Goal: Task Accomplishment & Management: Use online tool/utility

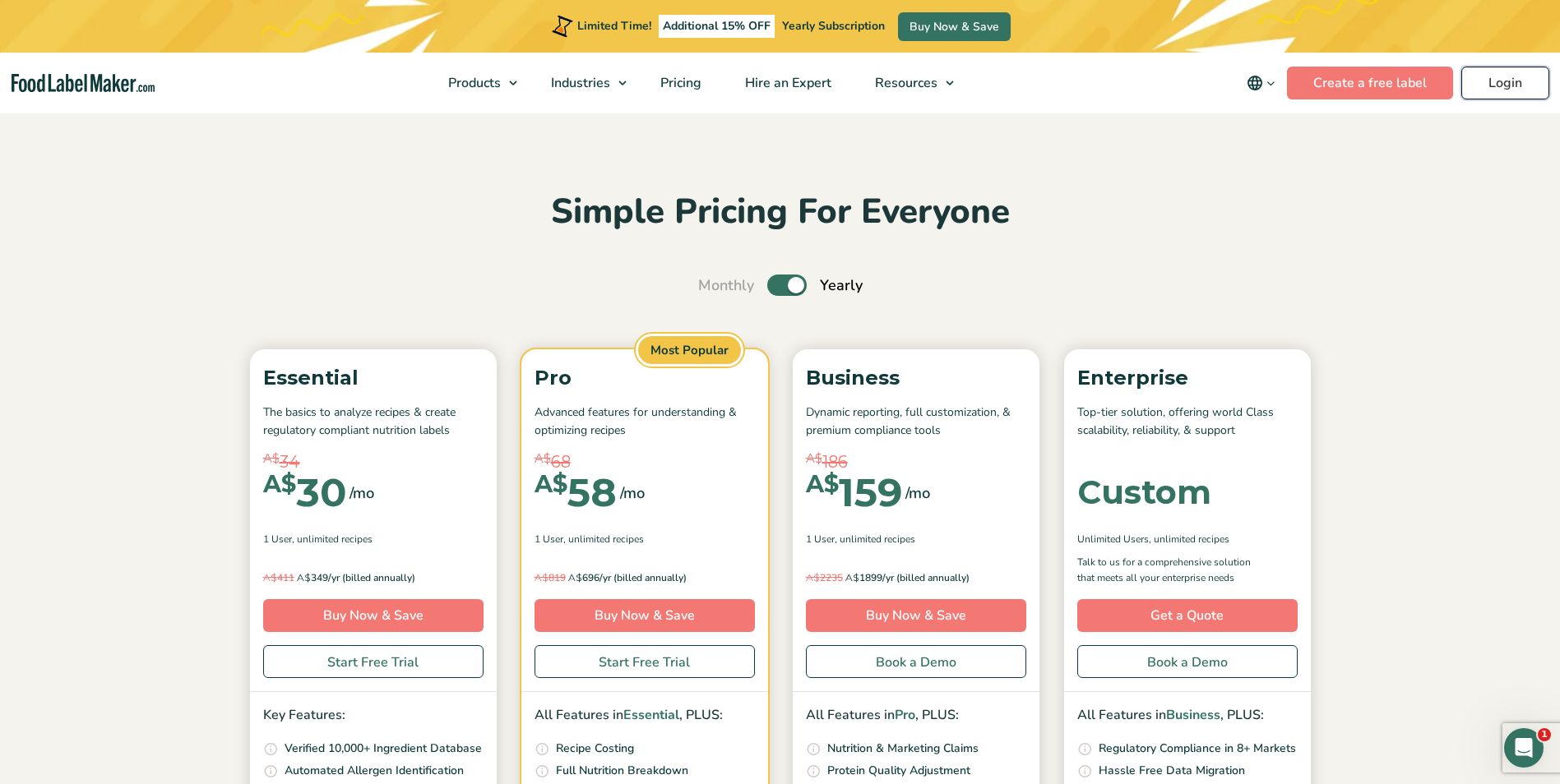
click at [1493, 84] on link "Login" at bounding box center [1505, 83] width 88 height 33
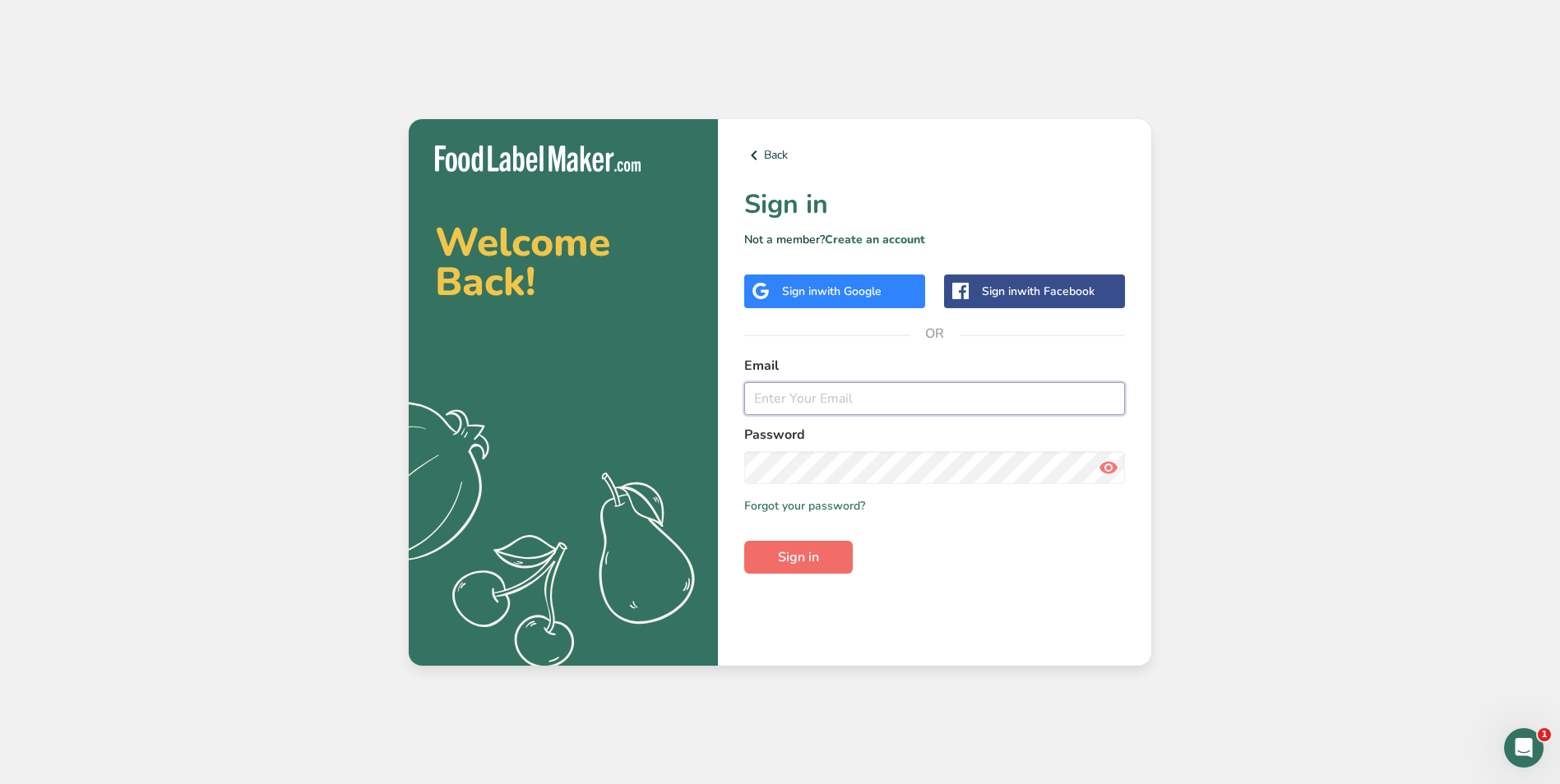
type input "[PERSON_NAME][EMAIL_ADDRESS][DOMAIN_NAME]"
click at [794, 551] on span "Sign in" at bounding box center [798, 557] width 41 height 20
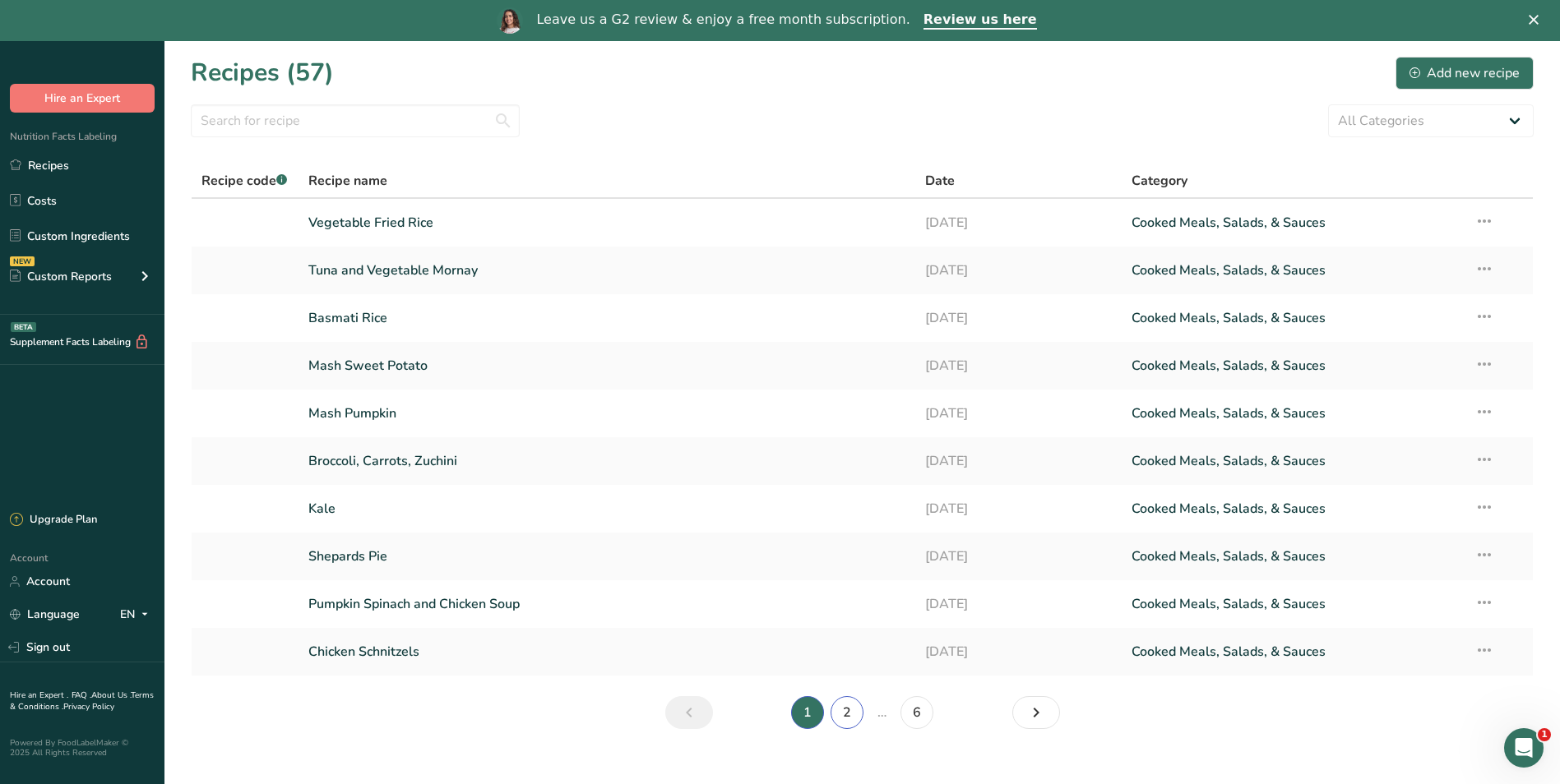
click at [850, 716] on link "2" at bounding box center [847, 712] width 33 height 33
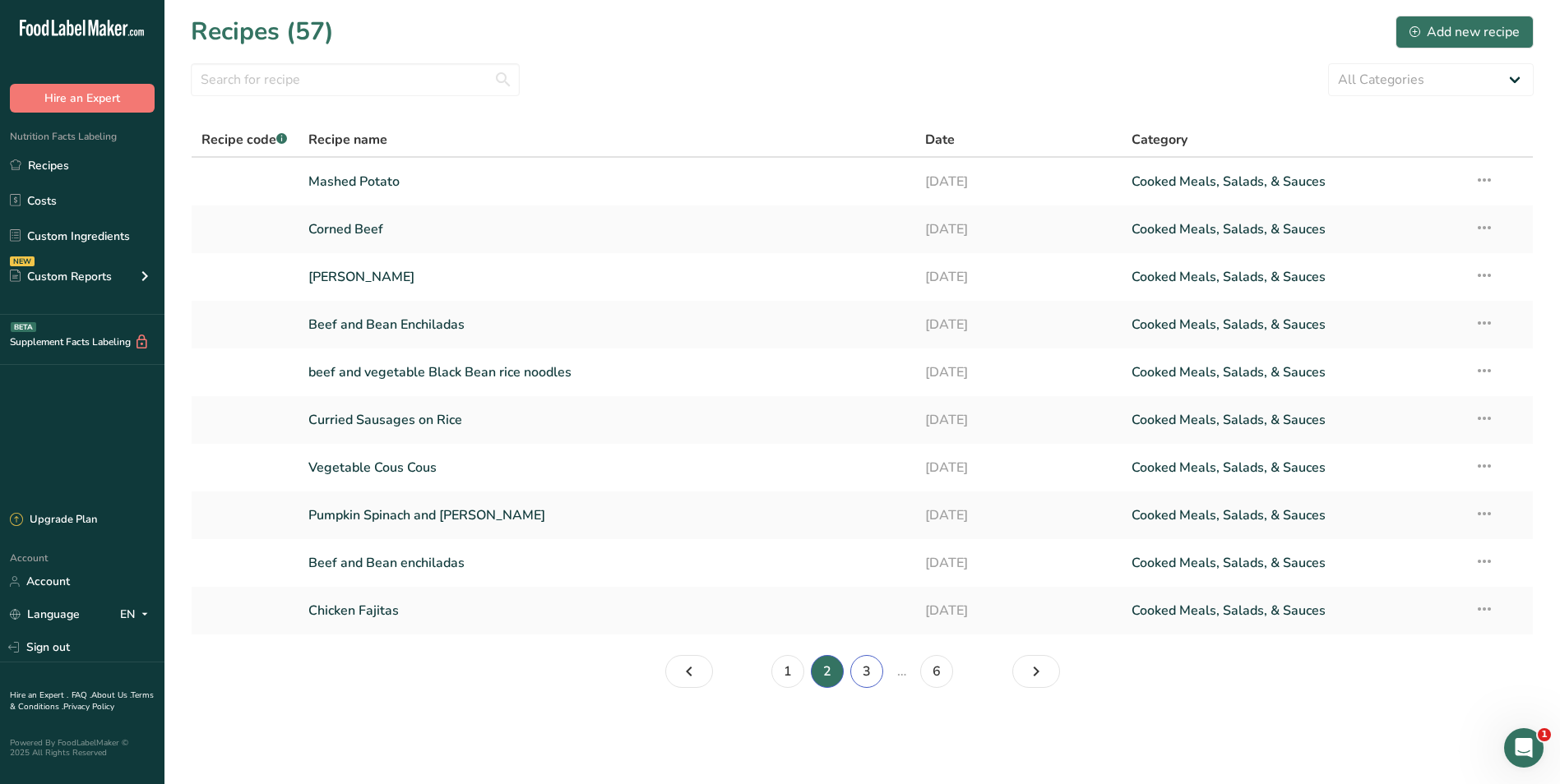
click at [868, 672] on link "3" at bounding box center [866, 671] width 33 height 33
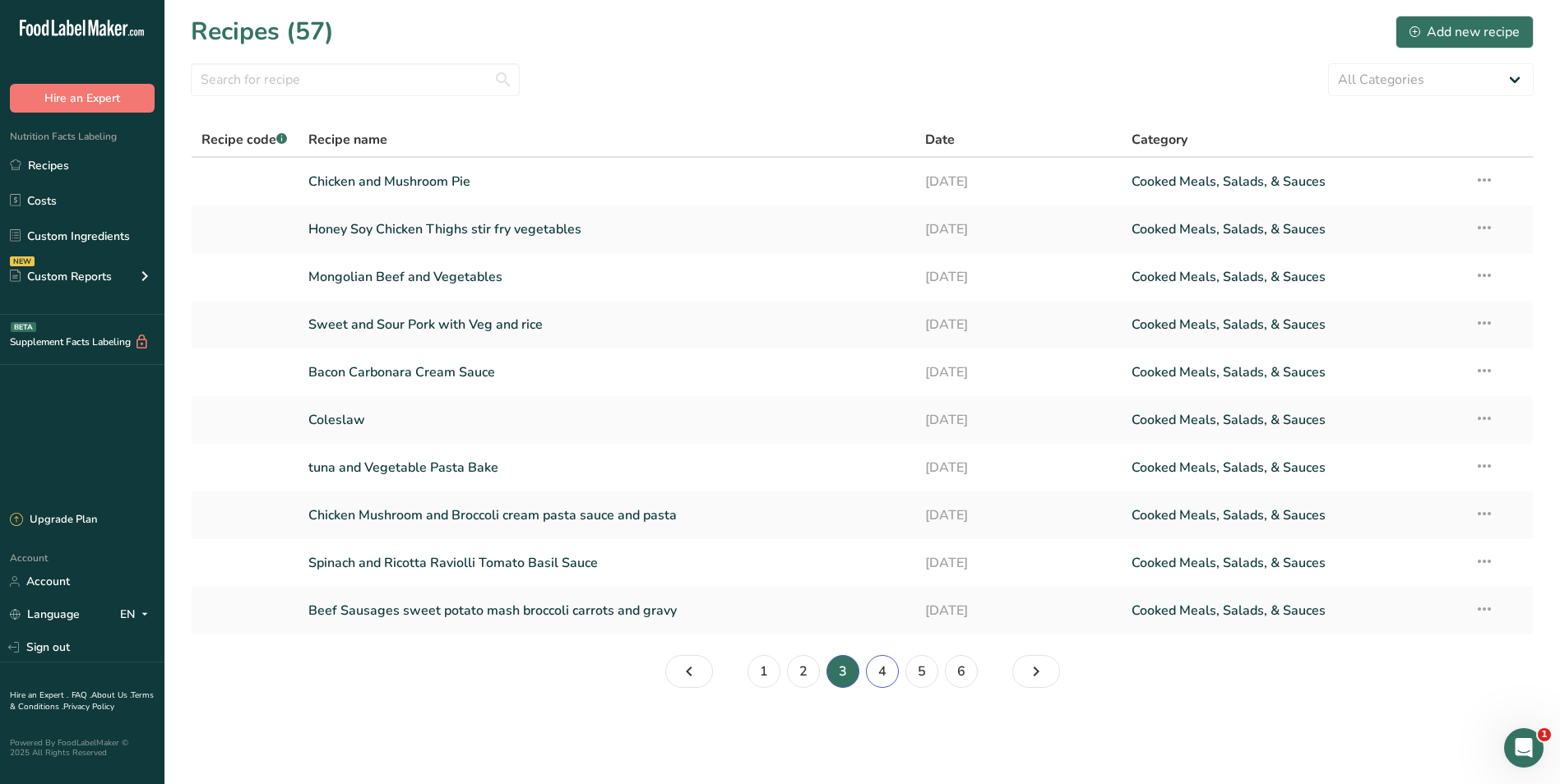
click at [881, 671] on link "4" at bounding box center [882, 671] width 33 height 33
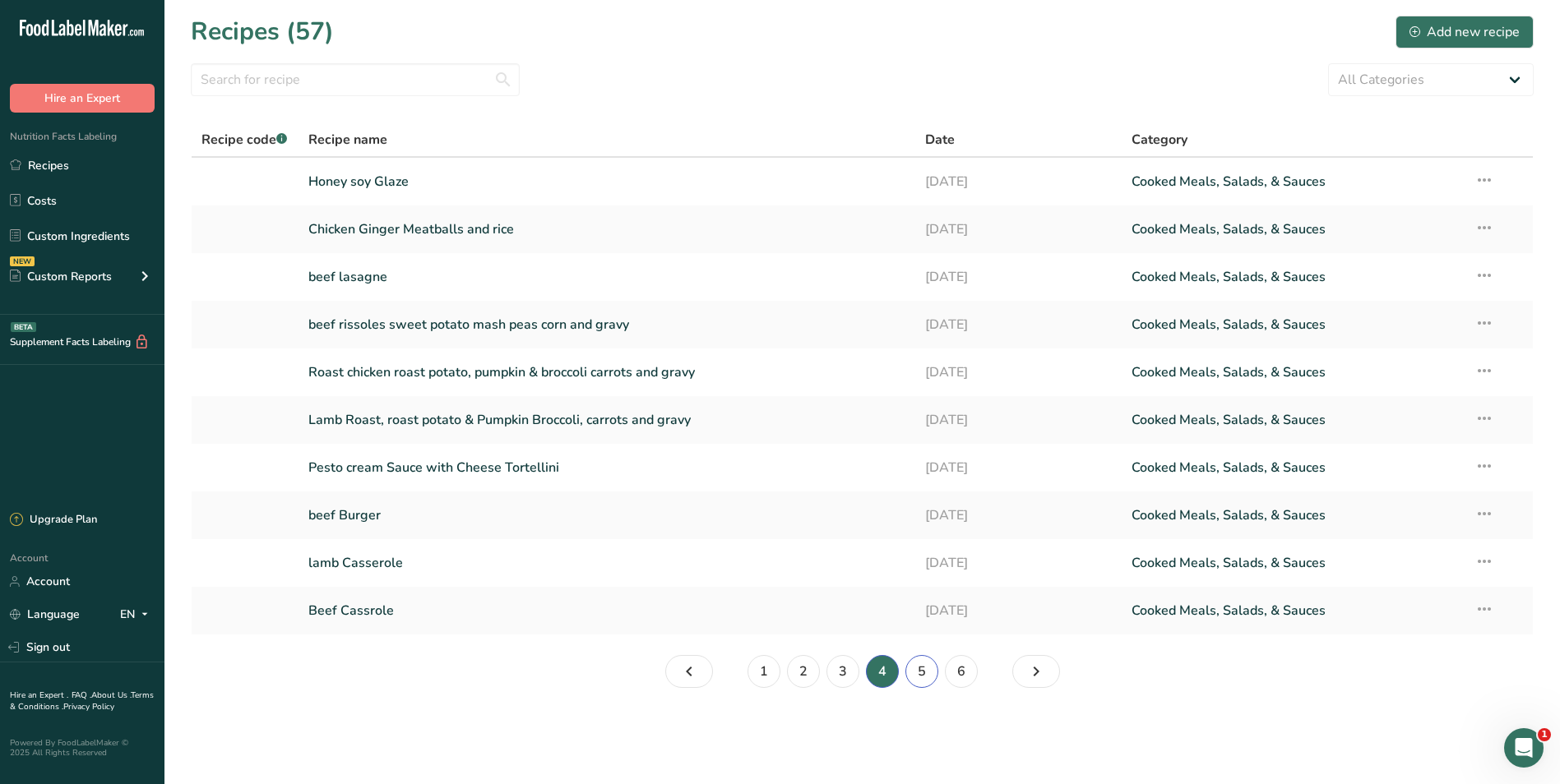
click at [922, 672] on link "5" at bounding box center [921, 671] width 33 height 33
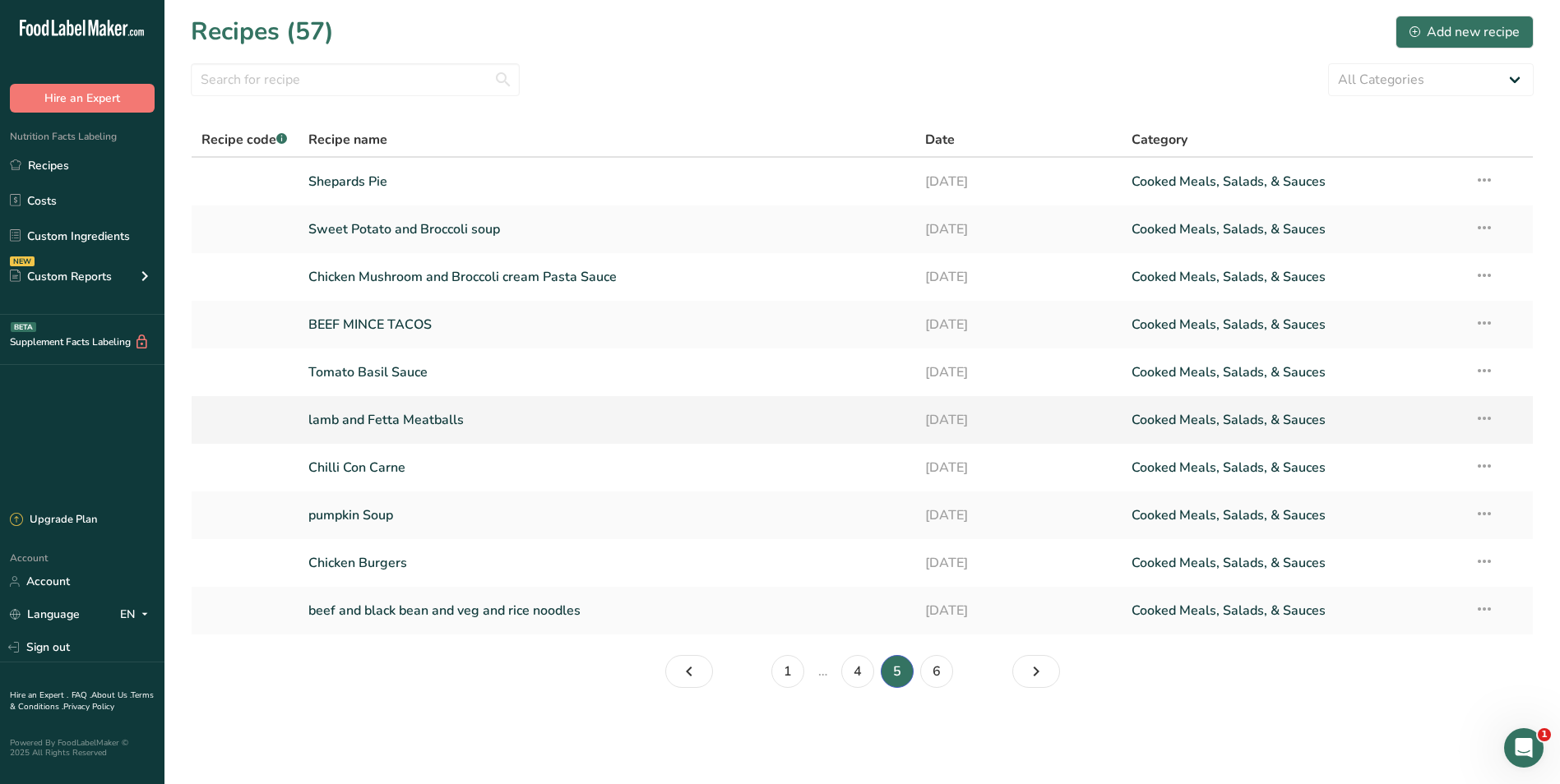
click at [387, 415] on link "lamb and Fetta Meatballs" at bounding box center [607, 420] width 598 height 34
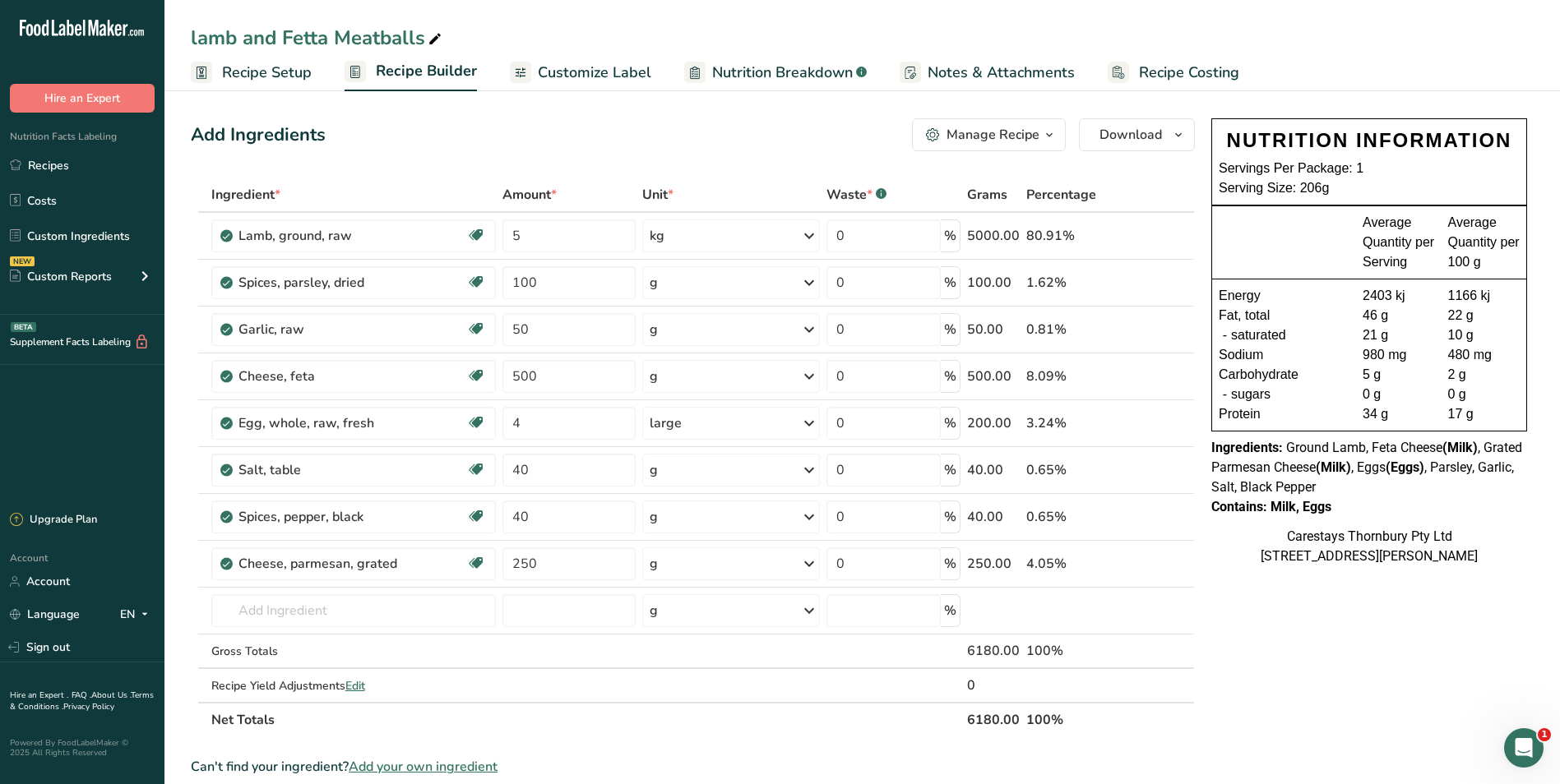
click at [432, 39] on icon at bounding box center [435, 39] width 15 height 23
click at [197, 38] on input "lamb and Fetta Meatballs" at bounding box center [862, 38] width 1343 height 30
type input "Lamb and Fetta Meatballs"
click at [1151, 72] on span "Recipe Costing" at bounding box center [1189, 73] width 101 height 22
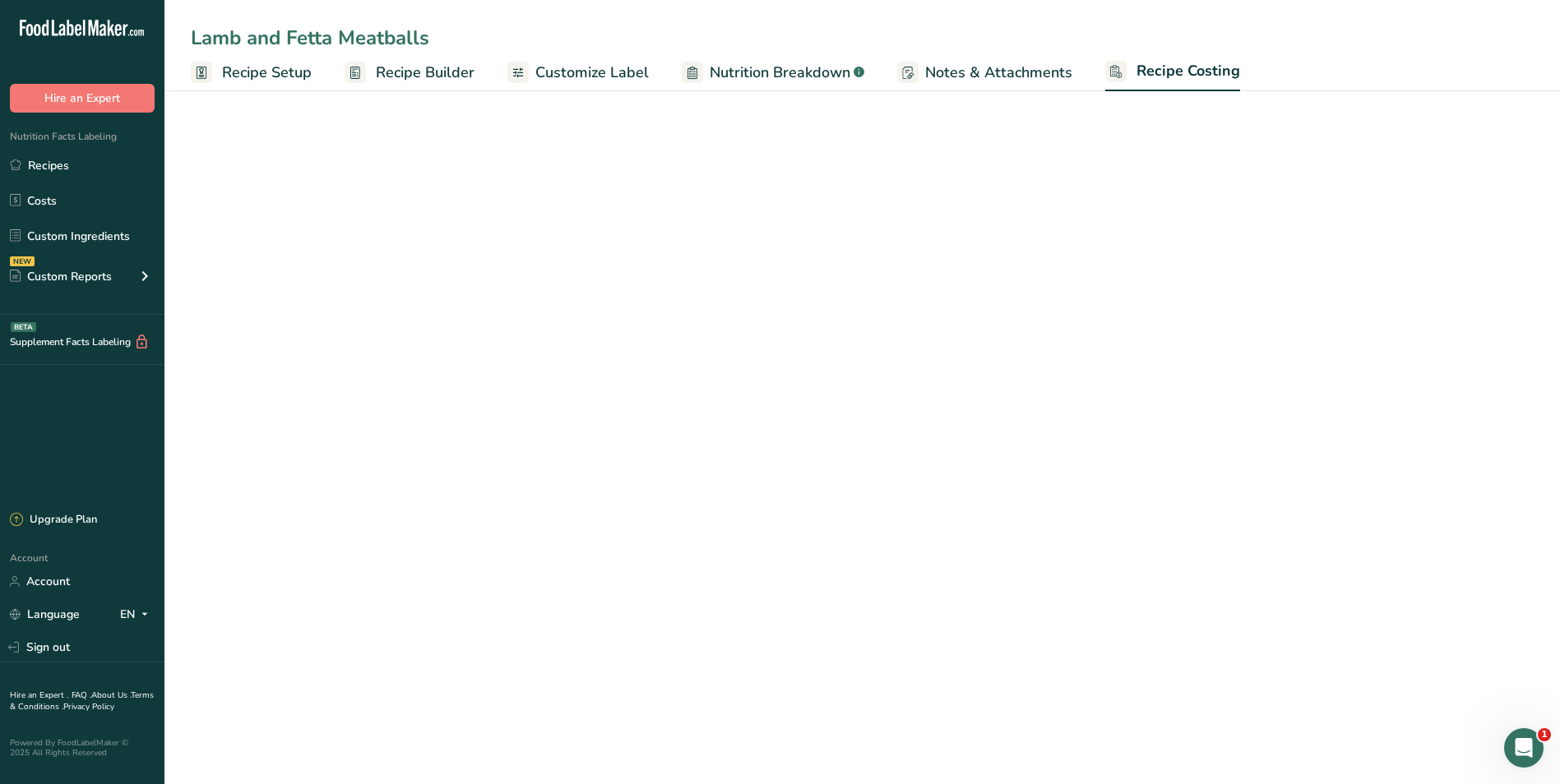
select select "1"
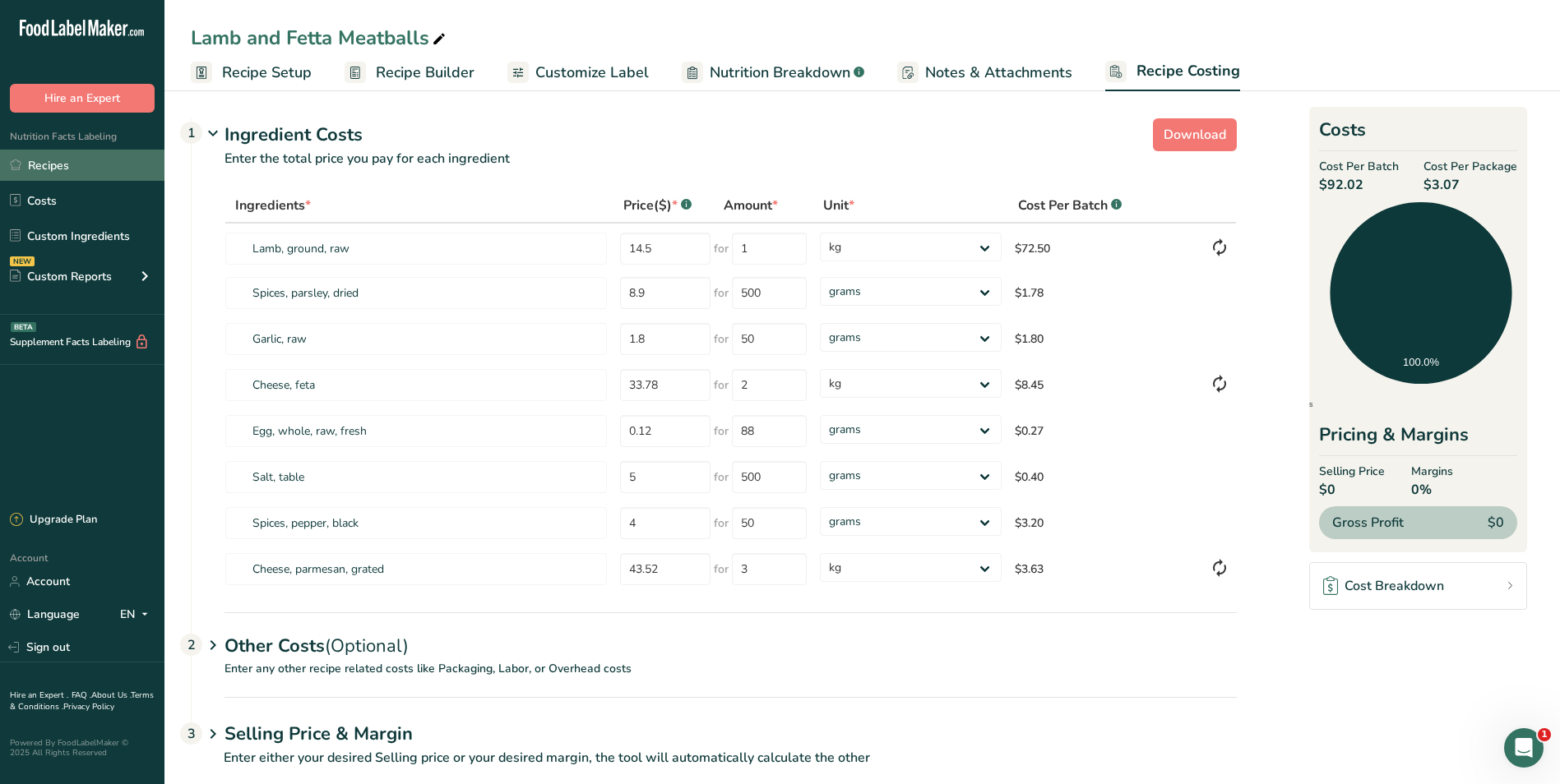
click at [53, 164] on link "Recipes" at bounding box center [82, 166] width 165 height 32
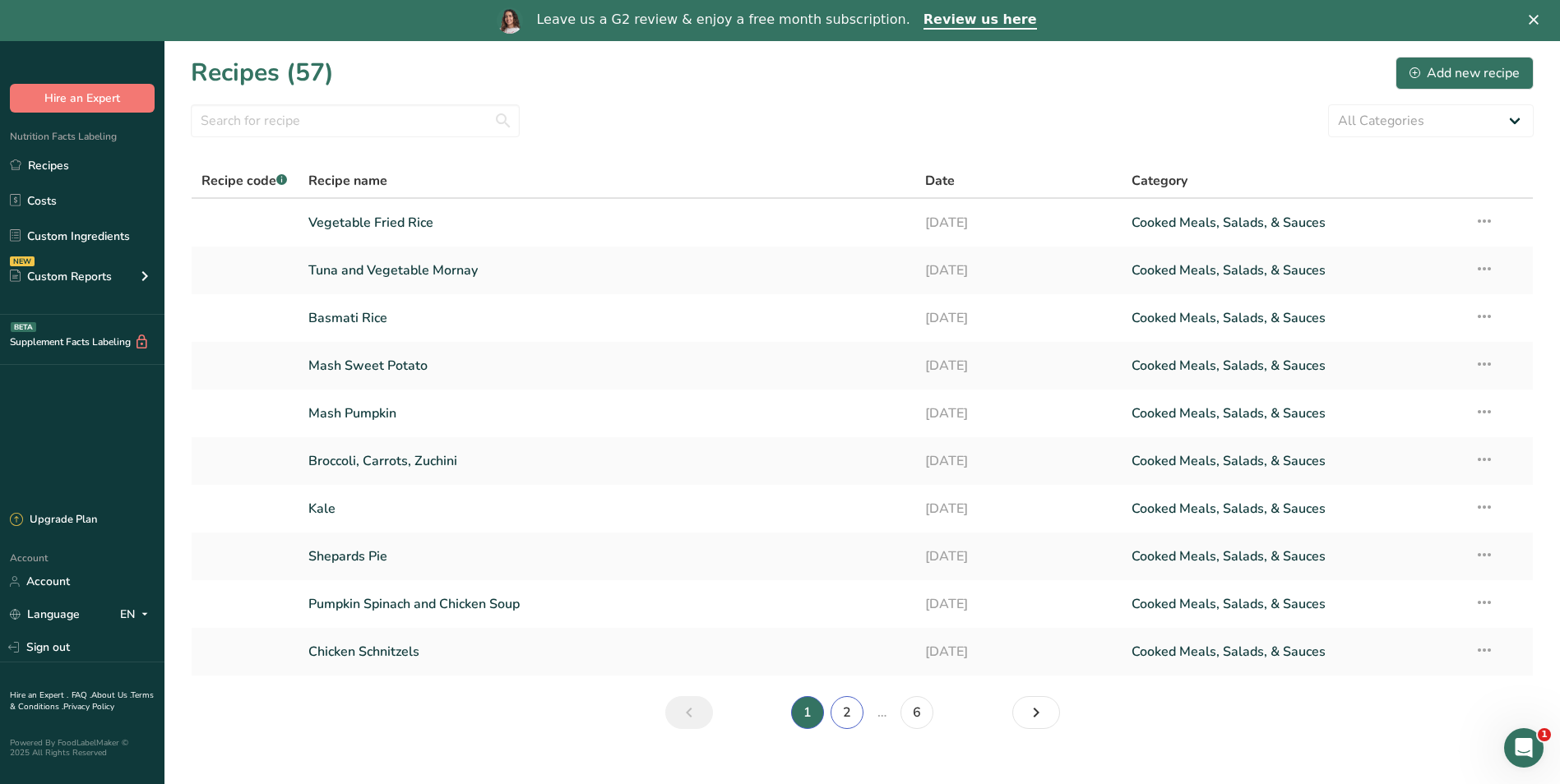
click at [852, 711] on link "2" at bounding box center [847, 712] width 33 height 33
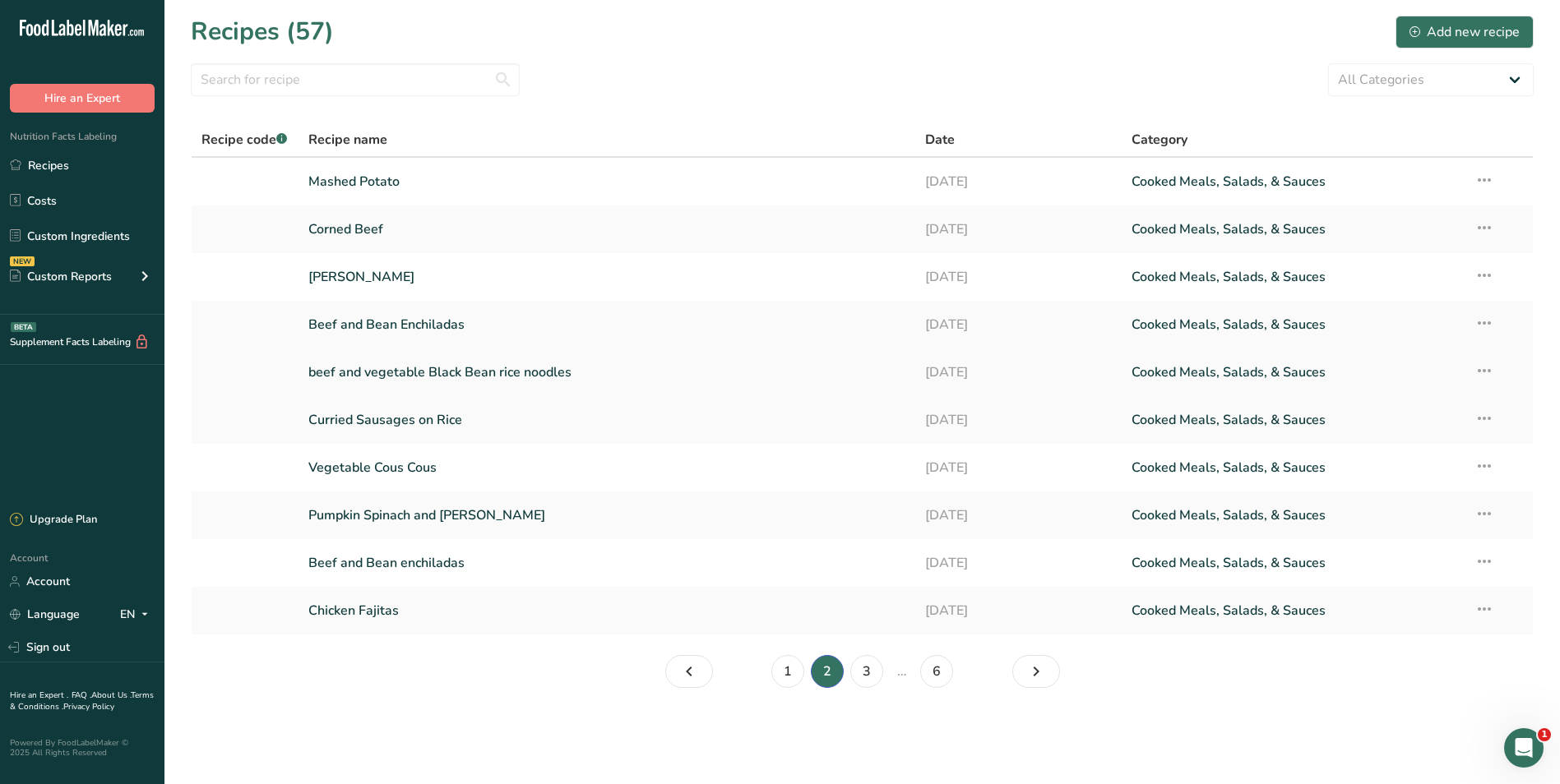
click at [430, 371] on link "beef and vegetable Black Bean rice noodles" at bounding box center [607, 372] width 598 height 34
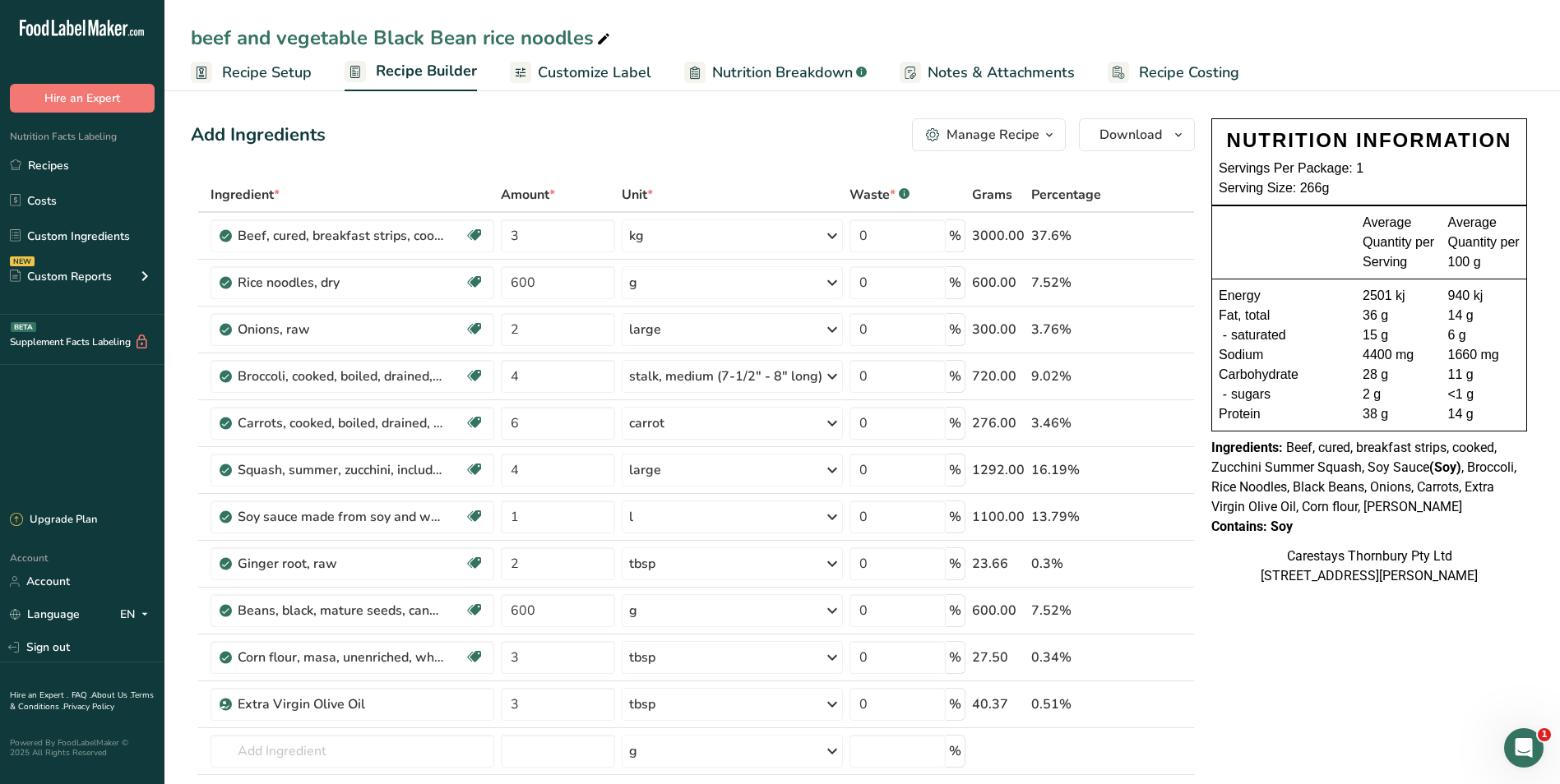
click at [596, 36] on icon at bounding box center [604, 39] width 15 height 23
click at [202, 38] on input "beef and vegetable Black Bean rice noodles" at bounding box center [862, 38] width 1343 height 30
click at [488, 39] on input "Beef and vegetable Black Bean rice noodles" at bounding box center [862, 38] width 1343 height 30
click at [534, 36] on input "Beef and vegetable Black Bean Rice noodles" at bounding box center [862, 38] width 1343 height 30
type input "Beef and vegetable Black Bean Rice Noodles"
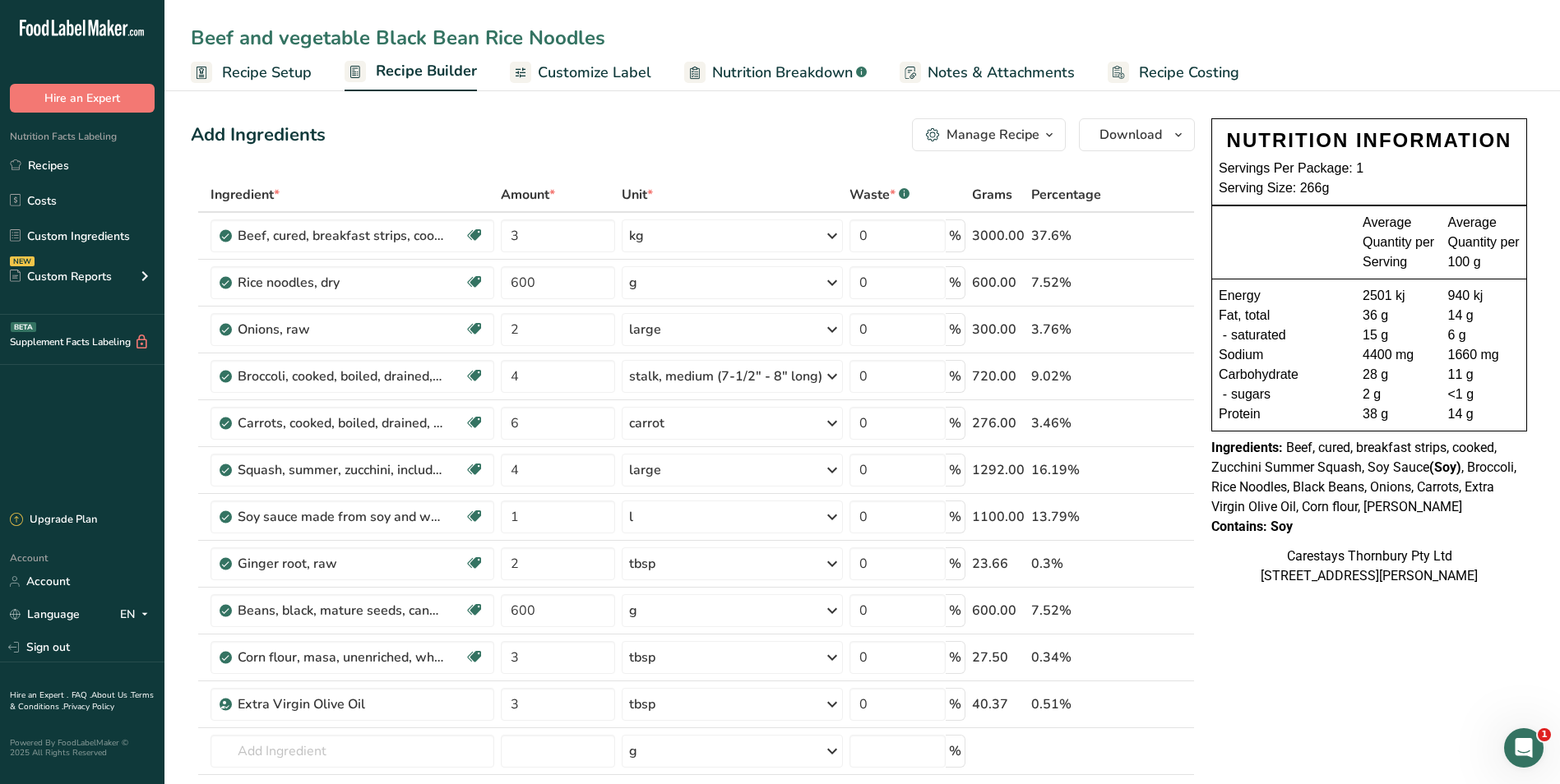
click at [1202, 68] on span "Recipe Costing" at bounding box center [1189, 73] width 101 height 22
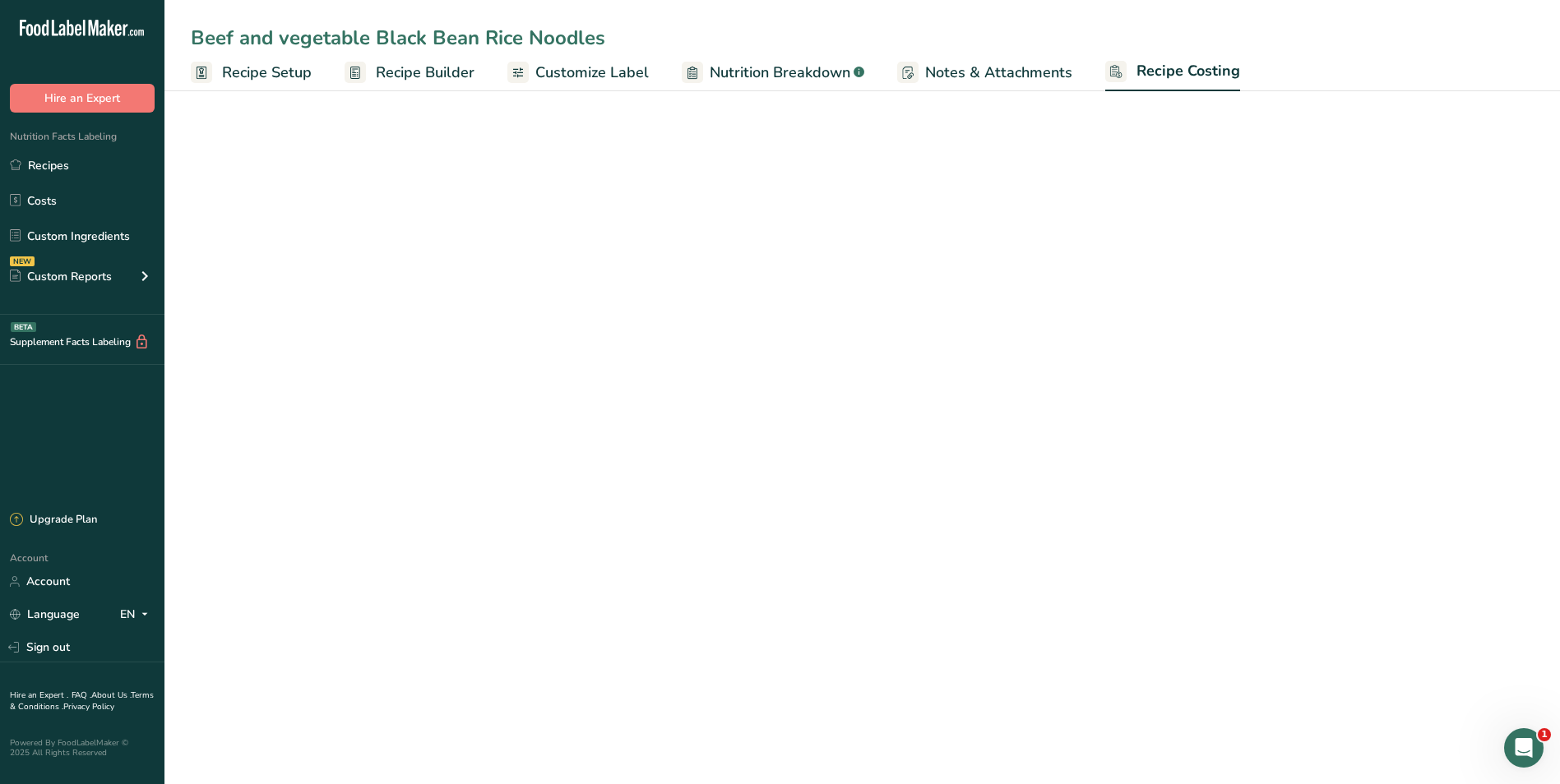
select select "1"
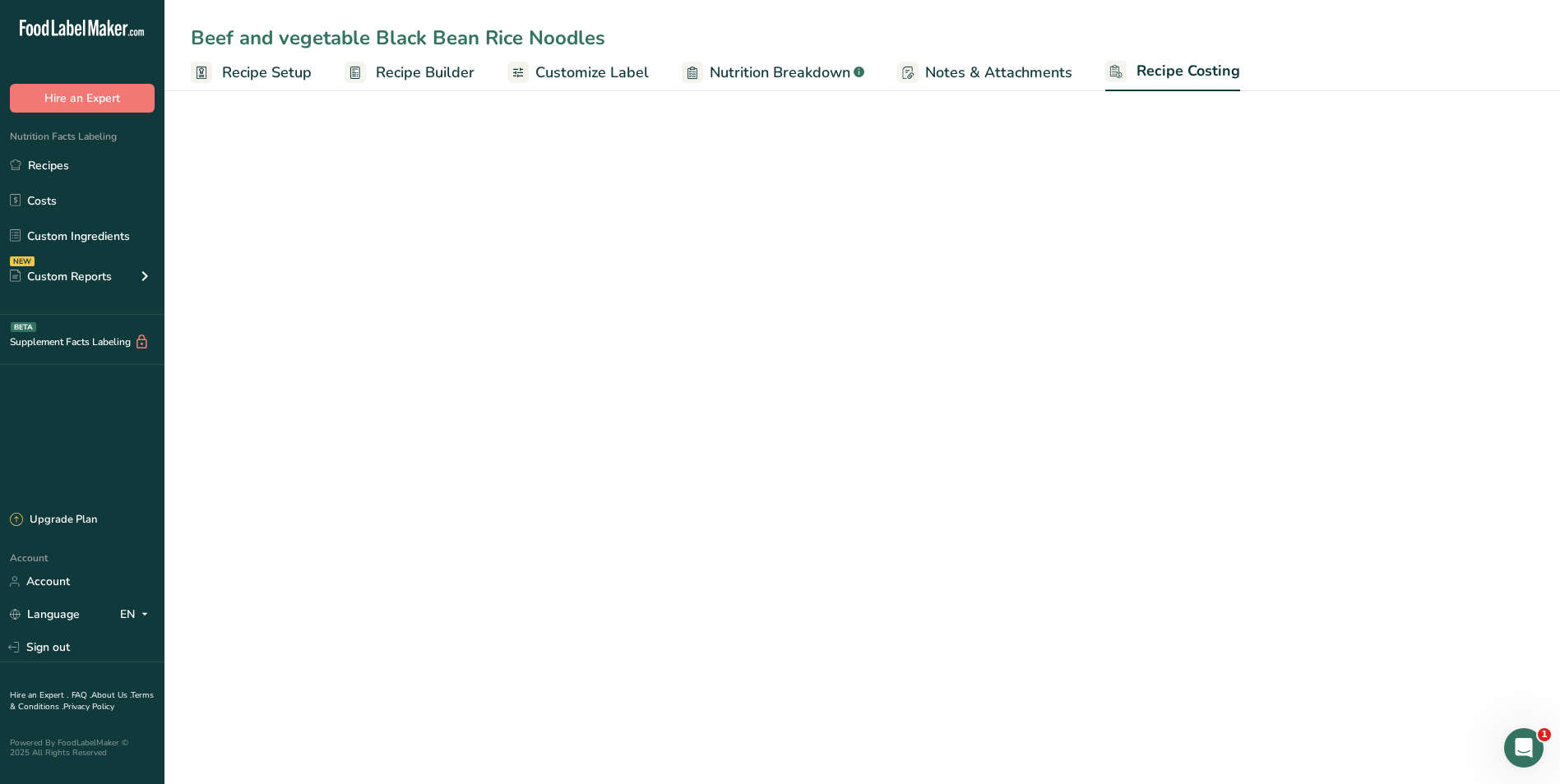
select select "1"
select select "12"
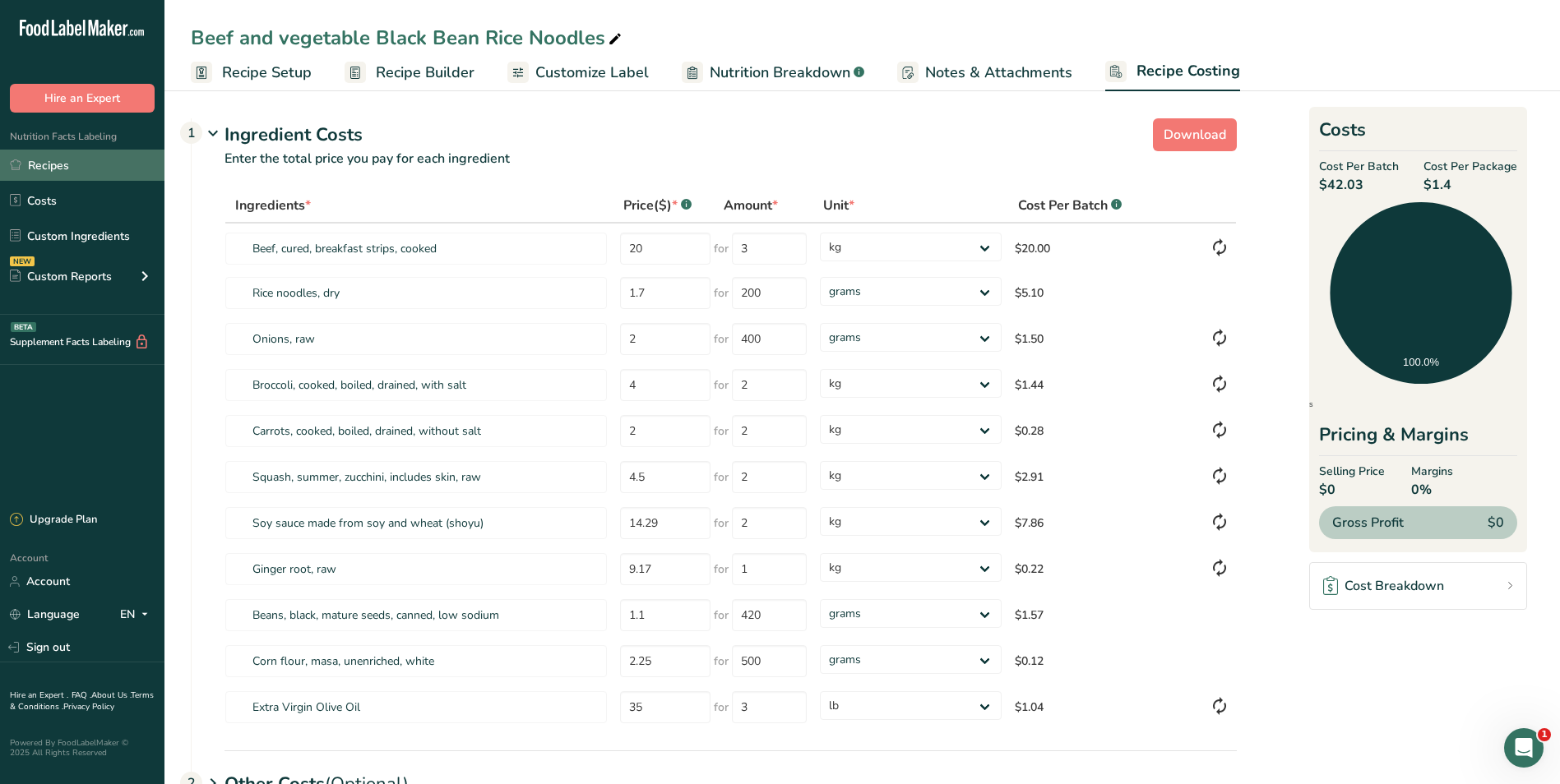
click at [95, 165] on link "Recipes" at bounding box center [82, 166] width 165 height 32
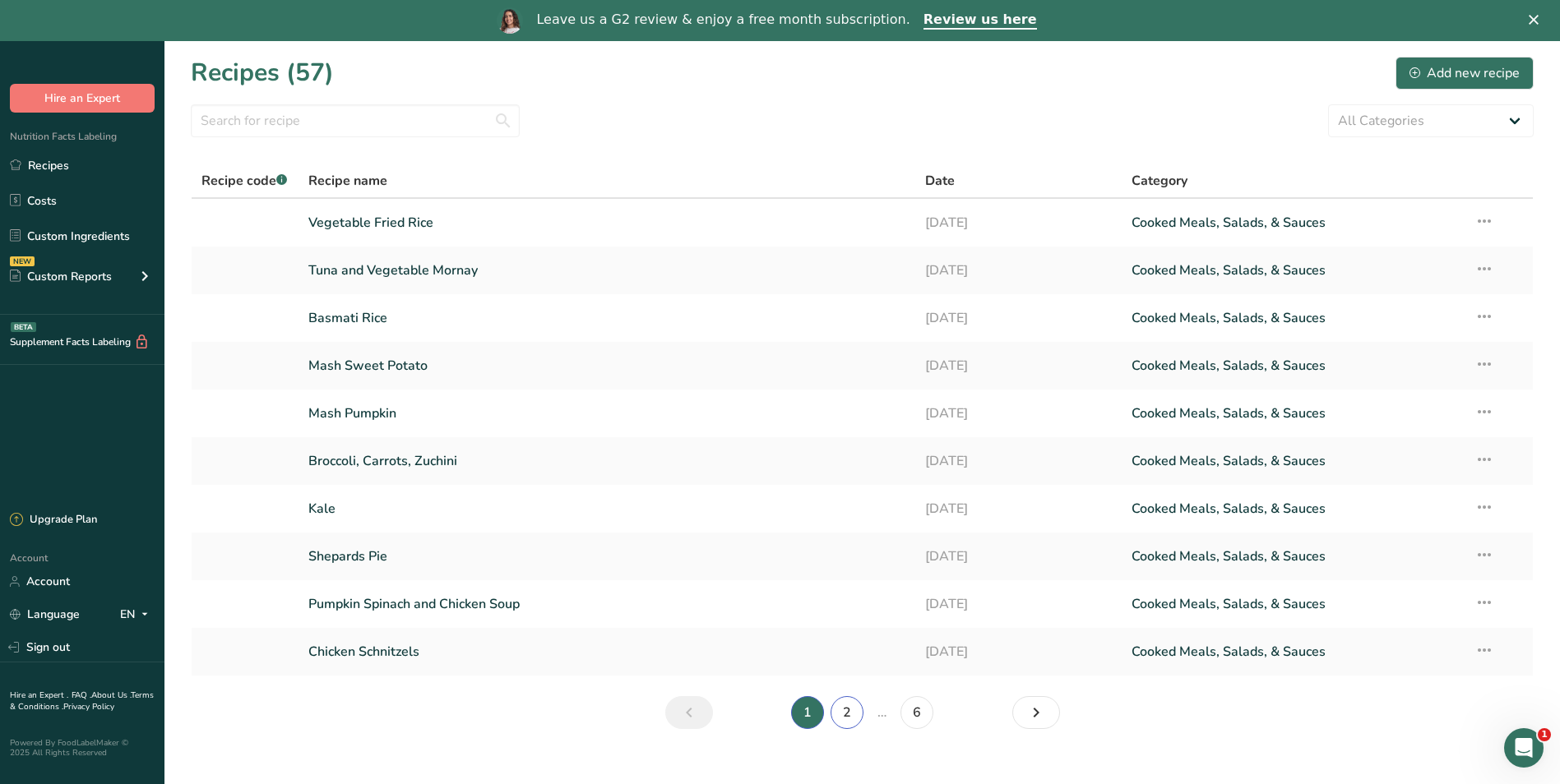
click at [852, 708] on link "2" at bounding box center [847, 712] width 33 height 33
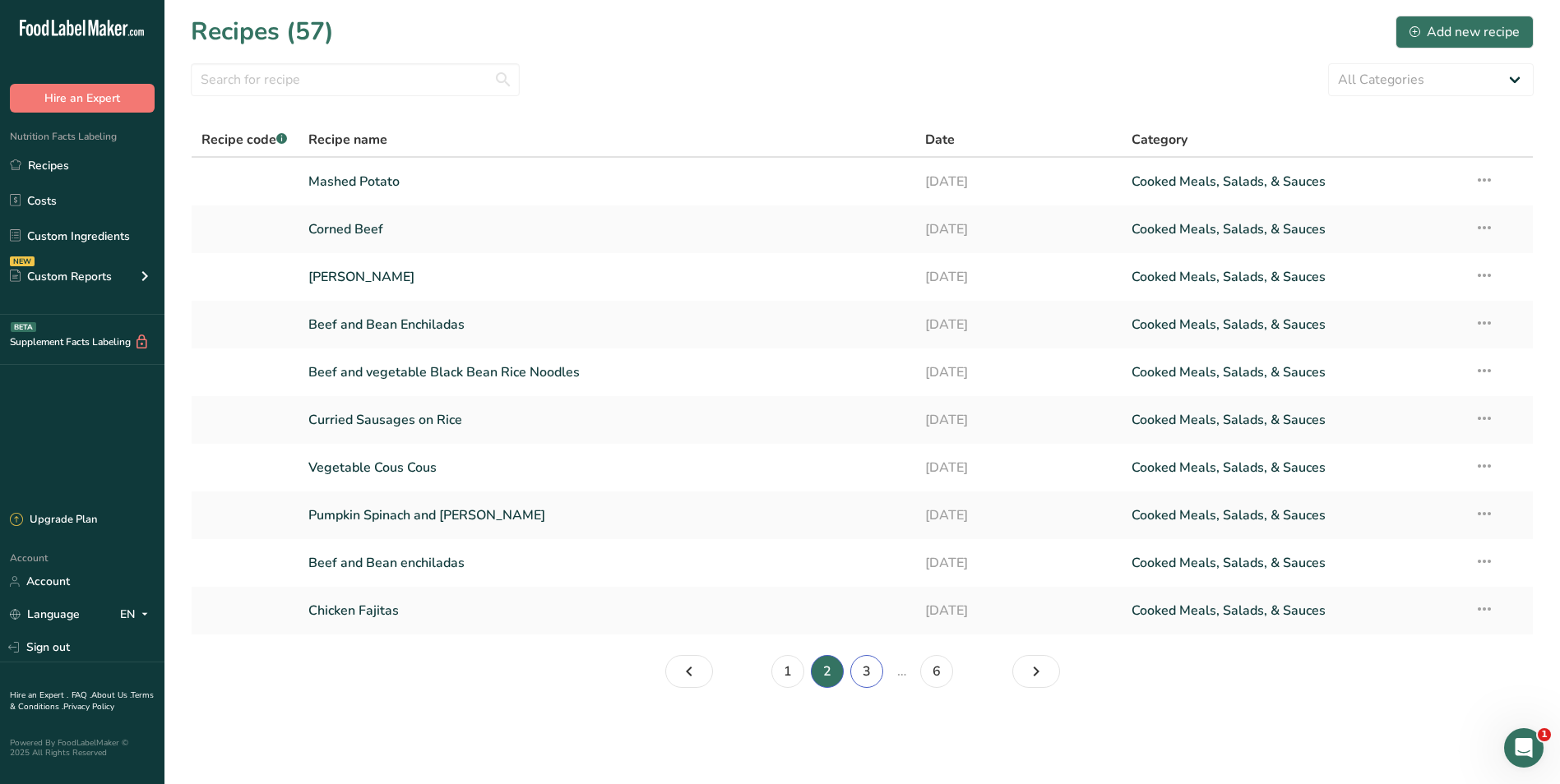
click at [875, 673] on link "3" at bounding box center [866, 671] width 33 height 33
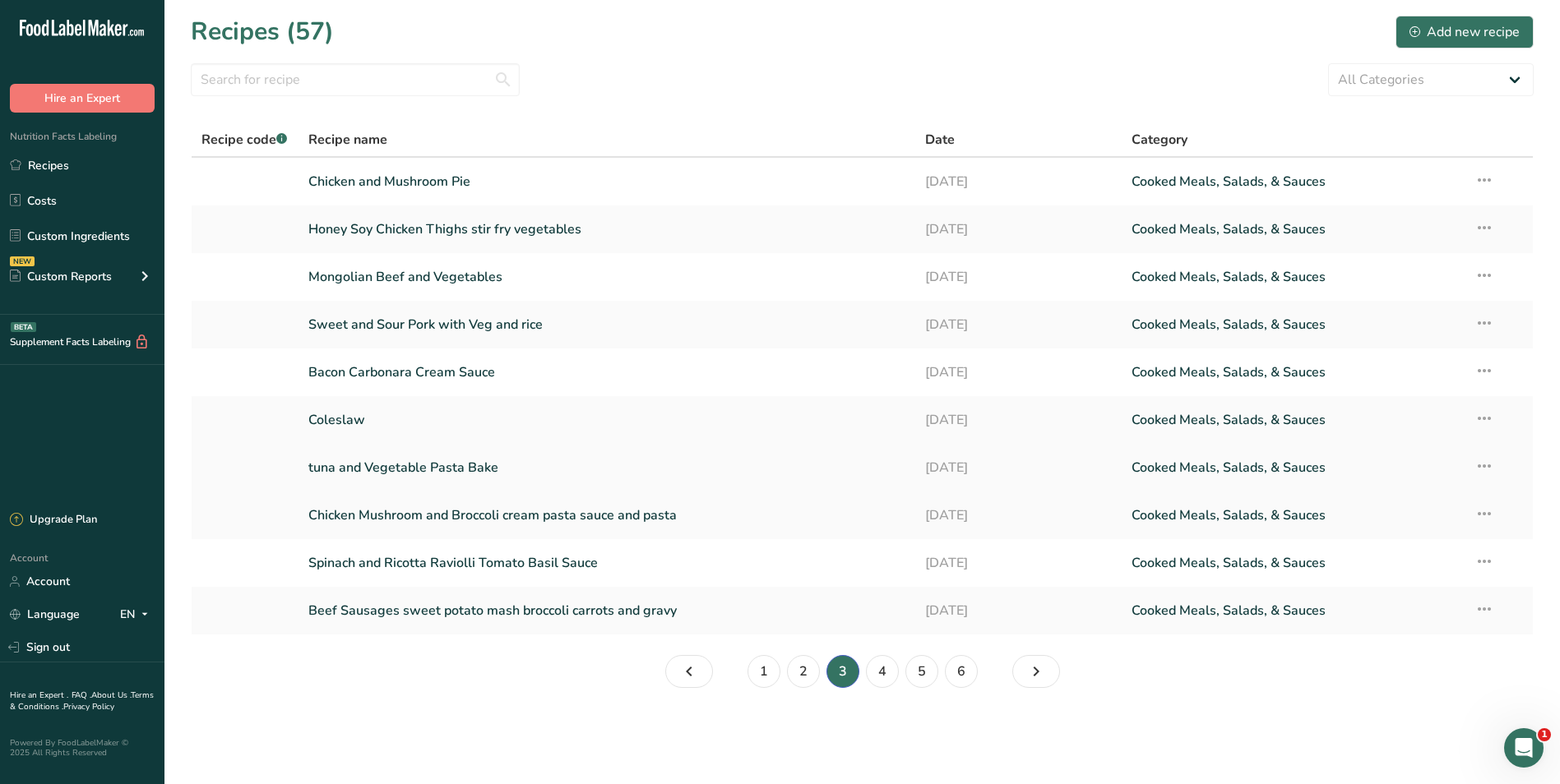
click at [315, 467] on link "tuna and Vegetable Pasta Bake" at bounding box center [607, 467] width 598 height 34
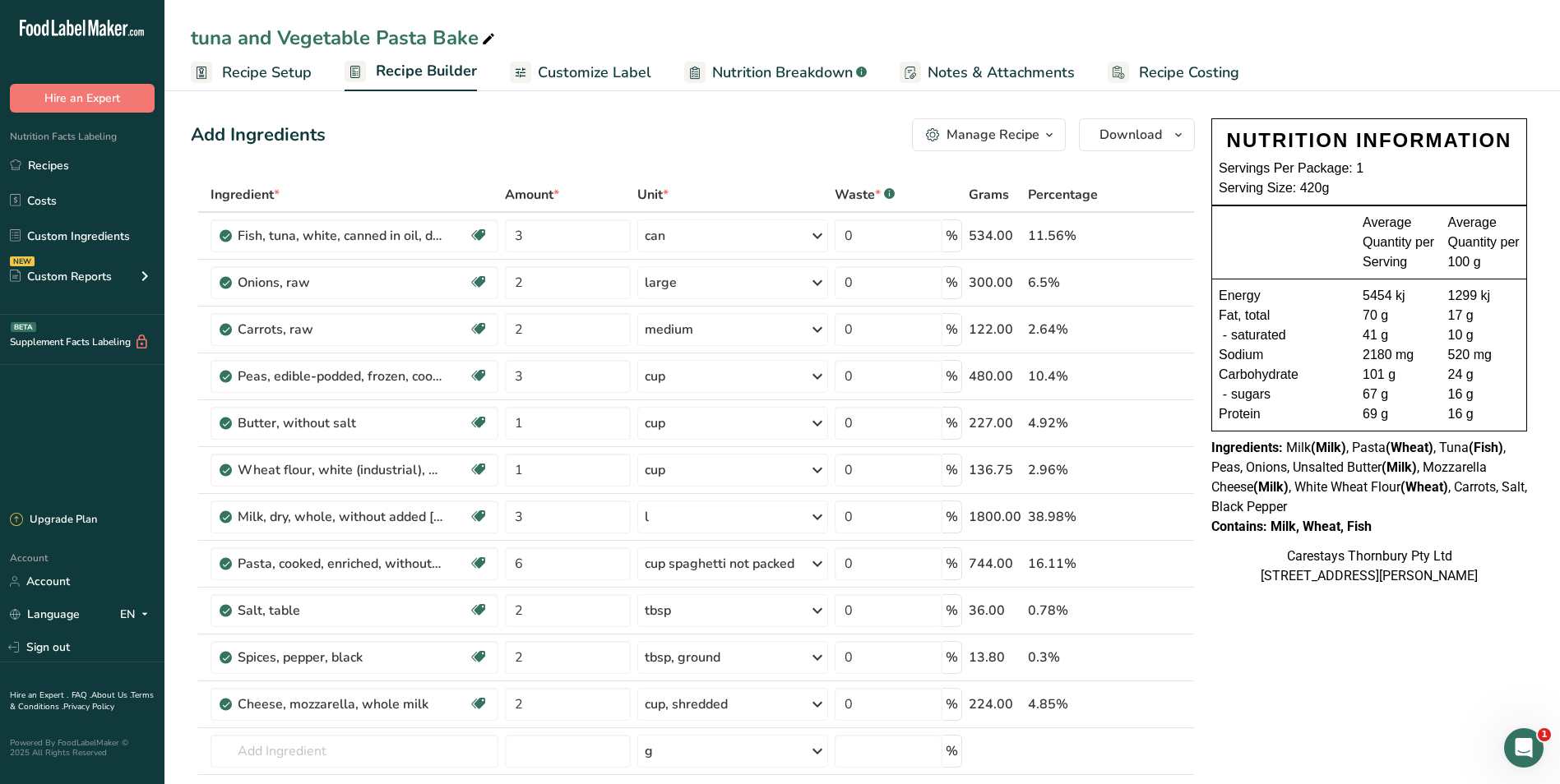
click at [489, 36] on icon at bounding box center [489, 39] width 15 height 23
click at [198, 39] on input "tuna and Vegetable Pasta Bake" at bounding box center [862, 38] width 1343 height 30
type input "Tuna and Vegetable Pasta Bake"
click at [1161, 66] on span "Recipe Costing" at bounding box center [1189, 73] width 101 height 22
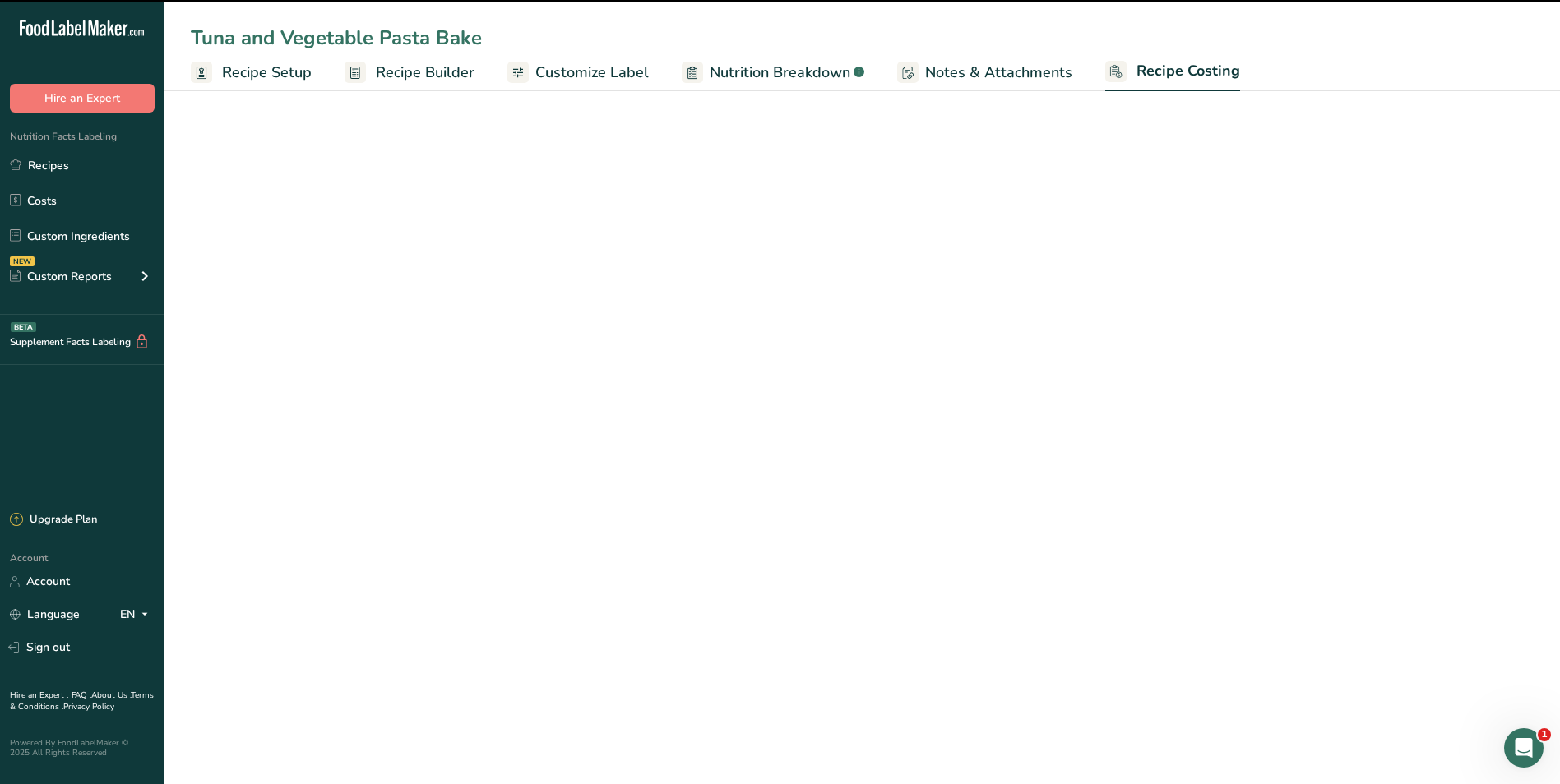
select select "1"
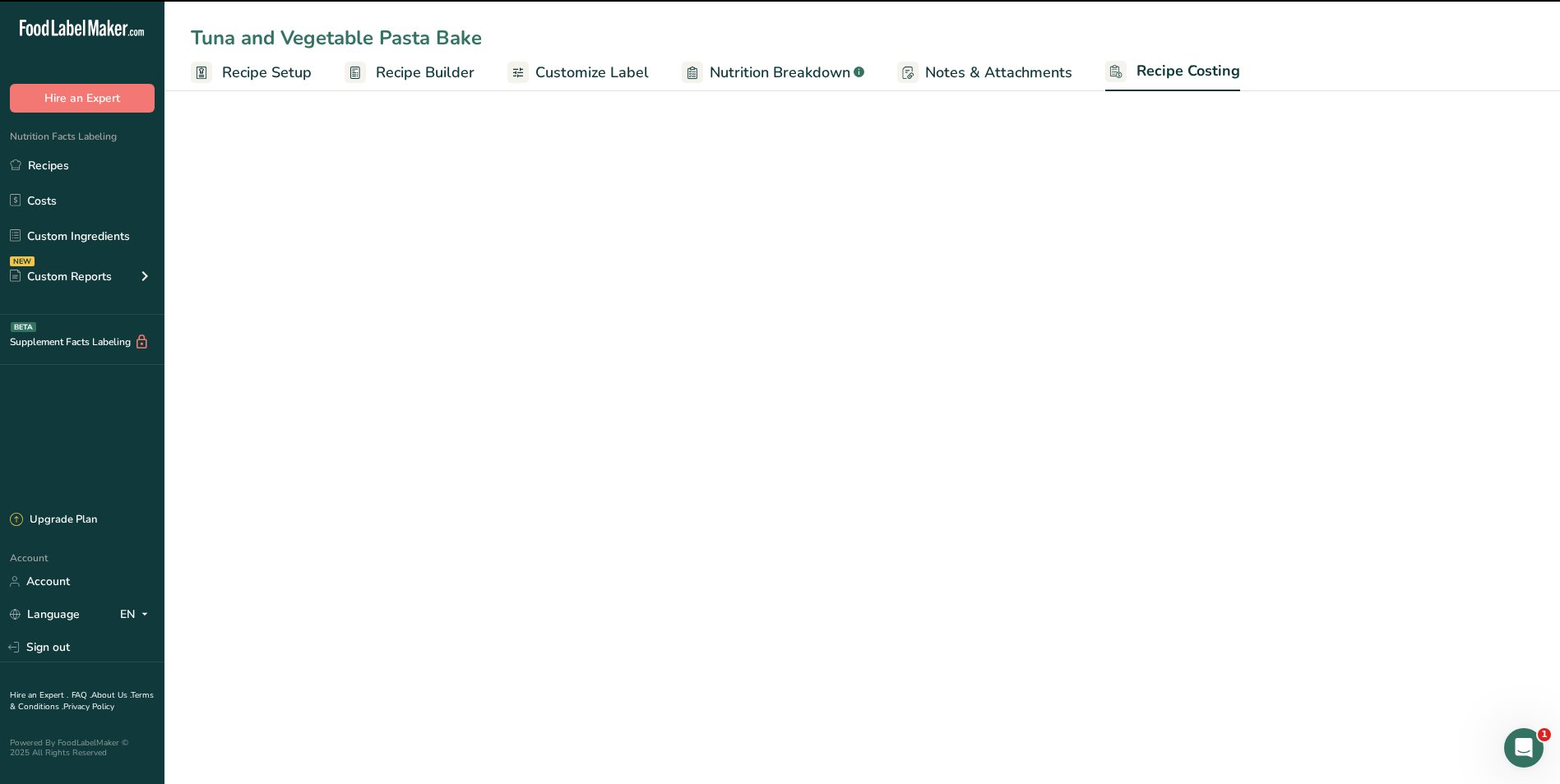
select select "1"
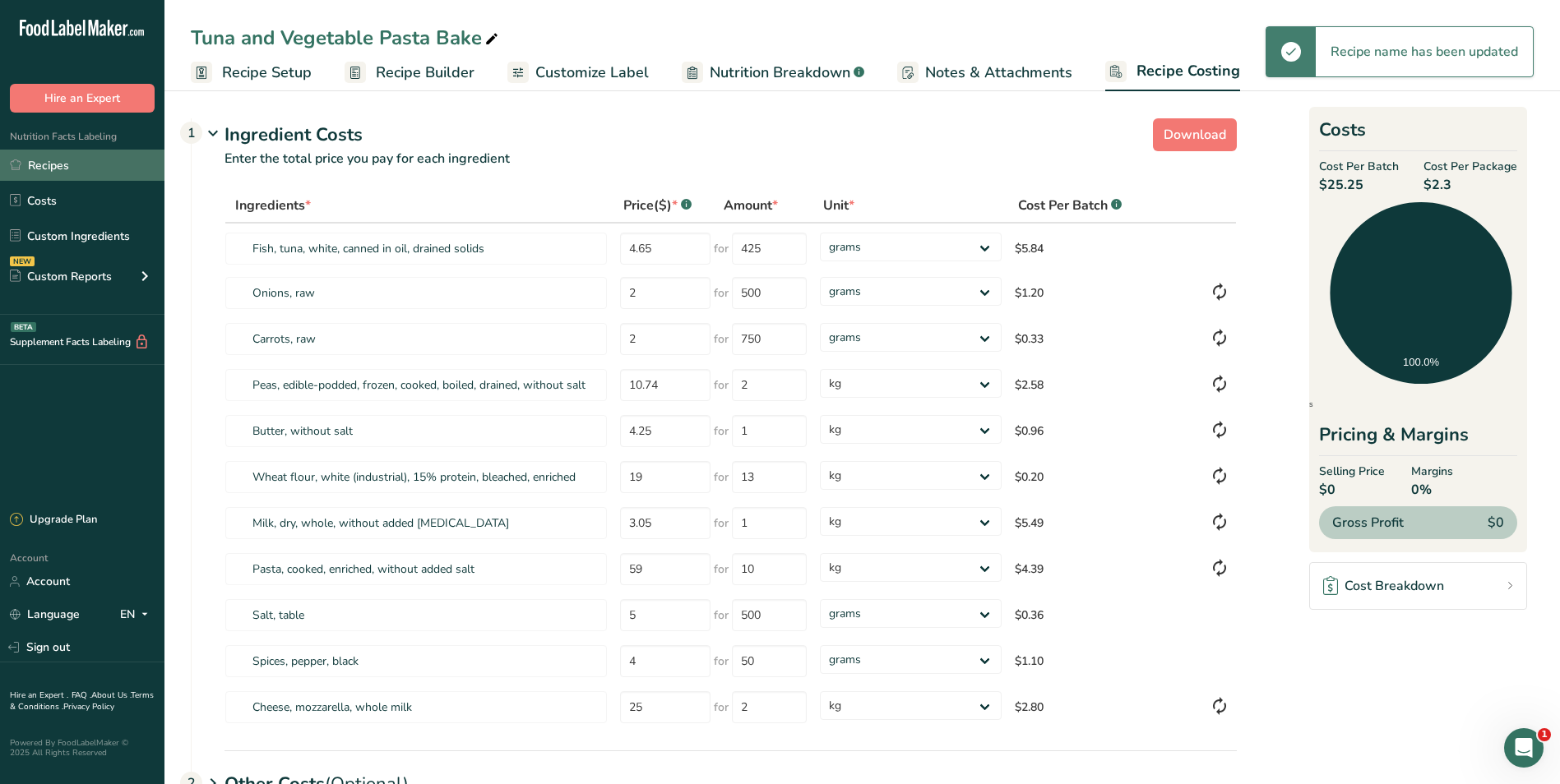
click at [67, 163] on link "Recipes" at bounding box center [82, 166] width 165 height 32
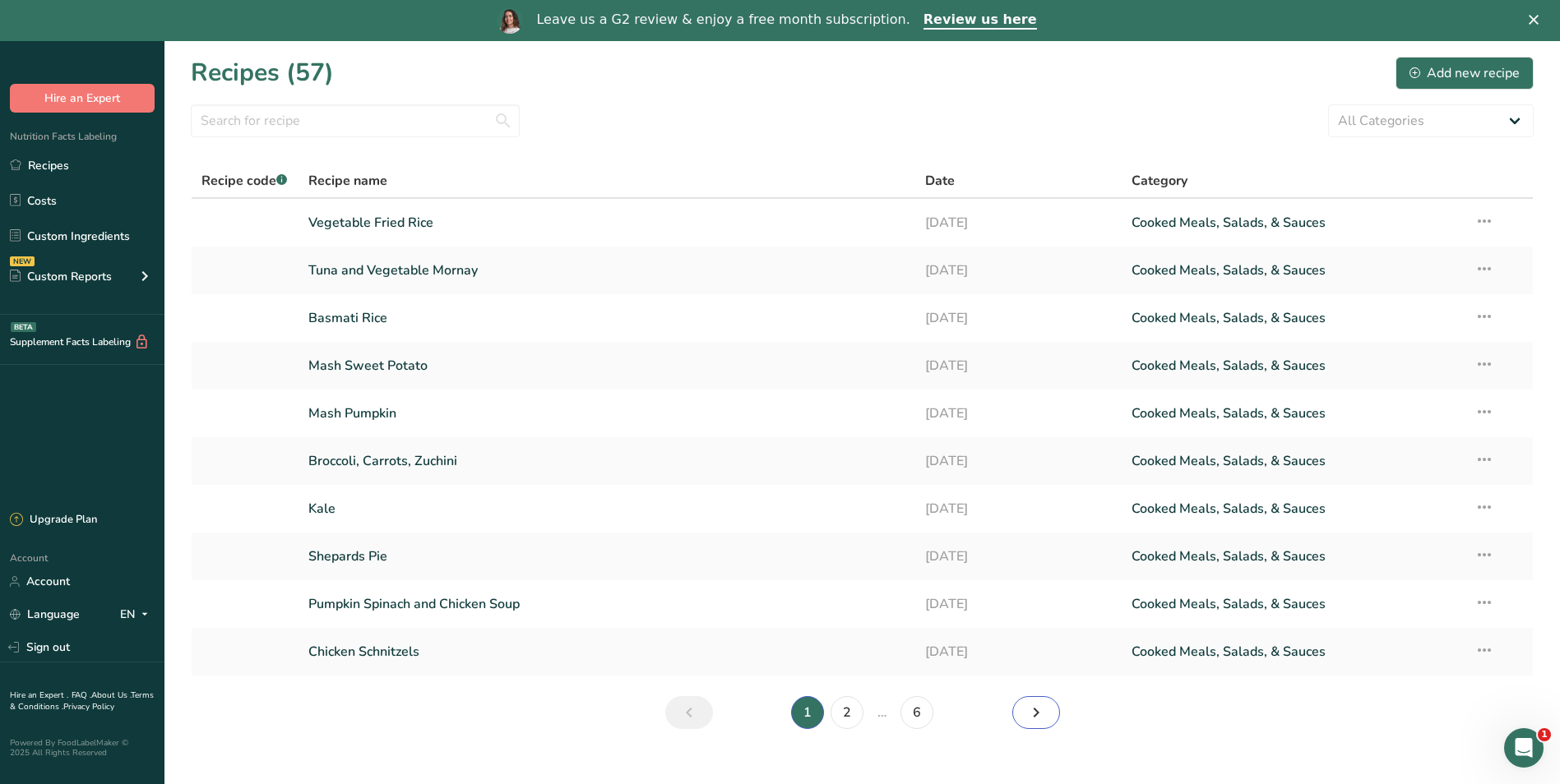
click at [1037, 713] on icon "Next page" at bounding box center [1036, 713] width 20 height 30
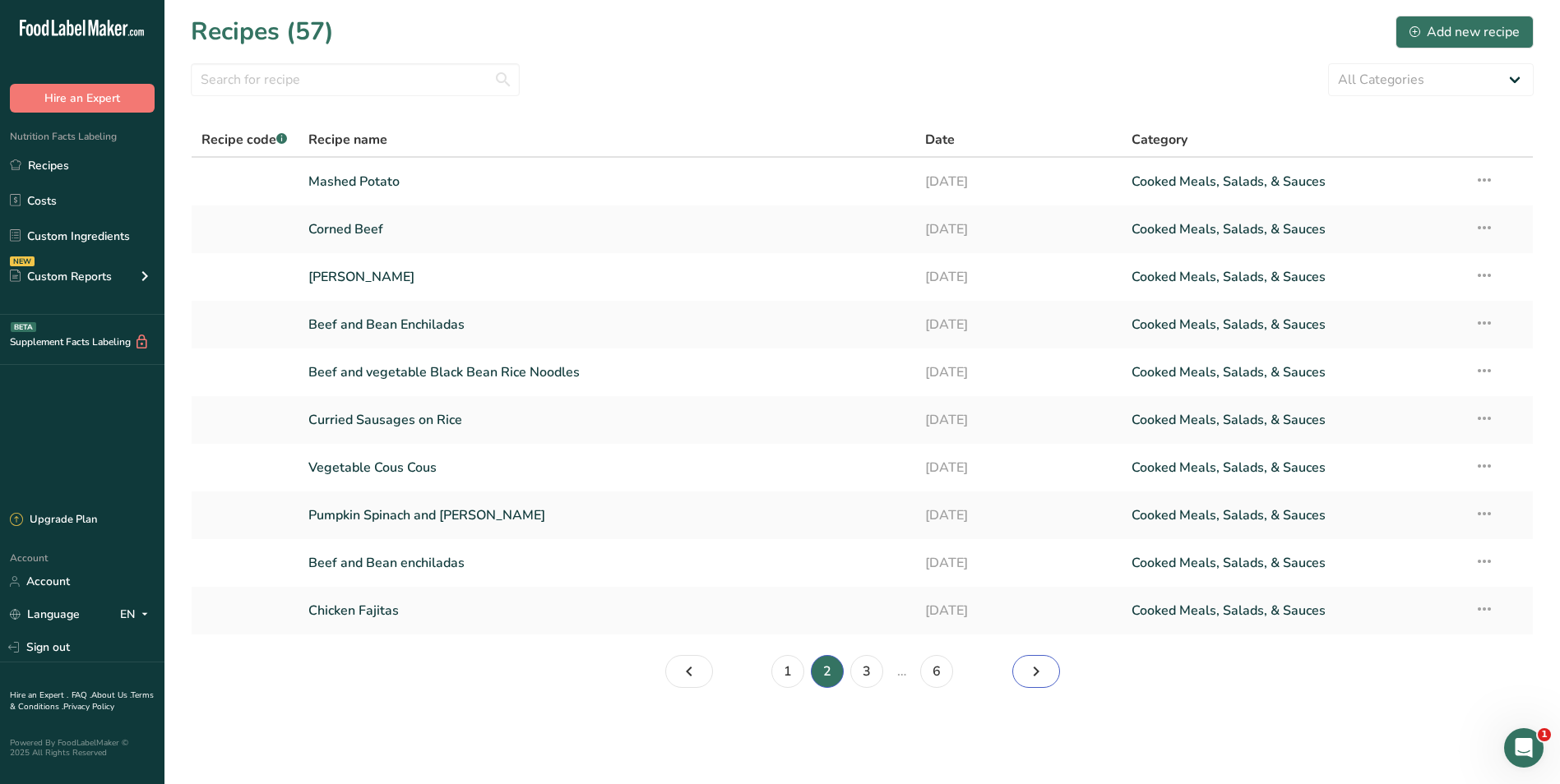
click at [1037, 673] on icon "Page 3." at bounding box center [1036, 672] width 20 height 30
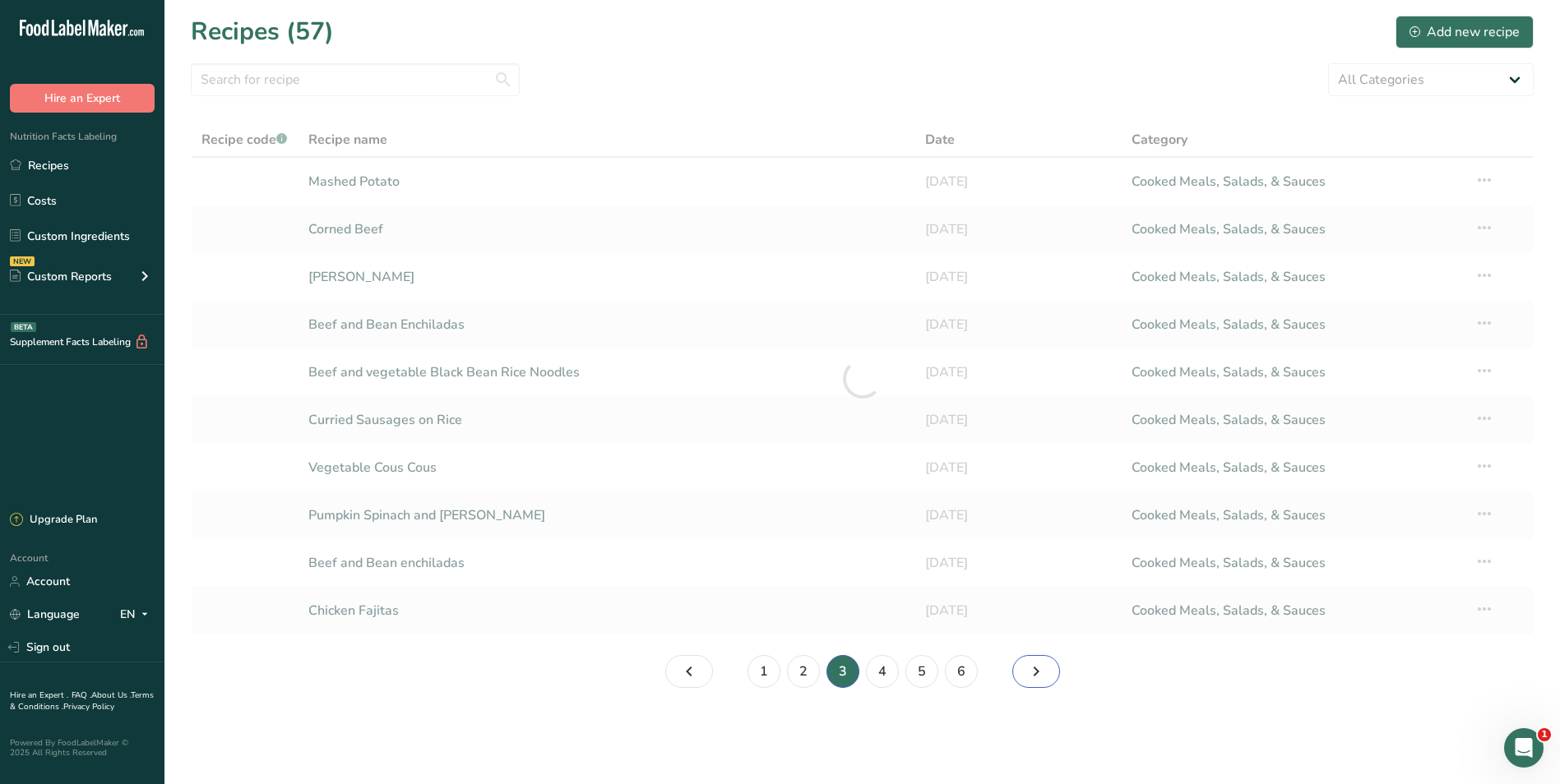
click at [1037, 673] on icon "Page 4." at bounding box center [1036, 672] width 20 height 30
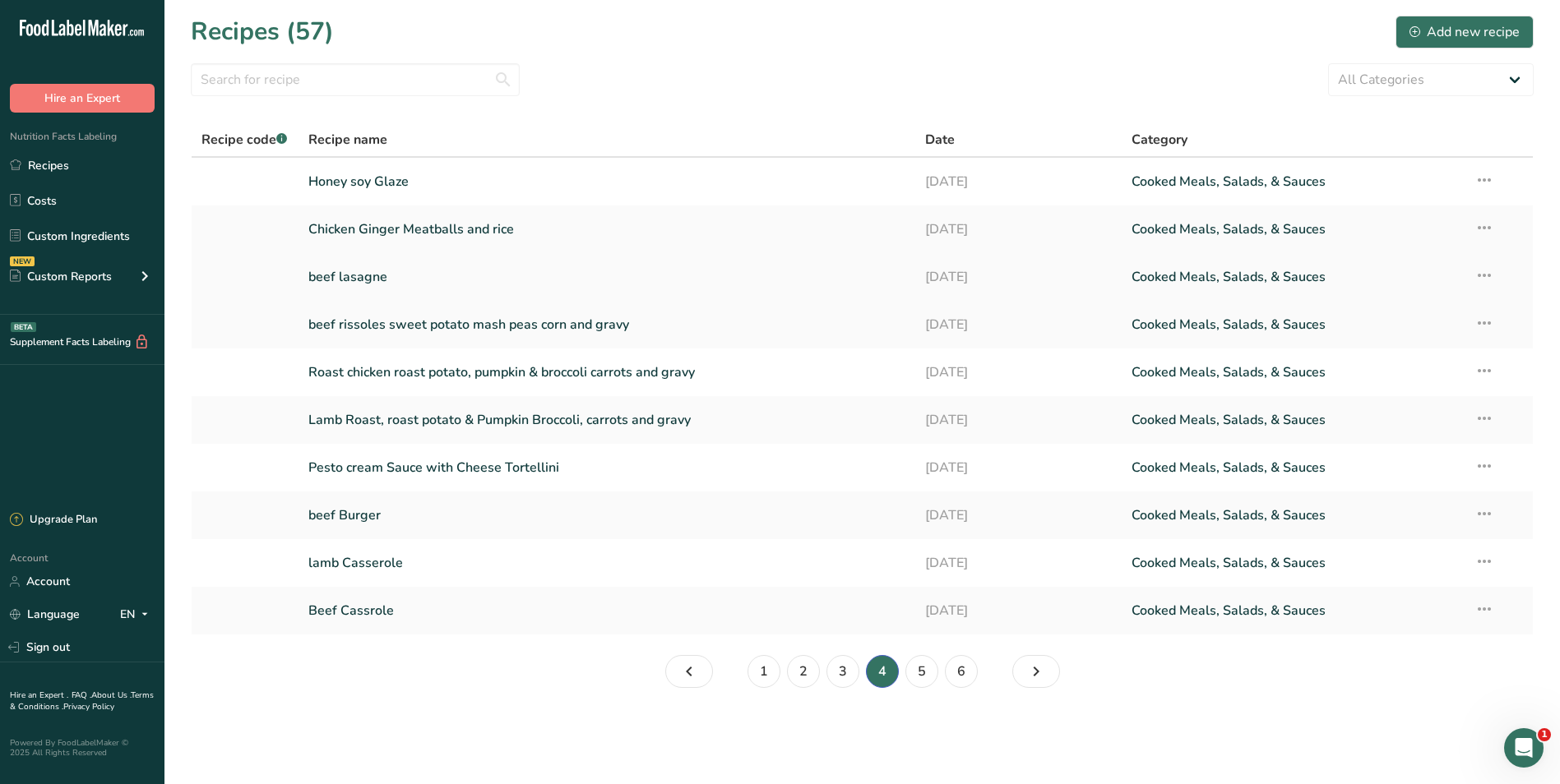
click at [318, 273] on link "beef lasagne" at bounding box center [607, 277] width 598 height 34
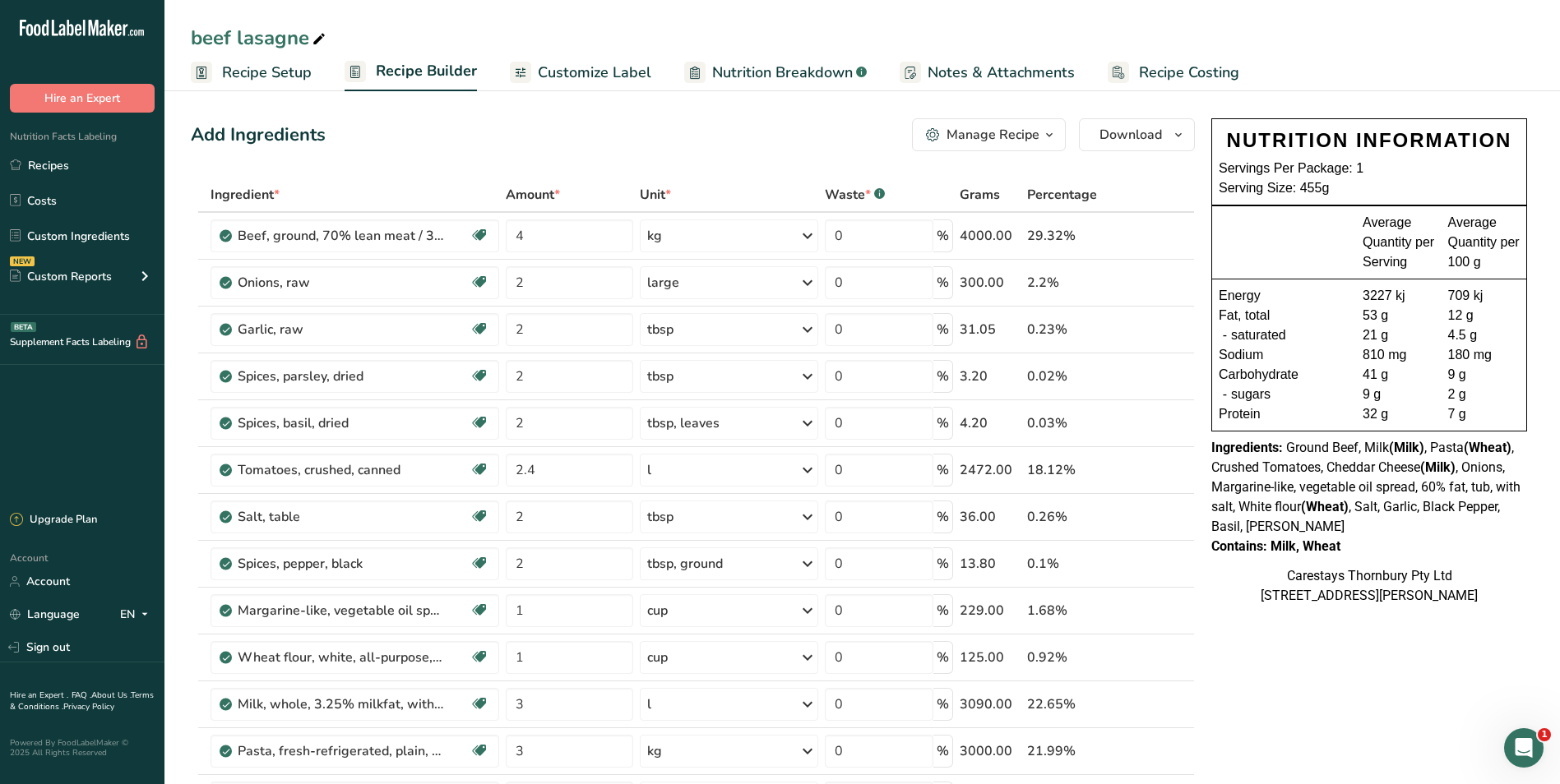
click at [319, 34] on icon at bounding box center [319, 39] width 15 height 23
click at [201, 38] on input "beef lasagne" at bounding box center [862, 38] width 1343 height 30
click at [244, 38] on input "Beef lasagne" at bounding box center [862, 38] width 1343 height 30
type input "Beef Lasagne"
click at [1131, 68] on link "Recipe Costing" at bounding box center [1173, 73] width 131 height 37
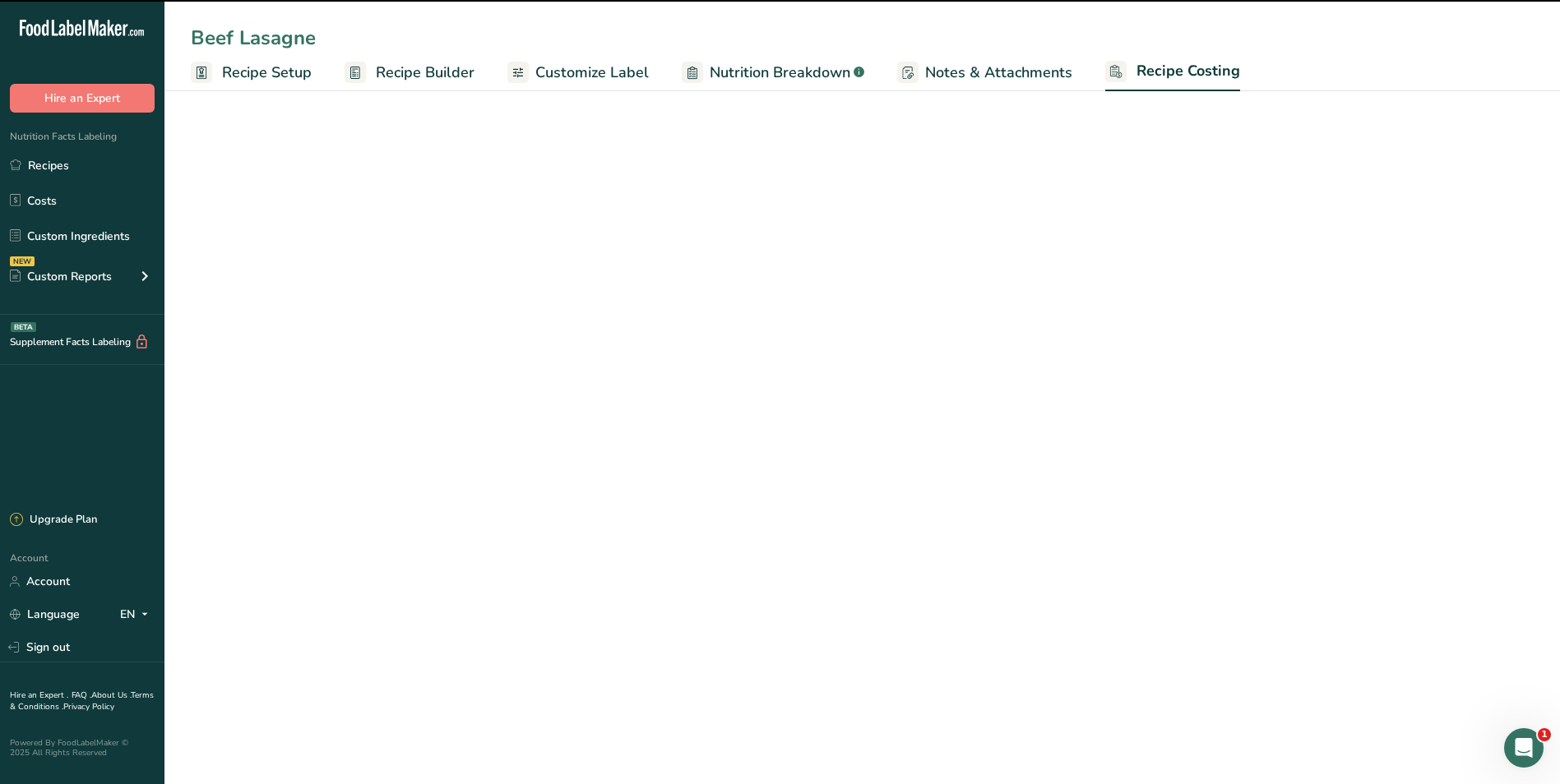
select select "1"
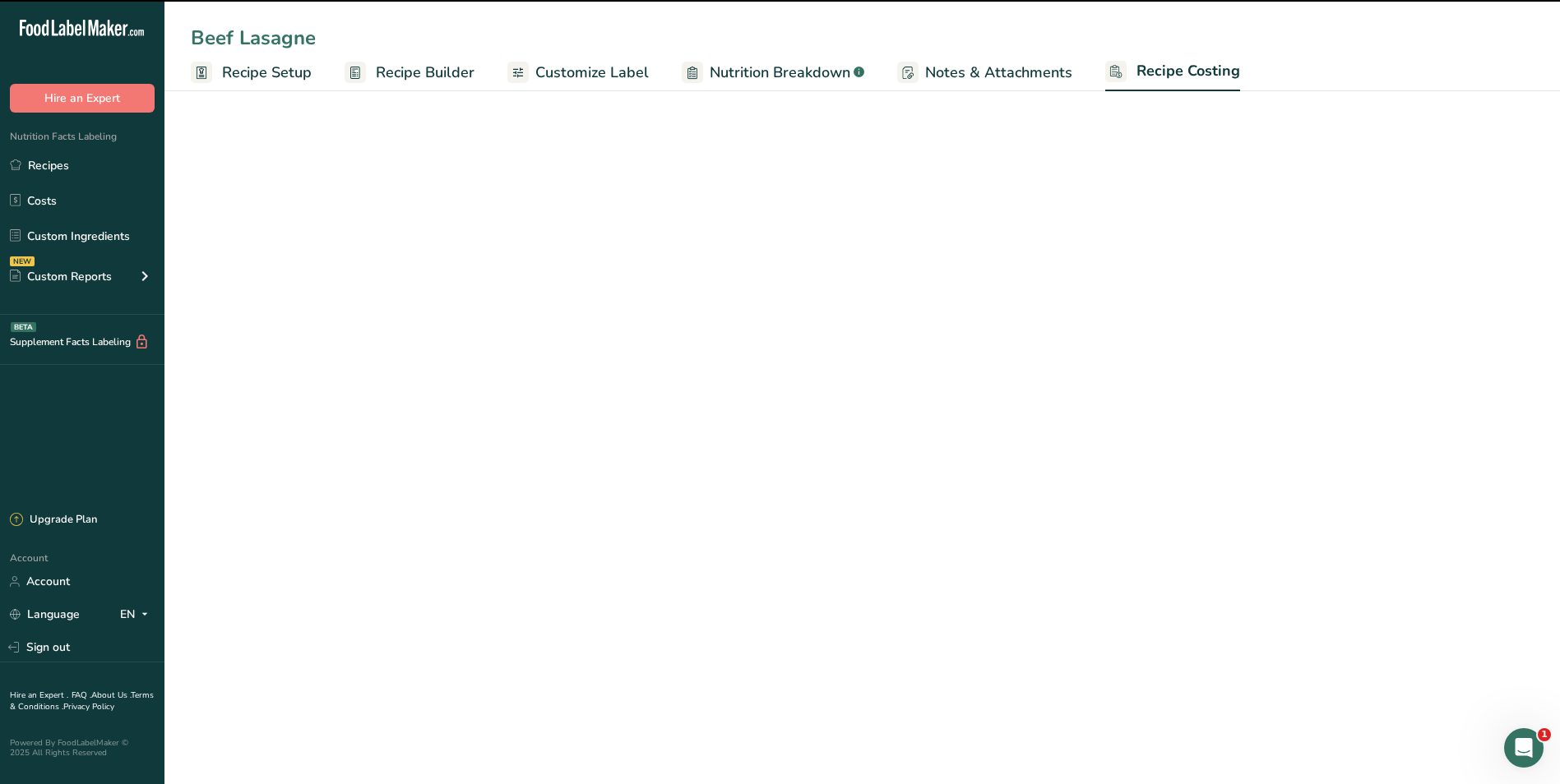
select select "1"
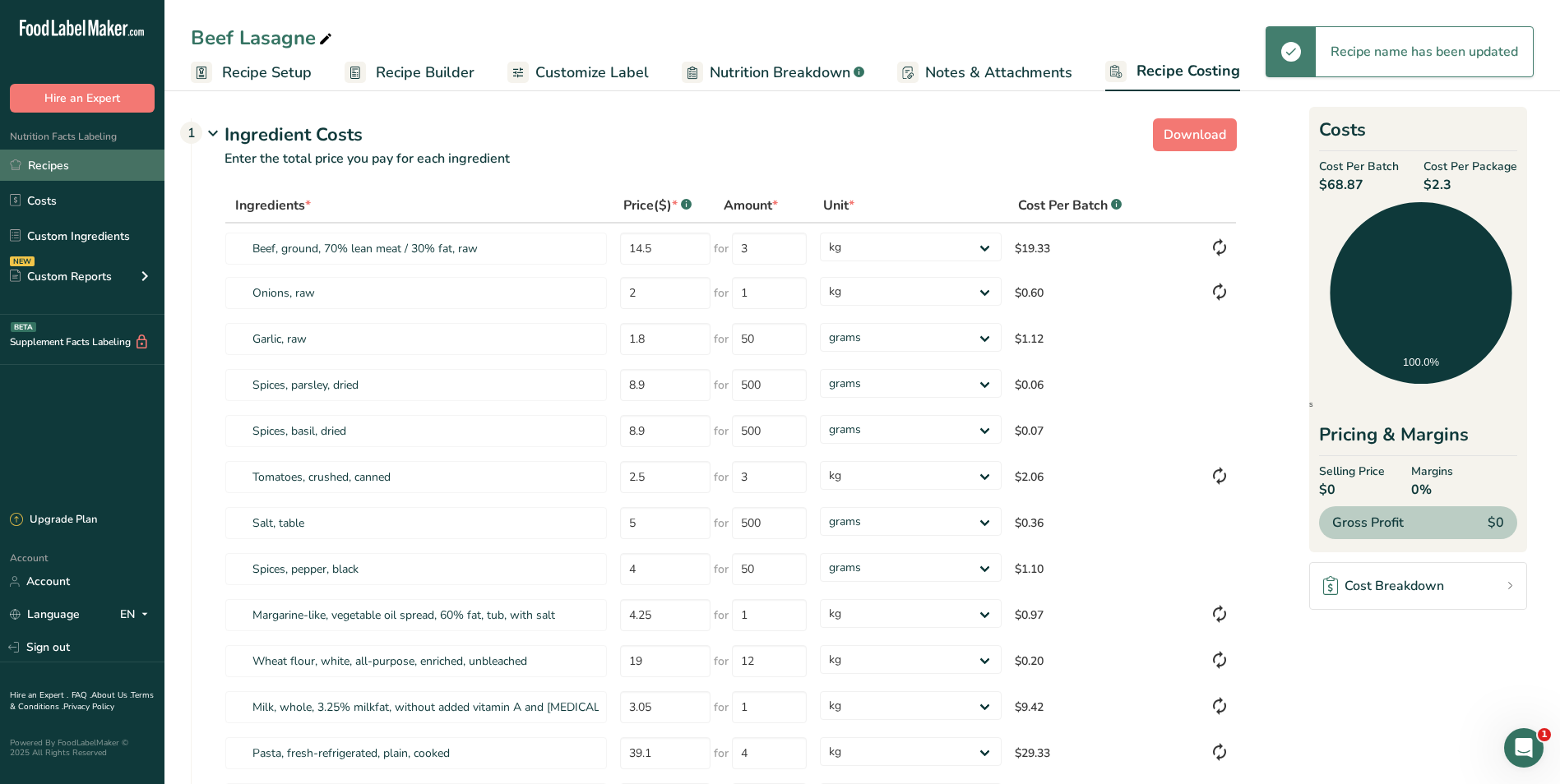
click at [79, 164] on link "Recipes" at bounding box center [82, 166] width 165 height 32
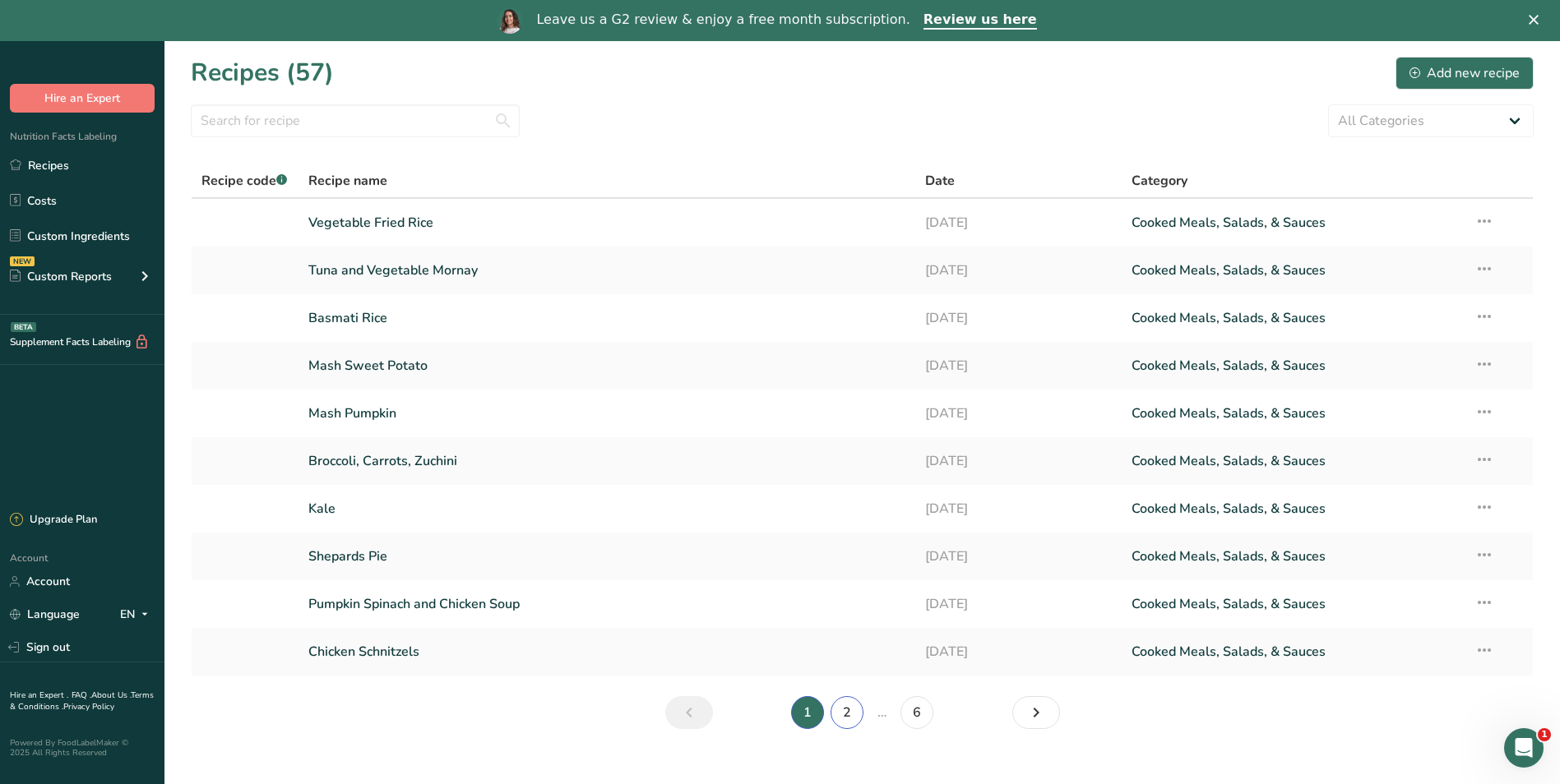
click at [849, 710] on link "2" at bounding box center [847, 712] width 33 height 33
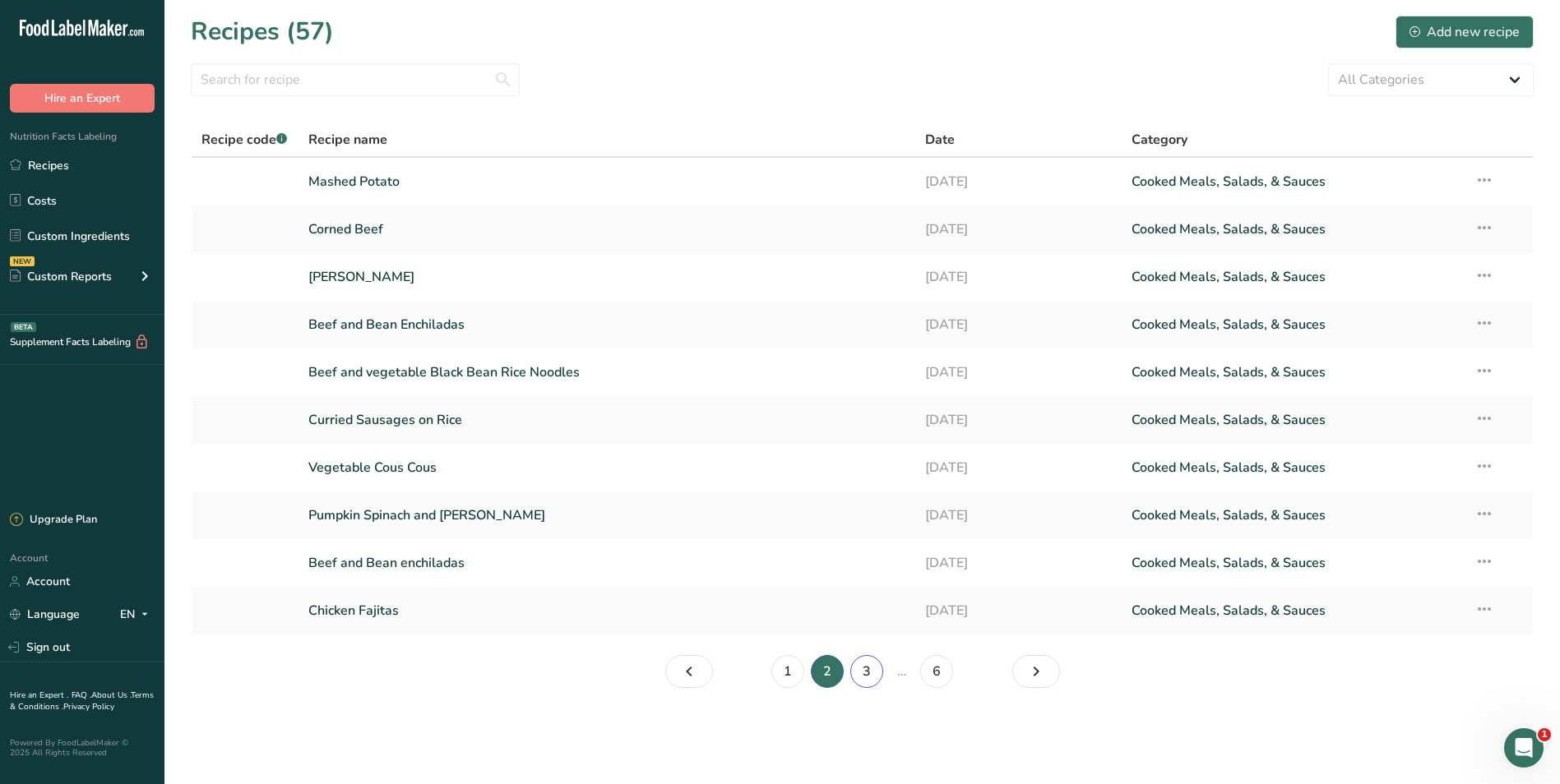
click at [866, 671] on link "3" at bounding box center [866, 671] width 33 height 33
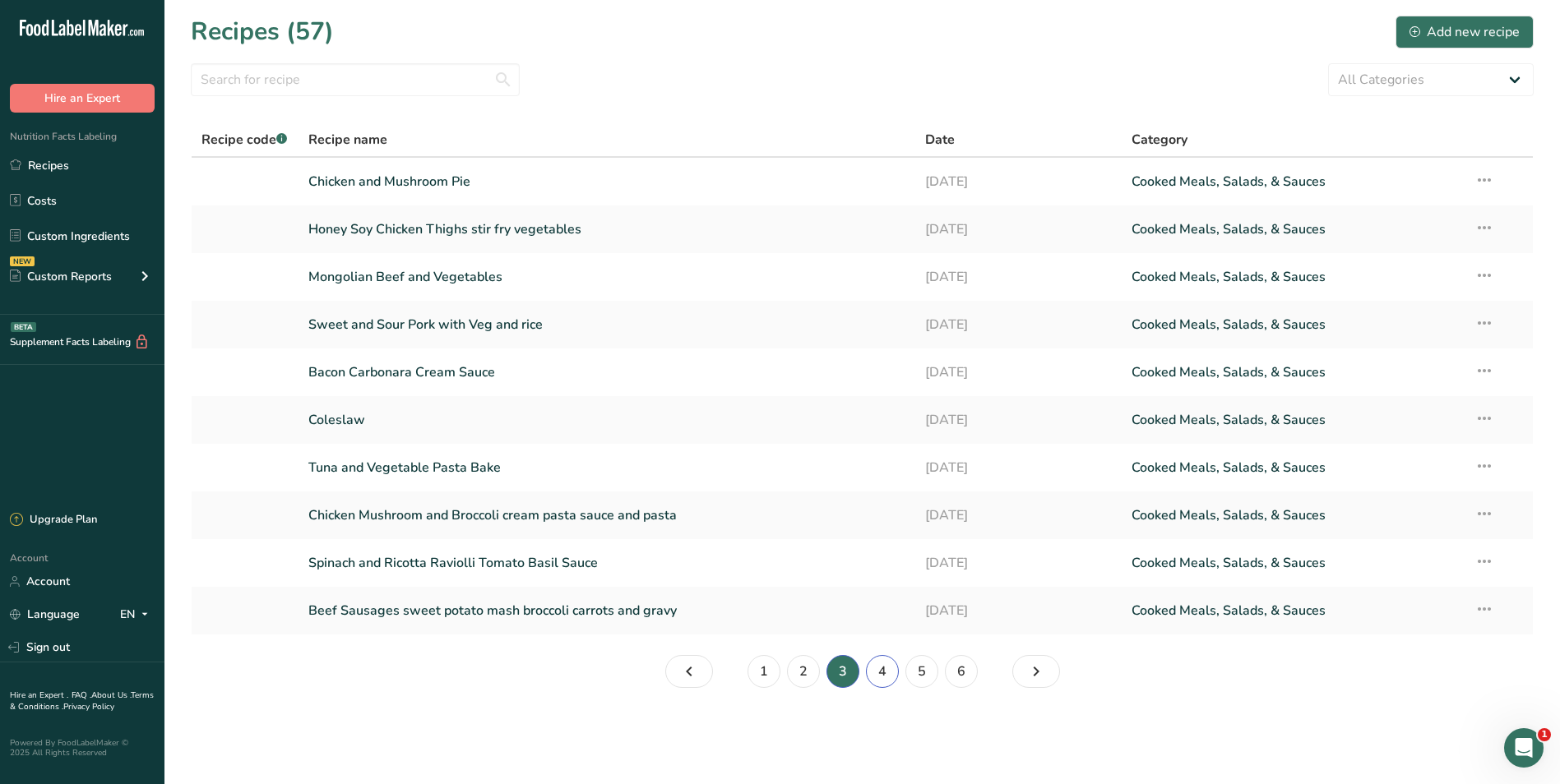
click at [875, 670] on link "4" at bounding box center [882, 671] width 33 height 33
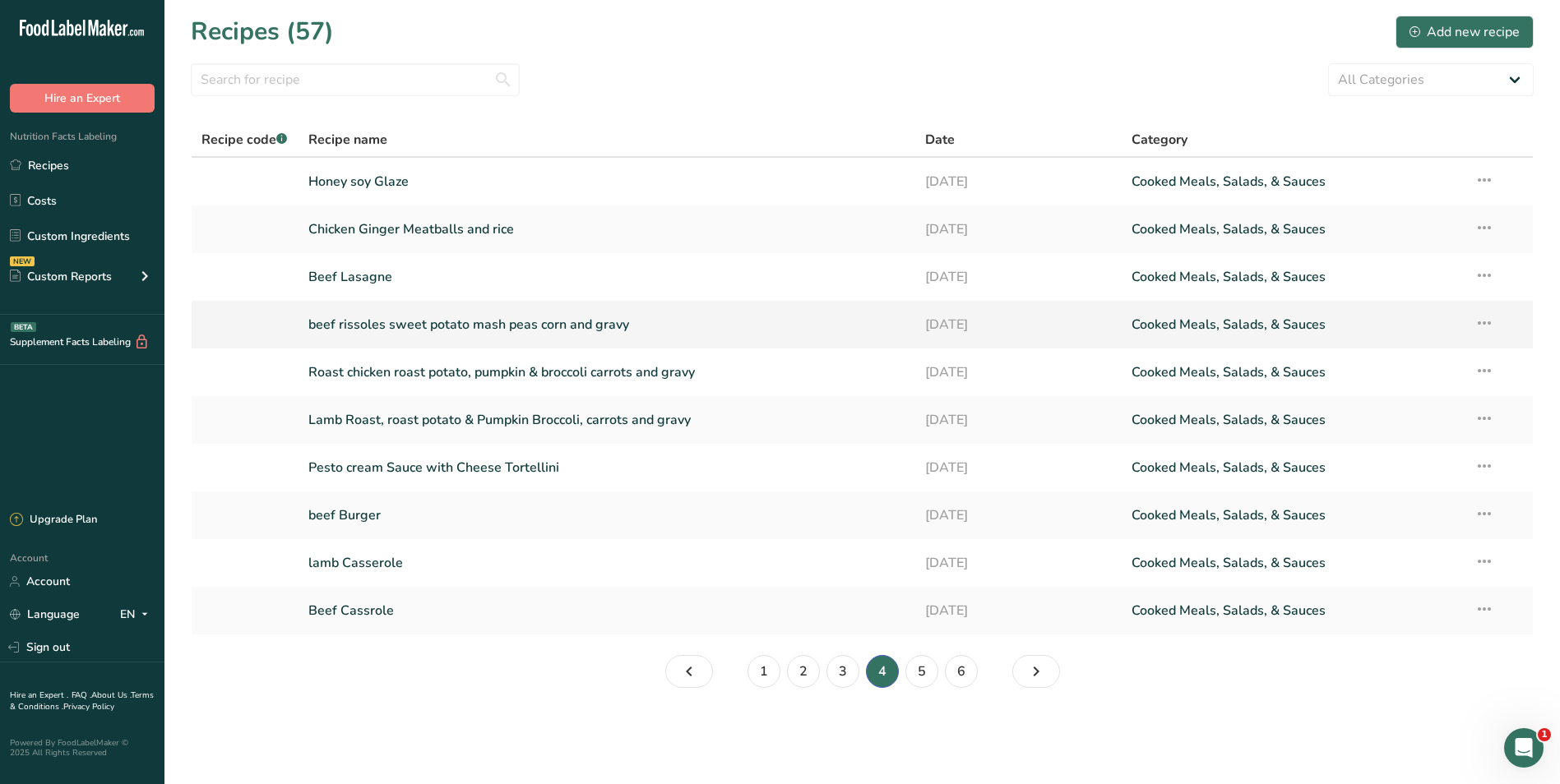
click at [315, 321] on link "beef rissoles sweet potato mash peas corn and gravy" at bounding box center [607, 324] width 598 height 34
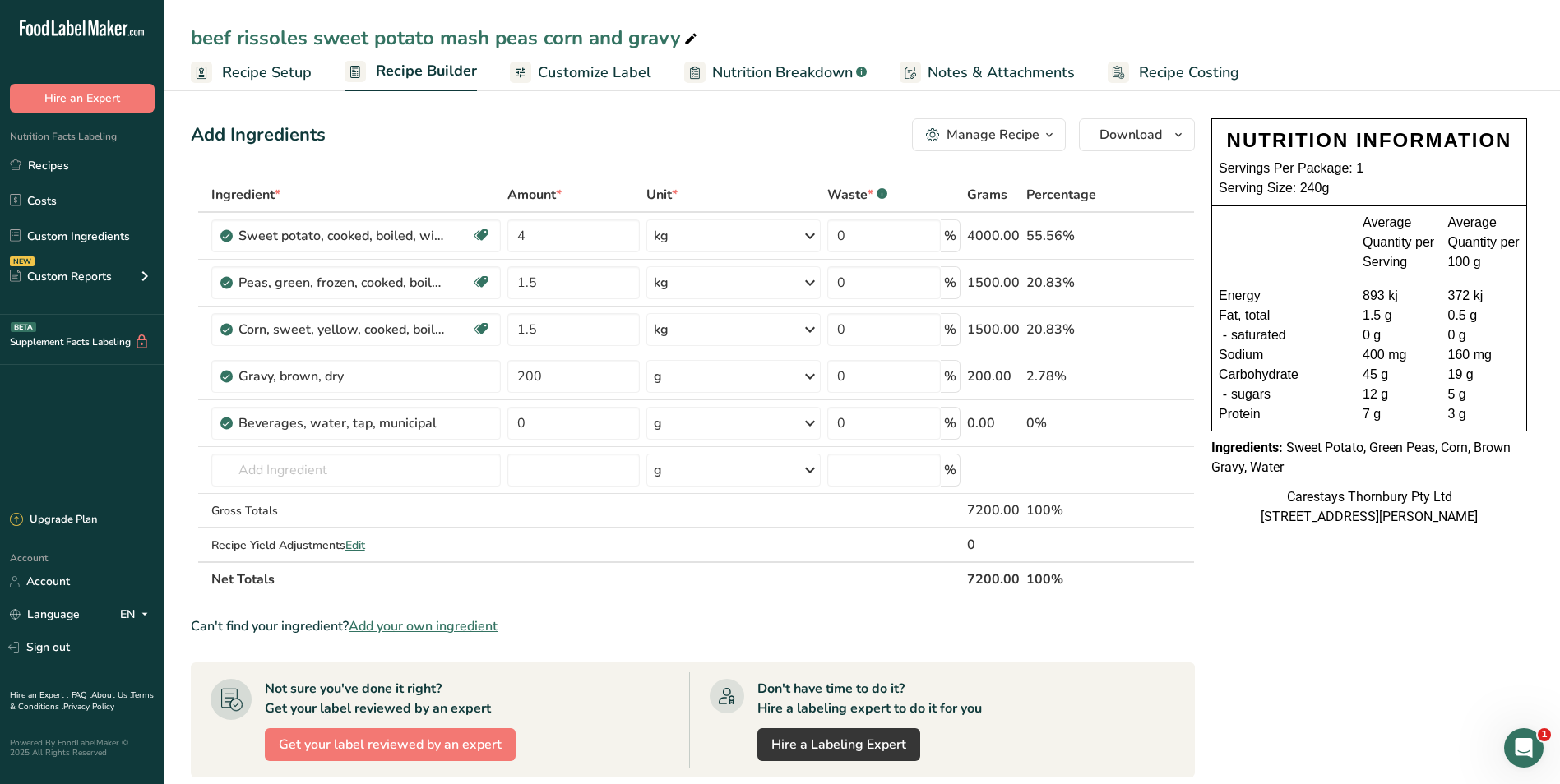
click at [200, 39] on div "beef rissoles sweet potato mash peas corn and gravy" at bounding box center [445, 38] width 509 height 30
click at [242, 36] on input "beef rissoles sweet potato mash peas corn and gravB" at bounding box center [862, 38] width 1343 height 30
click at [327, 38] on input "beef Rissoles sweet potato mash peas corn and gravB" at bounding box center [862, 38] width 1343 height 30
click at [393, 37] on input "beef Rissoles Sweet potato mash peas corn and gravB" at bounding box center [862, 38] width 1343 height 30
click at [462, 39] on input "beef Rissoles Sweet Potato mash peas corn and gravB" at bounding box center [862, 38] width 1343 height 30
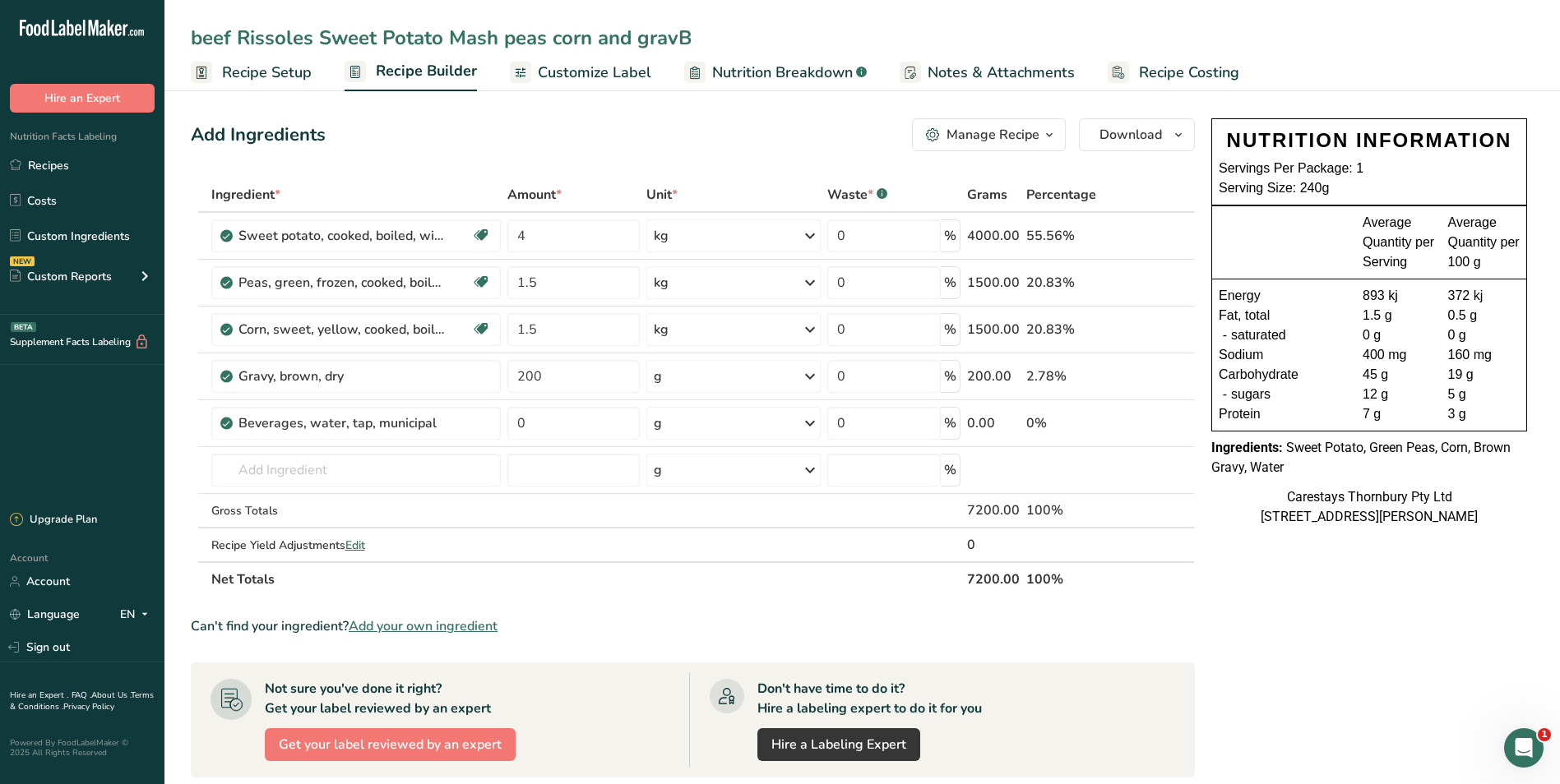
click at [512, 38] on input "beef Rissoles Sweet Potato Mash peas corn and gravB" at bounding box center [862, 38] width 1343 height 30
click at [561, 41] on input "beef Rissoles Sweet Potato Mash Peas corn and gravB" at bounding box center [862, 38] width 1343 height 30
type input "beef Rissoles Sweet Potato Mash Peas Corn and Gravy"
click at [1190, 72] on span "Recipe Costing" at bounding box center [1189, 73] width 101 height 22
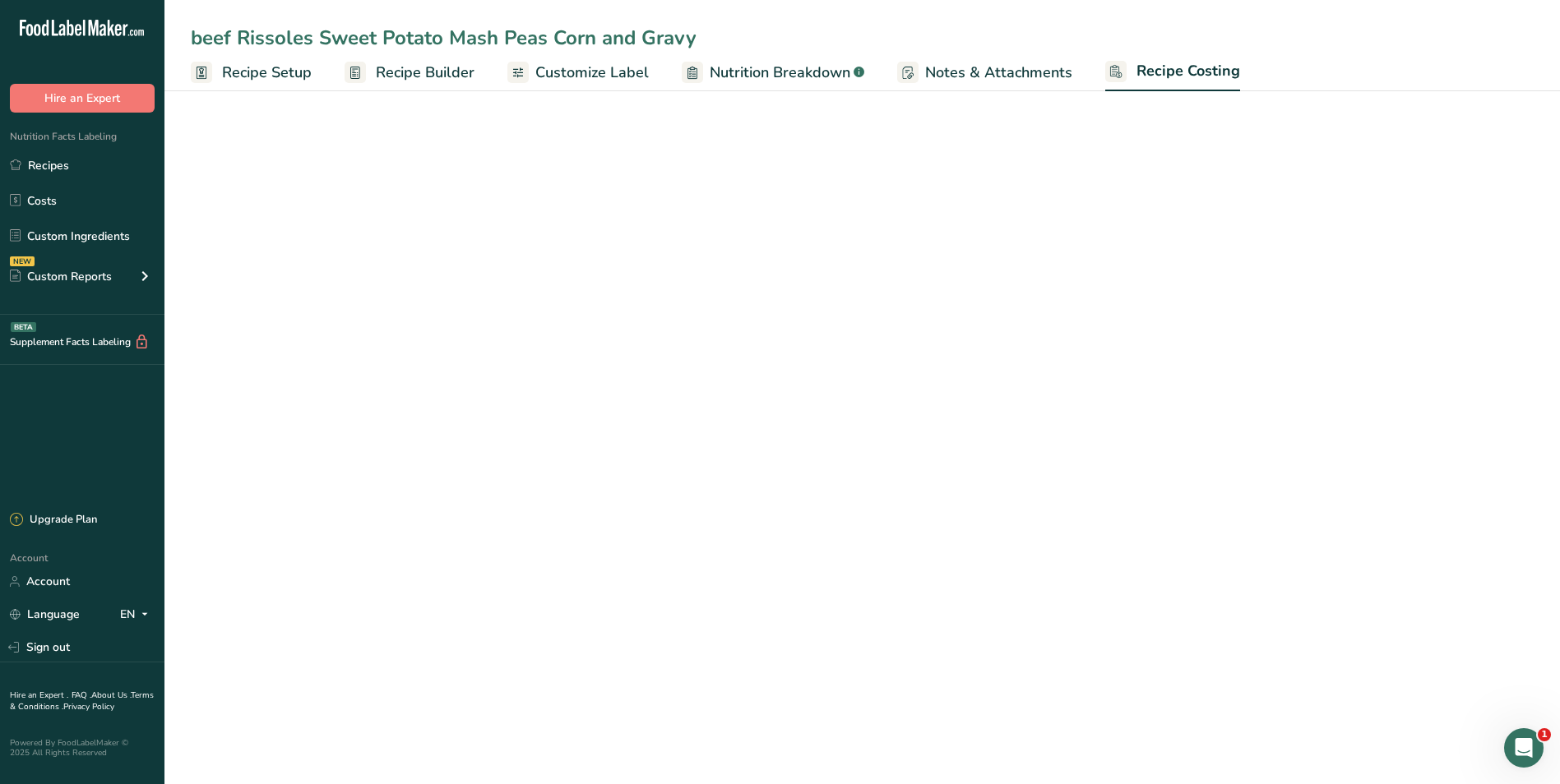
select select "1"
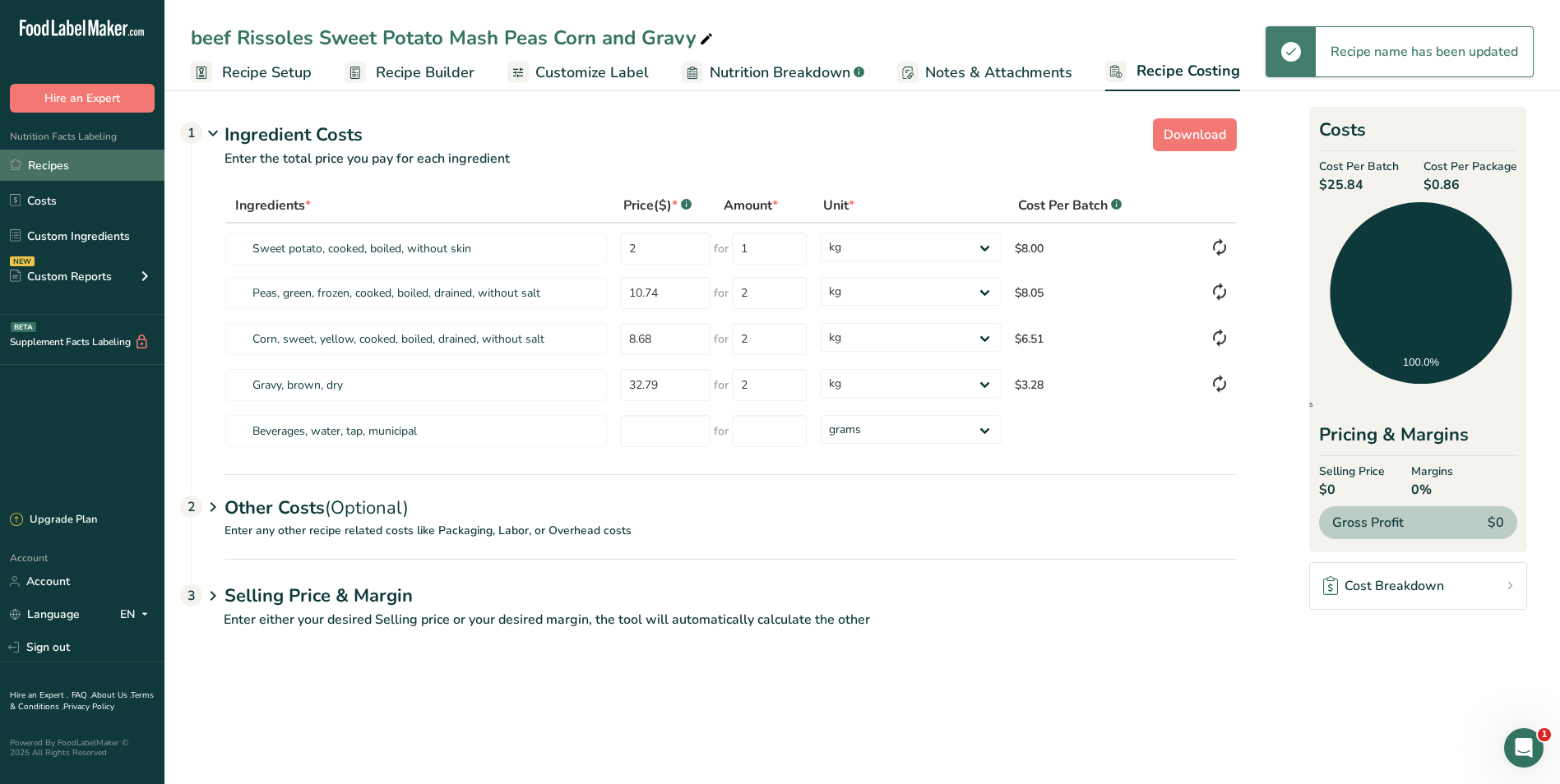
click at [78, 162] on link "Recipes" at bounding box center [82, 166] width 165 height 32
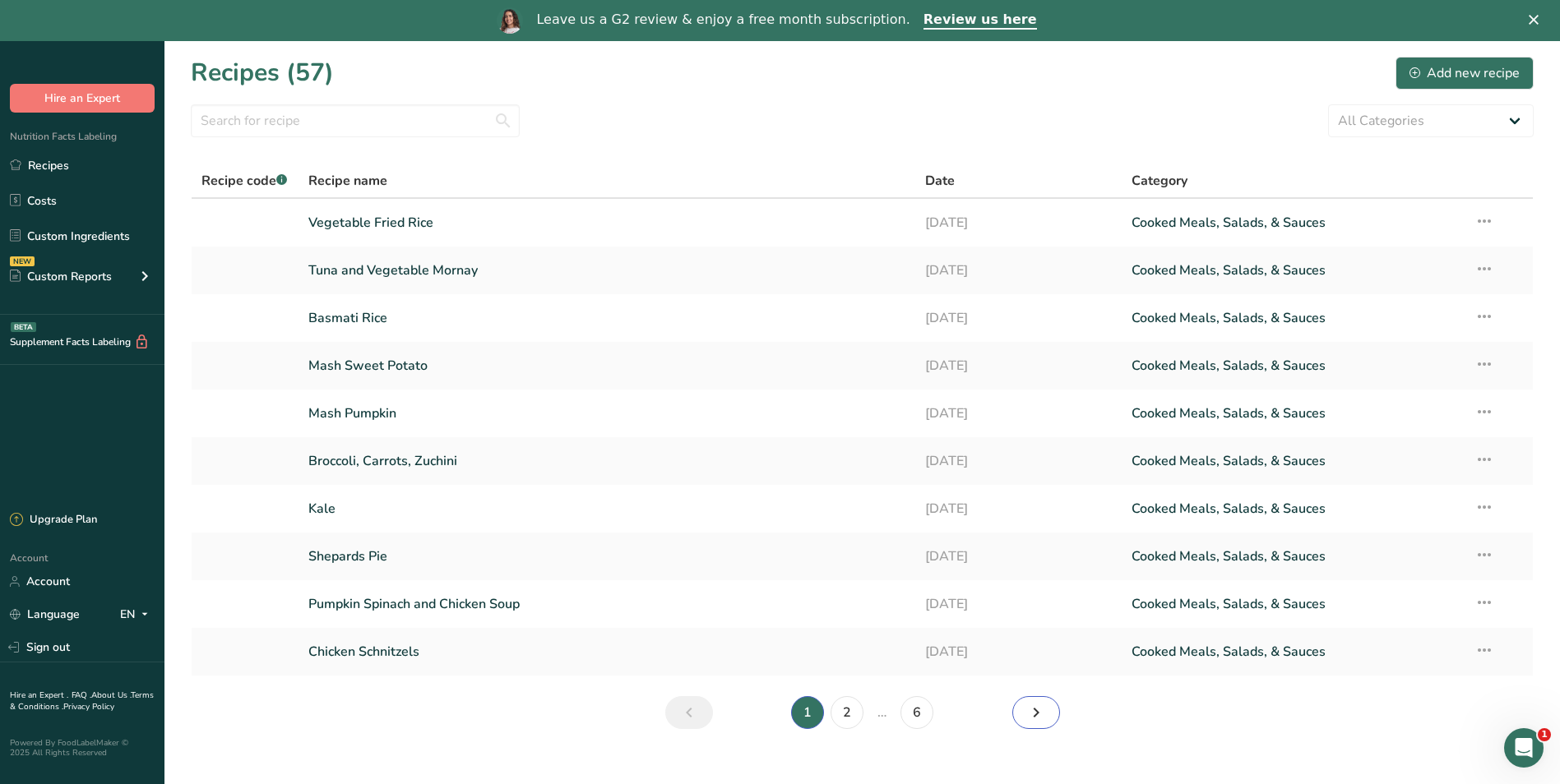
click at [1037, 711] on icon "Next page" at bounding box center [1036, 713] width 20 height 30
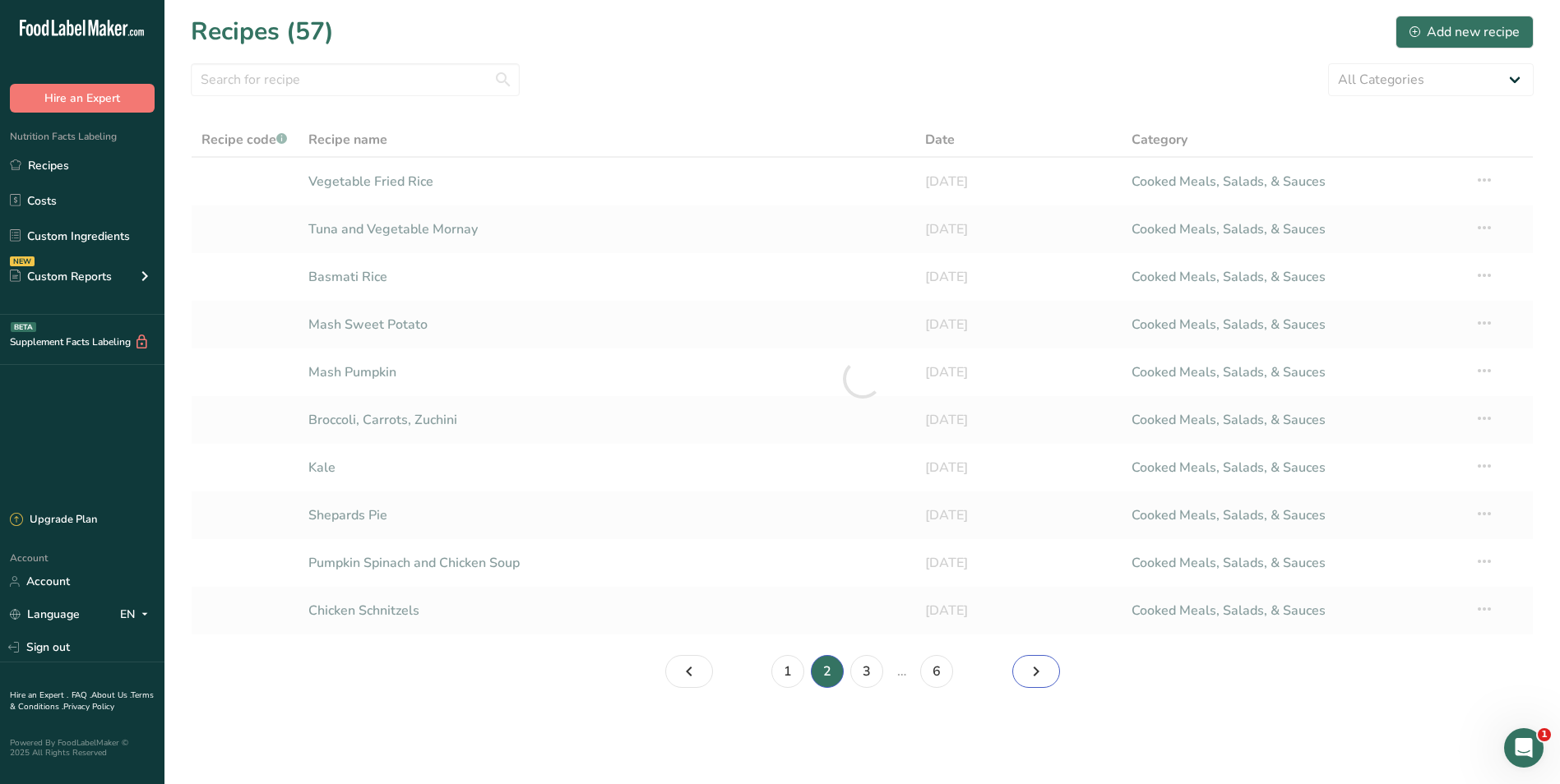
click at [1031, 672] on icon "Page 3." at bounding box center [1036, 672] width 20 height 30
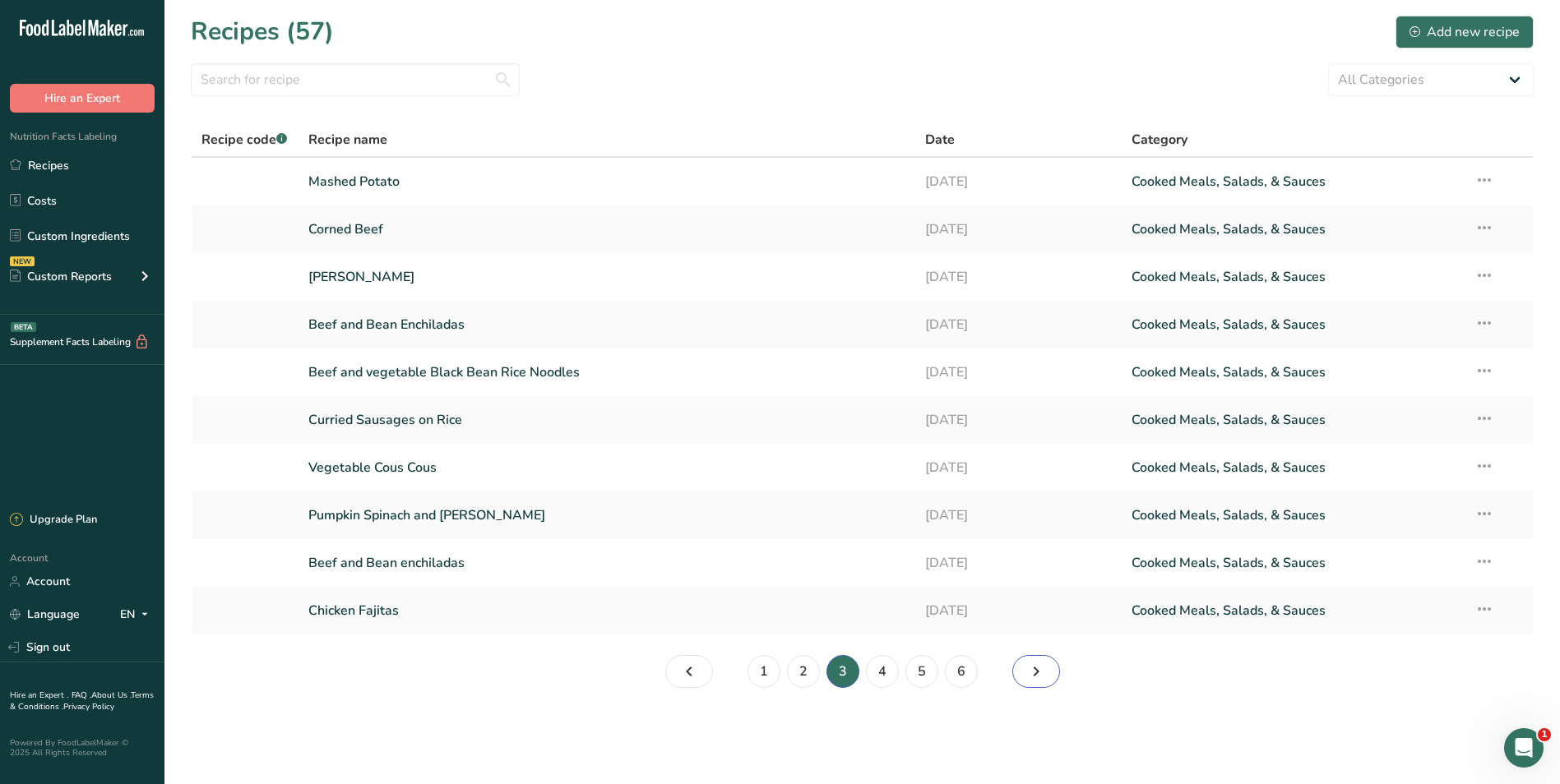
click at [1031, 672] on icon "Page 4." at bounding box center [1036, 672] width 20 height 30
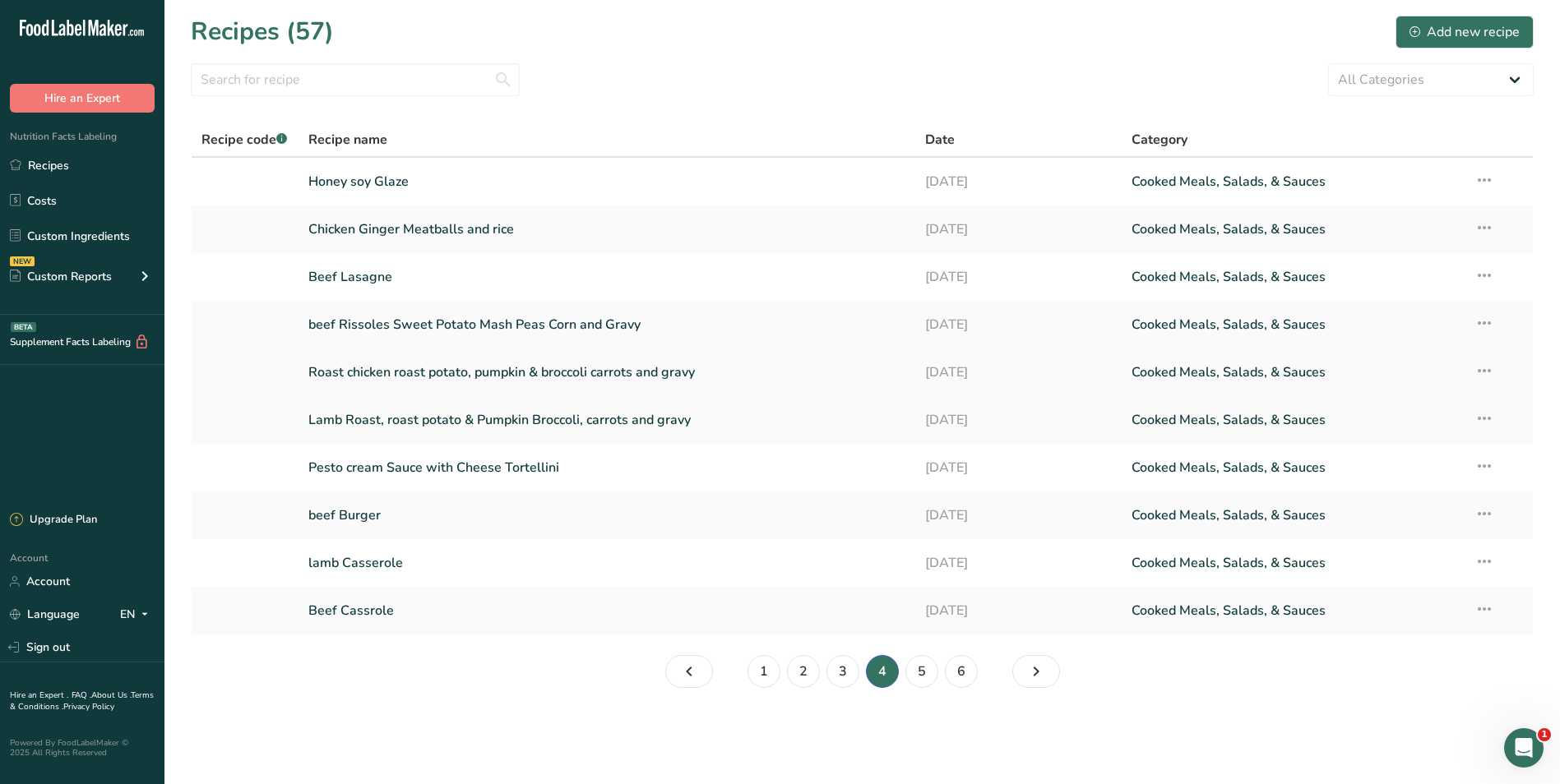
click at [359, 369] on link "Roast chicken roast potato, pumpkin & broccoli carrots and gravy" at bounding box center [607, 372] width 598 height 34
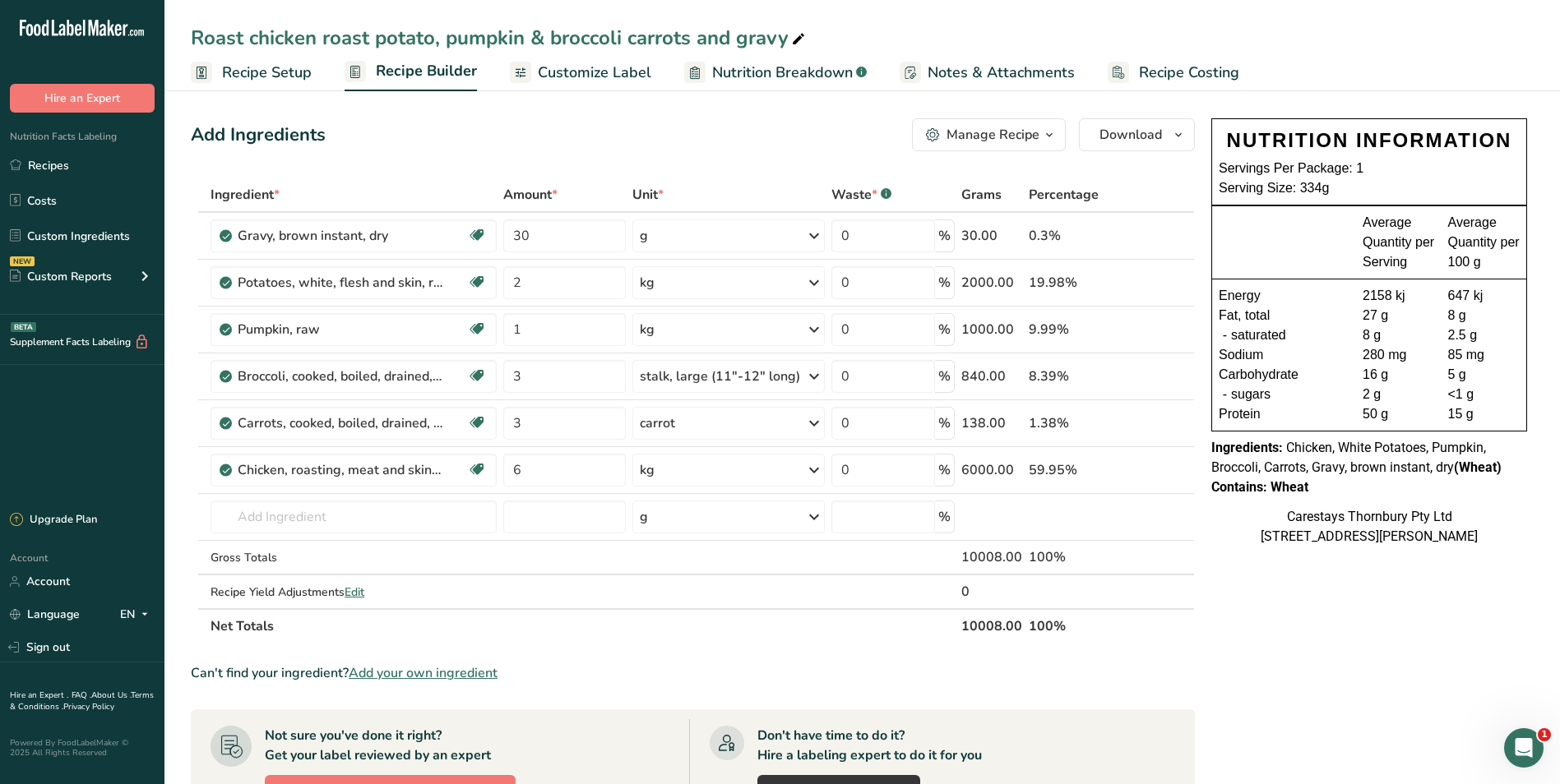
click at [257, 35] on div "Roast chicken roast potato, pumpkin & broccoli carrots and gravy" at bounding box center [499, 38] width 617 height 30
click at [257, 35] on input "Roast chicken roast potato, pumpkin & broccoli carrots and grav" at bounding box center [862, 38] width 1343 height 30
click at [337, 41] on input "Roast Chicken roast potato, pumpkin & broccoli carrots and grav" at bounding box center [862, 38] width 1343 height 30
click at [396, 40] on input "Roast Chicken Roast potato, pumpkin & broccoli carrots and grav" at bounding box center [862, 38] width 1343 height 30
click at [465, 38] on input "Roast Chicken Roast Potato, pumpkin & broccoli carrots and grav" at bounding box center [862, 38] width 1343 height 30
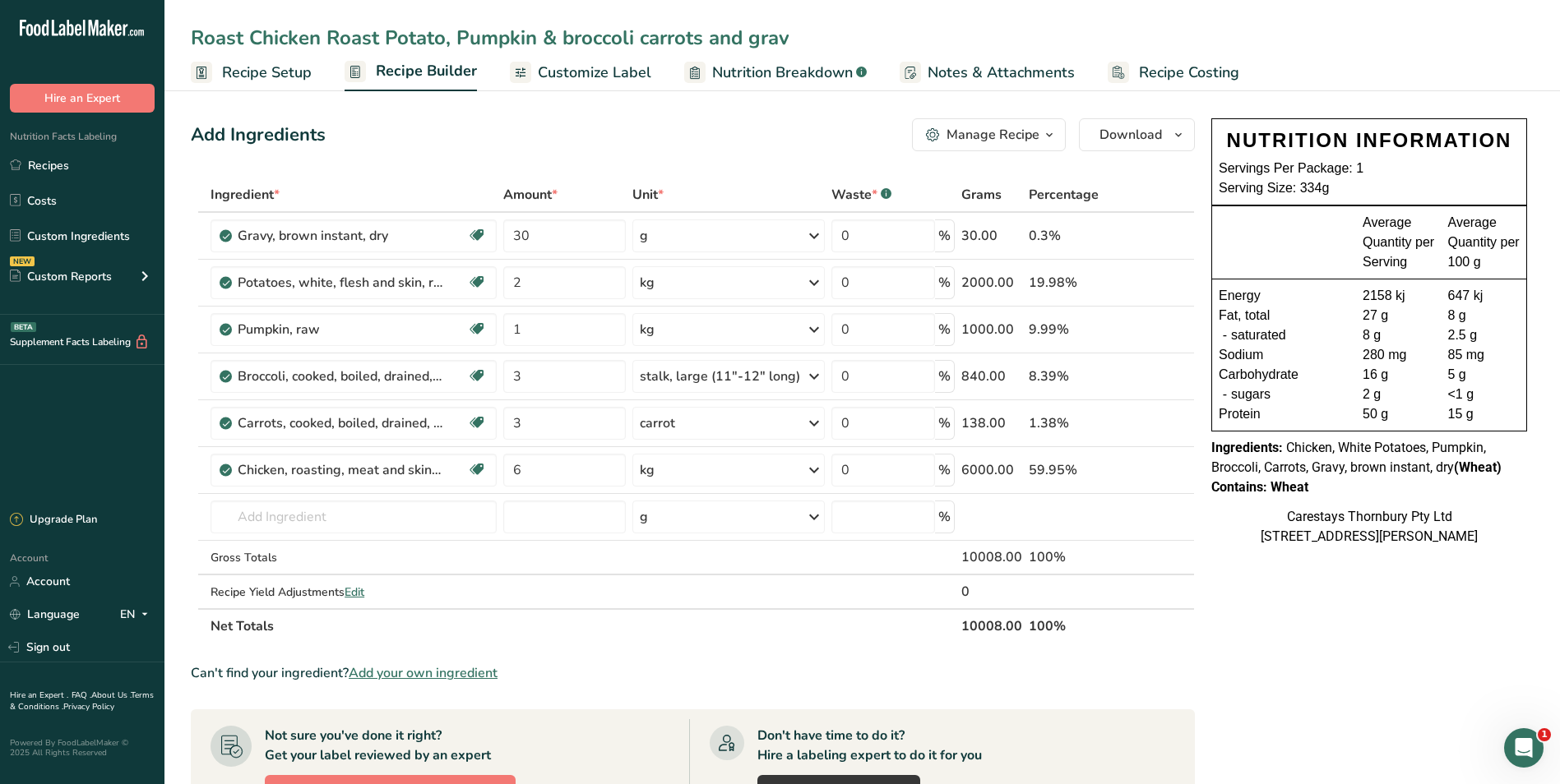
click at [570, 38] on input "Roast Chicken Roast Potato, Pumpkin & broccoli carrots and grav" at bounding box center [862, 38] width 1343 height 30
click at [650, 39] on input "Roast Chicken Roast Potato, Pumpkin & Broccoli carrots and grav" at bounding box center [862, 38] width 1343 height 30
type input "Roast Chicken Roast Potato, Pumpkin & Broccoli Carrots and Gravy"
click at [1139, 69] on span "Recipe Costing" at bounding box center [1189, 73] width 101 height 22
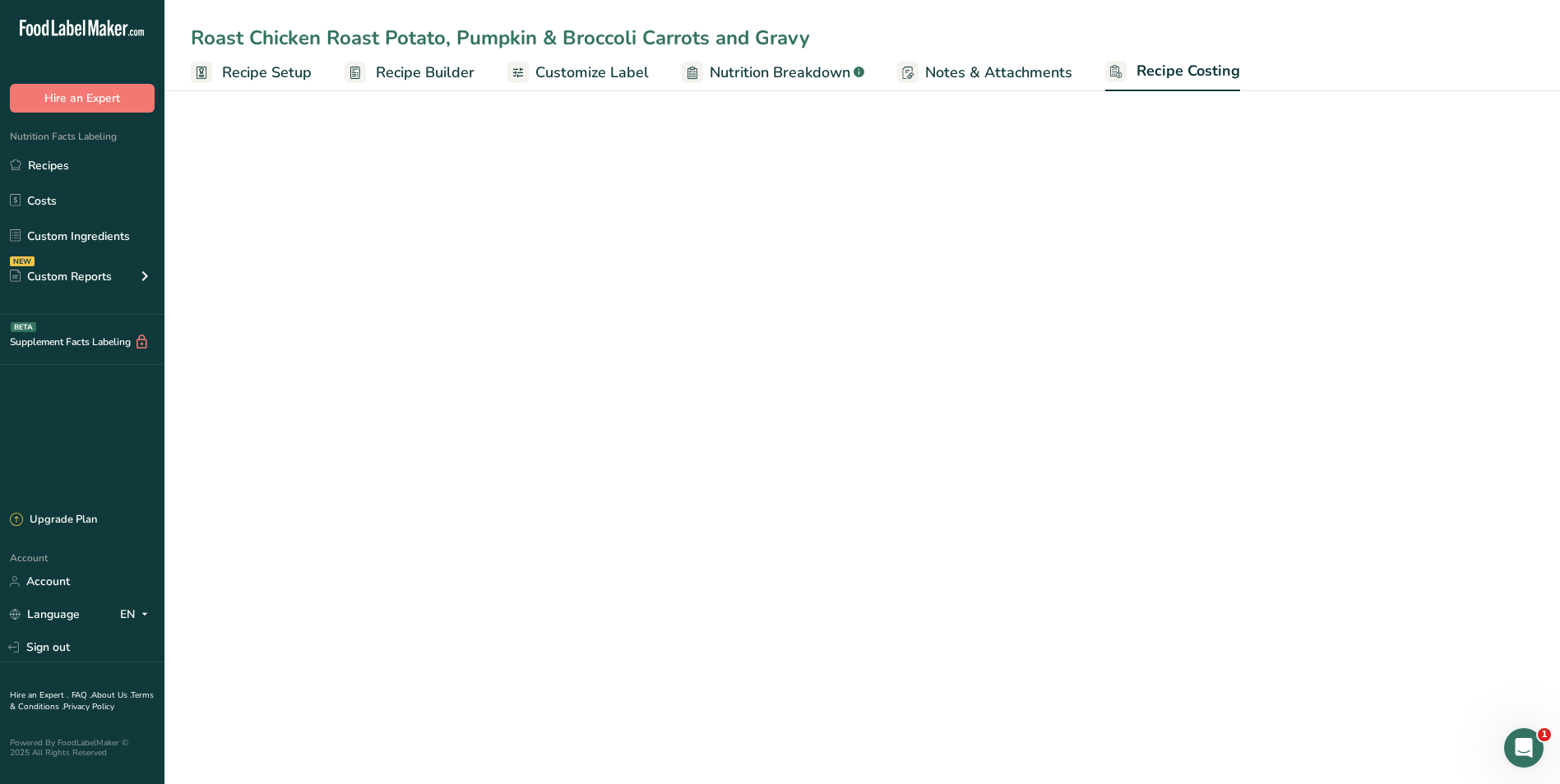
select select "1"
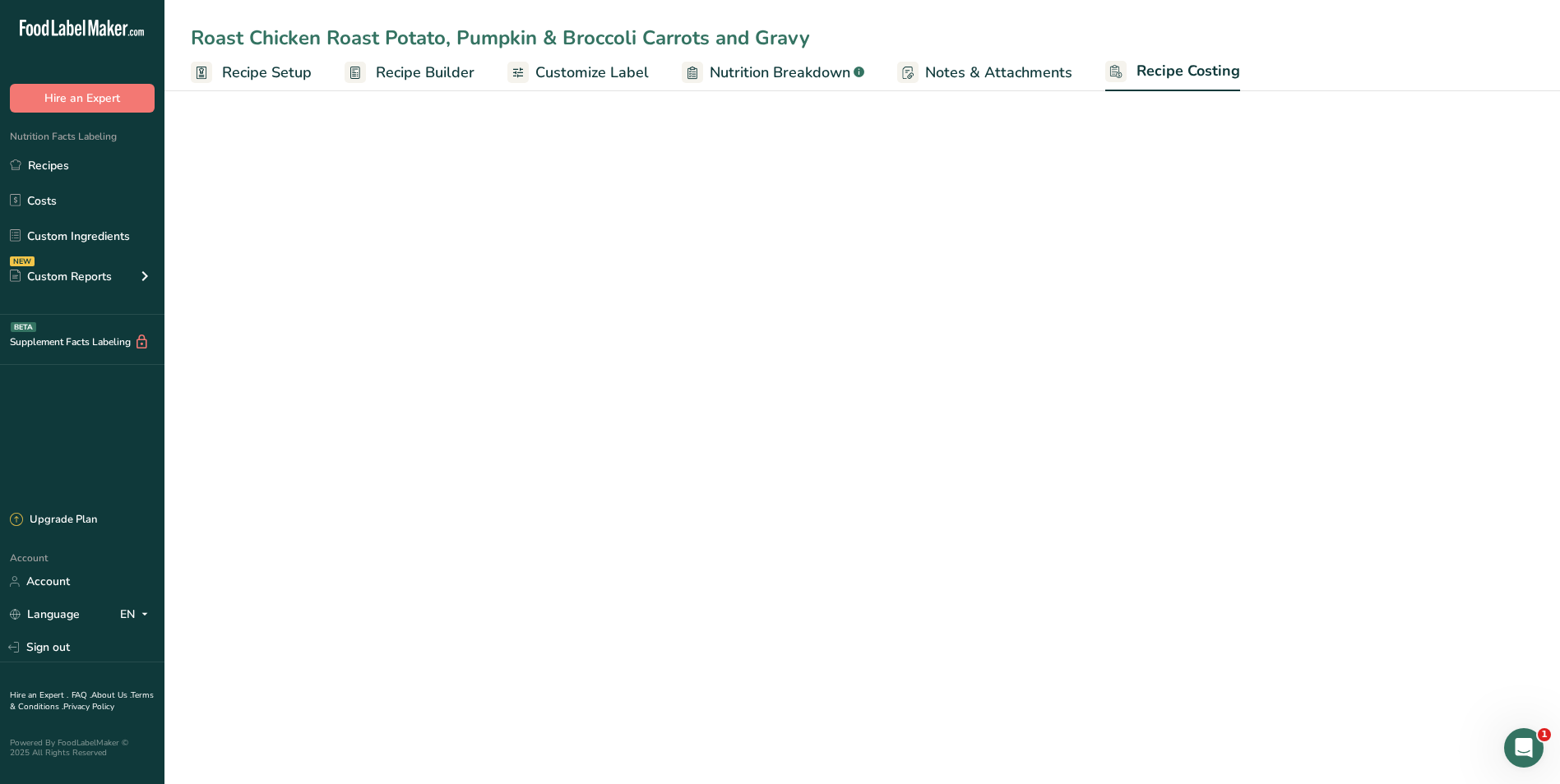
select select "1"
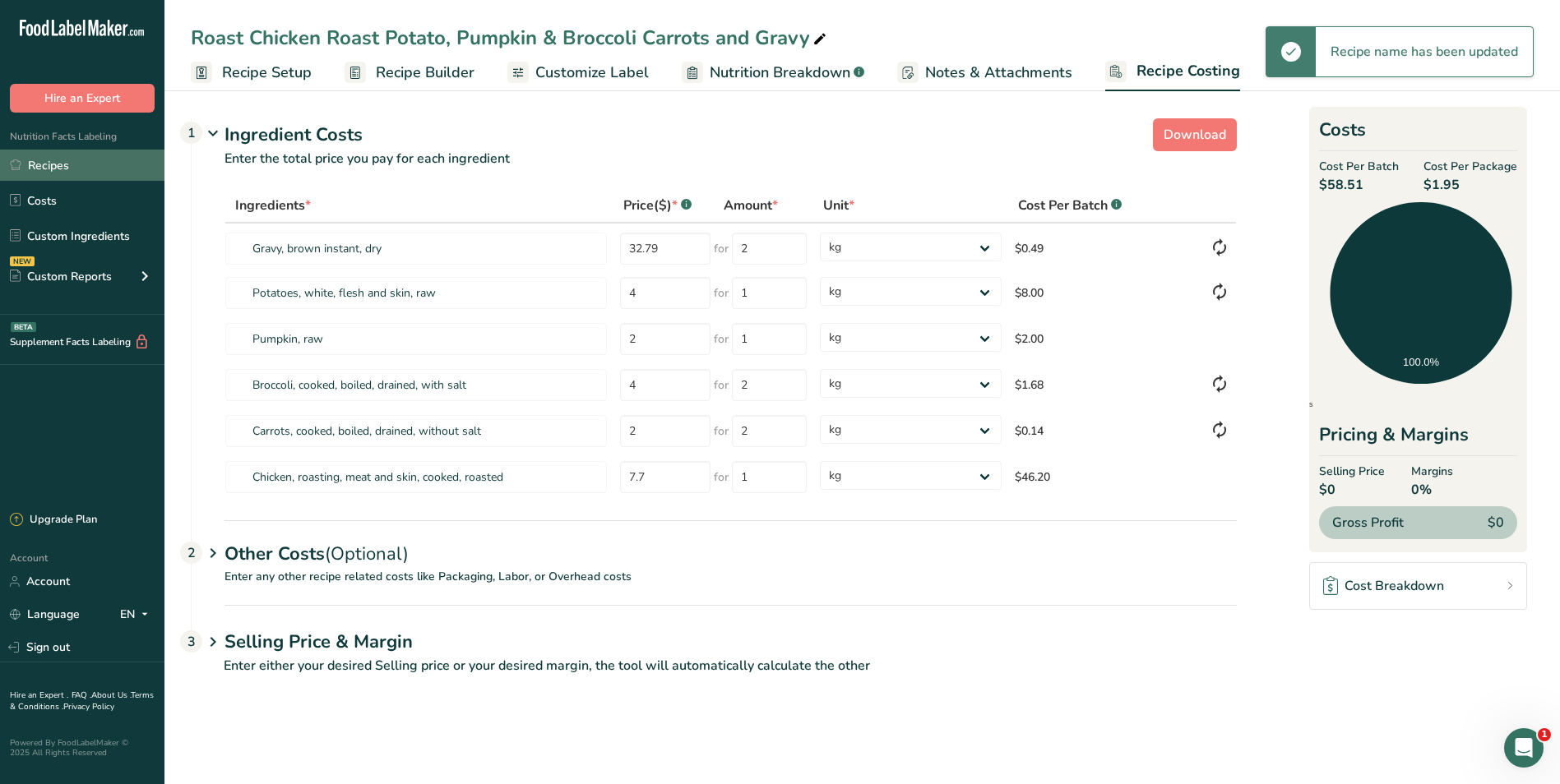
click at [112, 162] on link "Recipes" at bounding box center [82, 166] width 165 height 32
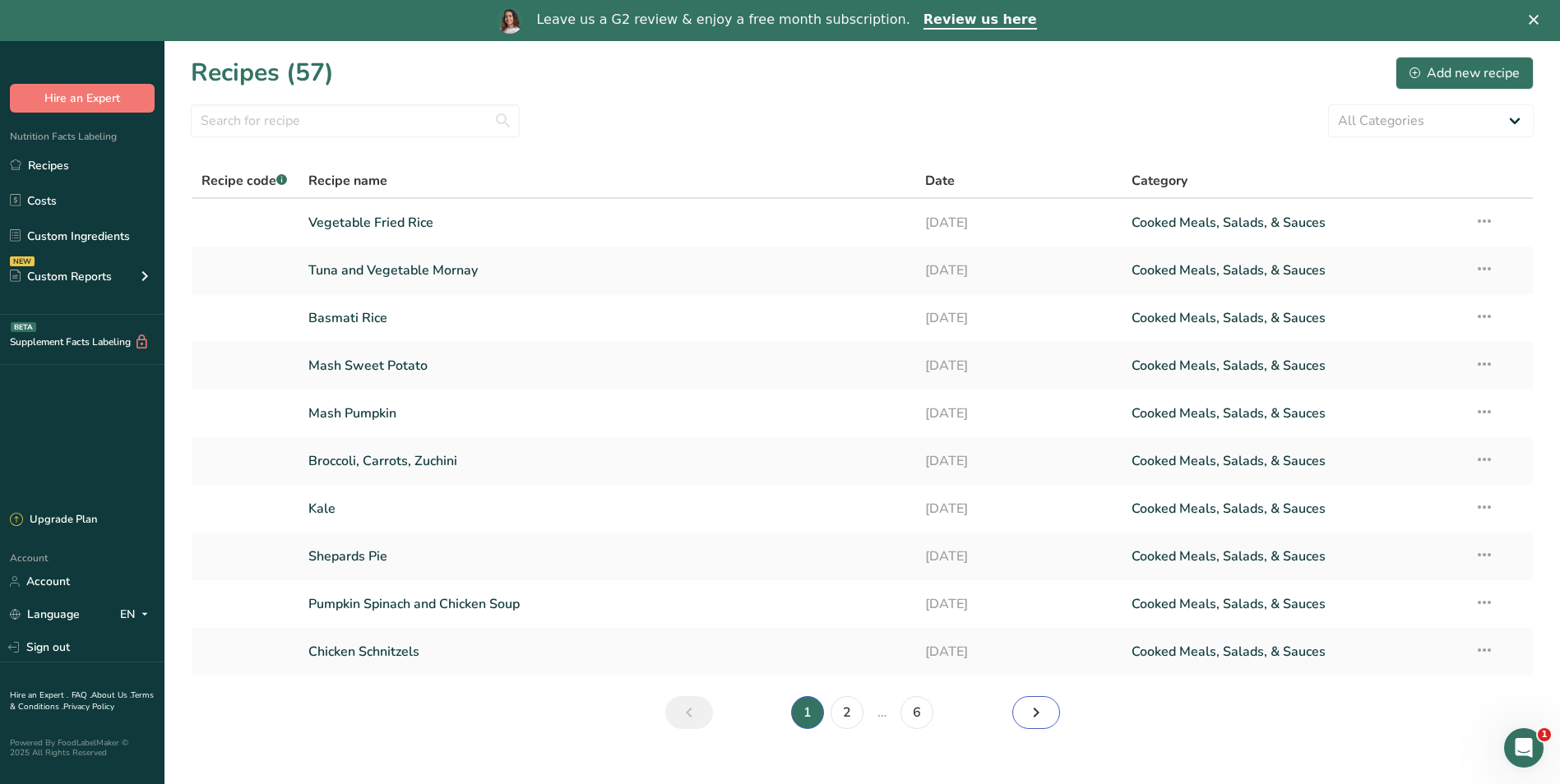
click at [1030, 711] on icon "Next page" at bounding box center [1036, 713] width 20 height 30
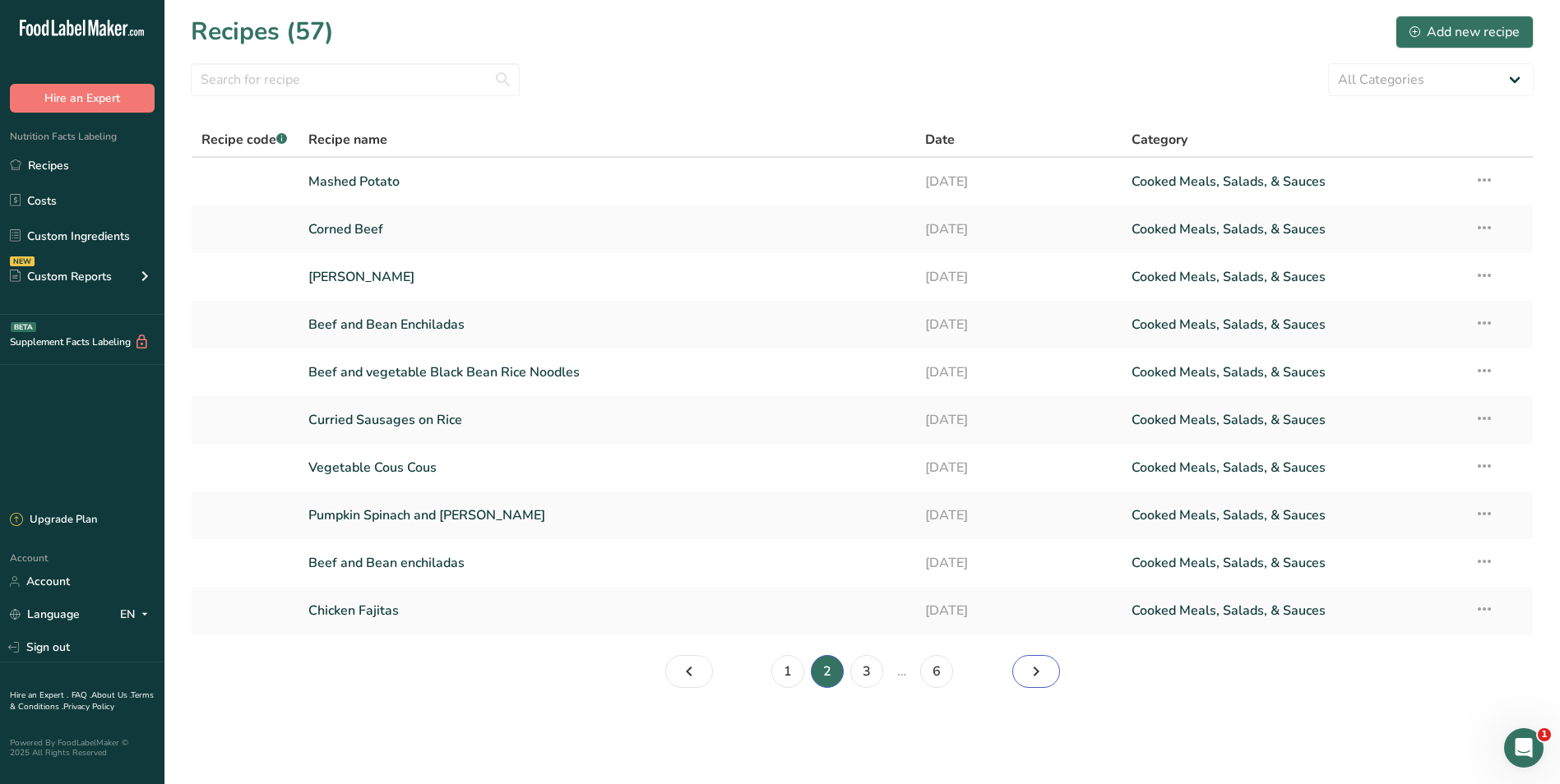
click at [1038, 670] on icon "Page 3." at bounding box center [1036, 672] width 20 height 30
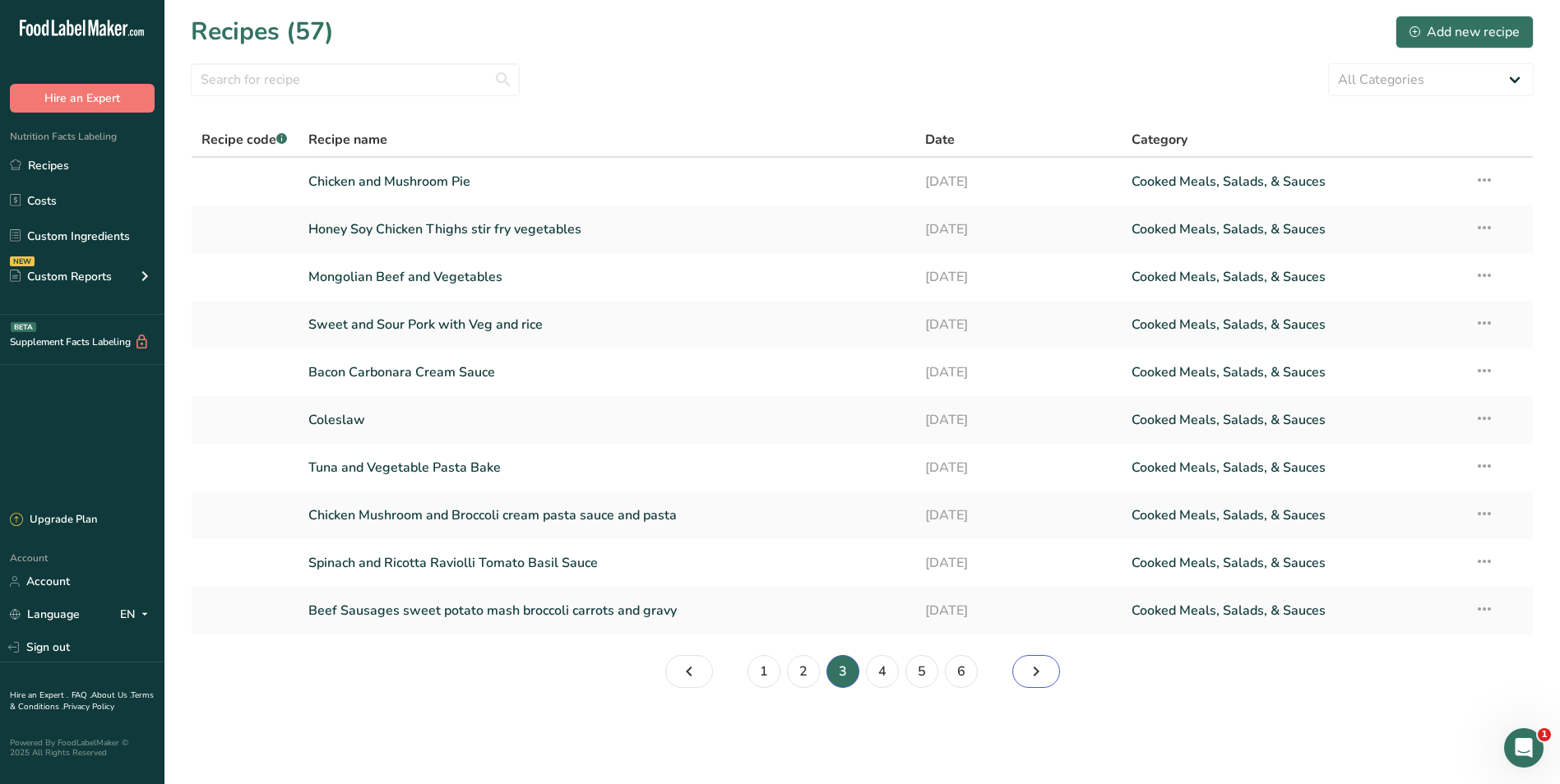
click at [1038, 670] on icon "Page 4." at bounding box center [1036, 672] width 20 height 30
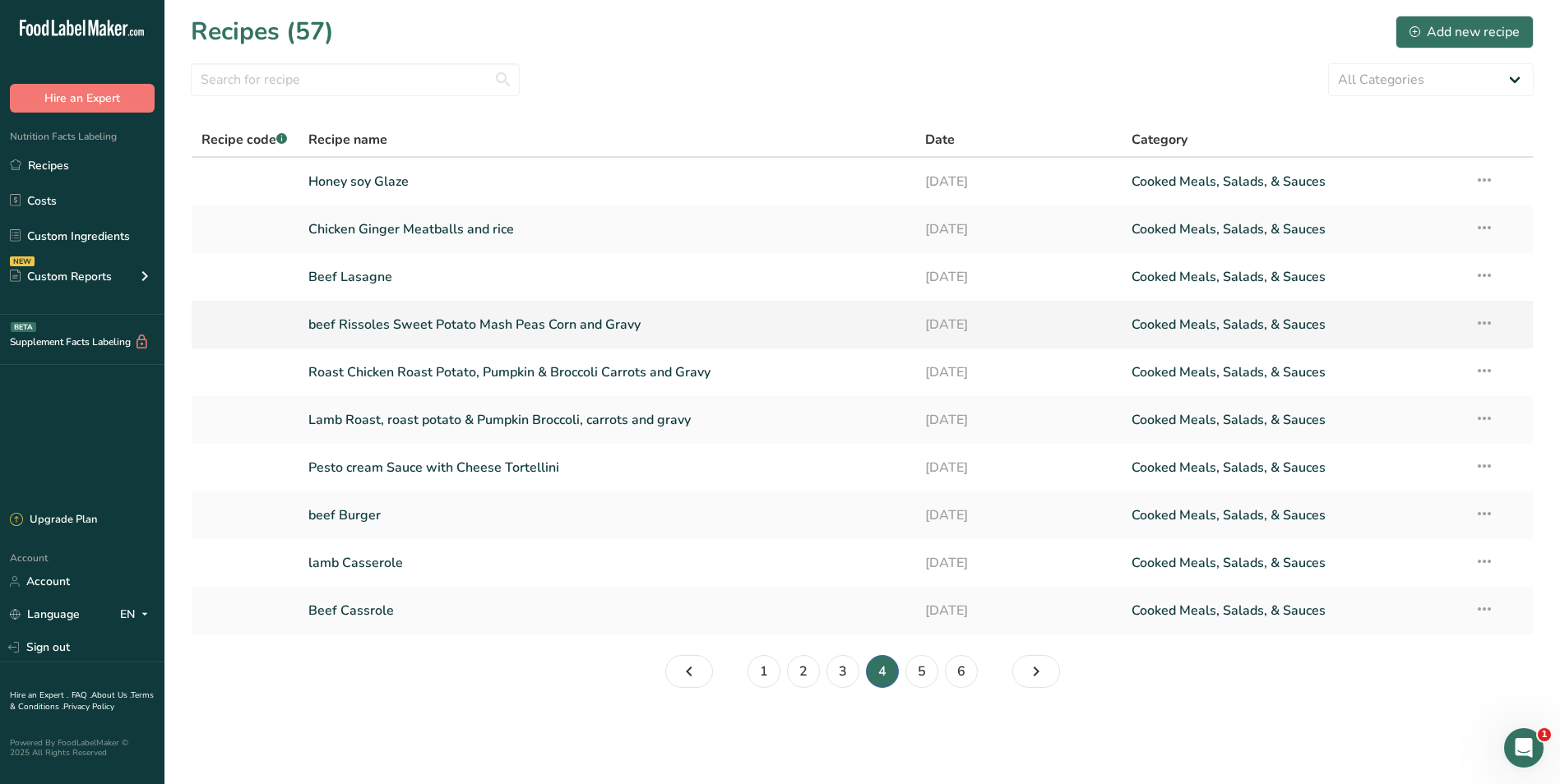
click at [324, 319] on link "beef Rissoles Sweet Potato Mash Peas Corn and Gravy" at bounding box center [607, 324] width 598 height 34
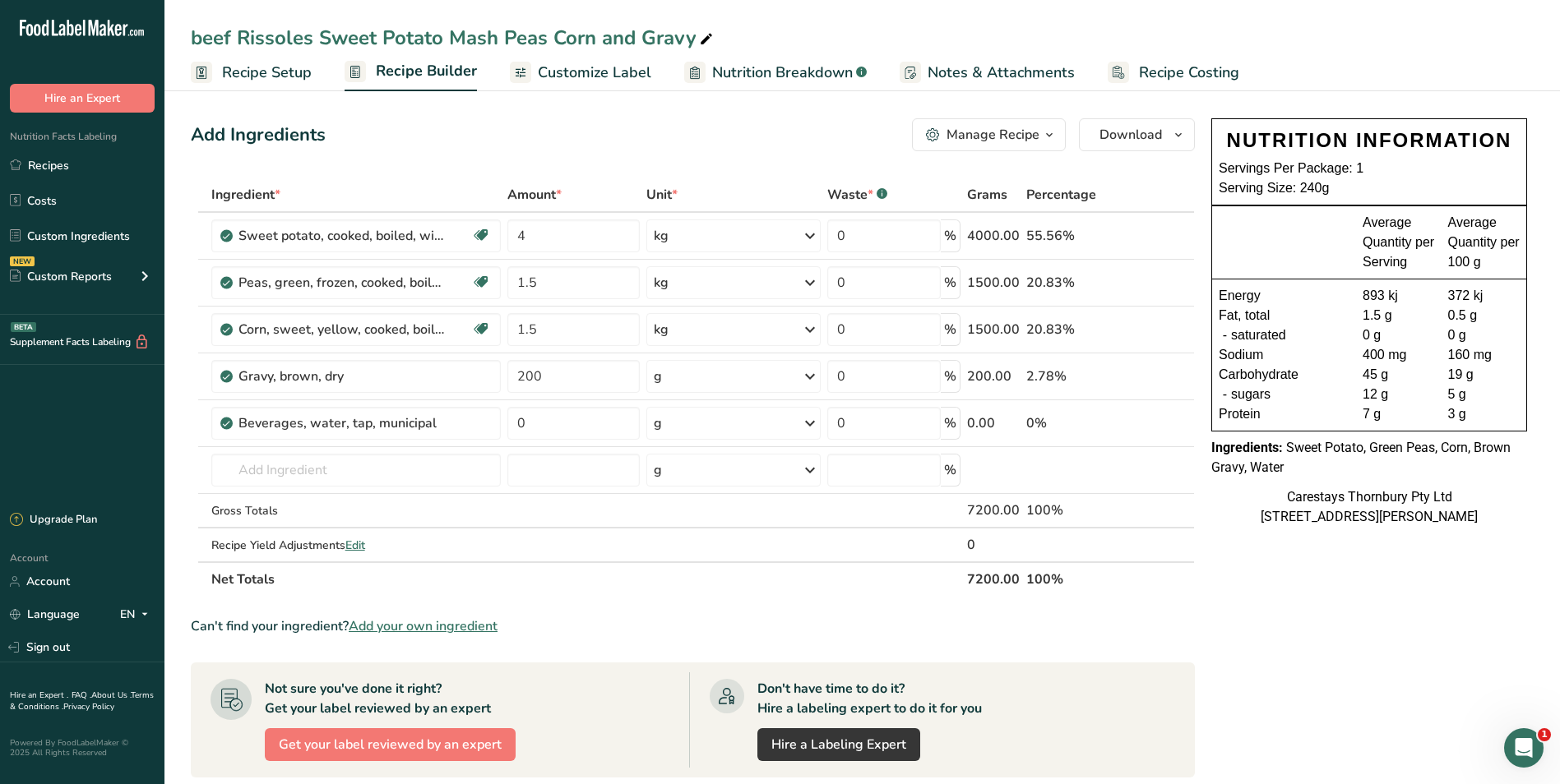
click at [203, 35] on div "beef Rissoles Sweet Potato Mash Peas Corn and Gravy" at bounding box center [454, 38] width 525 height 30
click at [203, 36] on input "beef Rissoles Sweet Potato Mash Peas Corn and Gravy" at bounding box center [862, 38] width 1343 height 30
type input "Beef Rissoles Sweet Potato Mash Peas Corn and Gravy"
click at [1180, 68] on span "Recipe Costing" at bounding box center [1189, 73] width 101 height 22
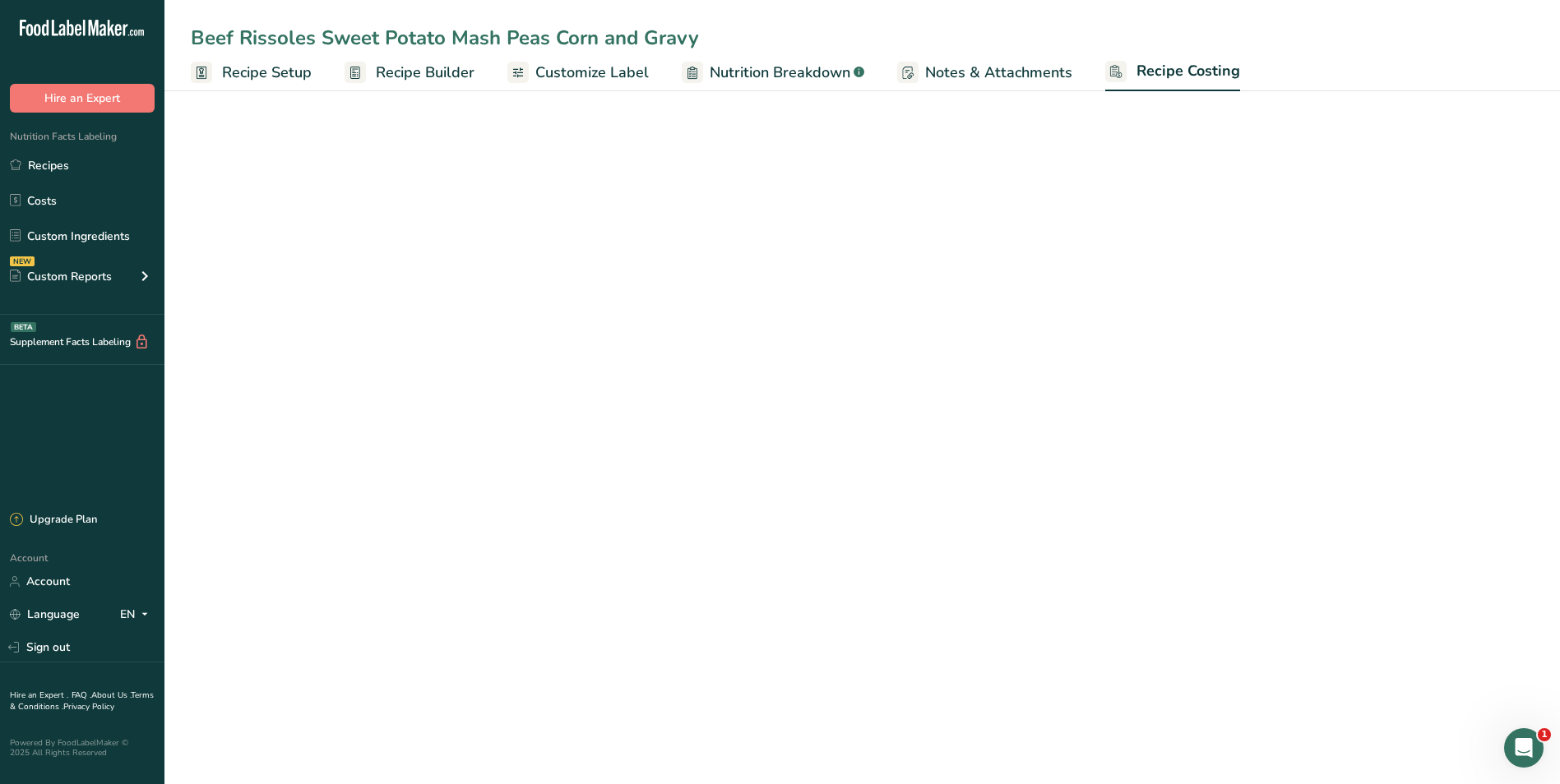
select select "1"
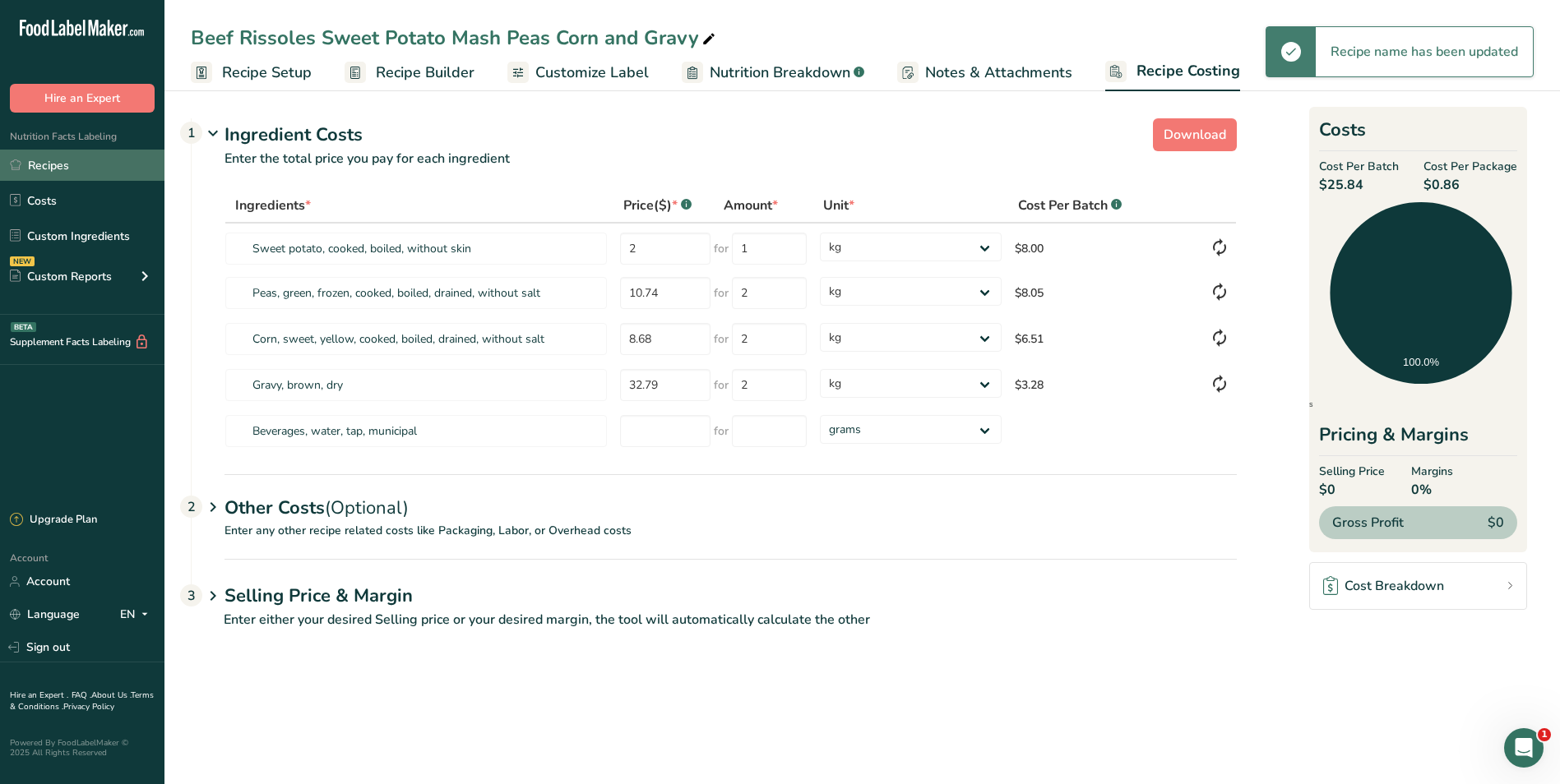
click at [112, 155] on link "Recipes" at bounding box center [82, 166] width 165 height 32
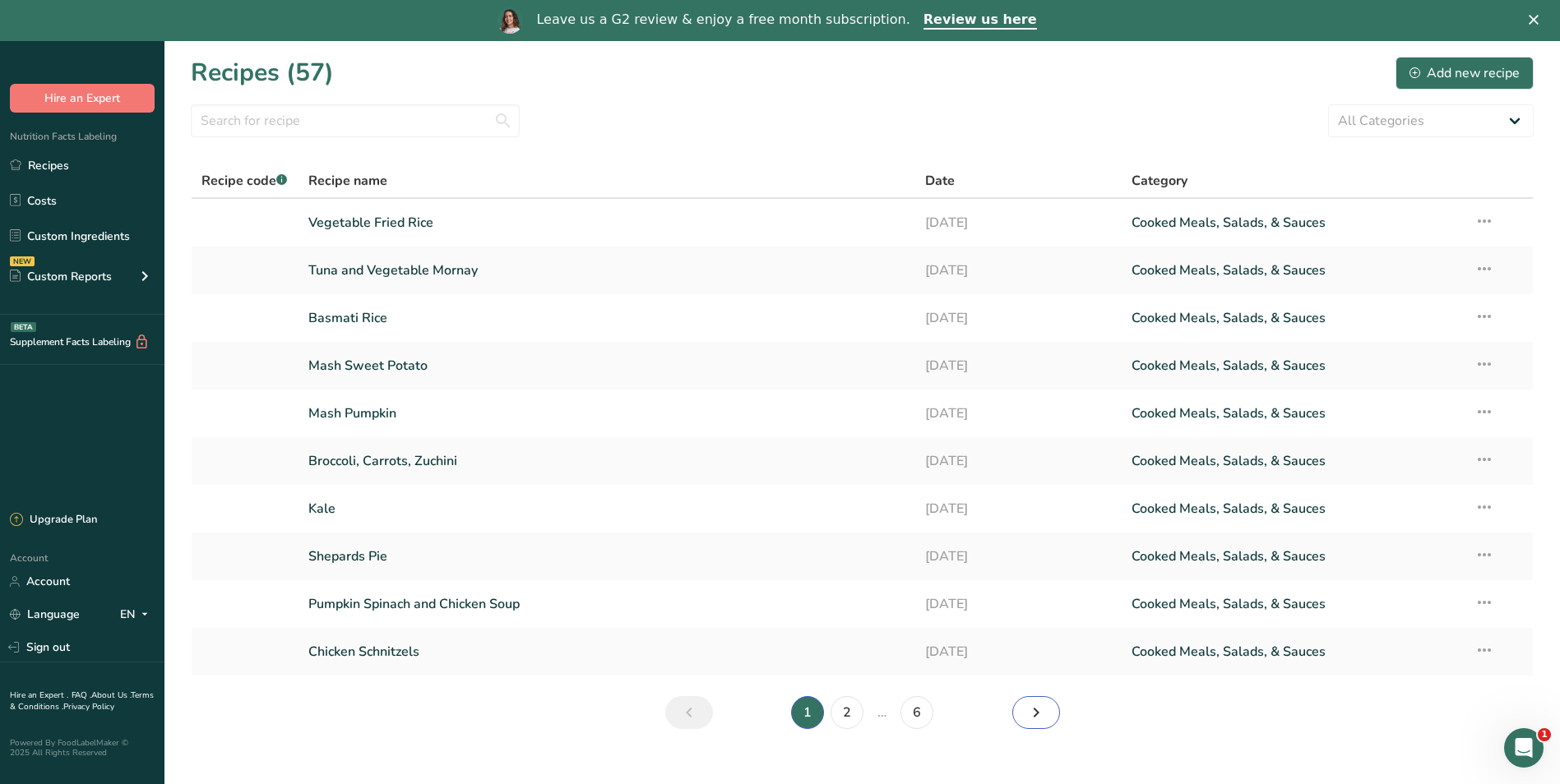
click at [1039, 714] on icon "Next page" at bounding box center [1036, 713] width 20 height 30
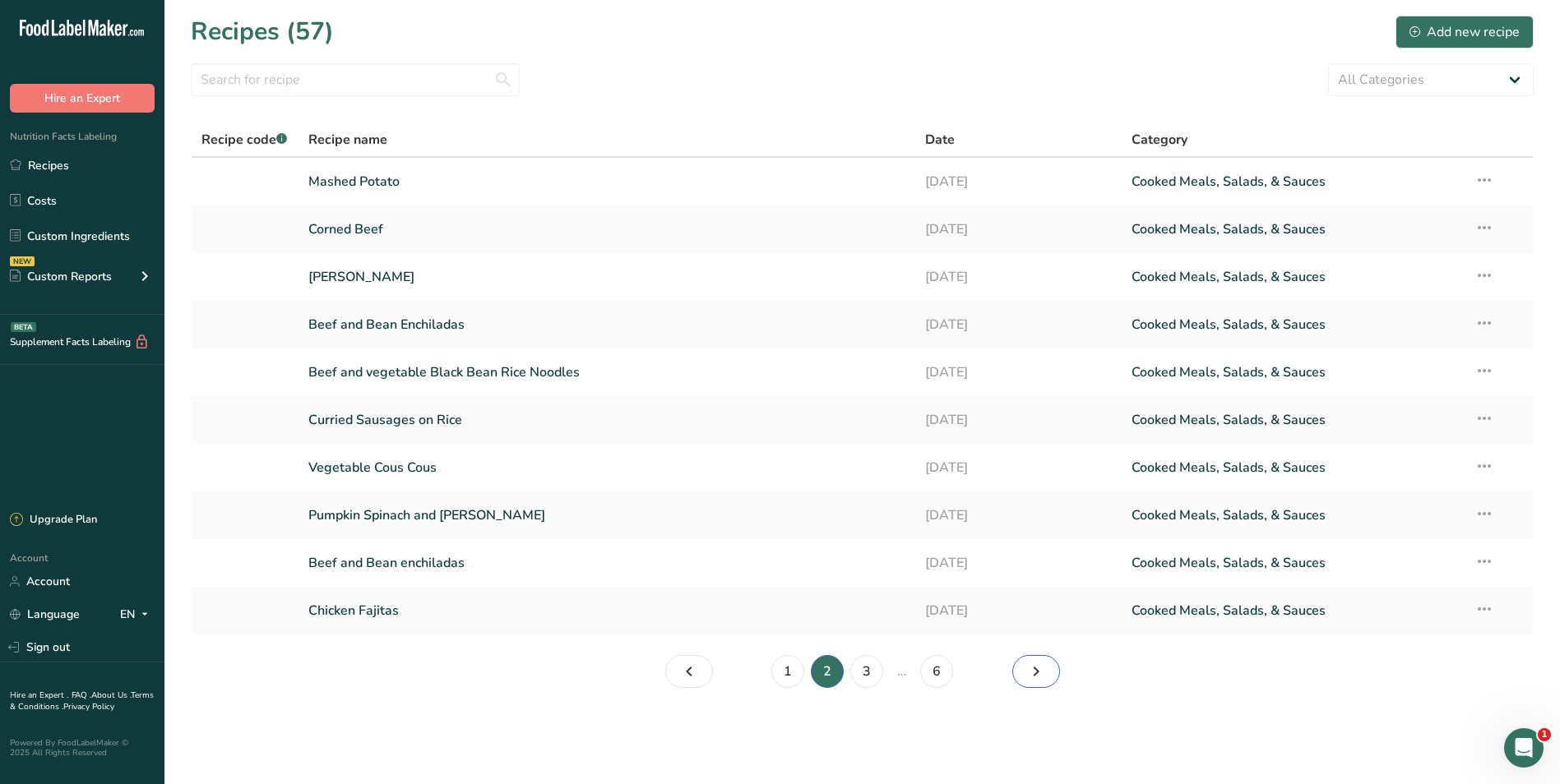
click at [1037, 673] on icon "Page 3." at bounding box center [1036, 672] width 20 height 30
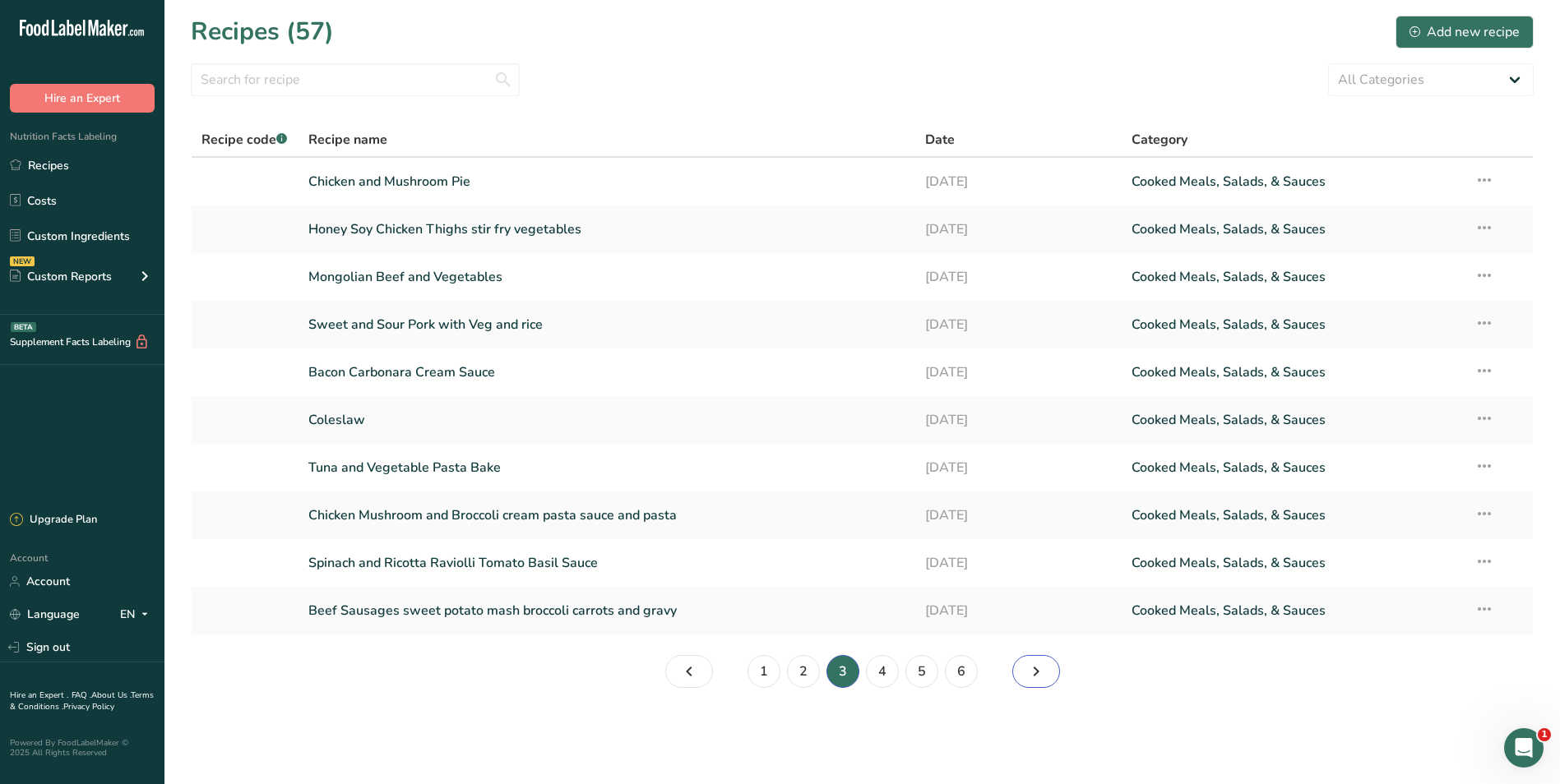
click at [1037, 673] on icon "Page 4." at bounding box center [1036, 672] width 20 height 30
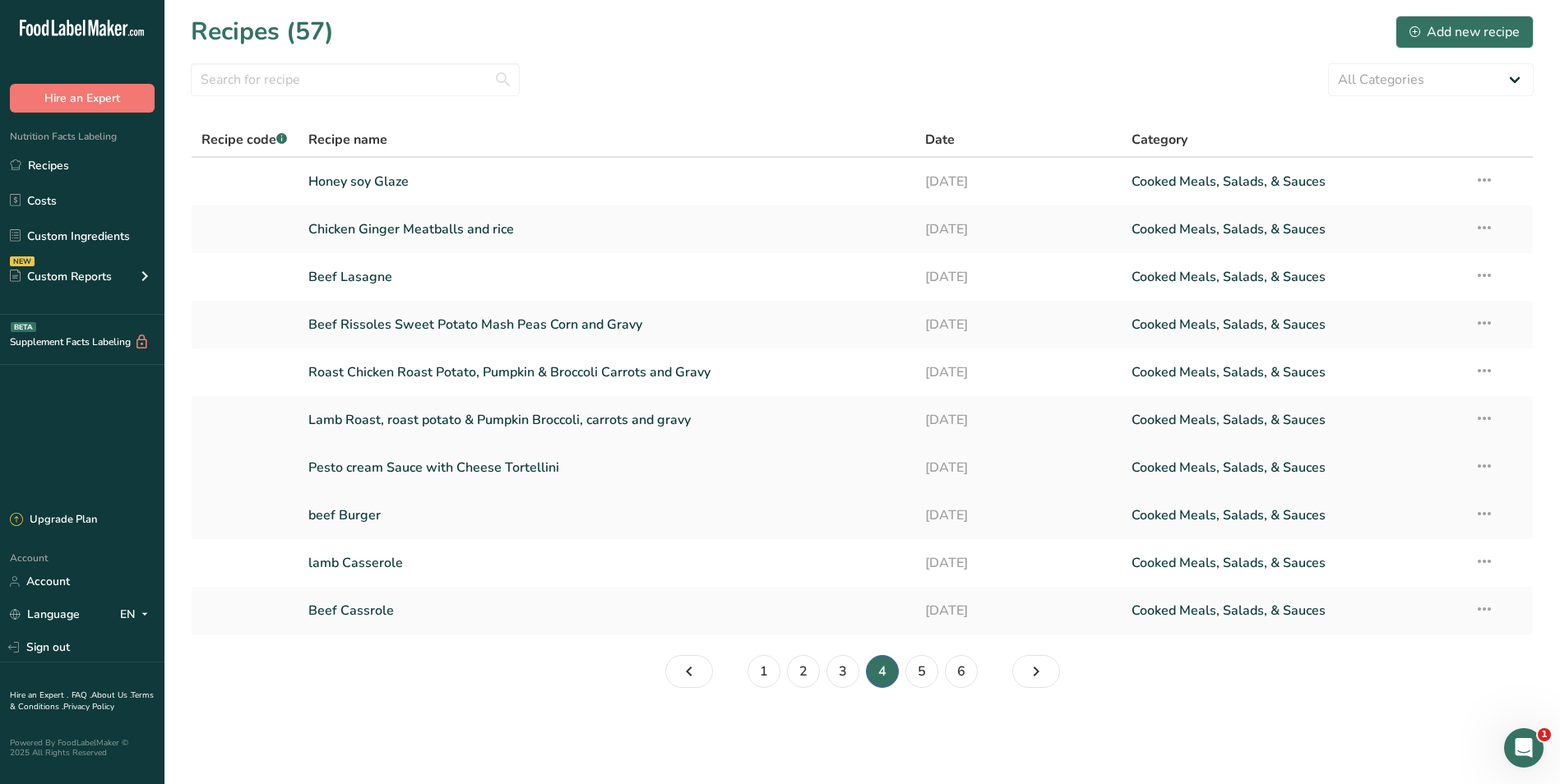
click at [352, 464] on link "Pesto cream Sauce with Cheese Tortellini" at bounding box center [607, 467] width 598 height 34
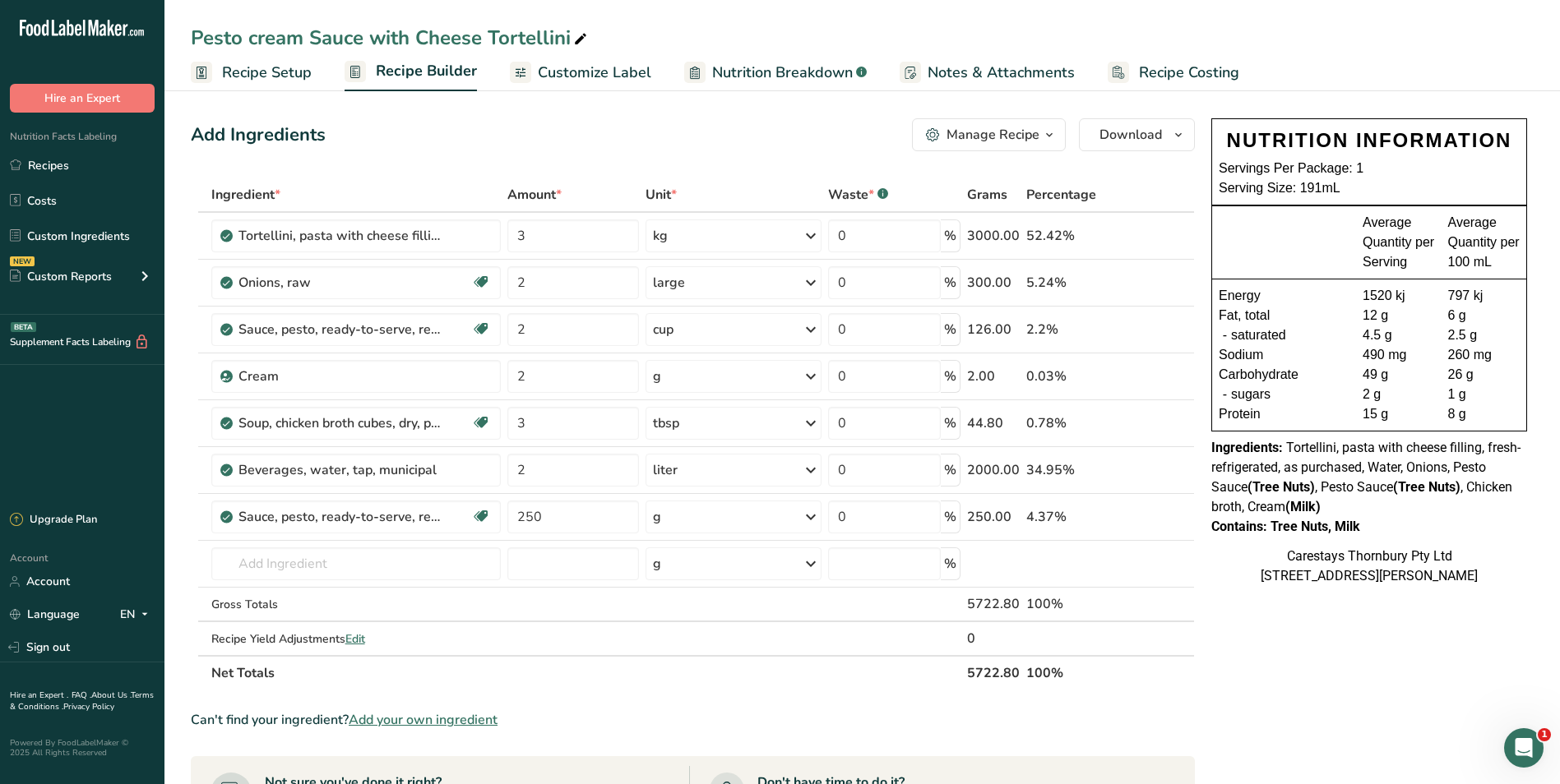
click at [583, 35] on icon at bounding box center [580, 39] width 15 height 23
click at [254, 38] on input "Pesto cream Sauce with Cheese Tortellini" at bounding box center [862, 38] width 1343 height 30
type input "Pesto Cream Sauce with Cheese Tortellini"
click at [1169, 74] on span "Recipe Costing" at bounding box center [1189, 73] width 101 height 22
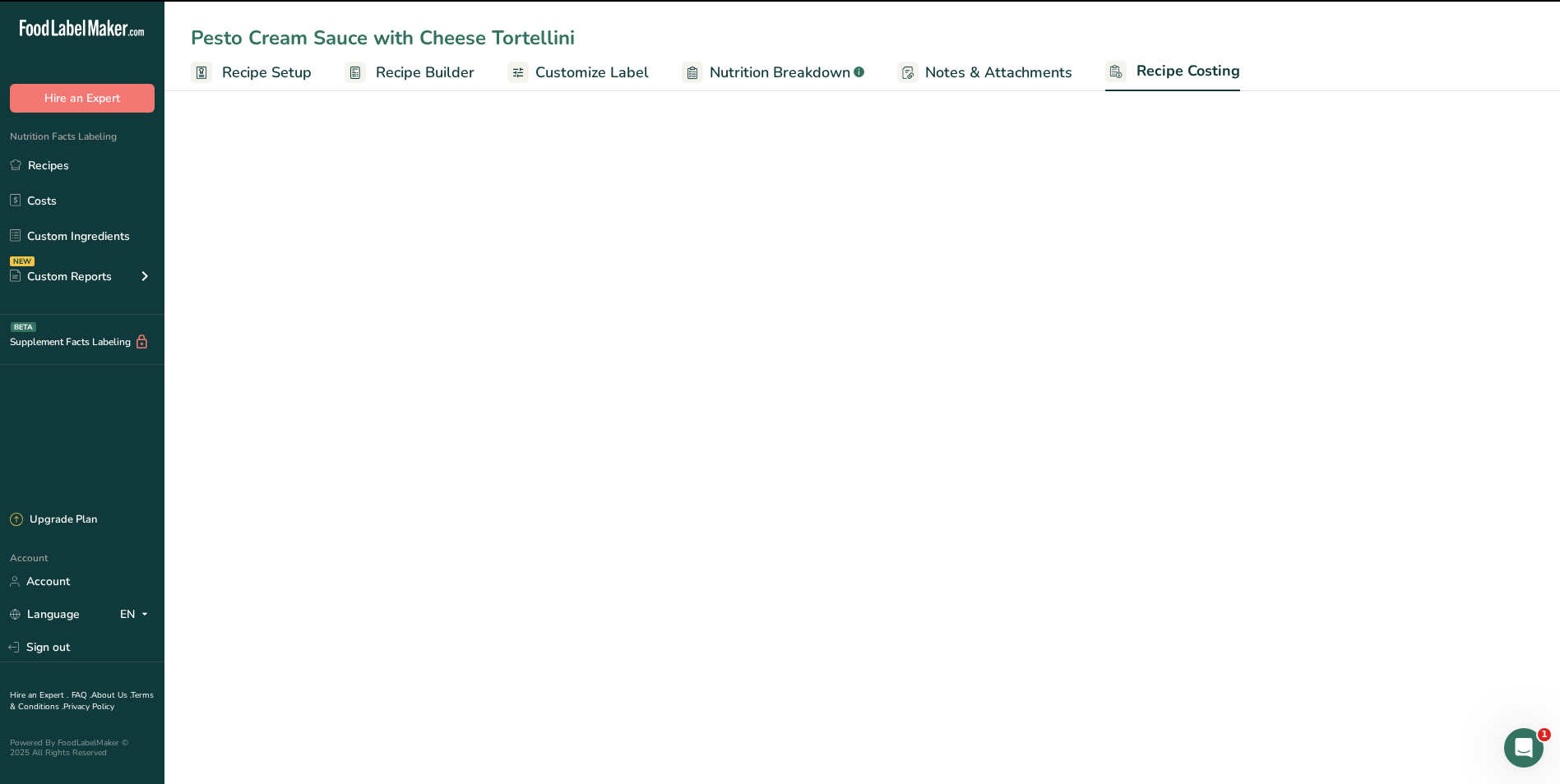
select select "1"
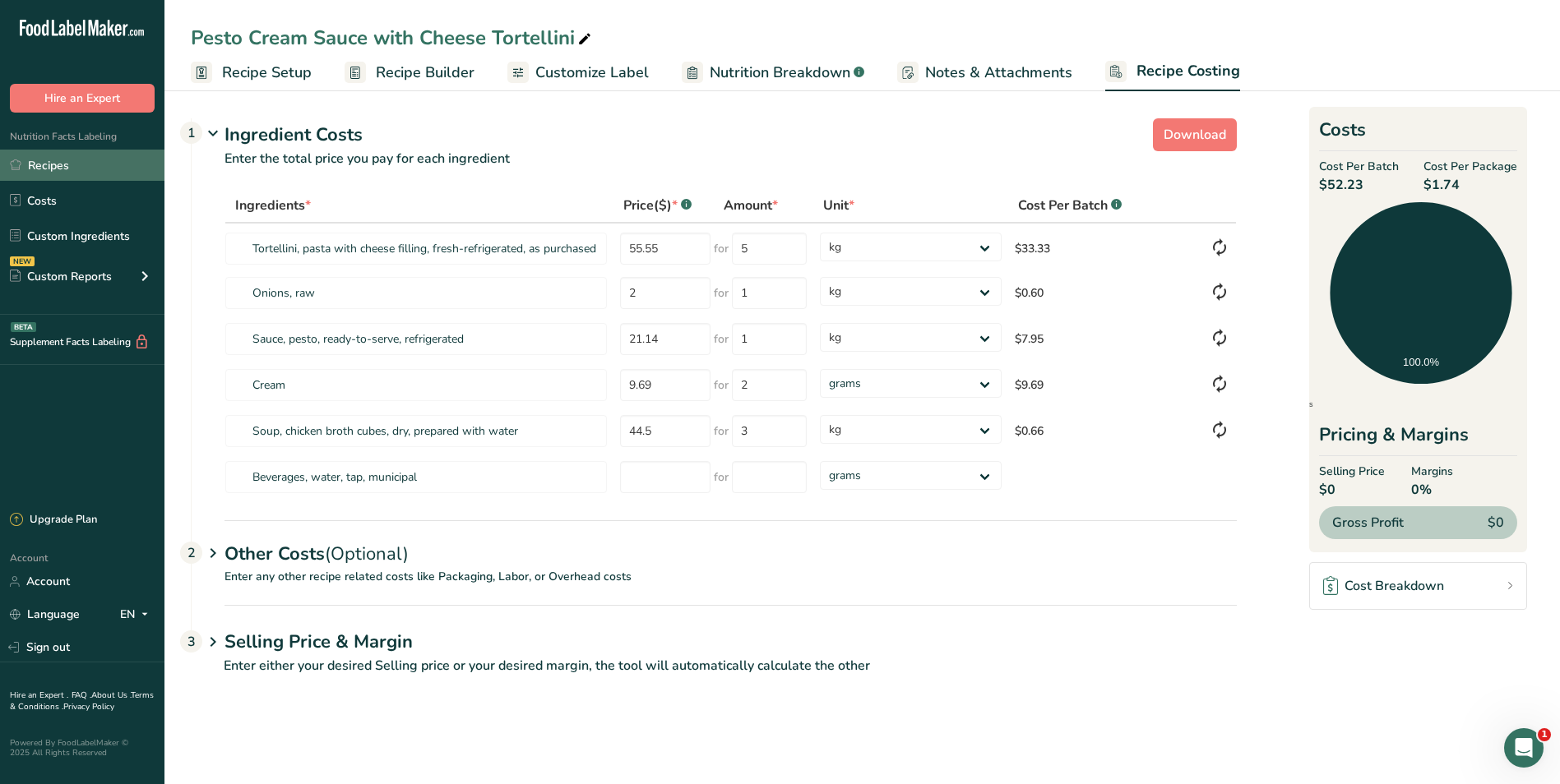
click at [48, 163] on link "Recipes" at bounding box center [82, 166] width 165 height 32
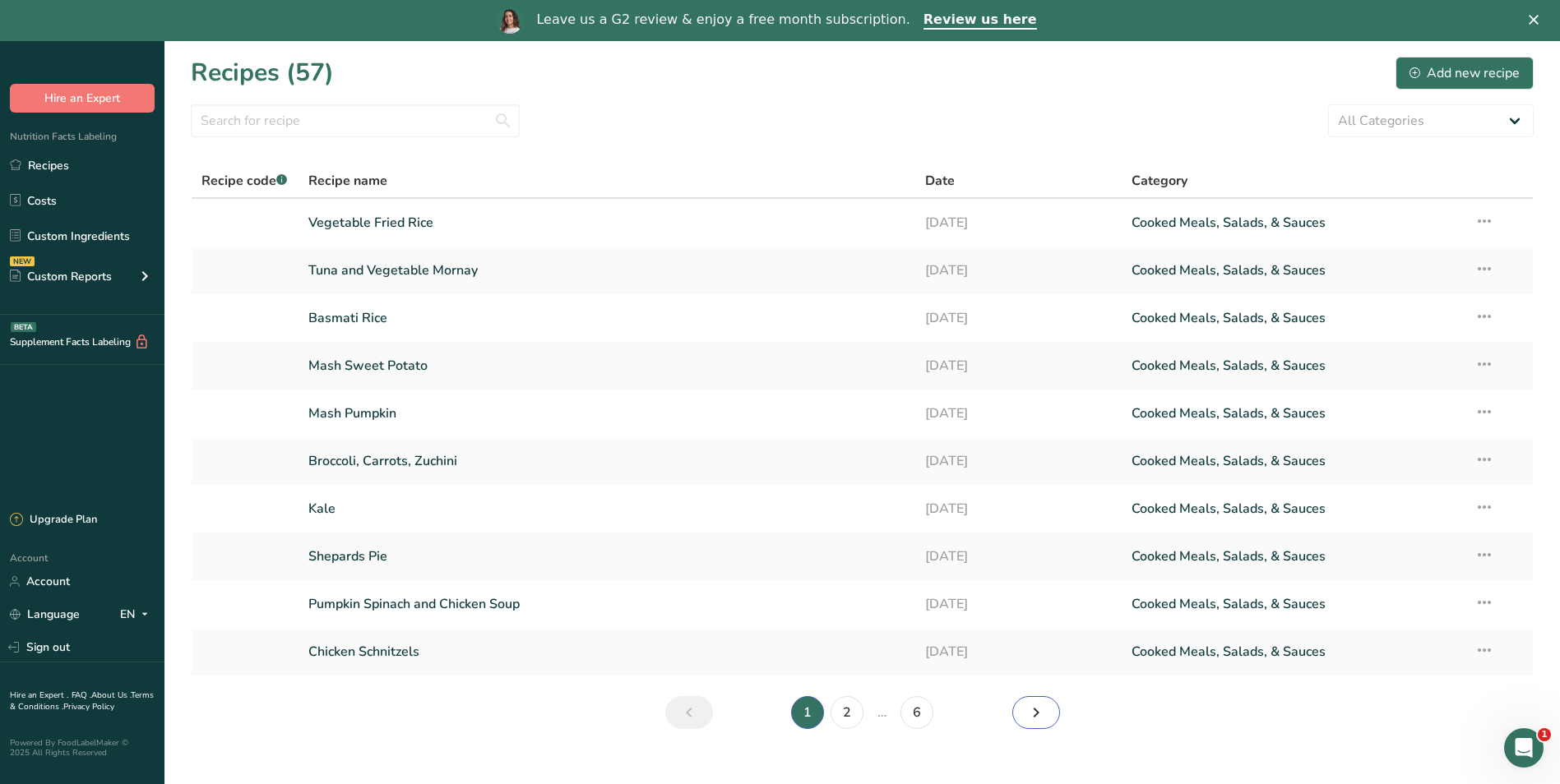
click at [1034, 716] on icon "Next page" at bounding box center [1036, 713] width 20 height 30
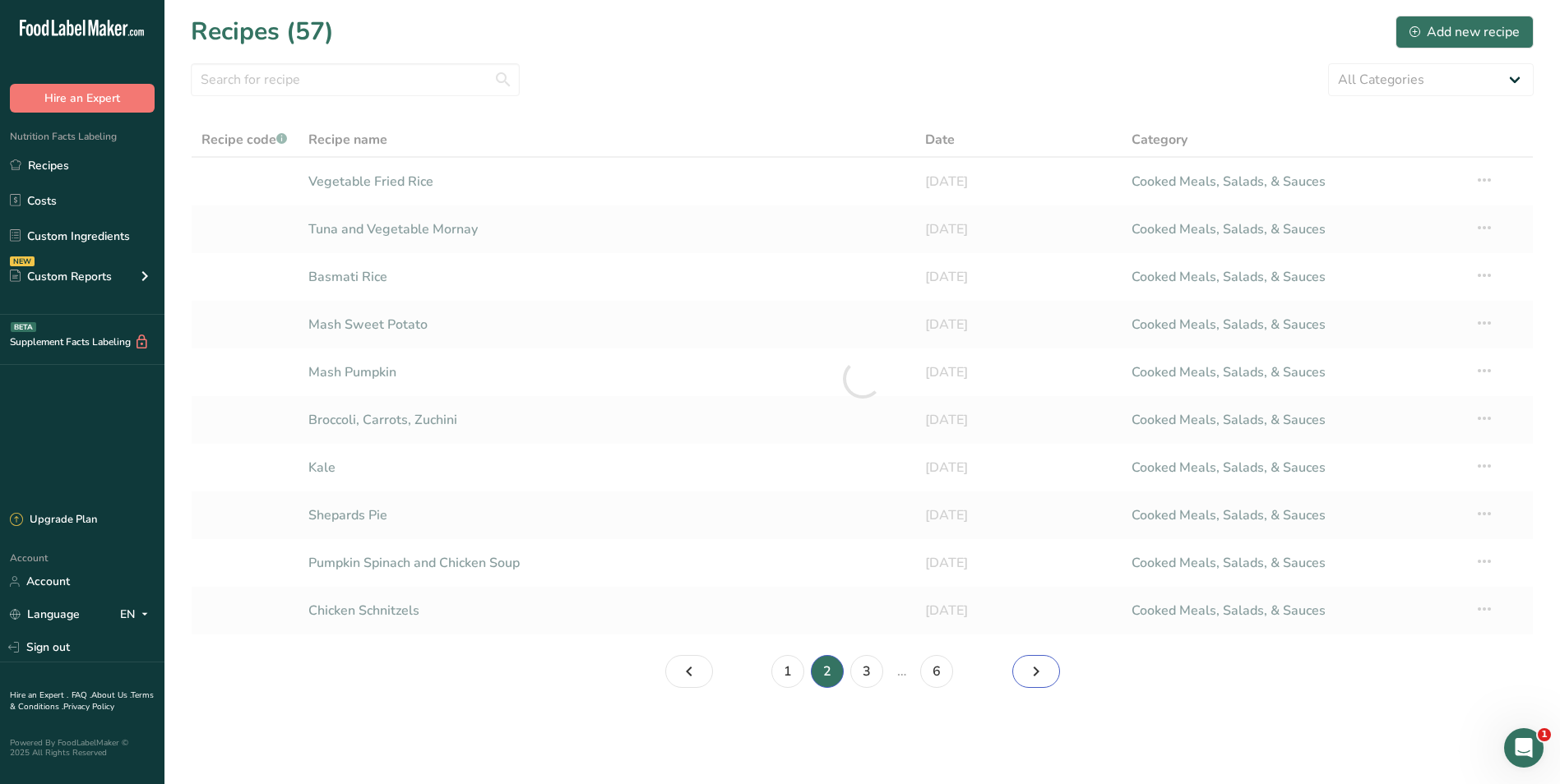
click at [1037, 674] on icon "Page 3." at bounding box center [1036, 672] width 20 height 30
click at [1037, 674] on icon "Page 4." at bounding box center [1036, 672] width 20 height 30
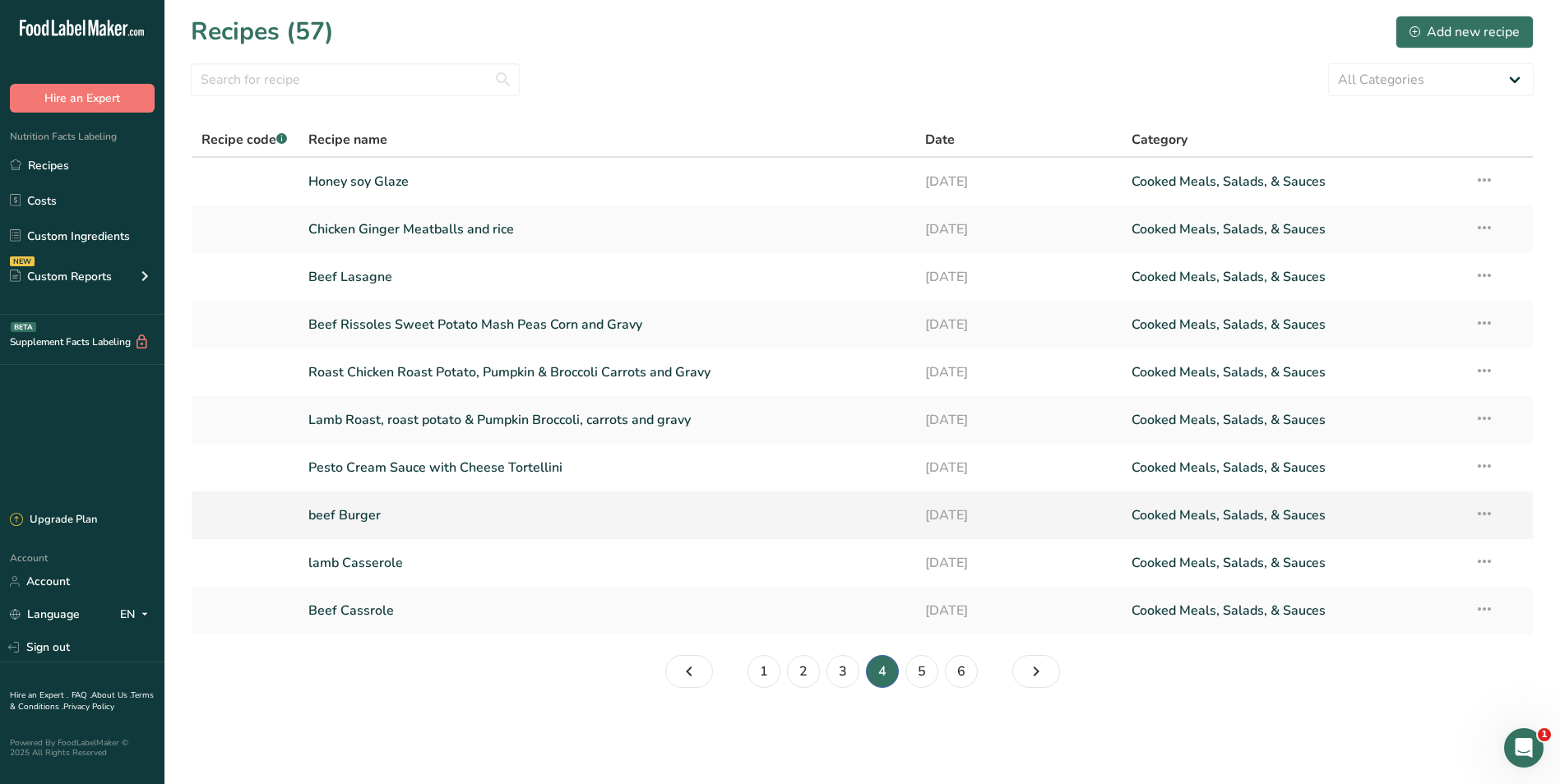
click at [316, 514] on link "beef Burger" at bounding box center [607, 515] width 598 height 34
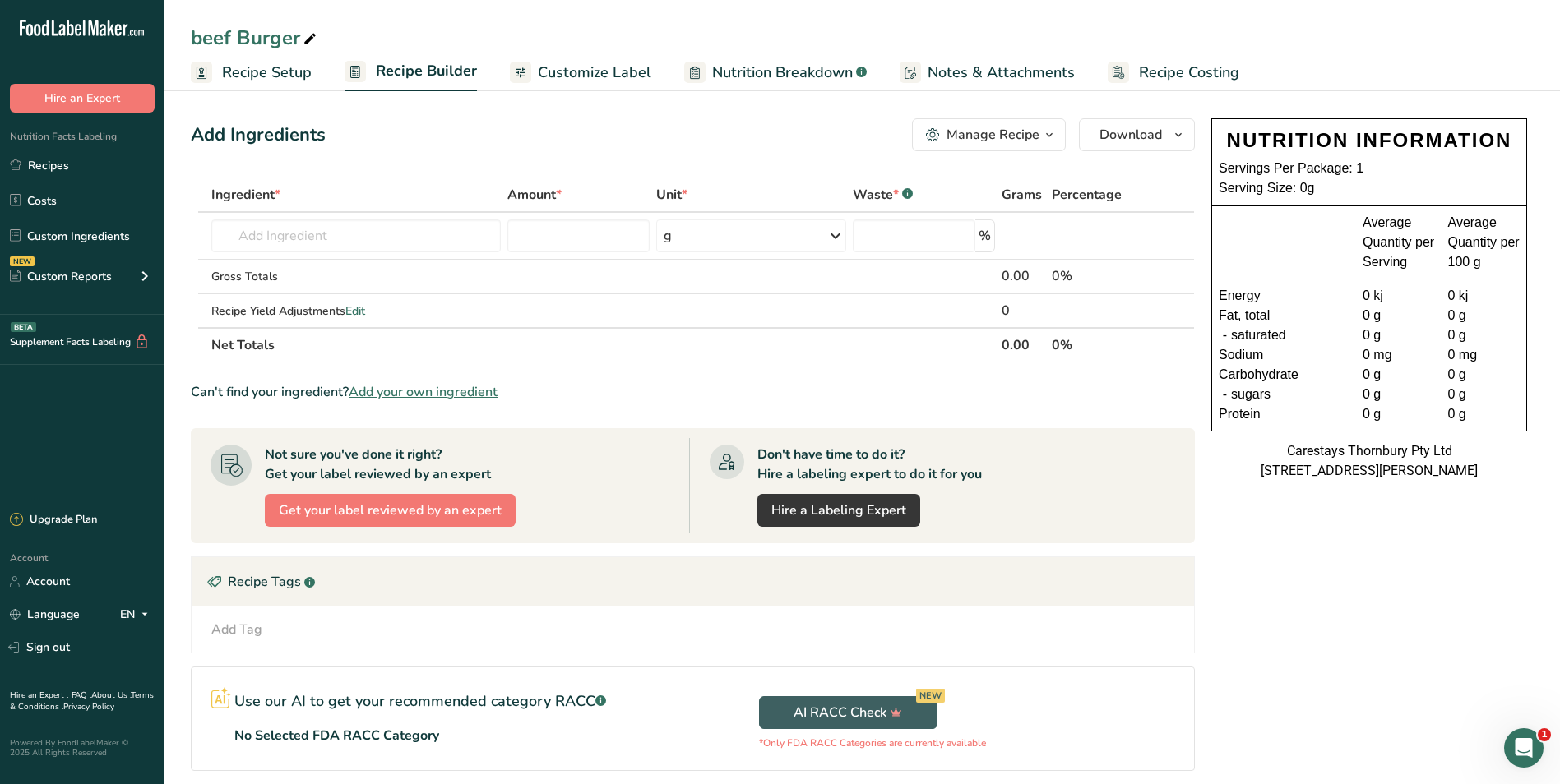
click at [203, 38] on div "beef Burger" at bounding box center [255, 38] width 129 height 30
click at [201, 39] on input "beef Burger" at bounding box center [862, 38] width 1343 height 30
click at [318, 39] on input "Beef Burger" at bounding box center [862, 38] width 1343 height 30
type input "Beef [PERSON_NAME]"
click at [1178, 64] on span "Recipe Costing" at bounding box center [1189, 73] width 101 height 22
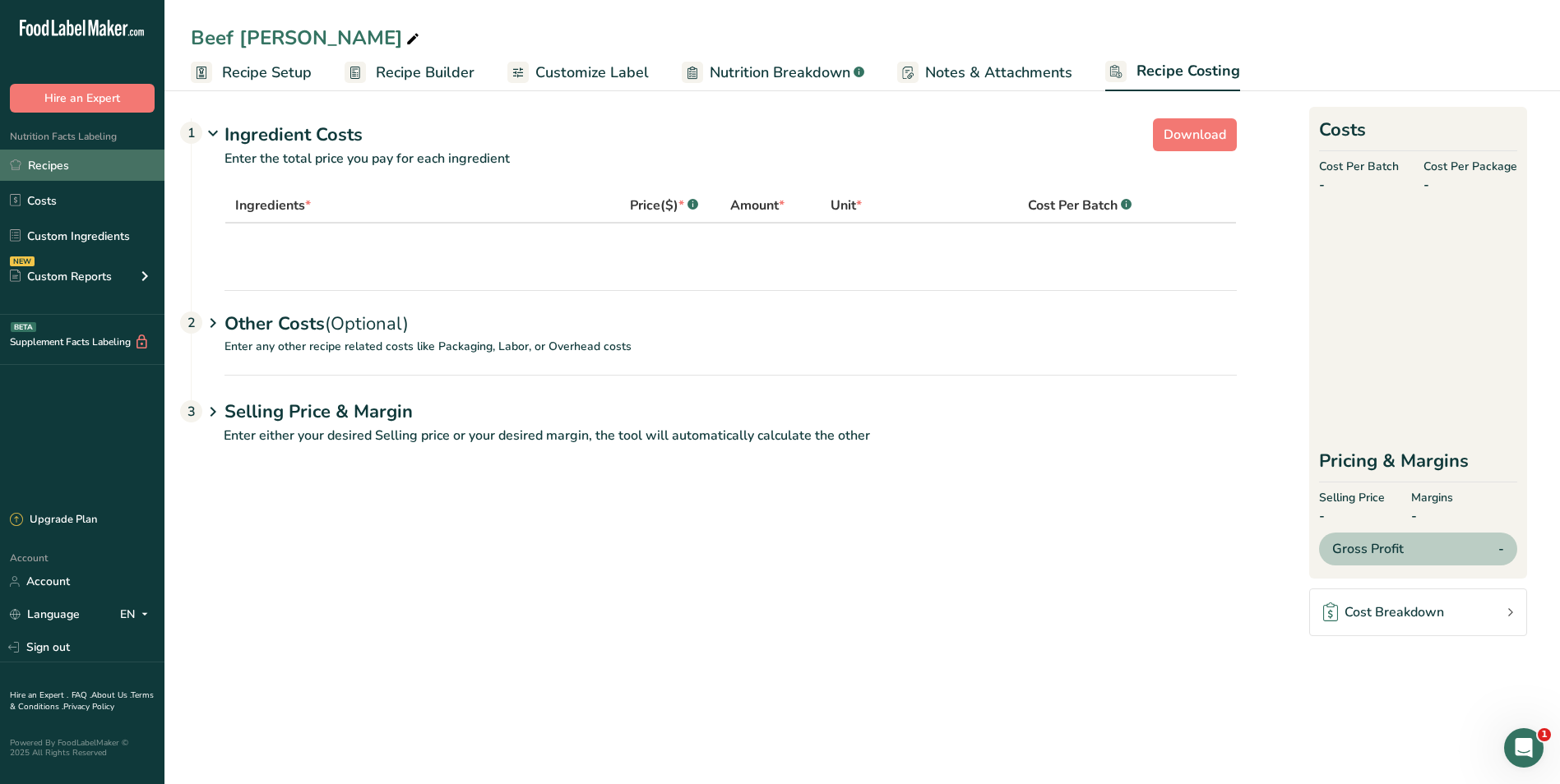
click at [66, 158] on link "Recipes" at bounding box center [82, 166] width 165 height 32
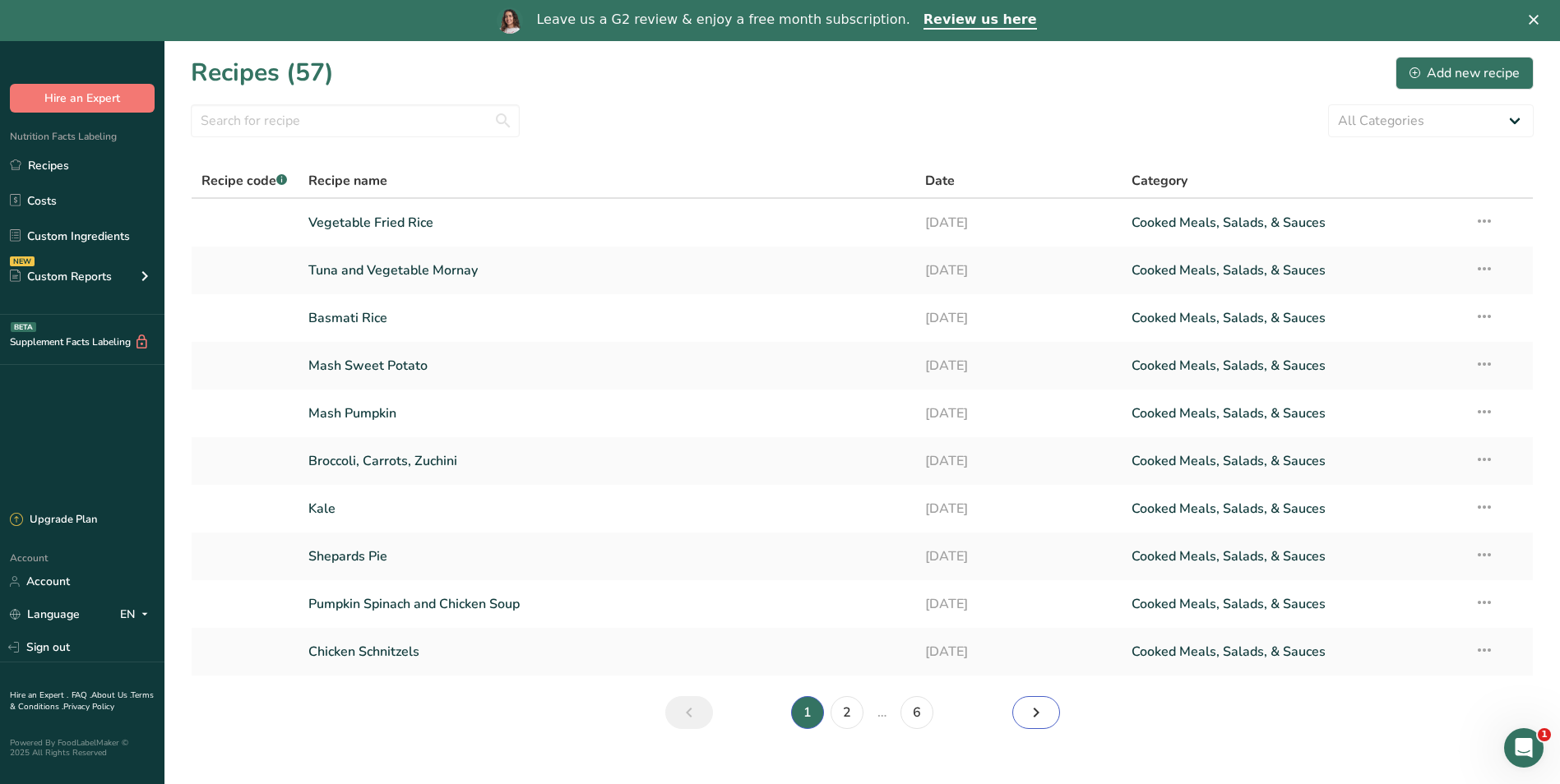
click at [1034, 706] on icon "Next page" at bounding box center [1036, 713] width 20 height 30
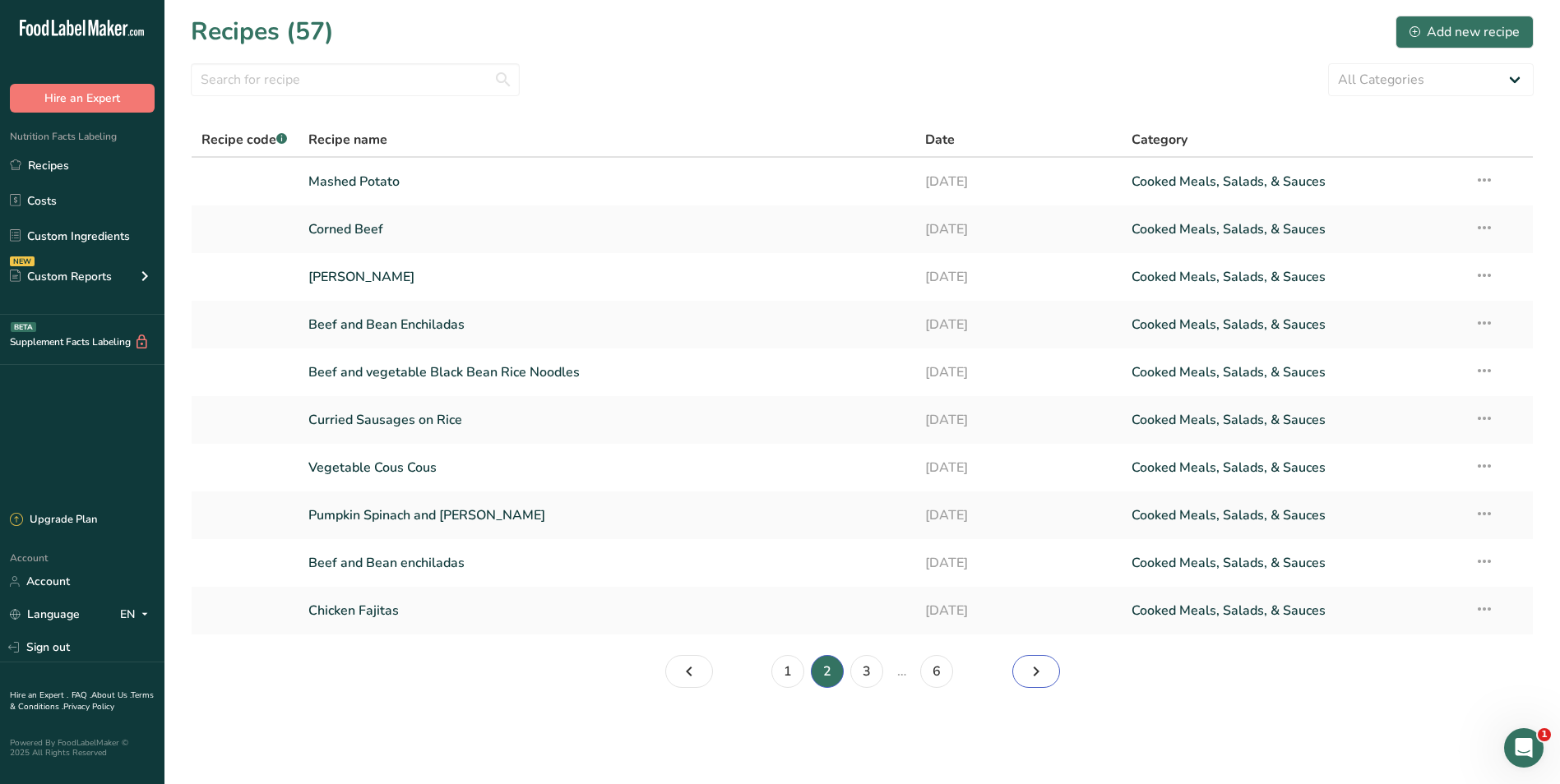
click at [1047, 671] on link "Page 3." at bounding box center [1036, 671] width 47 height 33
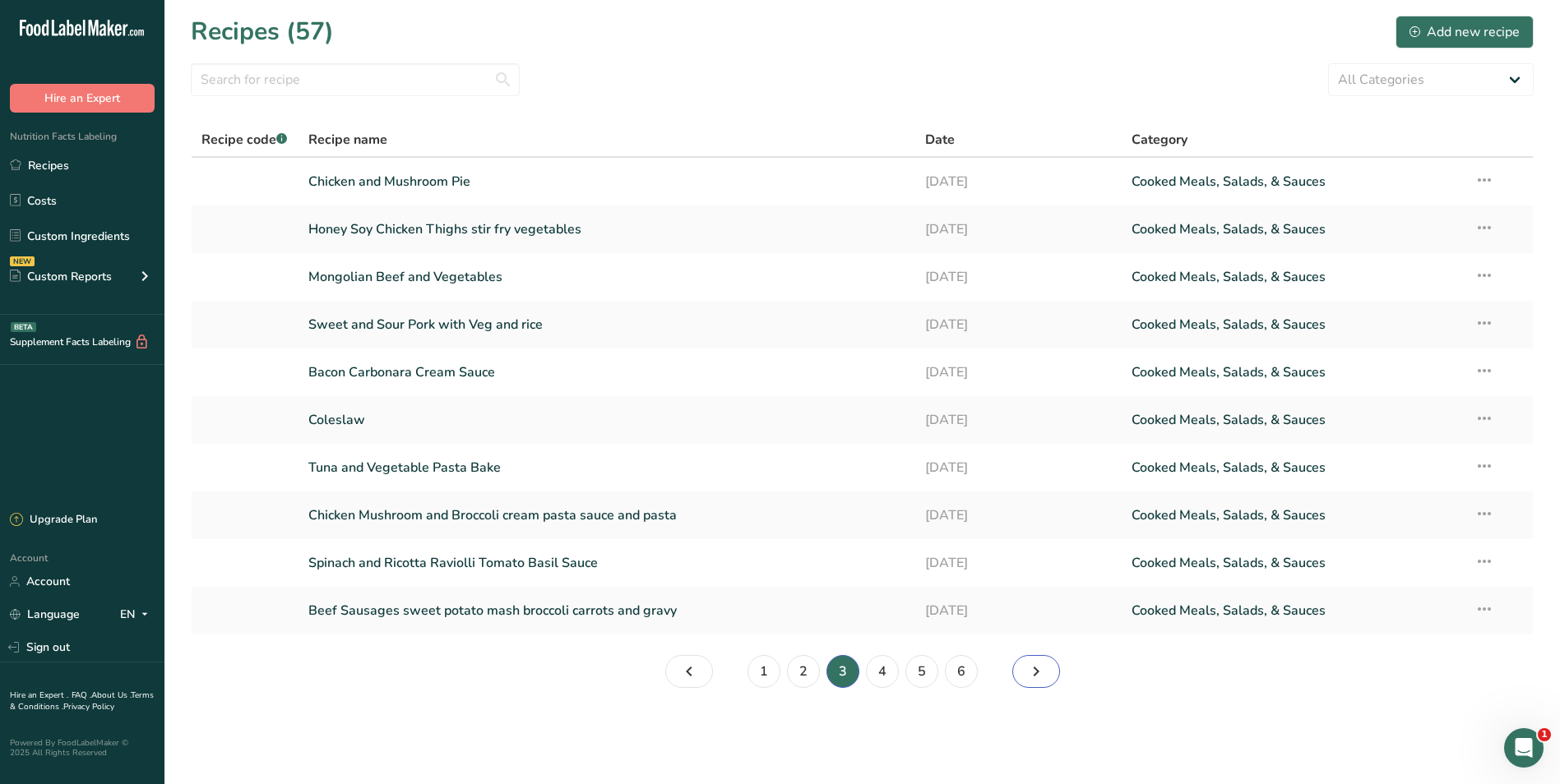
click at [1047, 671] on link "Page 4." at bounding box center [1036, 671] width 47 height 33
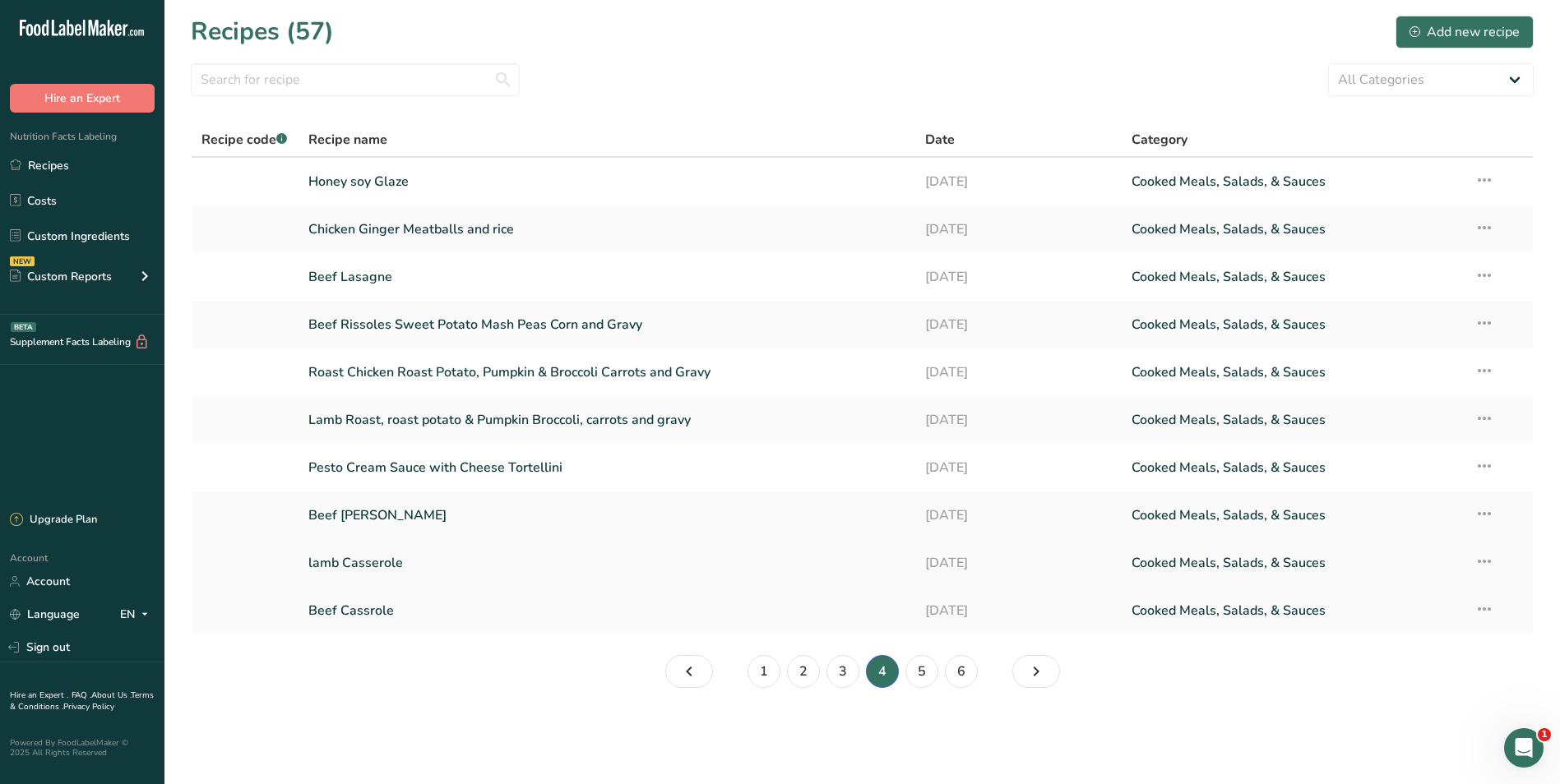
click at [341, 561] on link "lamb Casserole" at bounding box center [607, 562] width 598 height 34
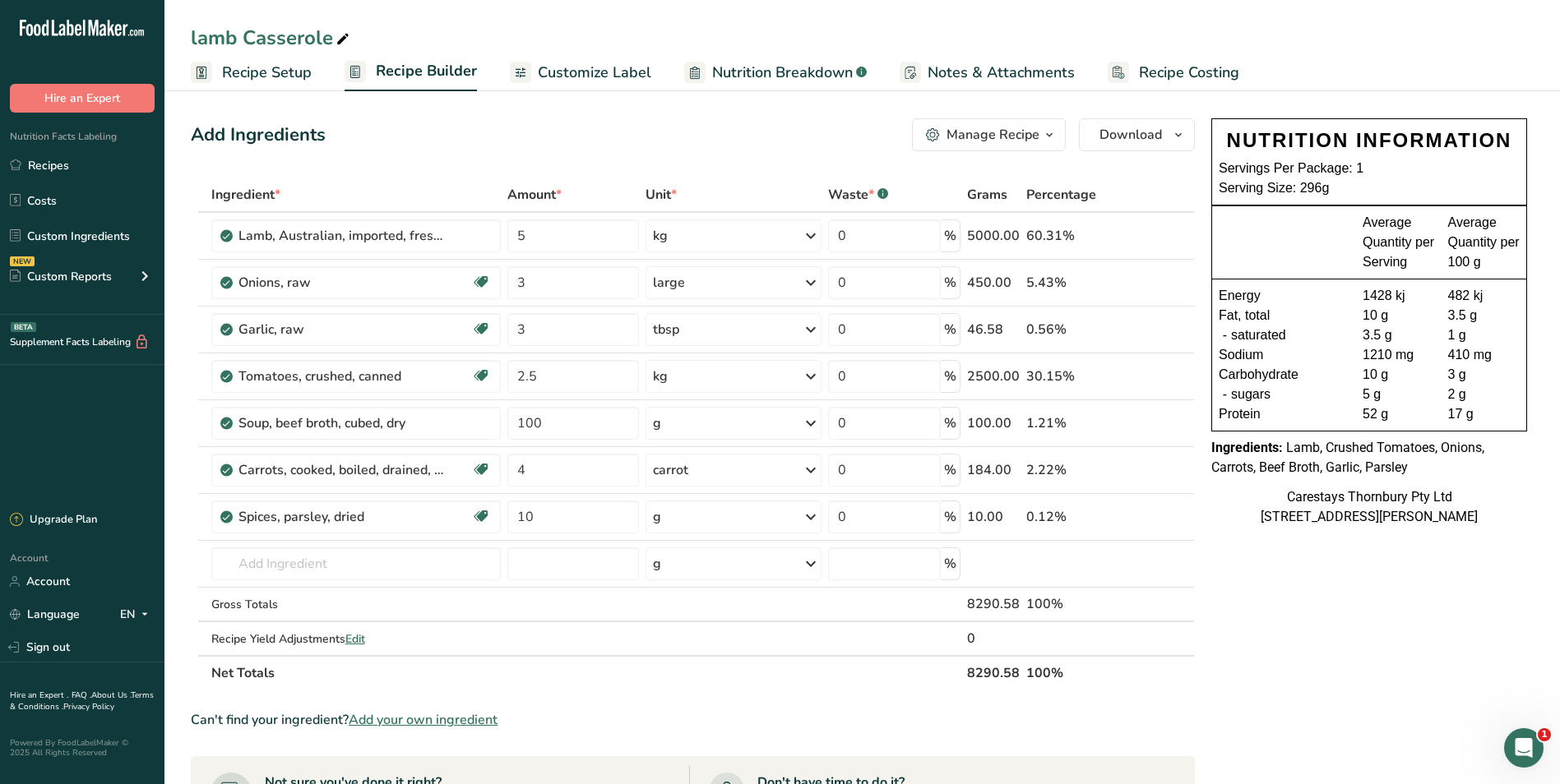
click at [338, 38] on icon at bounding box center [343, 39] width 15 height 23
click at [198, 39] on input "lamb Casserole" at bounding box center [862, 38] width 1343 height 30
type input "Lamb Casserole"
click at [1145, 61] on span "Recipe Costing" at bounding box center [1189, 73] width 101 height 22
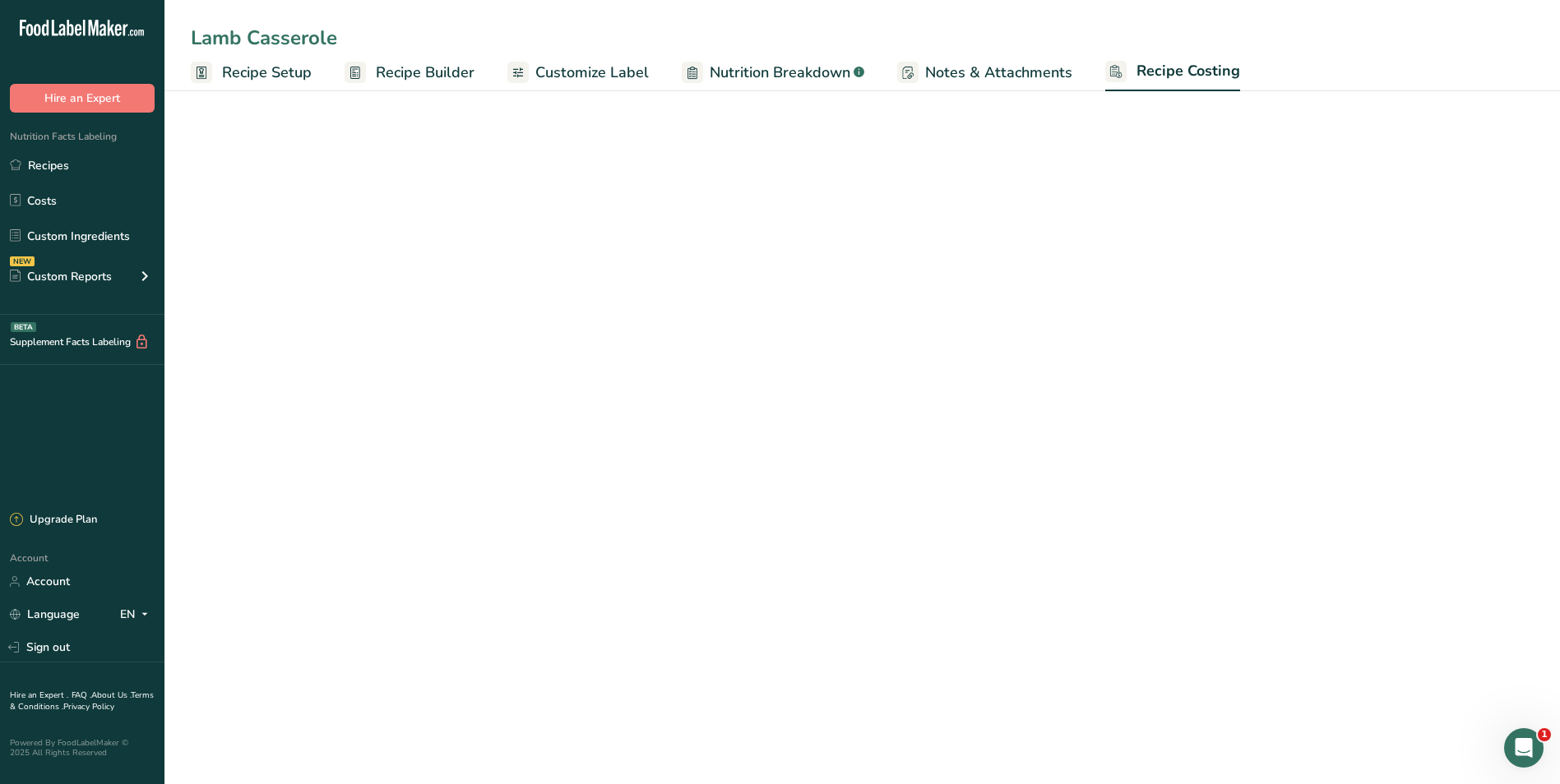
select select "1"
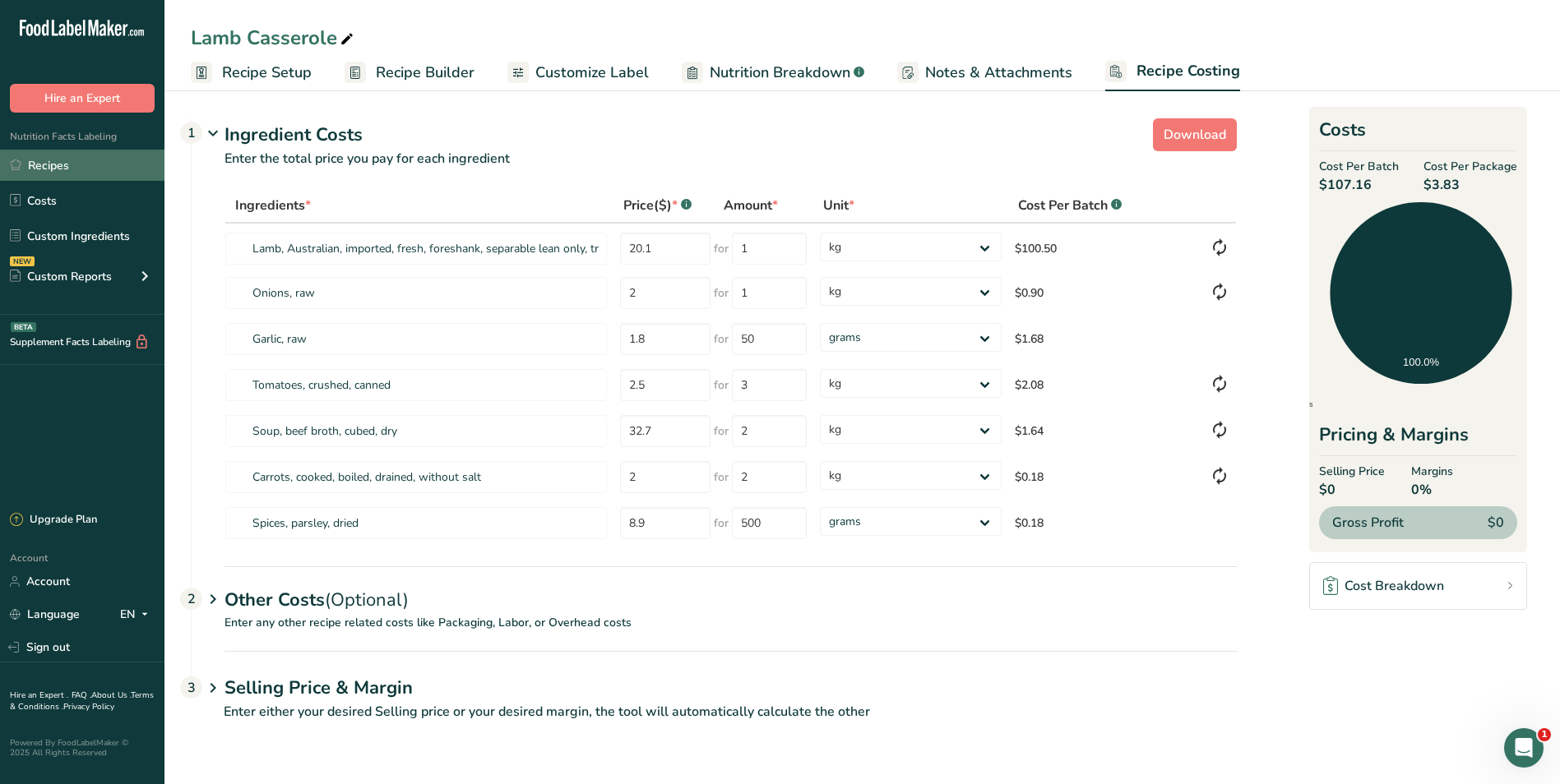
click at [52, 166] on link "Recipes" at bounding box center [82, 166] width 165 height 32
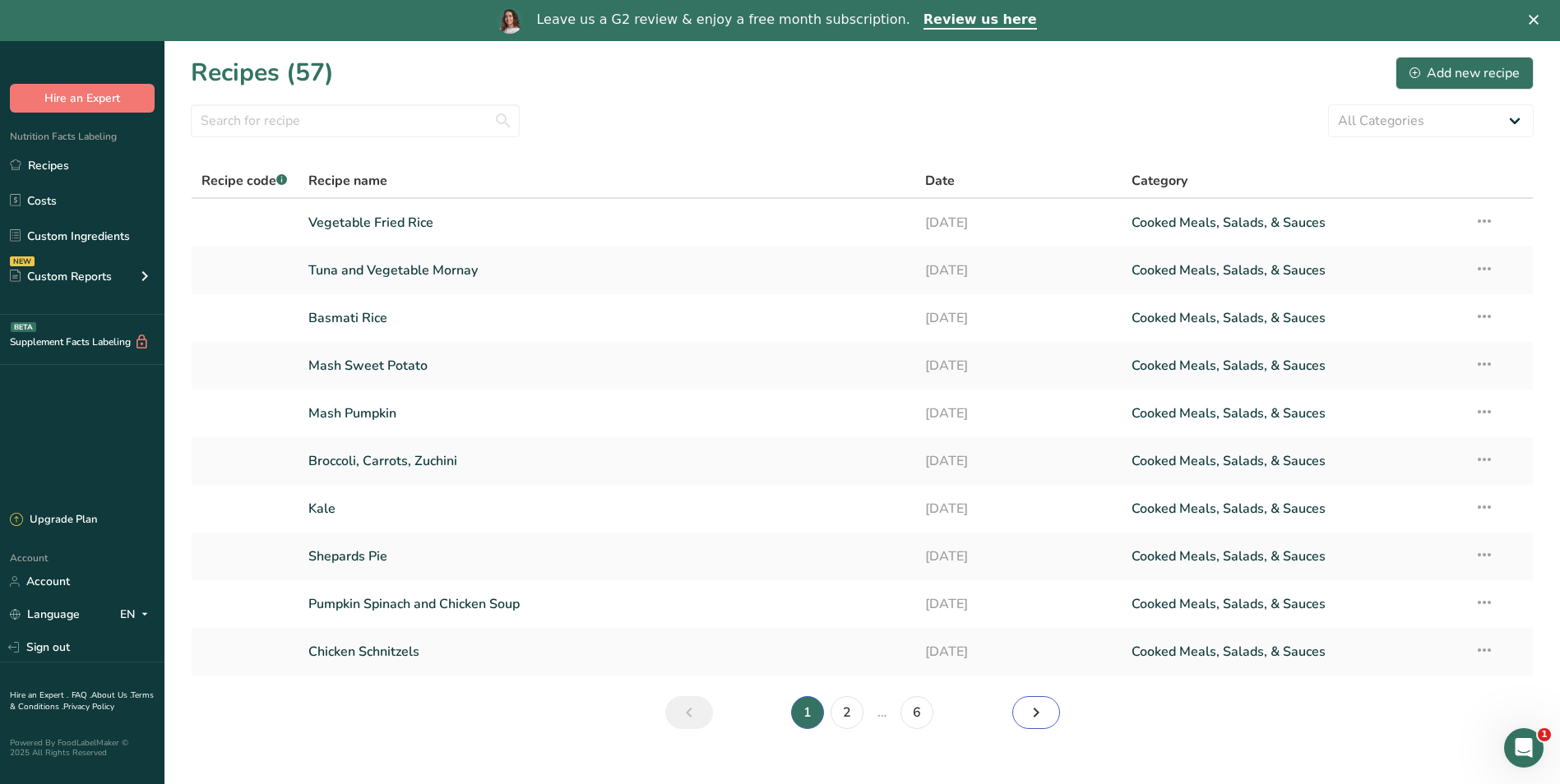
click at [1044, 712] on icon "Next page" at bounding box center [1036, 713] width 20 height 30
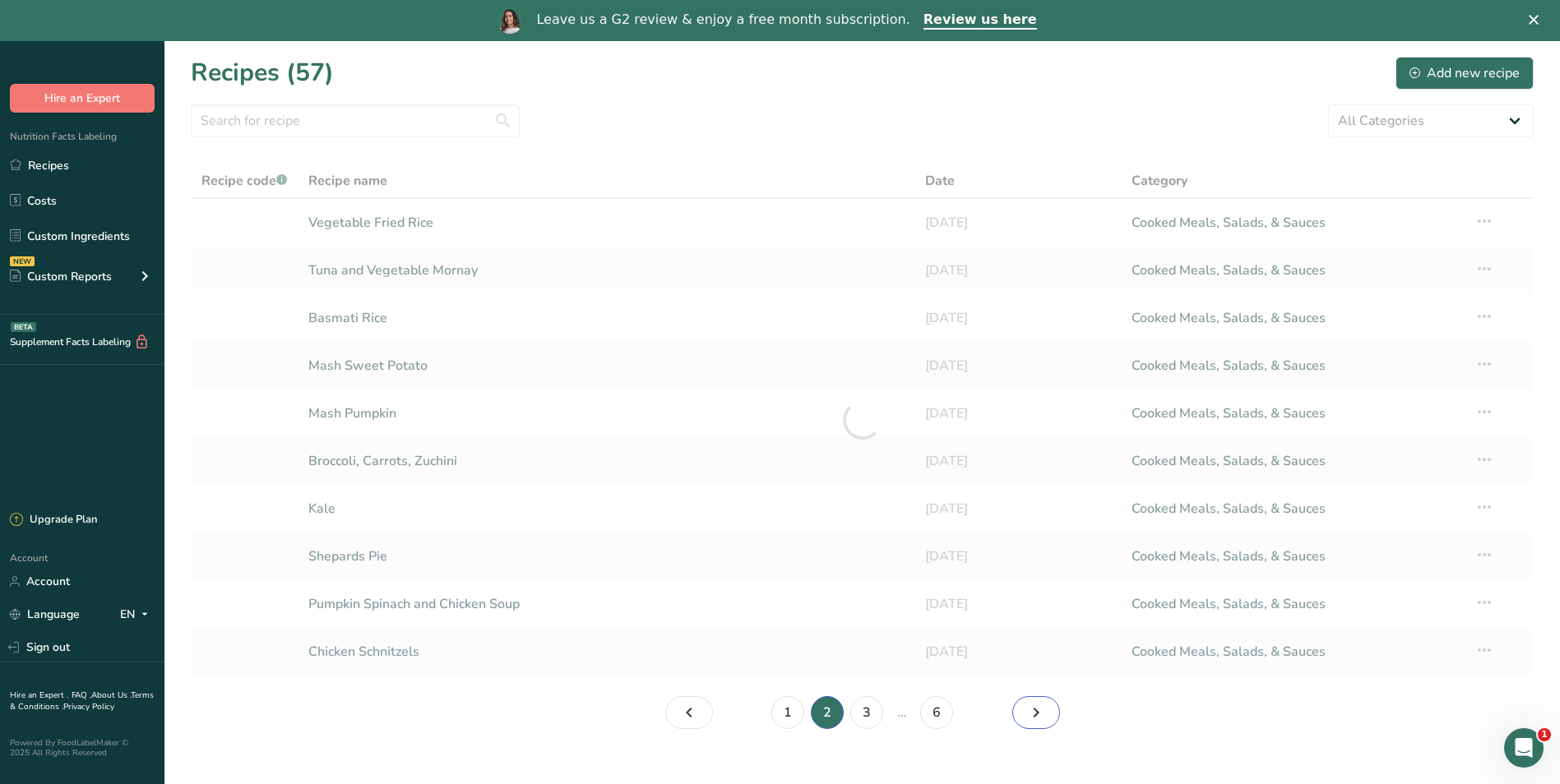
click at [1044, 712] on section "Recipes (57) Add new recipe All Categories Baked Goods [GEOGRAPHIC_DATA] Confec…" at bounding box center [862, 398] width 1395 height 714
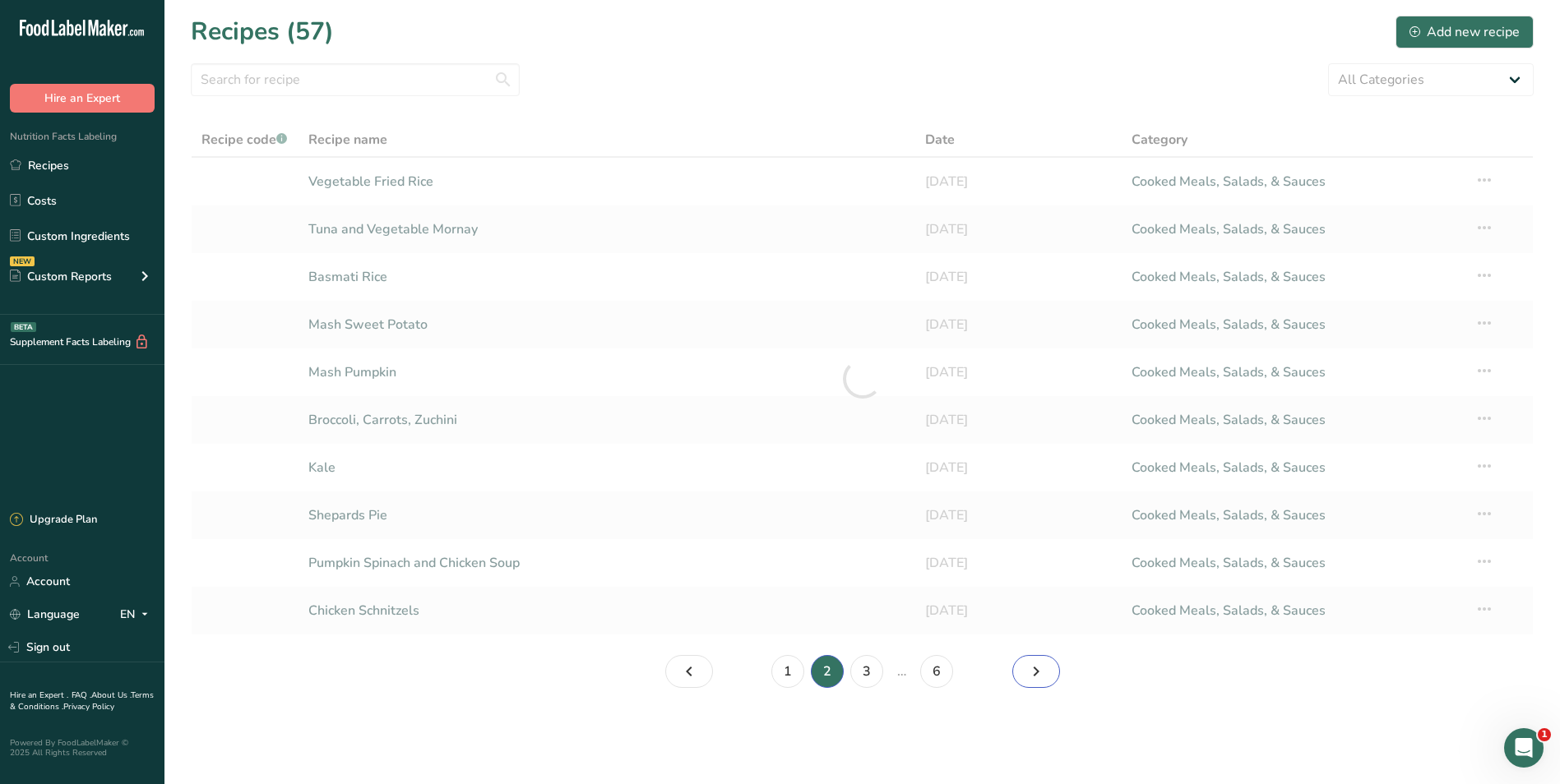
click at [1042, 671] on icon "Page 3." at bounding box center [1036, 672] width 20 height 30
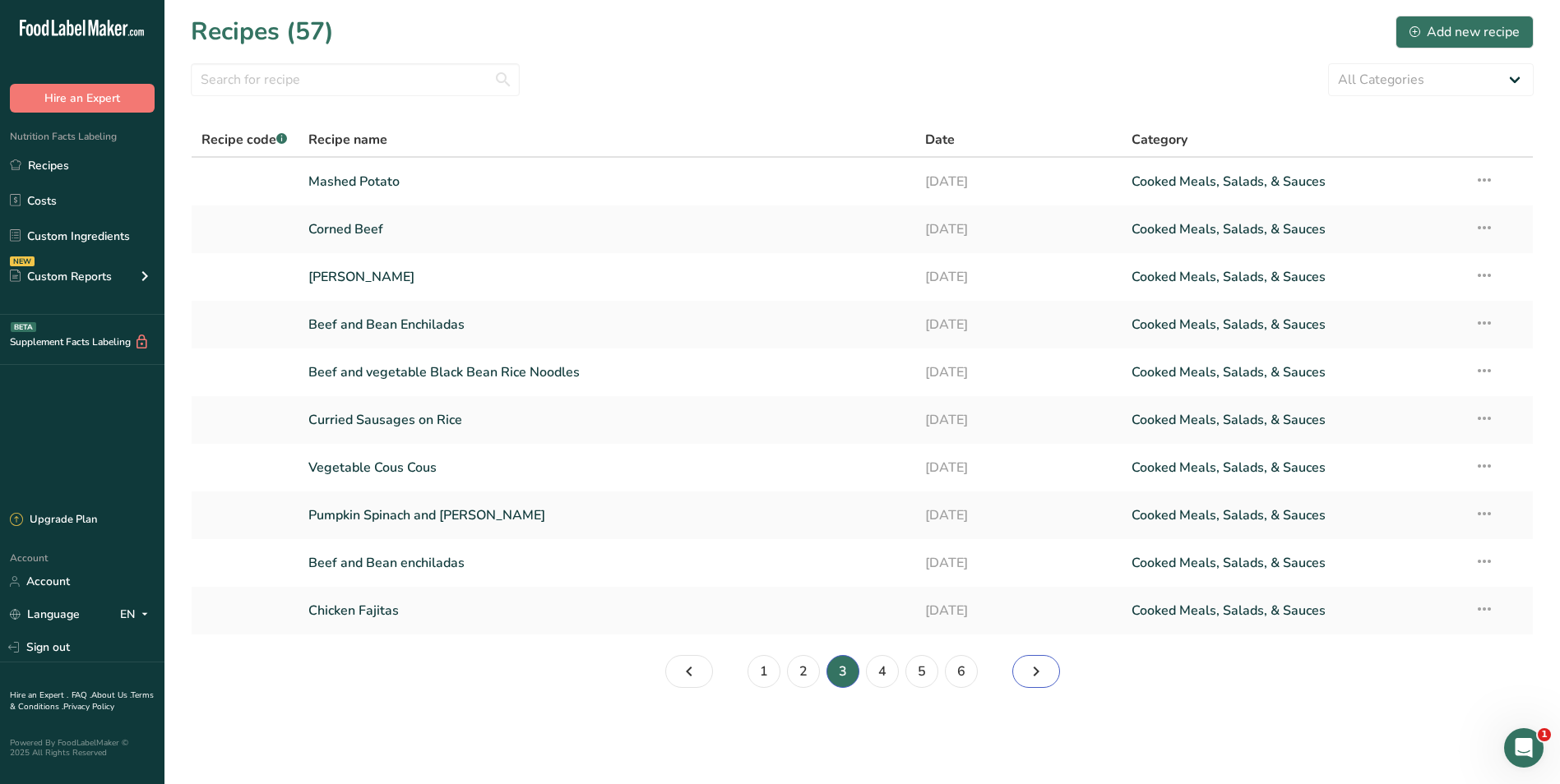
click at [1042, 671] on icon "Page 4." at bounding box center [1036, 672] width 20 height 30
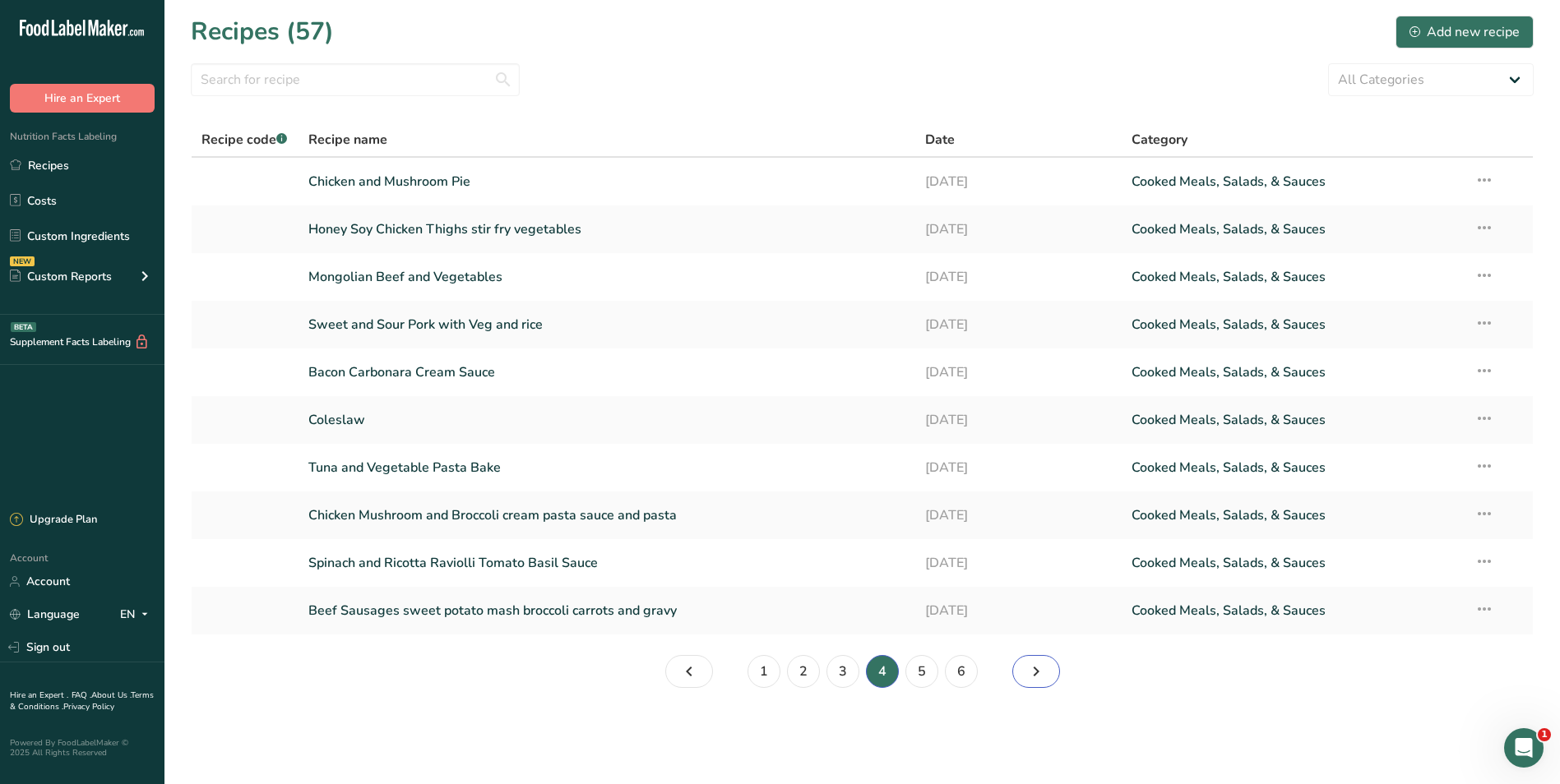
click at [1042, 671] on icon "Page 5." at bounding box center [1036, 672] width 20 height 30
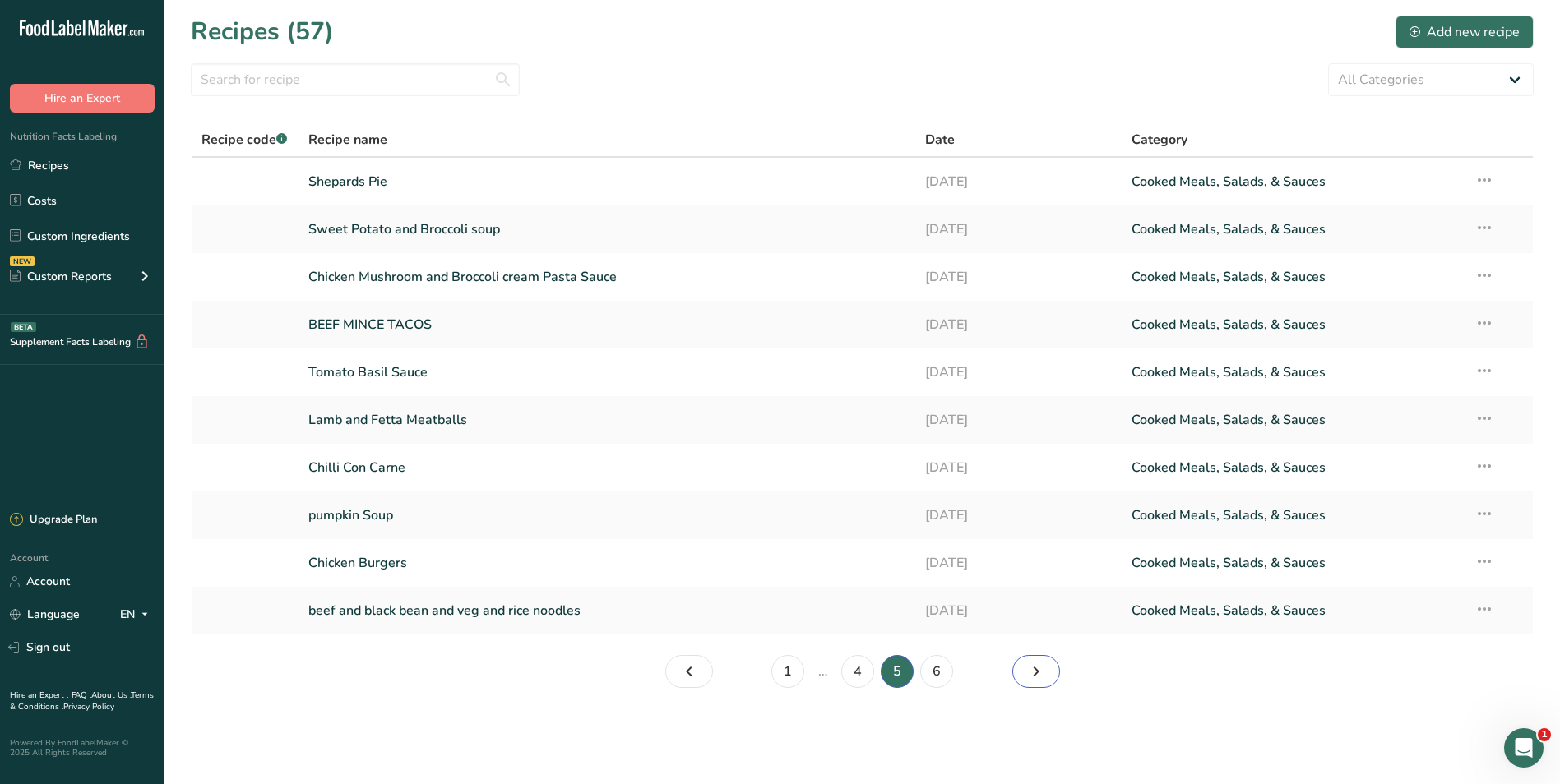
click at [1042, 671] on icon "Page 6." at bounding box center [1036, 672] width 20 height 30
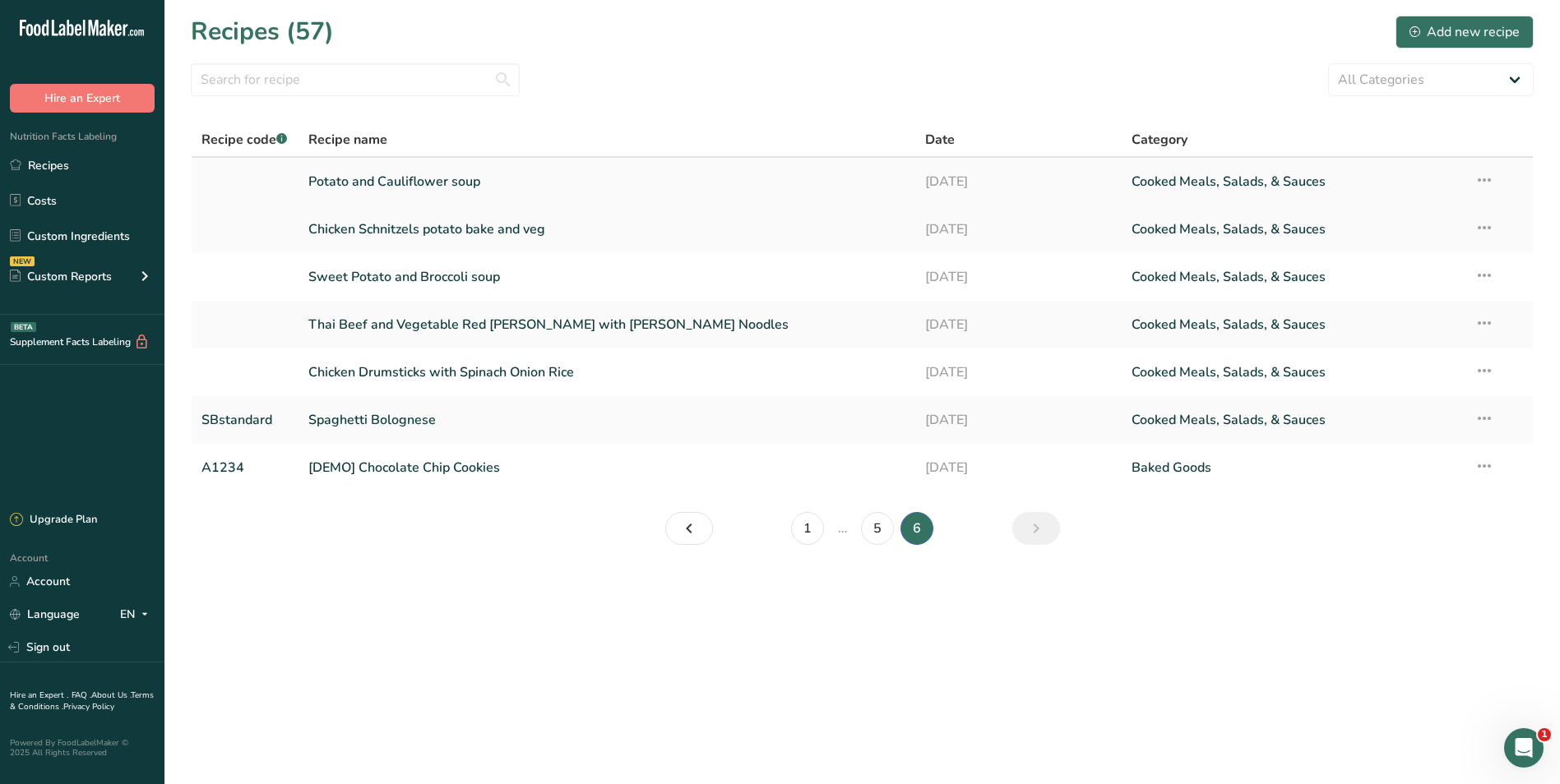
click at [459, 177] on link "Potato and Cauliflower soup" at bounding box center [607, 182] width 598 height 34
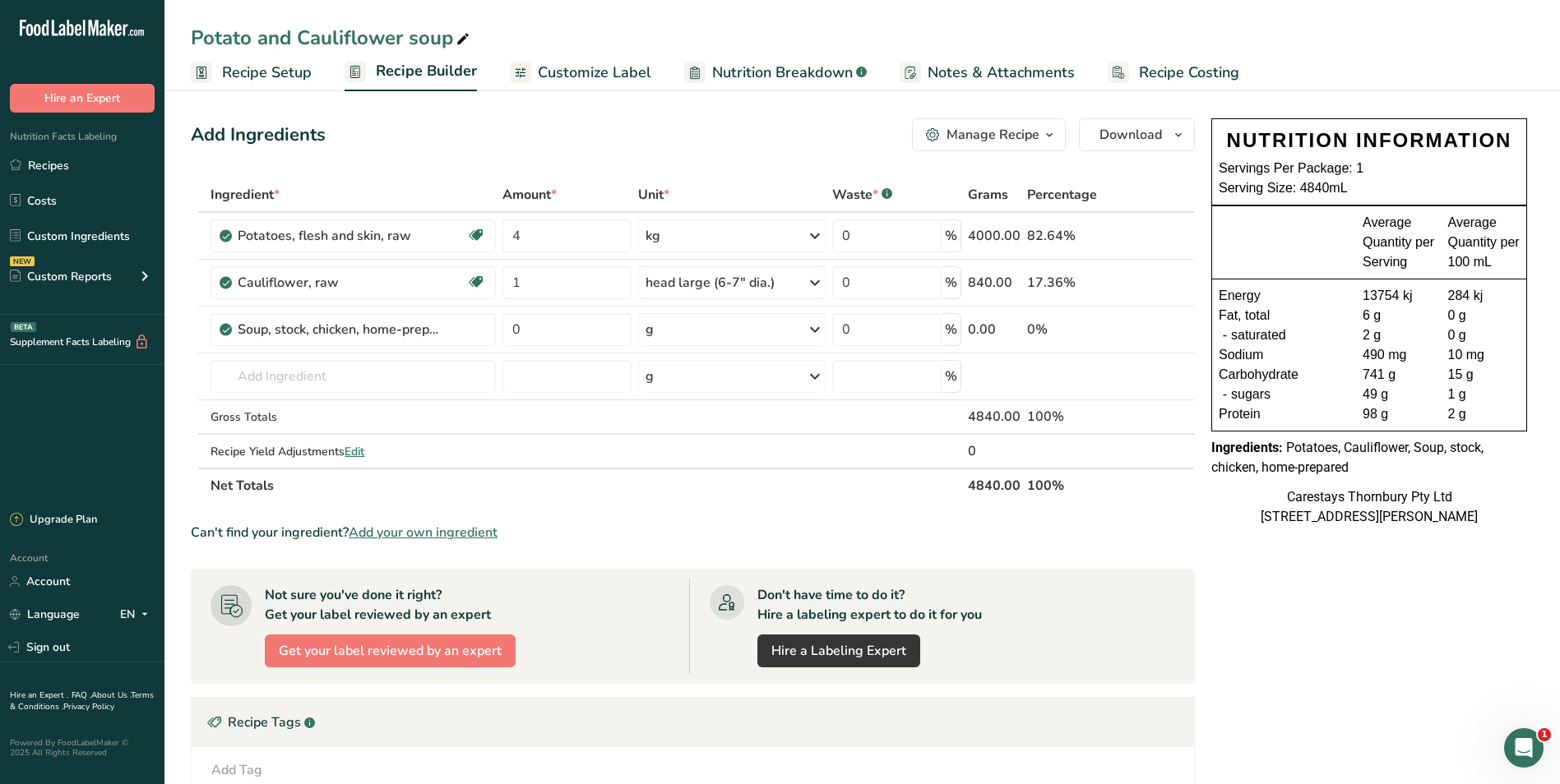
click at [465, 39] on icon at bounding box center [463, 39] width 15 height 23
click at [420, 43] on input "Potato and Cauliflower soup" at bounding box center [862, 38] width 1343 height 30
type input "Potato and Cauliflower Soup"
click at [1201, 66] on span "Recipe Costing" at bounding box center [1189, 73] width 101 height 22
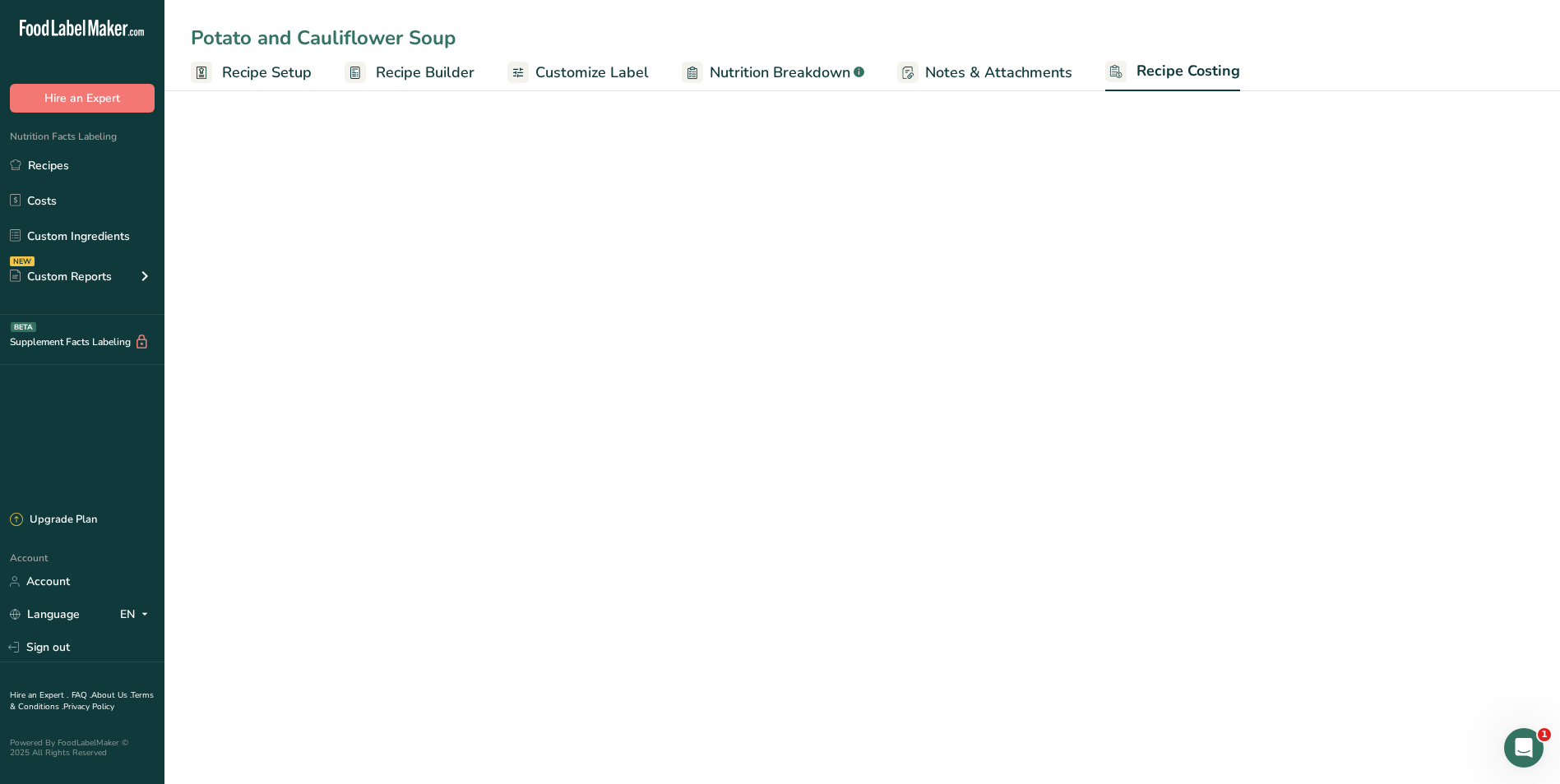
select select "1"
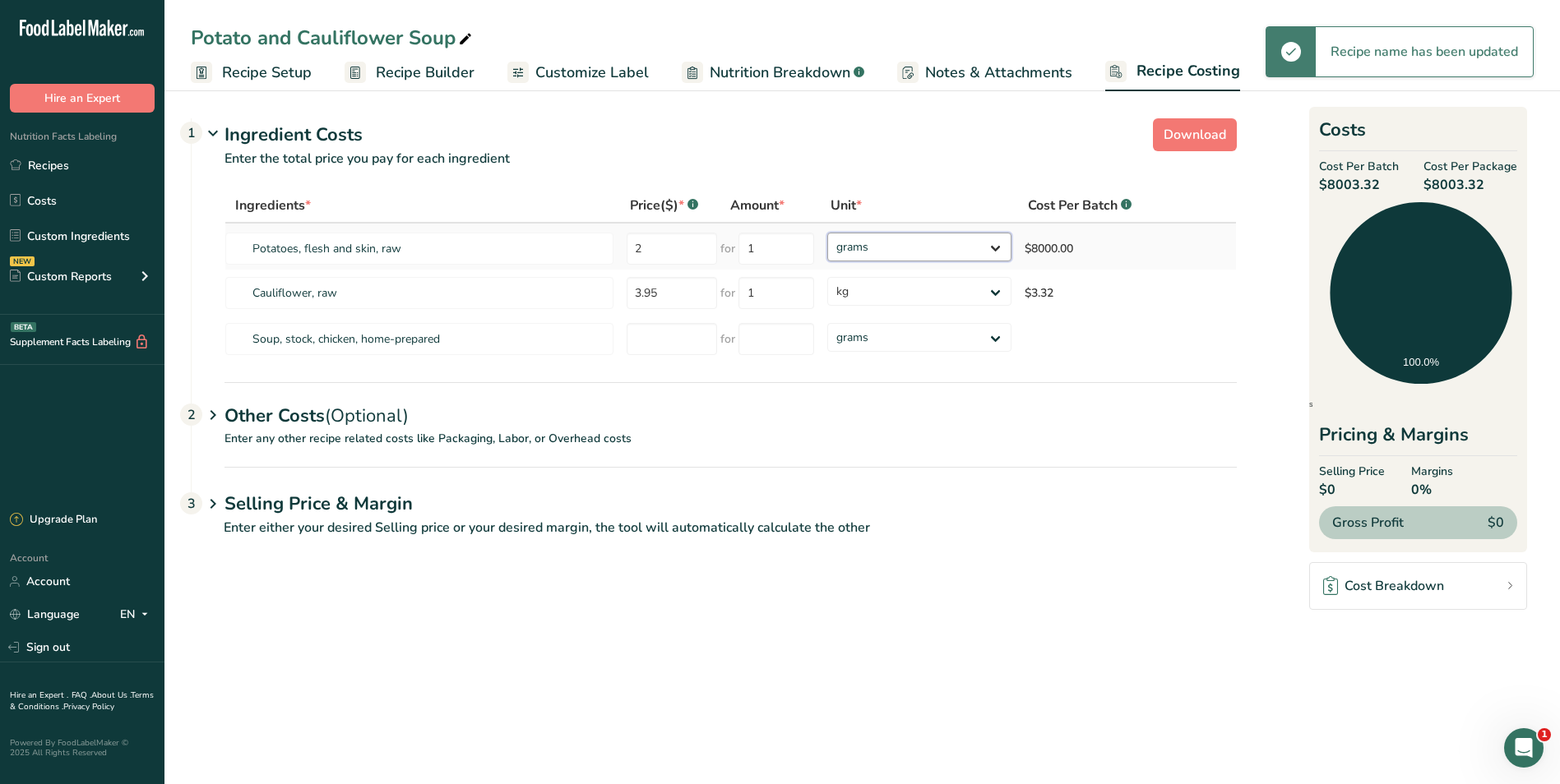
click at [996, 243] on select "grams kg mg mcg lb oz" at bounding box center [919, 247] width 184 height 29
click at [827, 233] on select "grams kg mg mcg lb oz" at bounding box center [919, 247] width 184 height 29
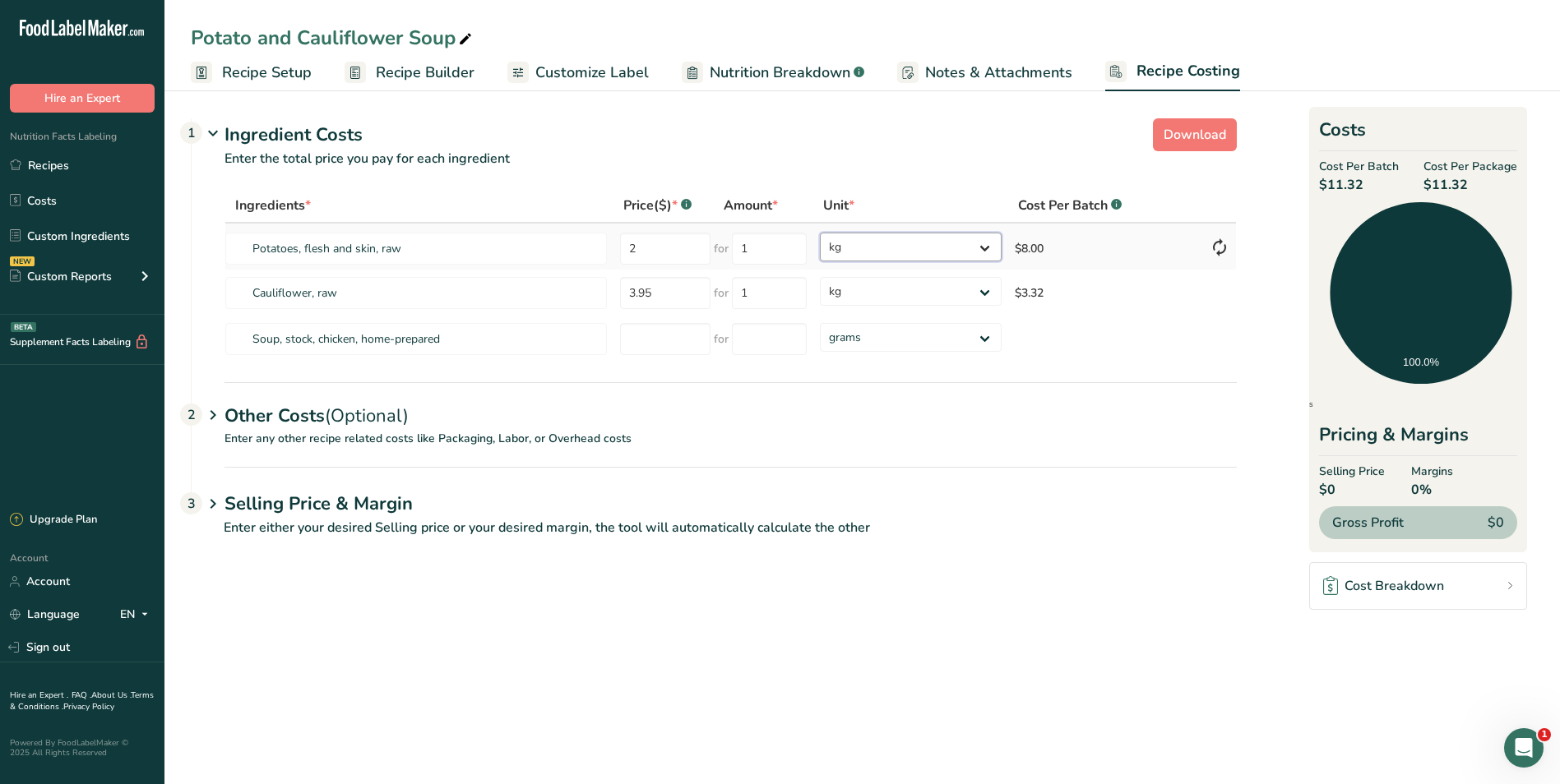
click at [984, 243] on select "grams kg mg mcg lb oz" at bounding box center [910, 247] width 181 height 29
click at [820, 233] on select "grams kg mg mcg lb oz" at bounding box center [910, 247] width 181 height 29
click at [981, 243] on select "grams kg mg mcg lb oz" at bounding box center [910, 247] width 181 height 29
select select "1"
click at [820, 233] on select "grams kg mg mcg lb oz" at bounding box center [910, 247] width 181 height 29
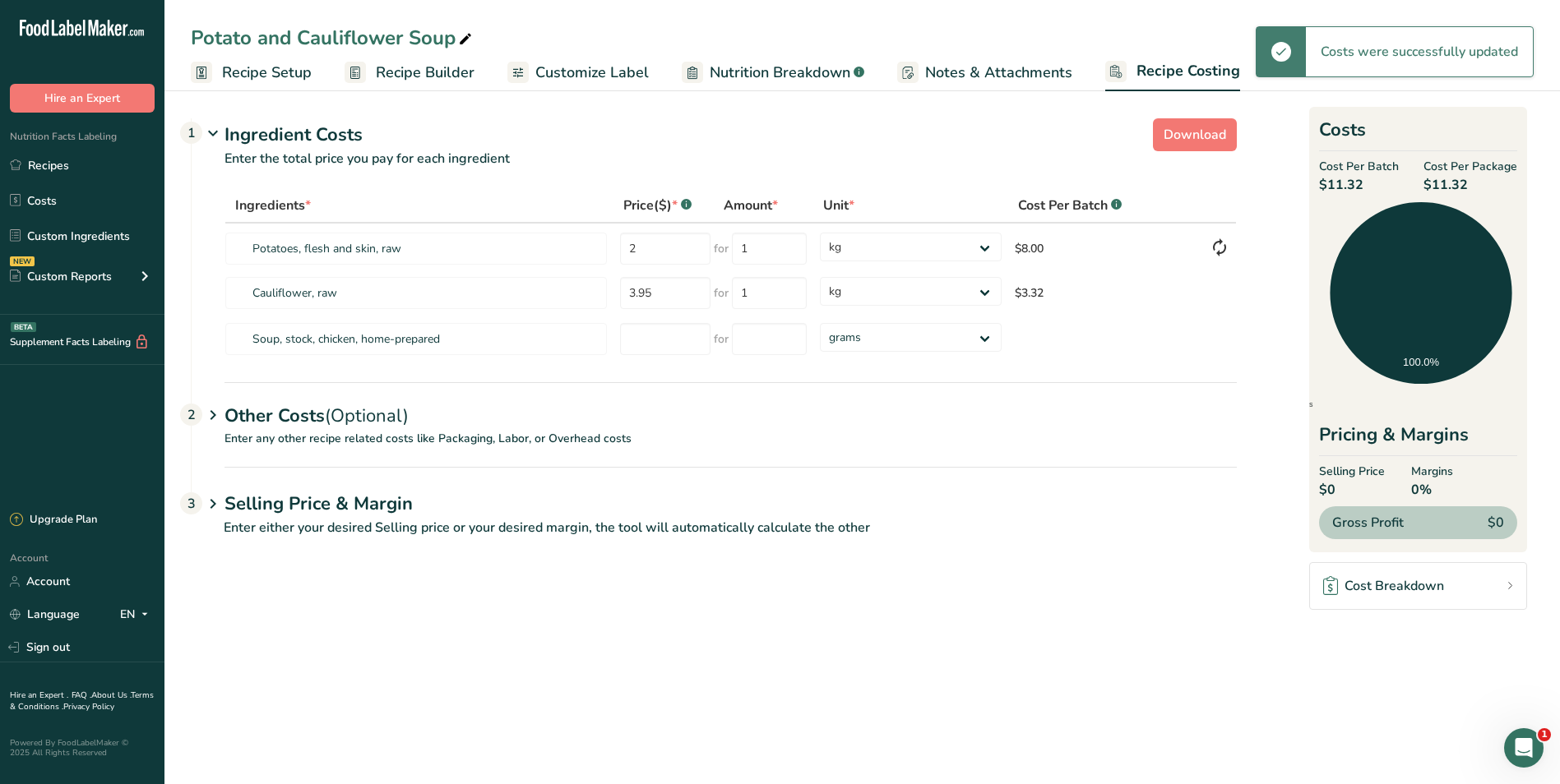
click at [242, 66] on span "Recipe Setup" at bounding box center [266, 73] width 89 height 22
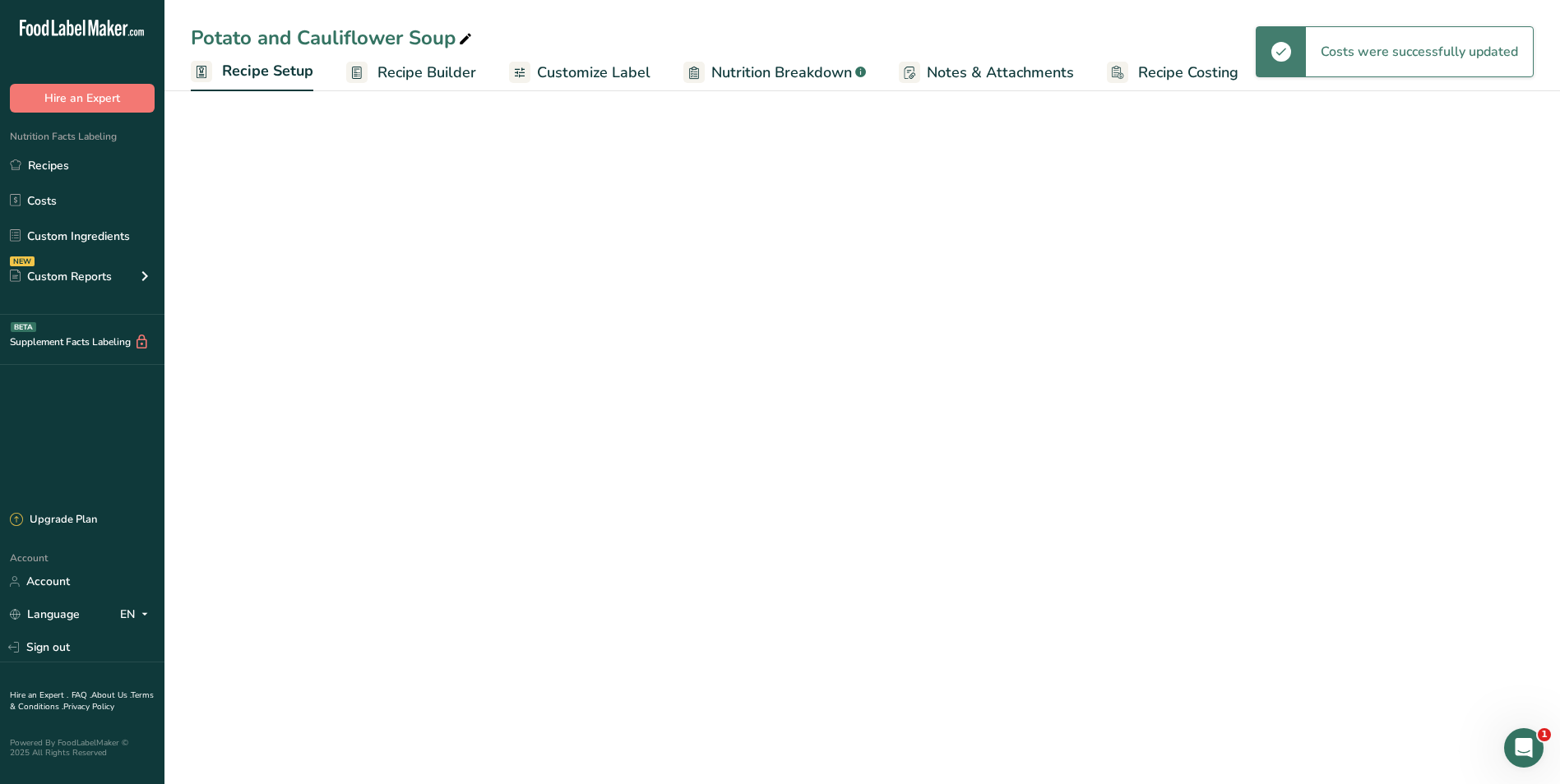
select select "22"
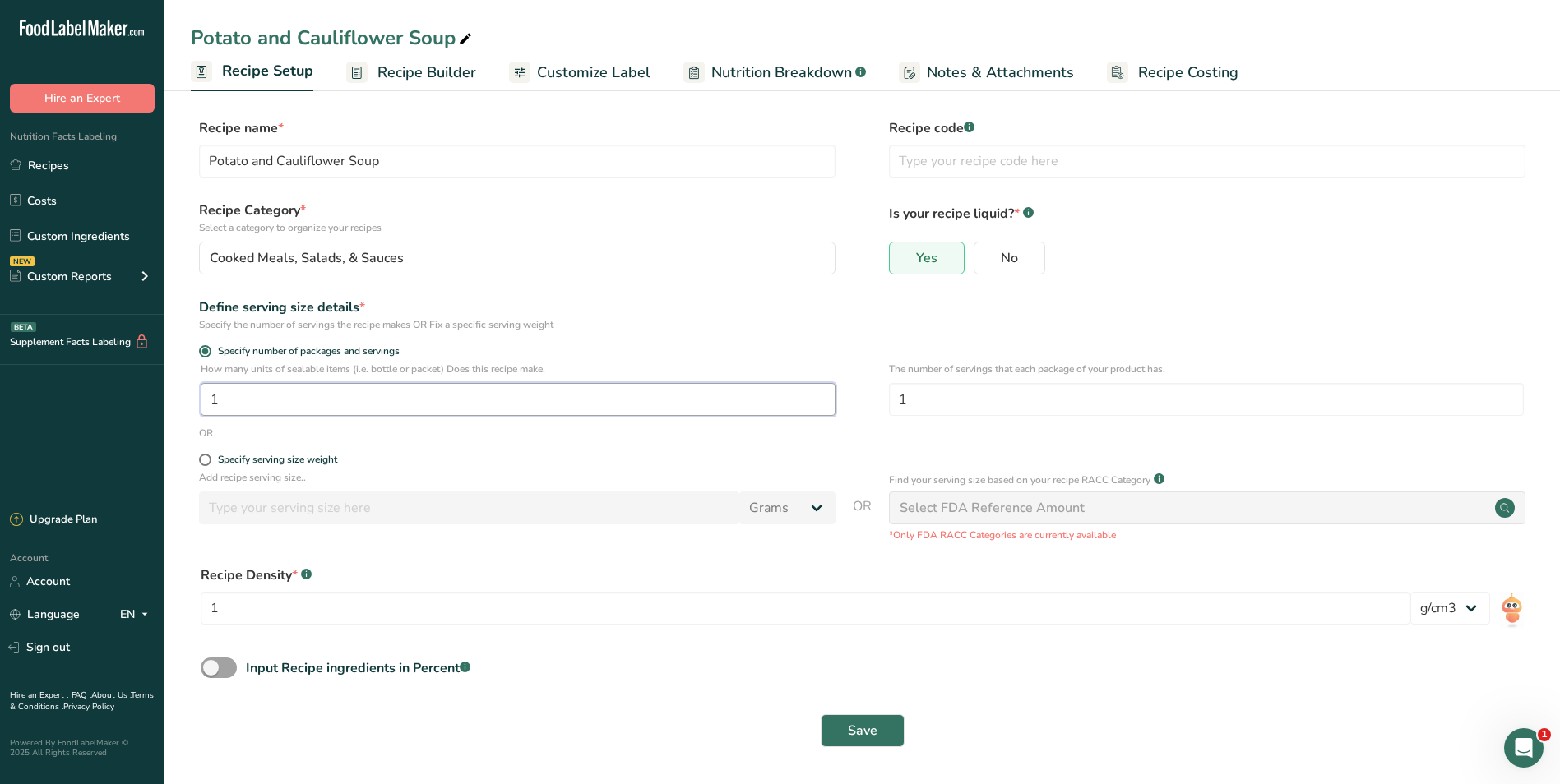
click at [256, 402] on input "1" at bounding box center [518, 399] width 635 height 33
type input "30"
click at [848, 727] on span "Save" at bounding box center [862, 730] width 30 height 20
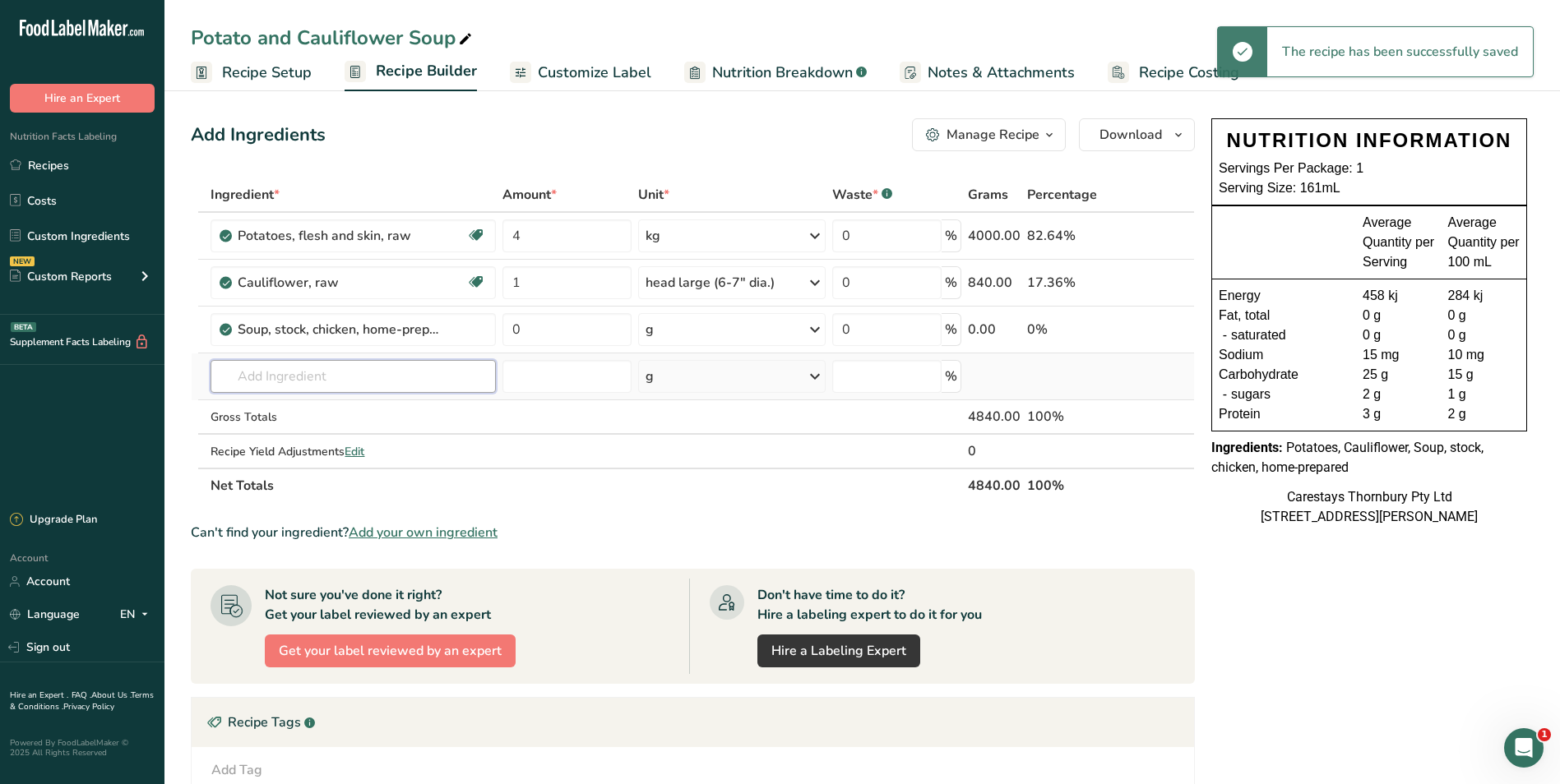
click at [263, 374] on input "text" at bounding box center [353, 376] width 285 height 33
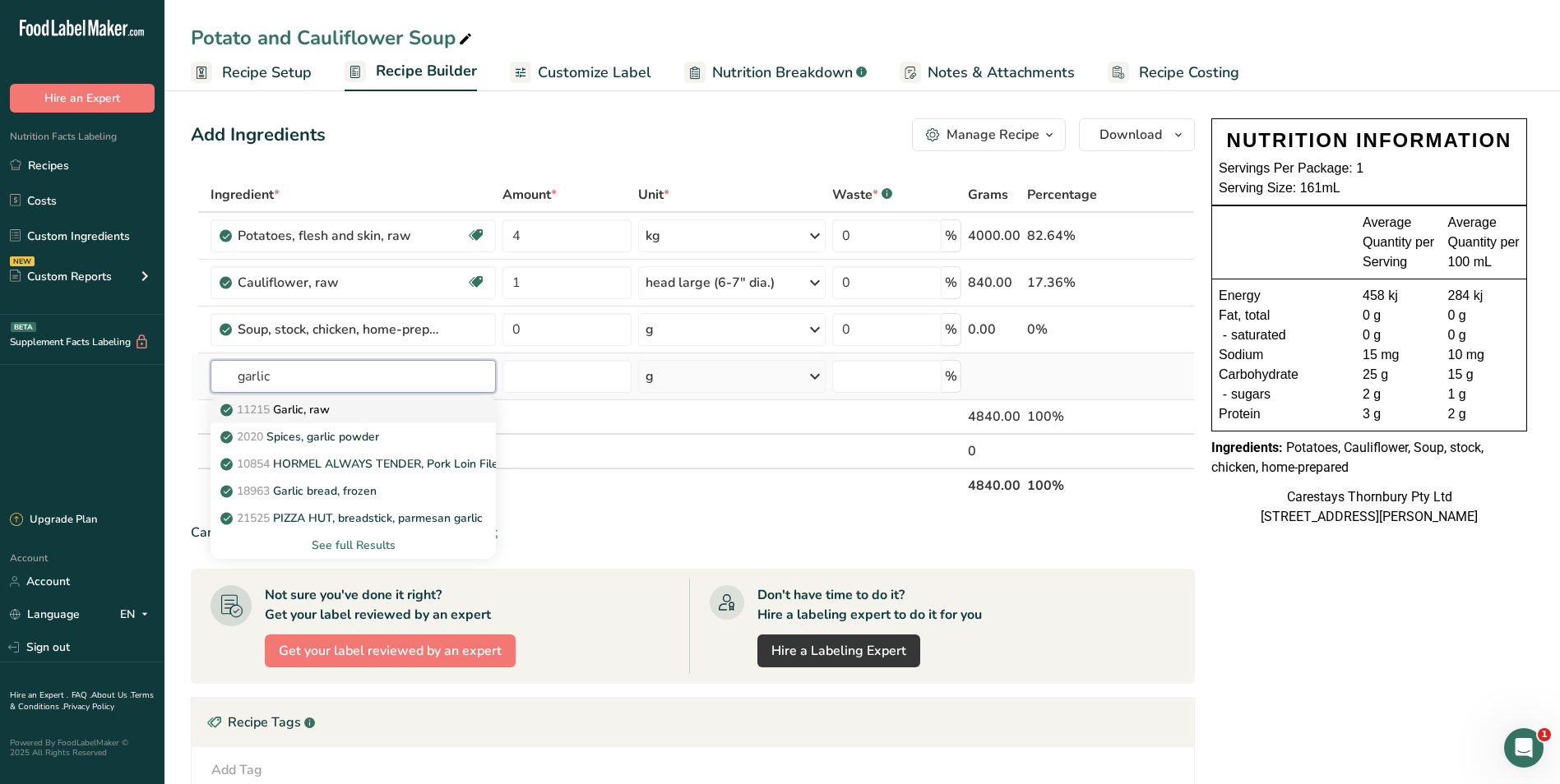
type input "garlic"
click at [297, 411] on p "11215 Garlic, raw" at bounding box center [277, 410] width 106 height 18
type input "Garlic, raw"
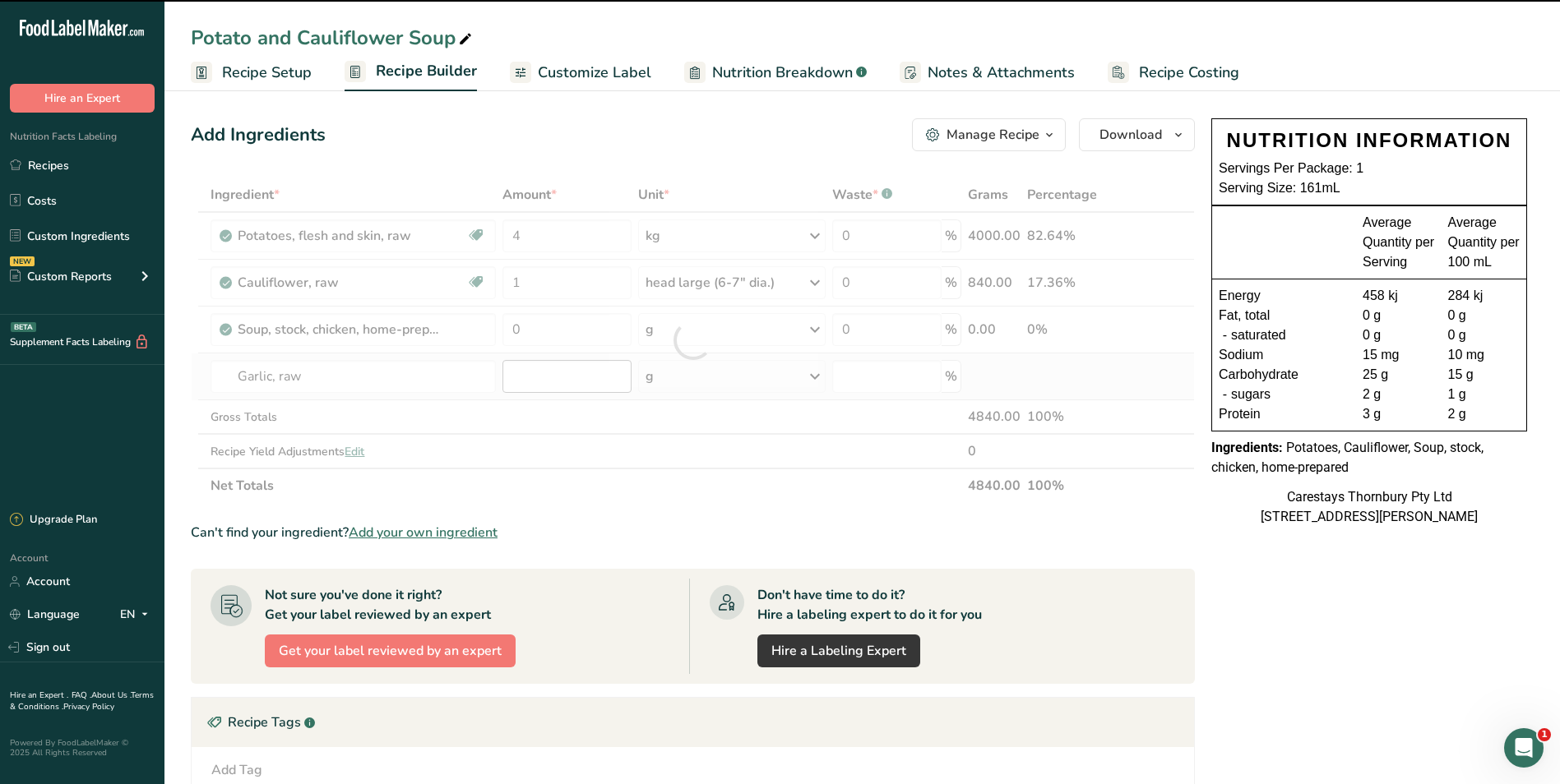
type input "0"
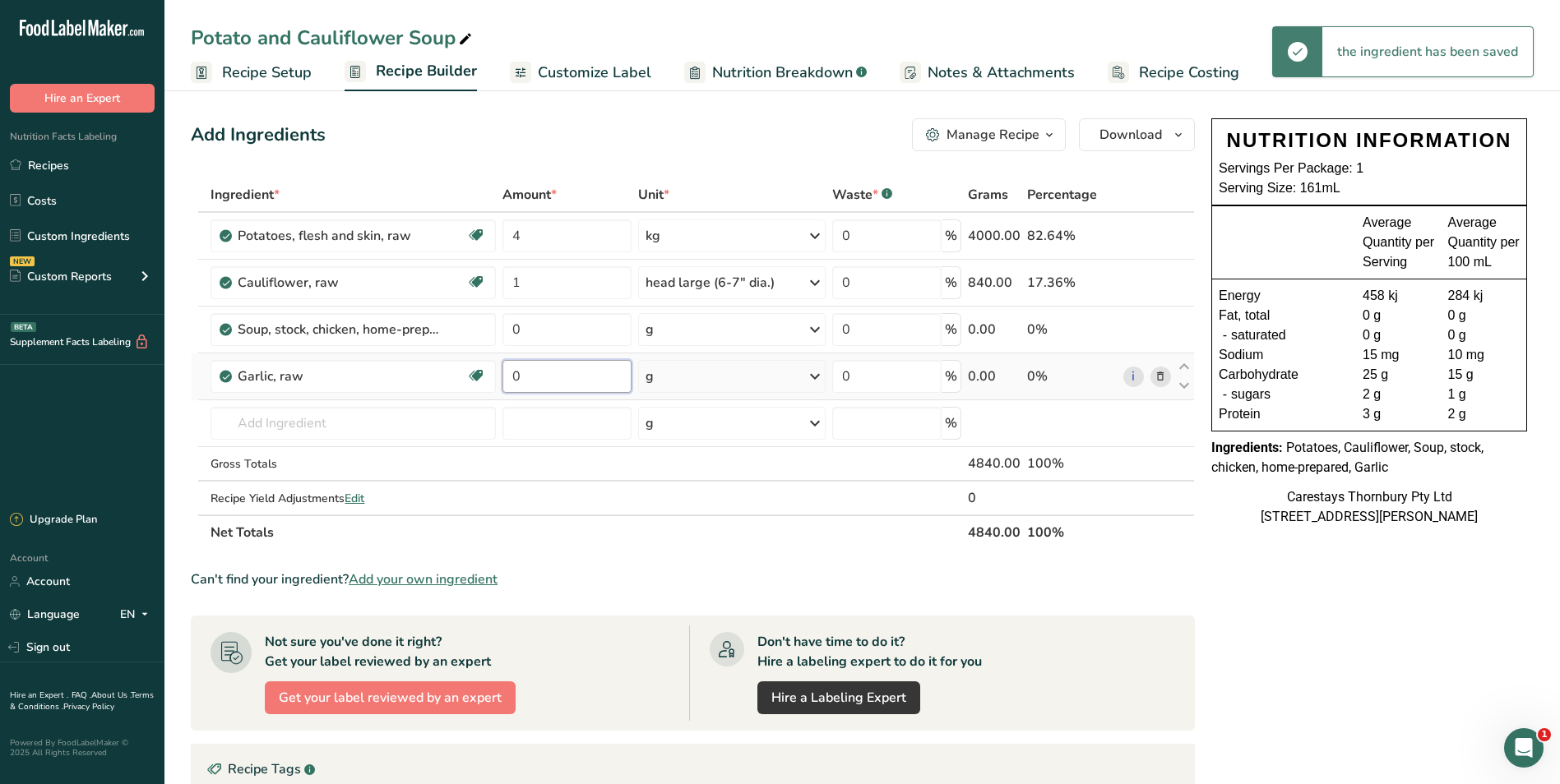
click at [529, 376] on input "0" at bounding box center [567, 376] width 129 height 33
type input "2"
click at [815, 374] on div "Ingredient * Amount * Unit * Waste * .a-a{fill:#347362;}.b-a{fill:#fff;} Grams …" at bounding box center [693, 364] width 1004 height 372
click at [817, 374] on icon at bounding box center [814, 377] width 20 height 30
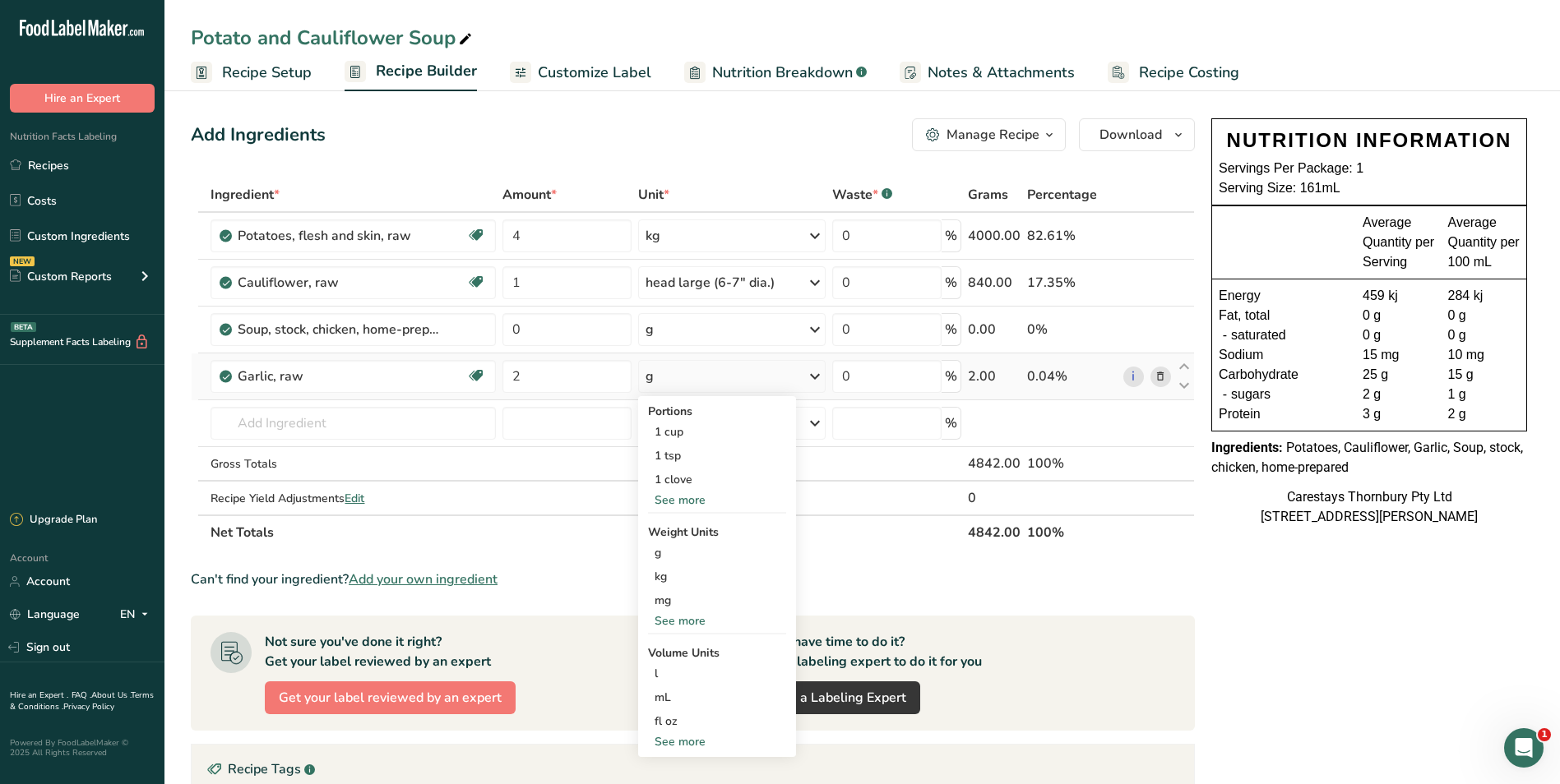
click at [692, 495] on div "See more" at bounding box center [717, 500] width 138 height 18
click at [703, 763] on div "See more" at bounding box center [717, 765] width 138 height 18
select select "22"
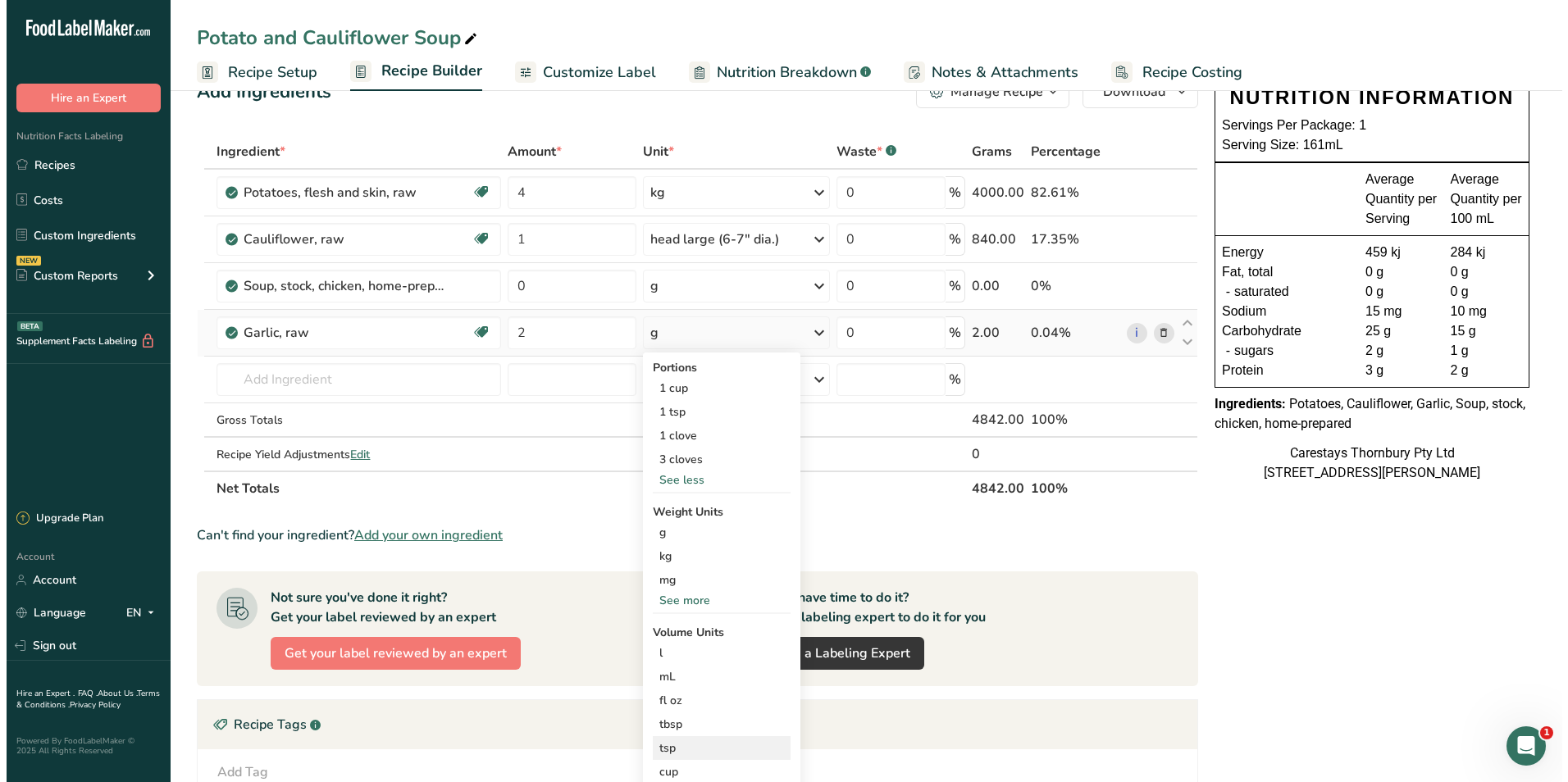
scroll to position [82, 0]
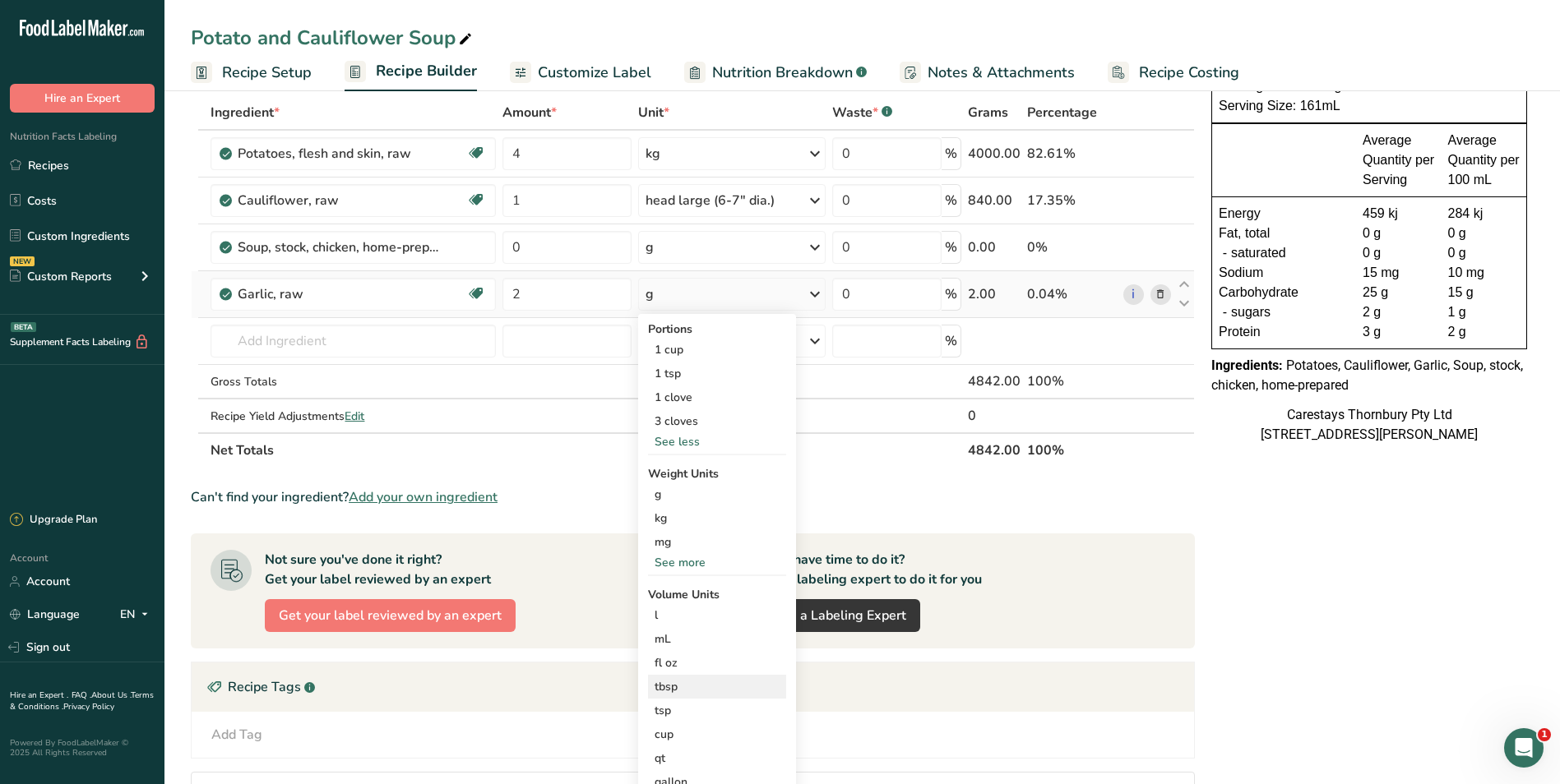
click at [703, 686] on div "tbsp" at bounding box center [717, 686] width 125 height 18
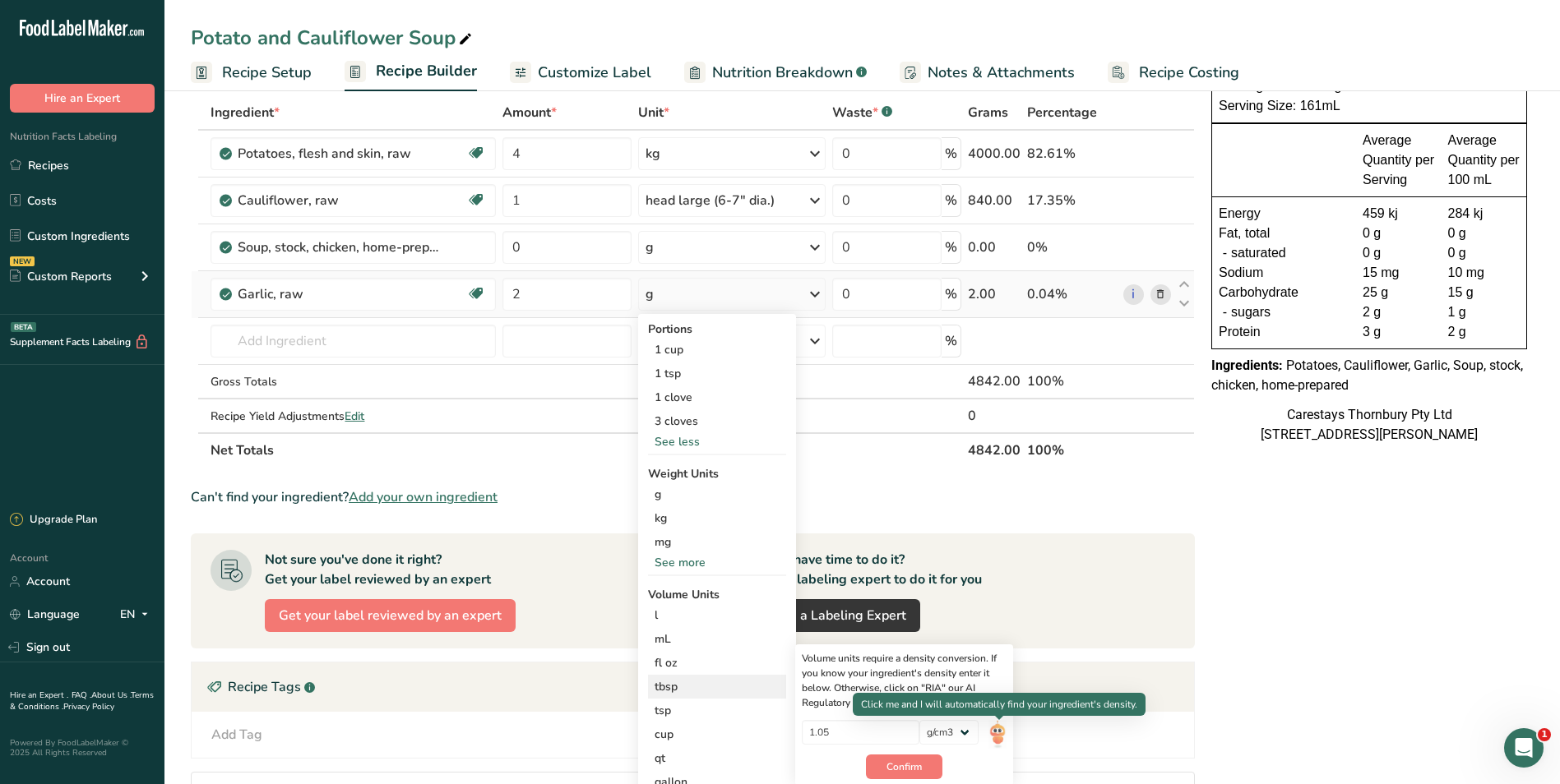
click at [995, 733] on img at bounding box center [997, 734] width 18 height 29
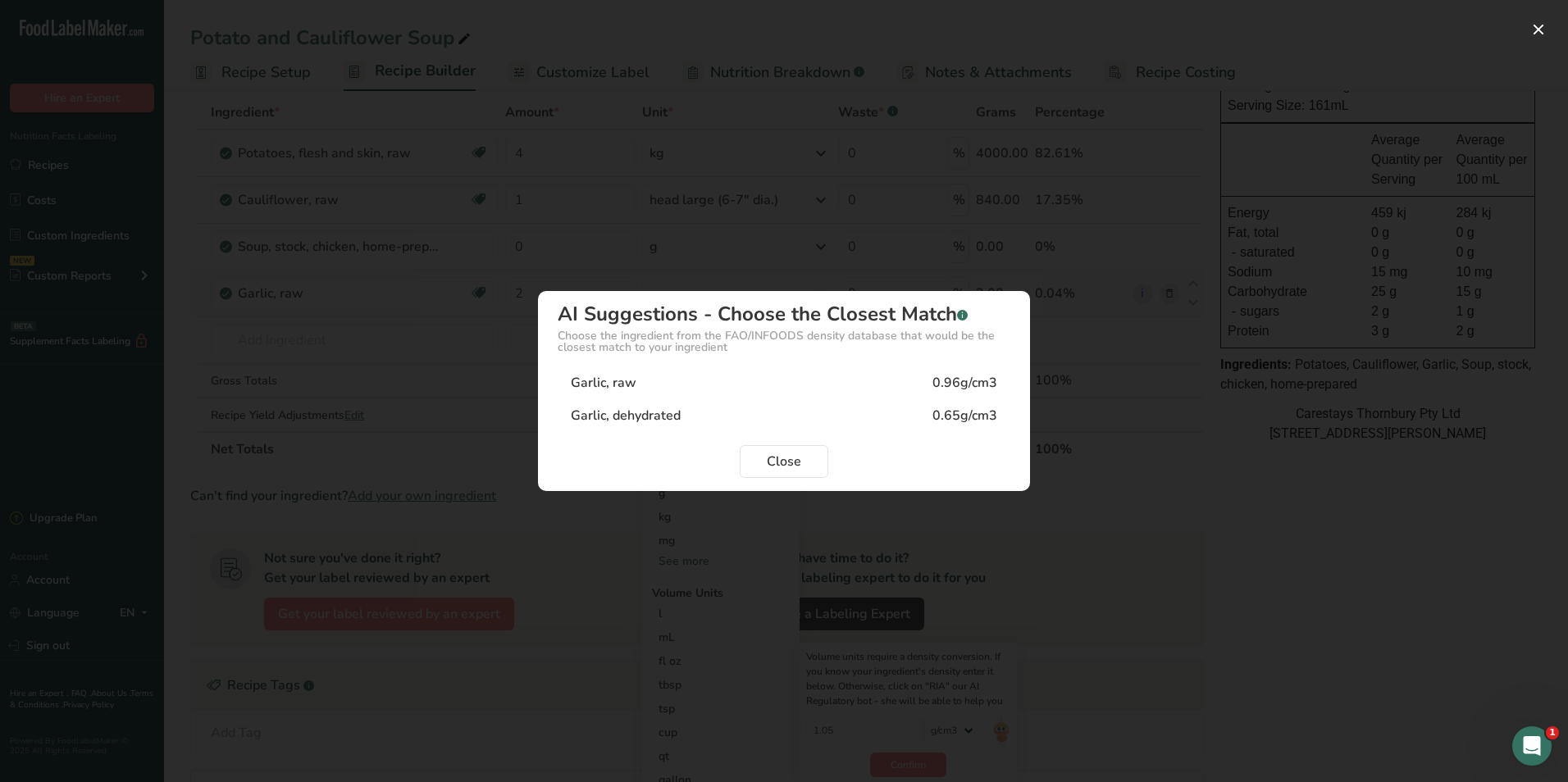
click at [641, 377] on div "Garlic, raw 0.96g/cm3" at bounding box center [783, 383] width 452 height 33
type input "0.96"
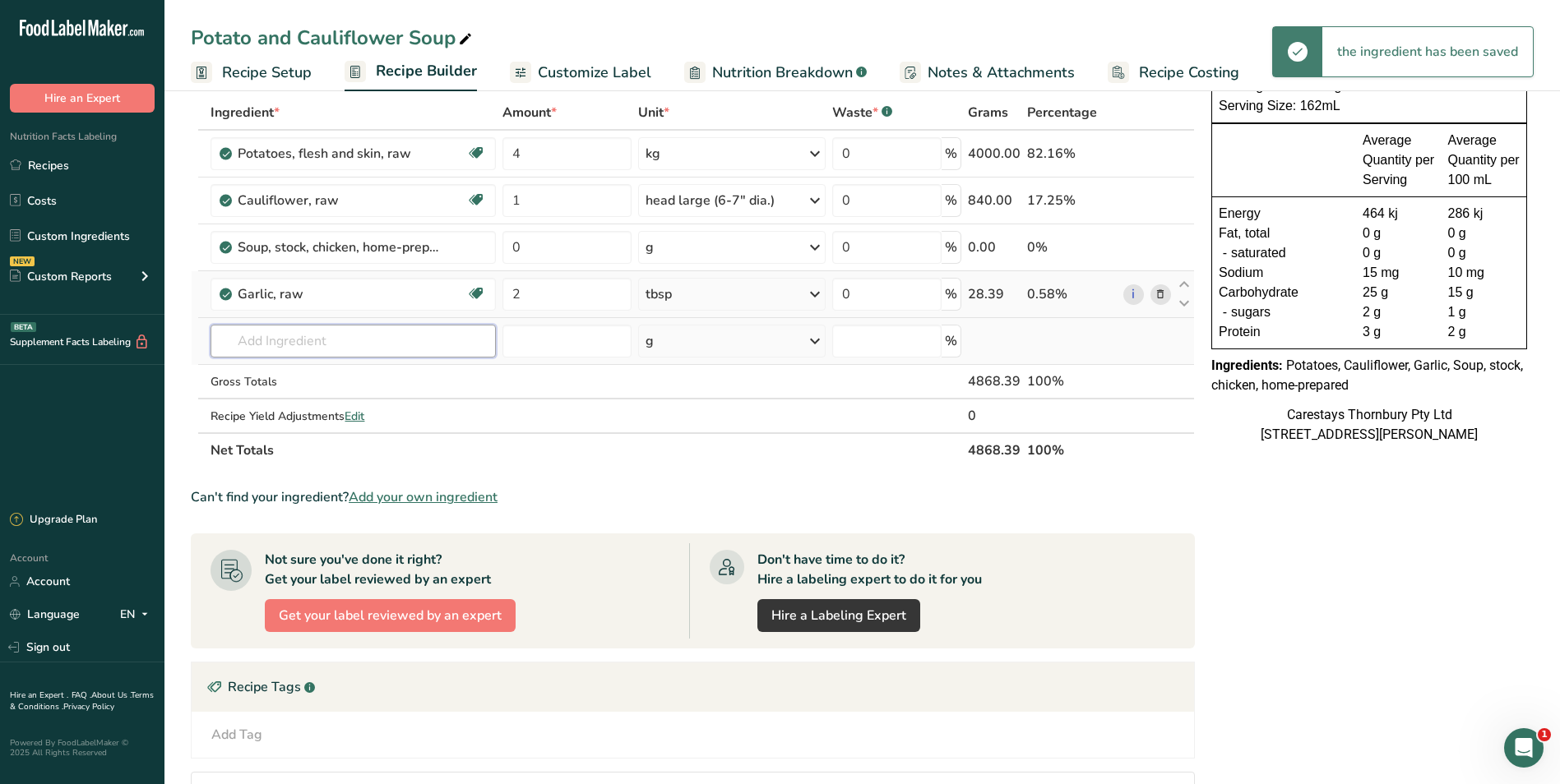
click at [276, 340] on input "text" at bounding box center [353, 341] width 285 height 33
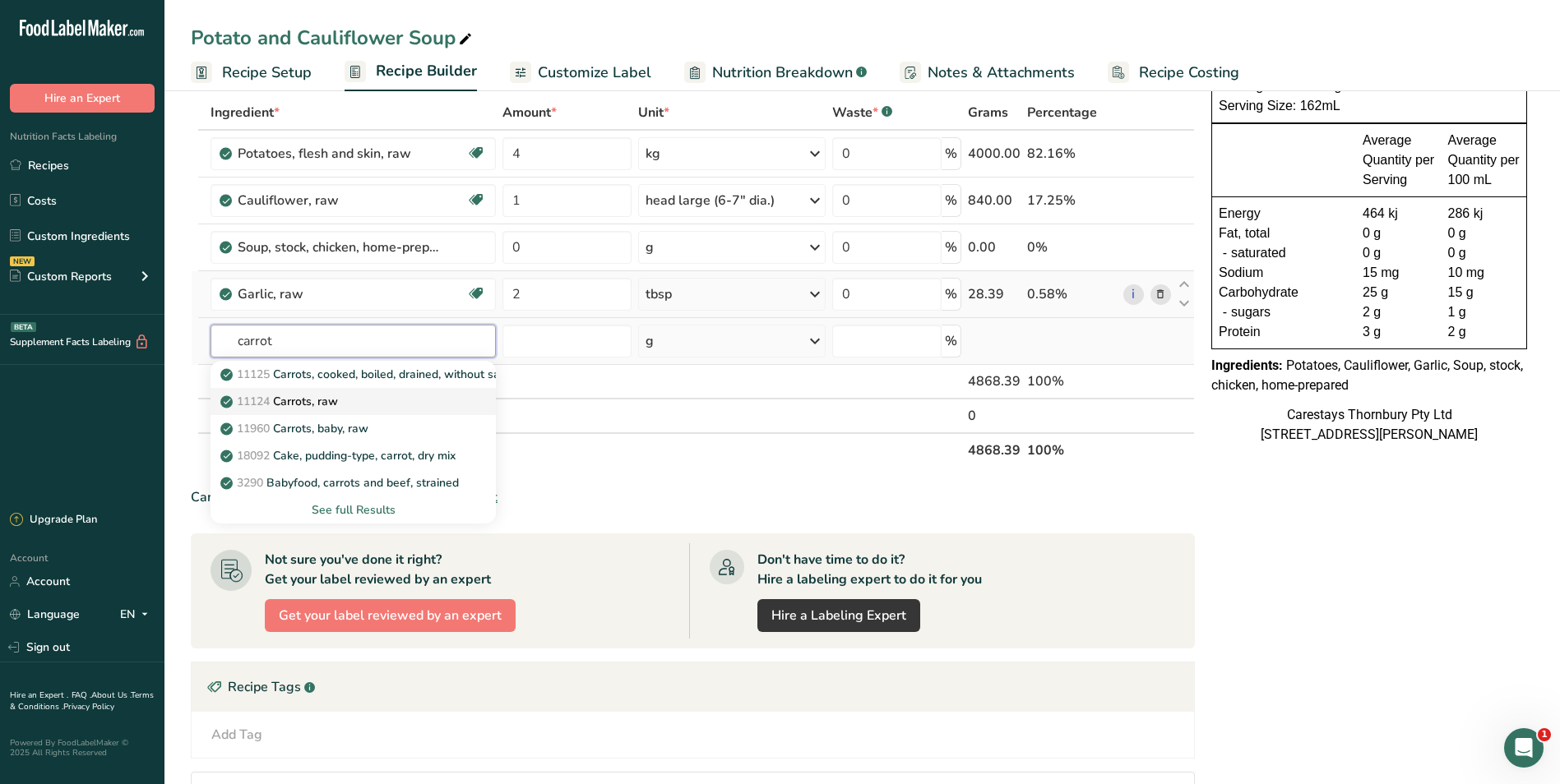
type input "carrot"
click at [284, 396] on p "11124 [GEOGRAPHIC_DATA], raw" at bounding box center [280, 401] width 115 height 18
type input "Carrots, raw"
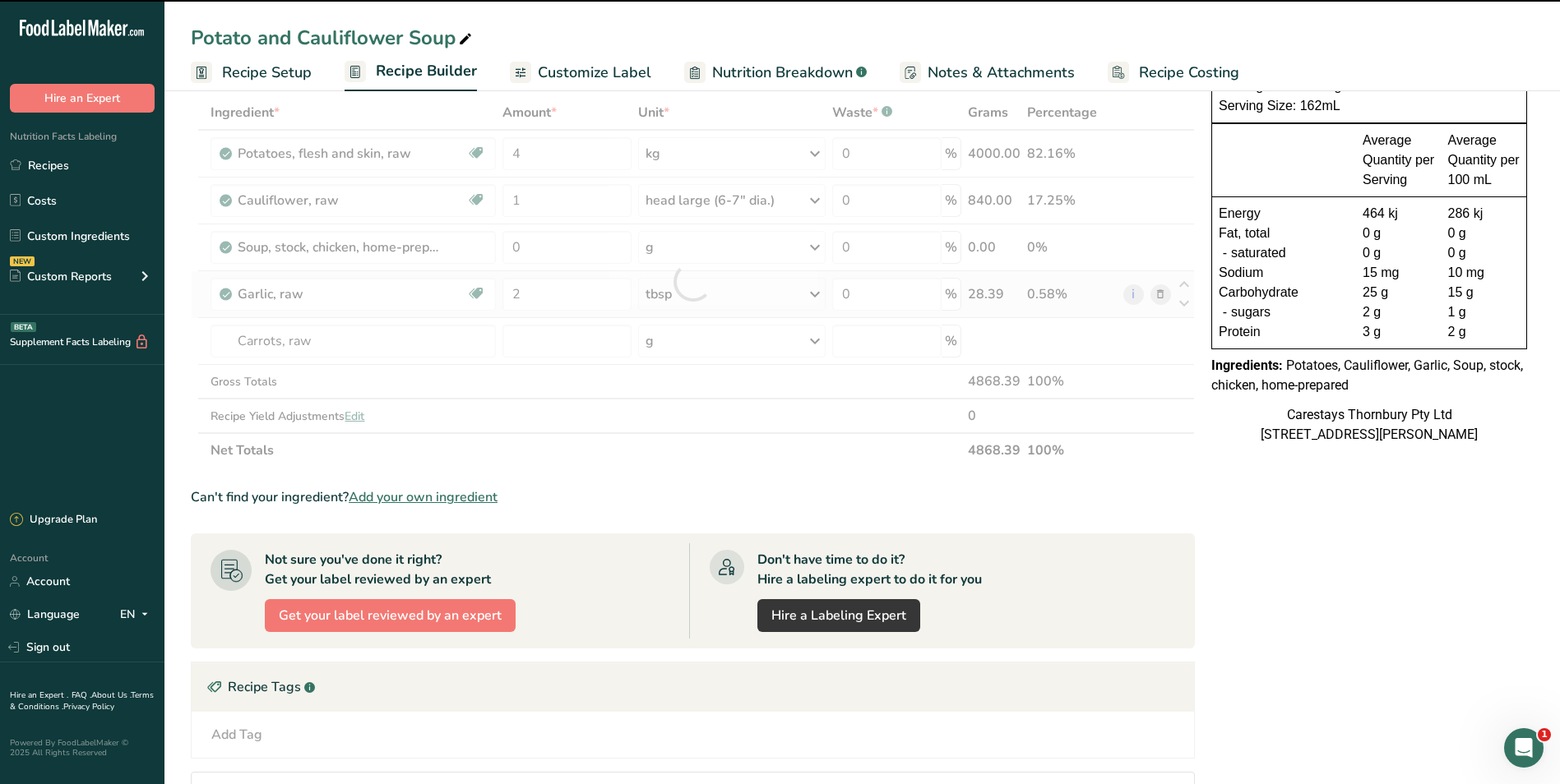
type input "0"
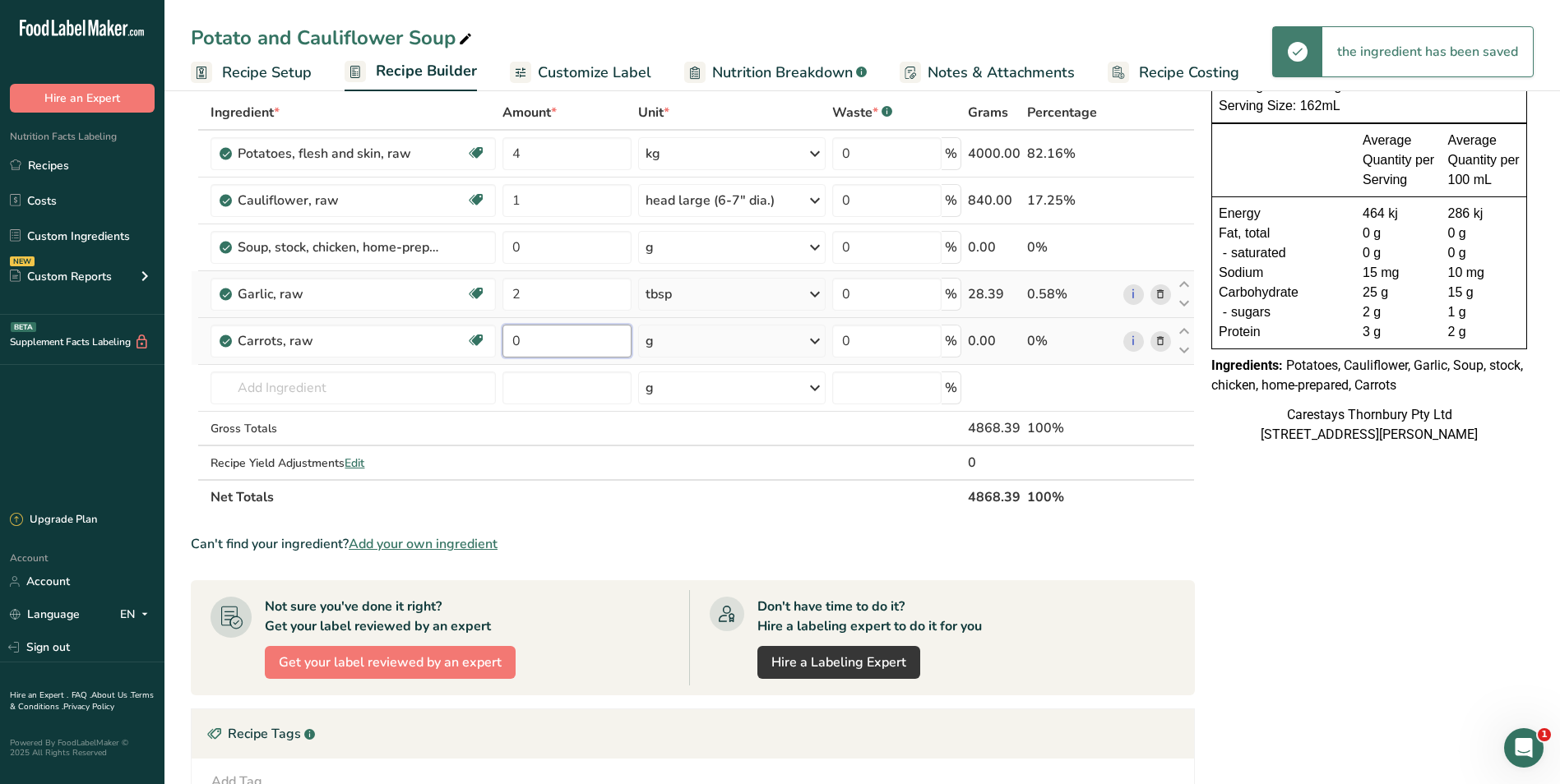
click at [554, 340] on input "0" at bounding box center [567, 341] width 129 height 33
type input "2"
click at [813, 341] on div "Ingredient * Amount * Unit * Waste * .a-a{fill:#347362;}.b-a{fill:#fff;} Grams …" at bounding box center [693, 304] width 1004 height 419
click at [817, 340] on icon at bounding box center [814, 342] width 20 height 30
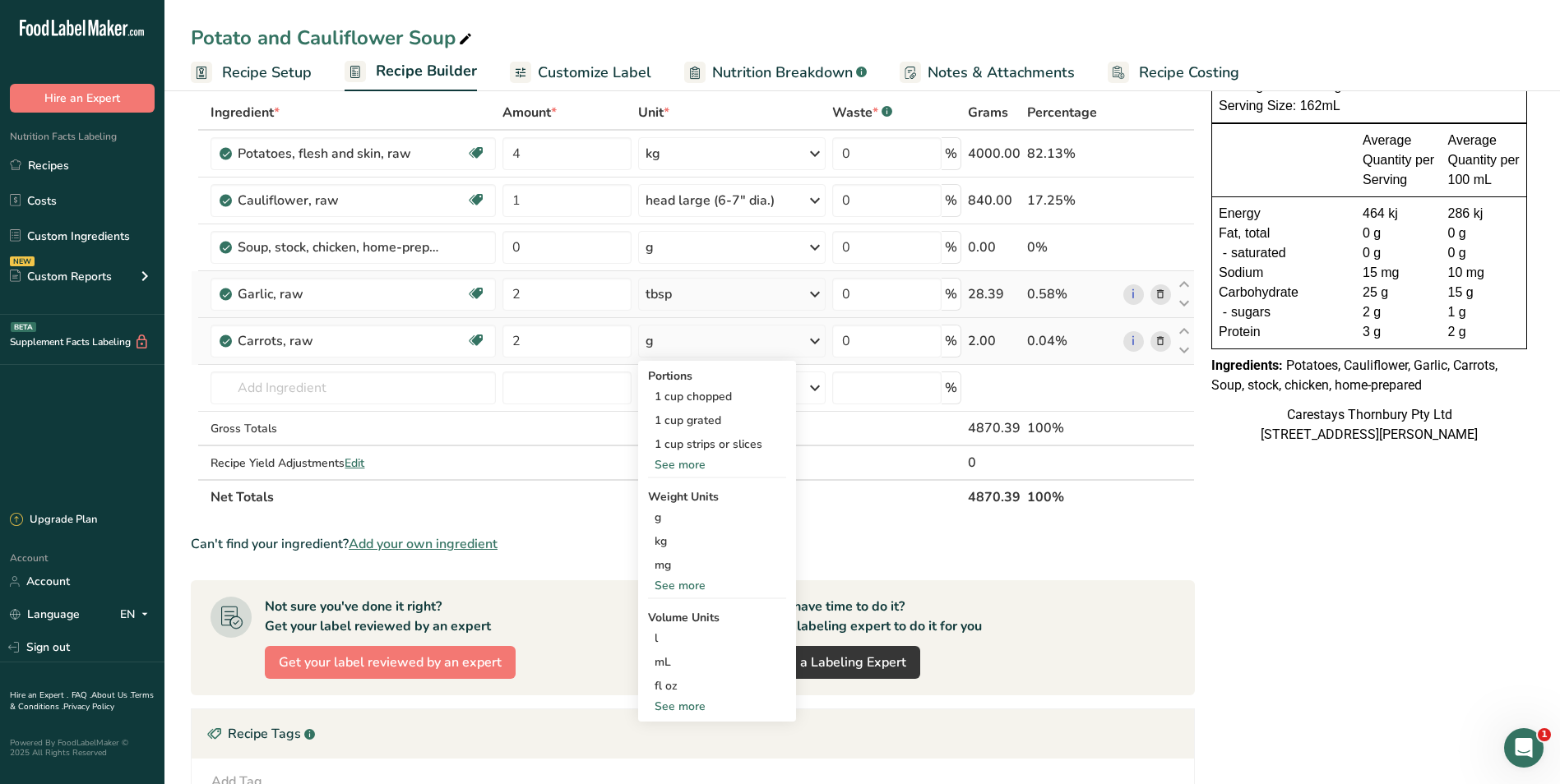
click at [694, 464] on div "See more" at bounding box center [717, 465] width 138 height 18
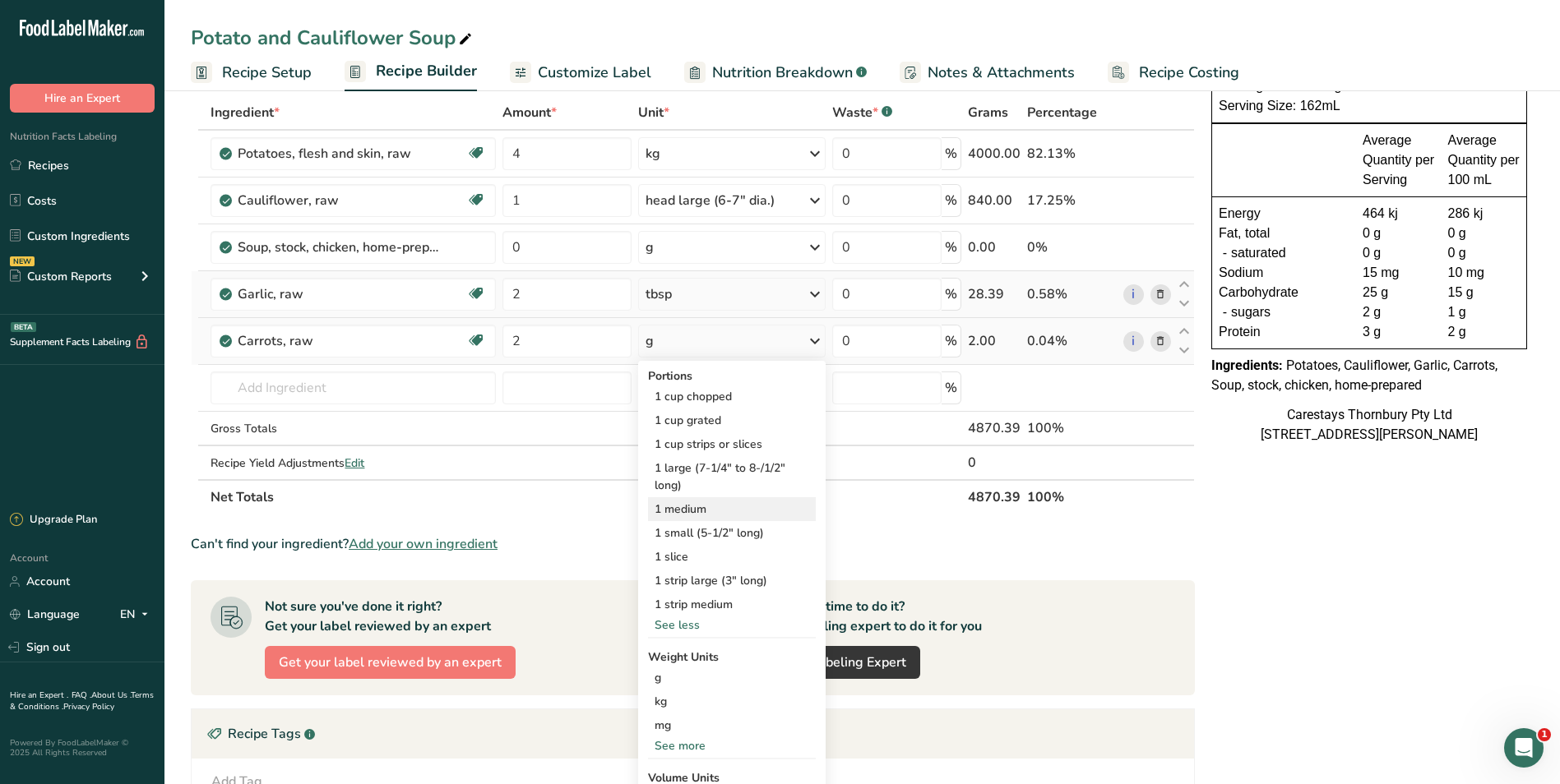
click at [691, 504] on div "1 medium" at bounding box center [732, 509] width 168 height 24
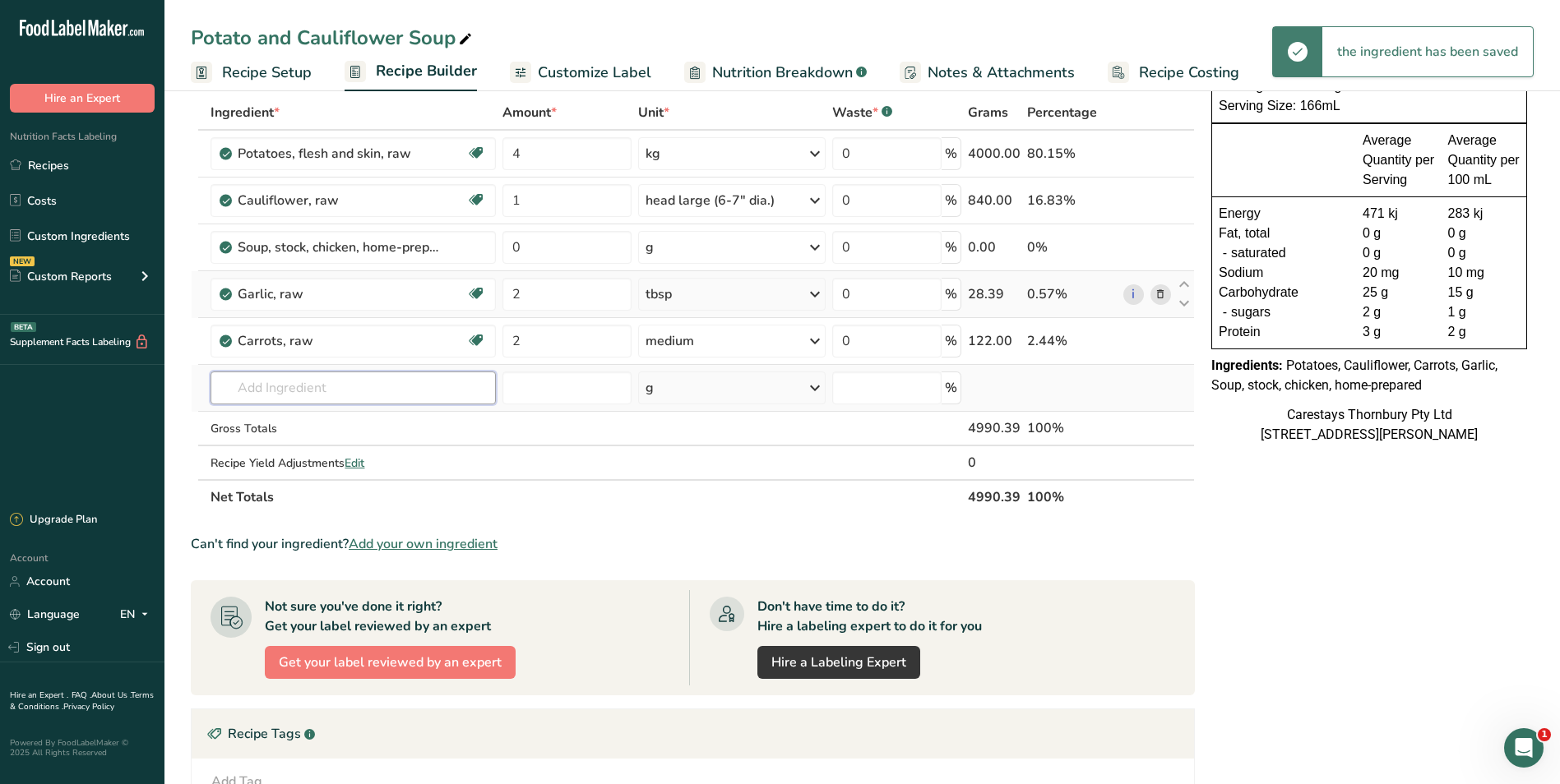
click at [284, 390] on input "text" at bounding box center [353, 387] width 285 height 33
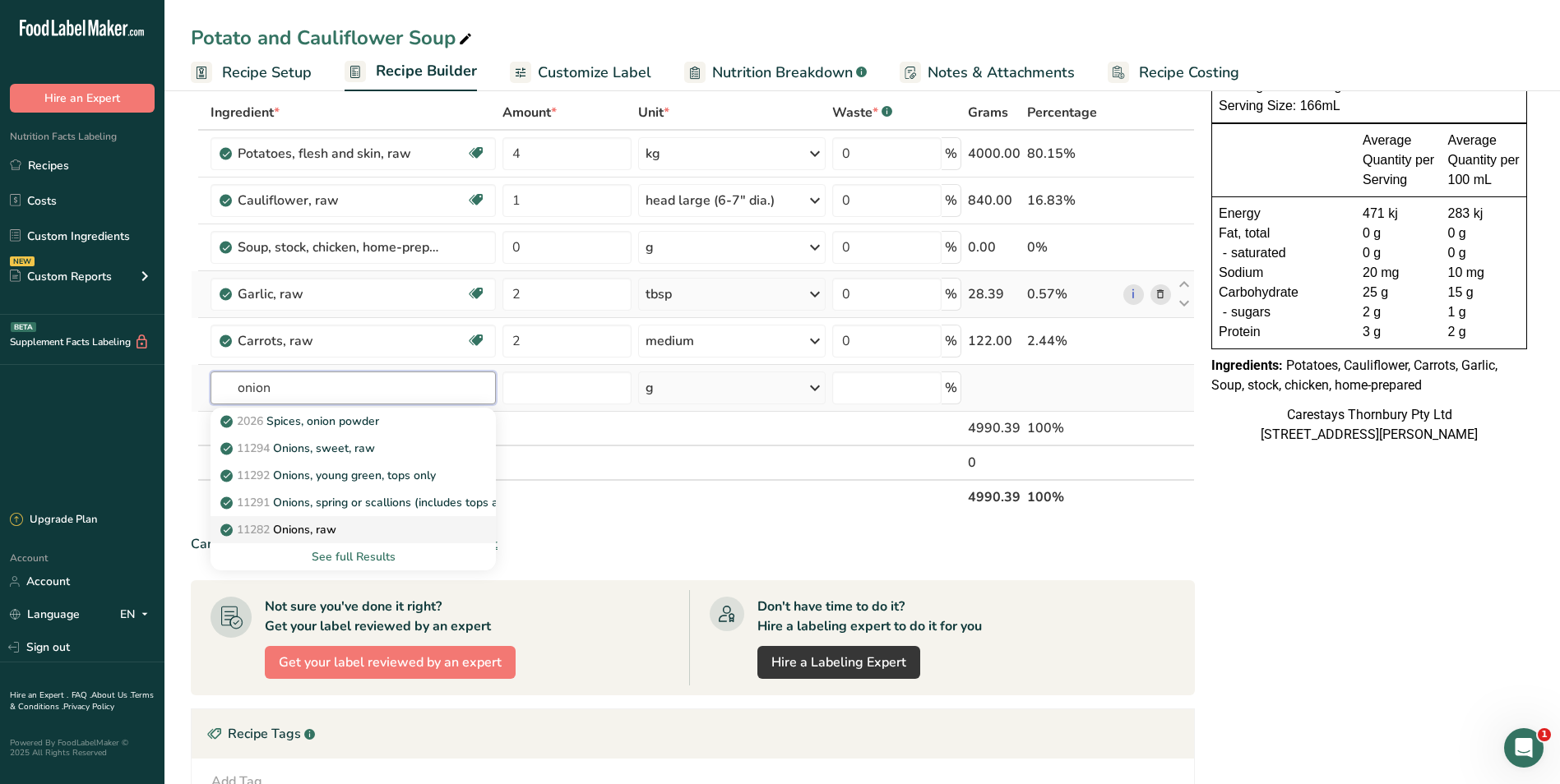
type input "onion"
click at [305, 528] on p "11282 Onions, raw" at bounding box center [279, 530] width 113 height 18
type input "Onions, raw"
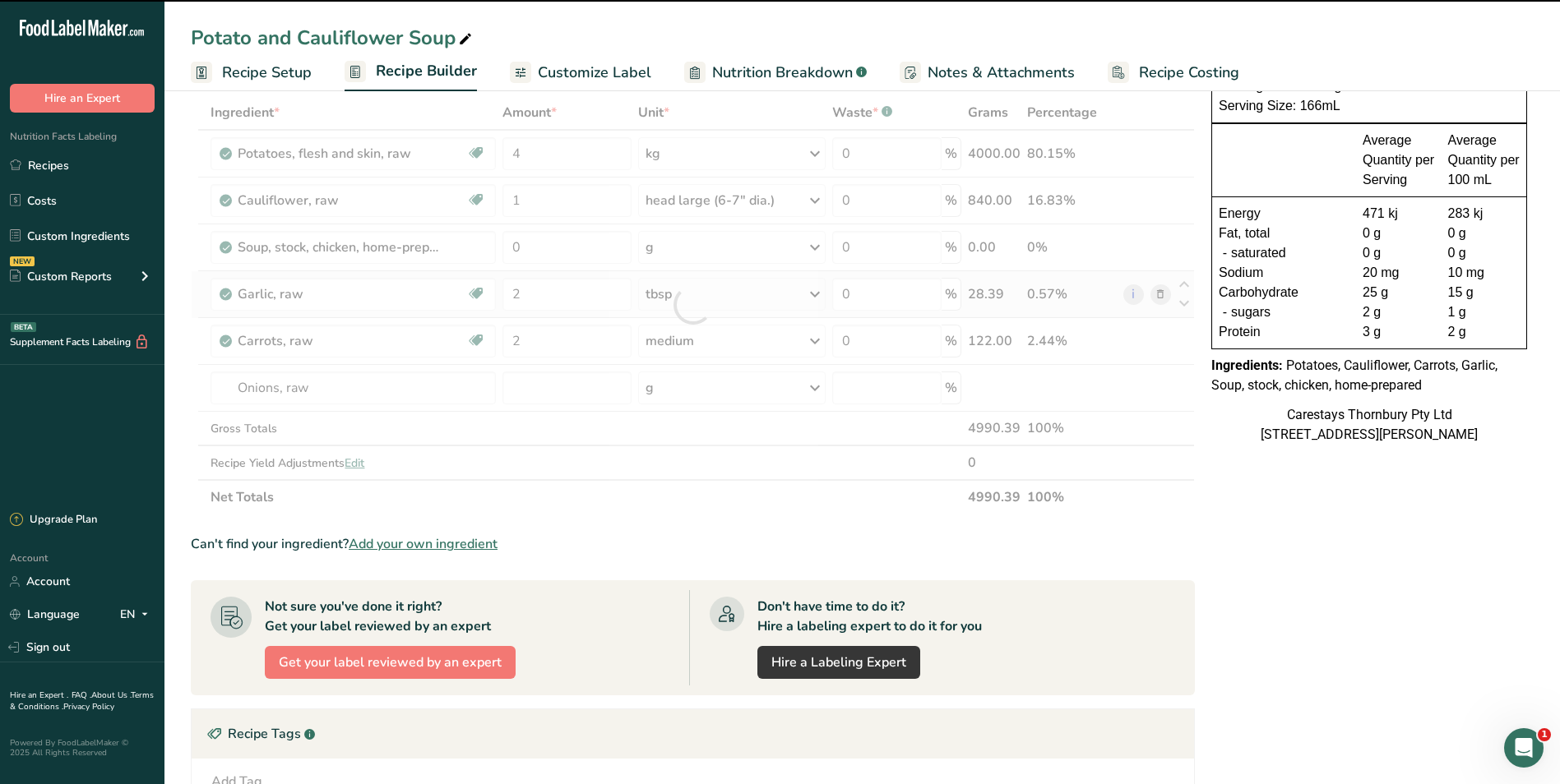
type input "0"
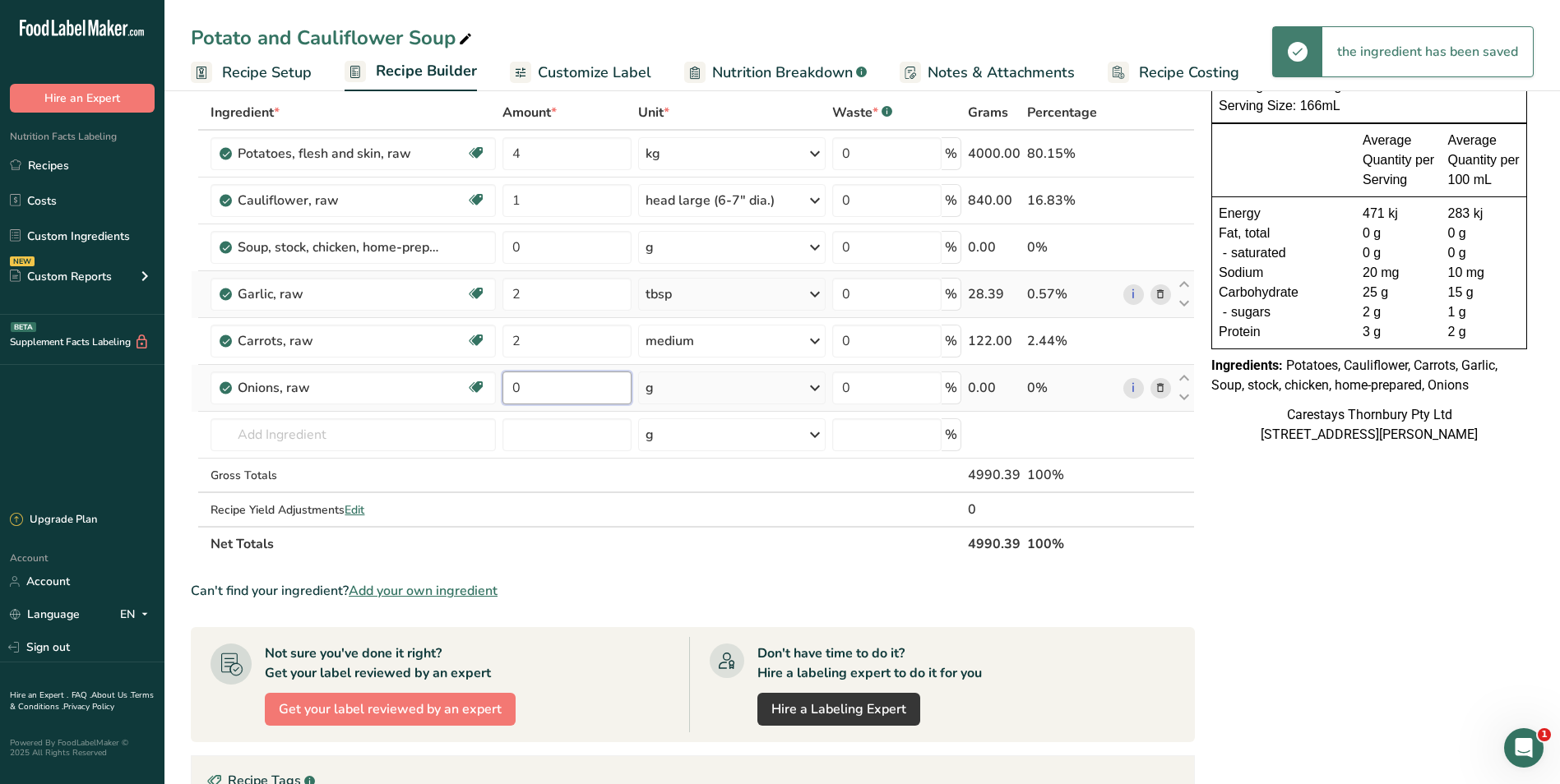
click at [573, 394] on input "0" at bounding box center [567, 387] width 129 height 33
type input "2"
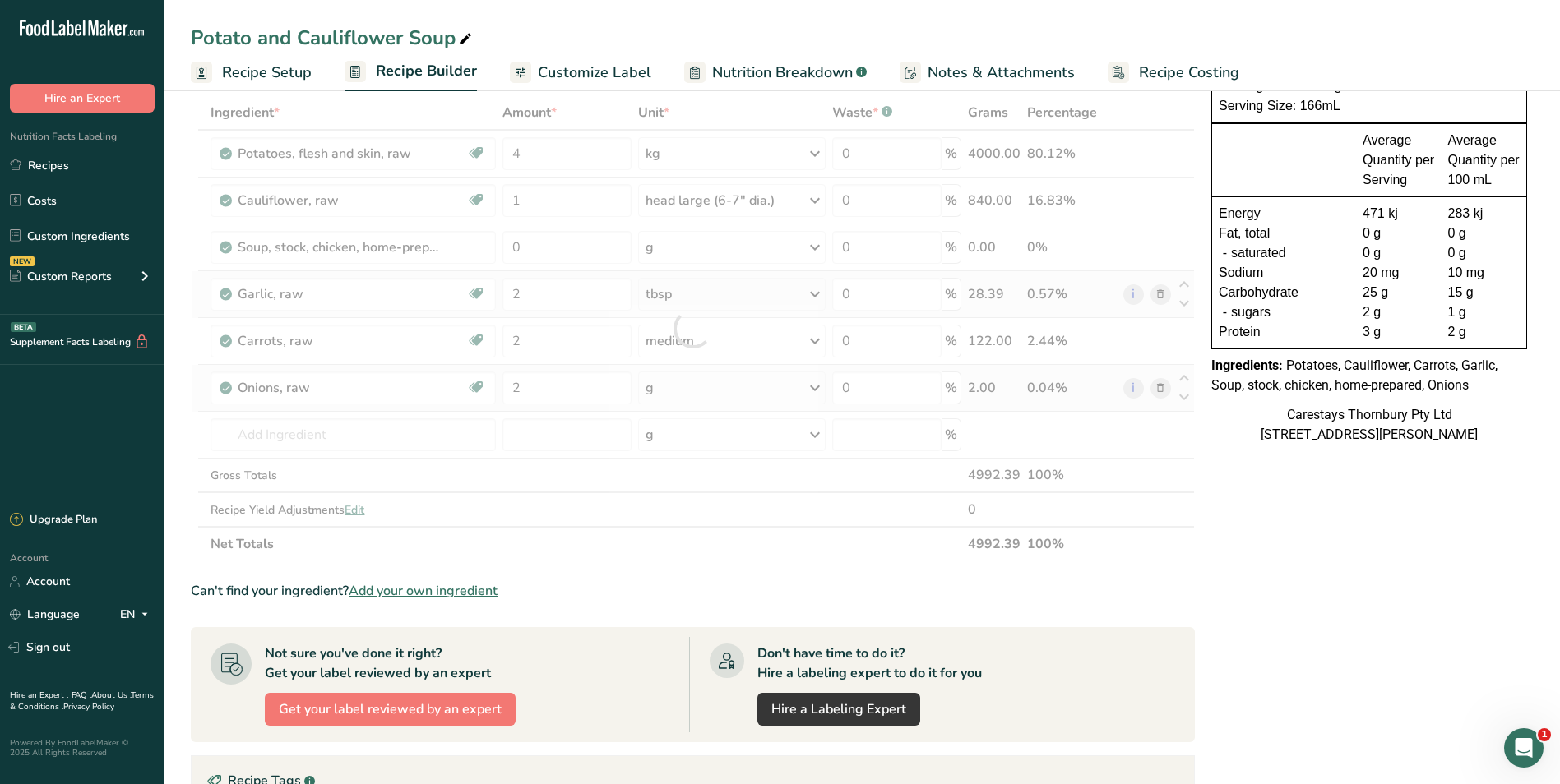
click at [815, 383] on div "Ingredient * Amount * Unit * Waste * .a-a{fill:#347362;}.b-a{fill:#fff;} Grams …" at bounding box center [693, 328] width 1004 height 466
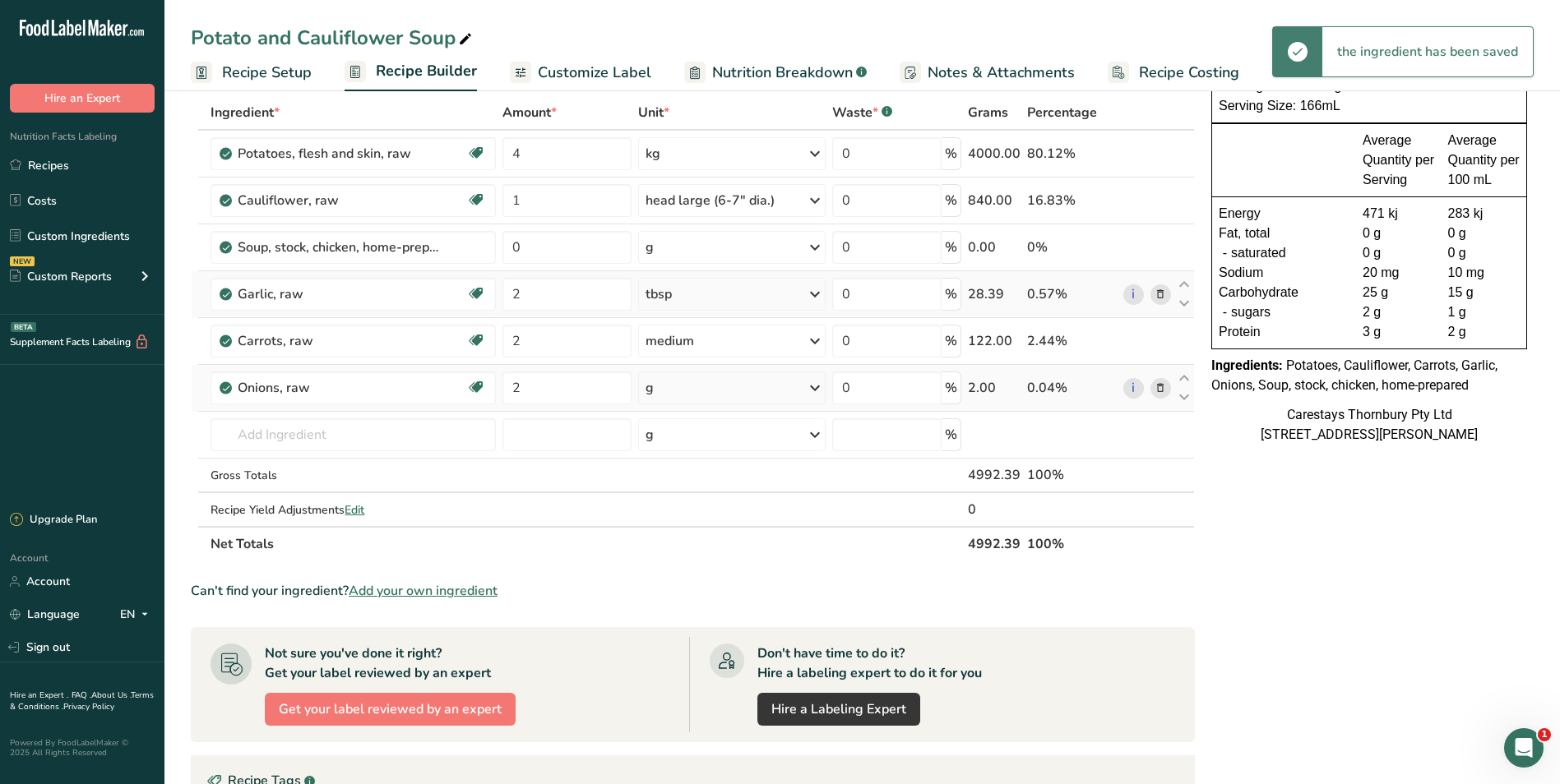
click at [817, 386] on icon at bounding box center [814, 388] width 20 height 30
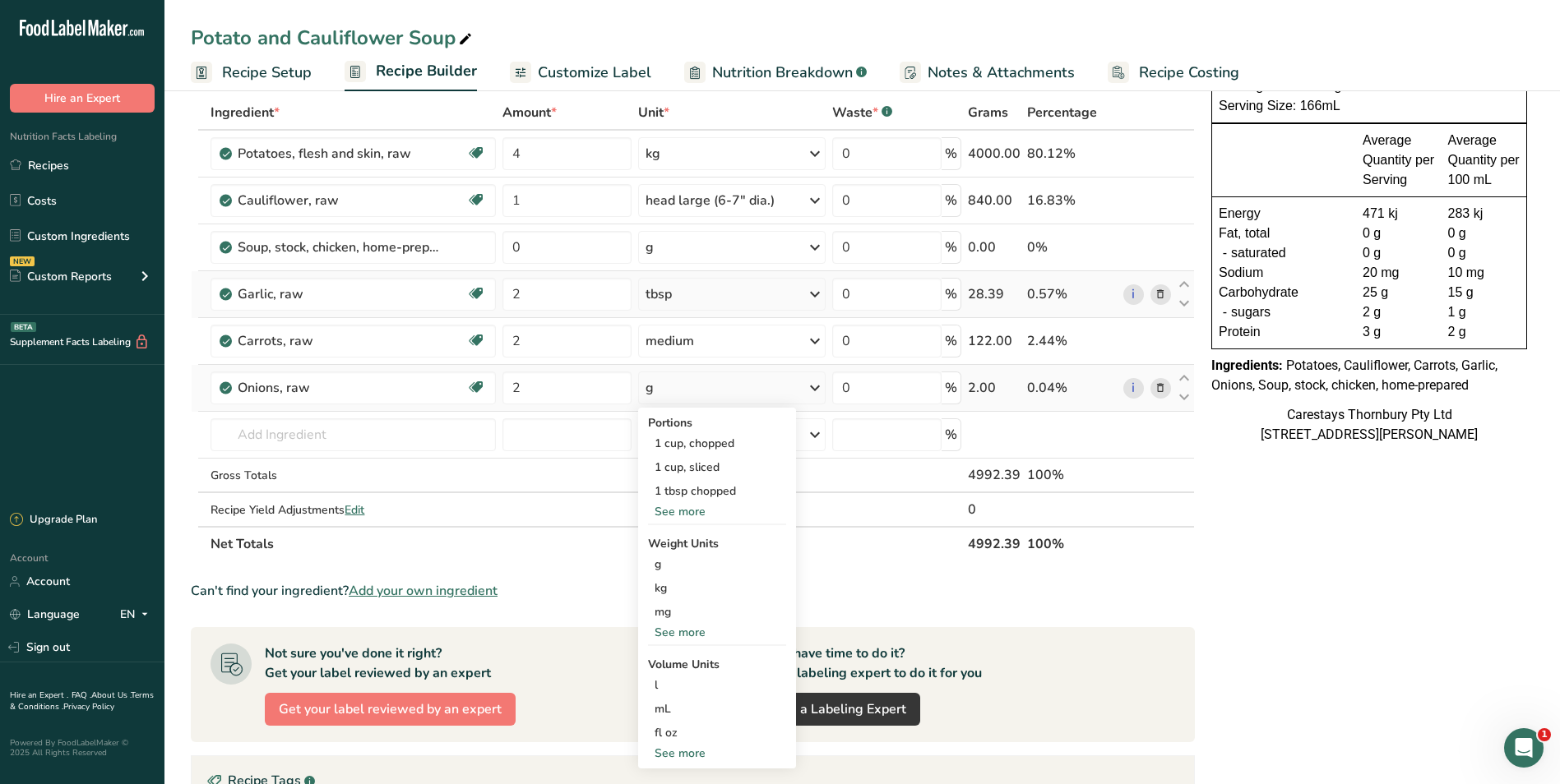
click at [697, 509] on div "See more" at bounding box center [717, 511] width 138 height 18
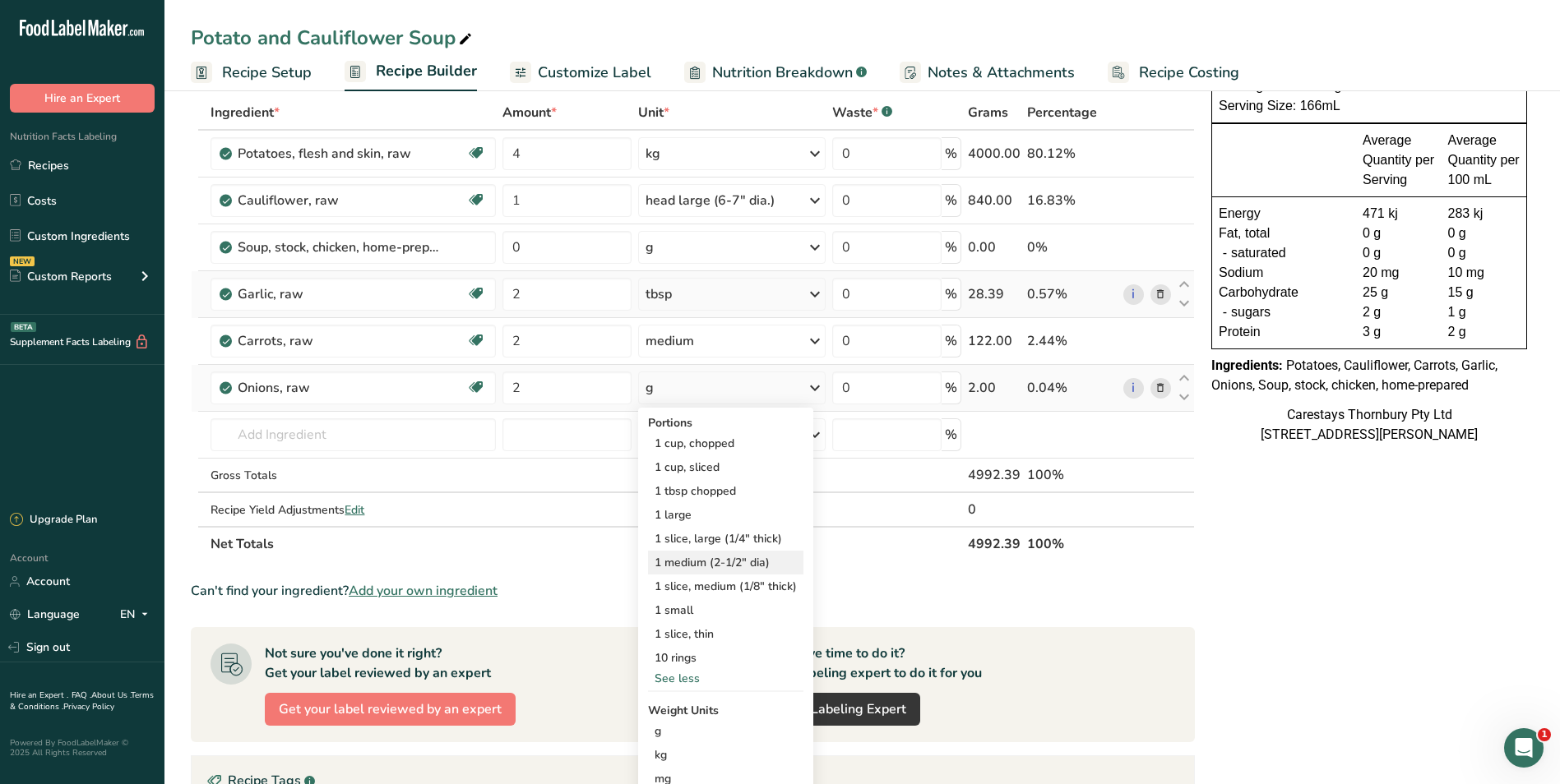
click at [699, 559] on div "1 medium (2-1/2" dia)" at bounding box center [726, 563] width 156 height 24
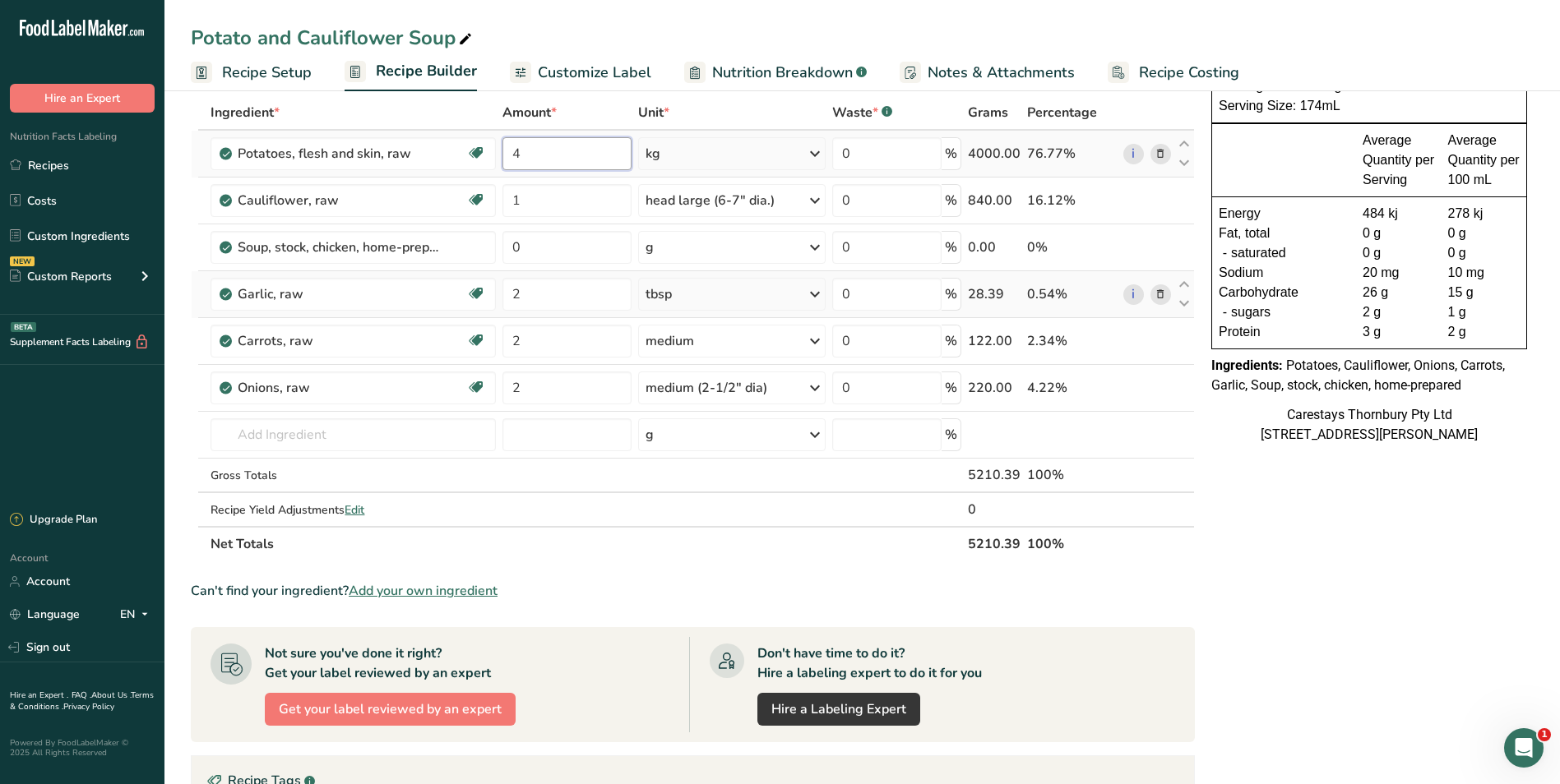
click at [552, 151] on input "4" at bounding box center [567, 153] width 129 height 33
type input "2"
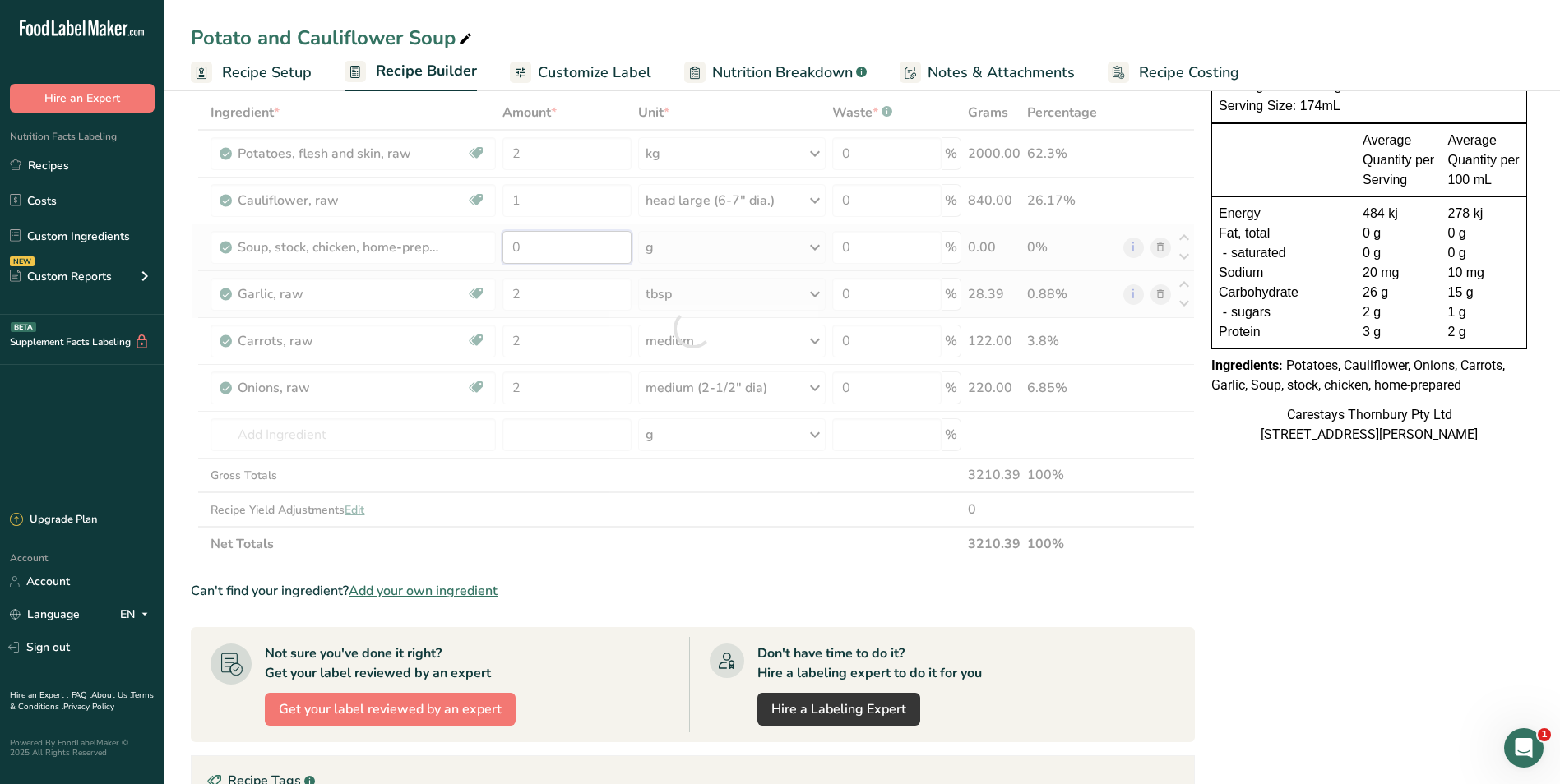
click at [534, 249] on div "Ingredient * Amount * Unit * Waste * .a-a{fill:#347362;}.b-a{fill:#fff;} Grams …" at bounding box center [693, 328] width 1004 height 466
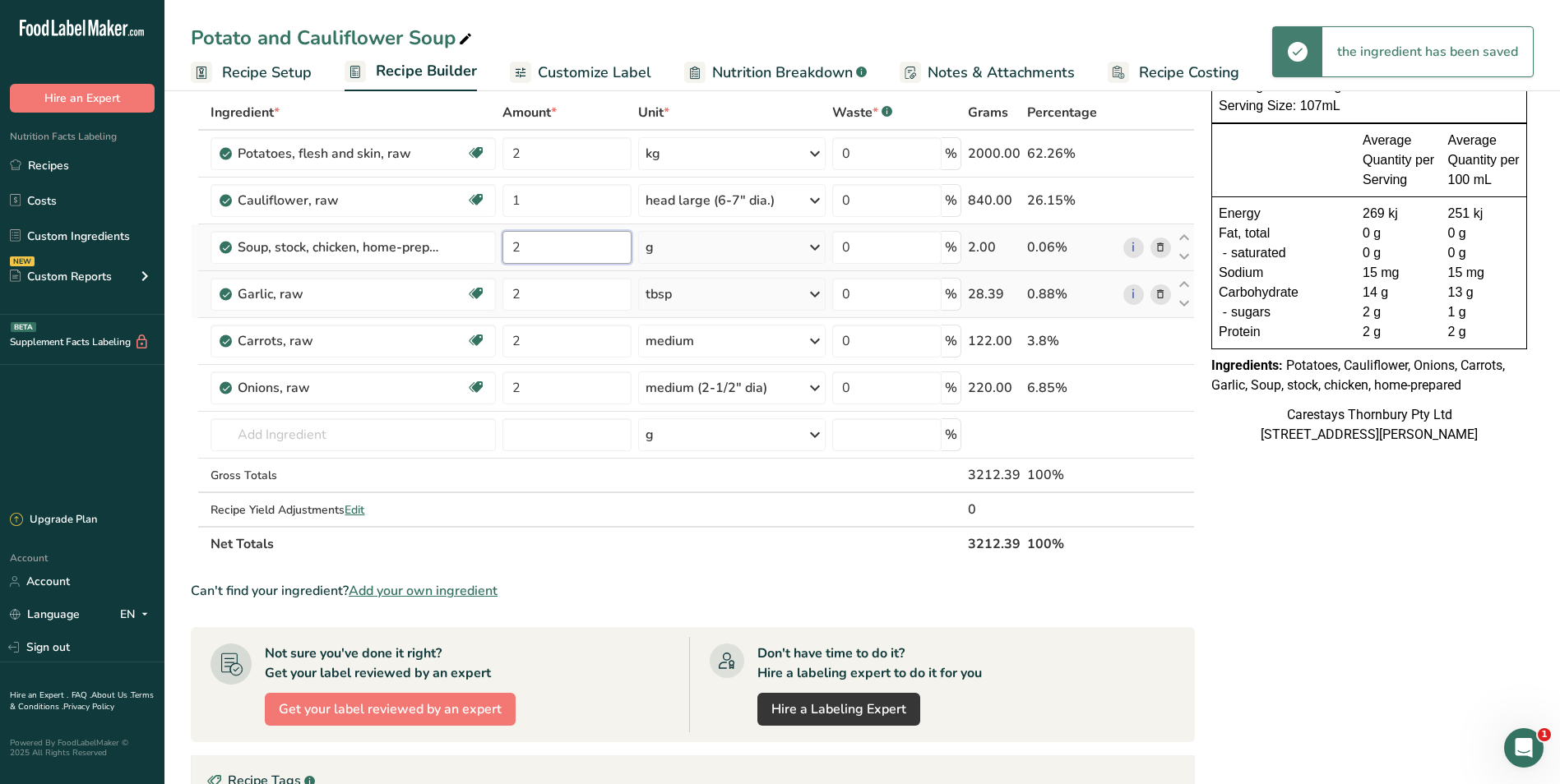
type input "2"
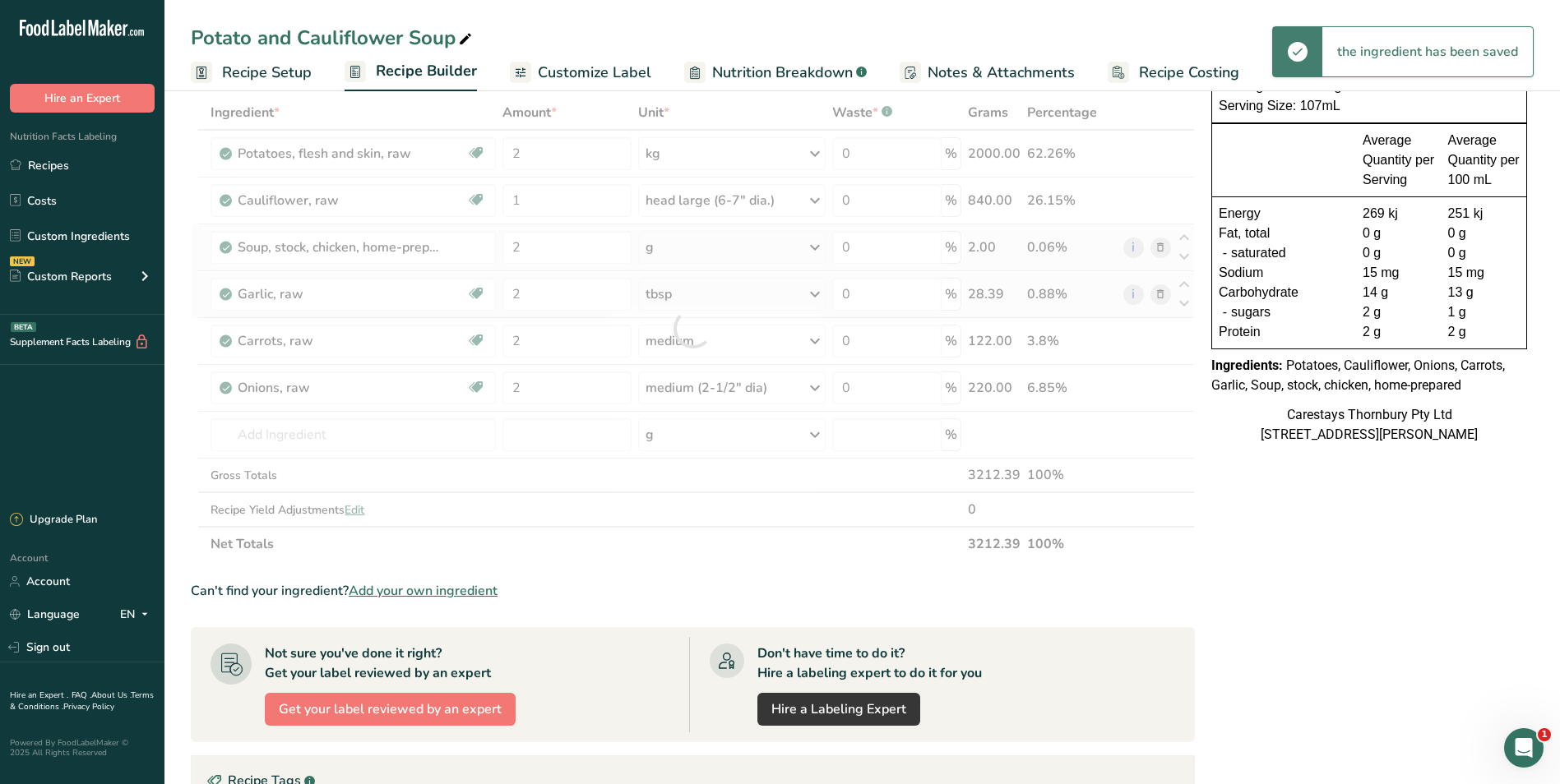
click at [816, 244] on div "Ingredient * Amount * Unit * Waste * .a-a{fill:#347362;}.b-a{fill:#fff;} Grams …" at bounding box center [693, 328] width 1004 height 466
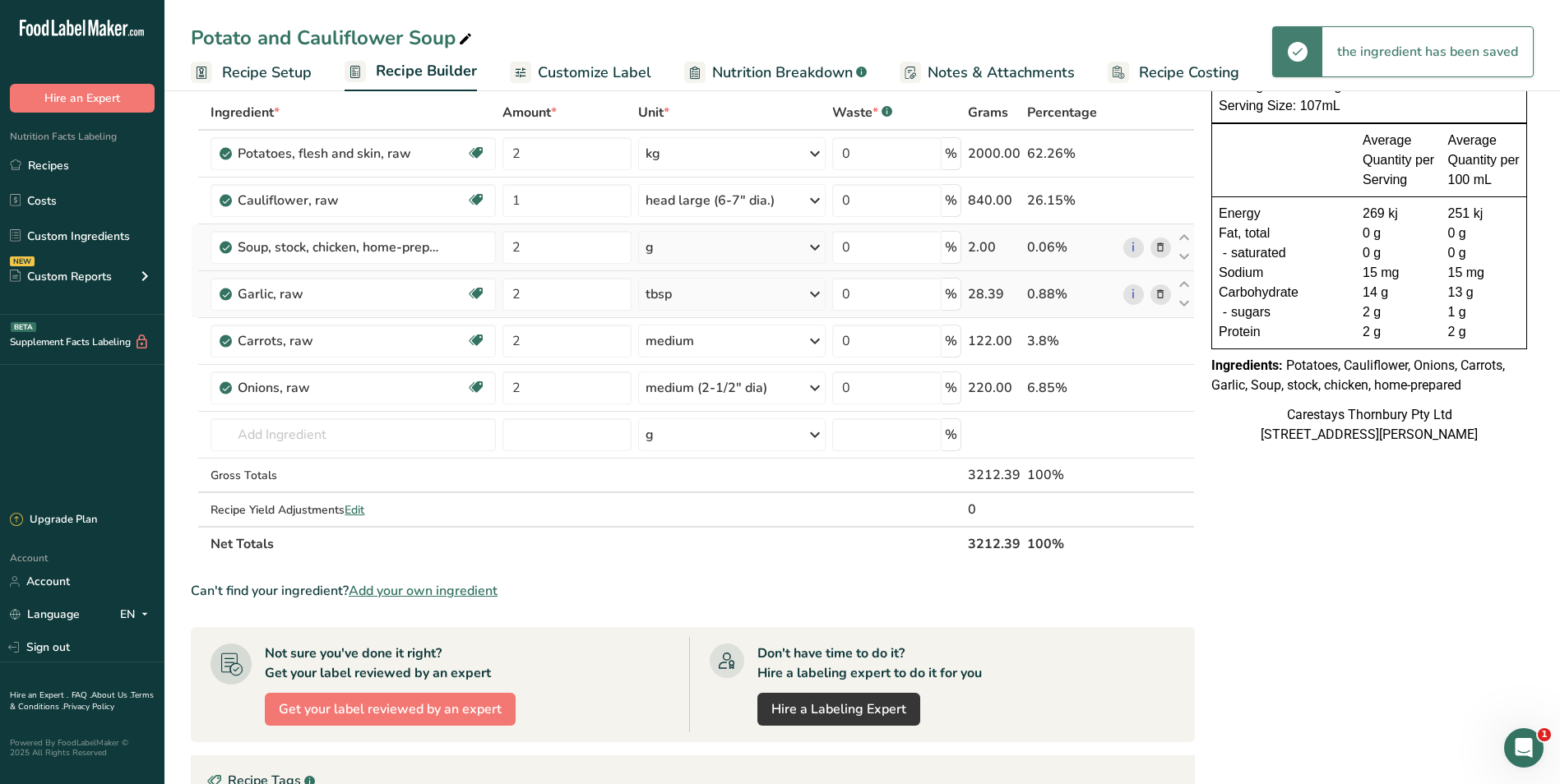
click at [818, 247] on icon at bounding box center [814, 248] width 20 height 30
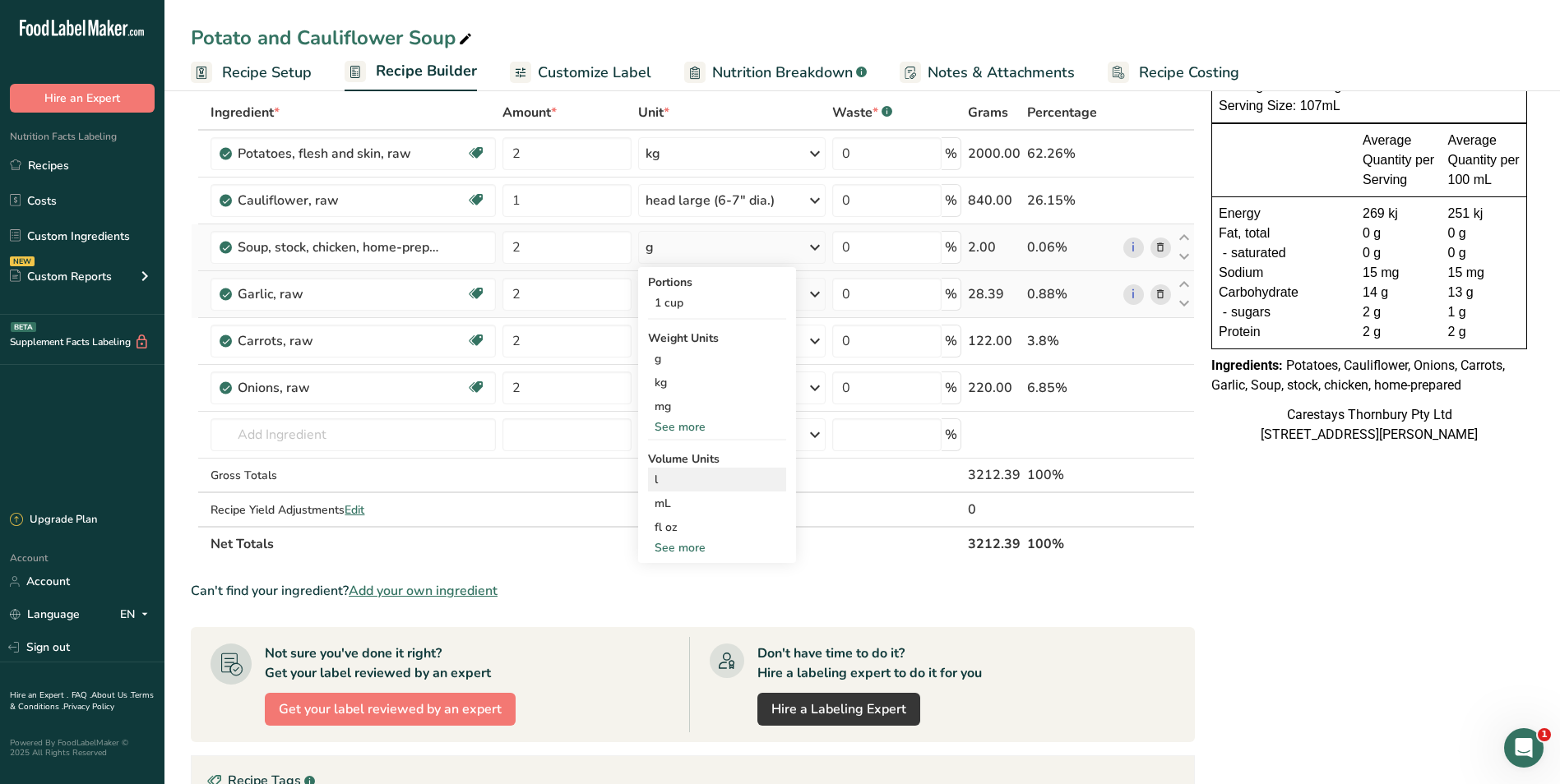
click at [686, 480] on div "l" at bounding box center [717, 480] width 125 height 18
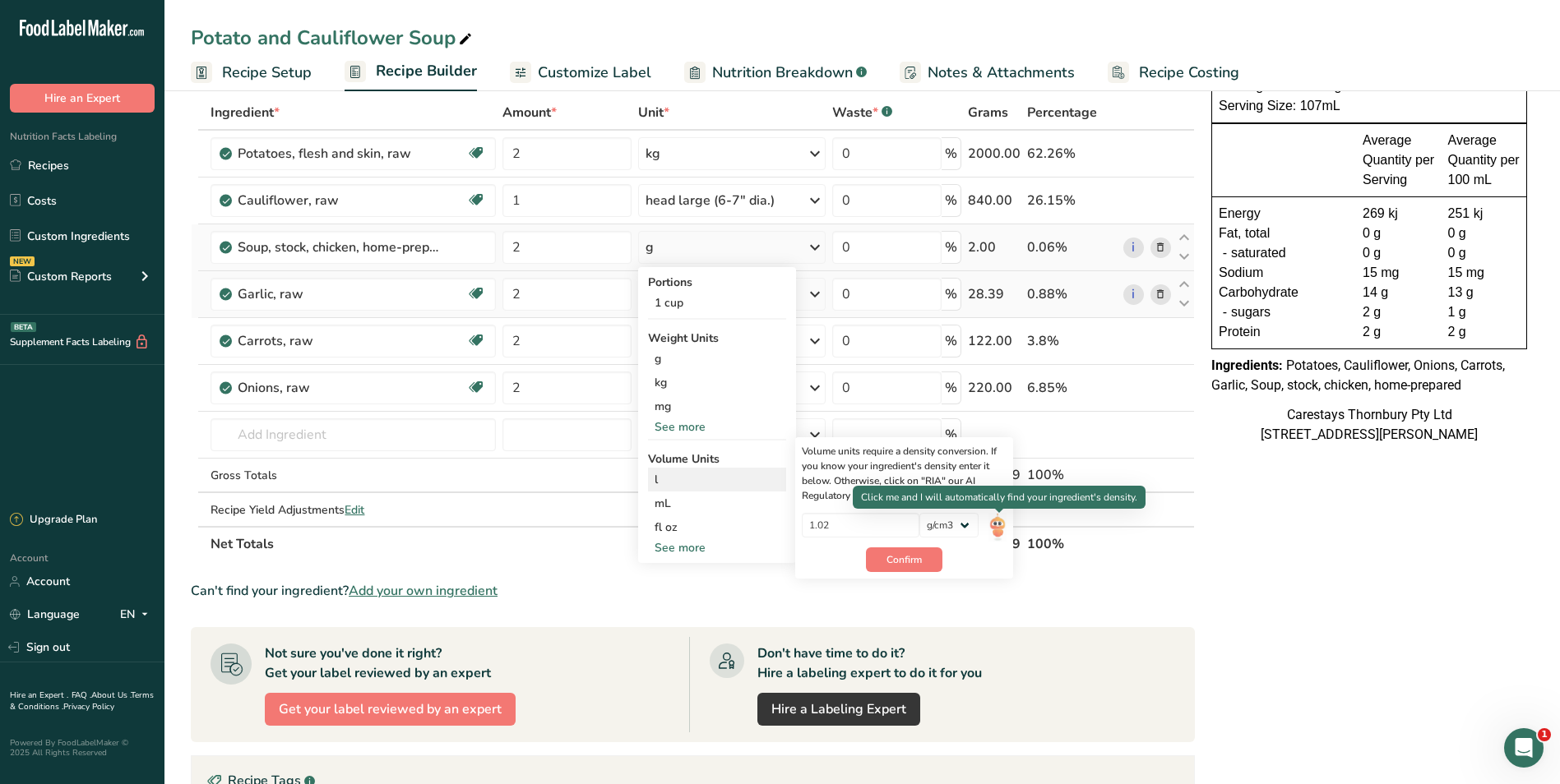
click at [1000, 523] on img at bounding box center [997, 527] width 18 height 29
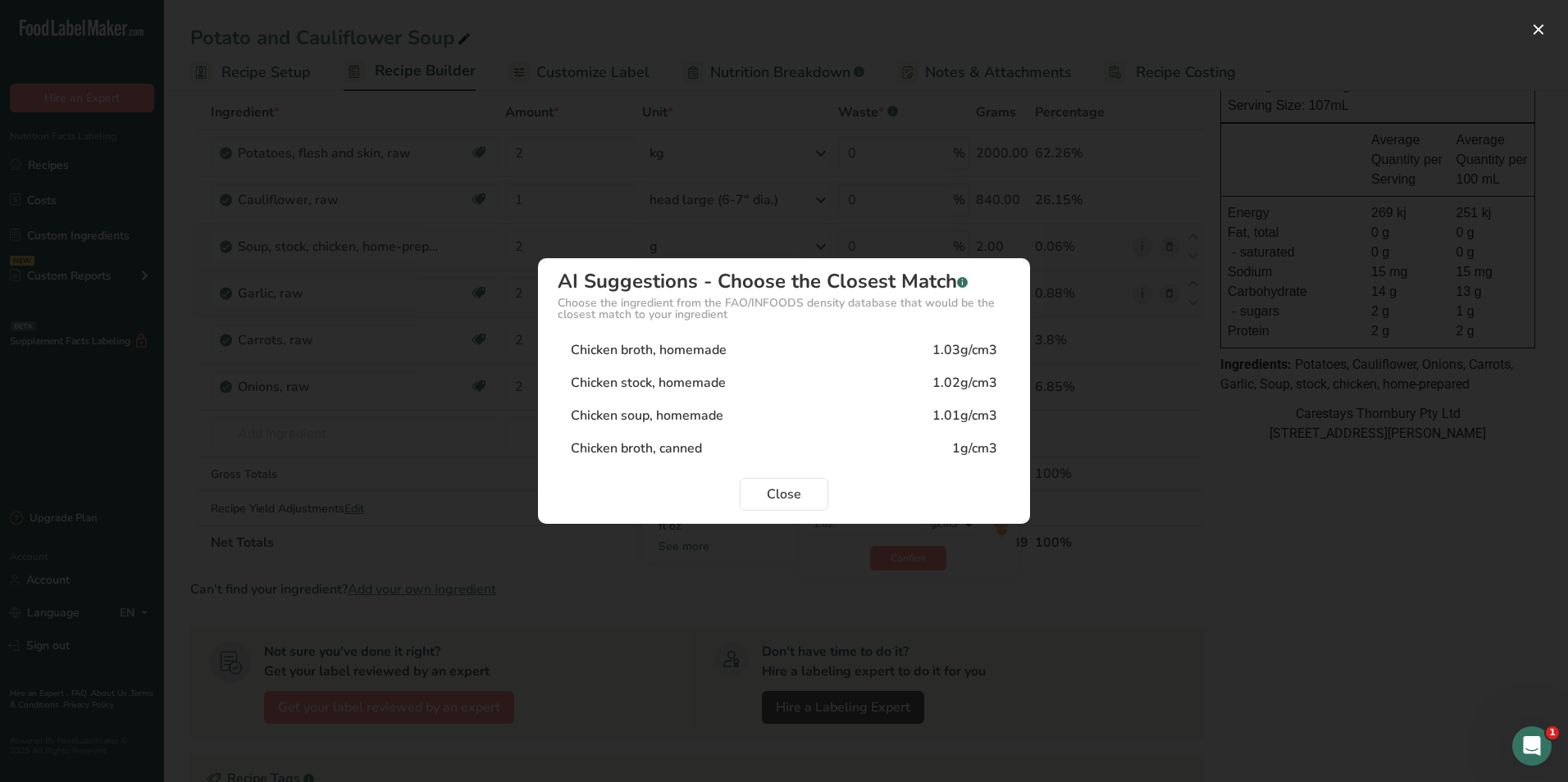
click at [820, 388] on div "Chicken stock, homemade 1.02g/cm3" at bounding box center [783, 383] width 452 height 33
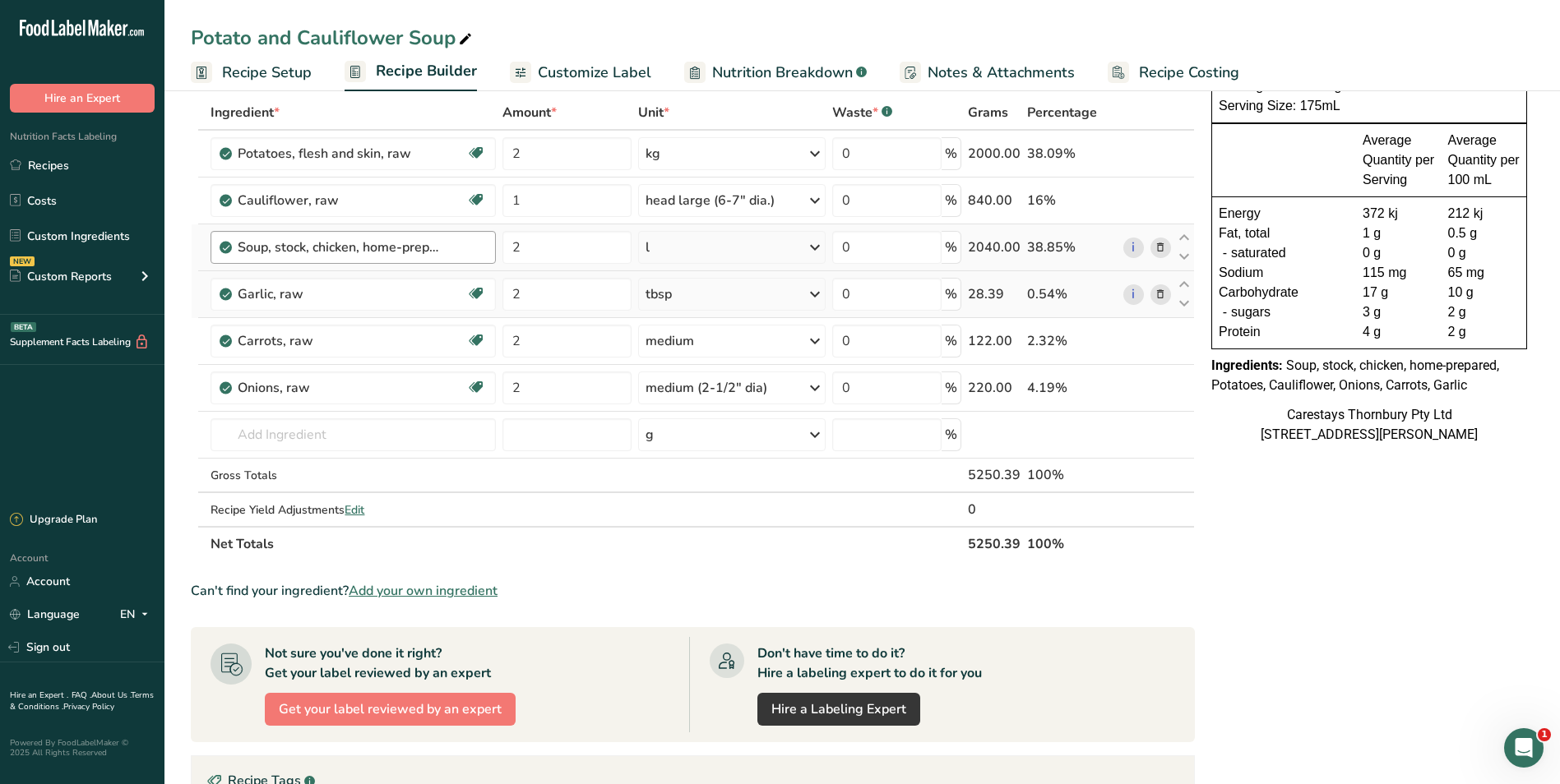
click at [458, 250] on div "Soup, stock, chicken, home-prepared" at bounding box center [361, 247] width 249 height 20
click at [1160, 244] on icon at bounding box center [1160, 248] width 11 height 18
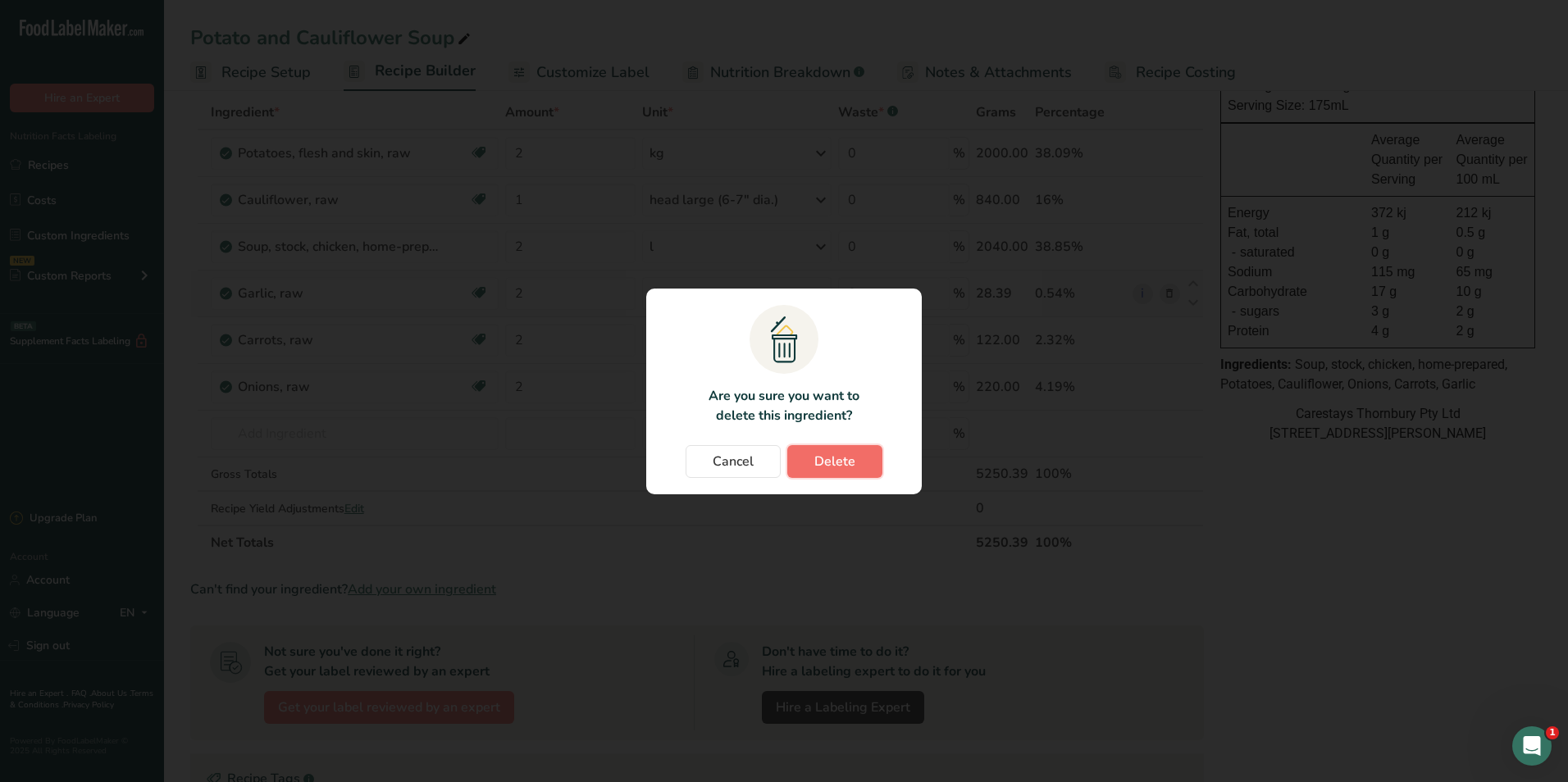
click at [832, 460] on span "Delete" at bounding box center [835, 462] width 41 height 20
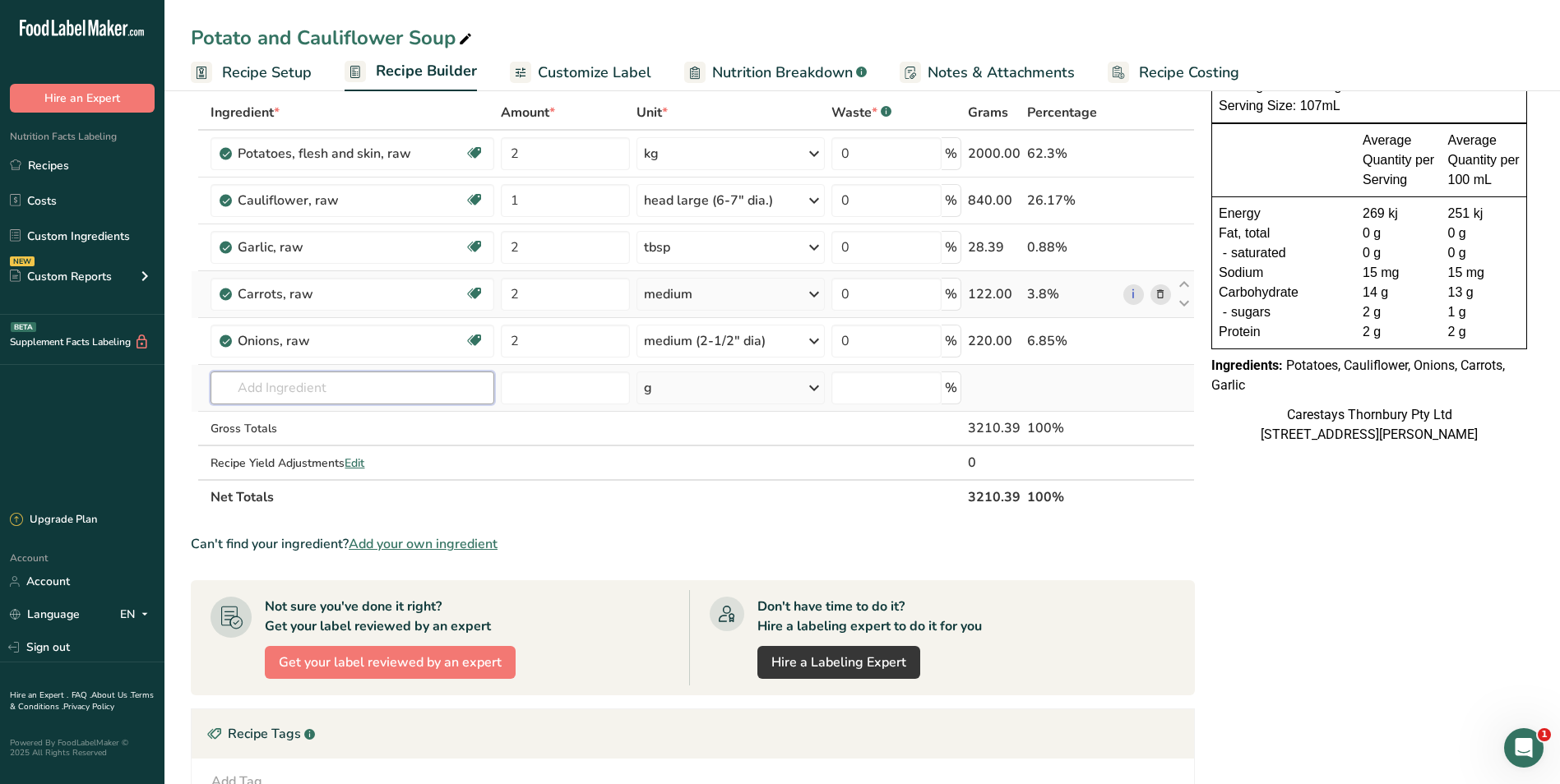
click at [226, 388] on input "text" at bounding box center [352, 387] width 284 height 33
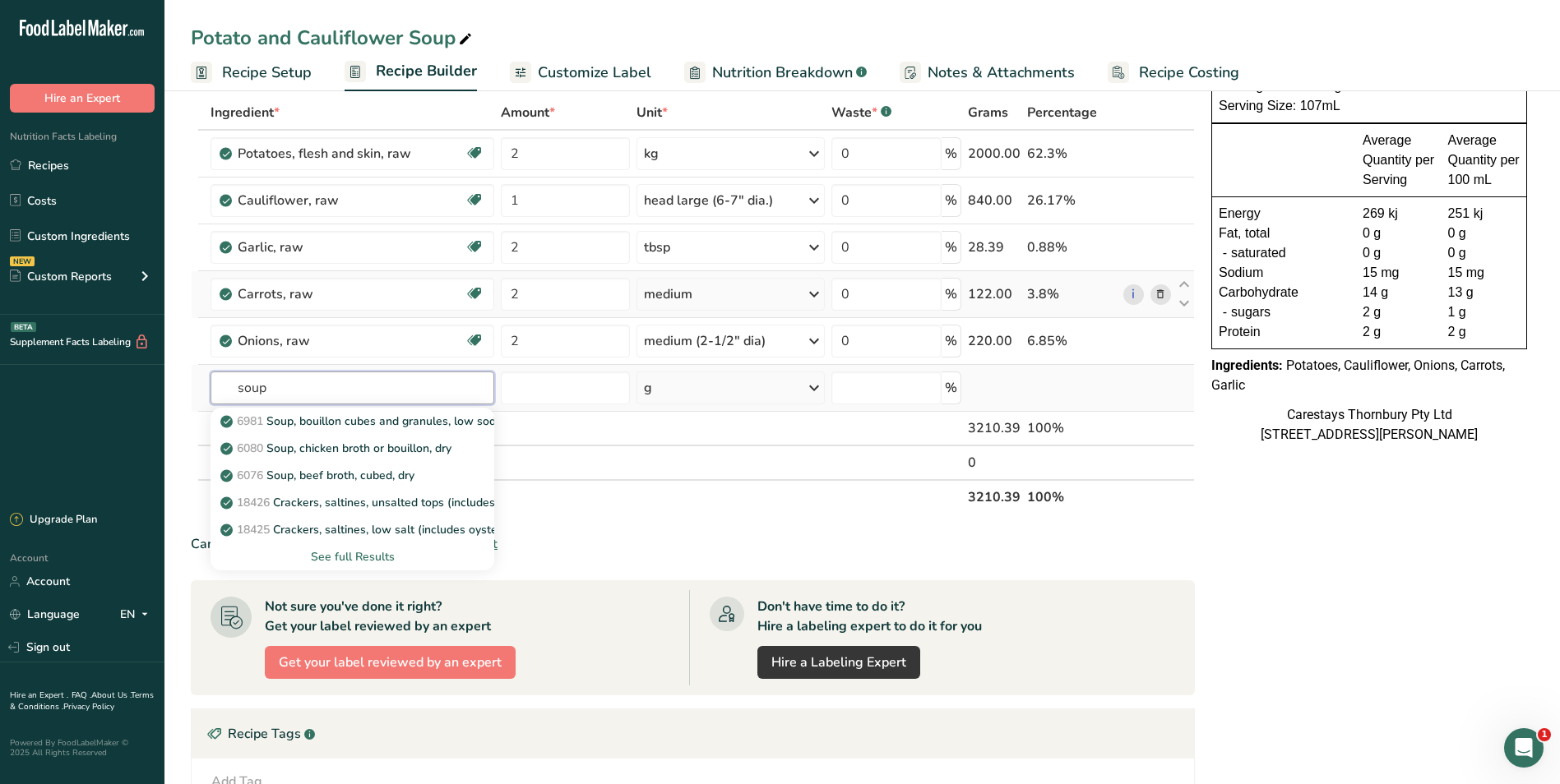
type input "soup"
click at [377, 555] on div "See full Results" at bounding box center [352, 557] width 257 height 18
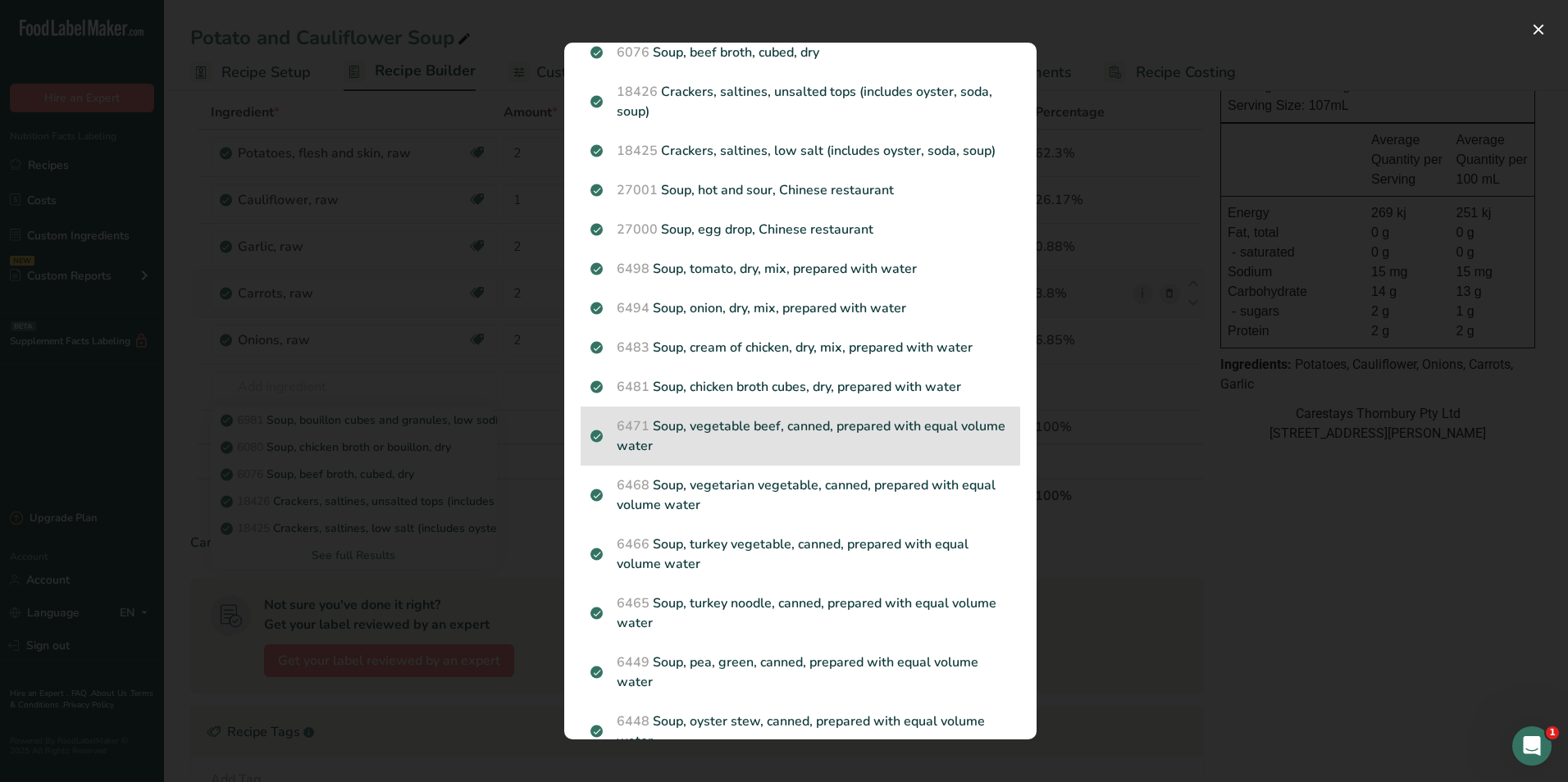
scroll to position [0, 0]
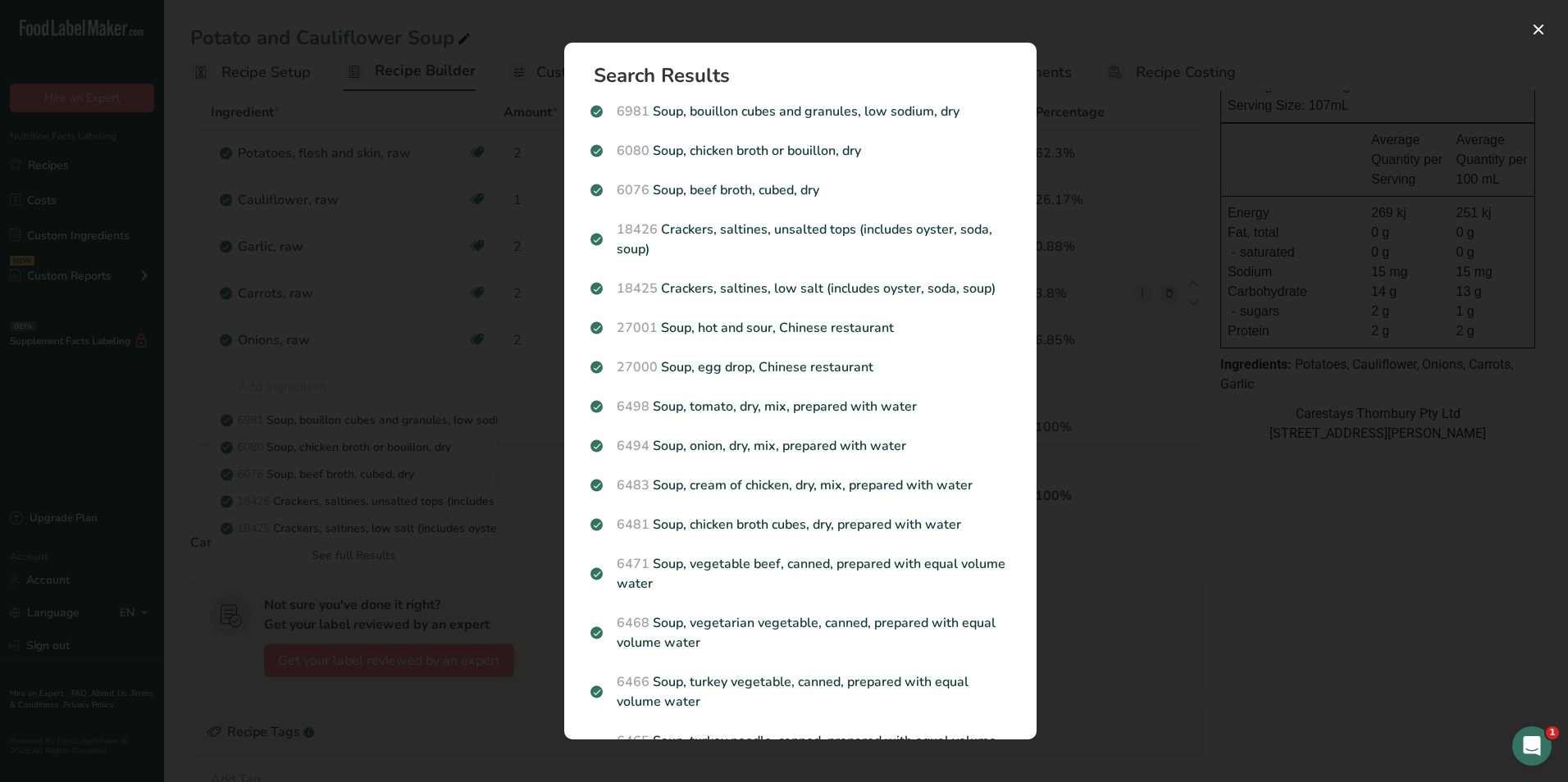
click at [1265, 551] on div "Search results modal" at bounding box center [784, 391] width 1568 height 782
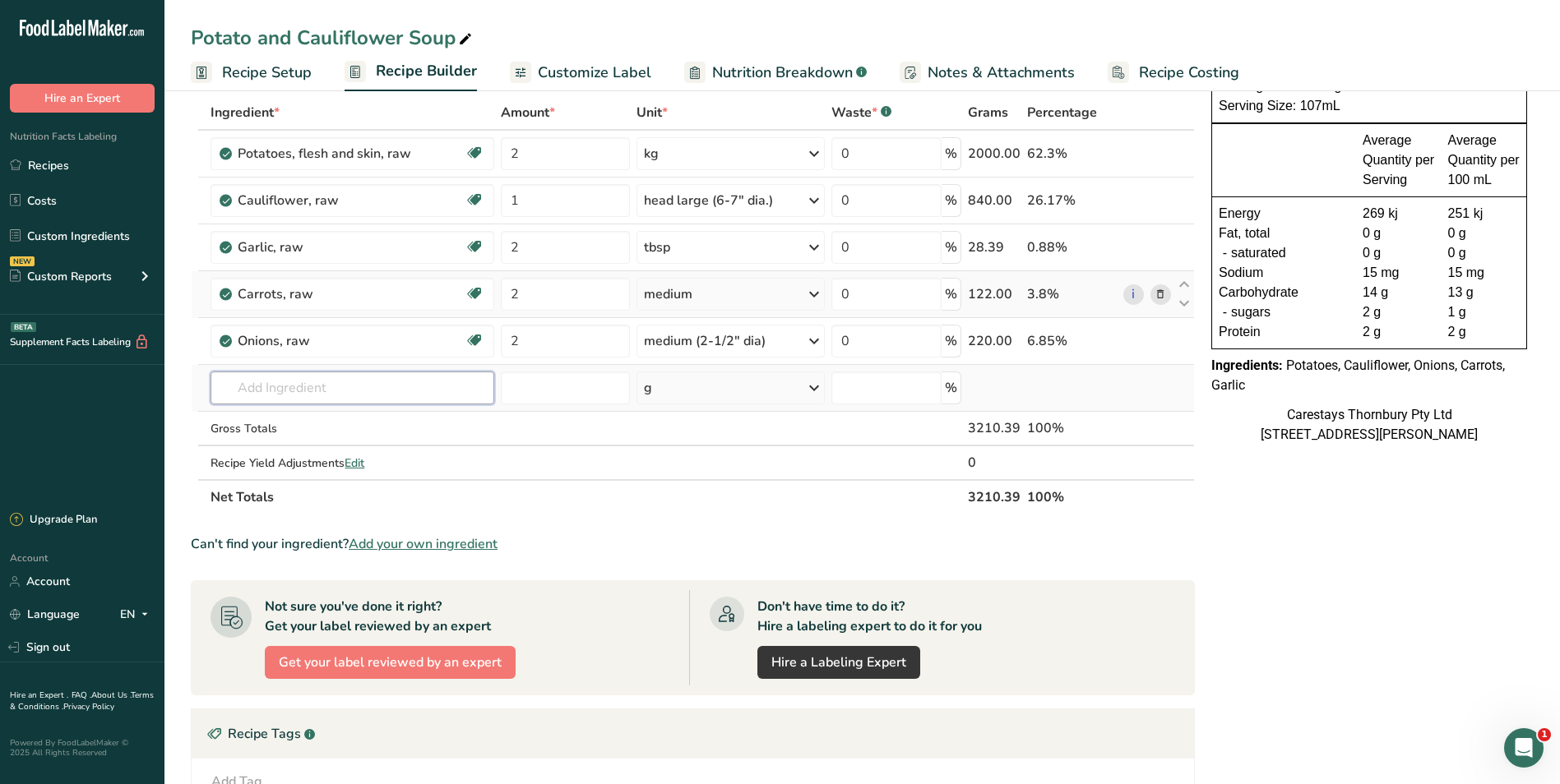
click at [238, 392] on input "text" at bounding box center [352, 387] width 284 height 33
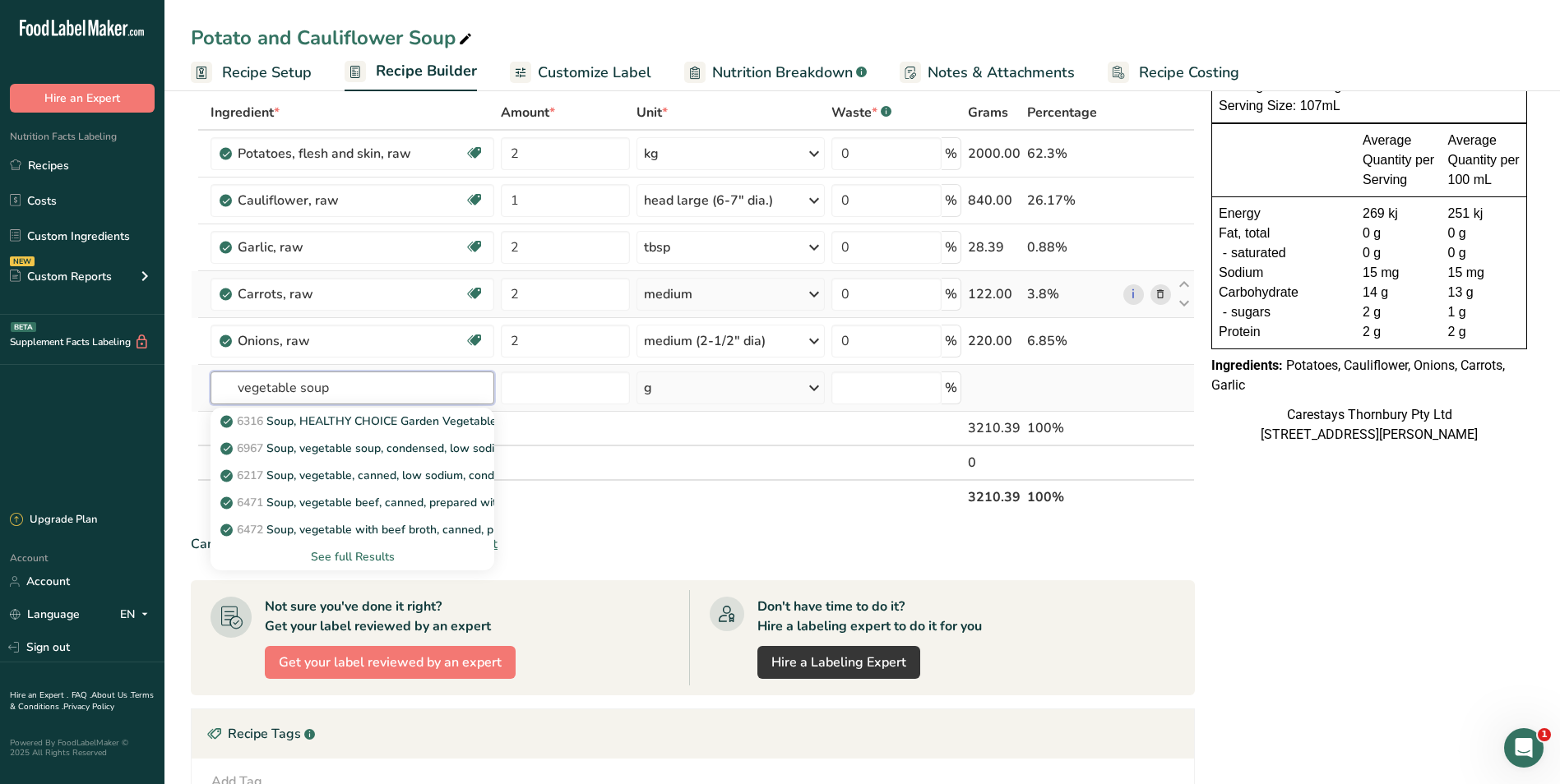
type input "vegetable soup"
click at [356, 553] on div "See full Results" at bounding box center [352, 557] width 257 height 18
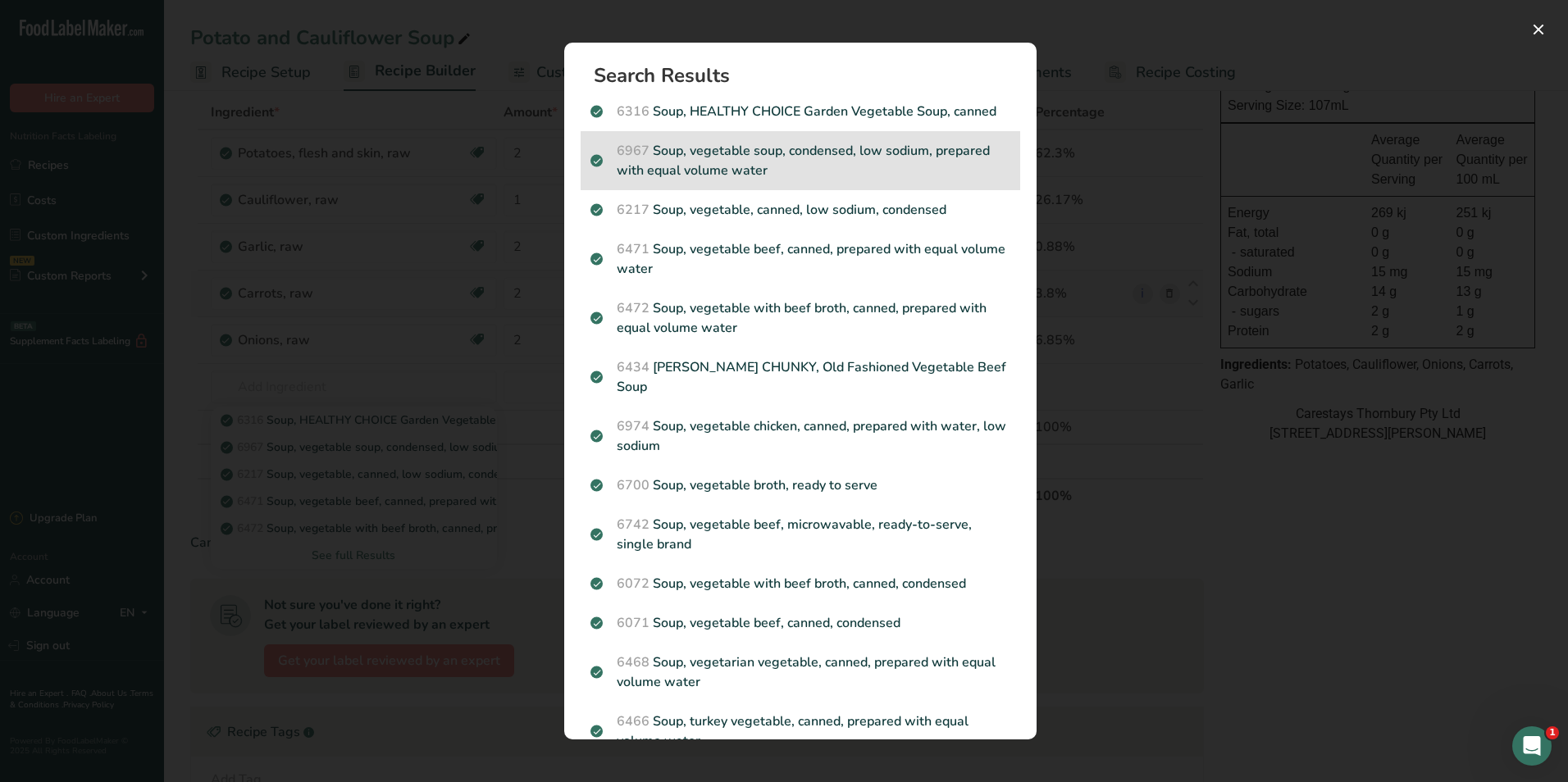
click at [697, 180] on p "6967 Soup, vegetable soup, condensed, low sodium, prepared with equal volume wa…" at bounding box center [801, 161] width 420 height 39
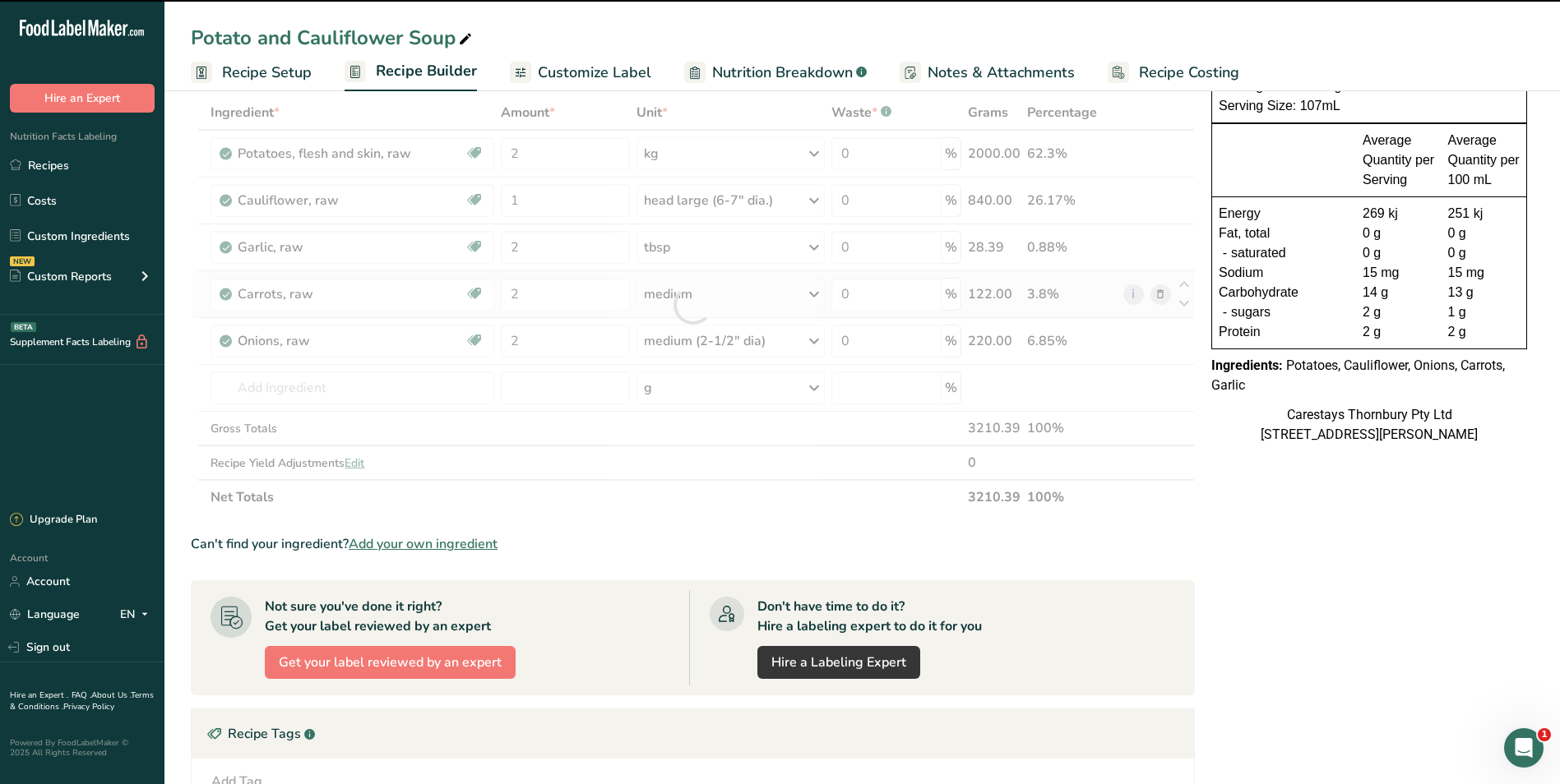
type input "0"
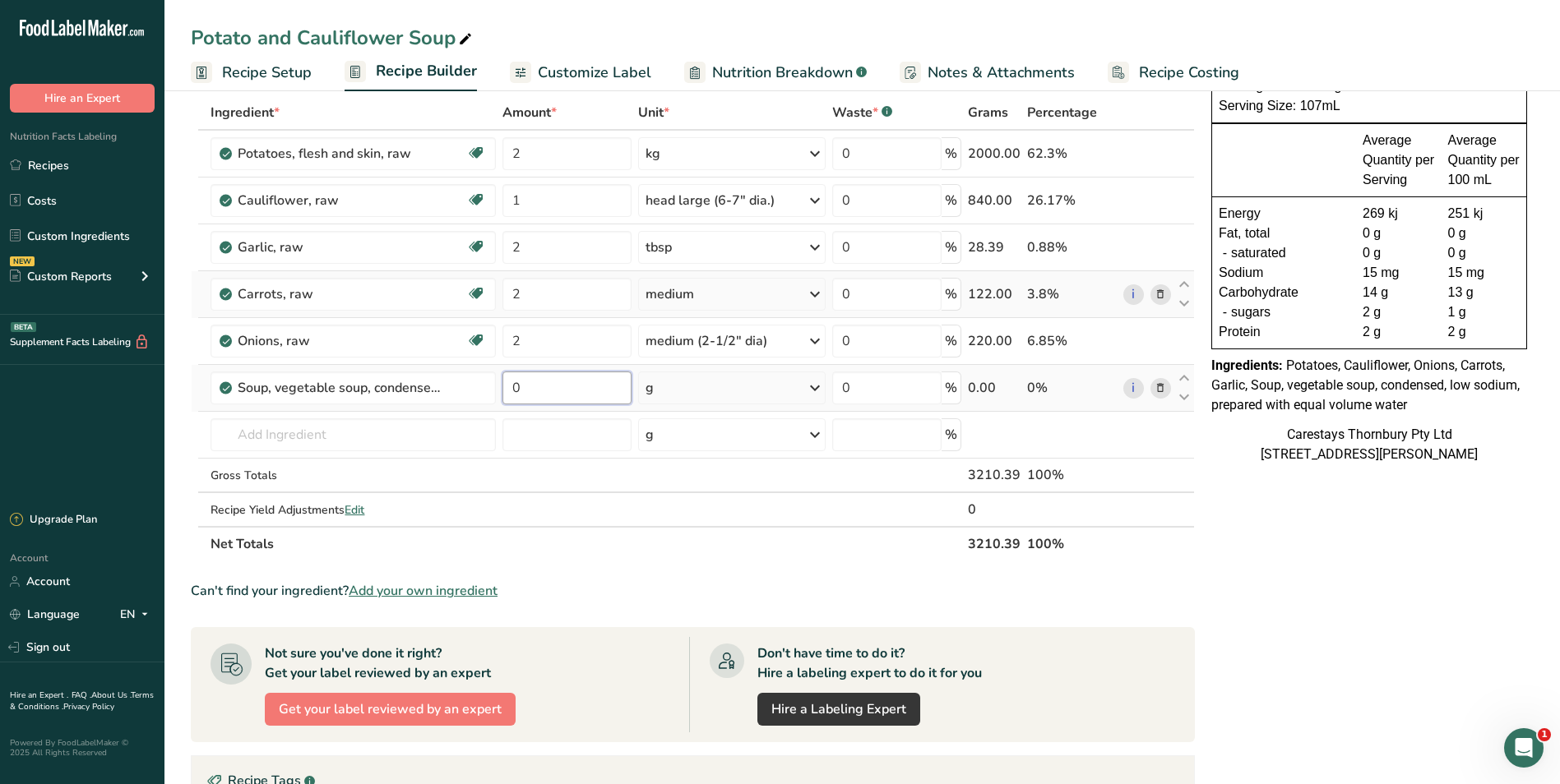
click at [530, 392] on input "0" at bounding box center [567, 387] width 129 height 33
type input "3"
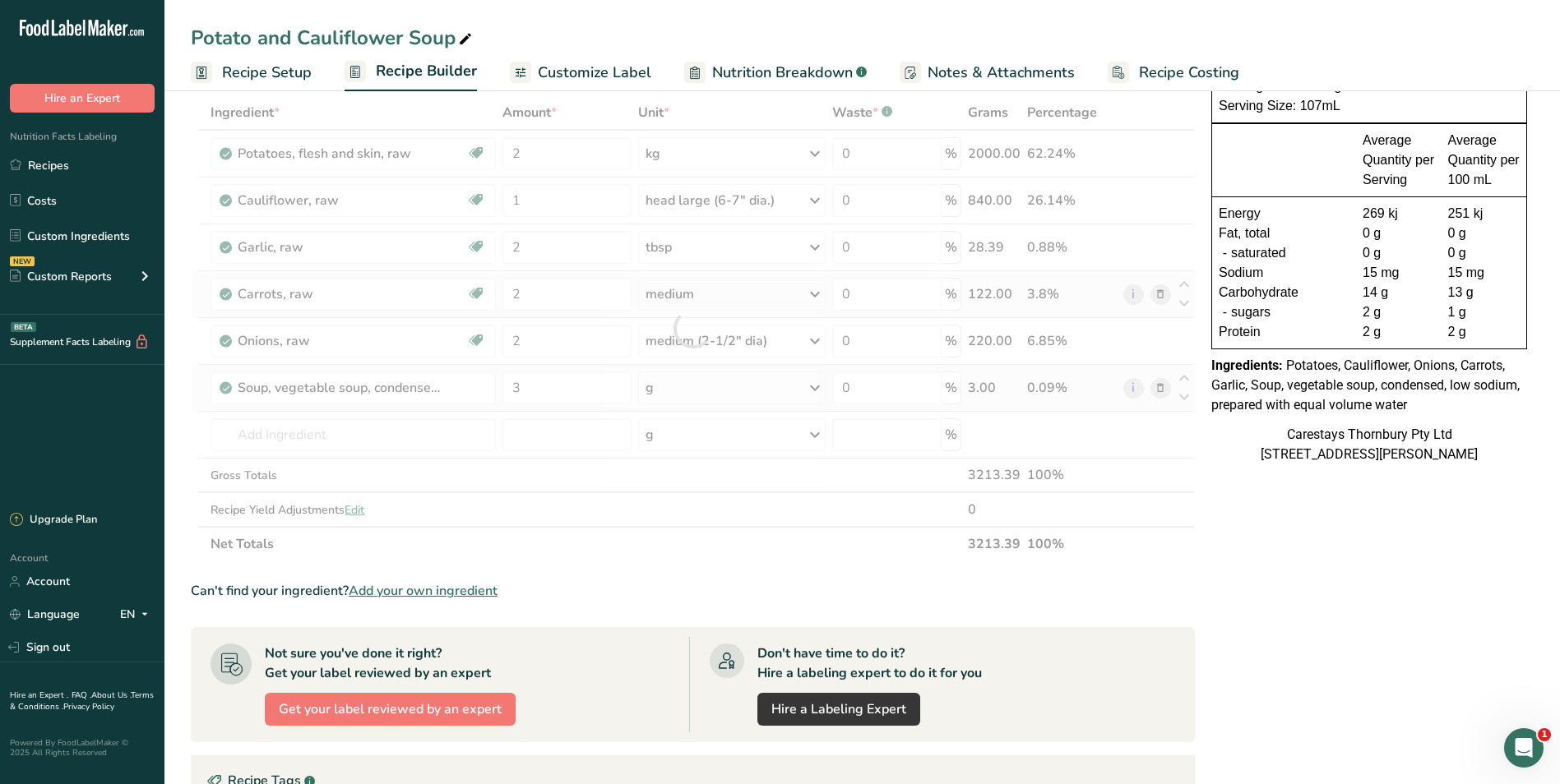
click at [809, 384] on div "Ingredient * Amount * Unit * Waste * .a-a{fill:#347362;}.b-a{fill:#fff;} Grams …" at bounding box center [693, 328] width 1004 height 466
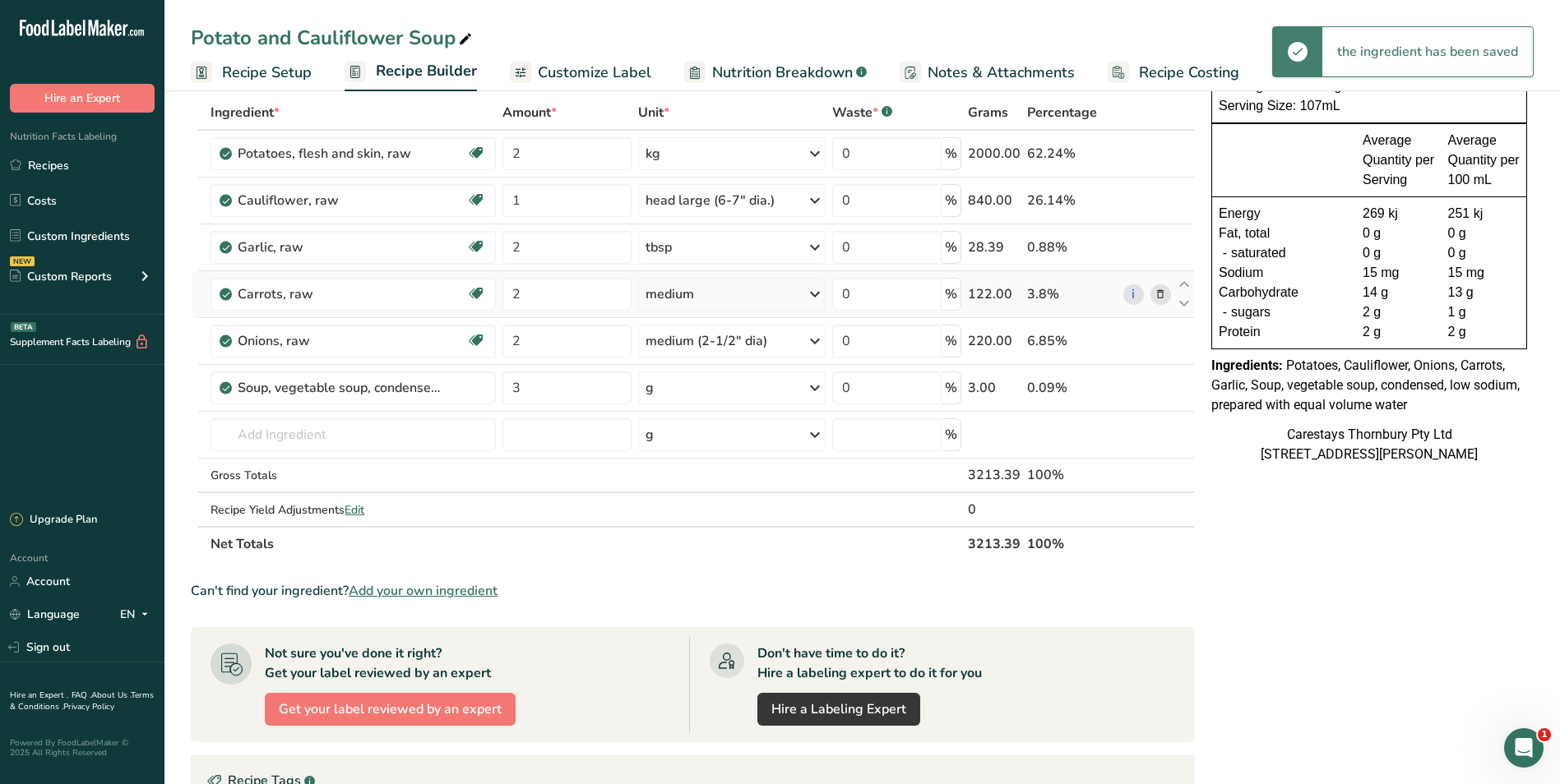
click at [817, 386] on icon at bounding box center [814, 388] width 20 height 30
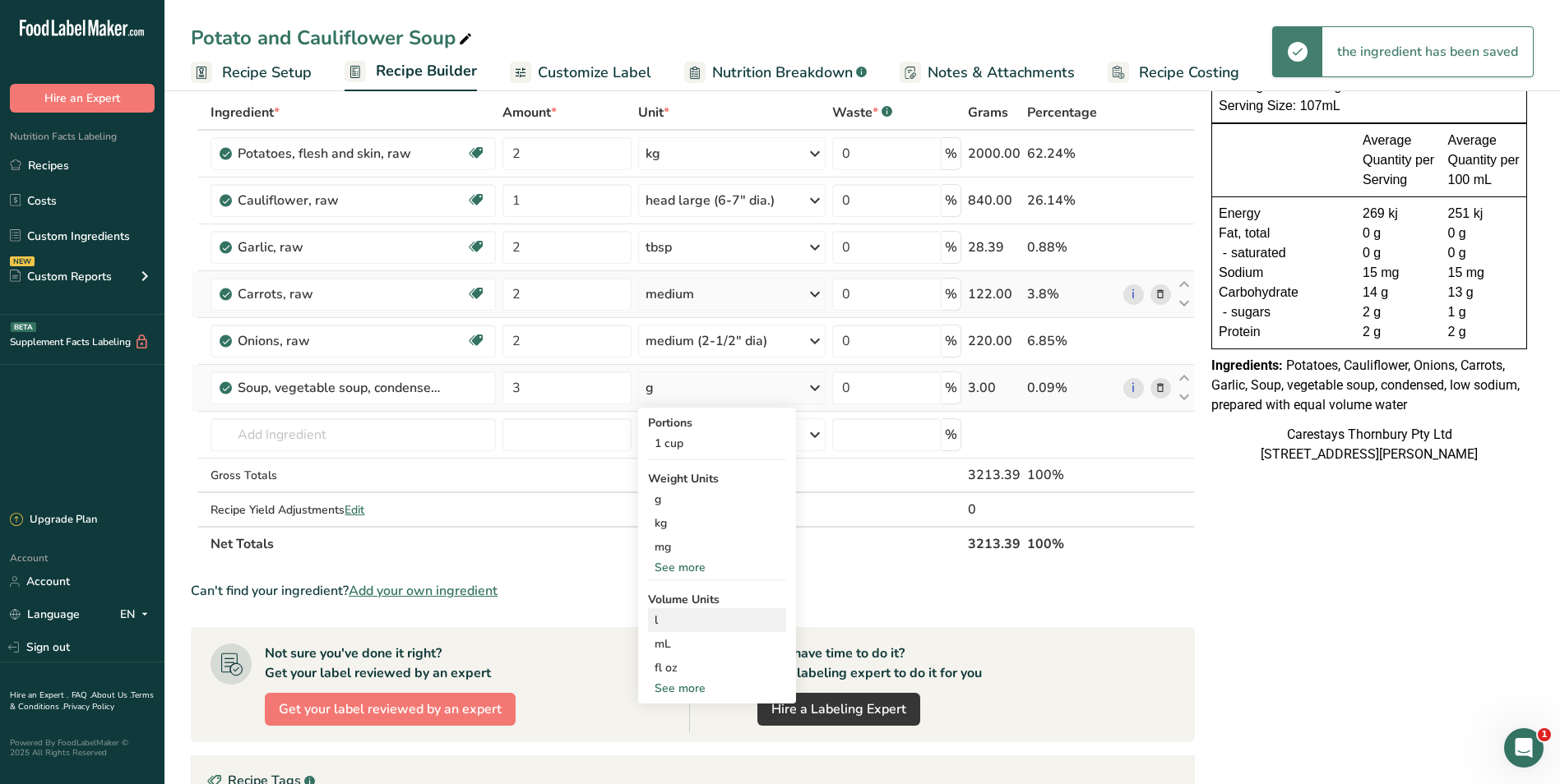
click at [676, 613] on div "l" at bounding box center [717, 620] width 125 height 18
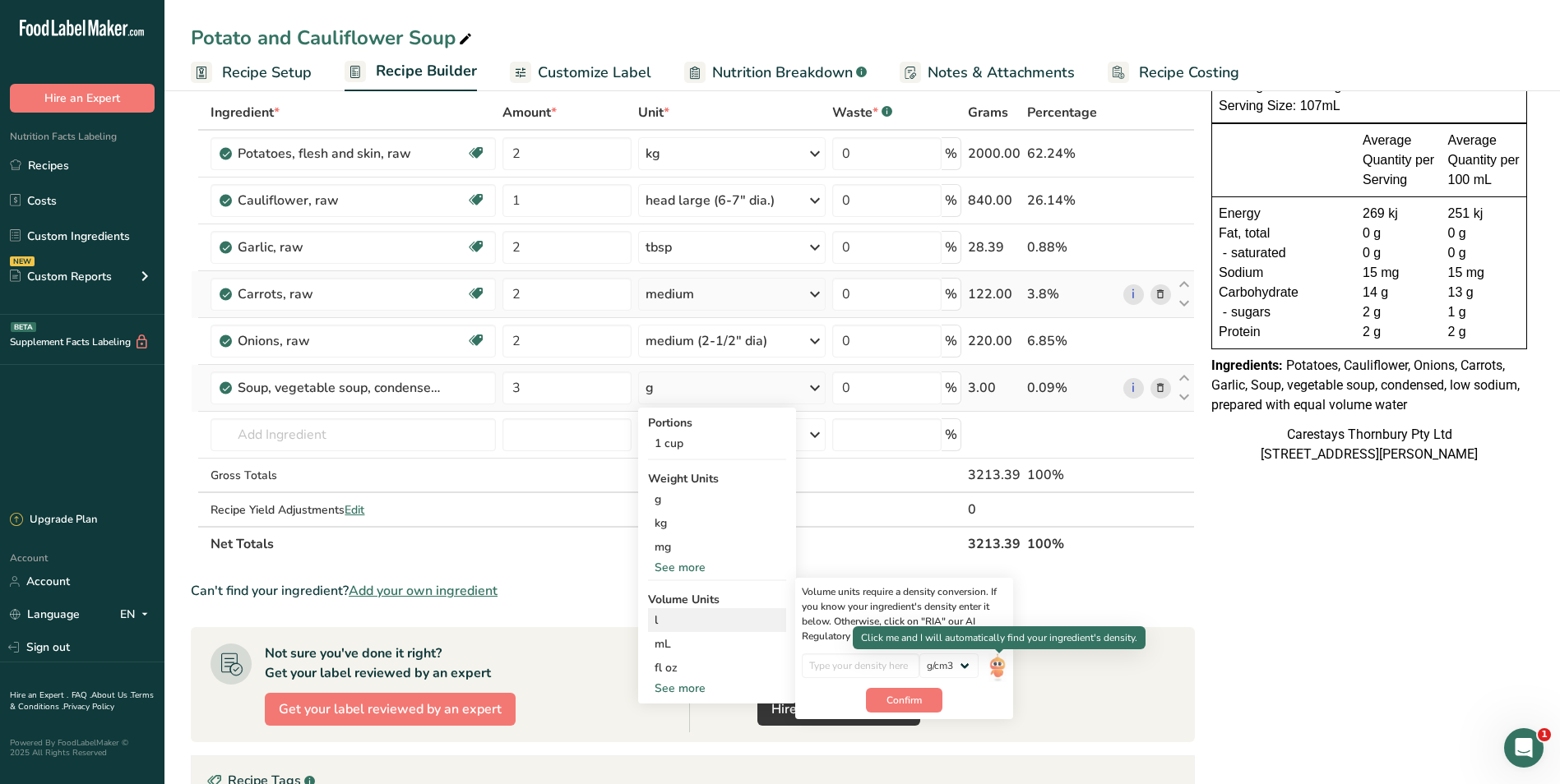
click at [1001, 664] on img at bounding box center [997, 668] width 18 height 29
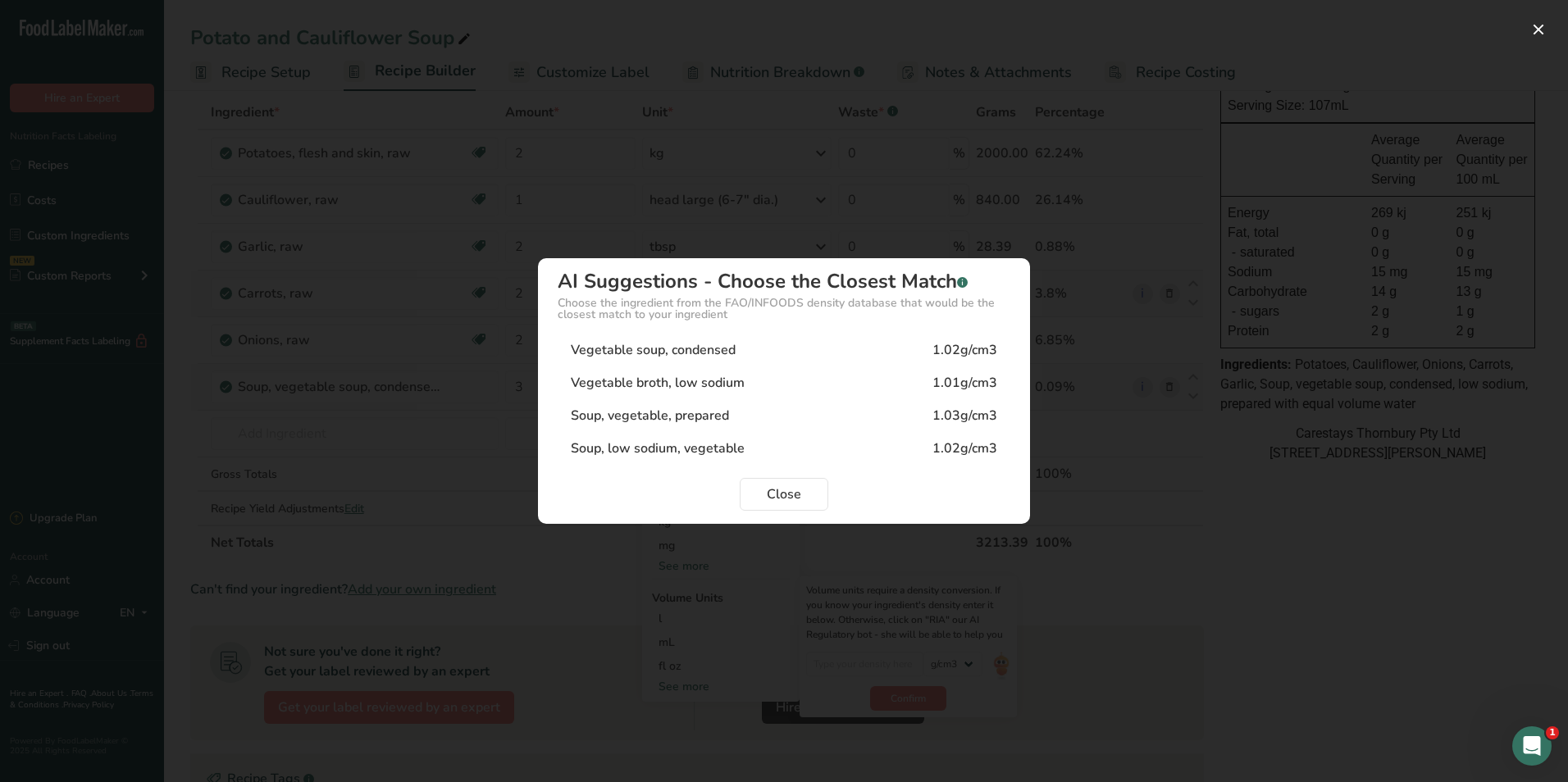
click at [749, 382] on div "Vegetable broth, low sodium 1.01g/cm3" at bounding box center [783, 383] width 452 height 33
type input "1.01"
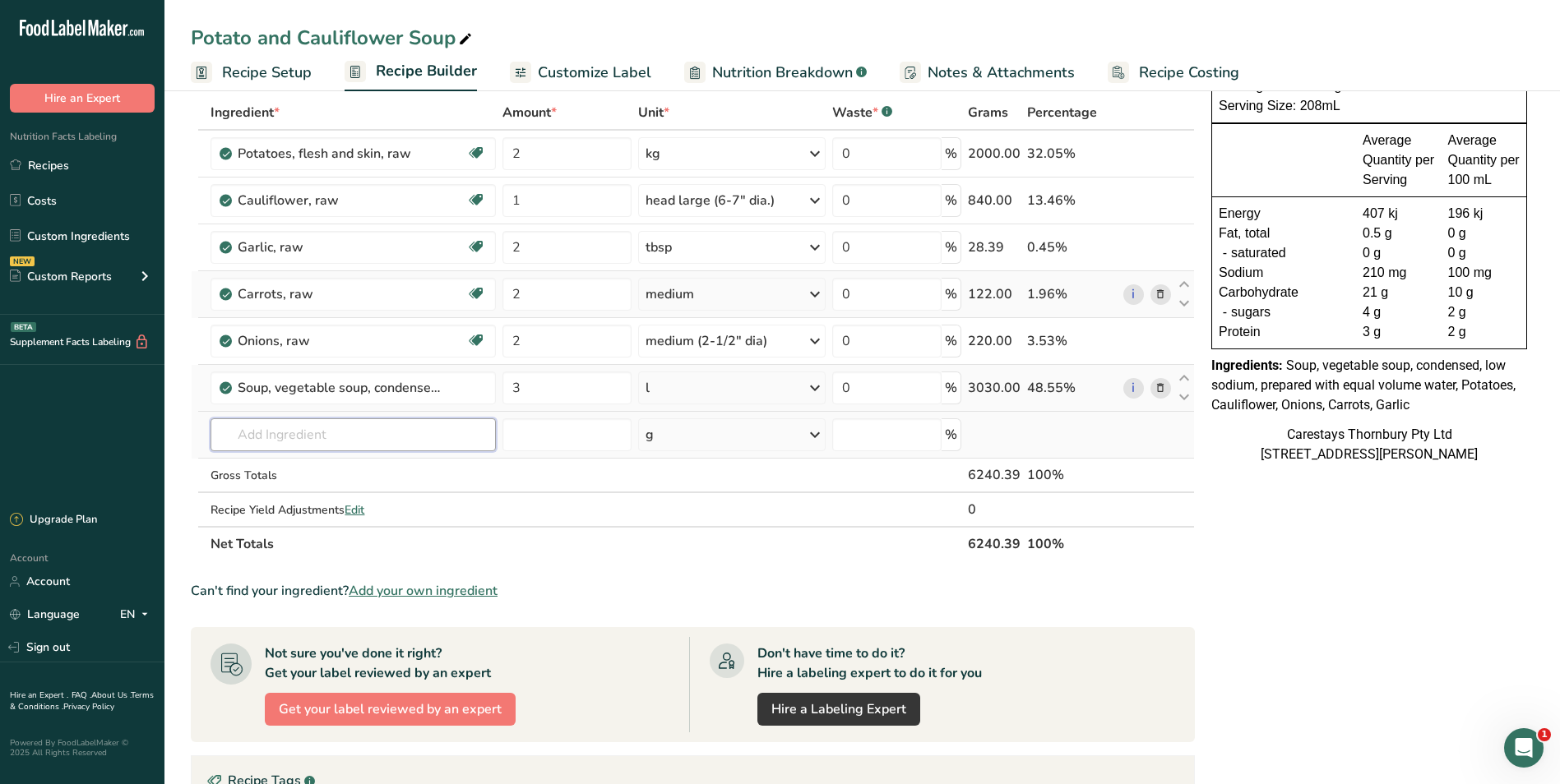
click at [350, 441] on input "text" at bounding box center [353, 434] width 285 height 33
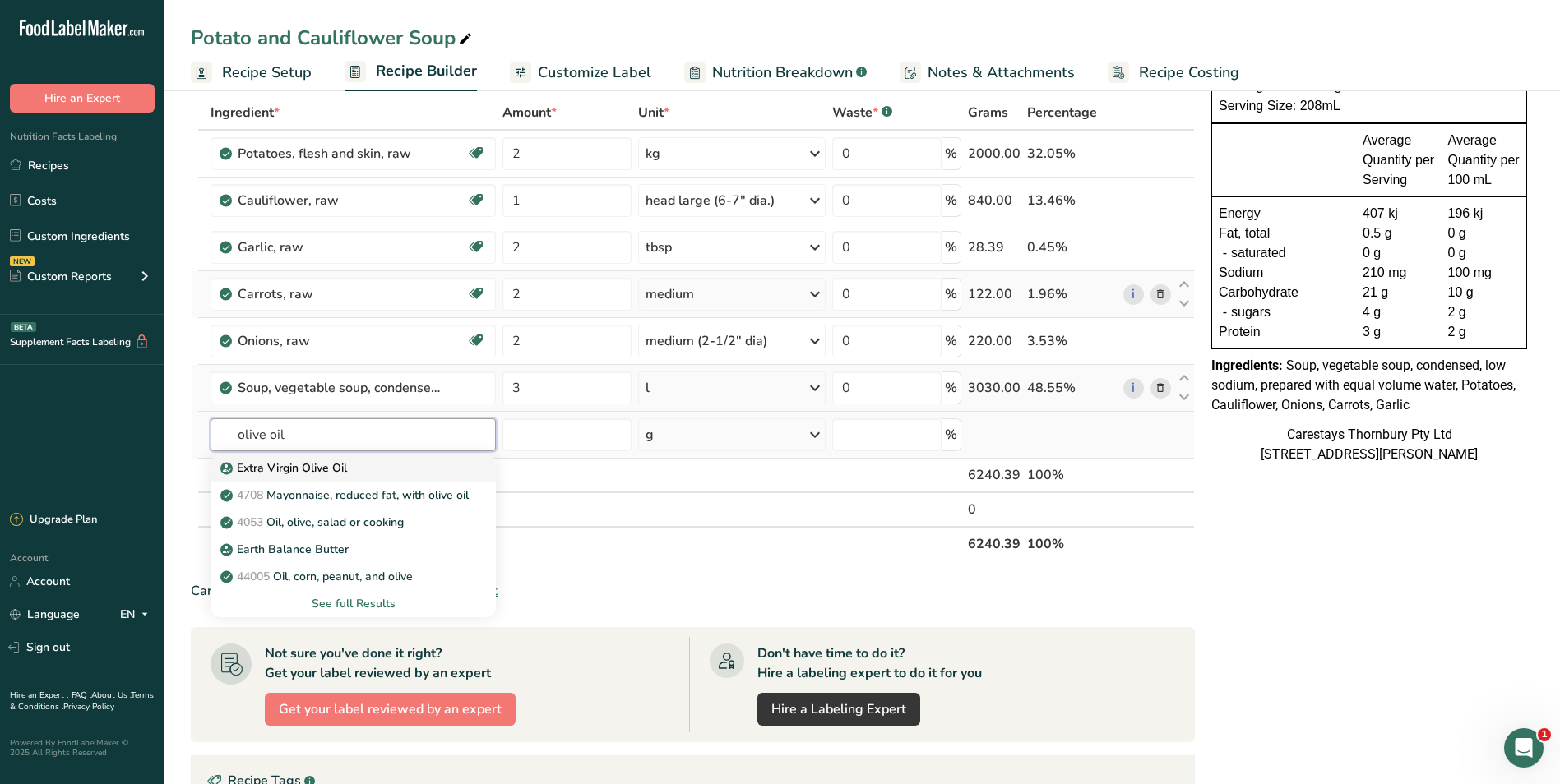
type input "olive oil"
click at [331, 460] on p "Extra Virgin Olive Oil" at bounding box center [285, 468] width 123 height 18
type input "Extra Virgin Olive Oil"
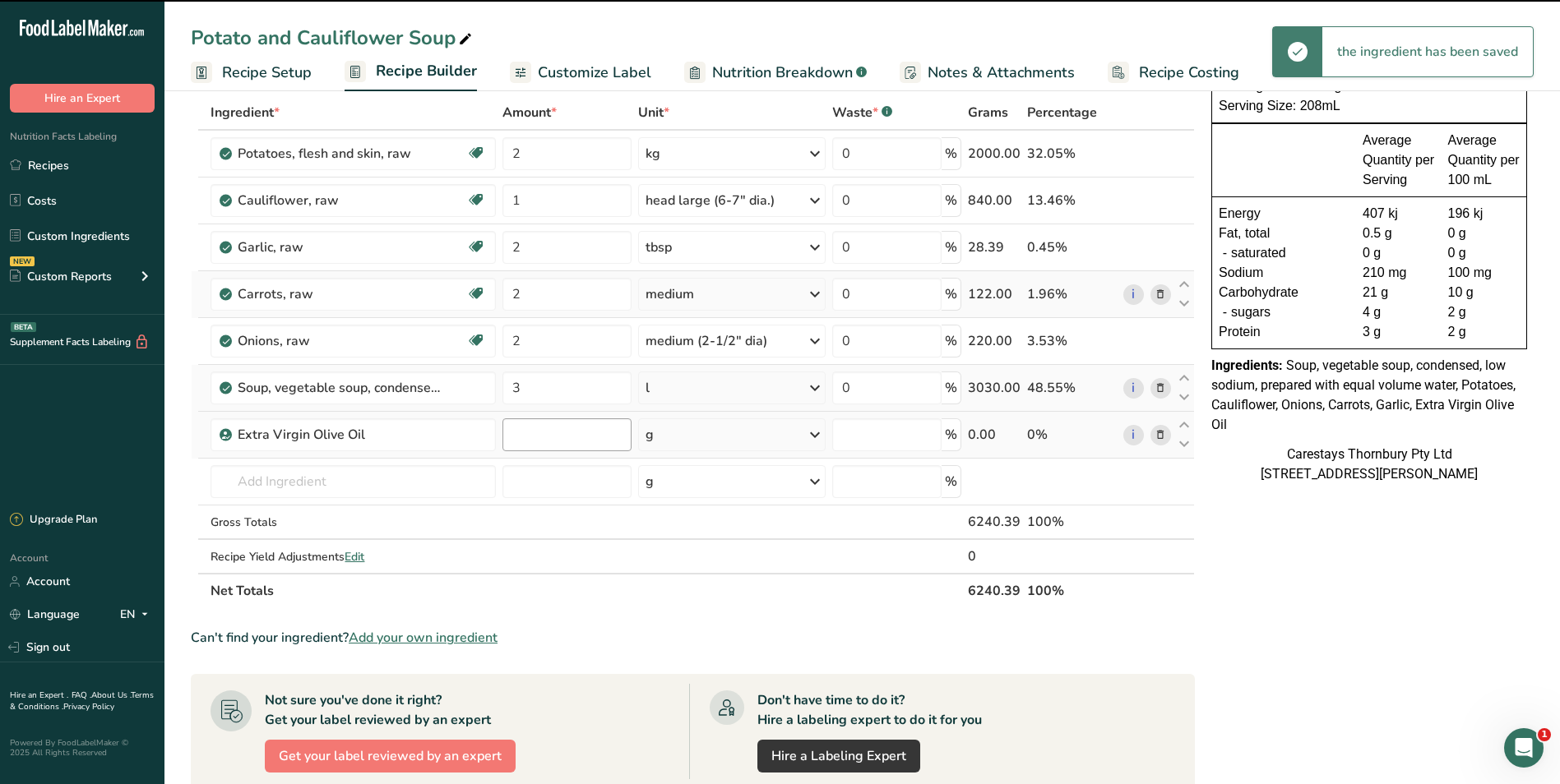
type input "0"
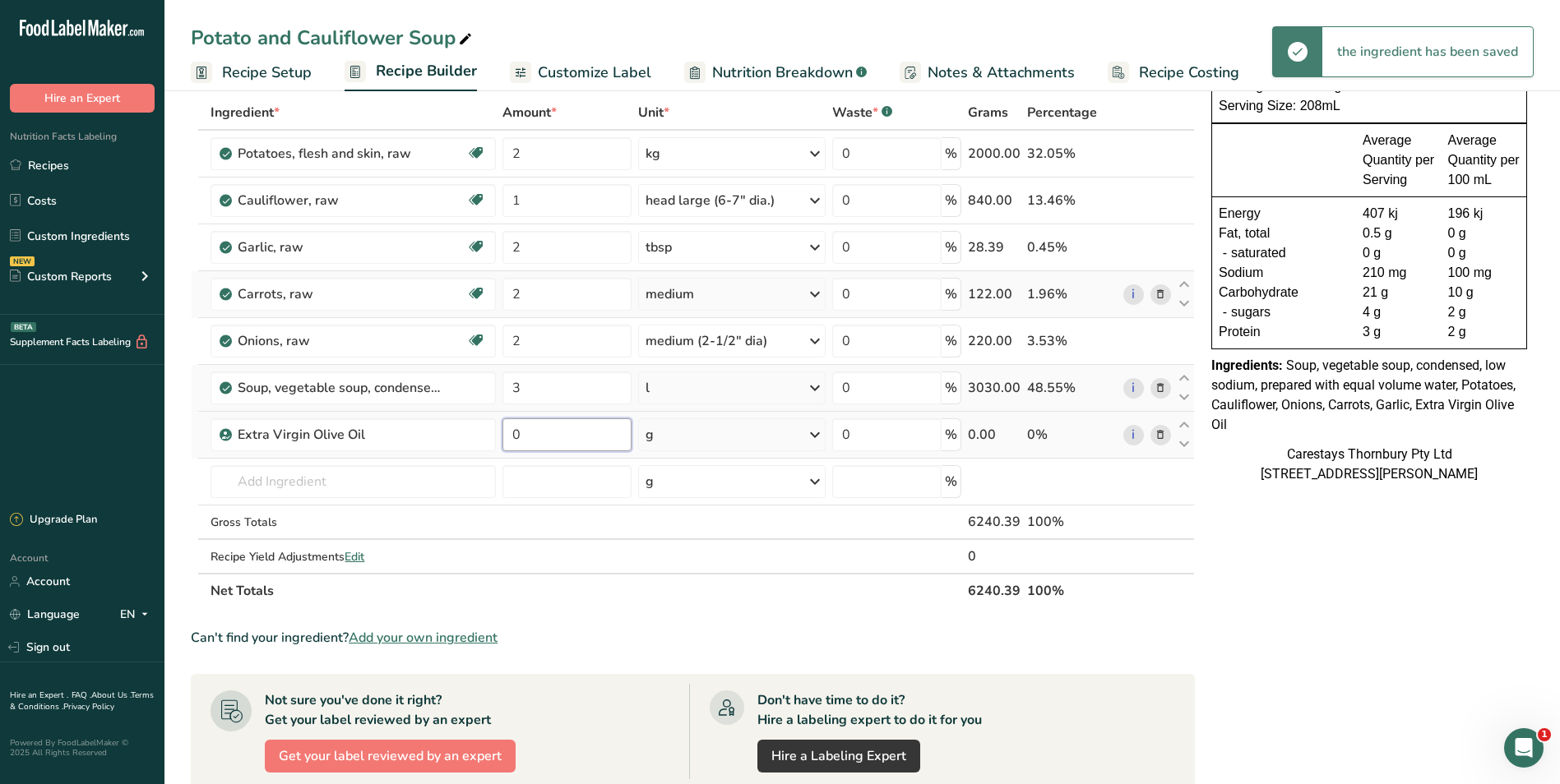
click at [523, 434] on input "0" at bounding box center [567, 434] width 129 height 33
type input "2"
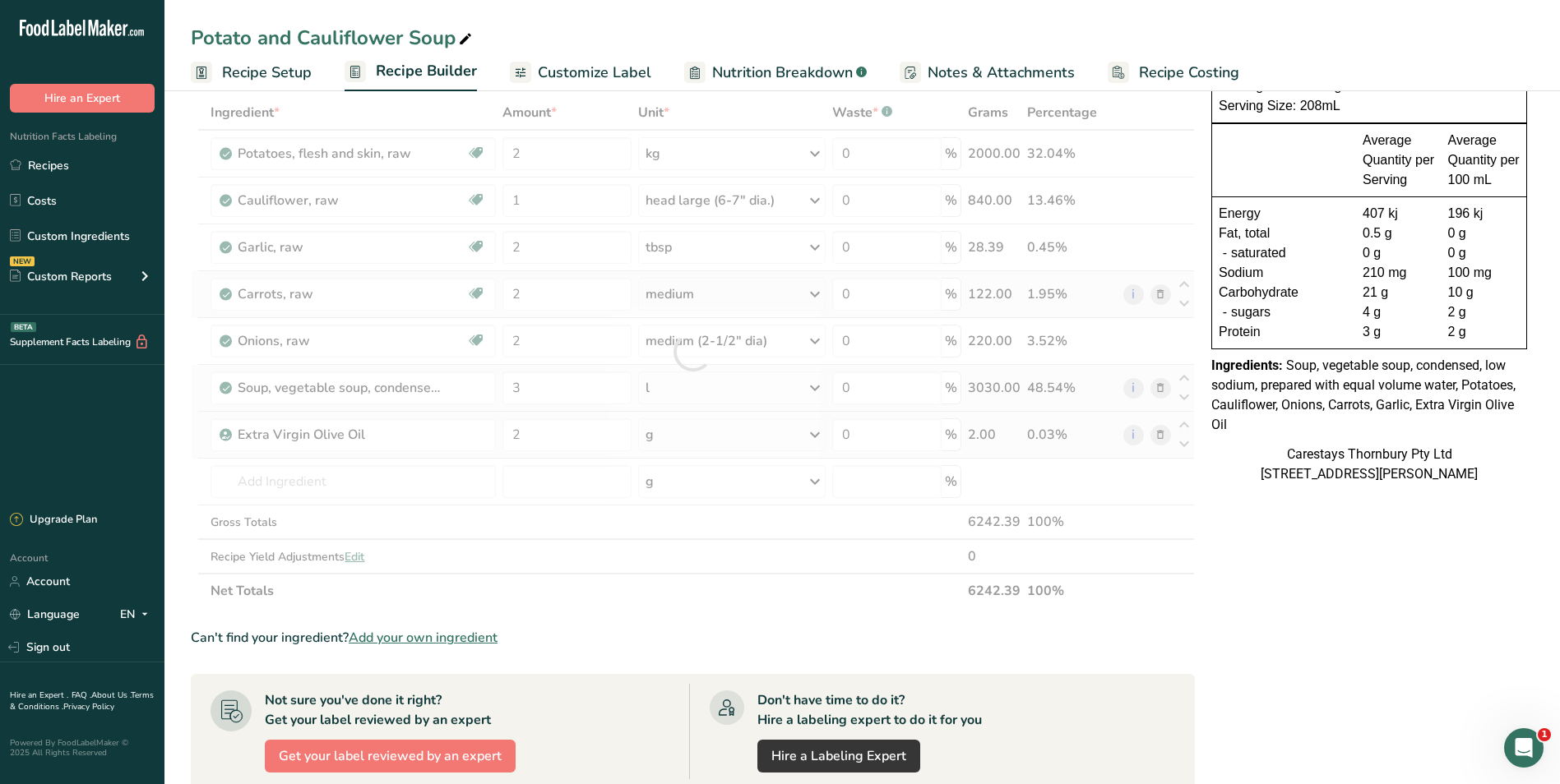
click at [816, 435] on div "Ingredient * Amount * Unit * Waste * .a-a{fill:#347362;}.b-a{fill:#fff;} Grams …" at bounding box center [693, 351] width 1004 height 513
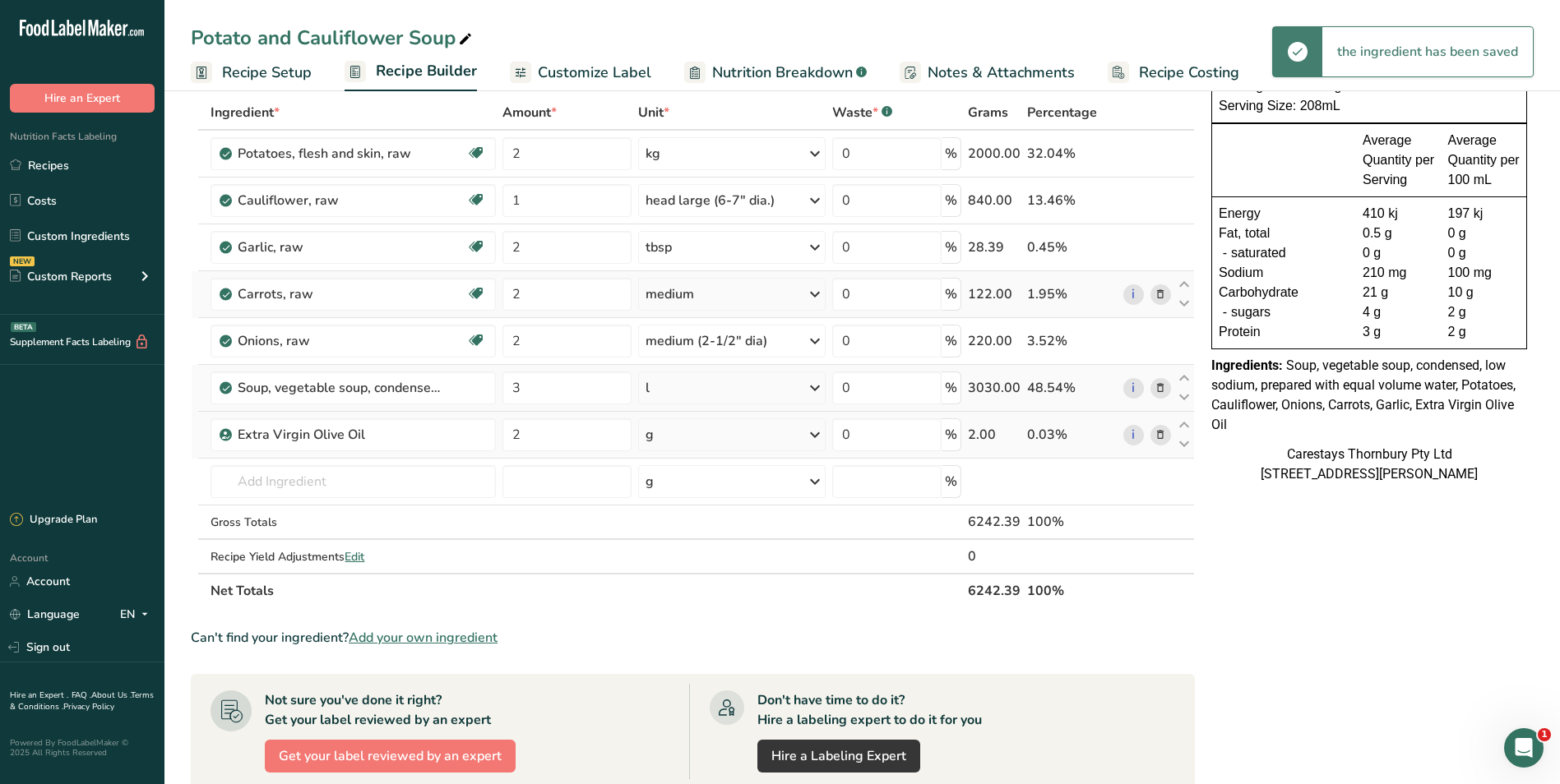
click at [823, 431] on icon at bounding box center [814, 435] width 20 height 30
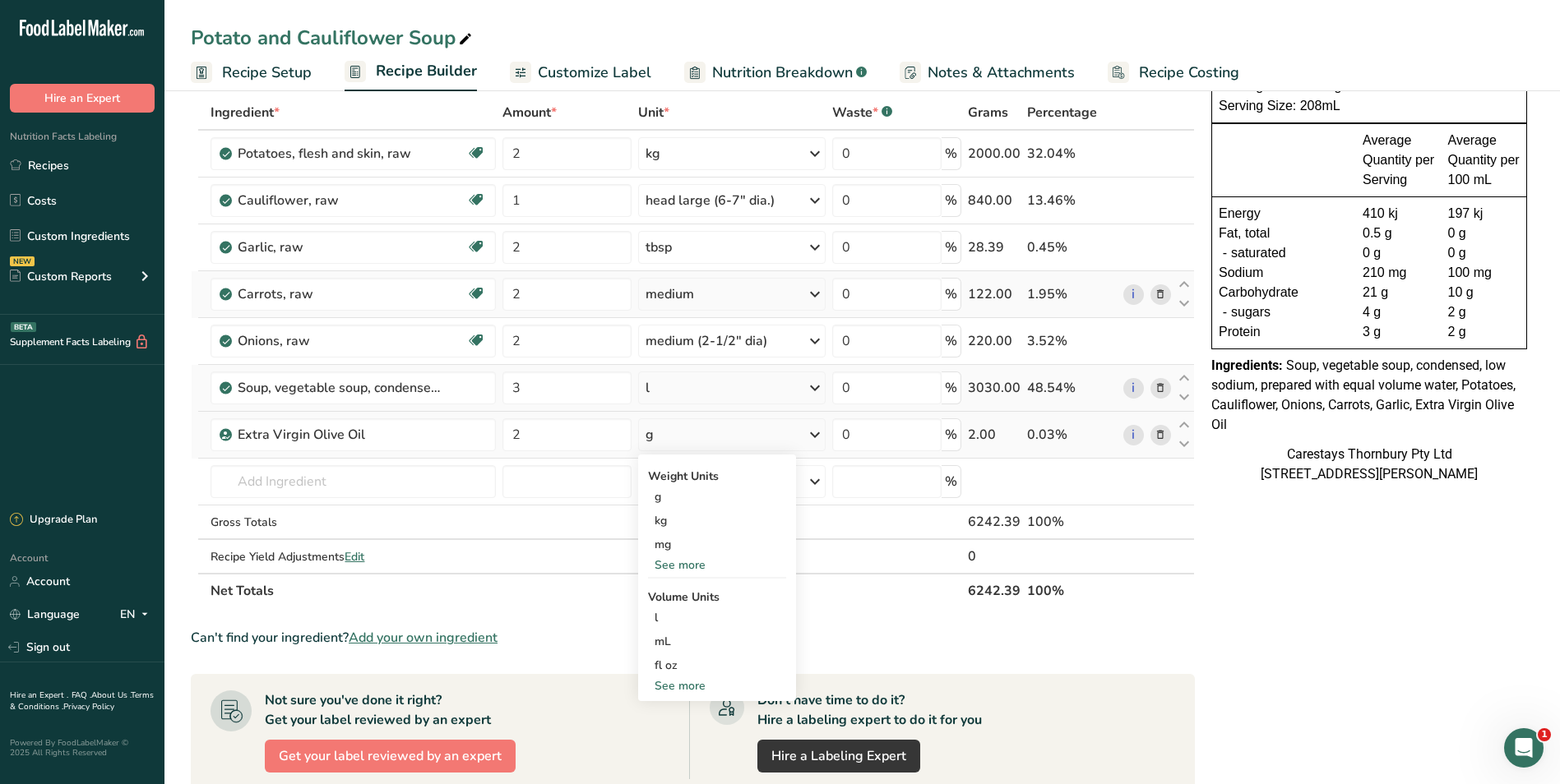
click at [697, 681] on div "See more" at bounding box center [717, 686] width 138 height 18
select select "22"
click at [695, 687] on div "tbsp" at bounding box center [717, 689] width 125 height 18
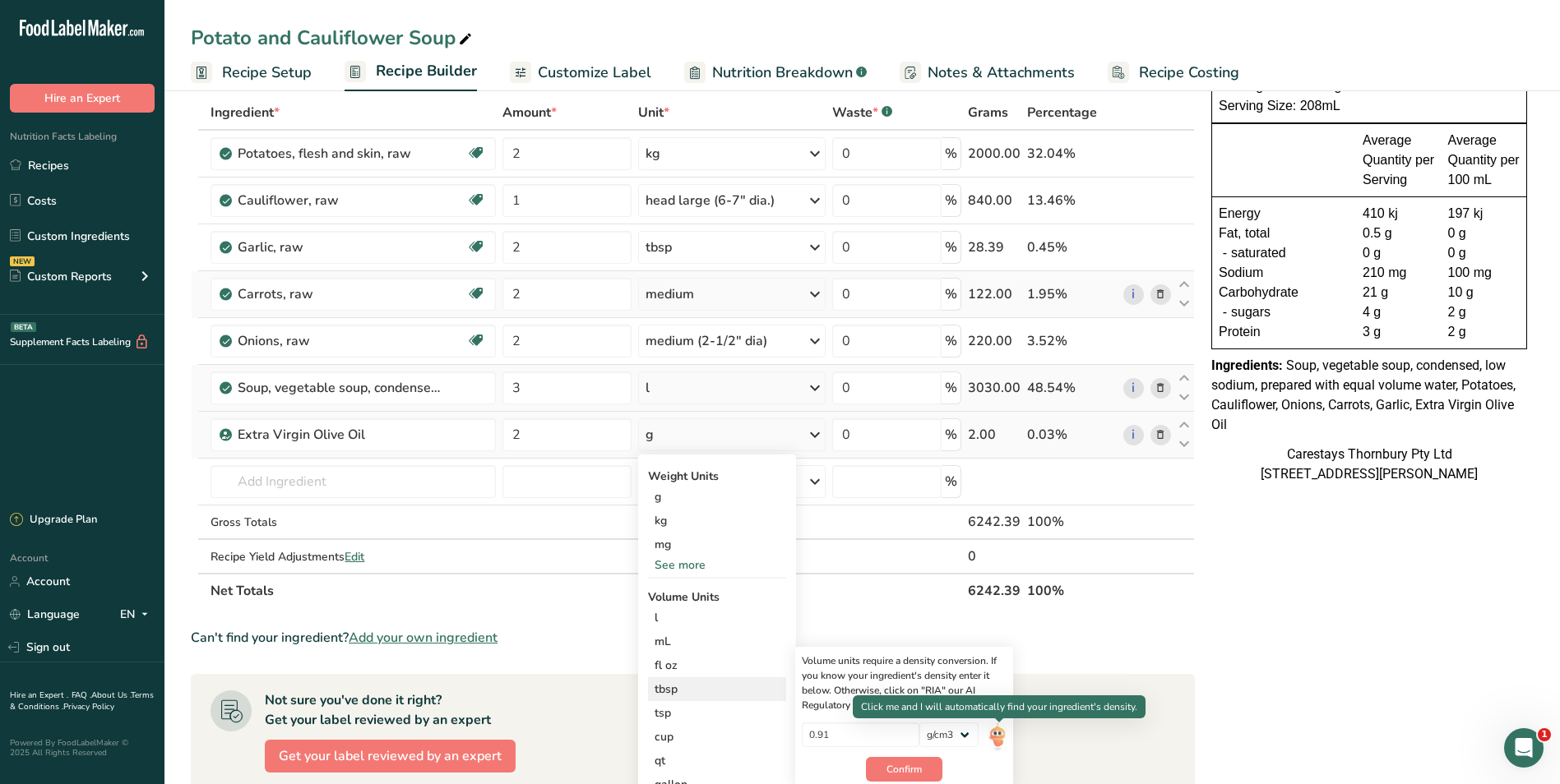
click at [997, 738] on img at bounding box center [997, 737] width 18 height 29
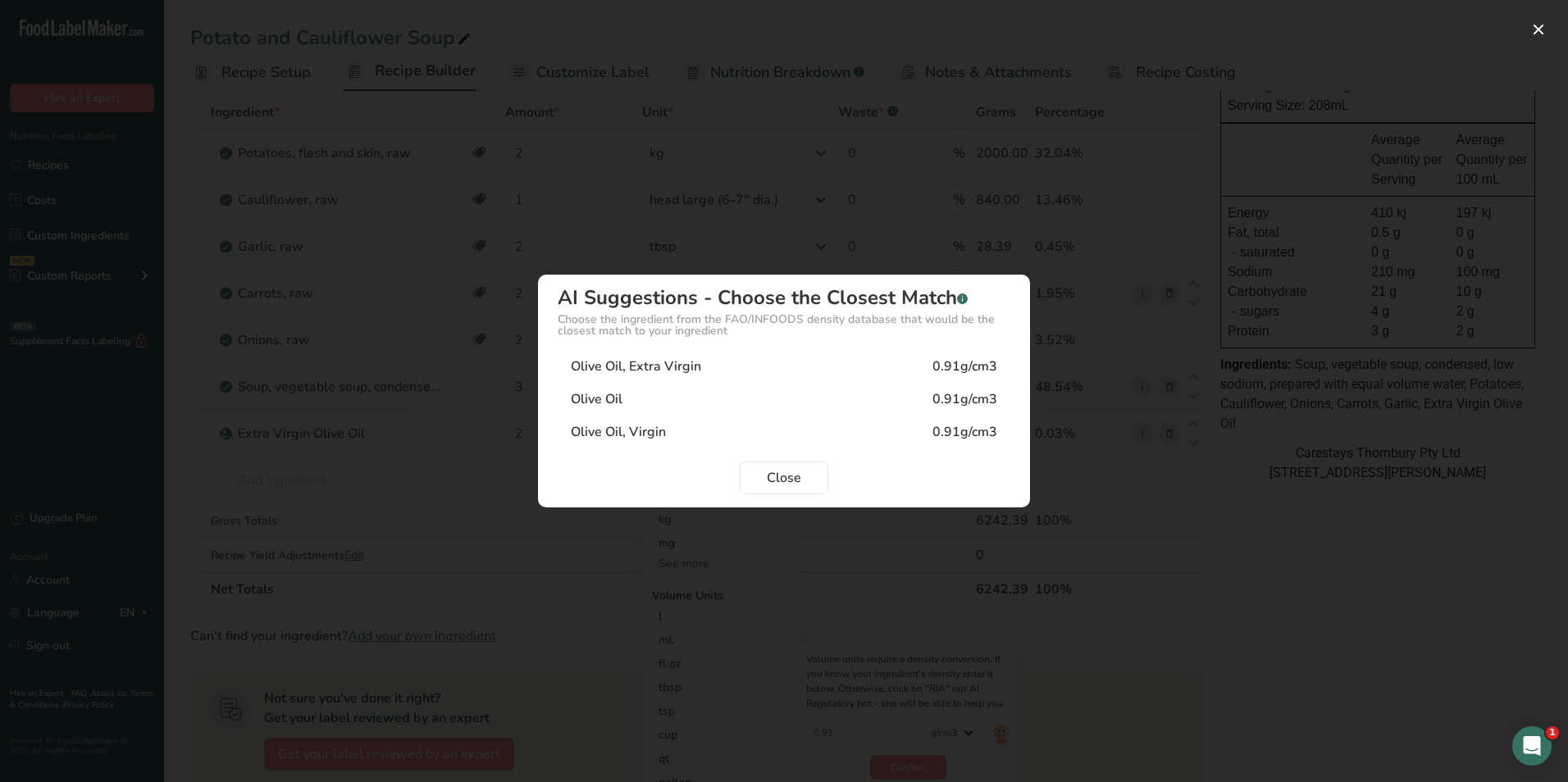
click at [633, 361] on div "Olive Oil, Extra Virgin" at bounding box center [636, 366] width 130 height 20
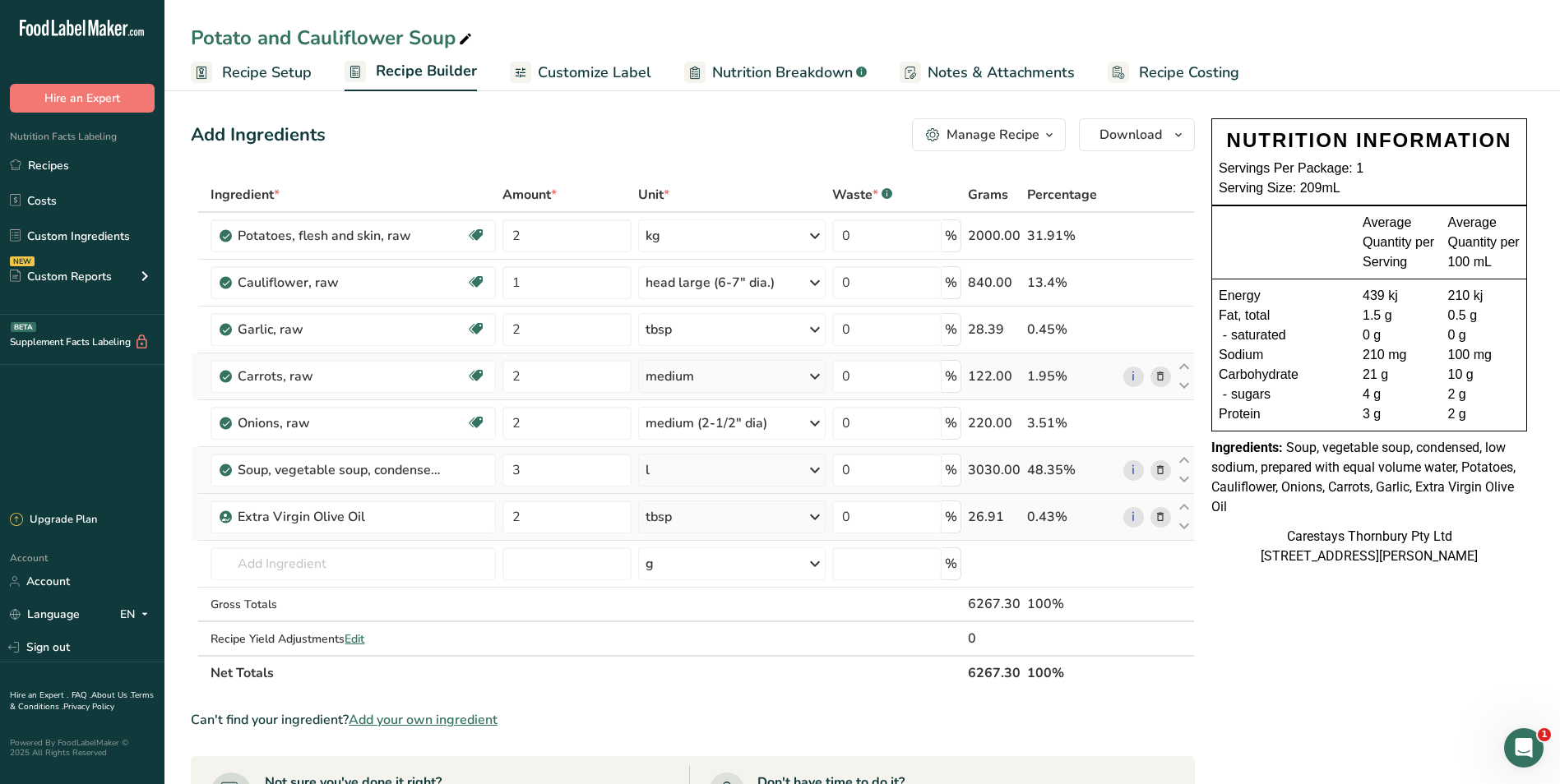
click at [1157, 73] on span "Recipe Costing" at bounding box center [1189, 73] width 101 height 22
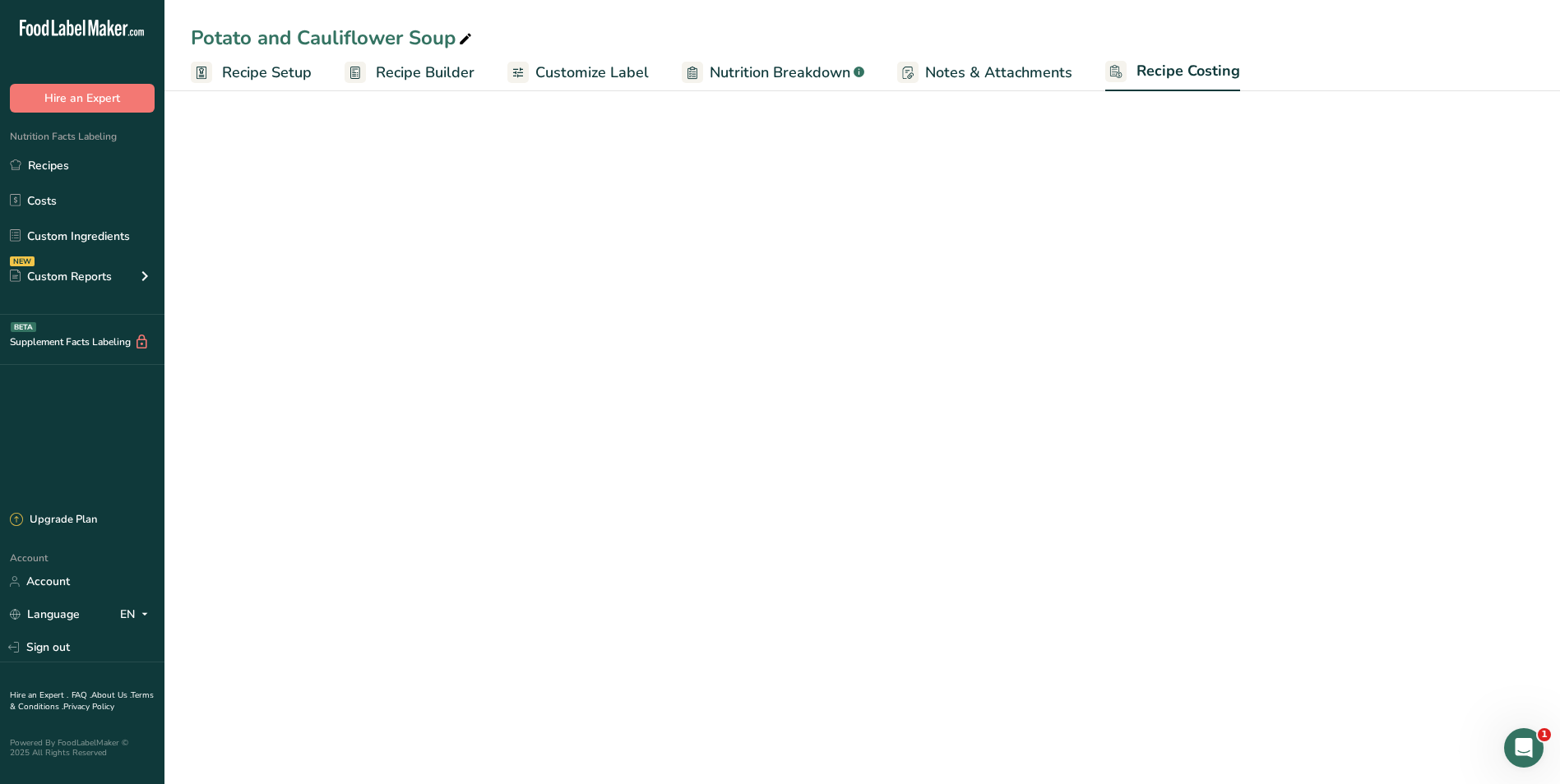
select select "1"
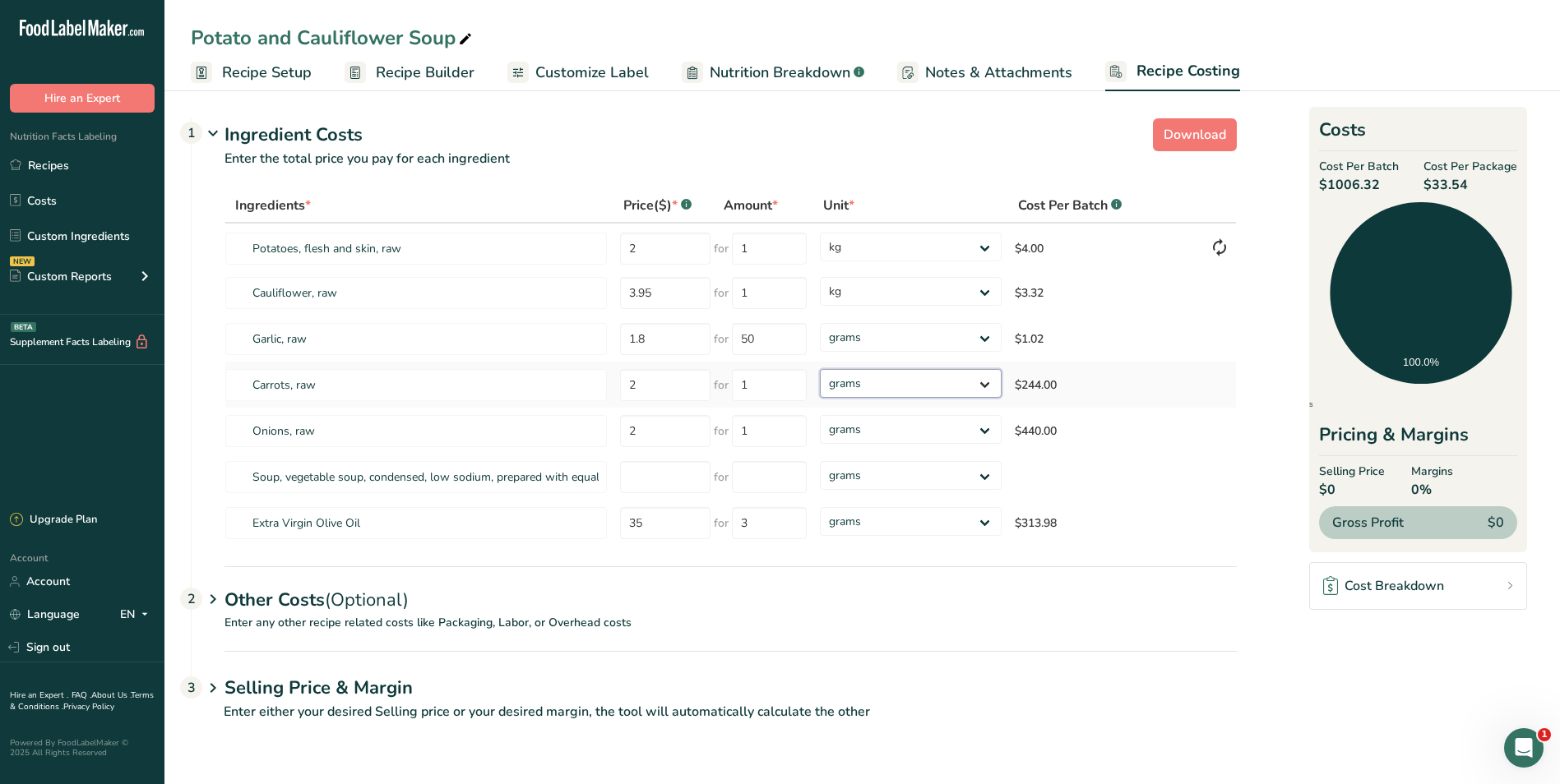
click at [983, 383] on select "grams kg mg mcg lb oz" at bounding box center [910, 383] width 181 height 29
select select "1"
click at [820, 369] on select "grams kg mg mcg lb oz" at bounding box center [910, 383] width 181 height 29
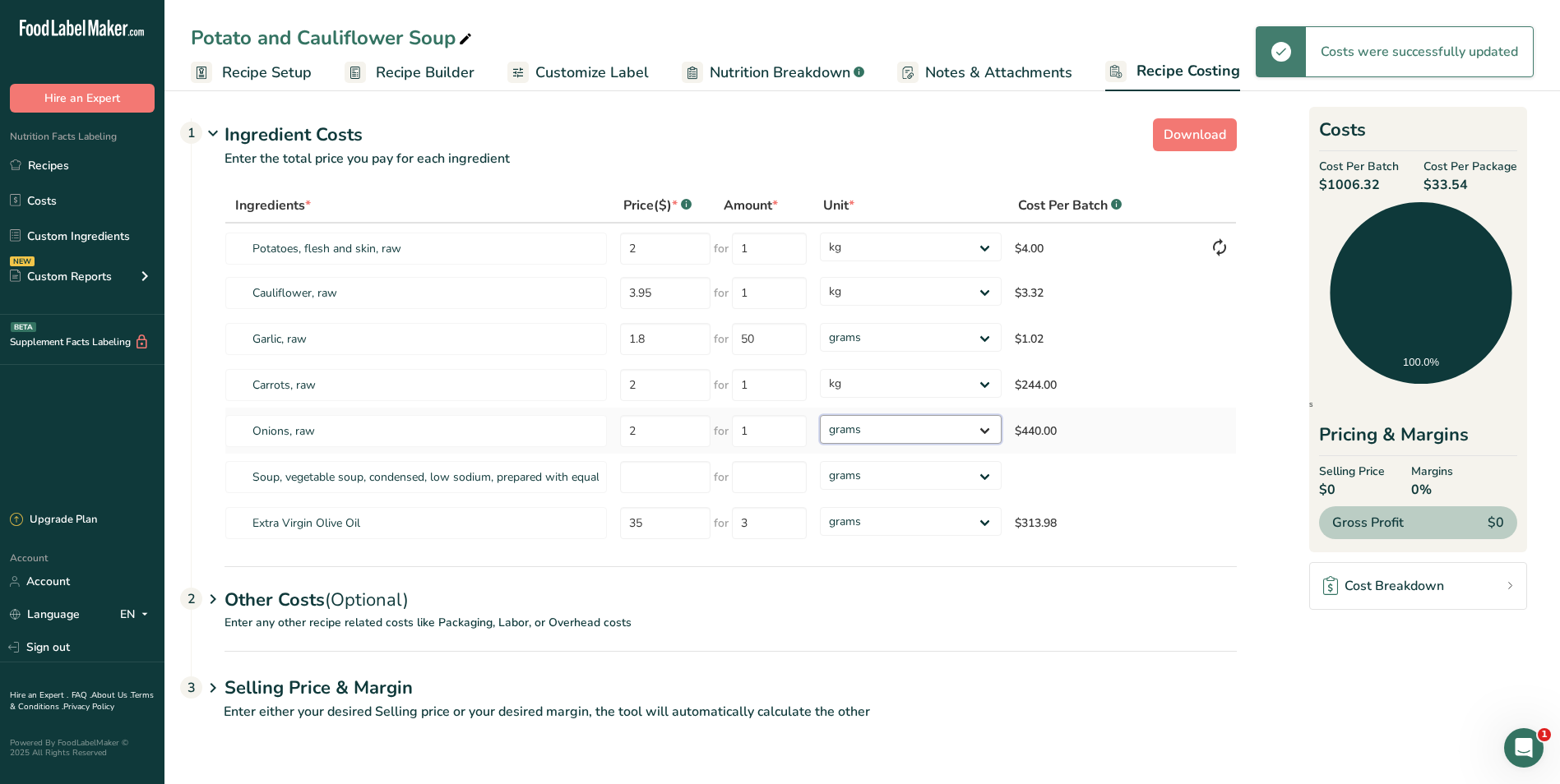
click at [986, 429] on select "grams kg mg mcg lb oz" at bounding box center [910, 429] width 181 height 29
select select "1"
click at [820, 415] on select "grams kg mg mcg lb oz" at bounding box center [910, 429] width 181 height 29
click at [987, 520] on select "grams kg mg mcg lb oz" at bounding box center [910, 521] width 181 height 29
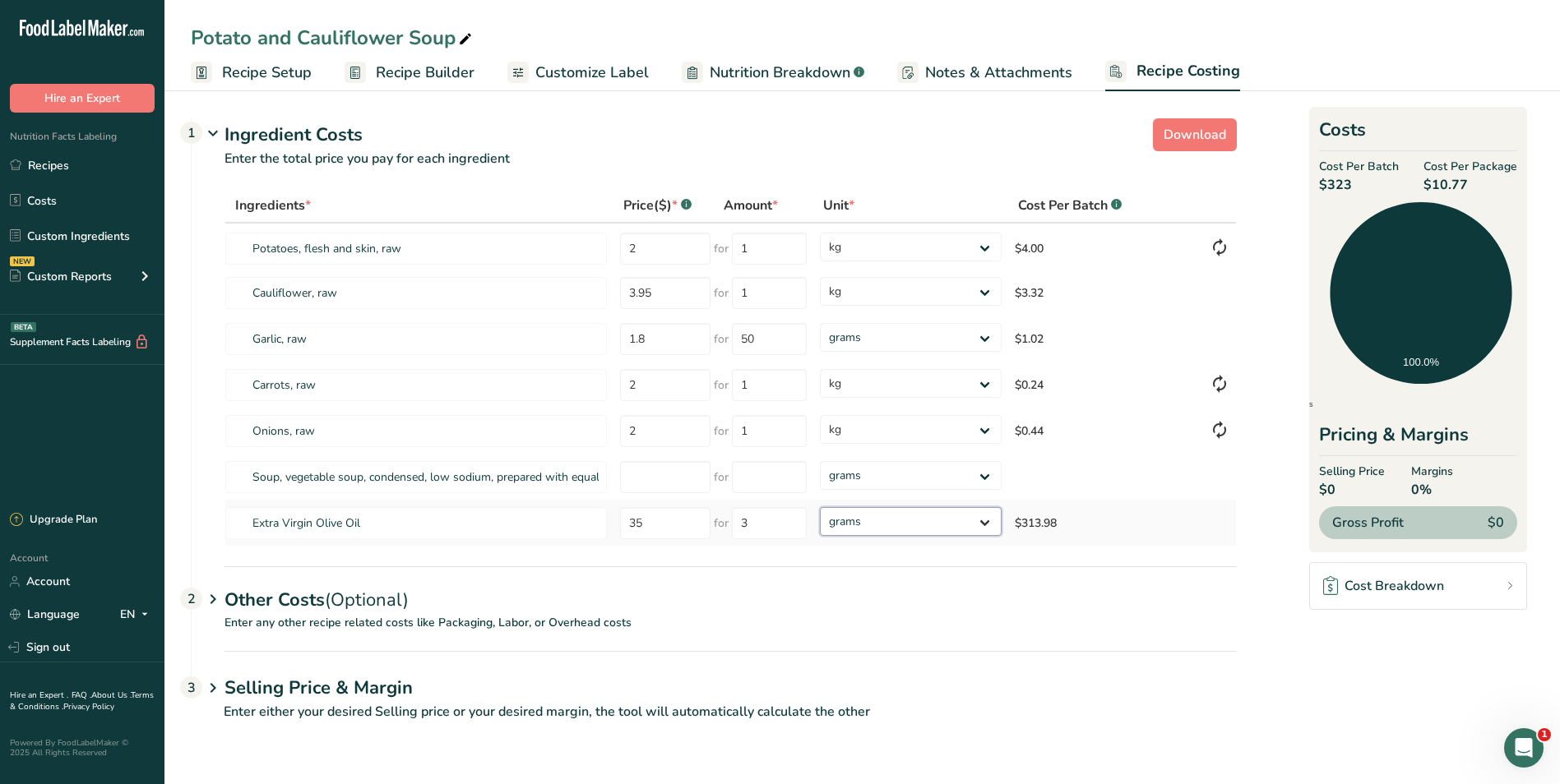
select select "1"
click at [820, 507] on select "grams kg mg mcg lb oz" at bounding box center [910, 521] width 181 height 29
click at [34, 161] on link "Recipes" at bounding box center [82, 166] width 165 height 32
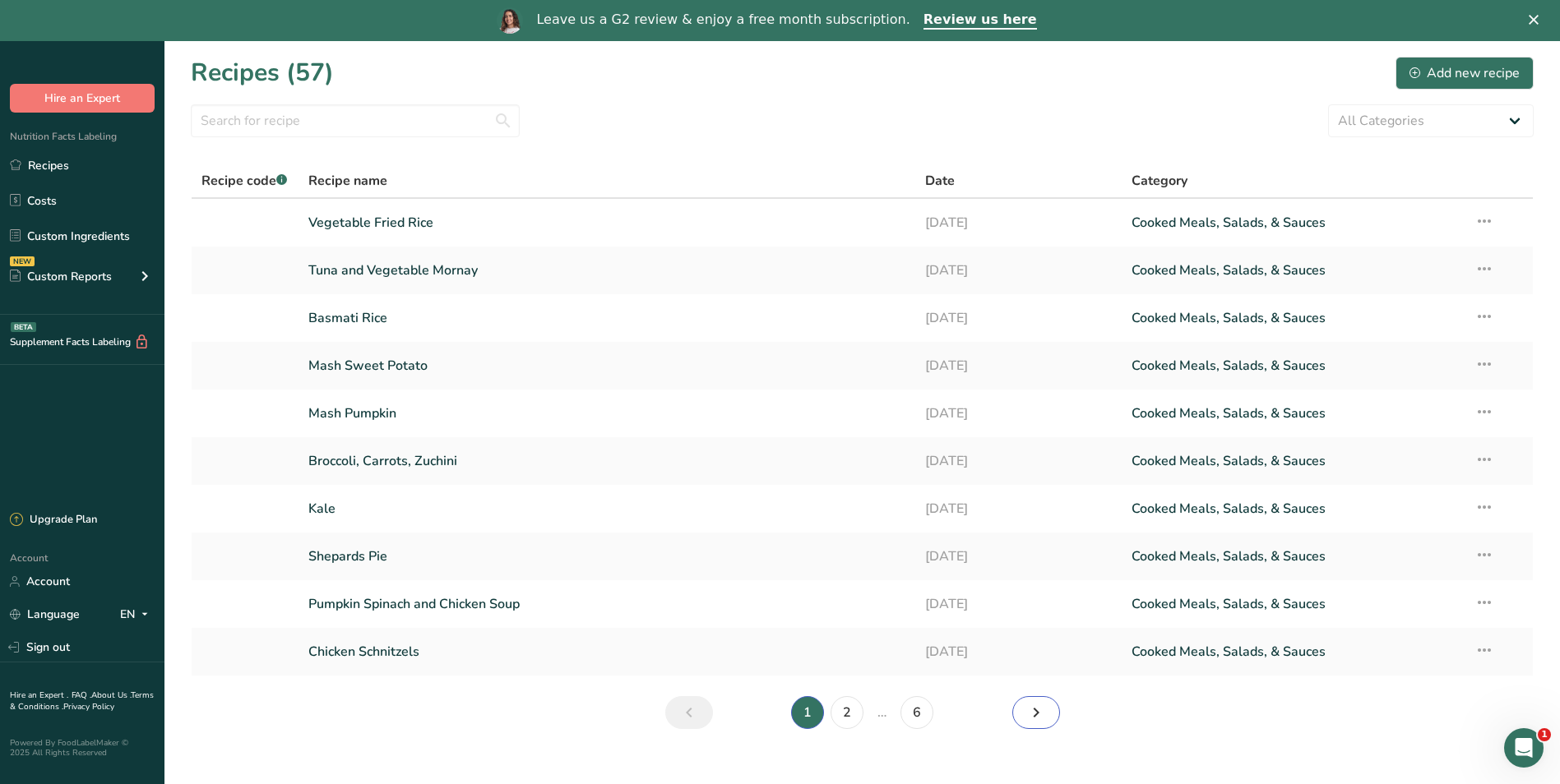
click at [1042, 709] on icon "Next page" at bounding box center [1036, 713] width 20 height 30
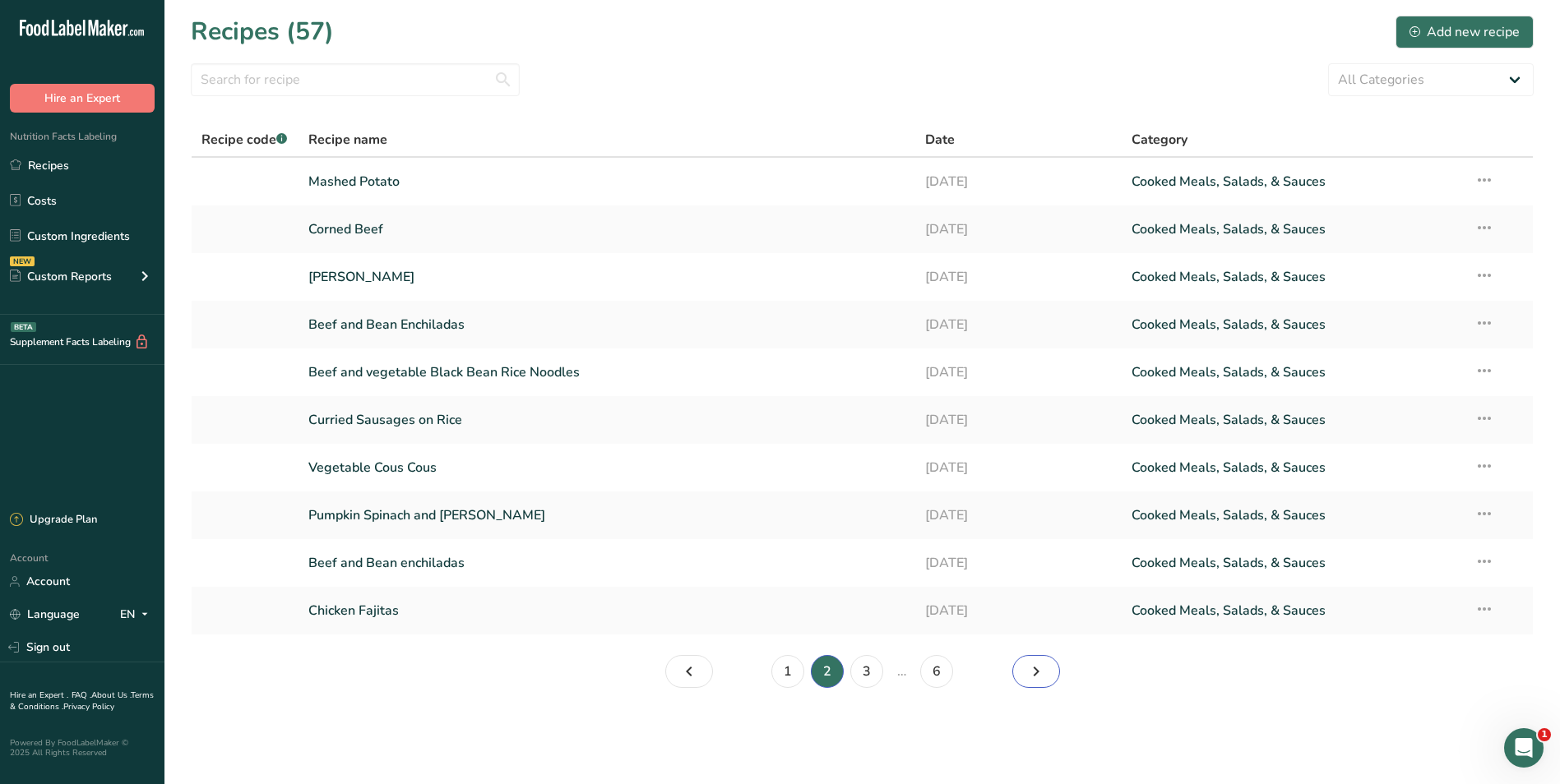
click at [1034, 669] on icon "Page 3." at bounding box center [1036, 672] width 20 height 30
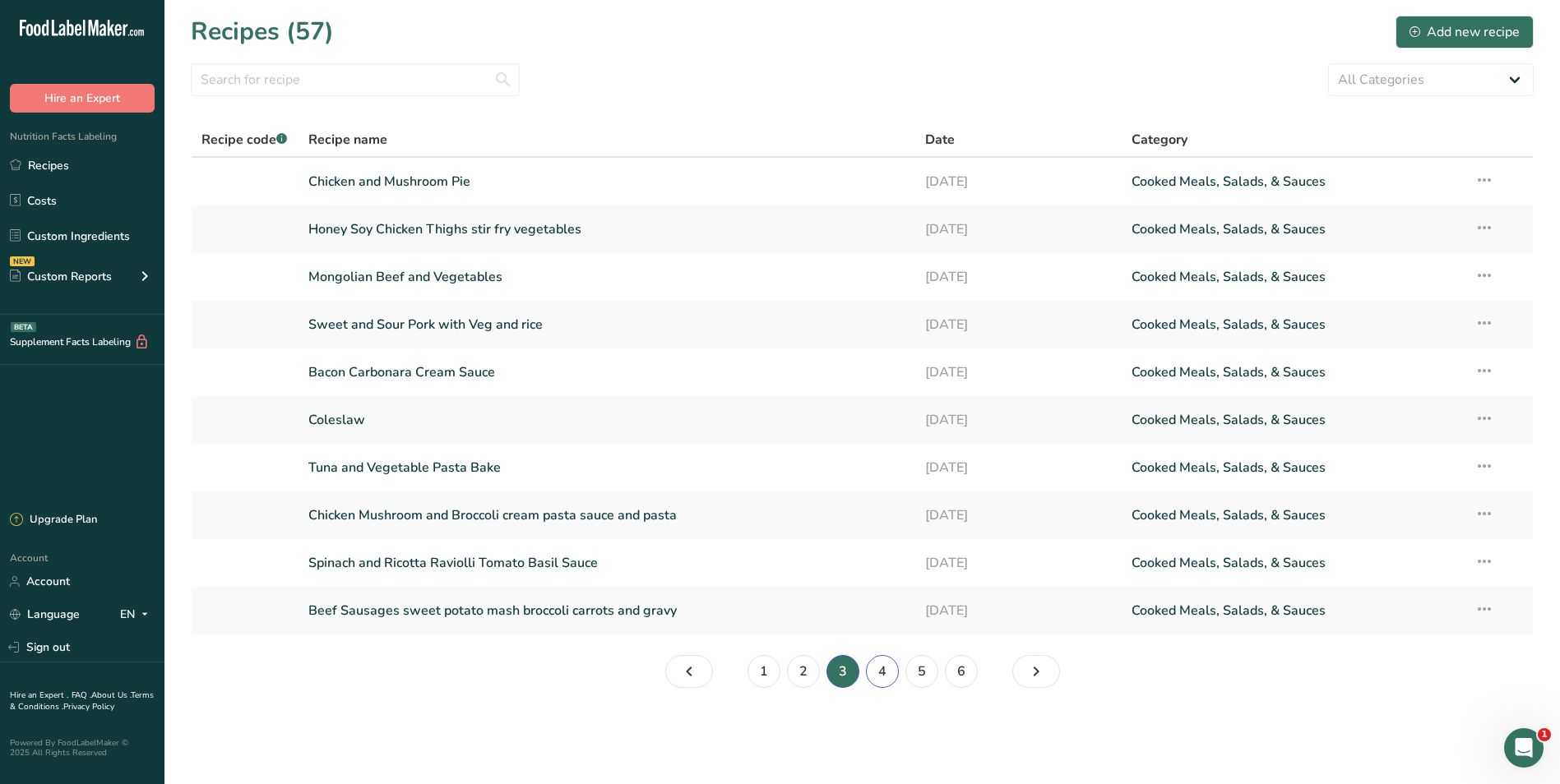
click at [881, 671] on link "4" at bounding box center [882, 671] width 33 height 33
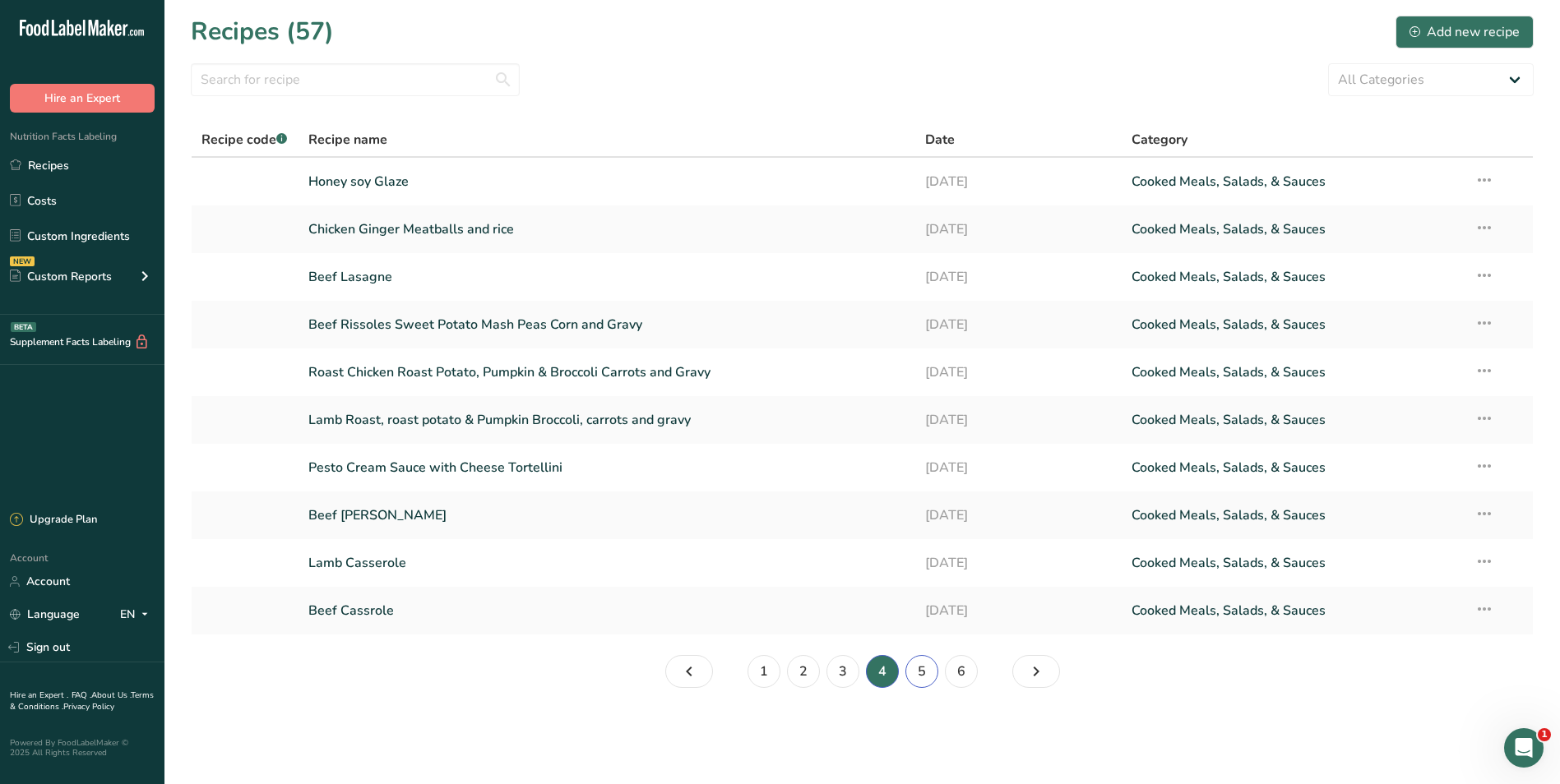
click at [922, 667] on link "5" at bounding box center [921, 671] width 33 height 33
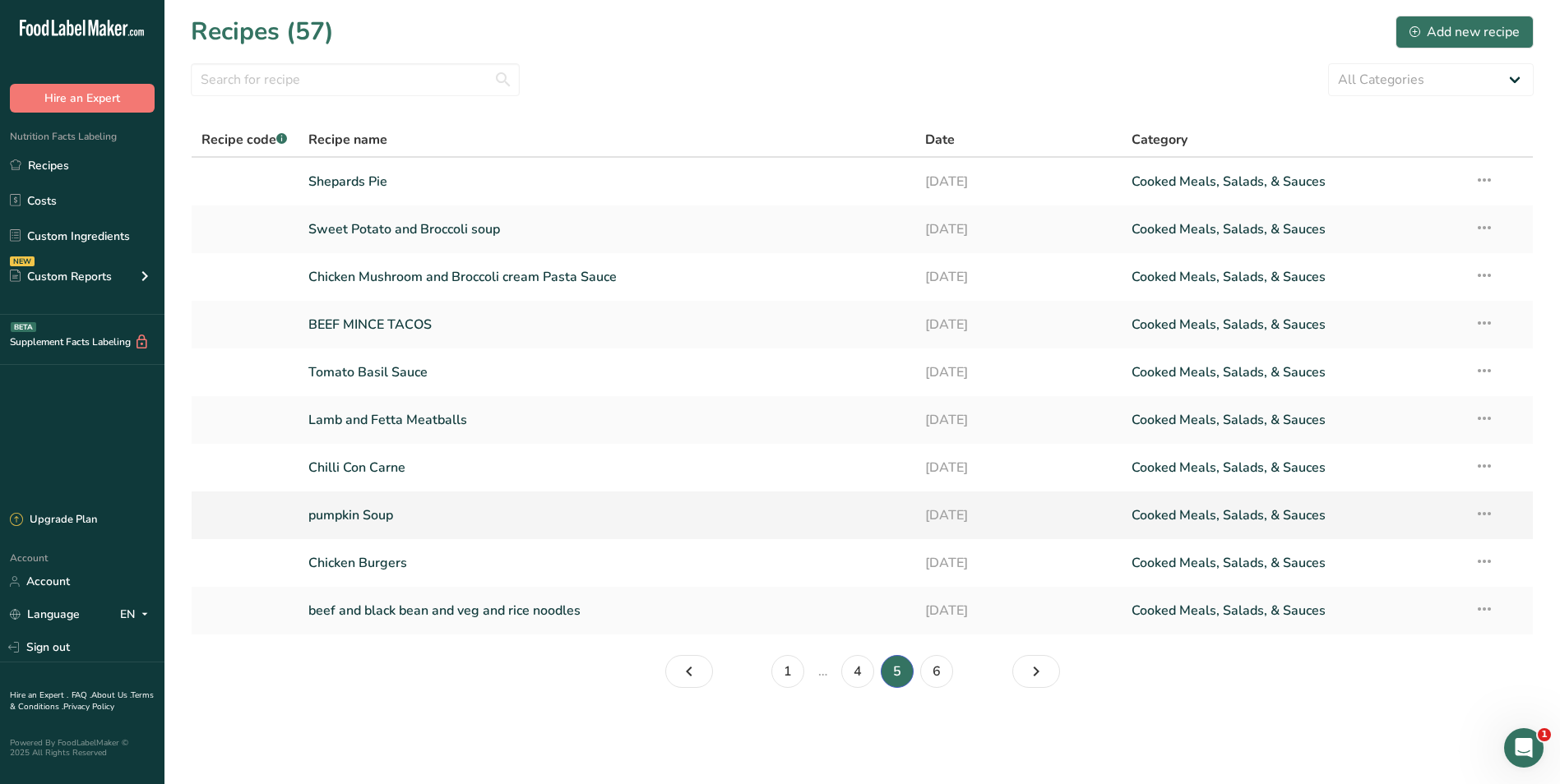
click at [342, 509] on link "pumpkin Soup" at bounding box center [607, 515] width 598 height 34
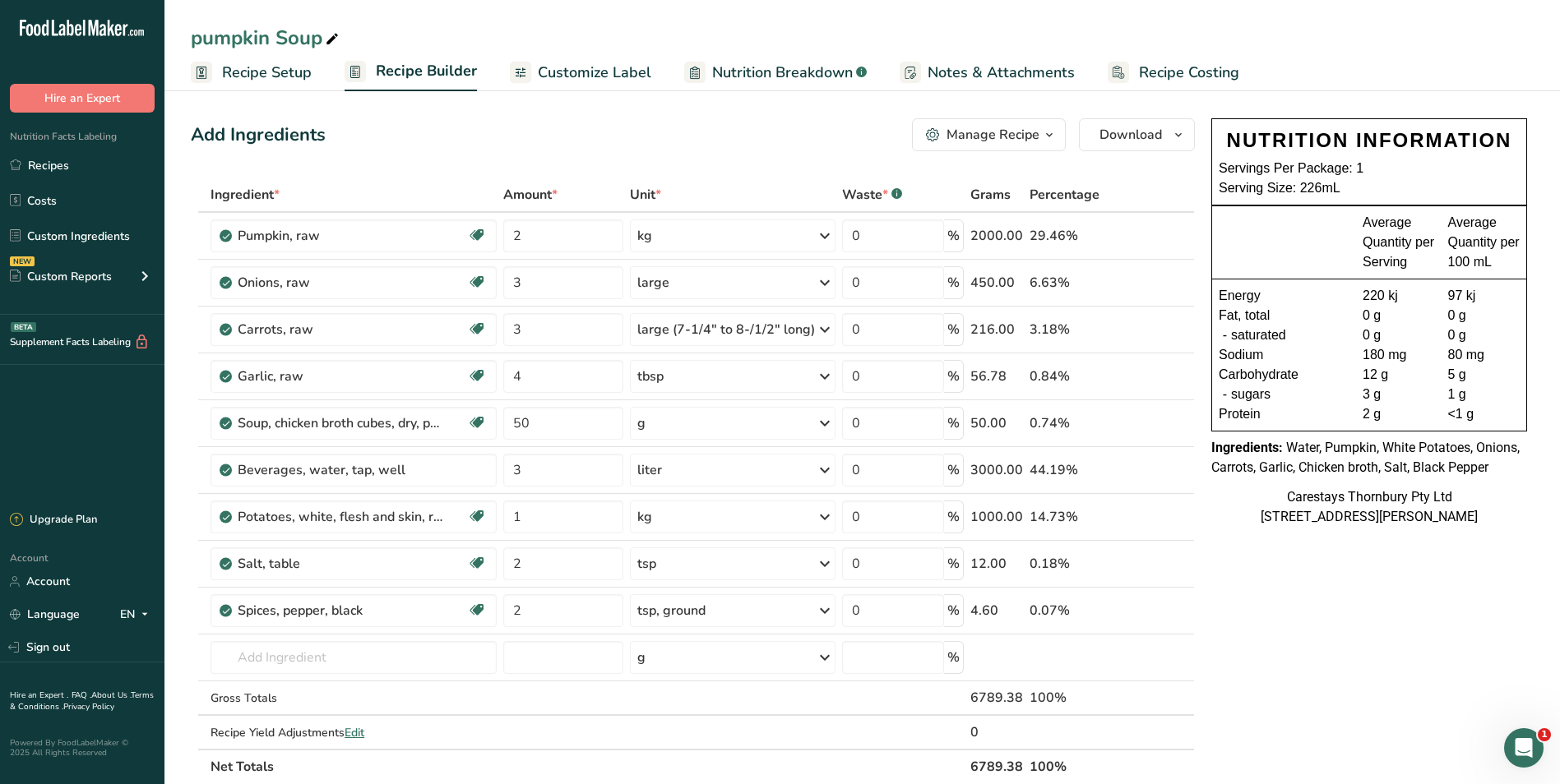
click at [328, 39] on icon at bounding box center [332, 39] width 15 height 23
click at [201, 38] on input "pumpkin Soup" at bounding box center [862, 38] width 1343 height 30
type input "Pumpkin Soup"
click at [1210, 67] on span "Recipe Costing" at bounding box center [1189, 73] width 101 height 22
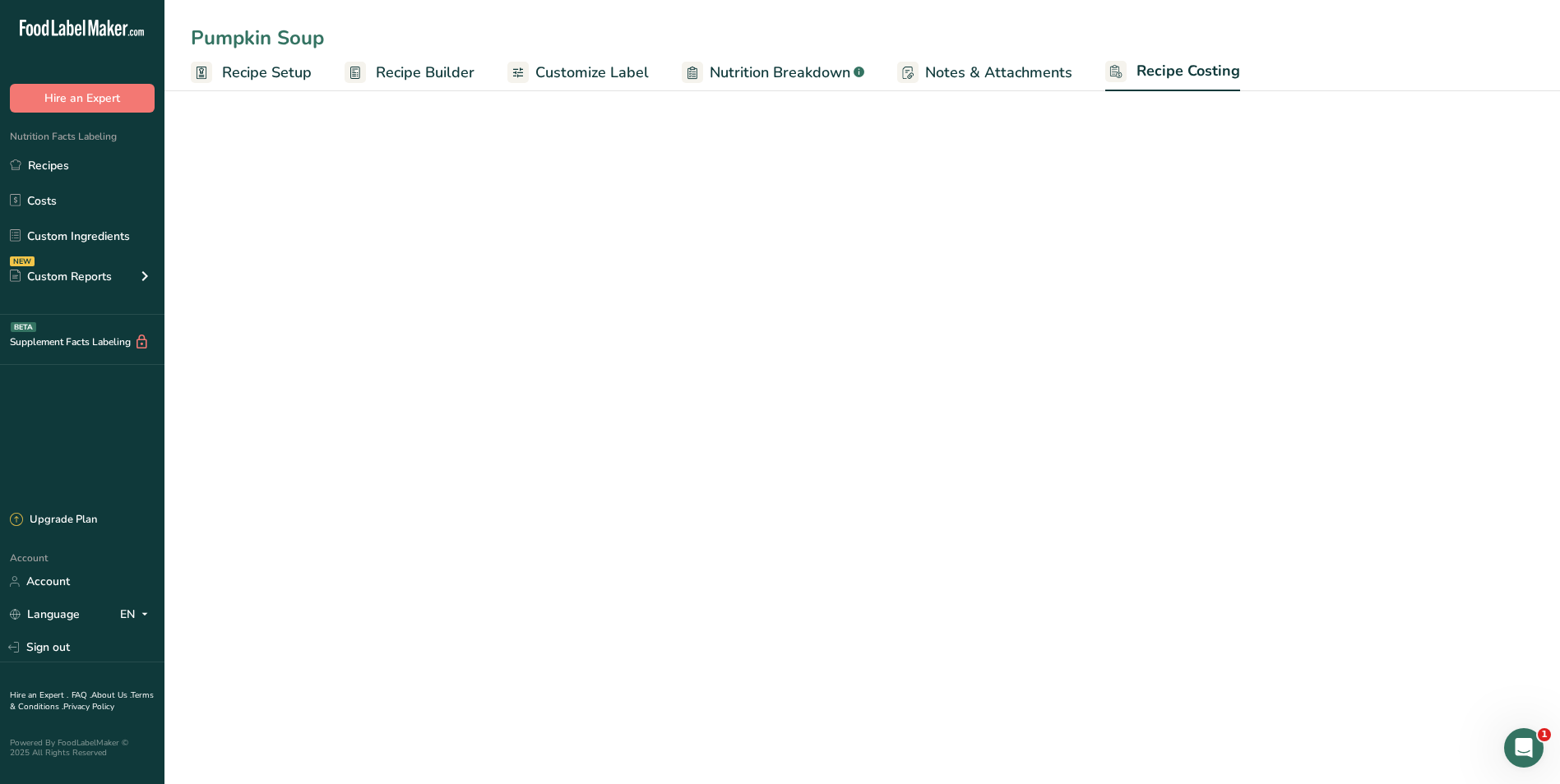
select select "1"
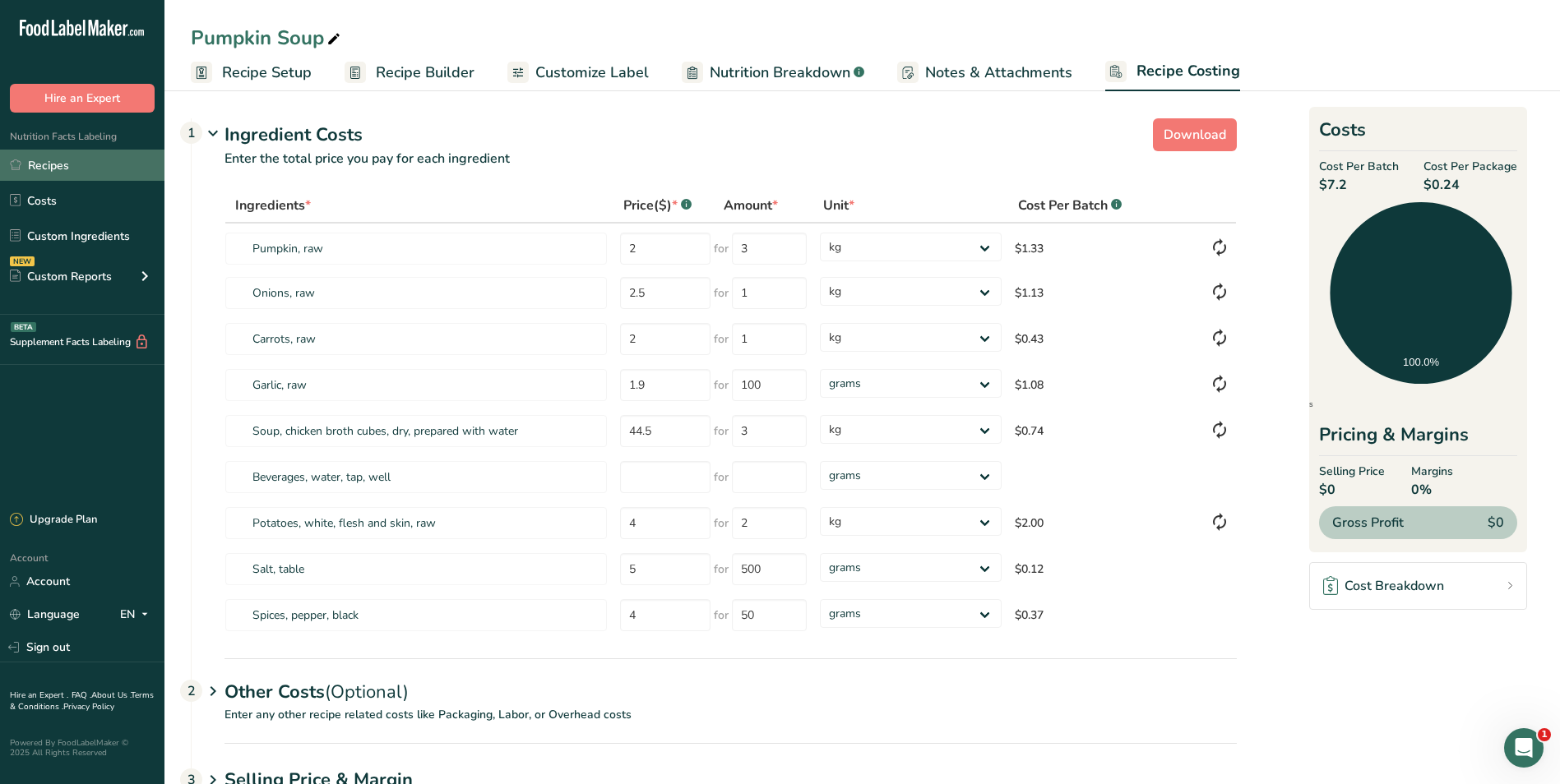
click at [49, 161] on link "Recipes" at bounding box center [82, 166] width 165 height 32
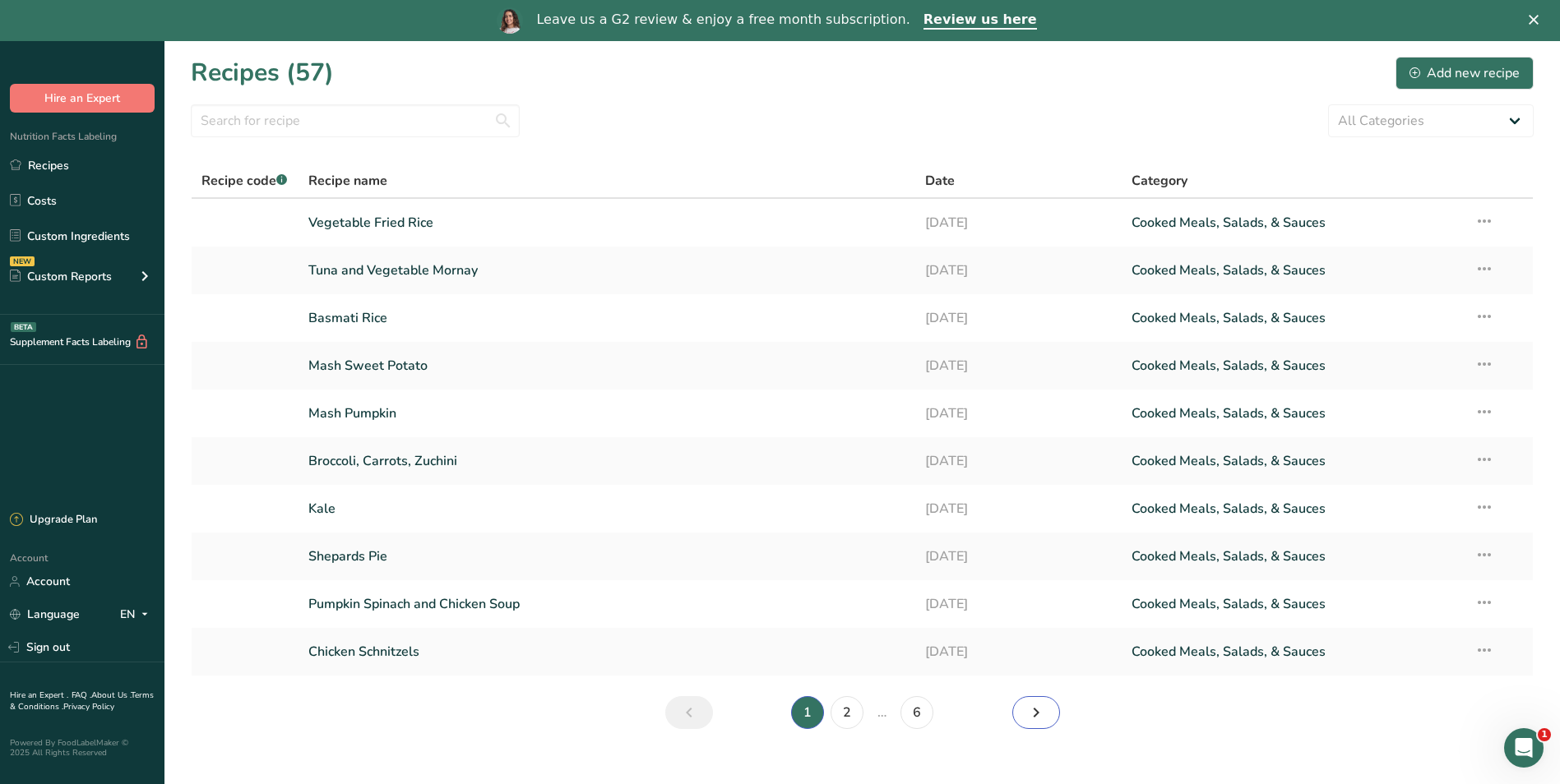
click at [1037, 712] on icon "Next page" at bounding box center [1036, 713] width 20 height 30
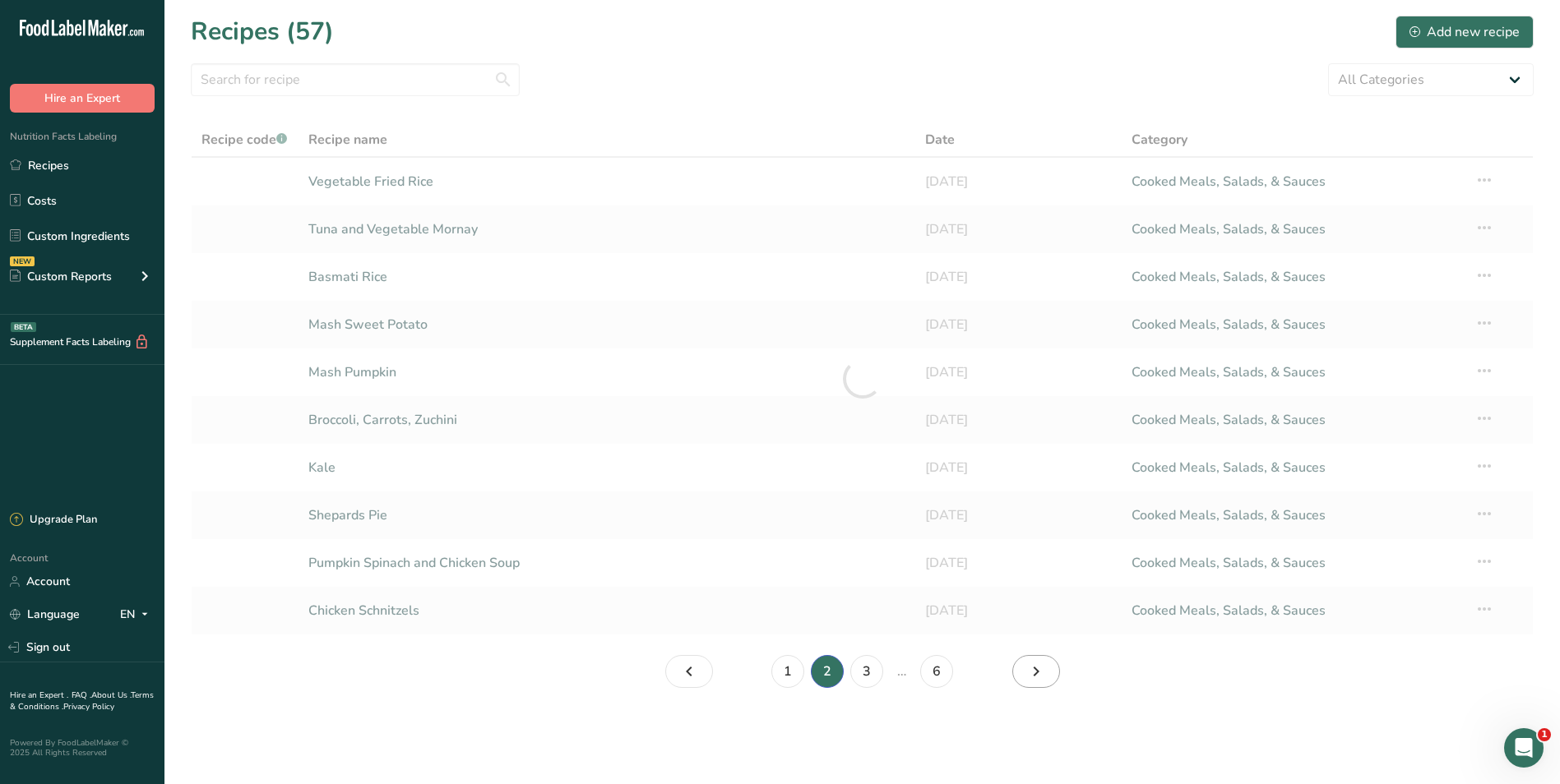
click at [1037, 712] on section "Recipes (57) Add new recipe All Categories Baked Goods [GEOGRAPHIC_DATA] Confec…" at bounding box center [862, 357] width 1395 height 714
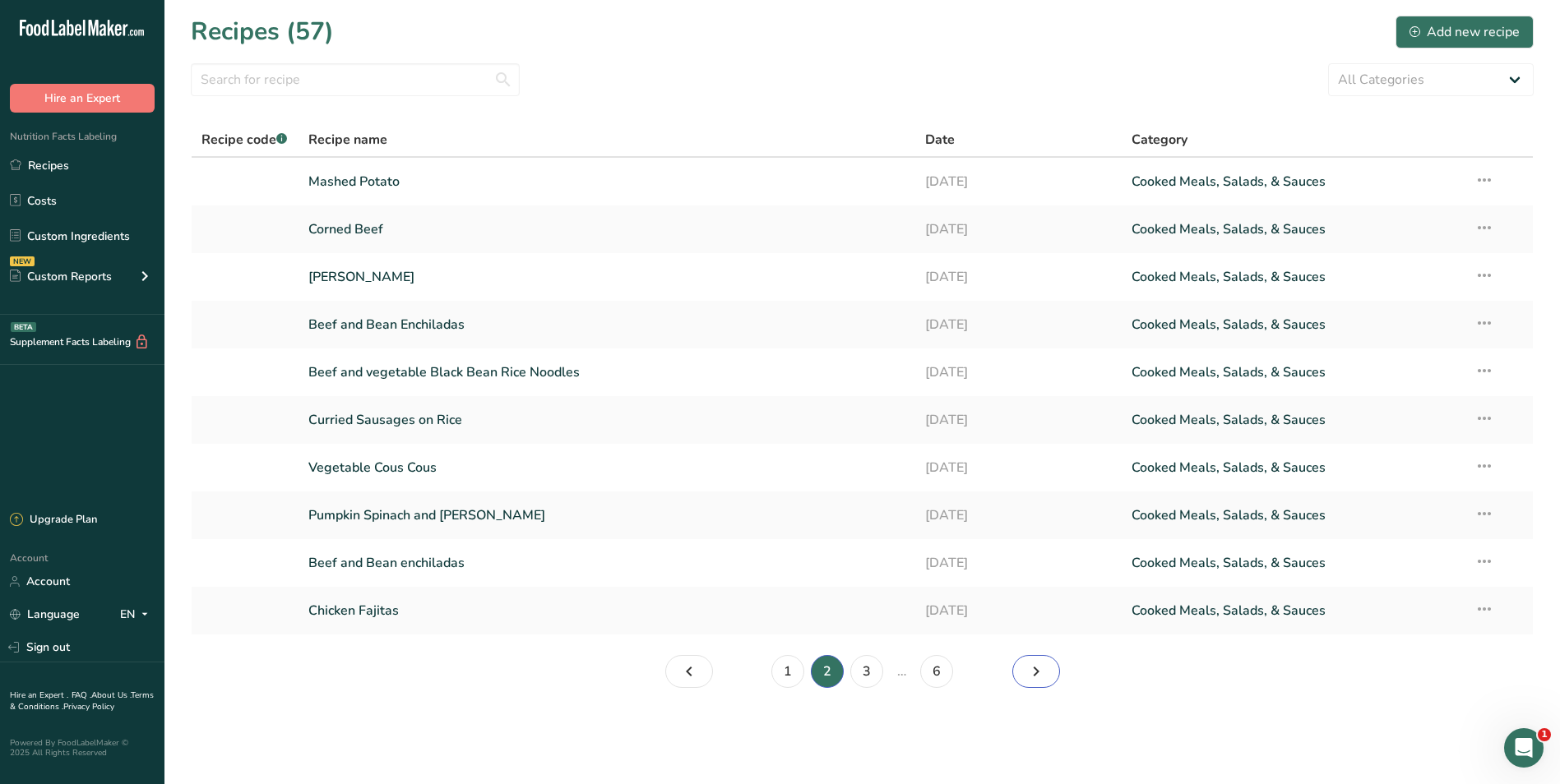
click at [1037, 672] on icon "Page 3." at bounding box center [1036, 672] width 20 height 30
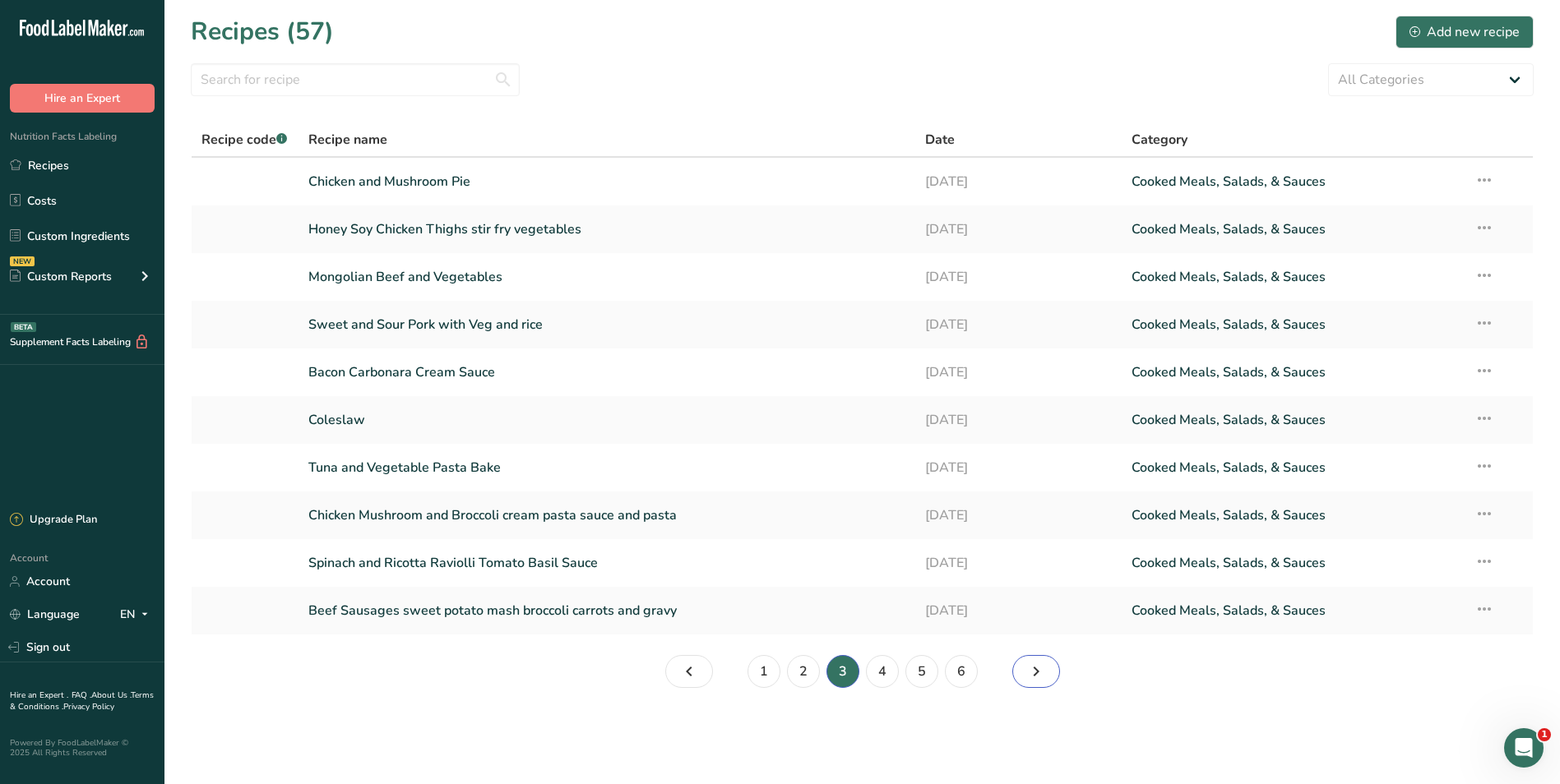
click at [1037, 672] on icon "Page 4." at bounding box center [1036, 672] width 20 height 30
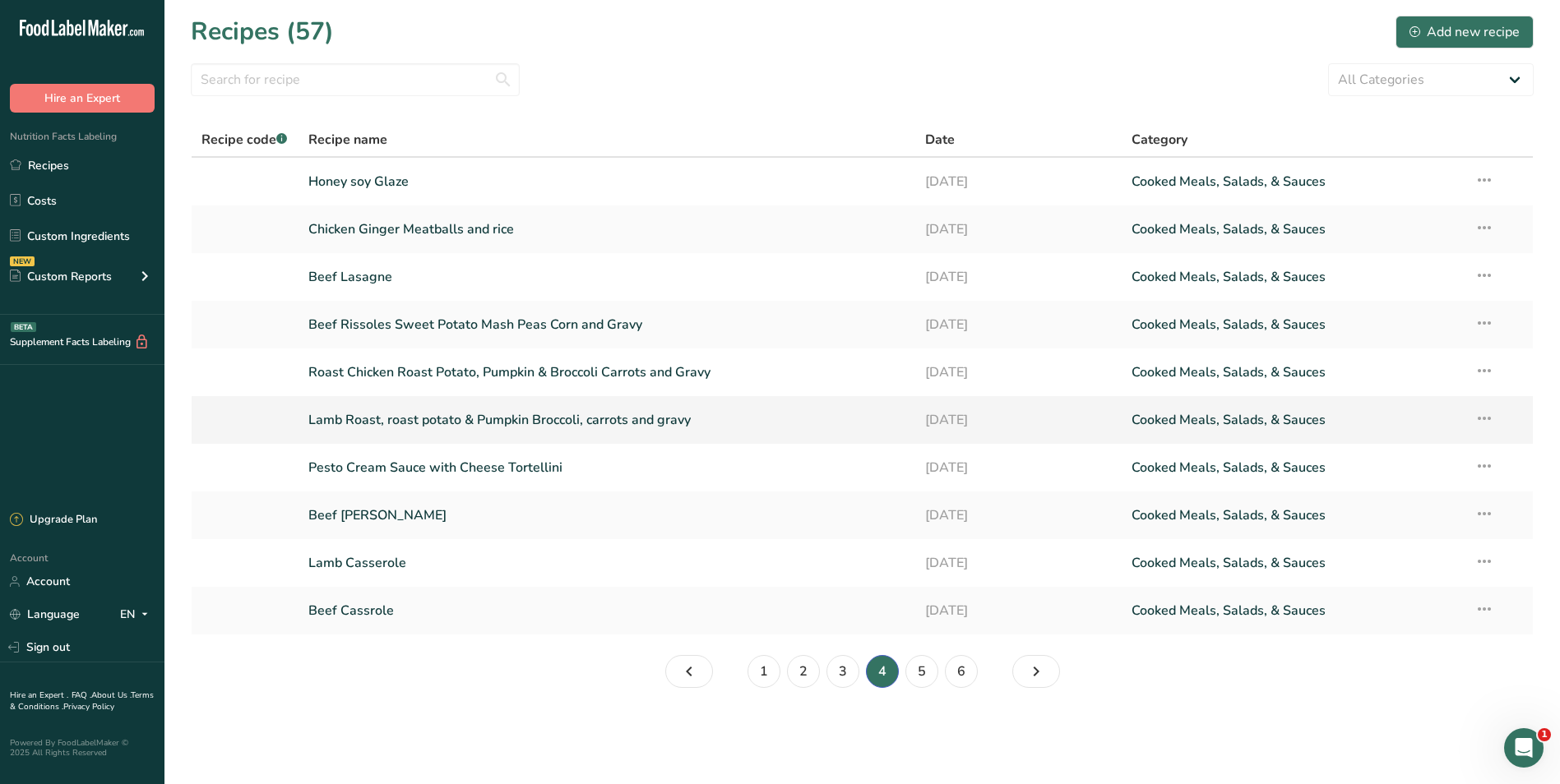
click at [692, 419] on link "Lamb Roast, roast potato & Pumpkin Broccoli, carrots and gravy" at bounding box center [607, 420] width 598 height 34
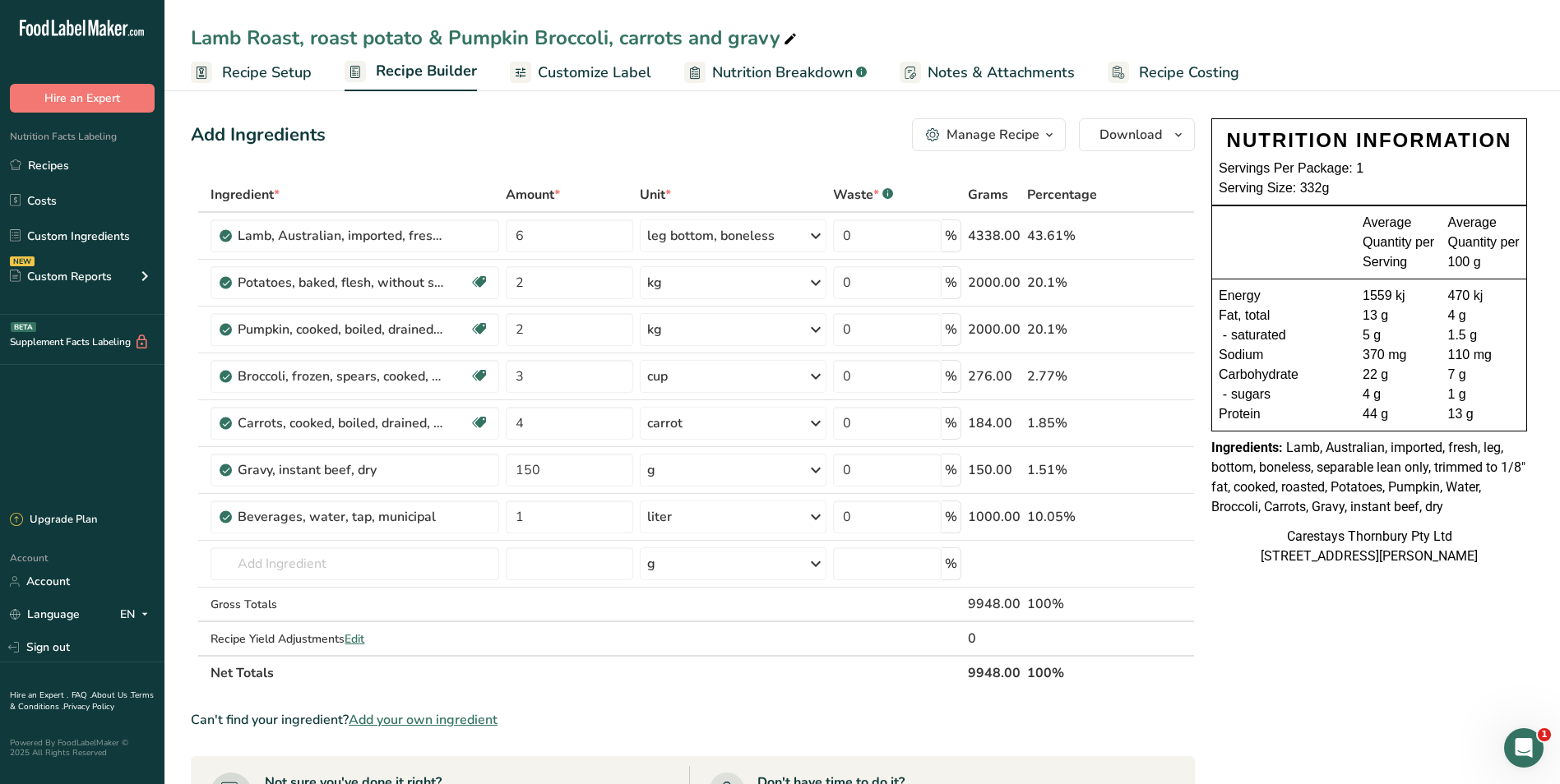
click at [783, 37] on icon at bounding box center [791, 39] width 15 height 23
click at [318, 37] on input "Lamb Roast, roast potato & Pumpkin Broccoli, carrots and gravy" at bounding box center [862, 38] width 1343 height 30
click at [380, 39] on input "Lamb Roast, Roast potato & Pumpkin Broccoli, carrots and gravy" at bounding box center [862, 38] width 1343 height 30
click at [632, 39] on input "Lamb Roast, Roast Potato & Pumpkin Broccoli, carrots and gravy" at bounding box center [862, 38] width 1343 height 30
click at [748, 36] on input "Lamb Roast, Roast Potato & Pumpkin Broccoli, Carrots and gravy" at bounding box center [862, 38] width 1343 height 30
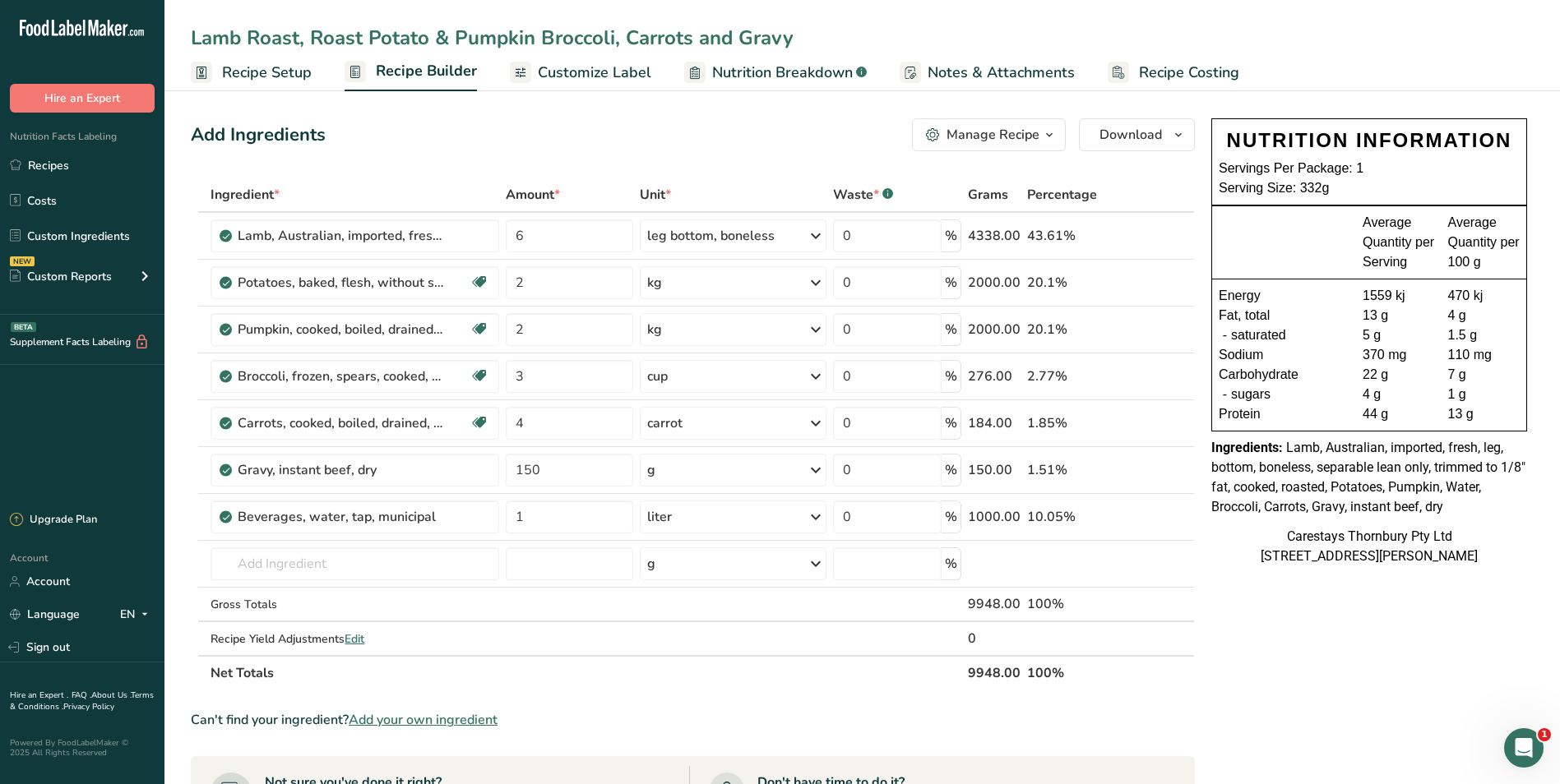
type input "Lamb Roast, Roast Potato & Pumpkin Broccoli, Carrots and Gravy"
click at [1147, 67] on span "Recipe Costing" at bounding box center [1189, 73] width 101 height 22
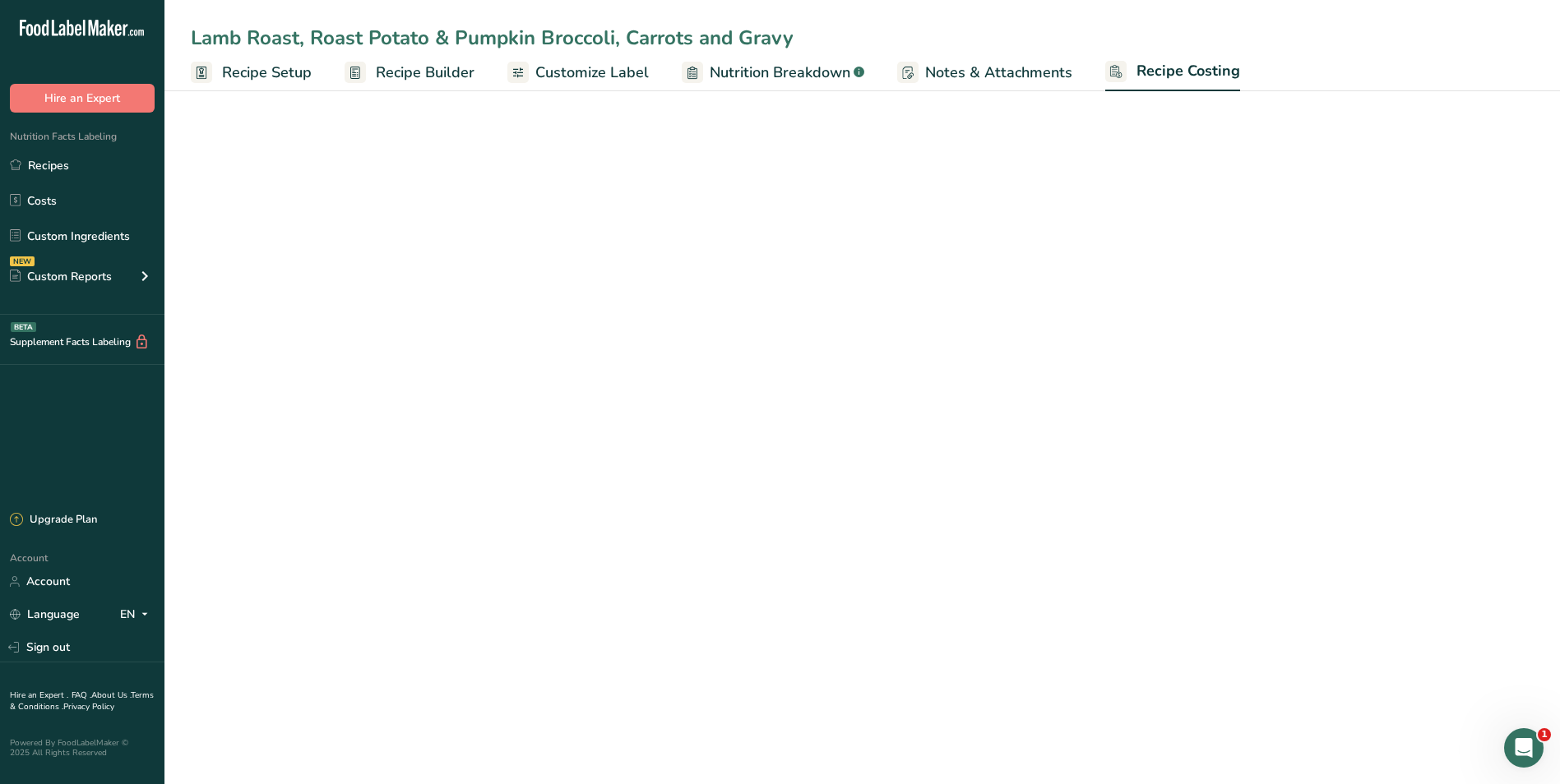
select select "1"
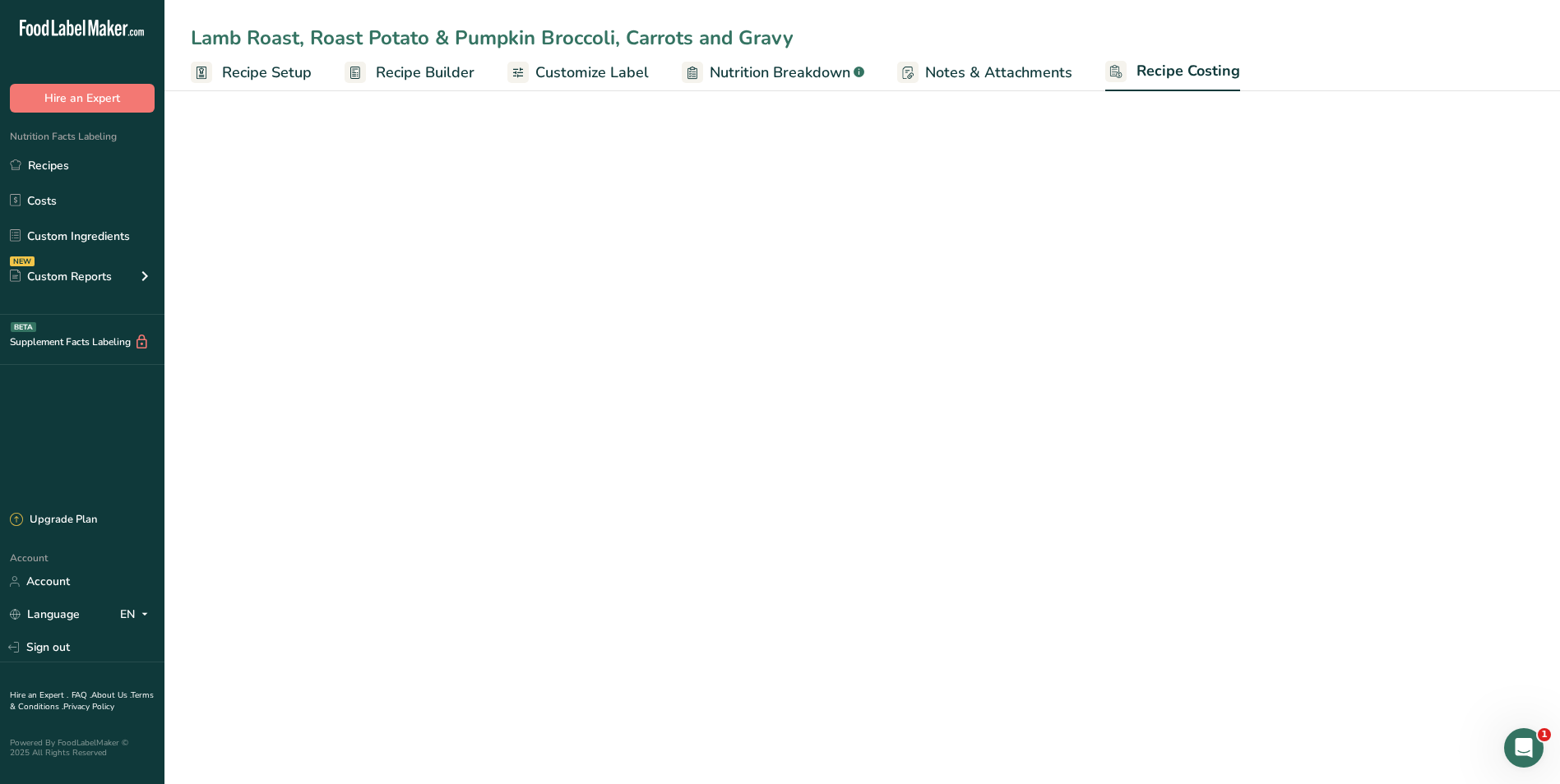
select select "1"
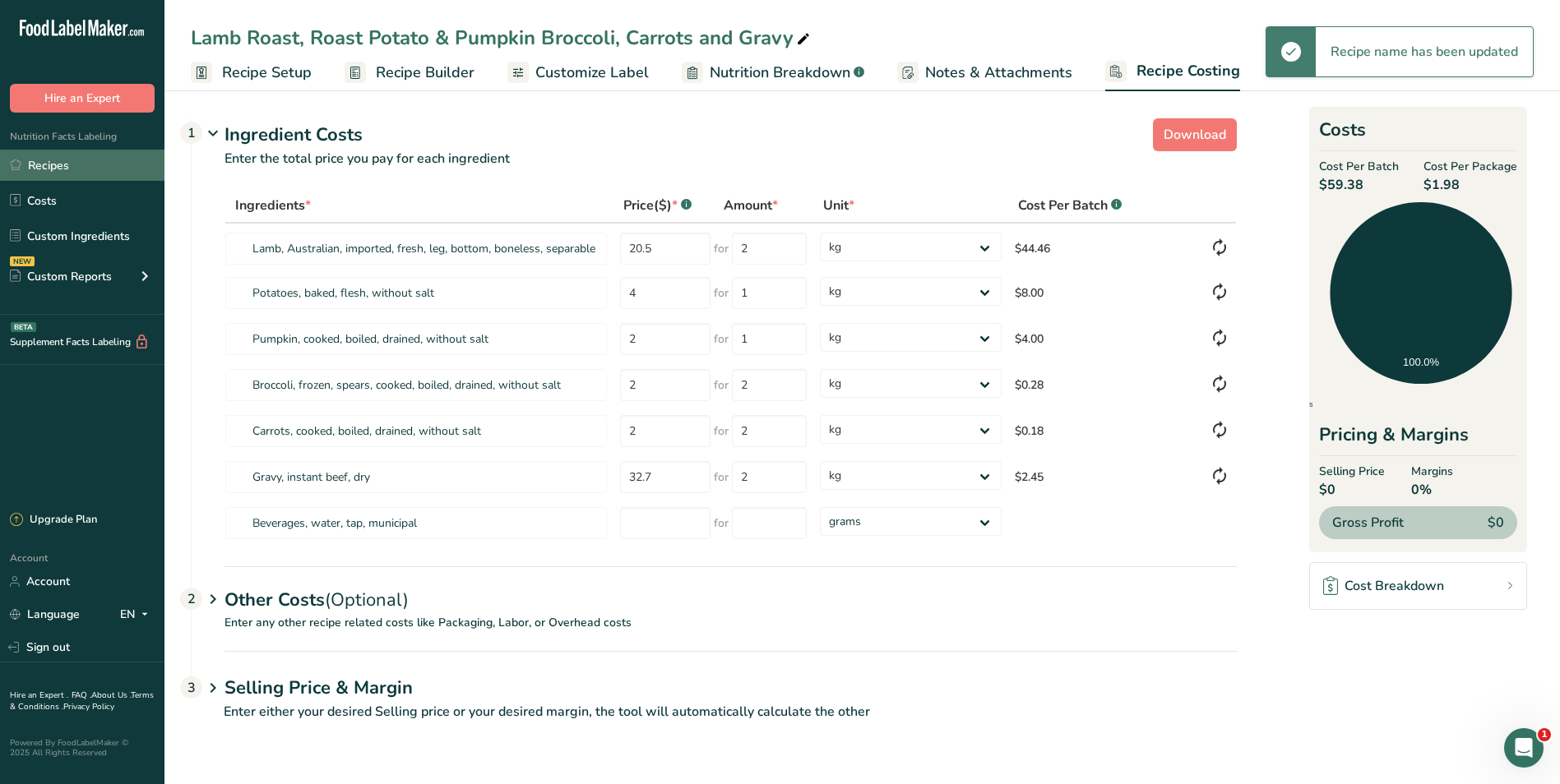
click at [46, 164] on link "Recipes" at bounding box center [82, 166] width 165 height 32
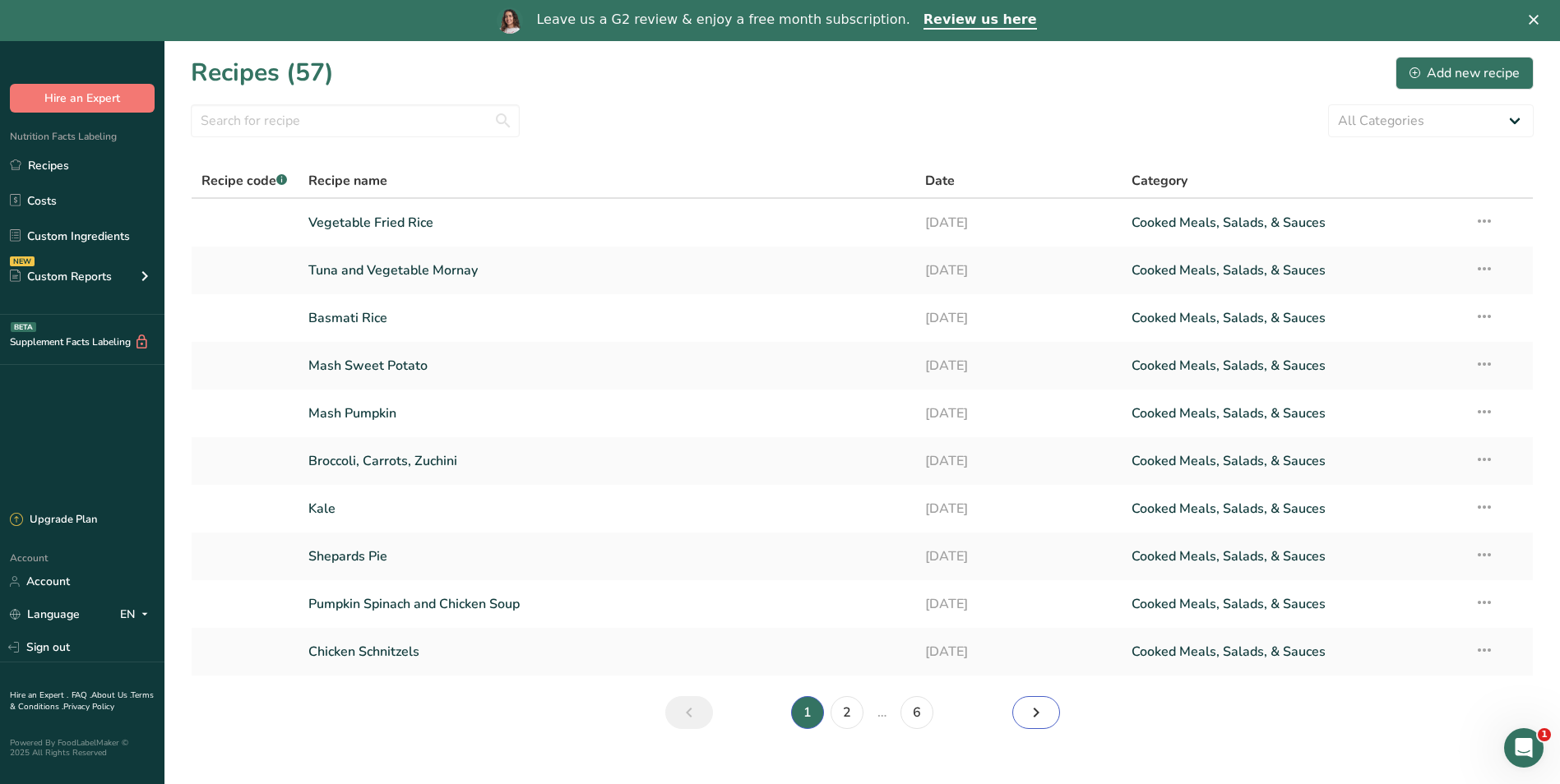
click at [1046, 713] on link "Next page" at bounding box center [1036, 712] width 47 height 33
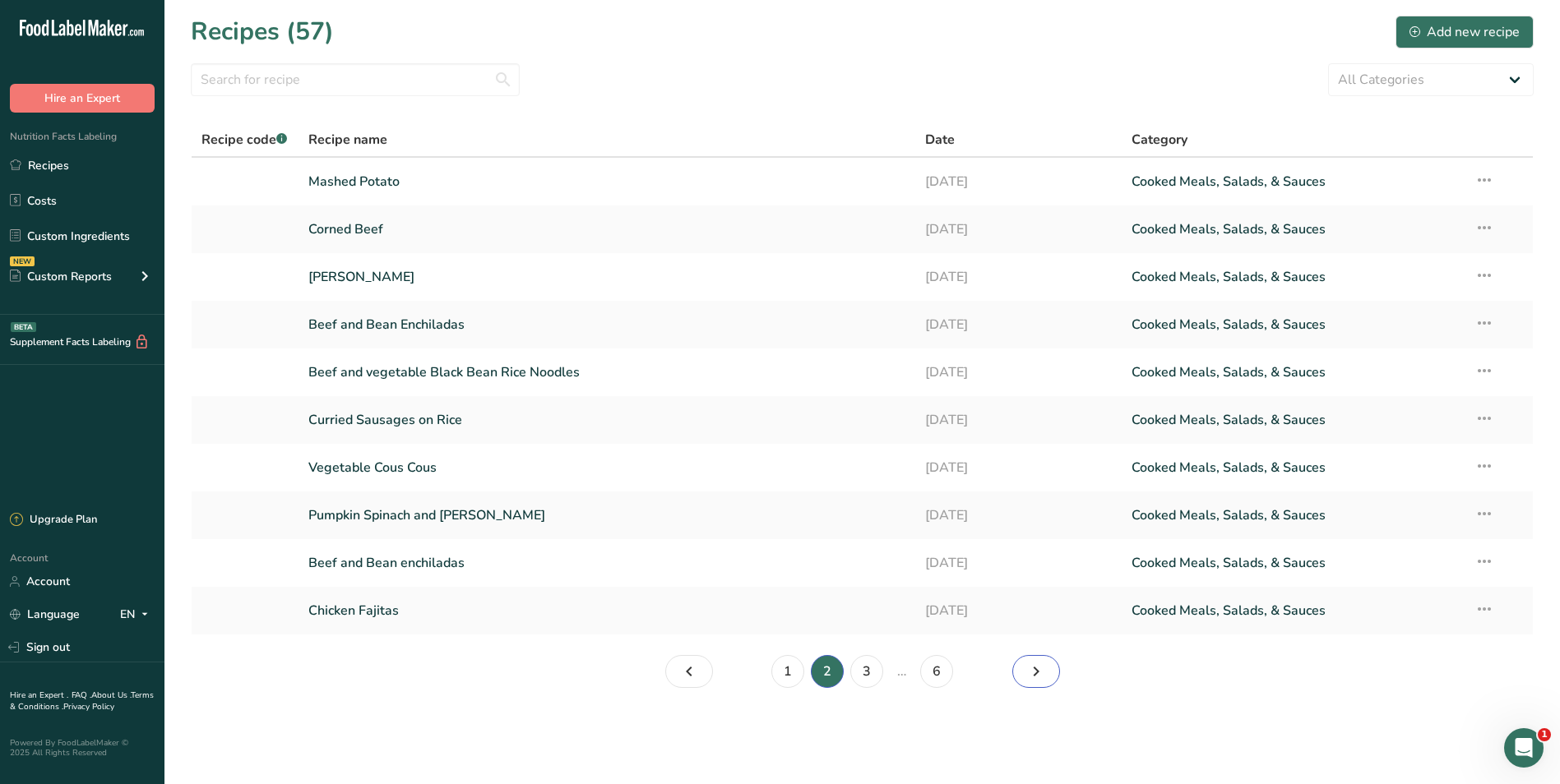
click at [1041, 672] on icon "Page 3." at bounding box center [1036, 672] width 20 height 30
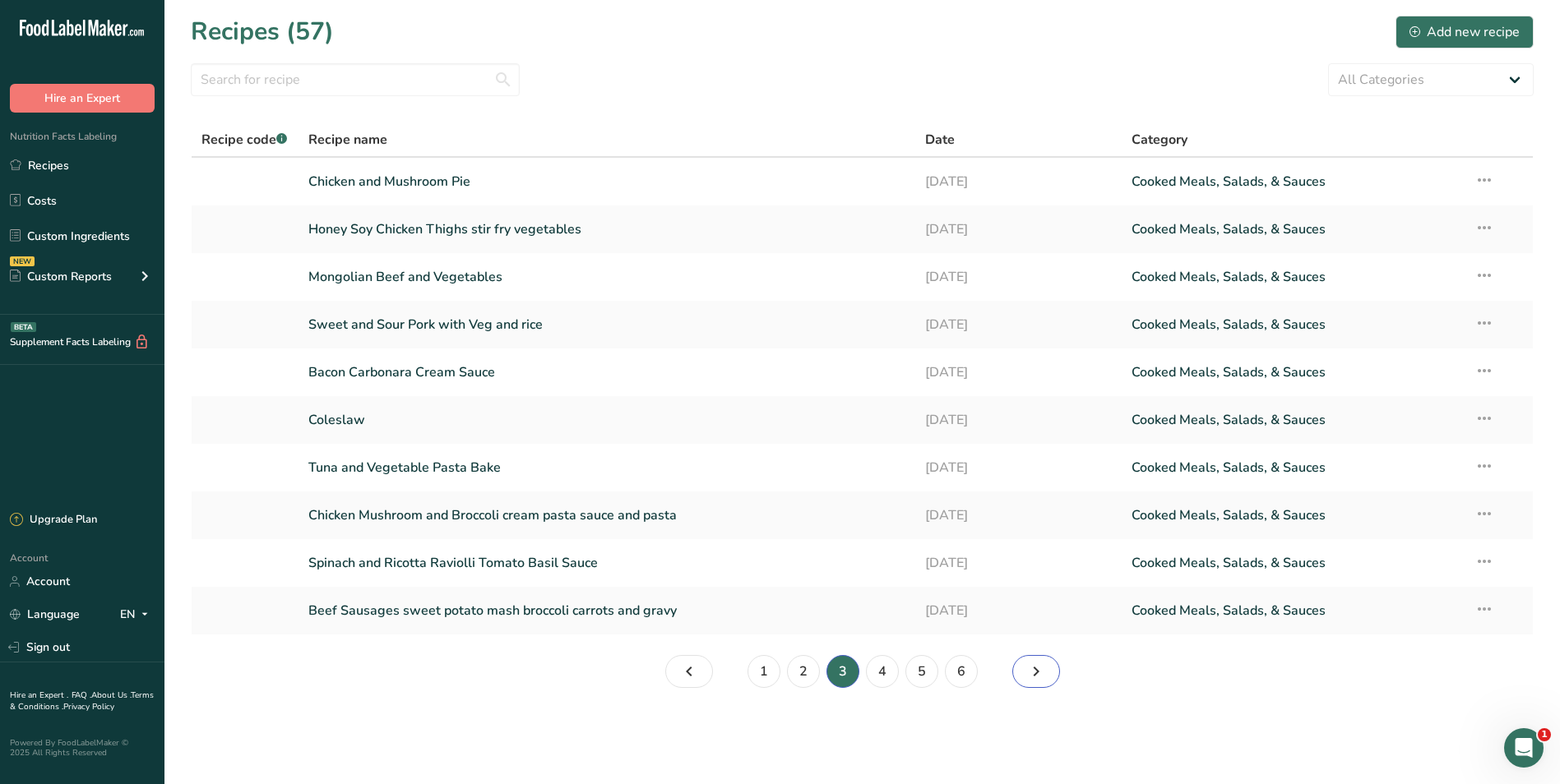
click at [1041, 672] on icon "Page 4." at bounding box center [1036, 672] width 20 height 30
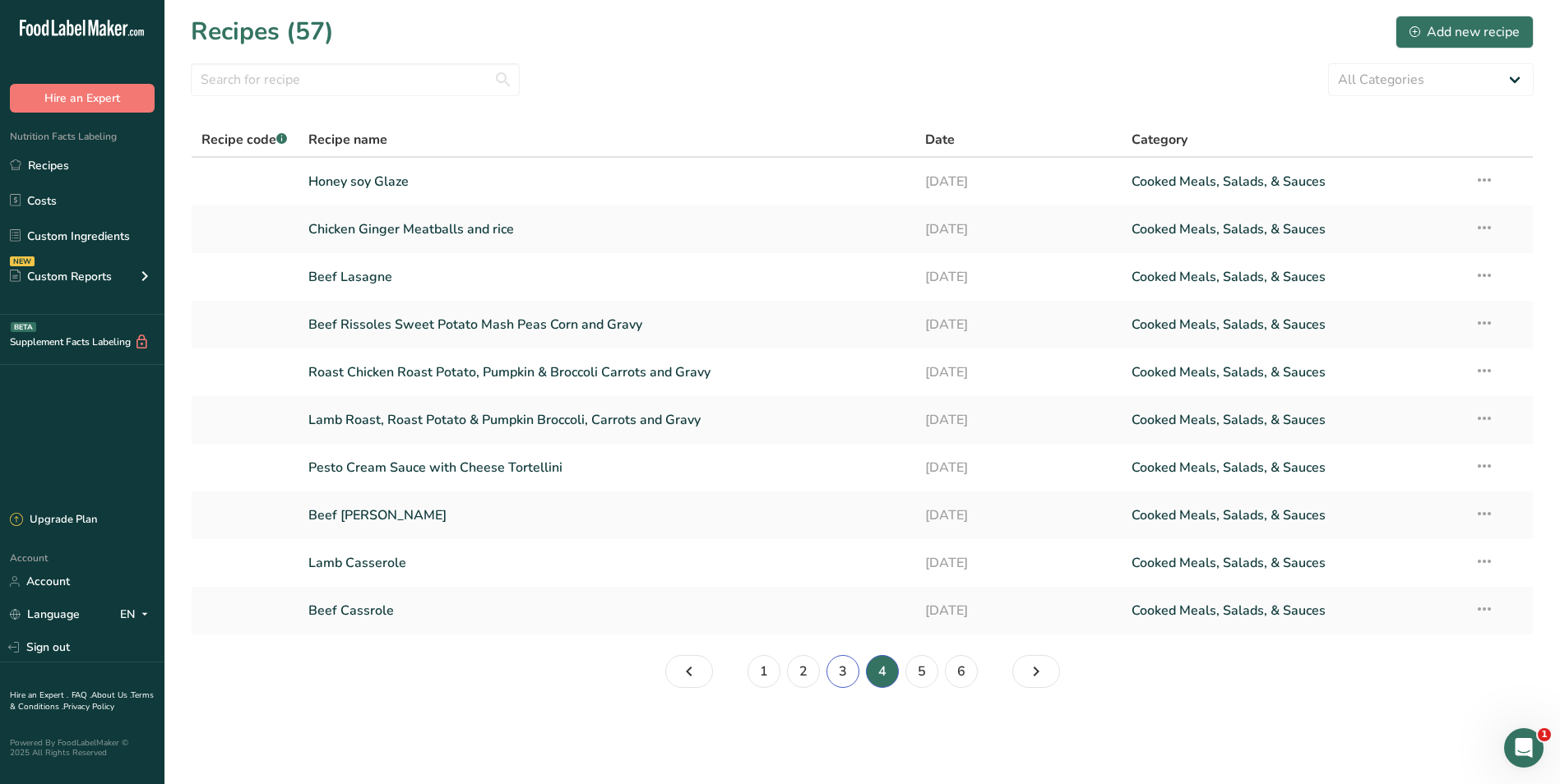
click at [839, 679] on link "3" at bounding box center [842, 671] width 33 height 33
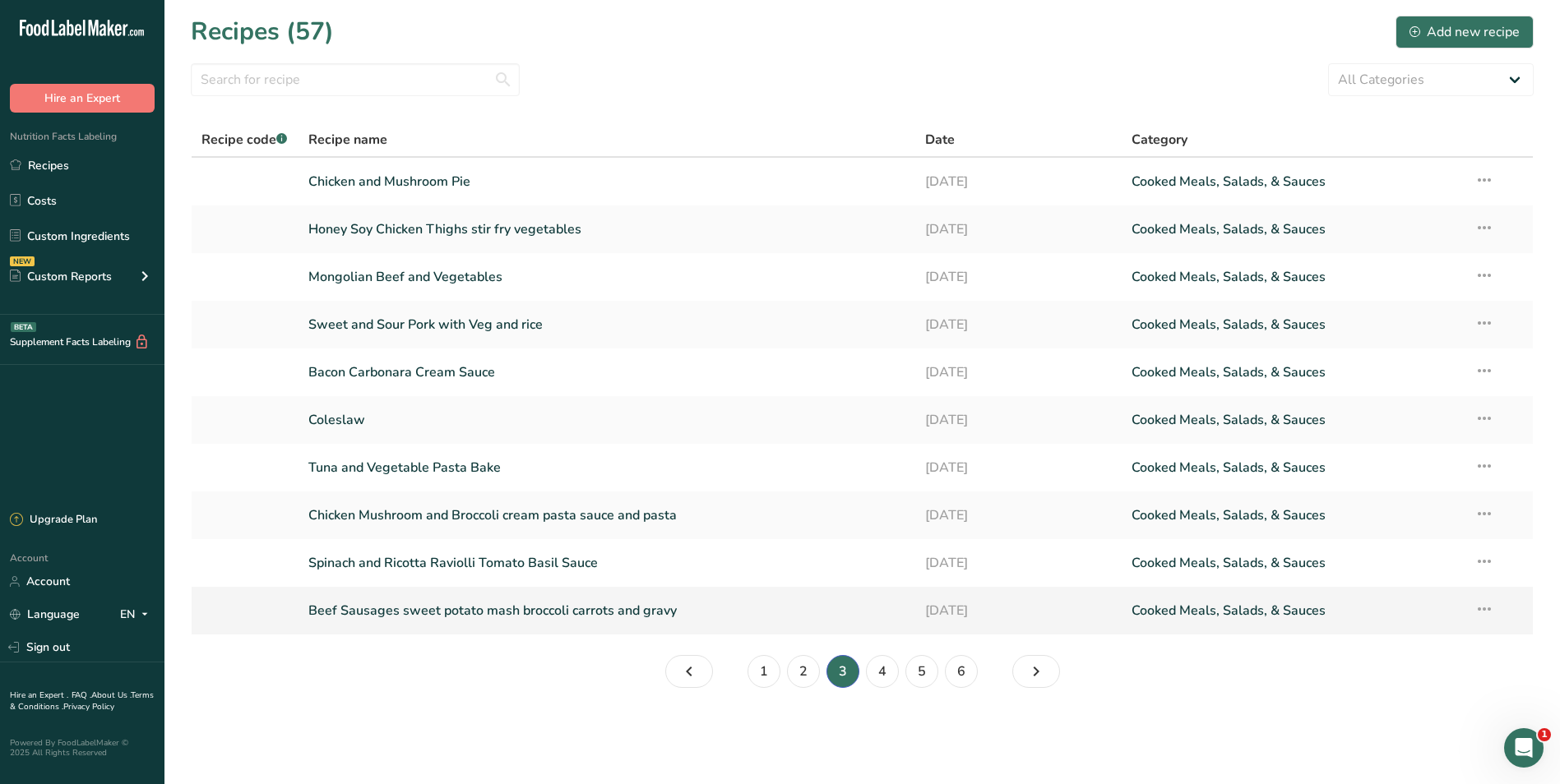
click at [586, 609] on link "Beef Sausages sweet potato mash broccoli carrots and gravy" at bounding box center [607, 611] width 598 height 34
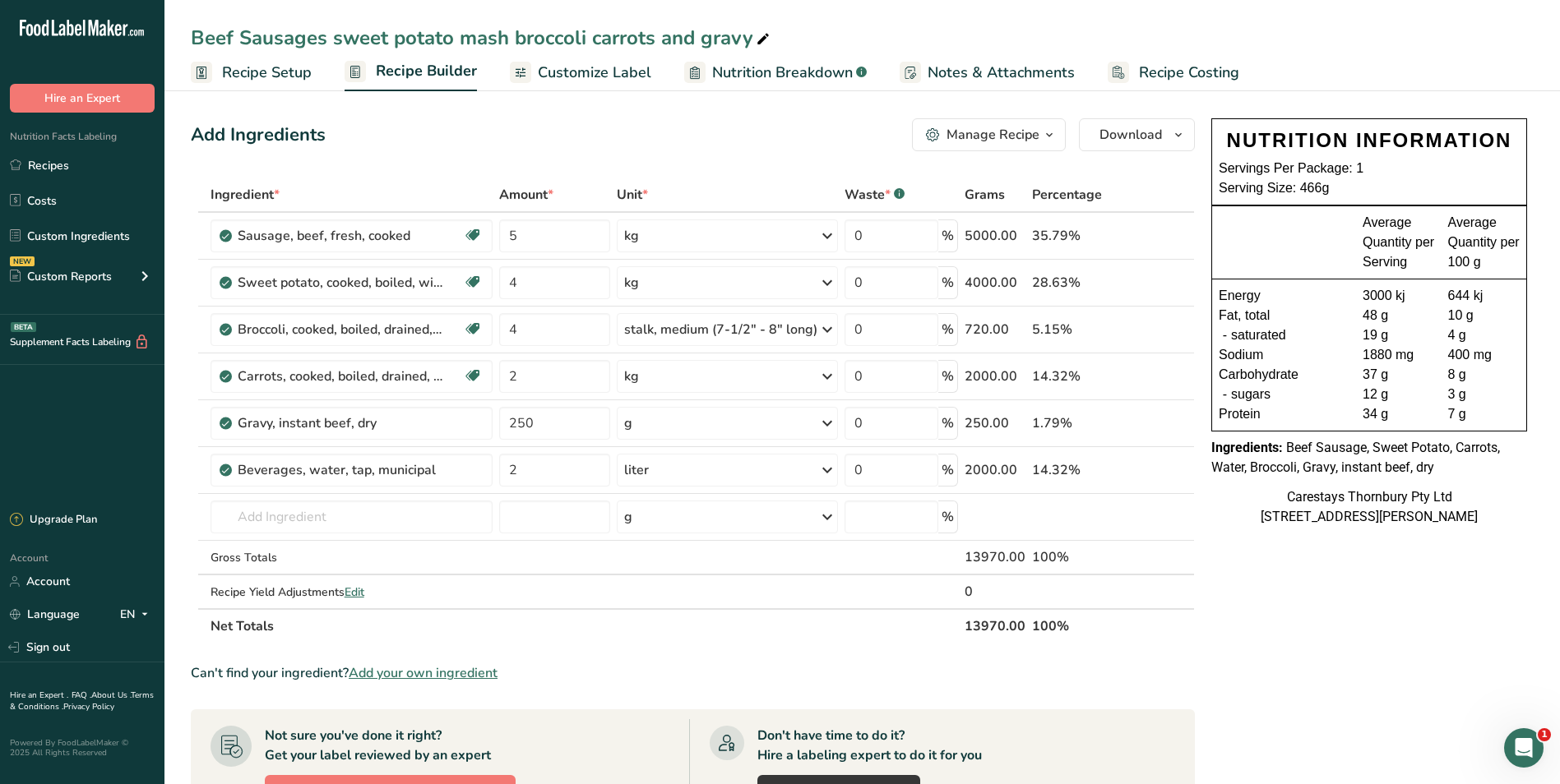
click at [339, 37] on div "Beef Sausages sweet potato mash broccoli carrots and gravy" at bounding box center [482, 38] width 582 height 30
click at [339, 35] on input "Beef Sausages sweet potato mash broccoli carrots and grav" at bounding box center [862, 38] width 1343 height 30
click at [406, 39] on input "Beef Sausages Sweet potato mash broccoli carrots and grav" at bounding box center [862, 38] width 1343 height 30
click at [477, 37] on input "Beef Sausages Sweet Potato mash broccoli carrots and grav" at bounding box center [862, 38] width 1343 height 30
click at [523, 37] on input "Beef Sausages Sweet Potato Mash broccoli carrots and grav" at bounding box center [862, 38] width 1343 height 30
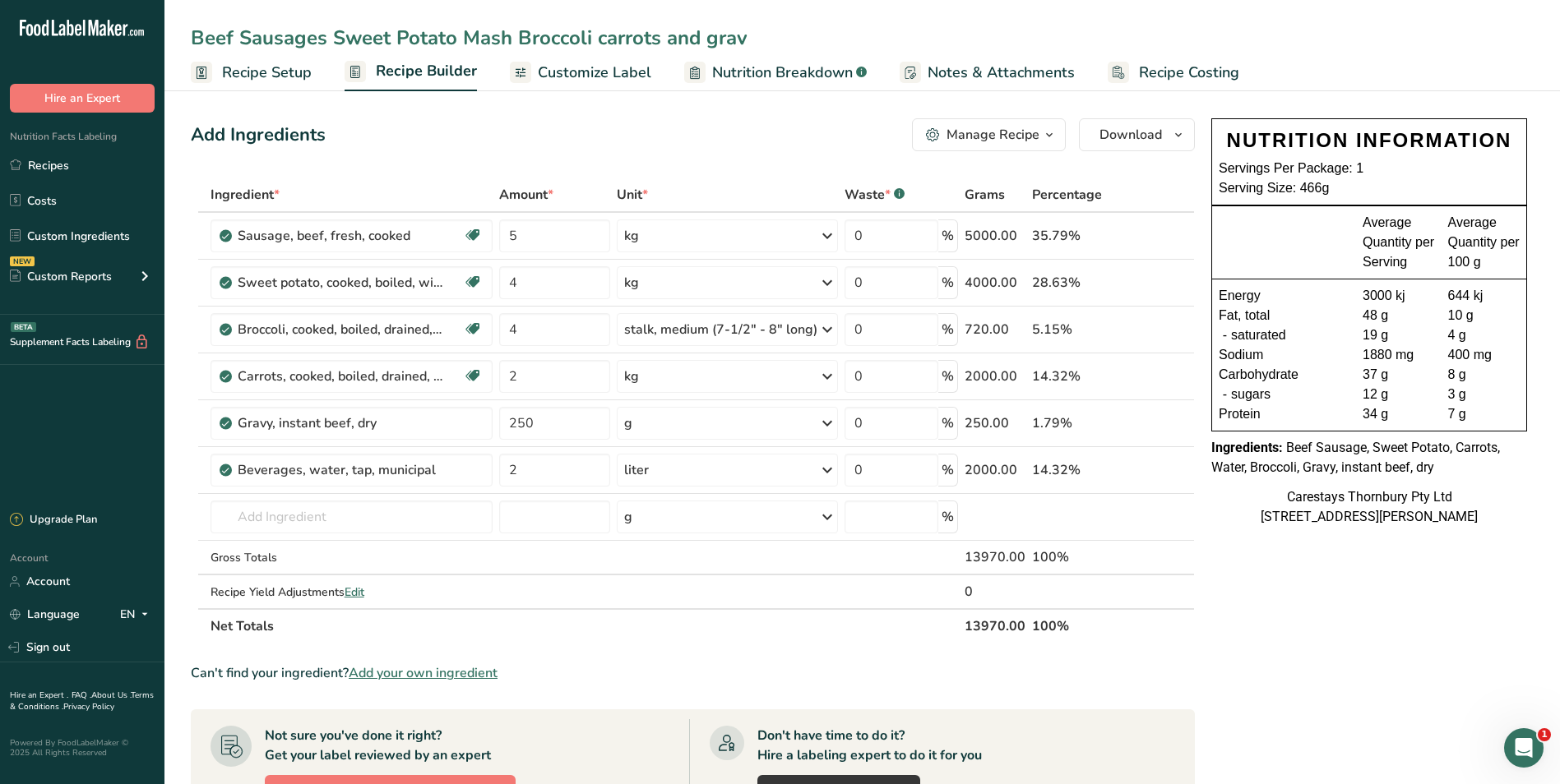
click at [601, 39] on input "Beef Sausages Sweet Potato Mash Broccoli carrots and grav" at bounding box center [862, 38] width 1343 height 30
click at [750, 39] on input "Beef Sausages Sweet Potato Mash Broccoli Carrots and Grav" at bounding box center [862, 38] width 1343 height 30
type input "Beef Sausages Sweet Potato Mash Broccoli Carrots and Gravy"
click at [1172, 71] on span "Recipe Costing" at bounding box center [1189, 73] width 101 height 22
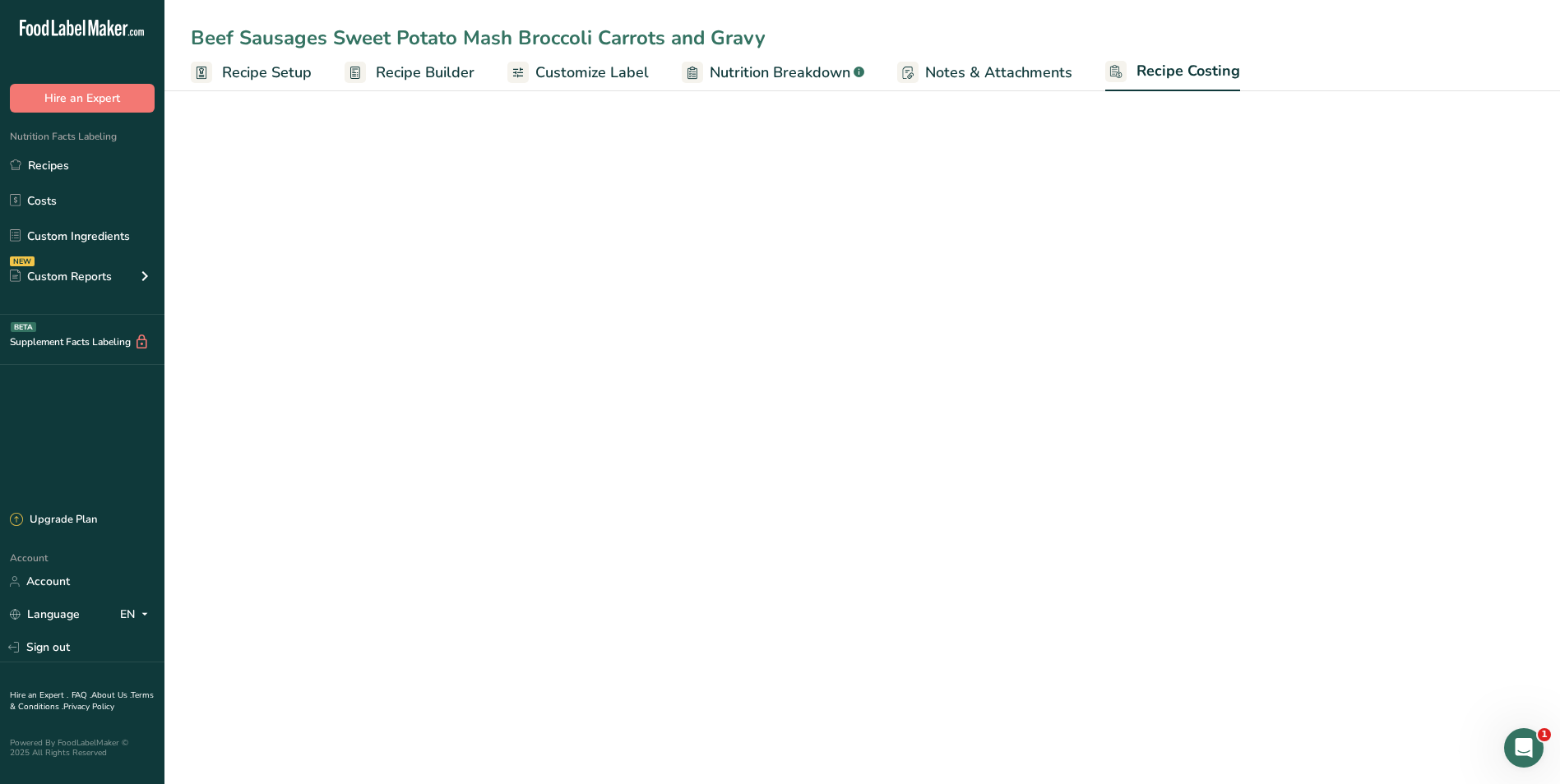
select select "1"
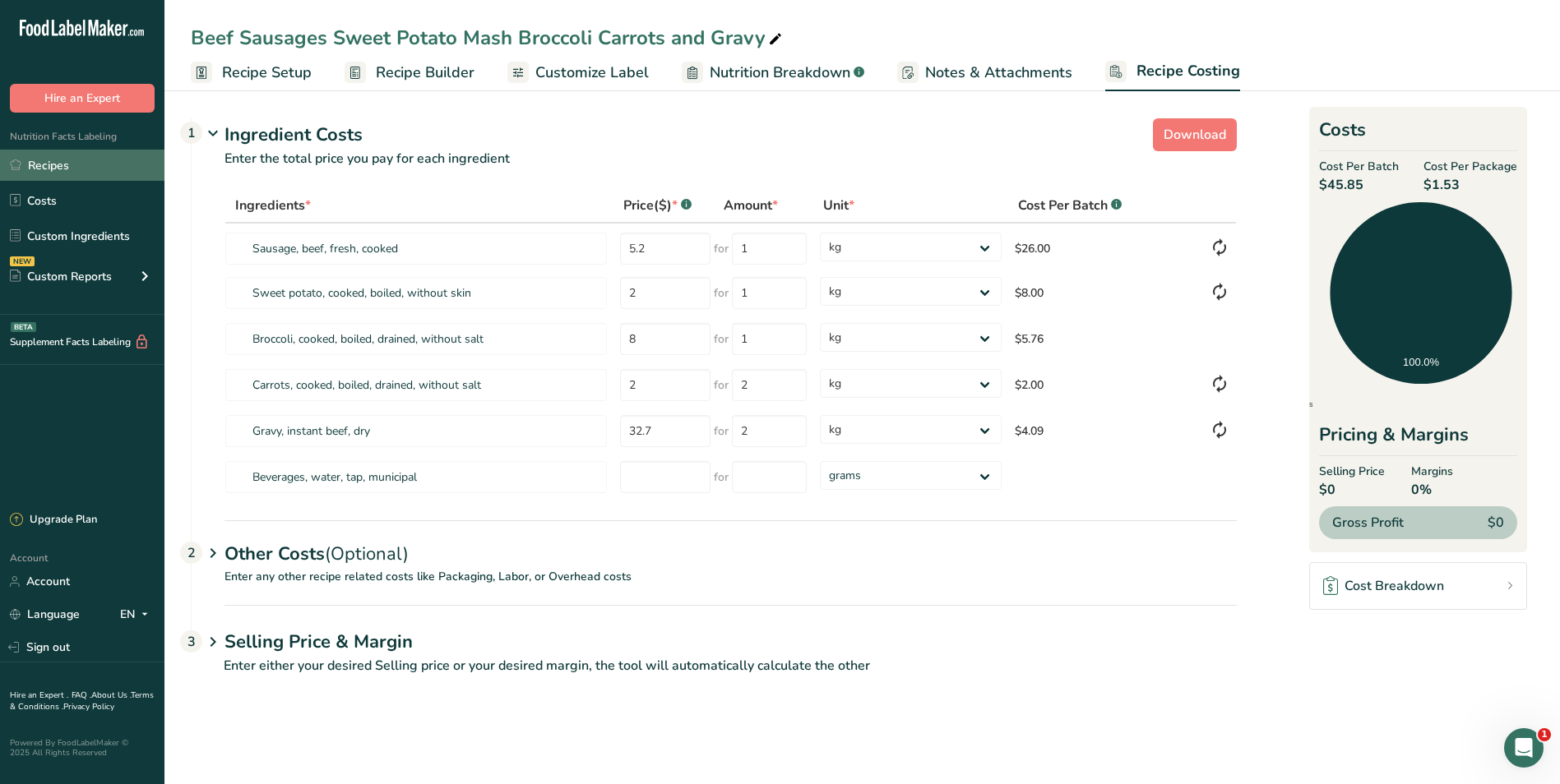
click at [67, 163] on link "Recipes" at bounding box center [82, 166] width 165 height 32
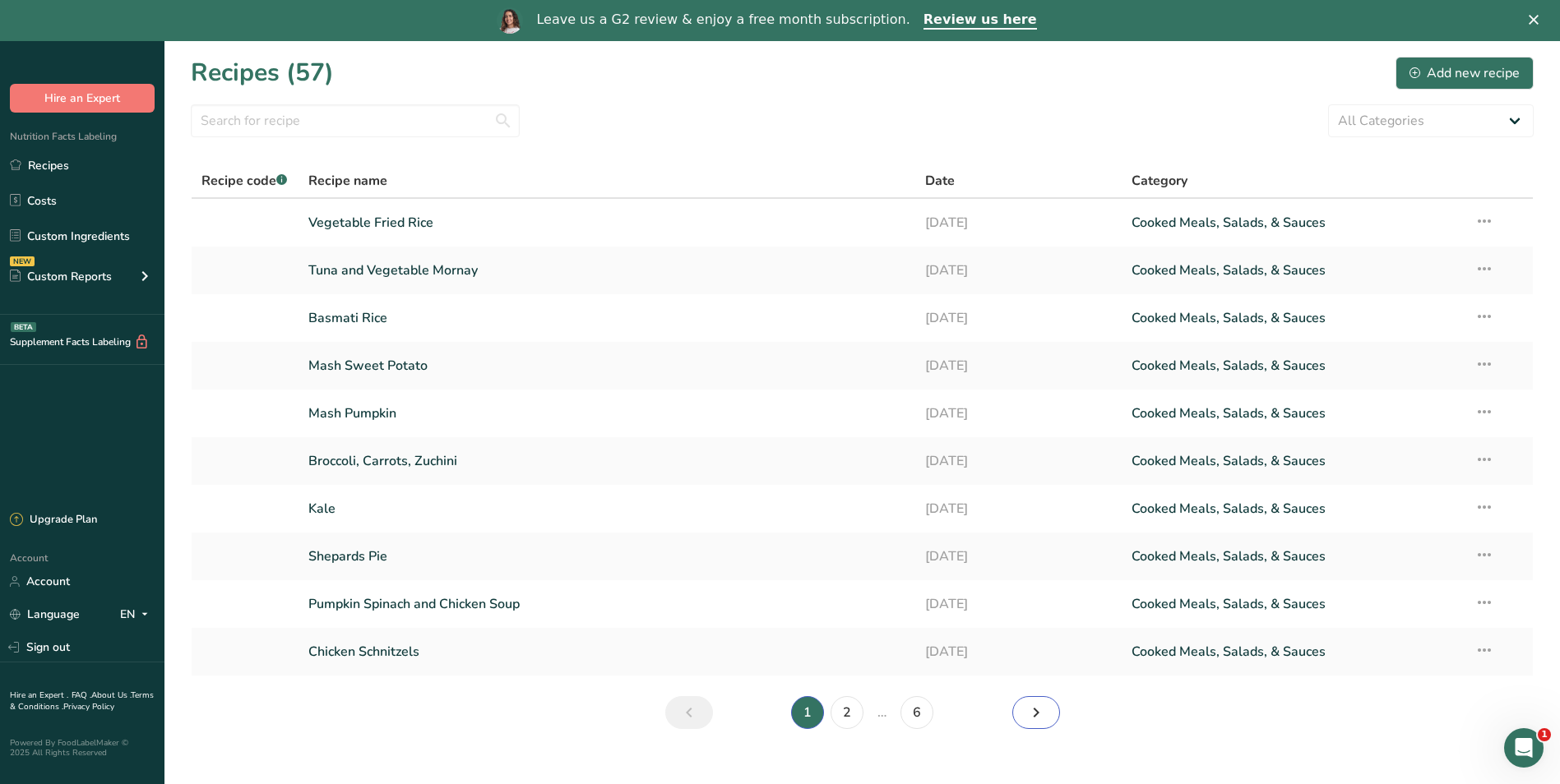
click at [1035, 712] on icon "Next page" at bounding box center [1036, 713] width 20 height 30
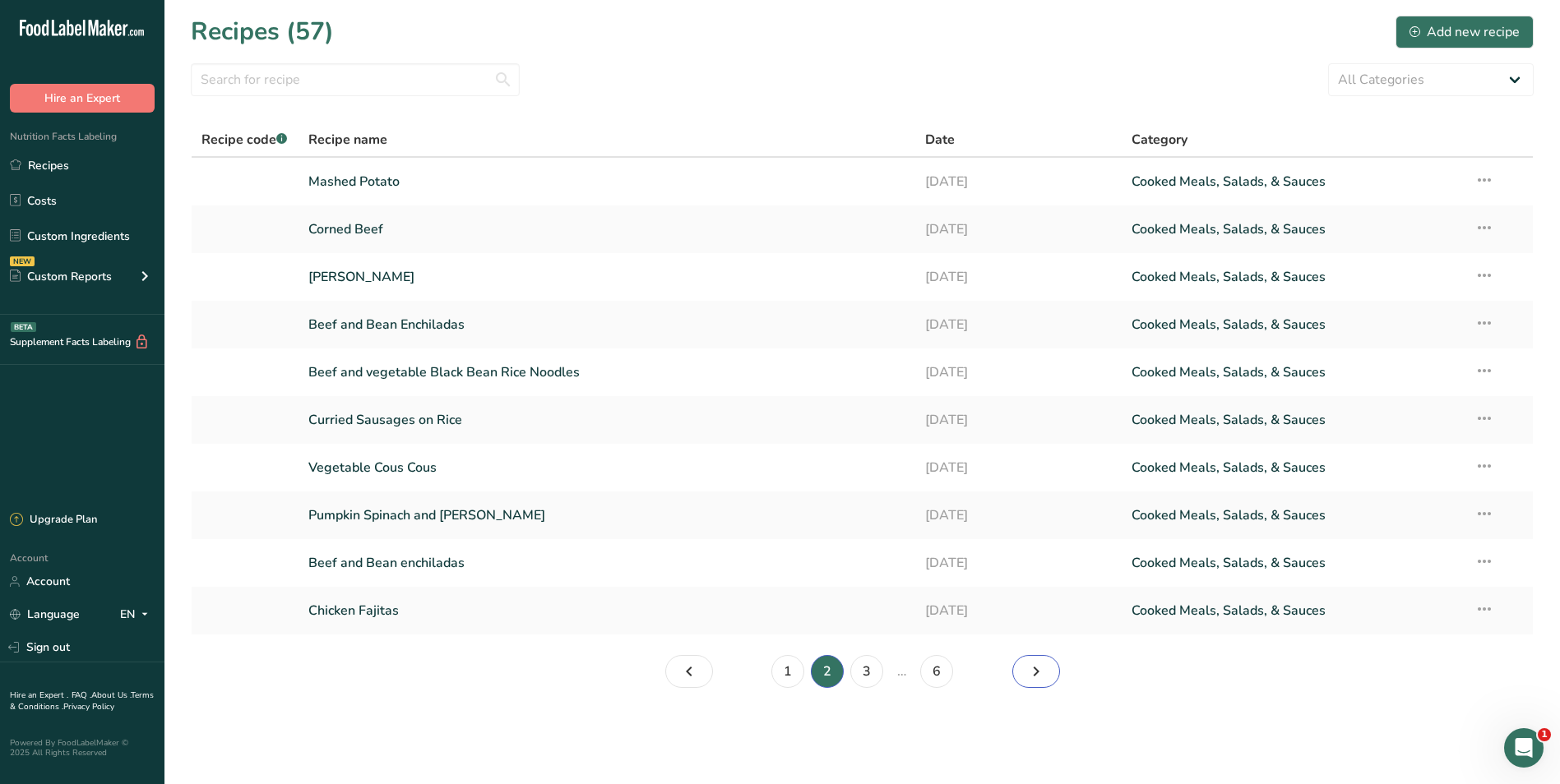
click at [1041, 673] on icon "Page 3." at bounding box center [1036, 672] width 20 height 30
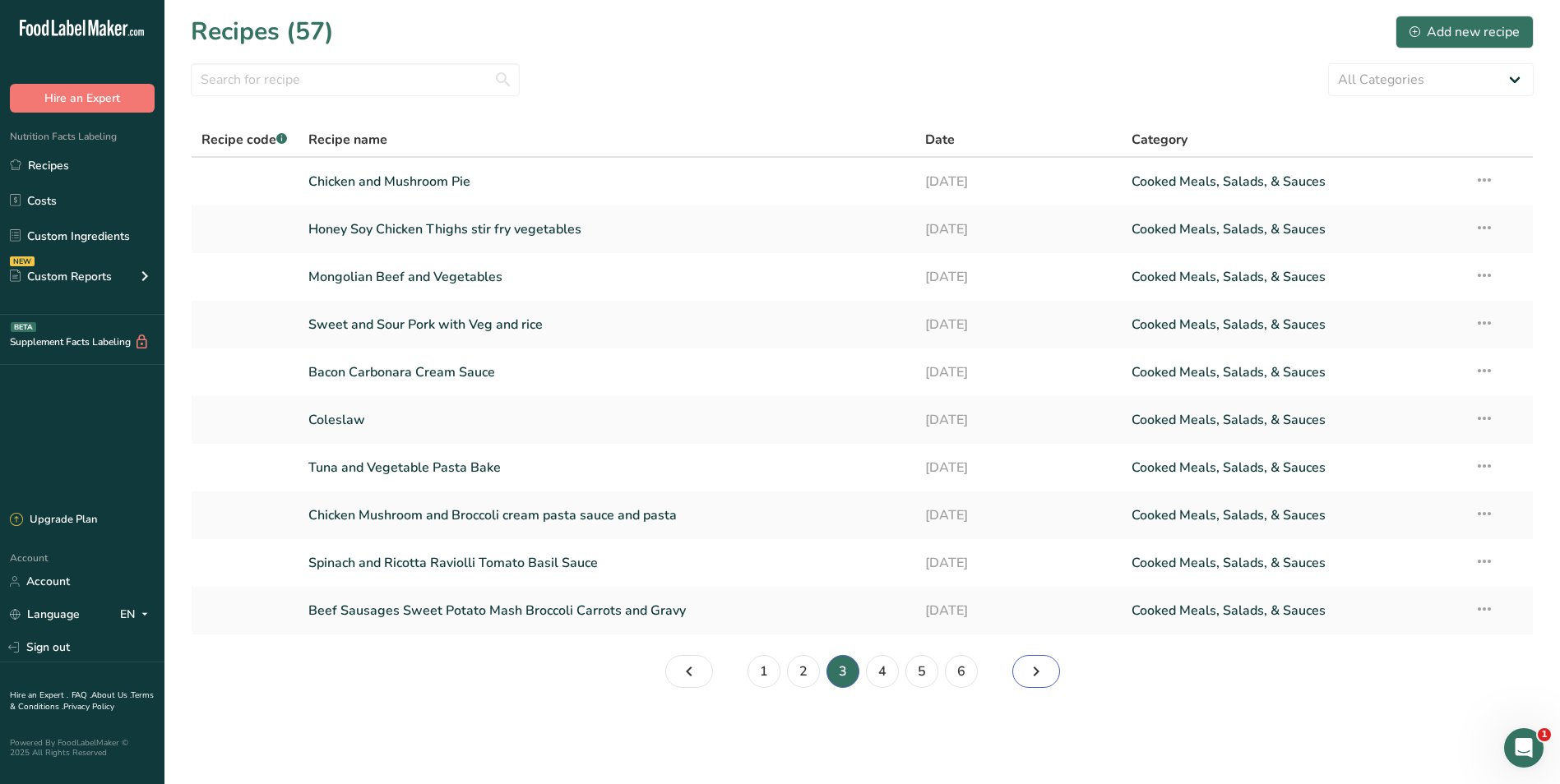
click at [1041, 673] on icon "Page 4." at bounding box center [1036, 672] width 20 height 30
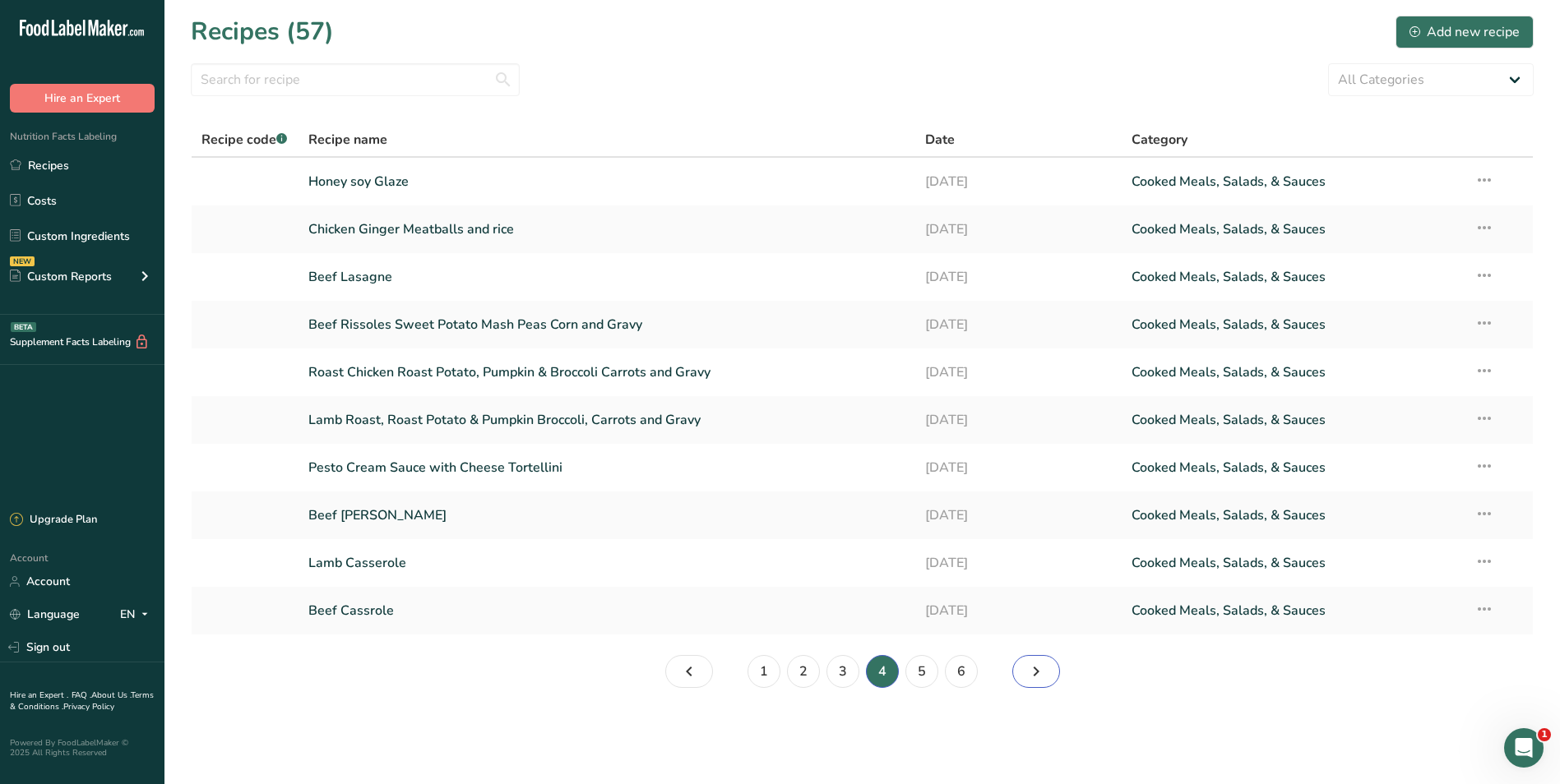
click at [1044, 673] on icon "Page 5." at bounding box center [1036, 672] width 20 height 30
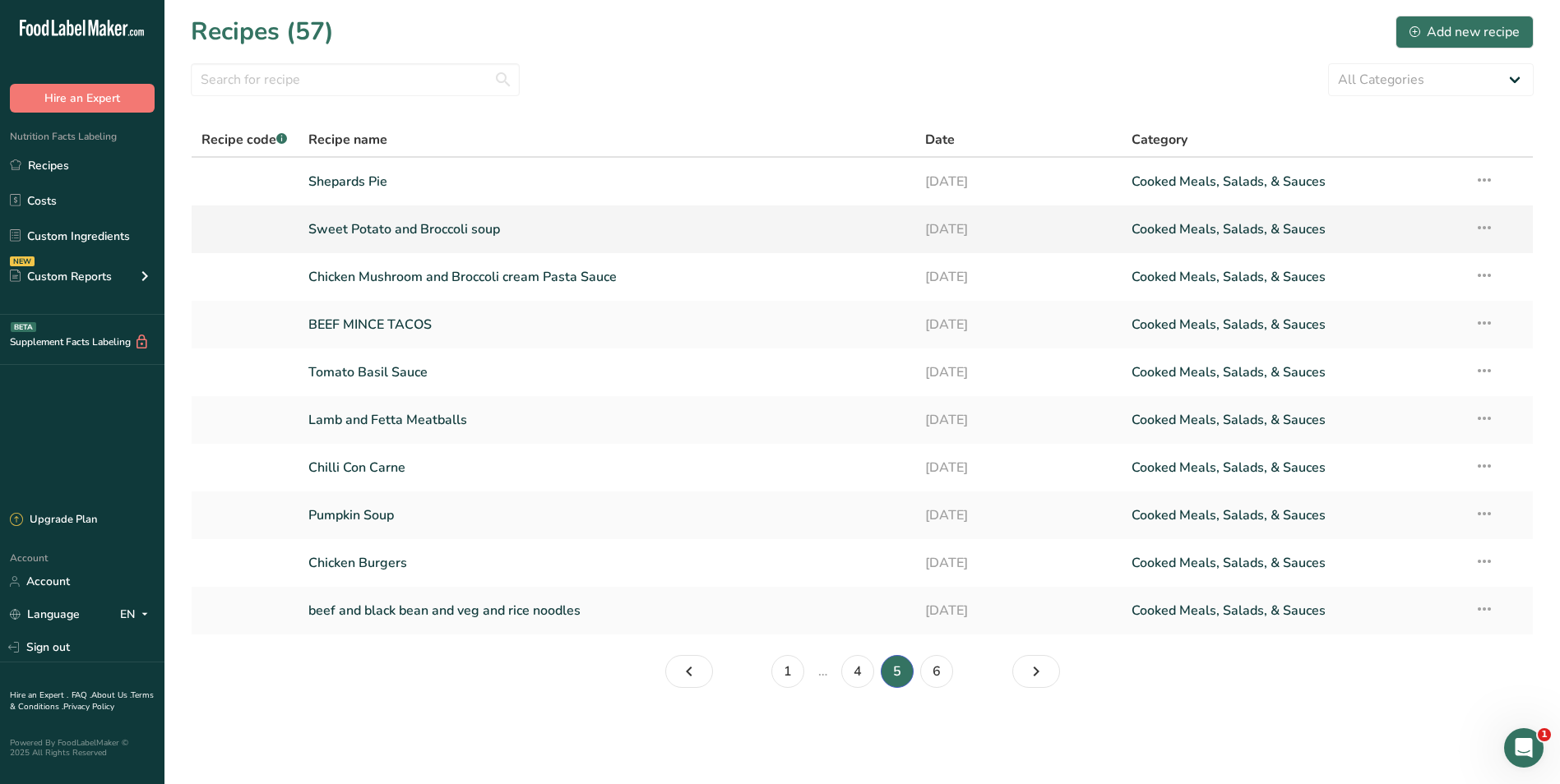
click at [454, 227] on link "Sweet Potato and Broccoli soup" at bounding box center [607, 229] width 598 height 34
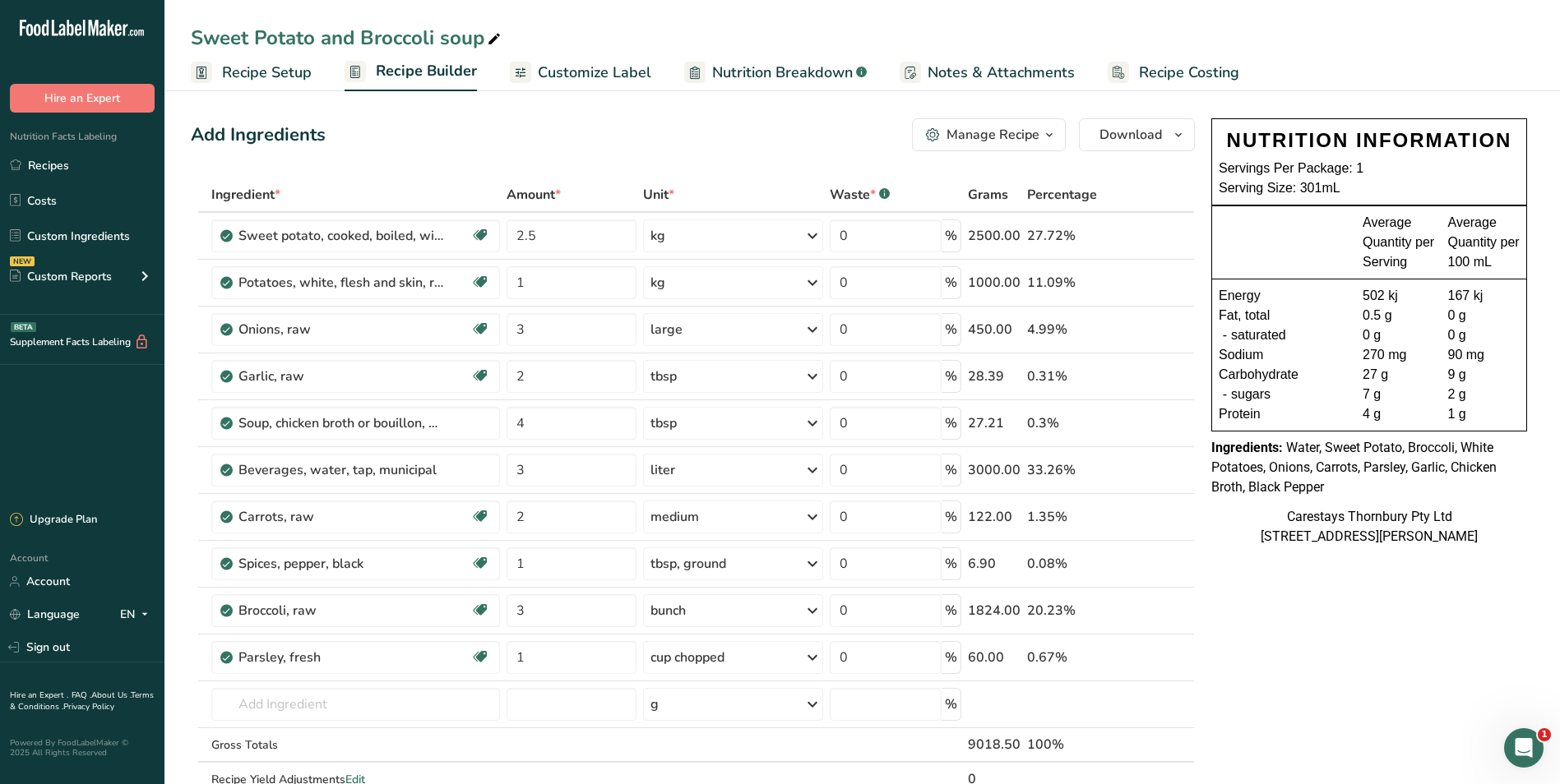
click at [490, 38] on icon at bounding box center [495, 39] width 15 height 23
click at [446, 38] on input "Sweet Potato and Broccoli soup" at bounding box center [862, 38] width 1343 height 30
type input "Sweet Potato and Broccoli Soup"
click at [1181, 74] on span "Recipe Costing" at bounding box center [1189, 73] width 101 height 22
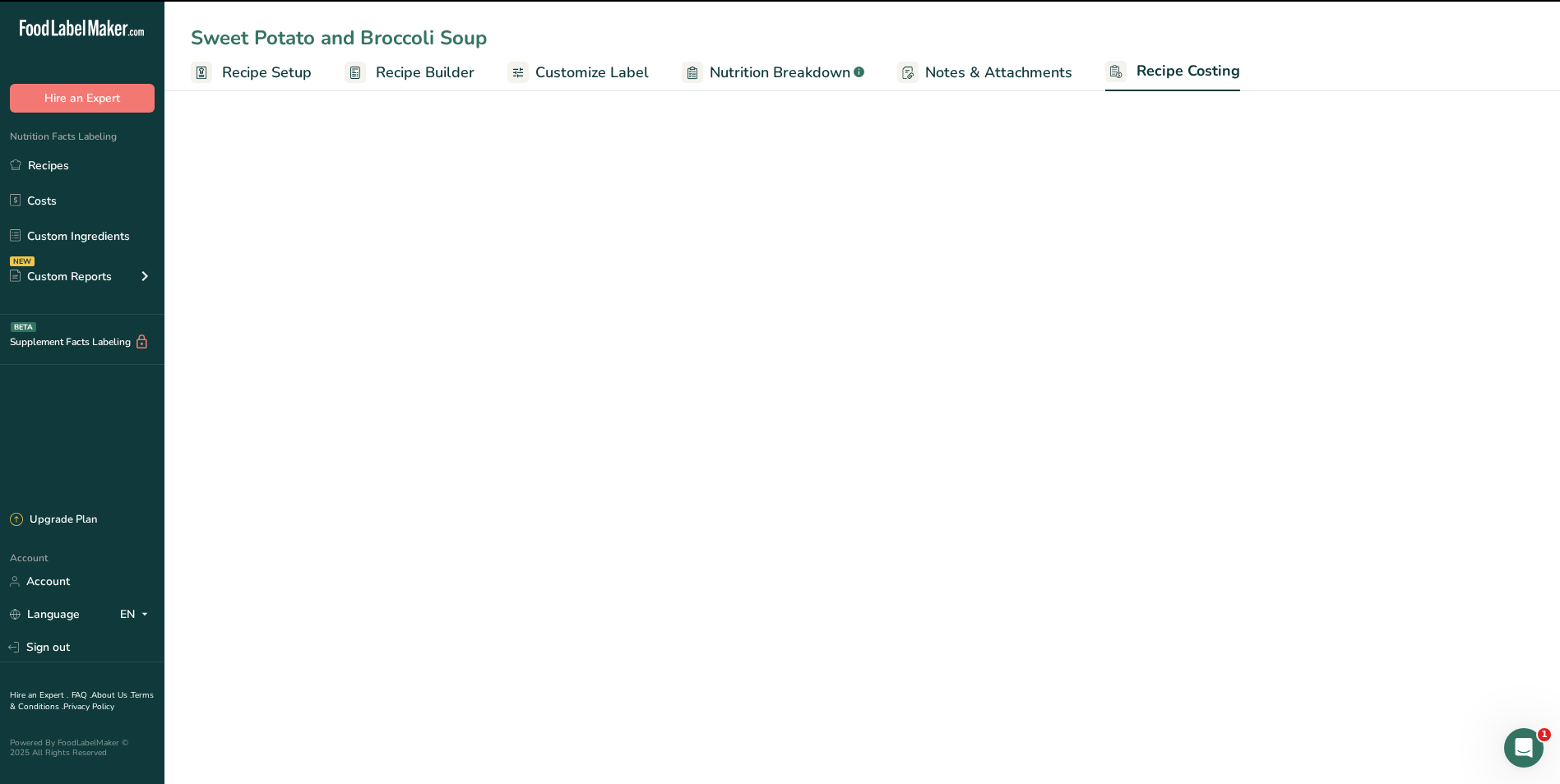
select select "1"
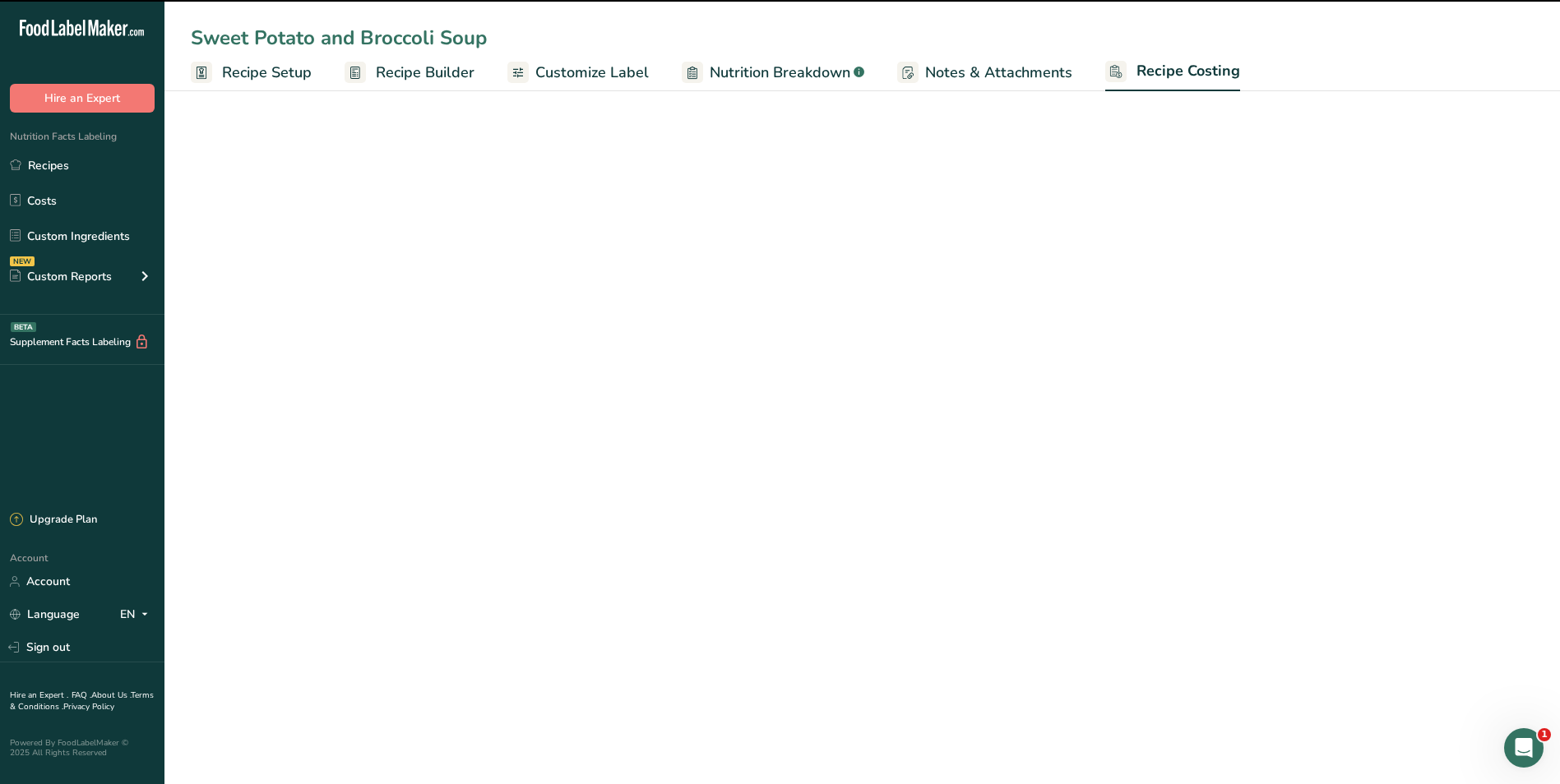
select select "1"
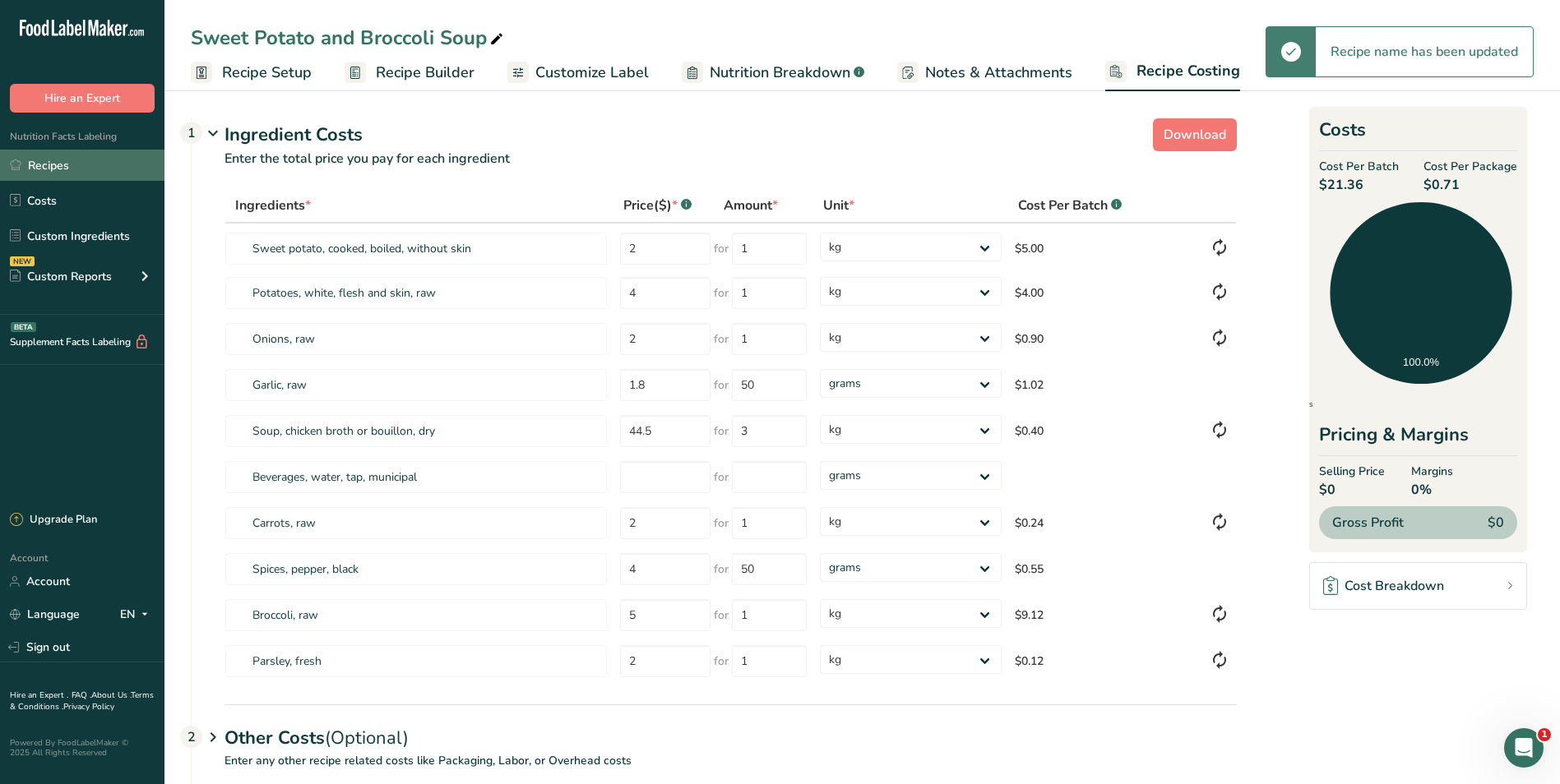
click at [74, 157] on link "Recipes" at bounding box center [82, 166] width 165 height 32
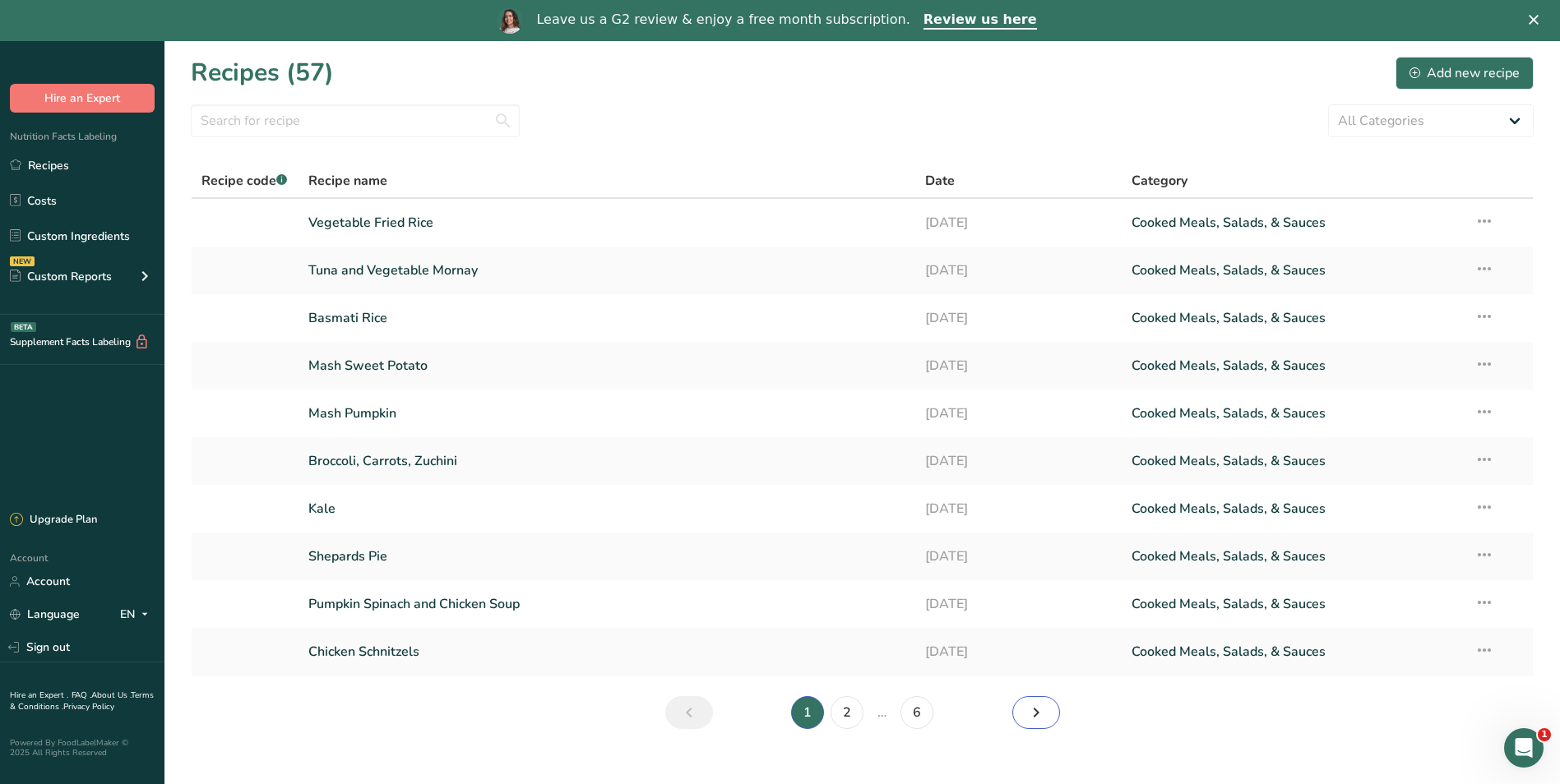
click at [1039, 713] on icon "Next page" at bounding box center [1036, 713] width 20 height 30
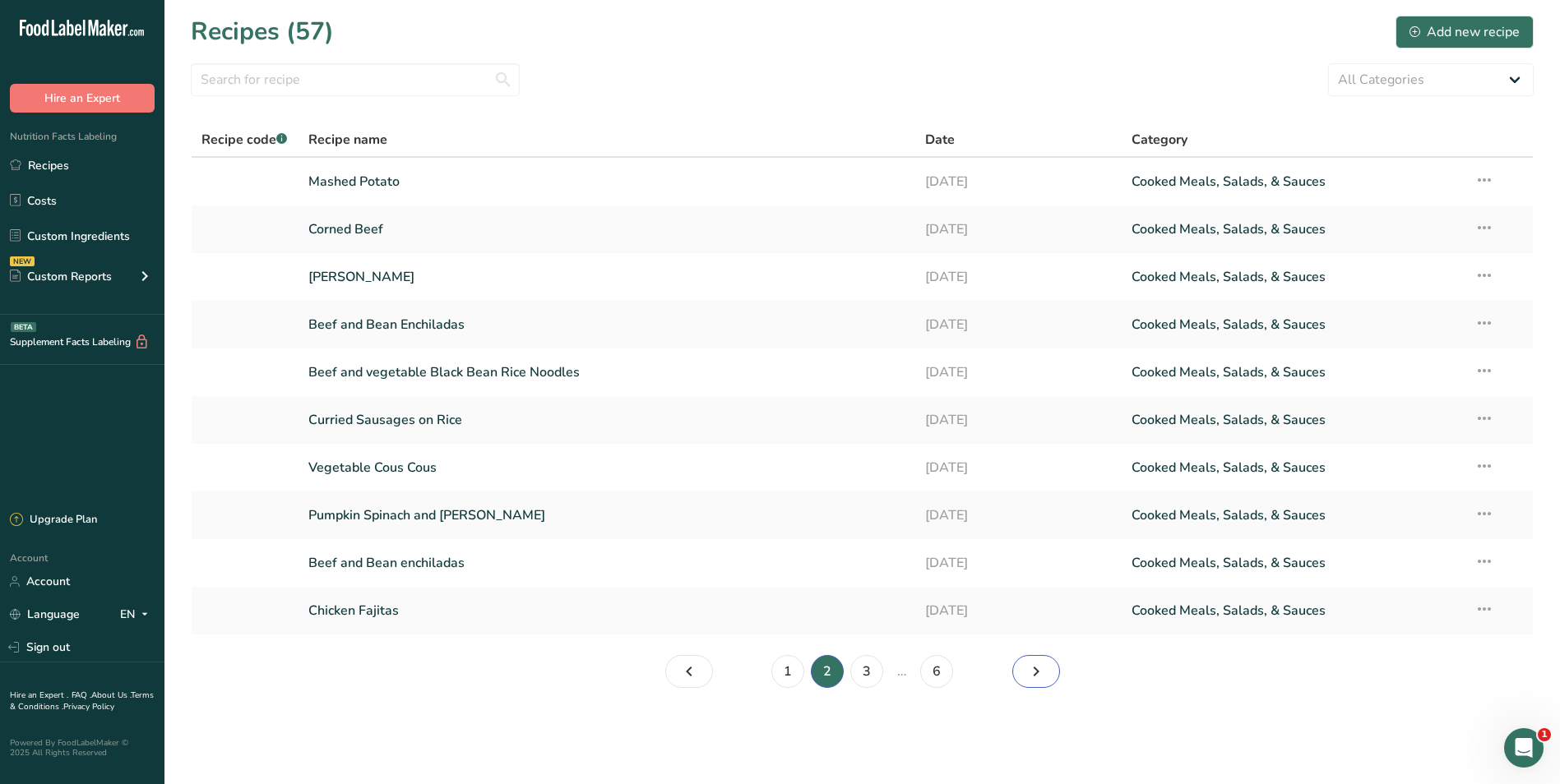
click at [1027, 670] on icon "Page 3." at bounding box center [1036, 672] width 20 height 30
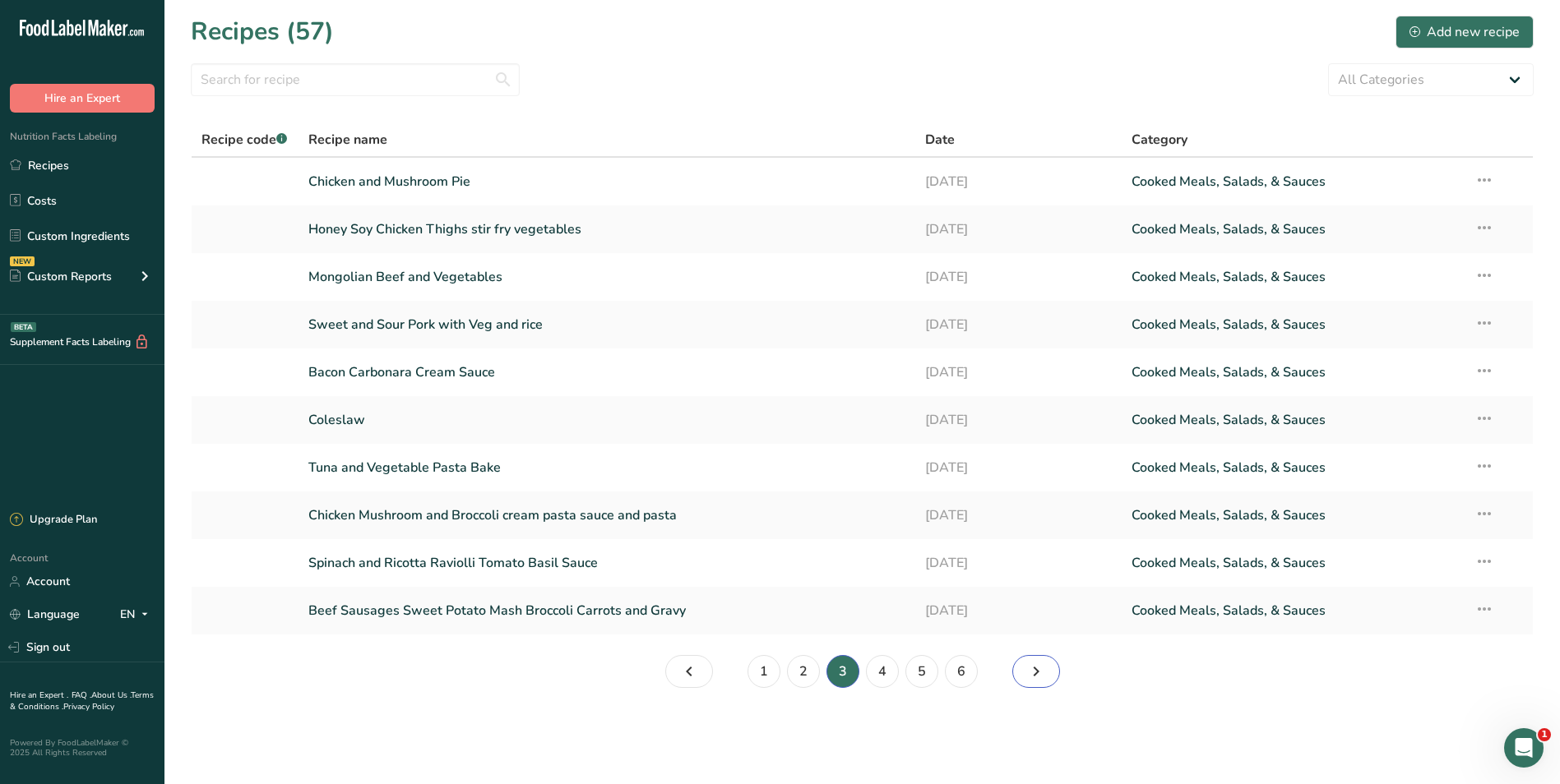
click at [1027, 670] on icon "Page 4." at bounding box center [1036, 672] width 20 height 30
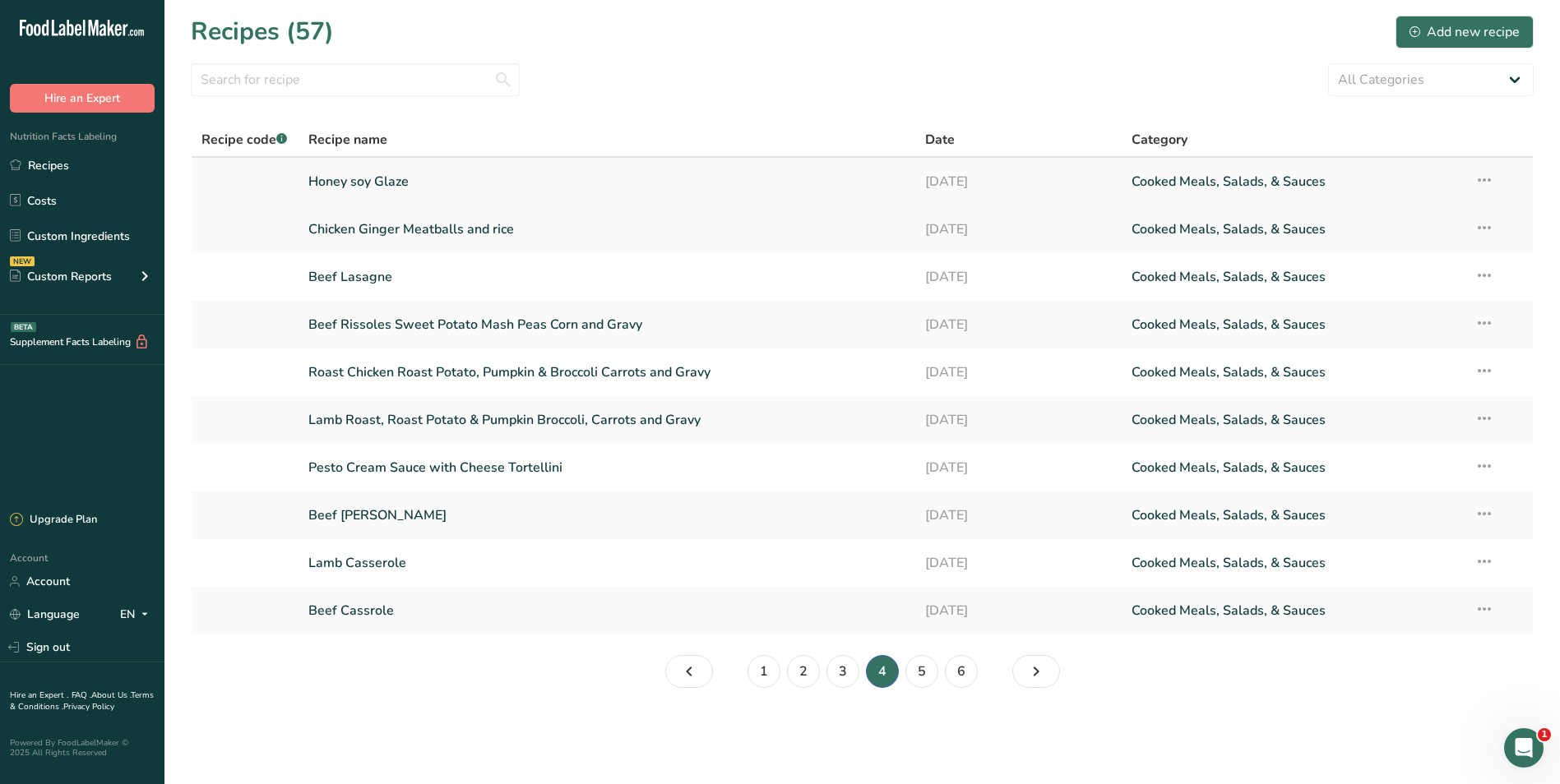
click at [391, 179] on link "Honey soy Glaze" at bounding box center [607, 182] width 598 height 34
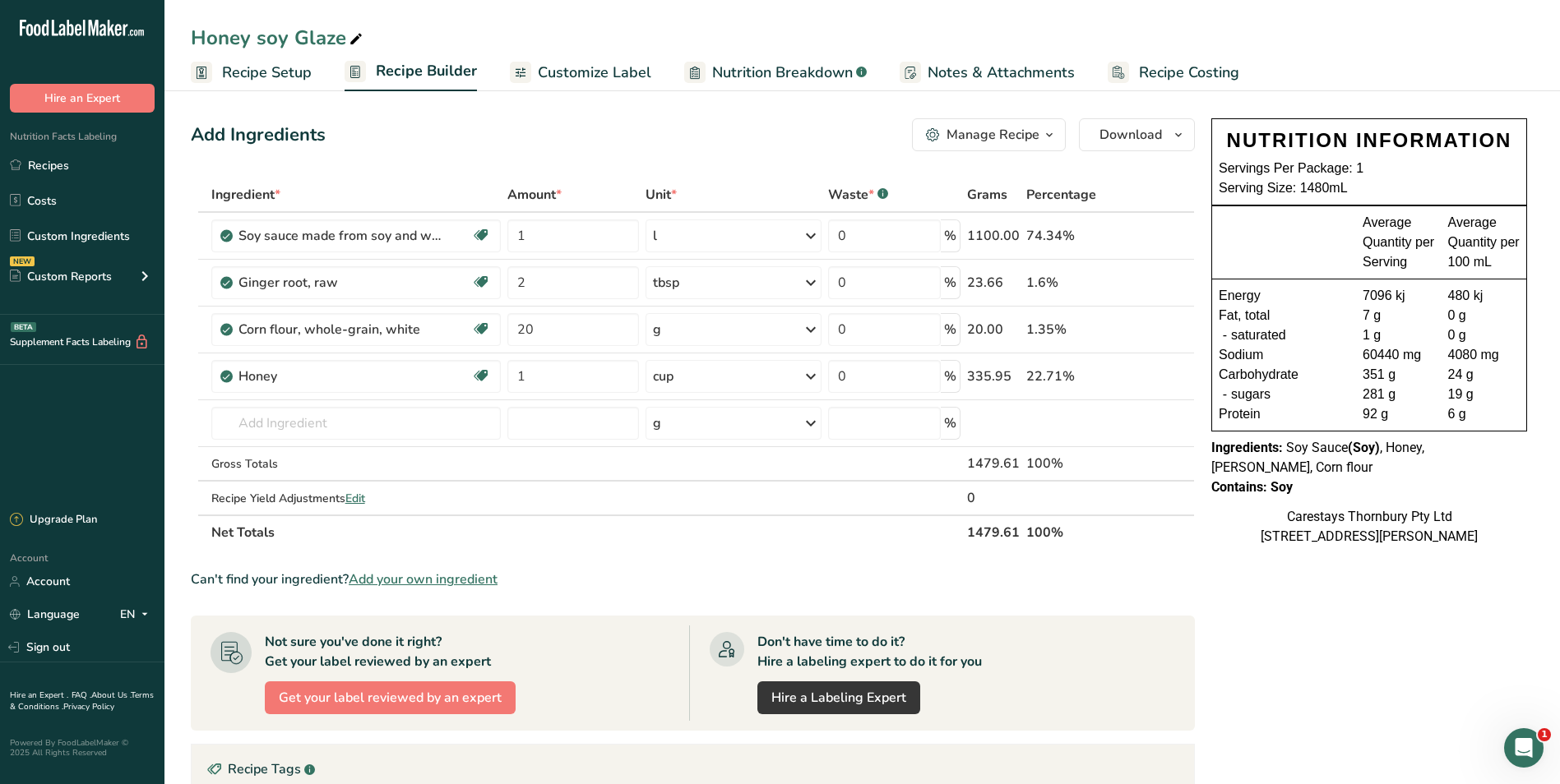
click at [355, 33] on icon at bounding box center [356, 39] width 15 height 23
click at [264, 39] on input "Honey soy Glaze" at bounding box center [862, 38] width 1343 height 30
type input "Honey Soy Glaze"
click at [1173, 71] on span "Recipe Costing" at bounding box center [1189, 73] width 101 height 22
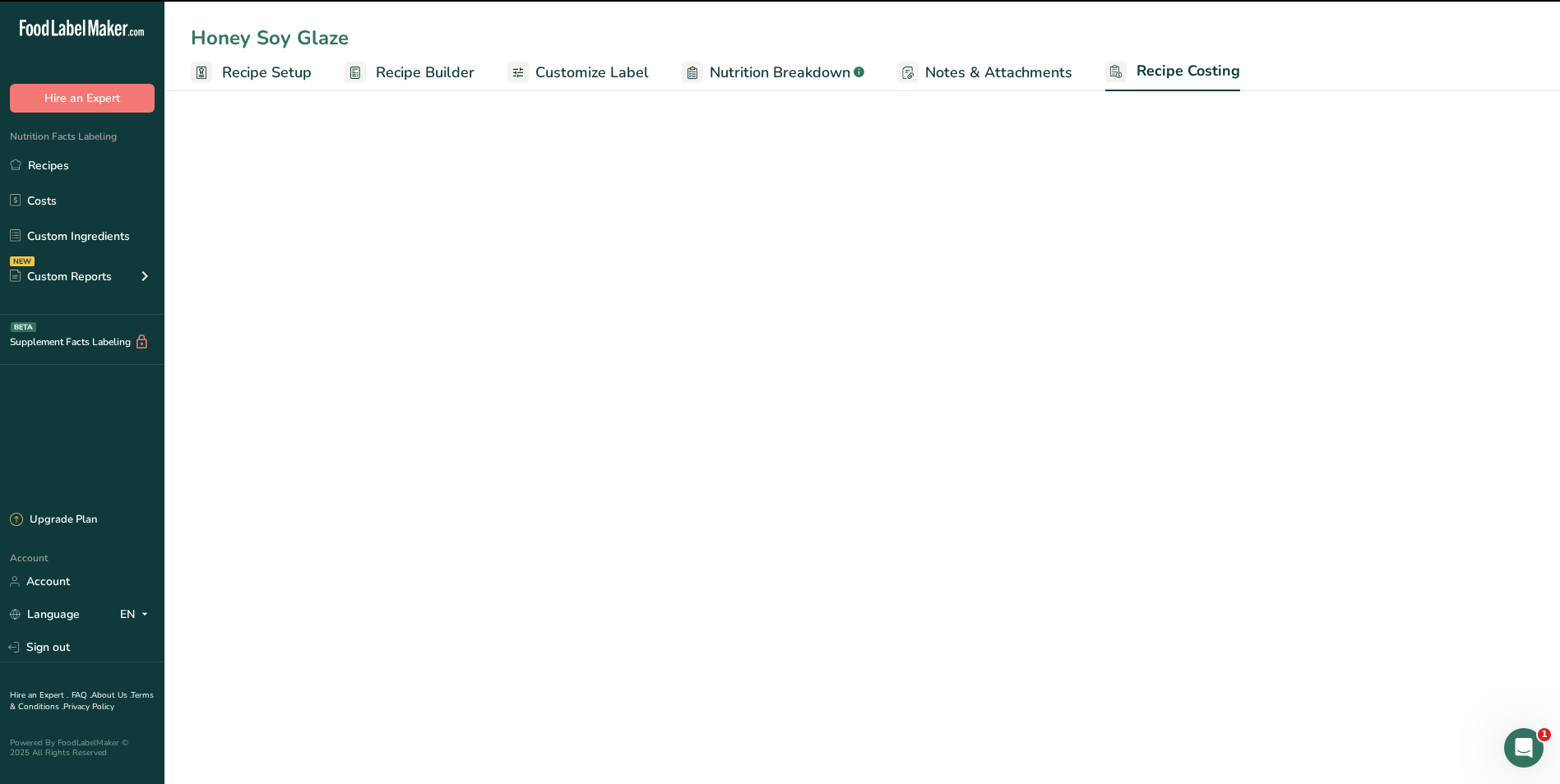
select select "1"
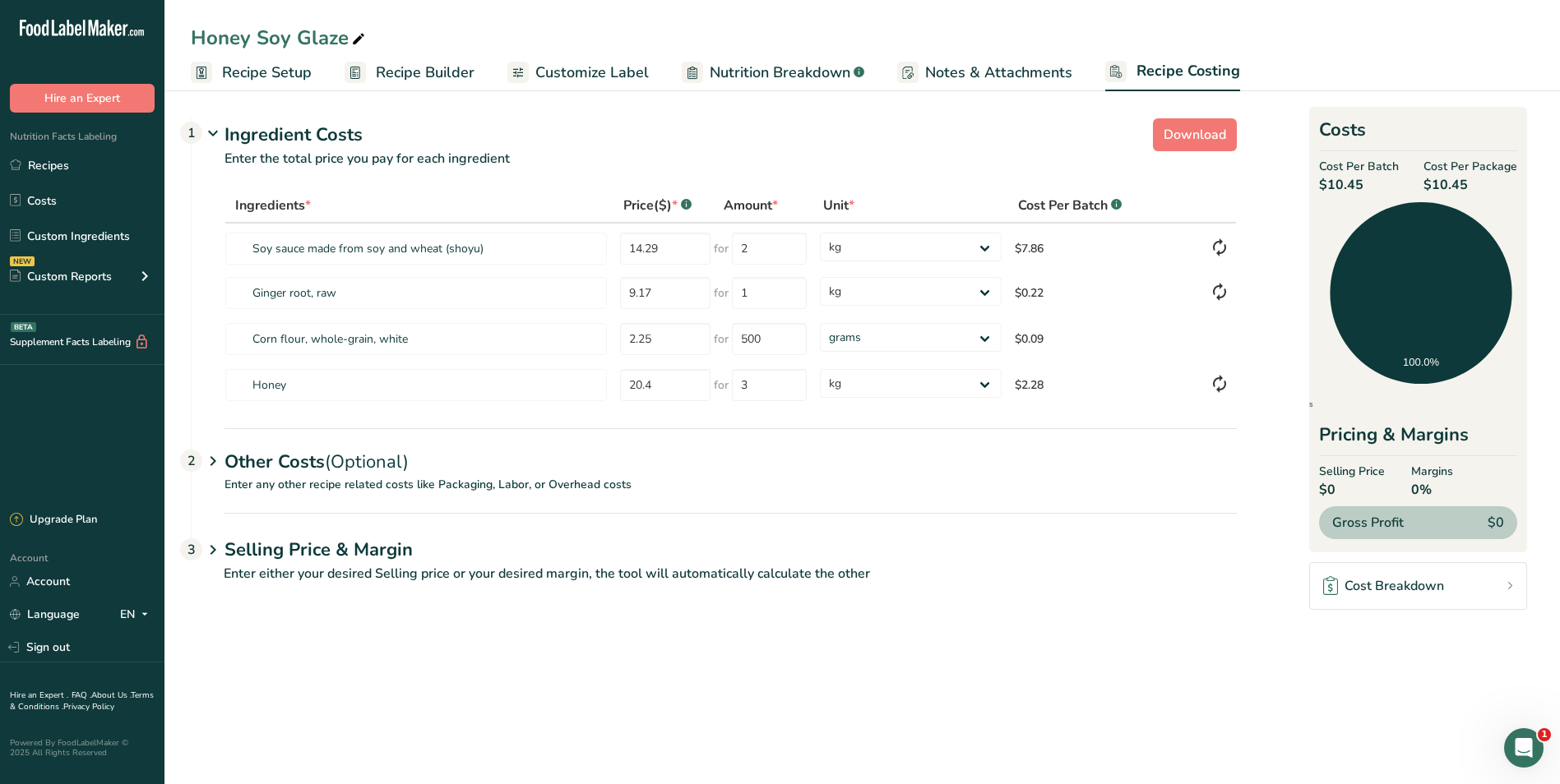
click at [250, 69] on span "Recipe Setup" at bounding box center [266, 73] width 89 height 22
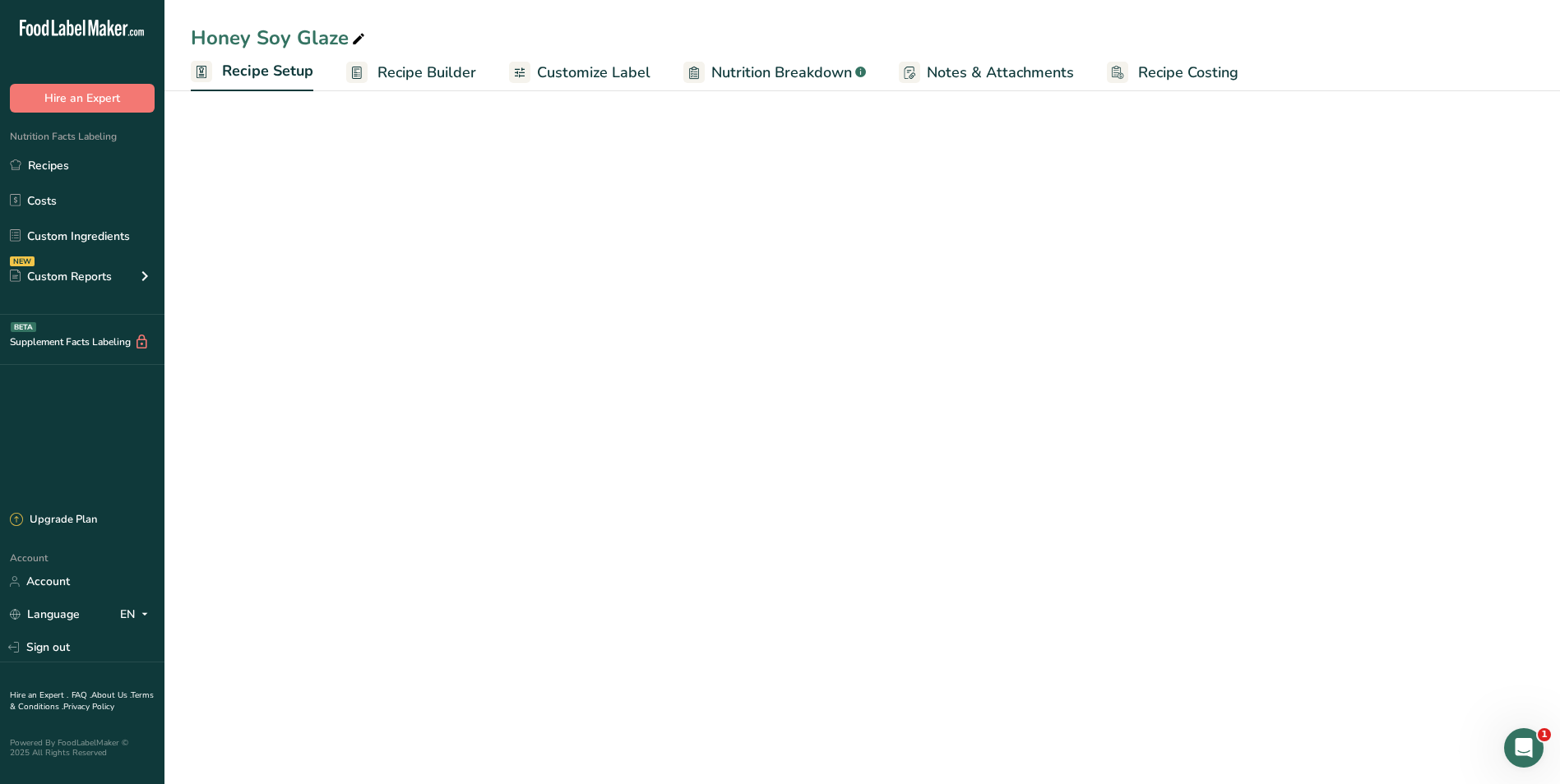
select select "22"
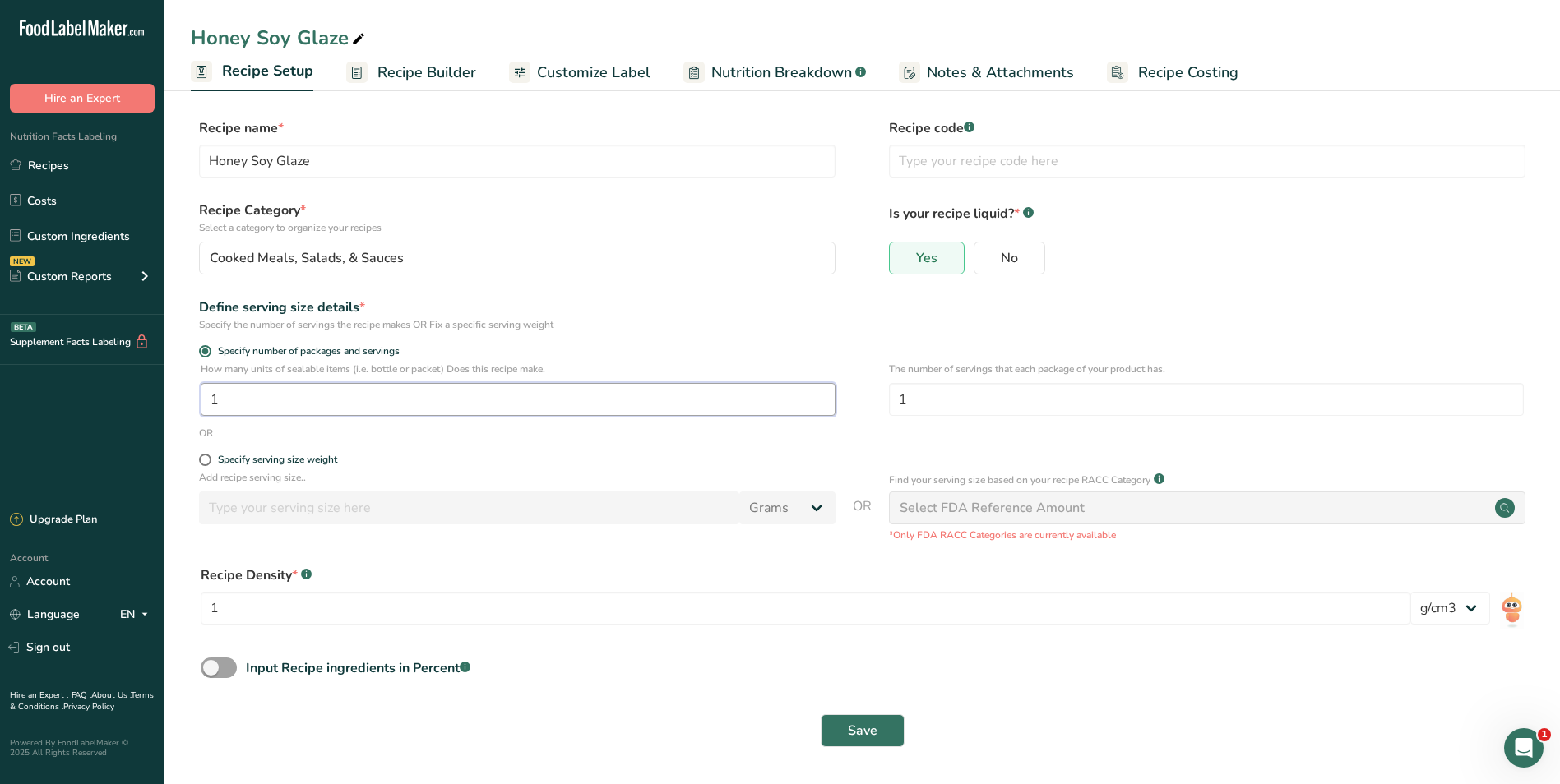
click at [241, 400] on input "1" at bounding box center [518, 399] width 635 height 33
type input "30"
click at [857, 726] on span "Save" at bounding box center [862, 730] width 30 height 20
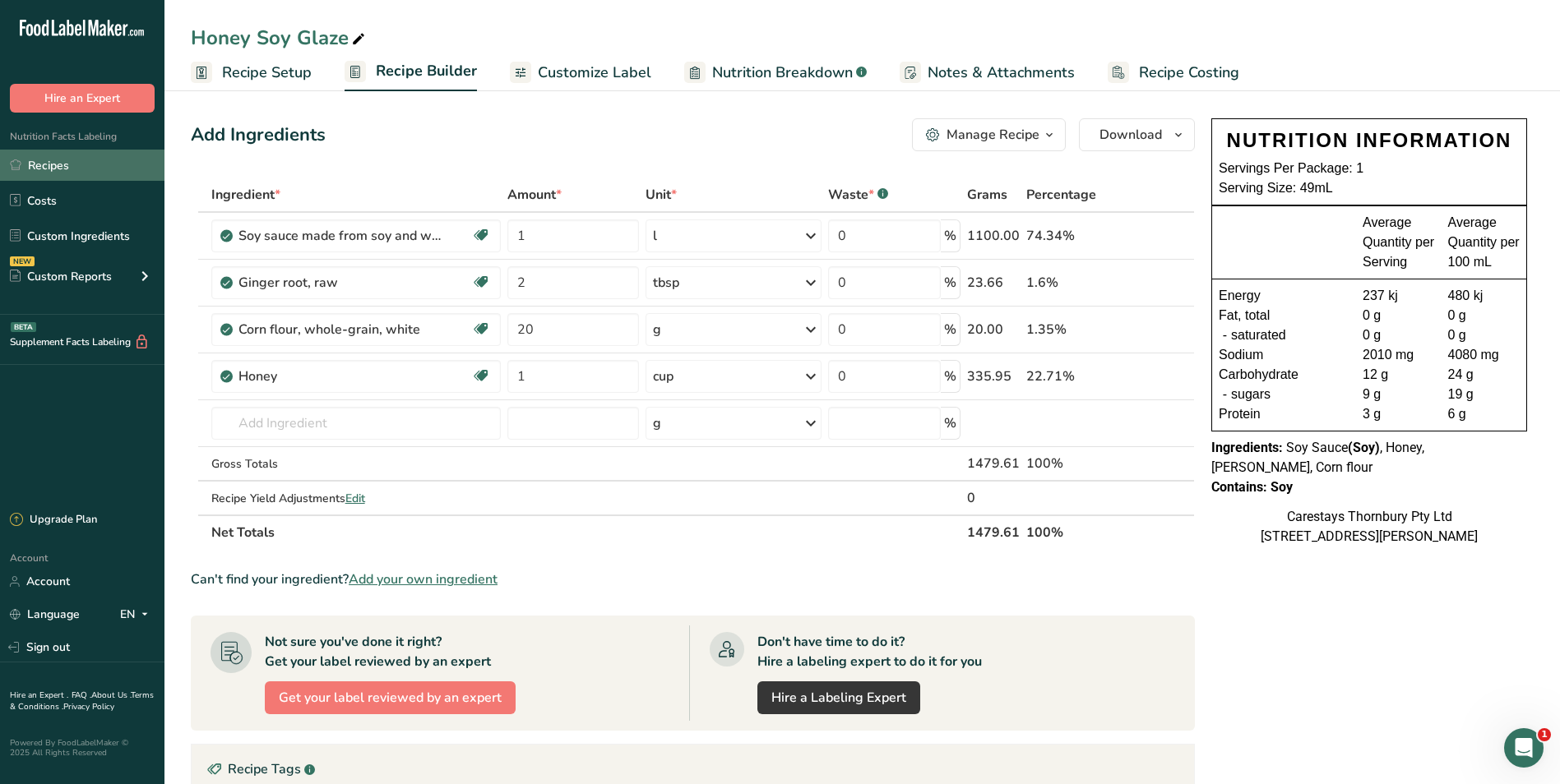
click at [82, 165] on link "Recipes" at bounding box center [82, 166] width 165 height 32
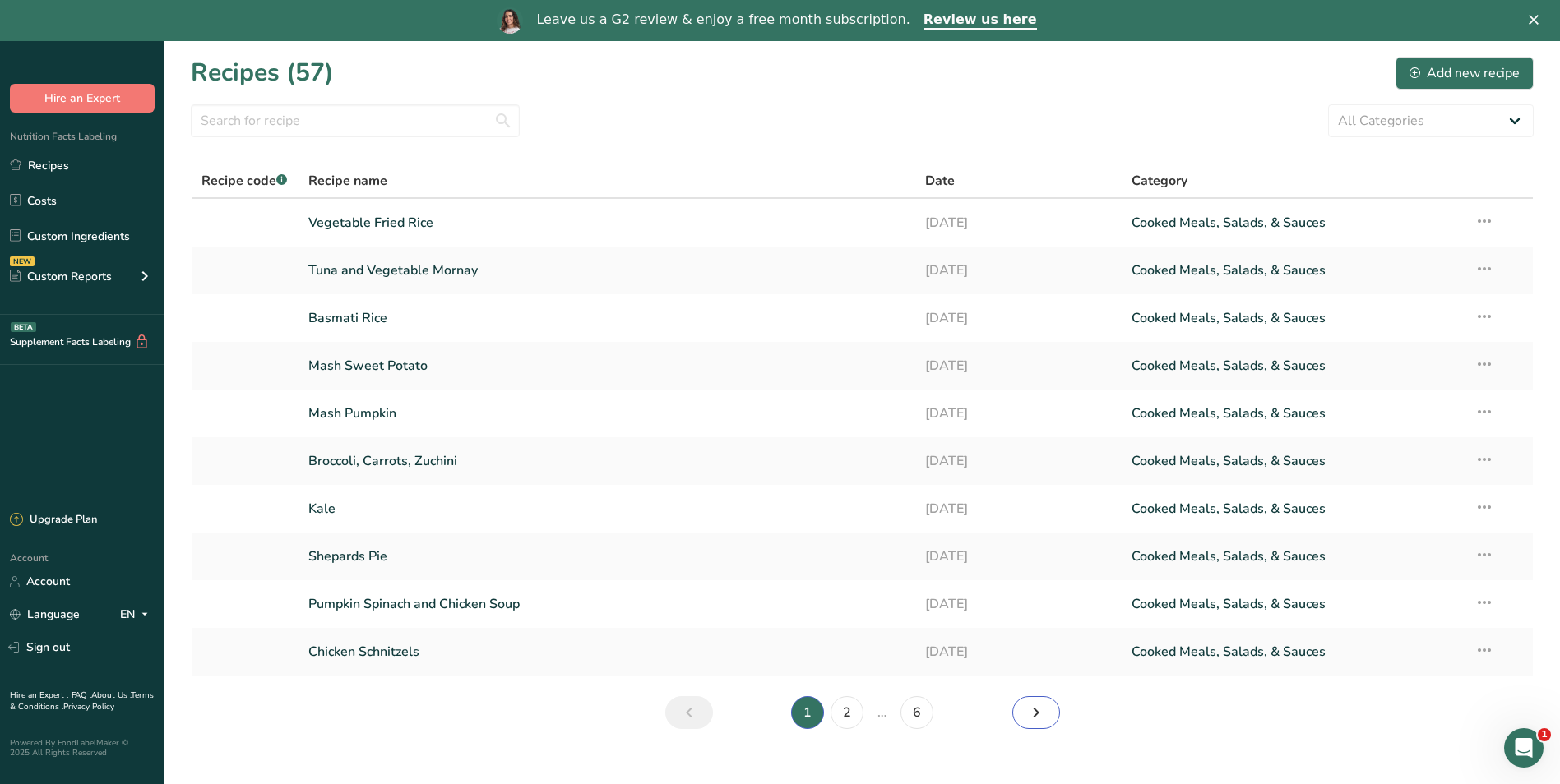
click at [1028, 715] on icon "Next page" at bounding box center [1036, 713] width 20 height 30
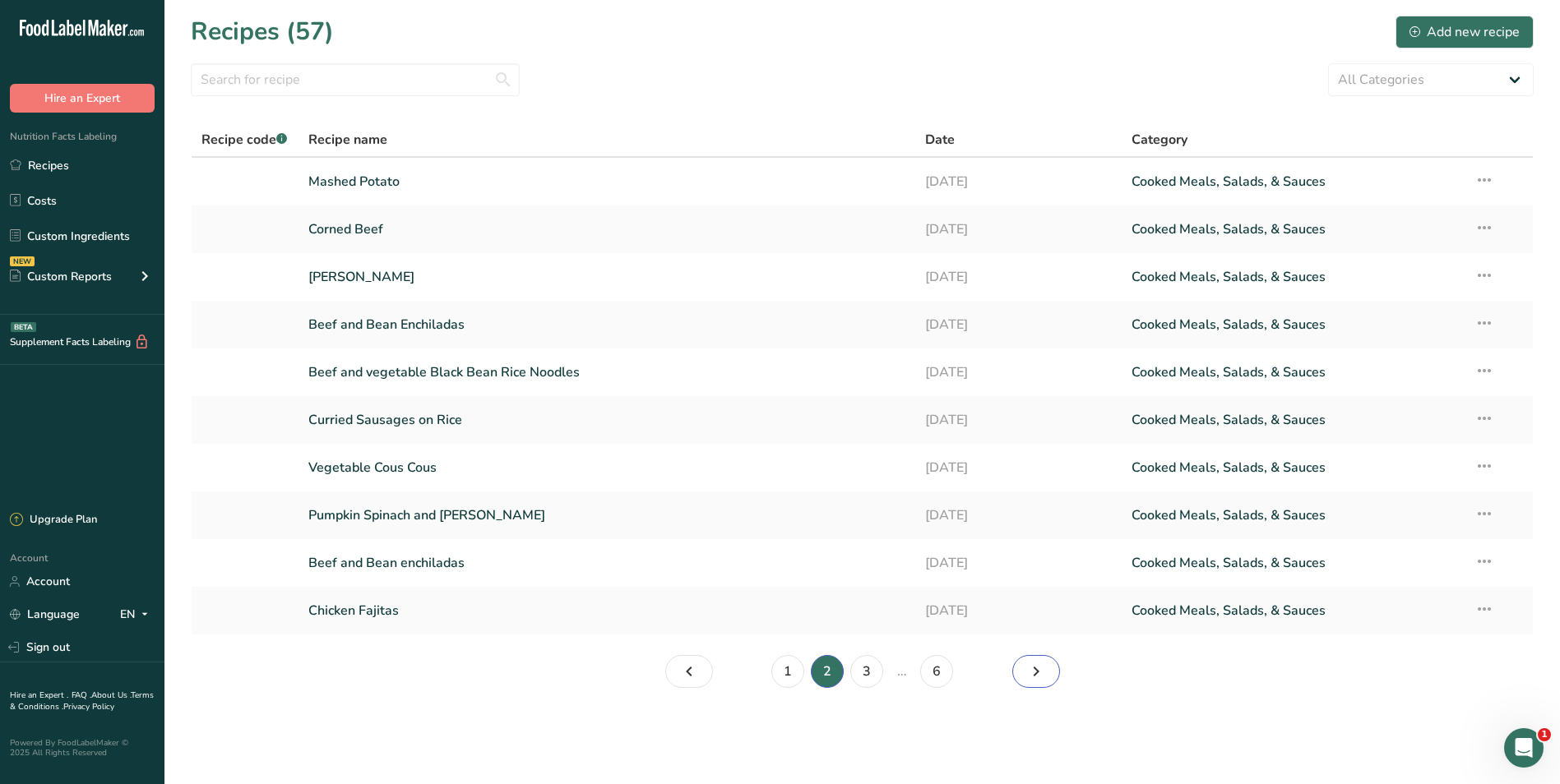
click at [1031, 676] on icon "Page 3." at bounding box center [1036, 672] width 20 height 30
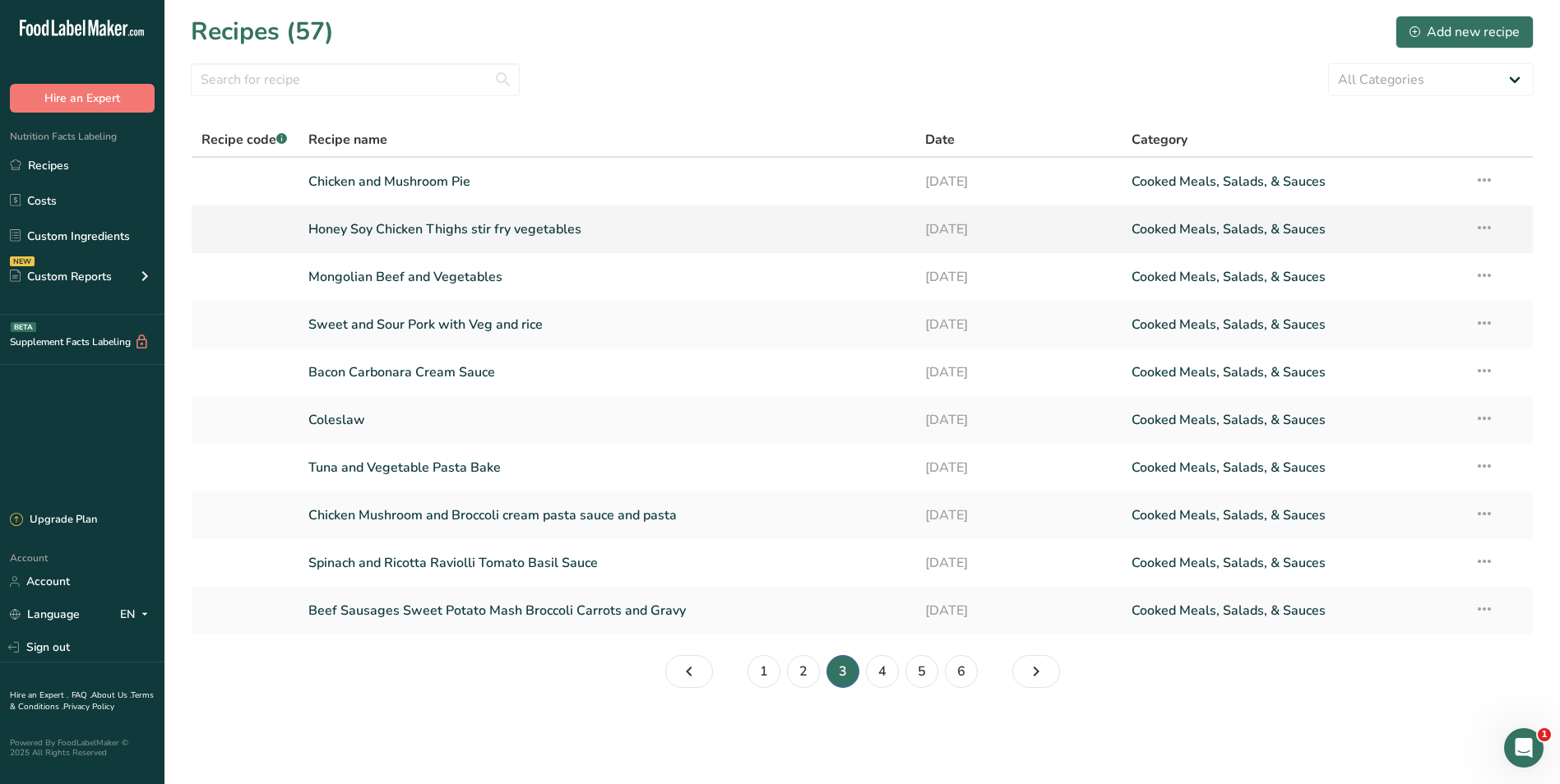
click at [475, 224] on link "Honey Soy Chicken Thighs stir fry vegetables" at bounding box center [607, 229] width 598 height 34
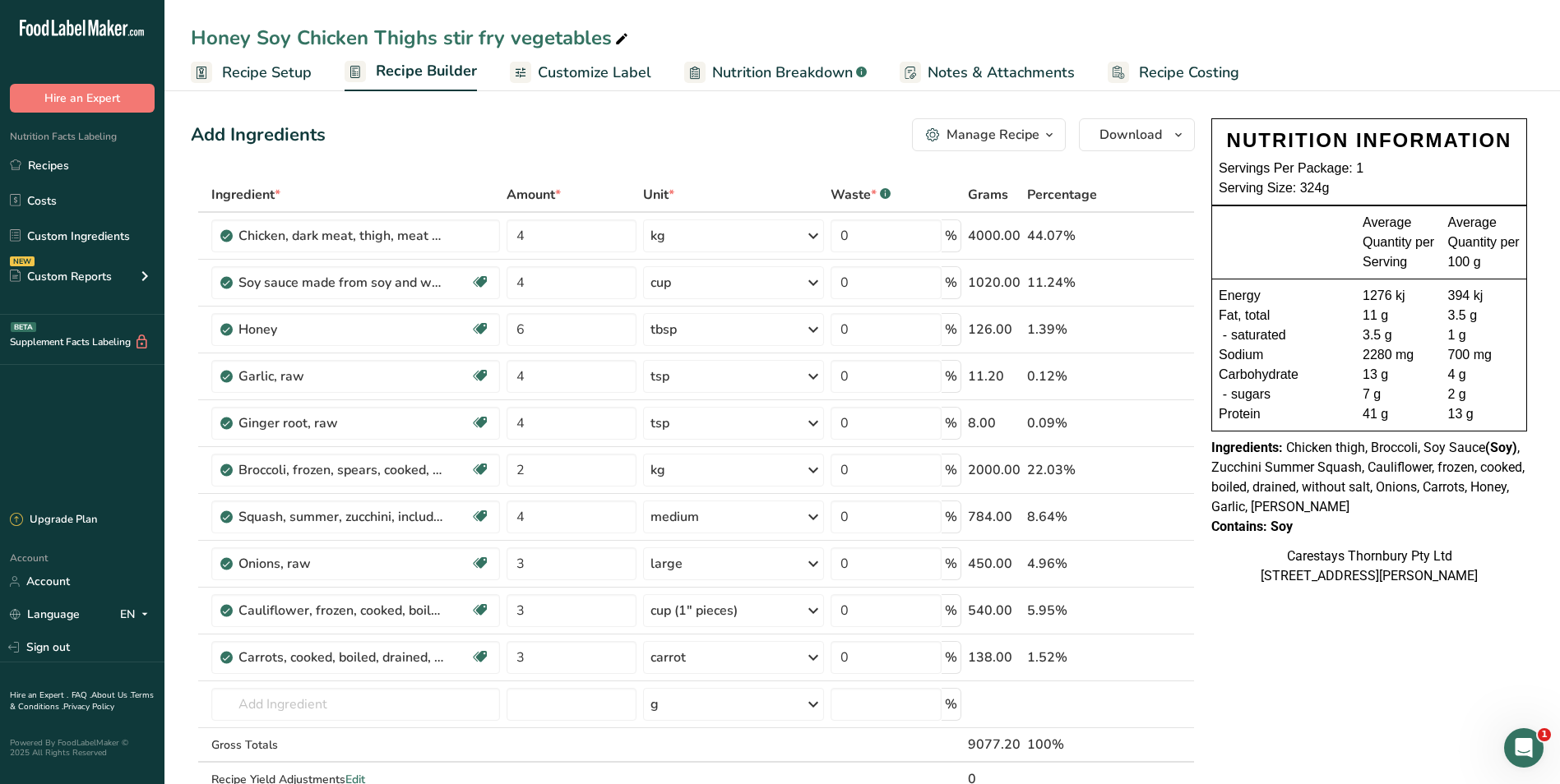
click at [451, 38] on div "Honey Soy Chicken Thighs stir fry vegetables" at bounding box center [411, 38] width 441 height 30
click at [448, 28] on input "Honey Soy Chicken Thighs stir fry vegetables" at bounding box center [862, 38] width 1343 height 30
click at [485, 39] on input "Honey Soy Chicken Thighs Stir fry vegetables" at bounding box center [862, 38] width 1343 height 30
click at [522, 36] on input "Honey Soy Chicken Thighs Stir Fry vegetables" at bounding box center [862, 38] width 1343 height 30
type input "Honey Soy Chicken Thighs Stir Fry Vegetables"
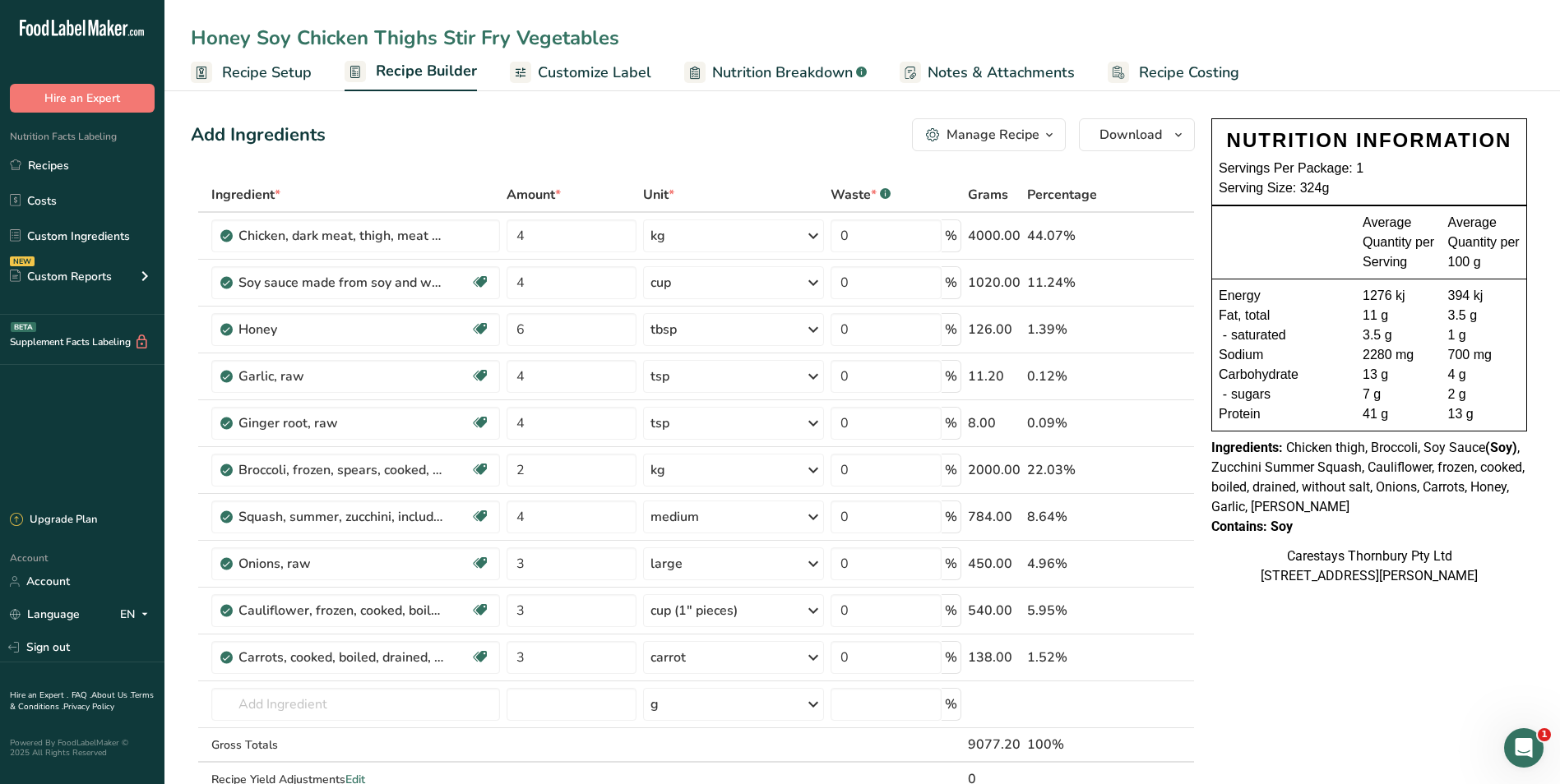
click at [1174, 71] on span "Recipe Costing" at bounding box center [1189, 73] width 101 height 22
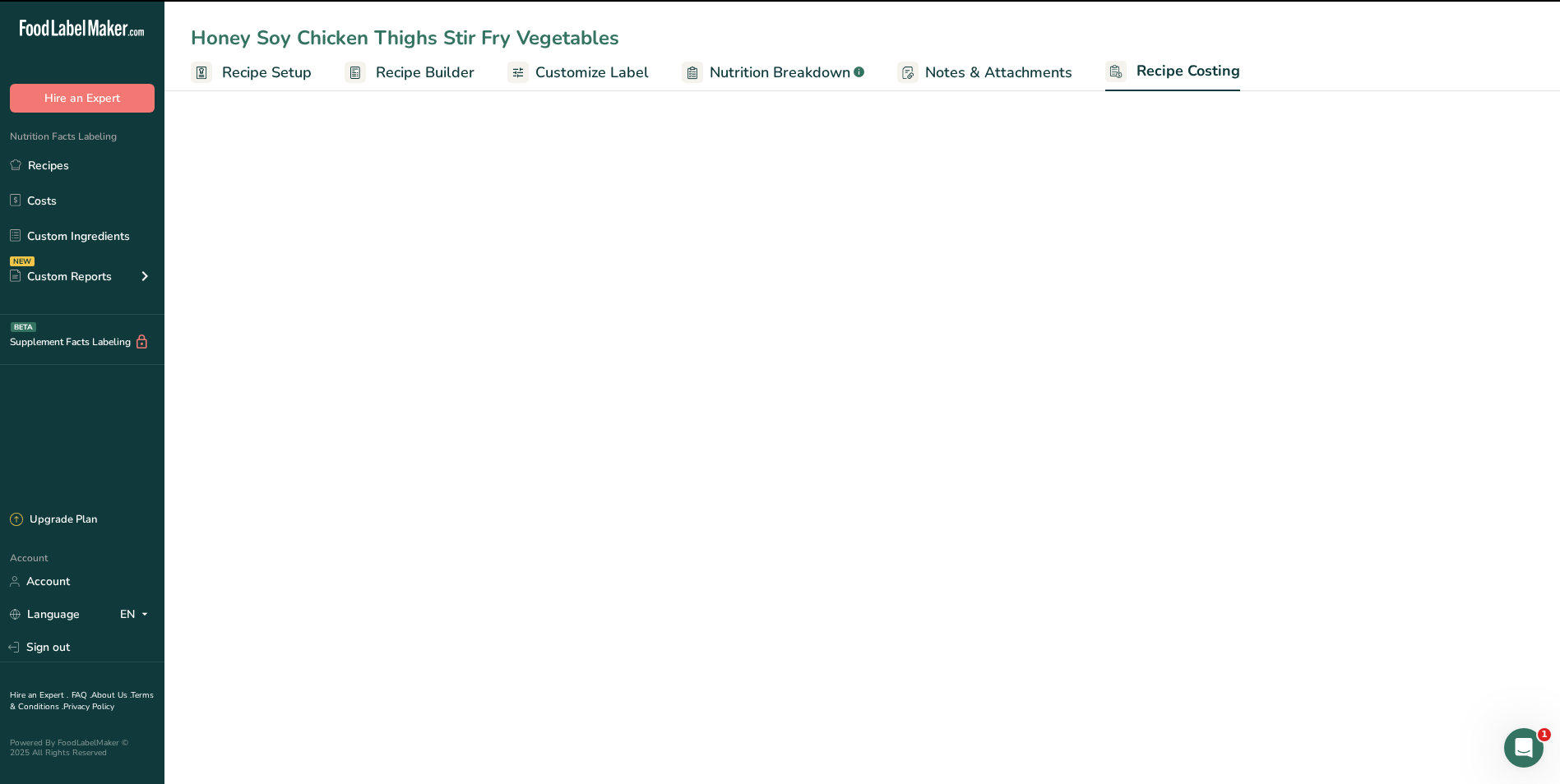
select select "1"
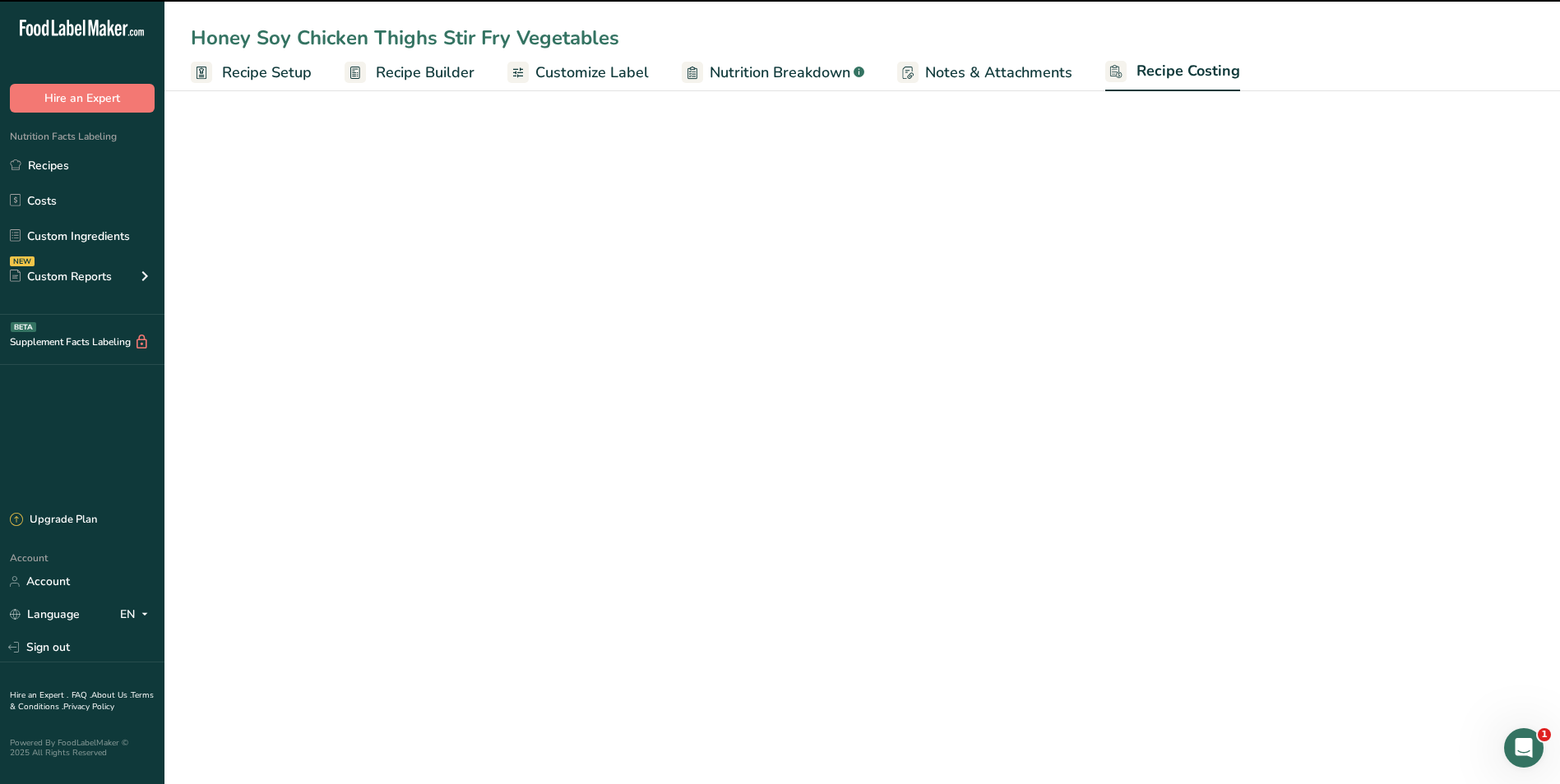
select select "1"
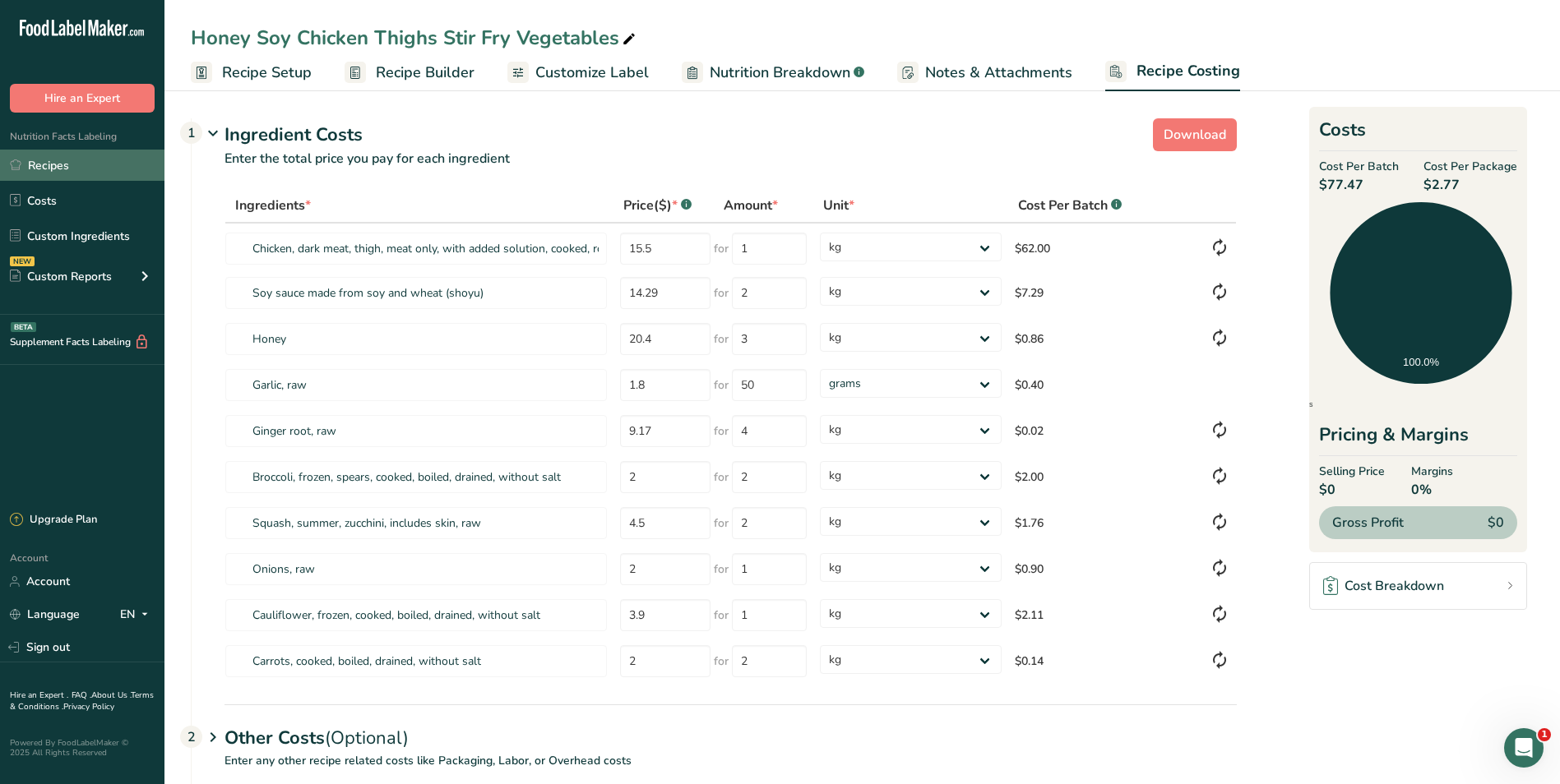
click at [89, 160] on link "Recipes" at bounding box center [82, 166] width 165 height 32
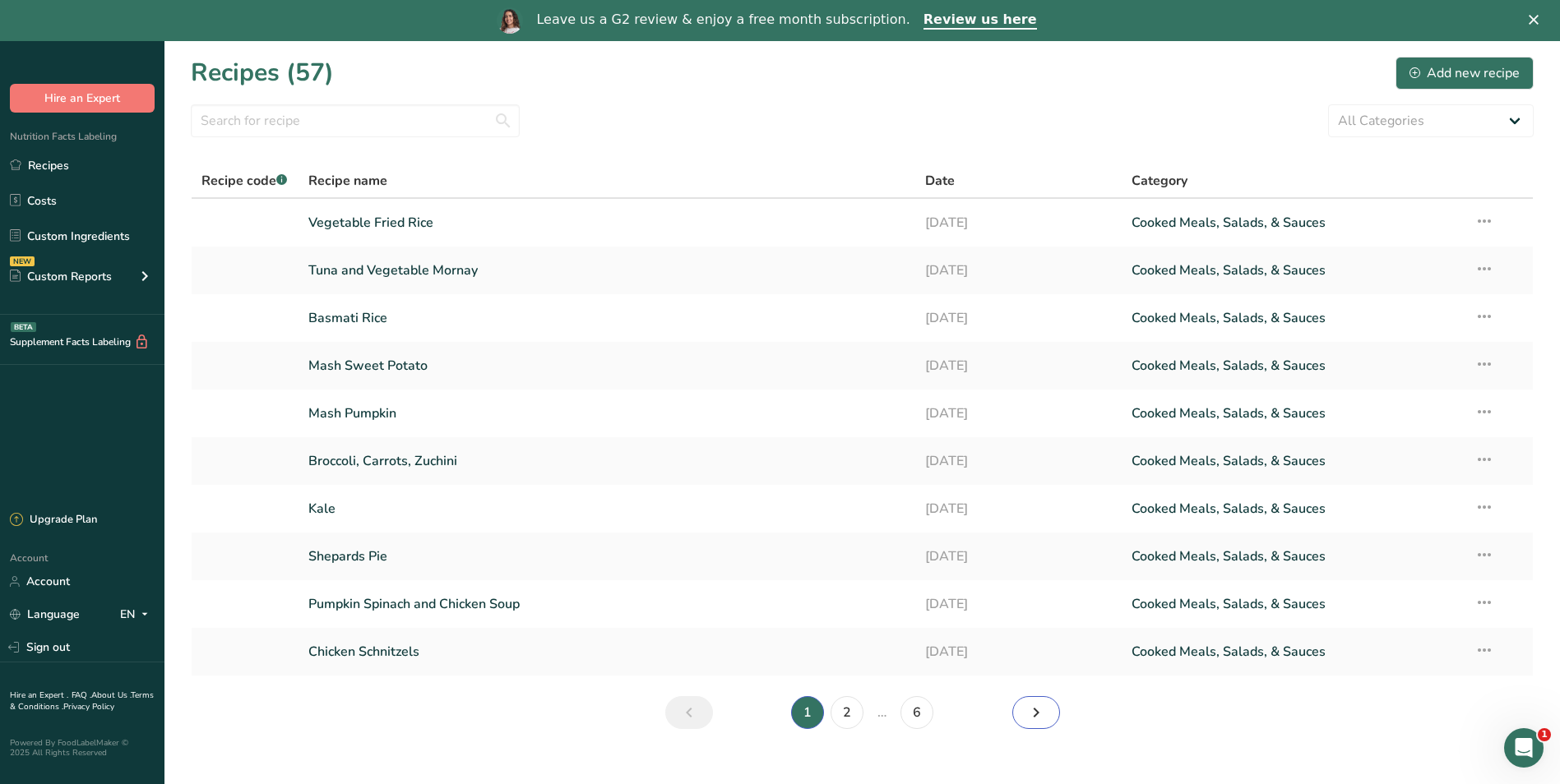
click at [1031, 710] on icon "Next page" at bounding box center [1036, 713] width 20 height 30
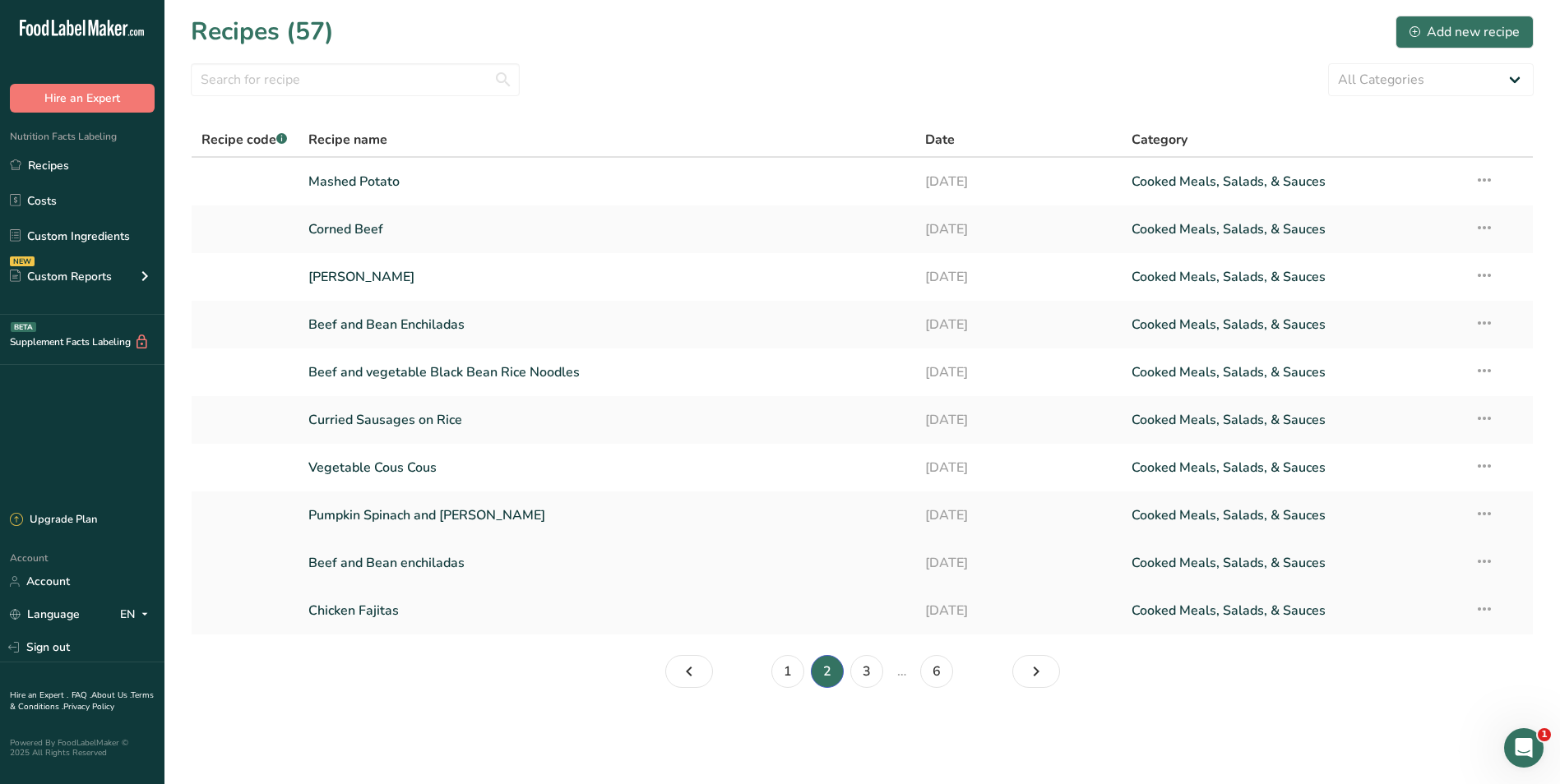
click at [1489, 561] on icon at bounding box center [1484, 561] width 20 height 30
click at [1354, 628] on button "Delete Recipe" at bounding box center [1370, 638] width 249 height 40
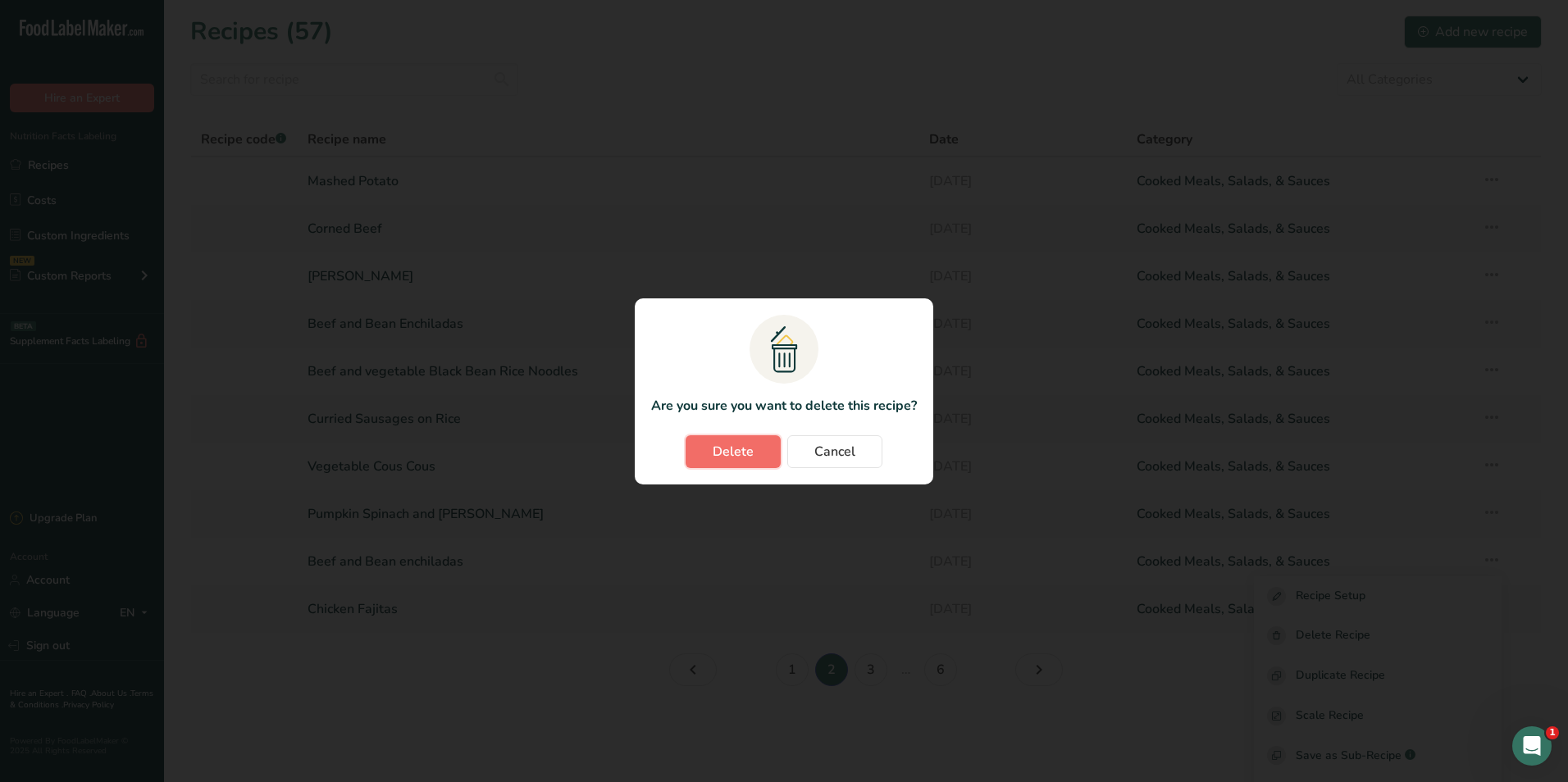
click at [730, 452] on span "Delete" at bounding box center [733, 451] width 41 height 20
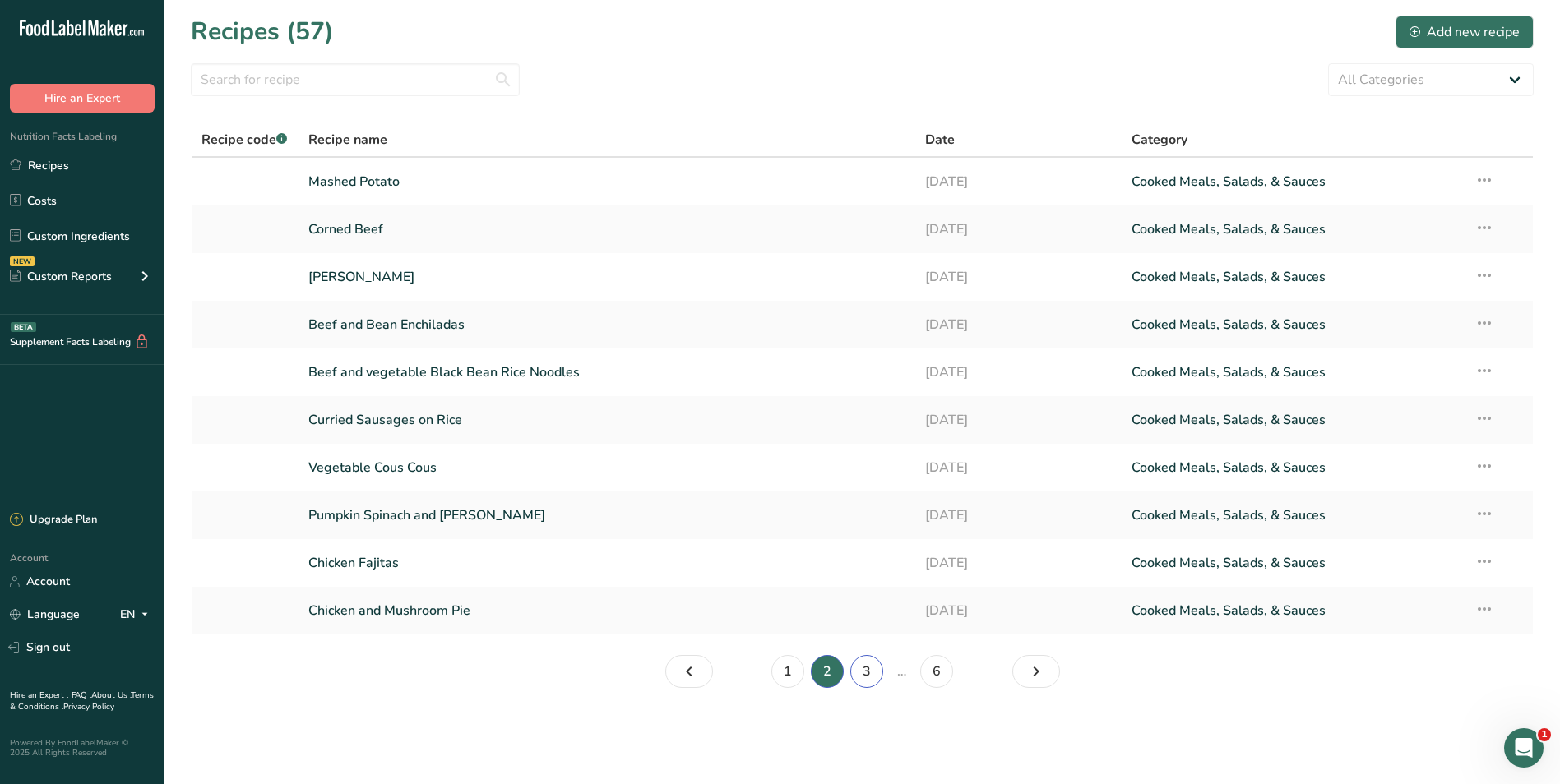
click at [868, 671] on link "3" at bounding box center [866, 671] width 33 height 33
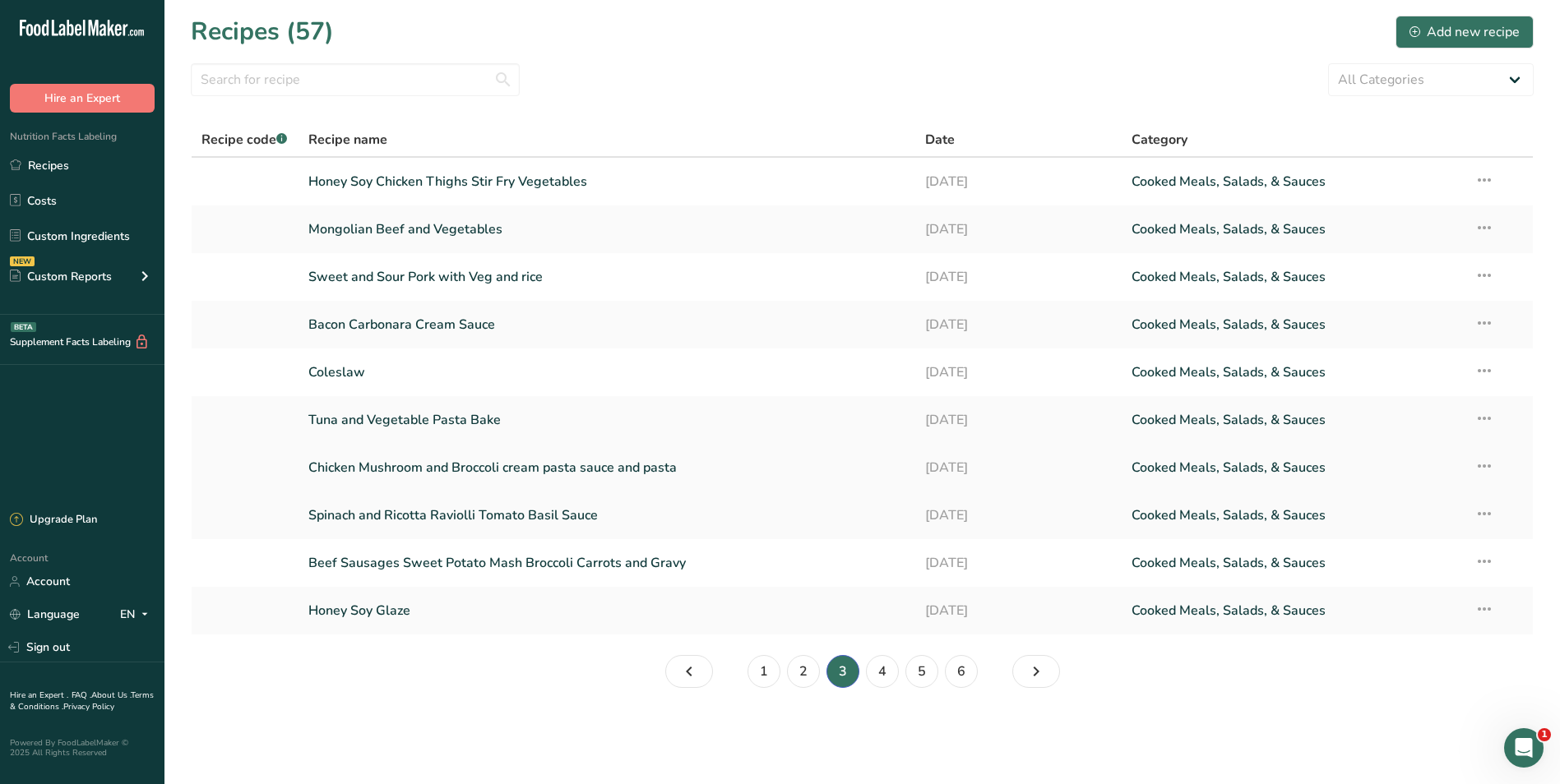
click at [706, 471] on link "Chicken Mushroom and Broccoli cream pasta sauce and pasta" at bounding box center [607, 467] width 598 height 34
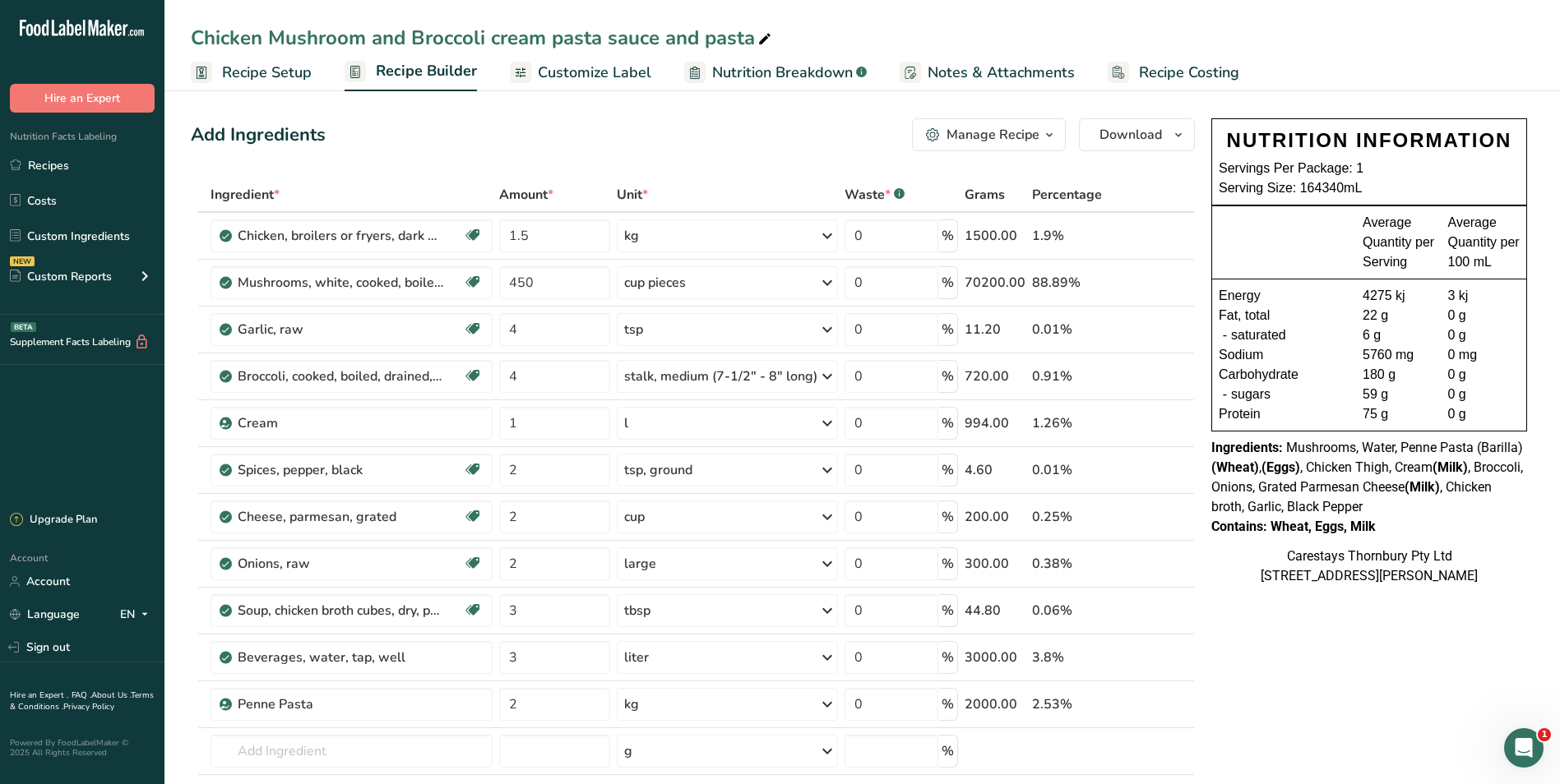
click at [764, 33] on icon at bounding box center [765, 39] width 15 height 23
click at [497, 37] on input "Chicken Mushroom and Broccoli cream pasta sauce and pasta" at bounding box center [862, 38] width 1343 height 30
click at [563, 39] on input "Chicken Mushroom and Broccoli Cream pasta sauce and pasta" at bounding box center [862, 38] width 1343 height 30
click at [618, 38] on input "Chicken Mushroom and Broccoli Cream Pasta sauce and pasta" at bounding box center [862, 38] width 1343 height 30
click at [720, 39] on input "Chicken Mushroom and Broccoli Cream Pasta Sauce and pasta" at bounding box center [862, 38] width 1343 height 30
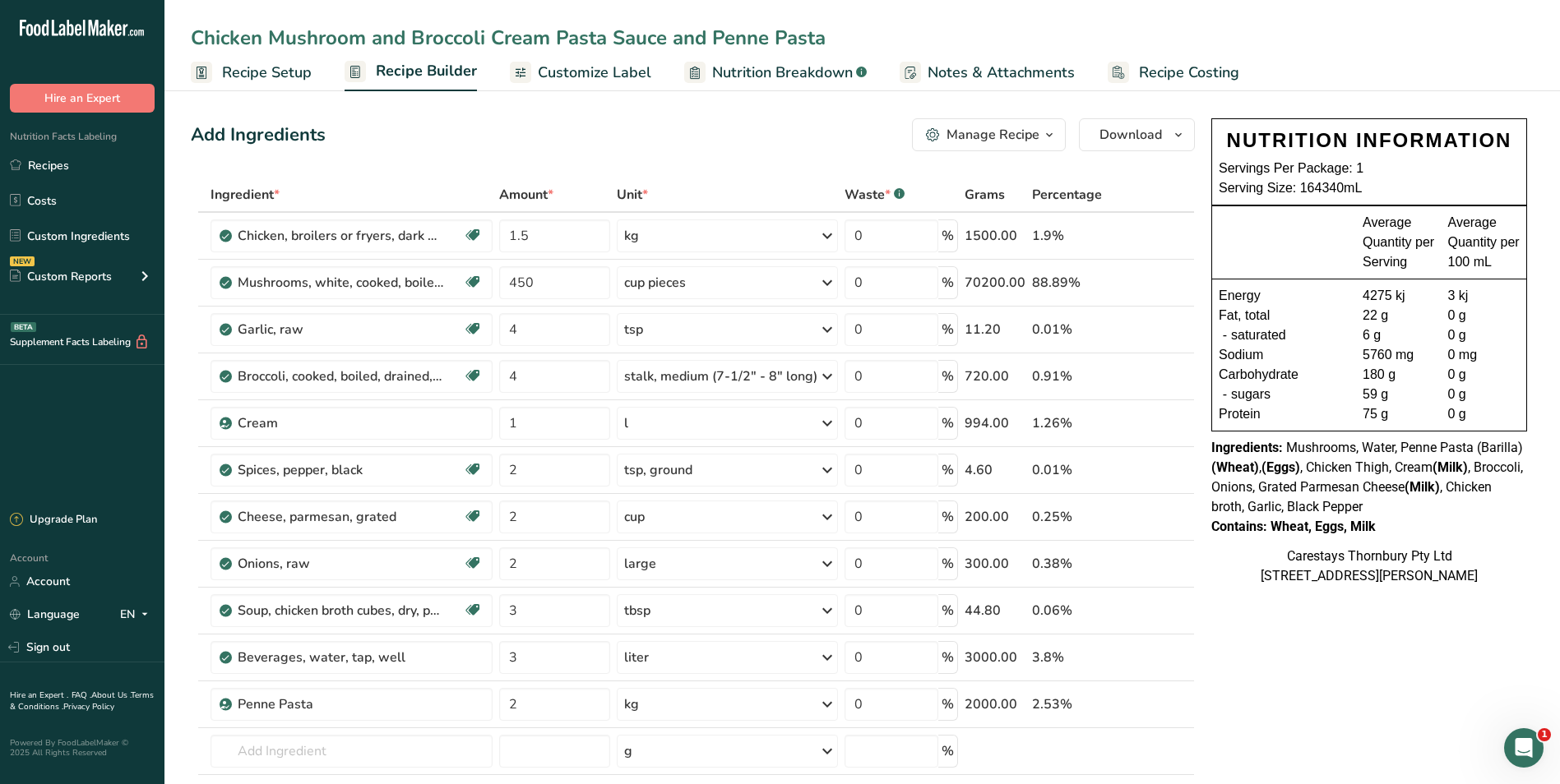
type input "Chicken Mushroom and Broccoli Cream Pasta Sauce and Penne Pasta"
click at [1201, 68] on span "Recipe Costing" at bounding box center [1189, 73] width 101 height 22
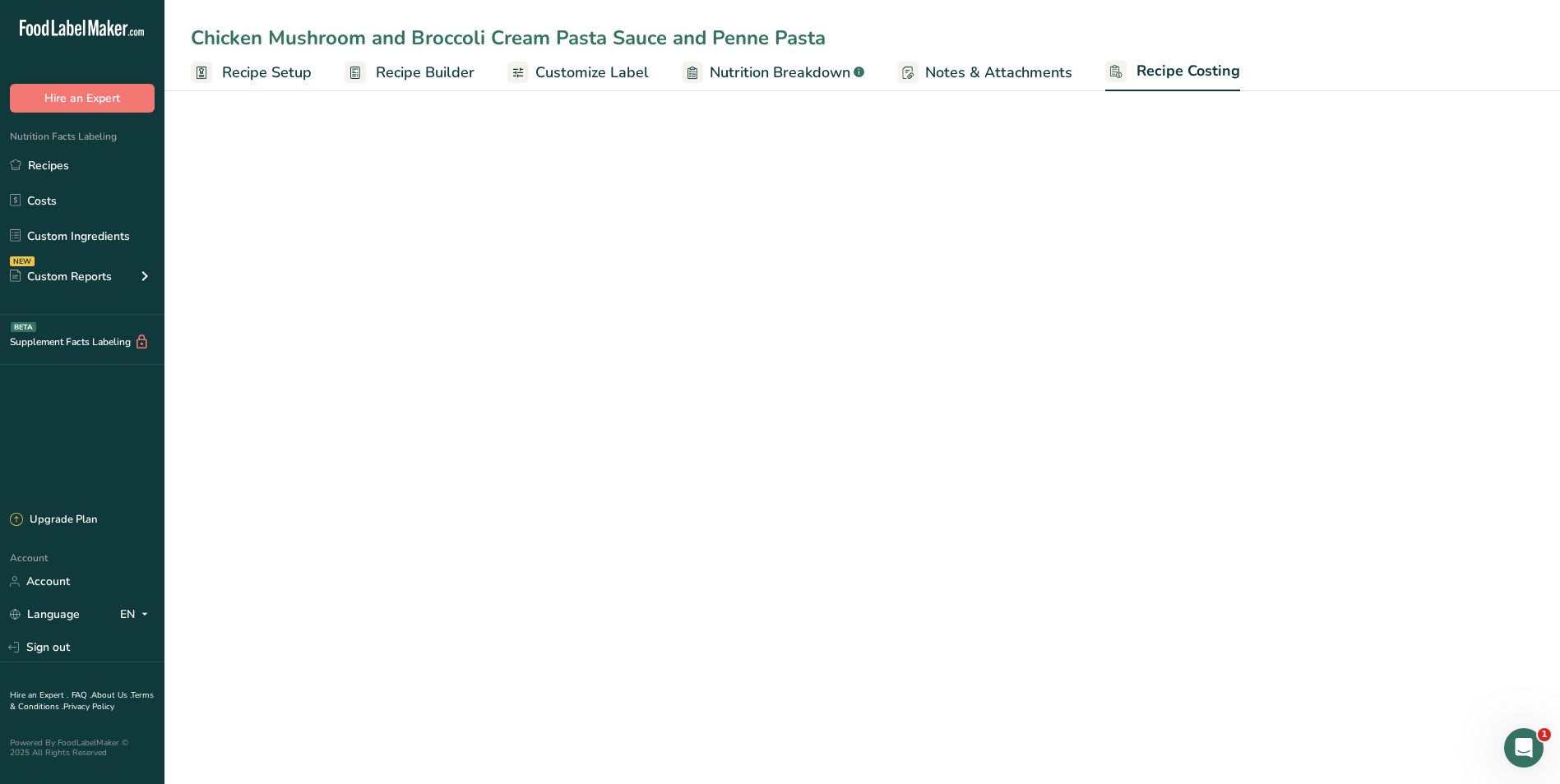
select select "1"
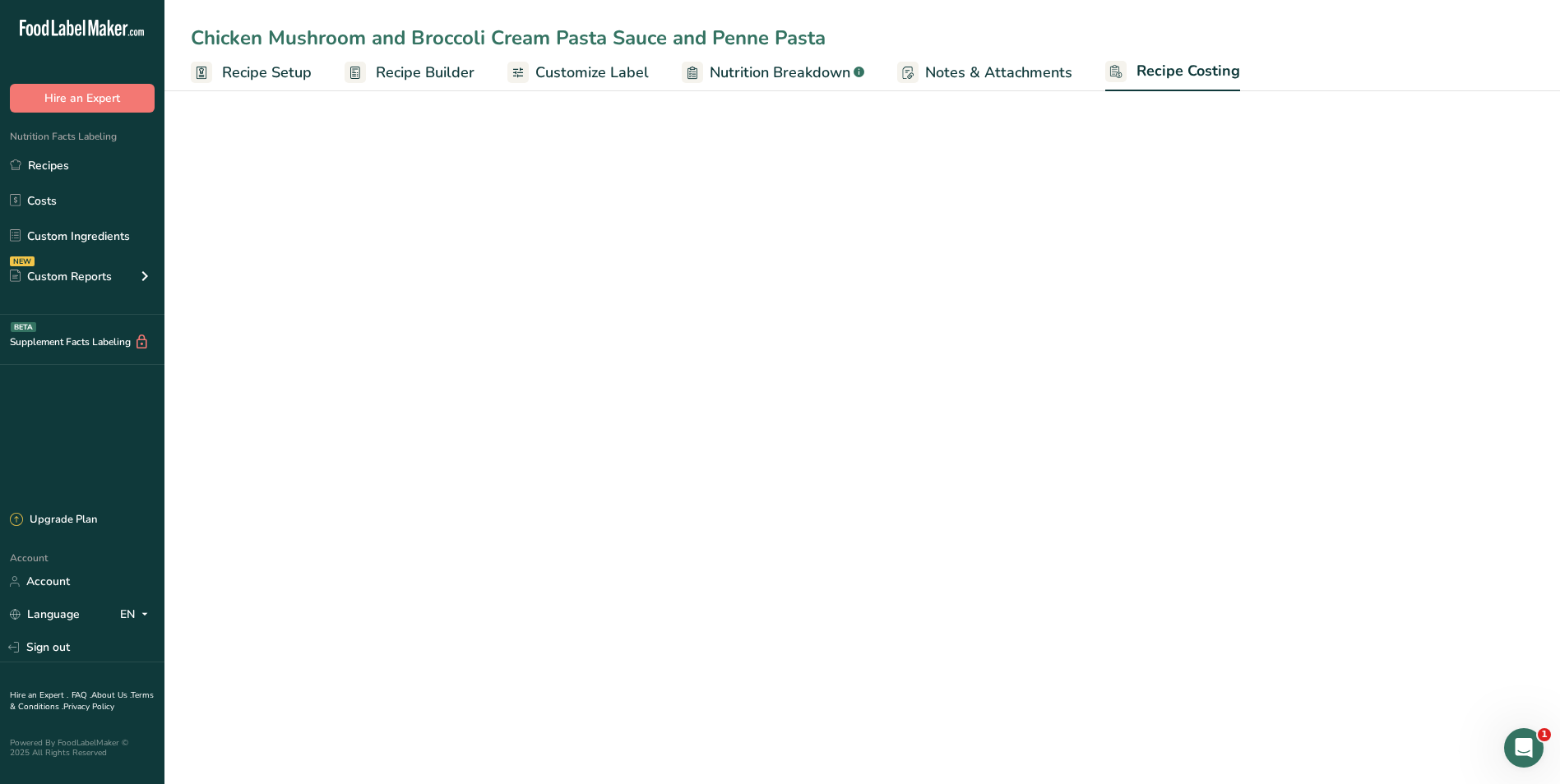
select select "1"
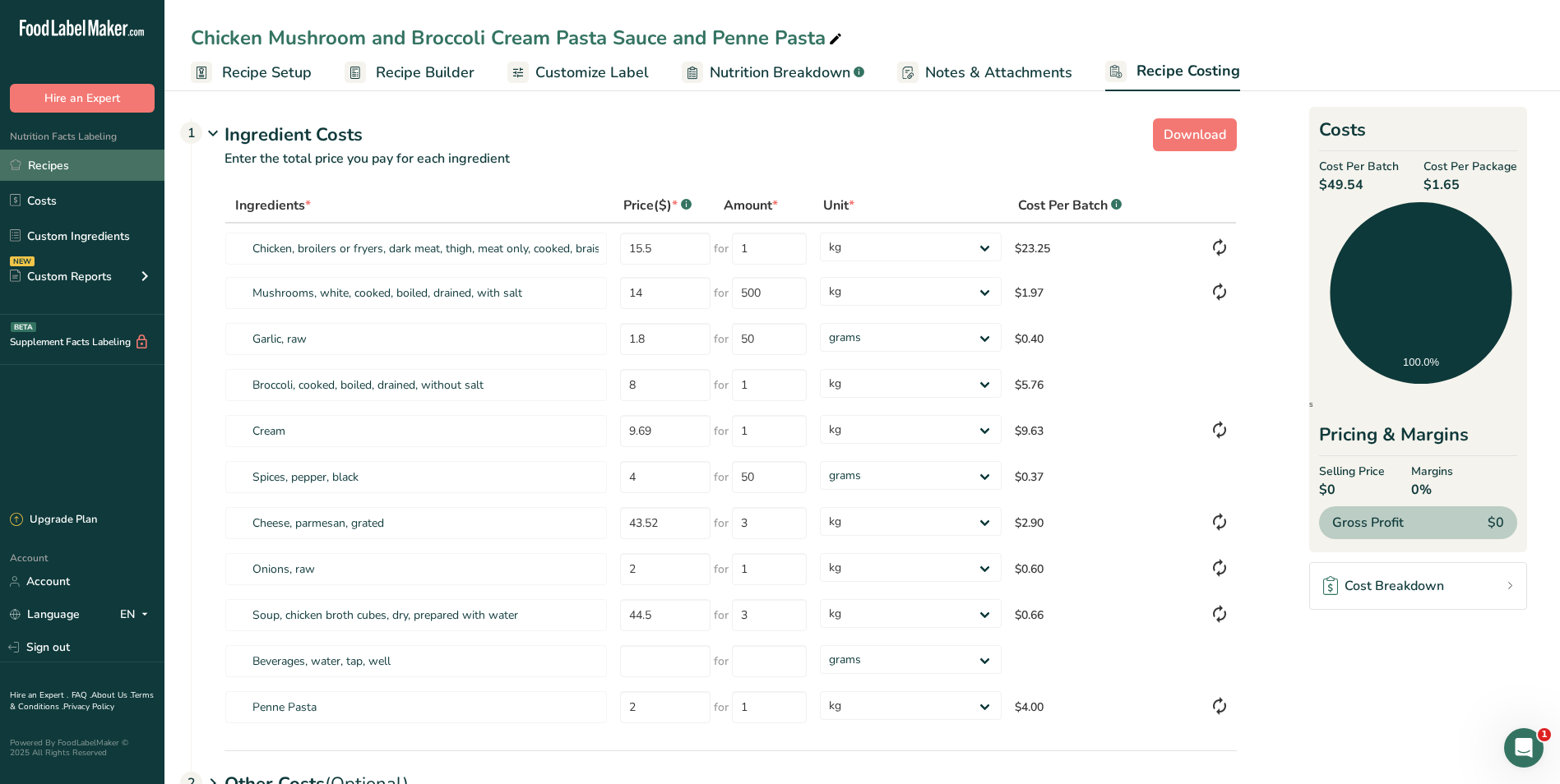
click at [67, 162] on link "Recipes" at bounding box center [82, 166] width 165 height 32
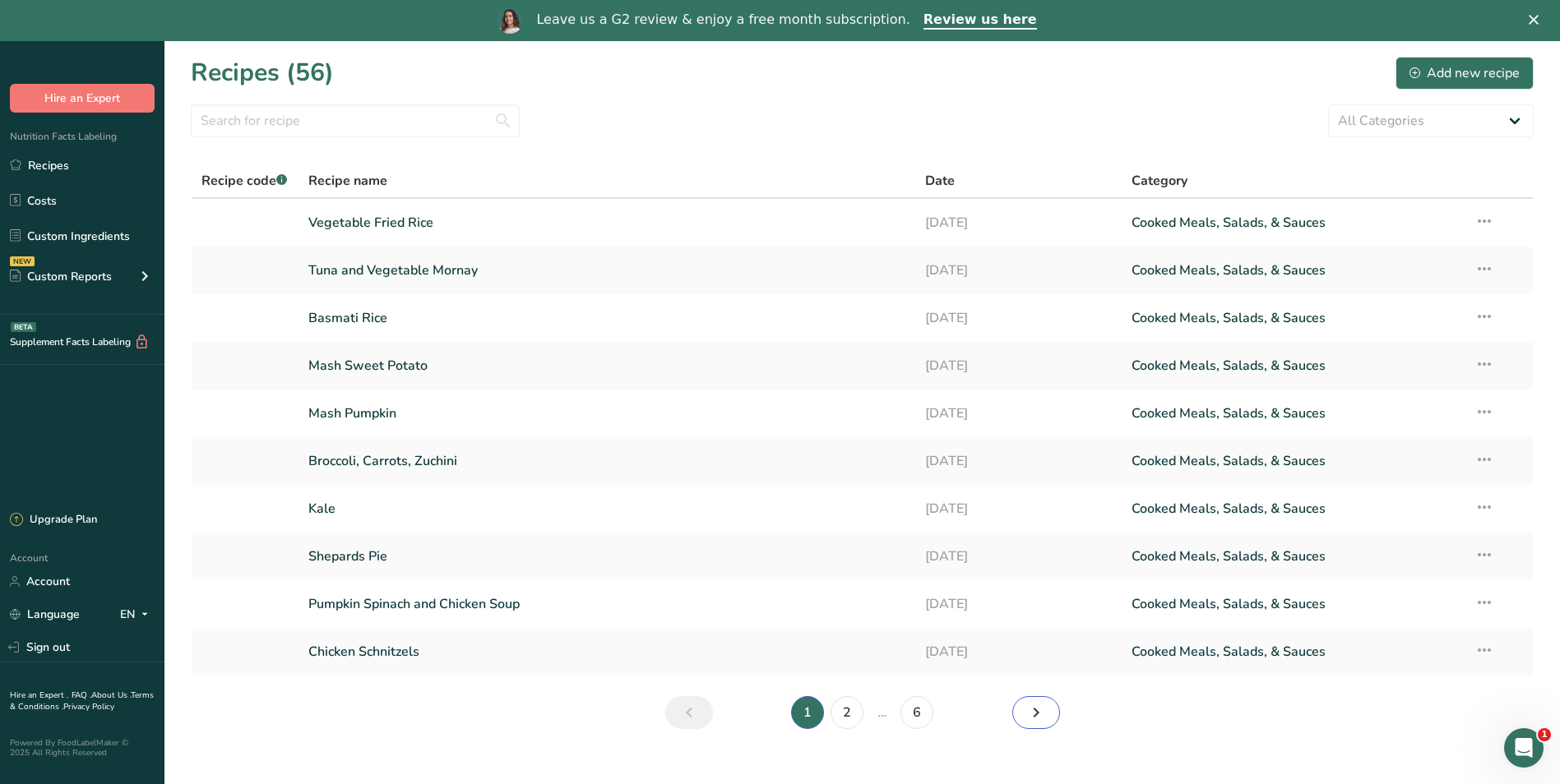
click at [1031, 710] on icon "Next page" at bounding box center [1036, 713] width 20 height 30
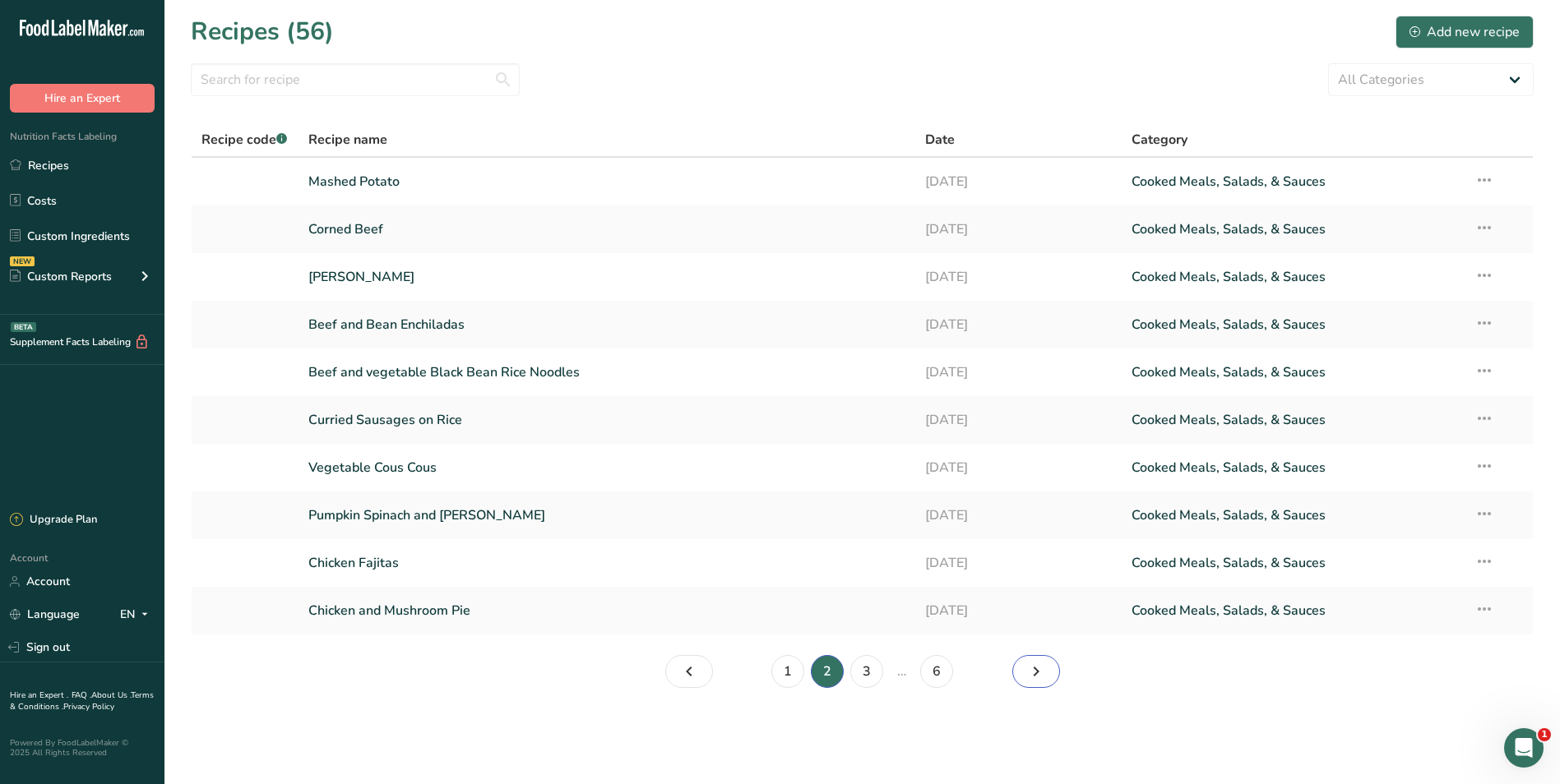
click at [1027, 670] on icon "Page 3." at bounding box center [1036, 672] width 20 height 30
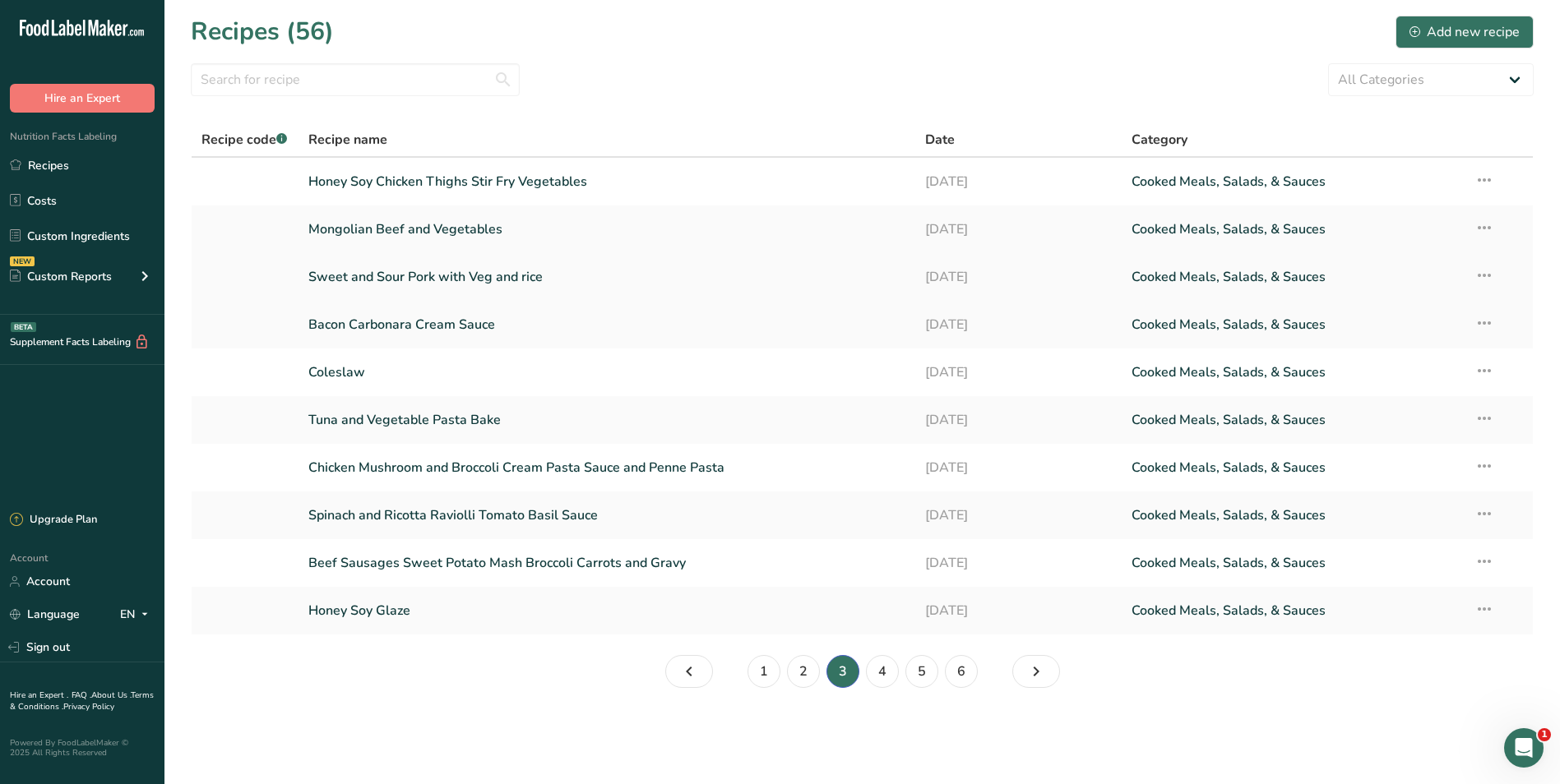
click at [615, 280] on link "Sweet and Sour Pork with Veg and rice" at bounding box center [607, 277] width 598 height 34
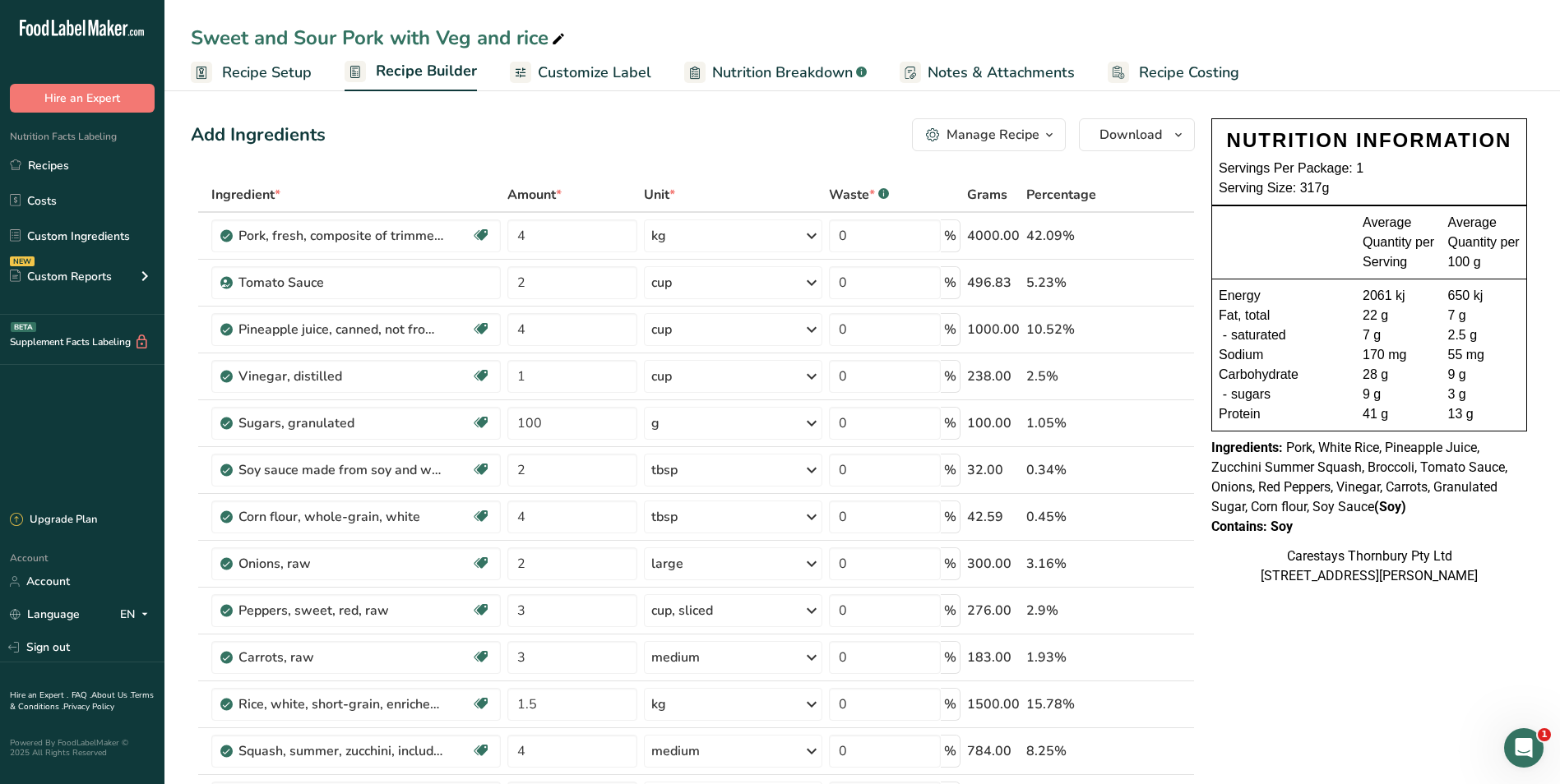
click at [555, 38] on icon at bounding box center [559, 39] width 15 height 23
click at [521, 39] on input "Sweet and Sour Pork with Veg and rice" at bounding box center [862, 38] width 1343 height 30
type input "Sweet and Sour Pork with Veg and Rice"
click at [1198, 73] on span "Recipe Costing" at bounding box center [1189, 73] width 101 height 22
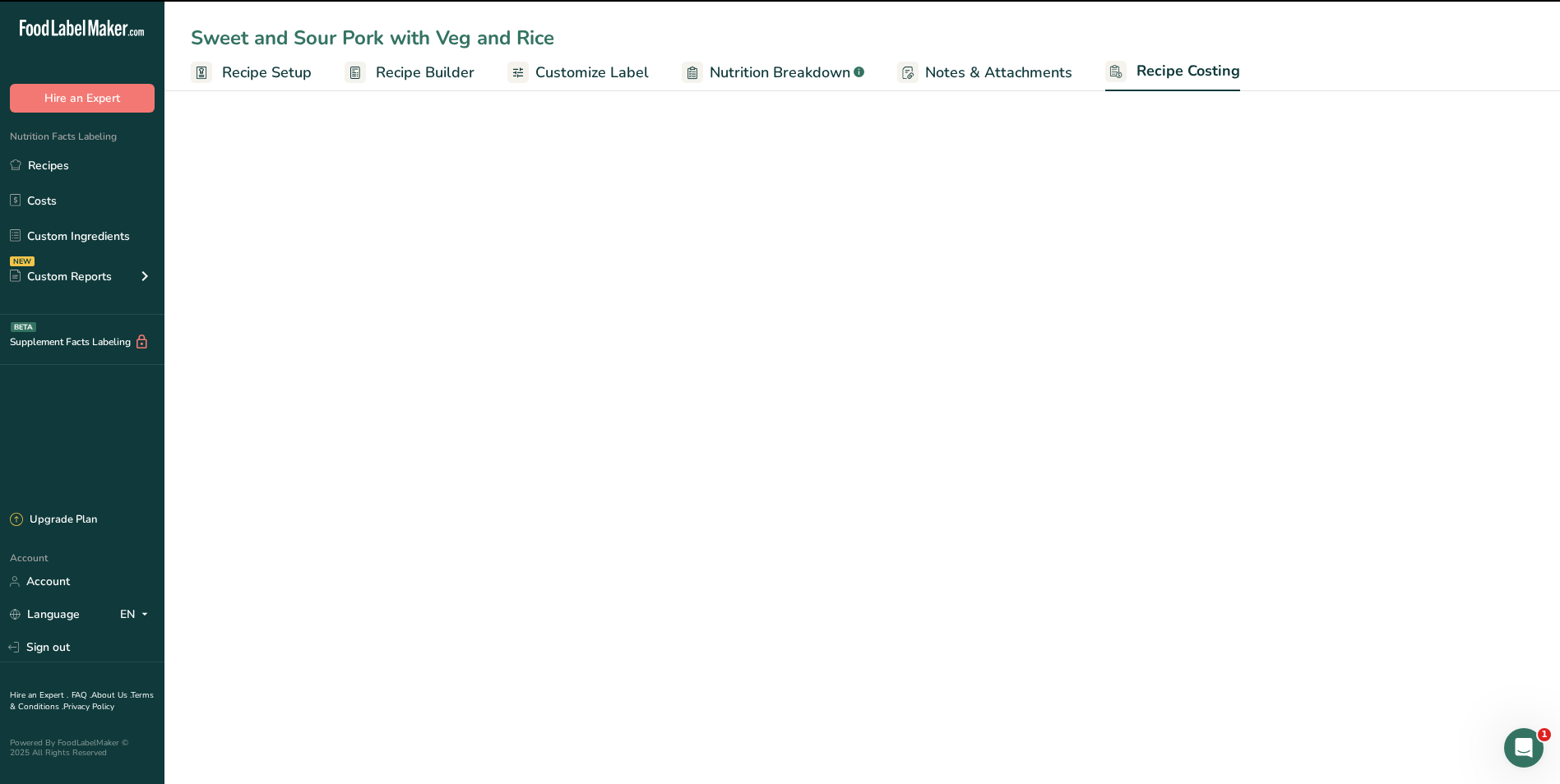
select select "1"
select select "12"
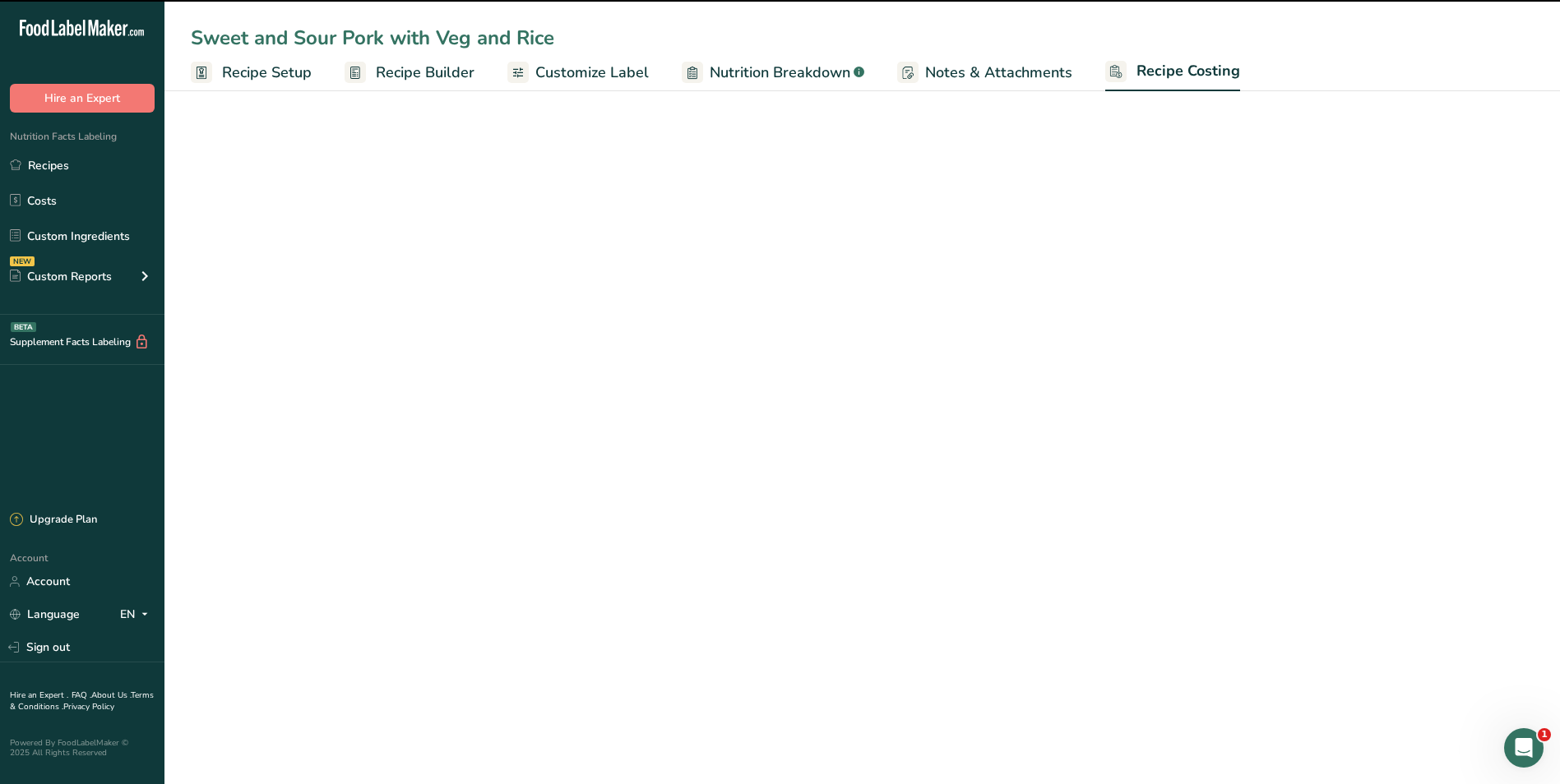
select select "1"
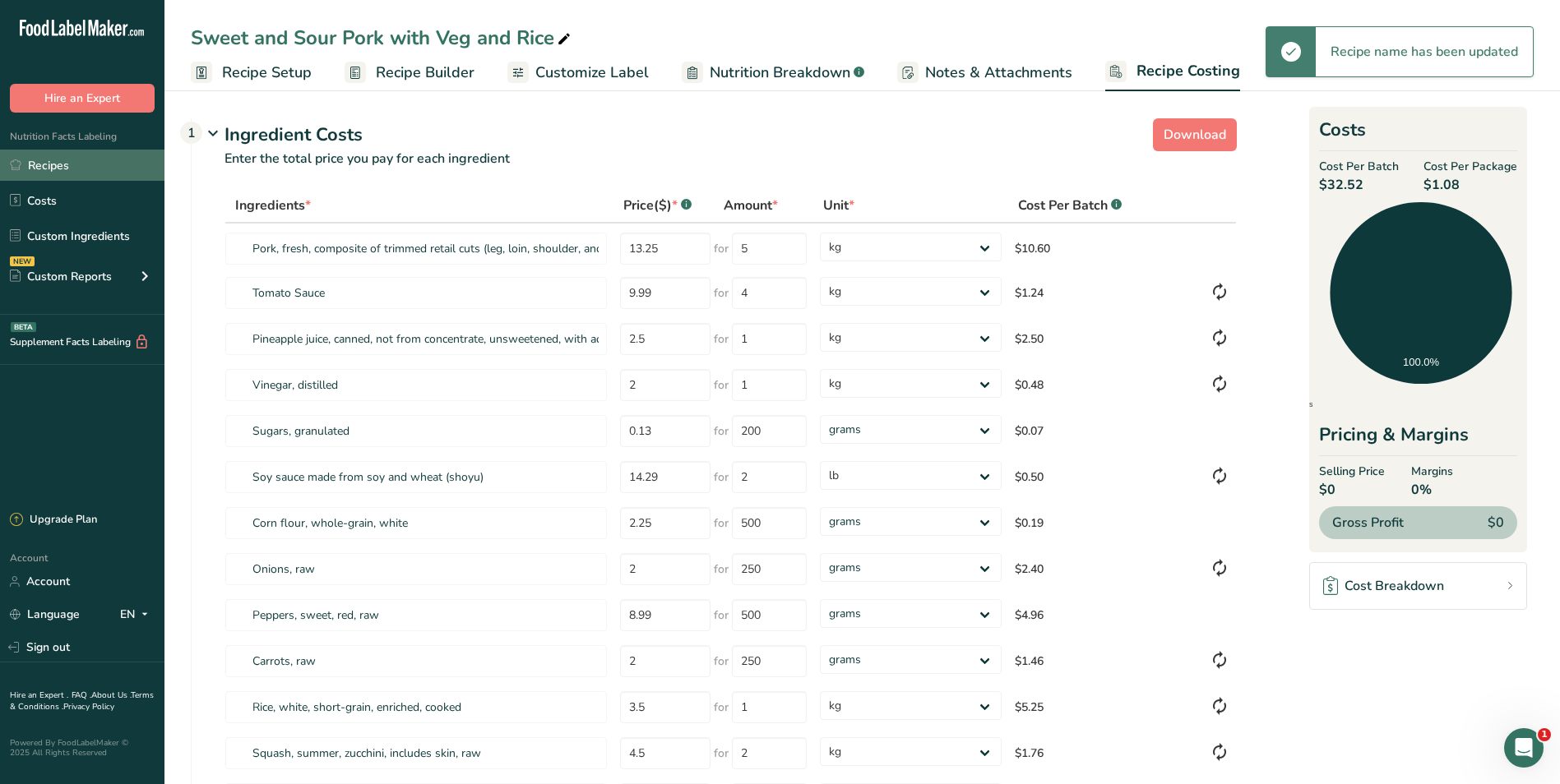
click at [88, 158] on link "Recipes" at bounding box center [82, 166] width 165 height 32
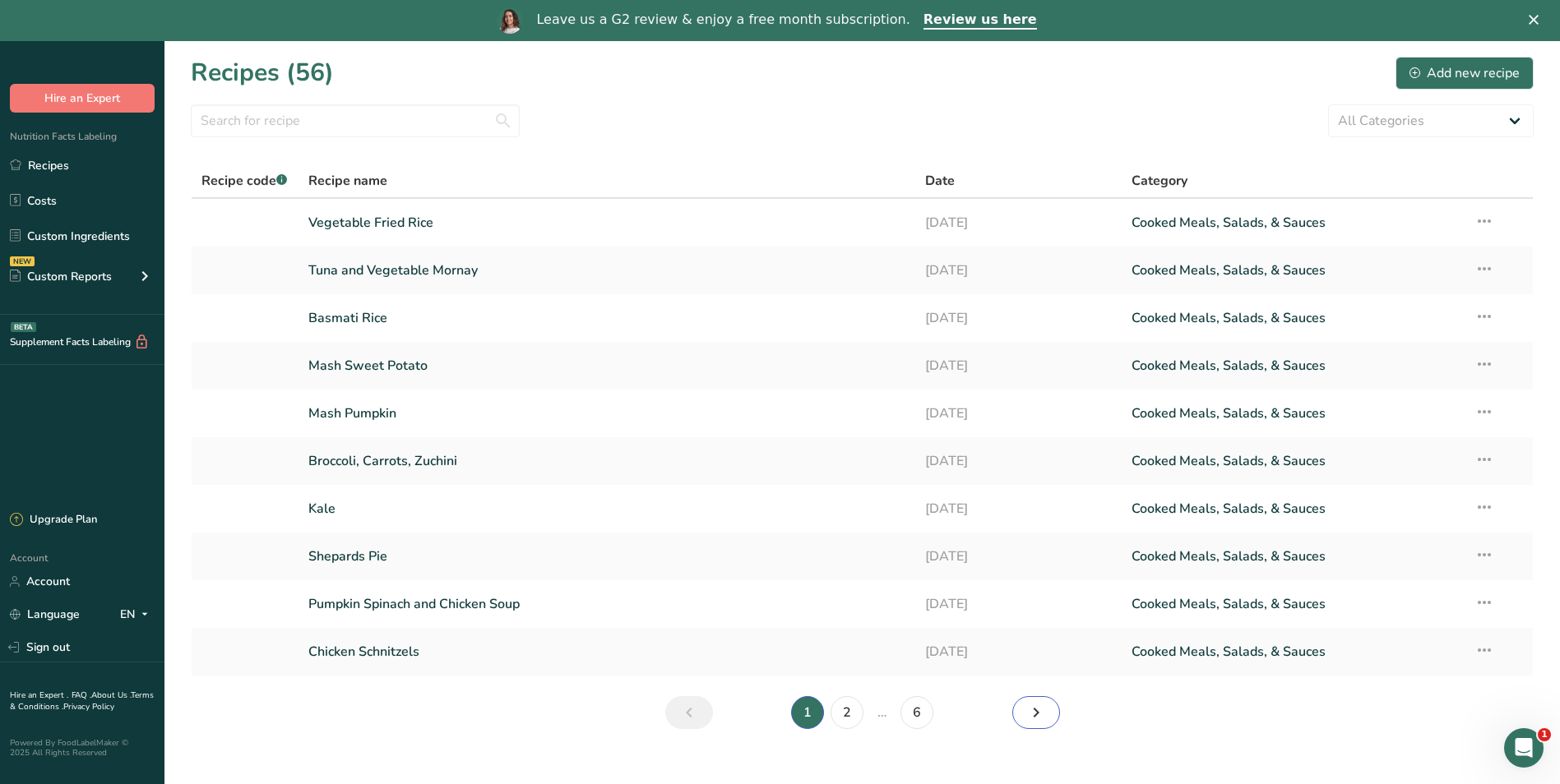
click at [1039, 714] on icon "Next page" at bounding box center [1036, 713] width 20 height 30
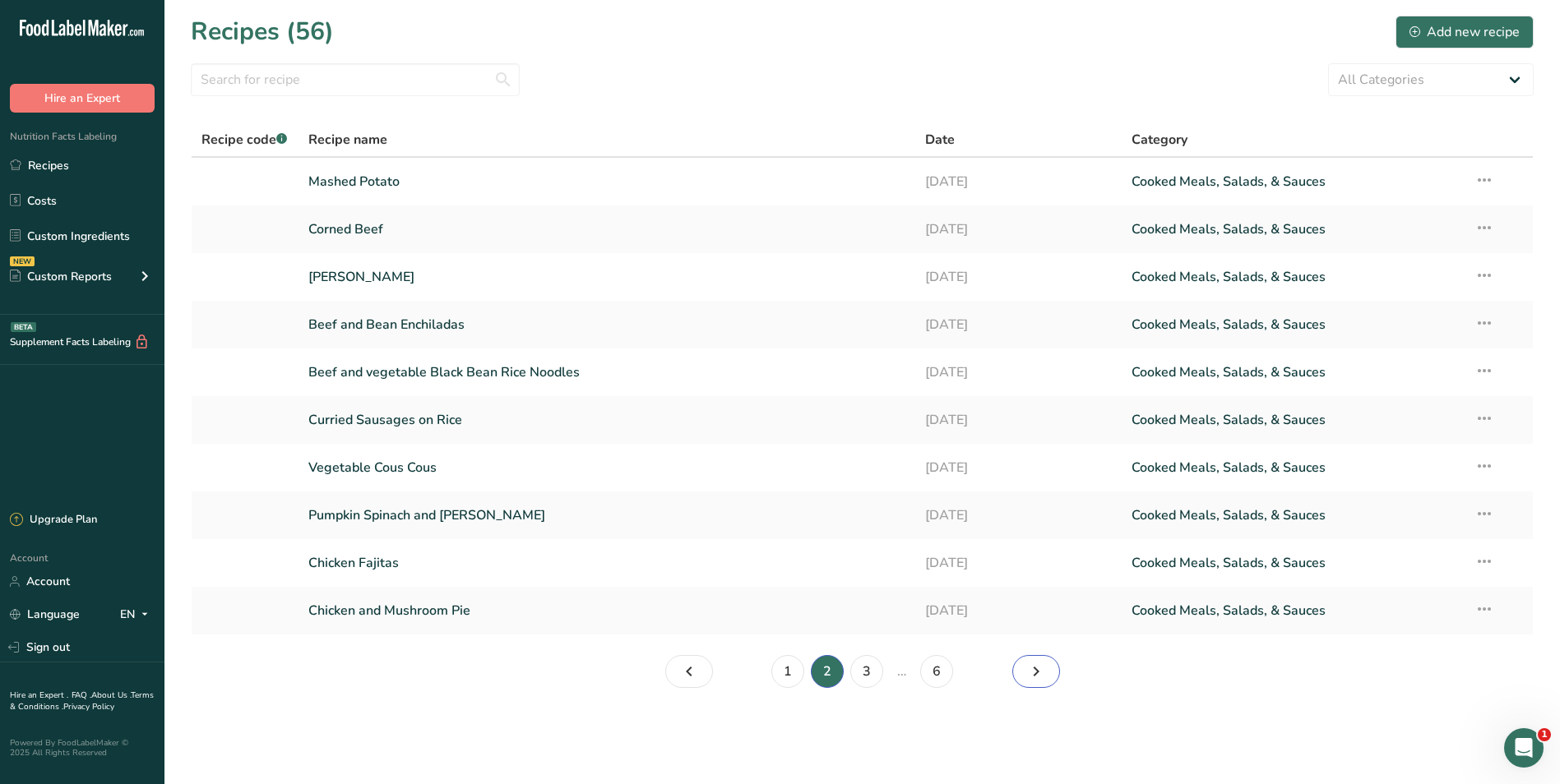
click at [1029, 669] on icon "Page 3." at bounding box center [1036, 672] width 20 height 30
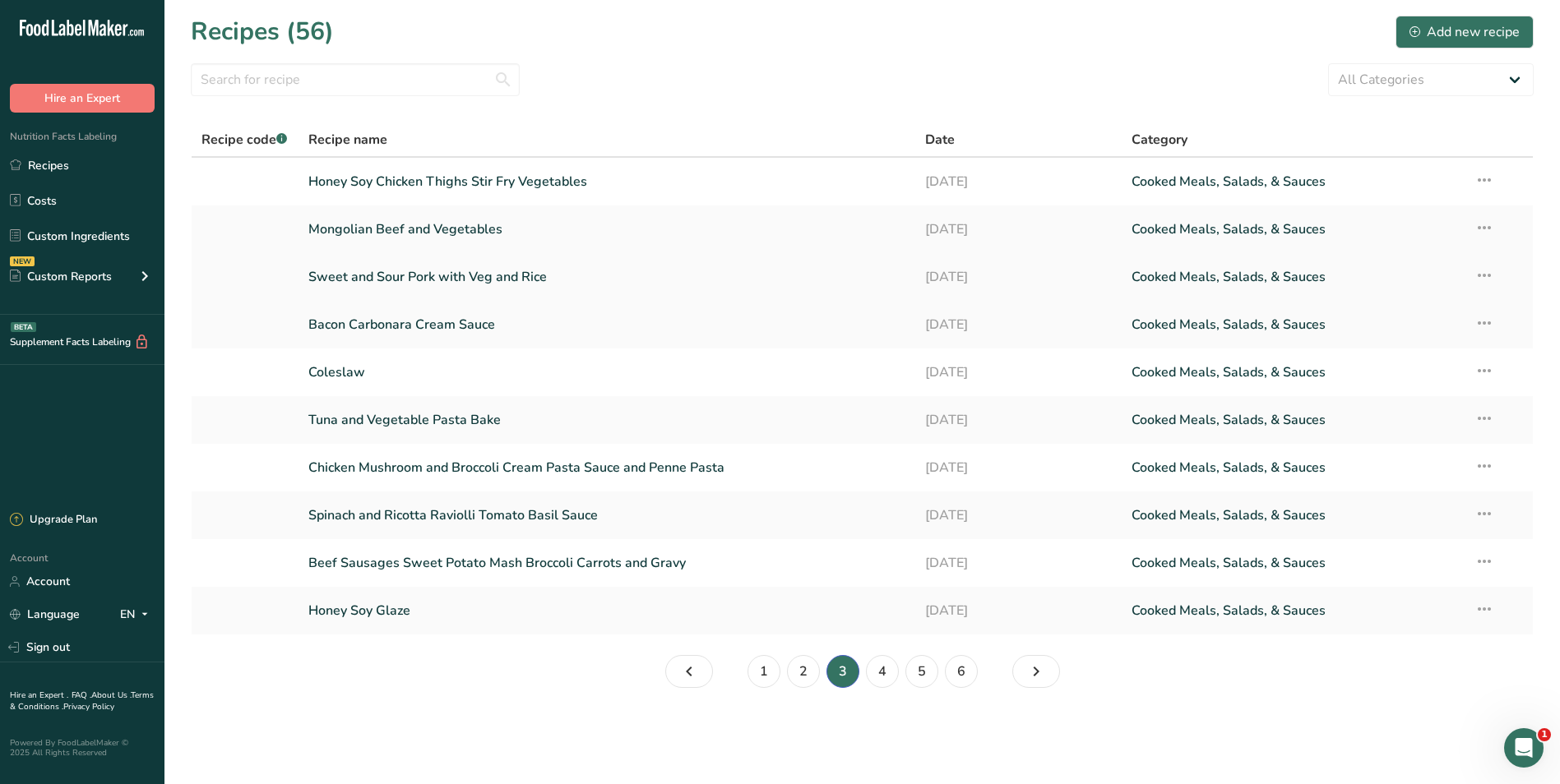
click at [485, 276] on link "Sweet and Sour Pork with Veg and Rice" at bounding box center [607, 277] width 598 height 34
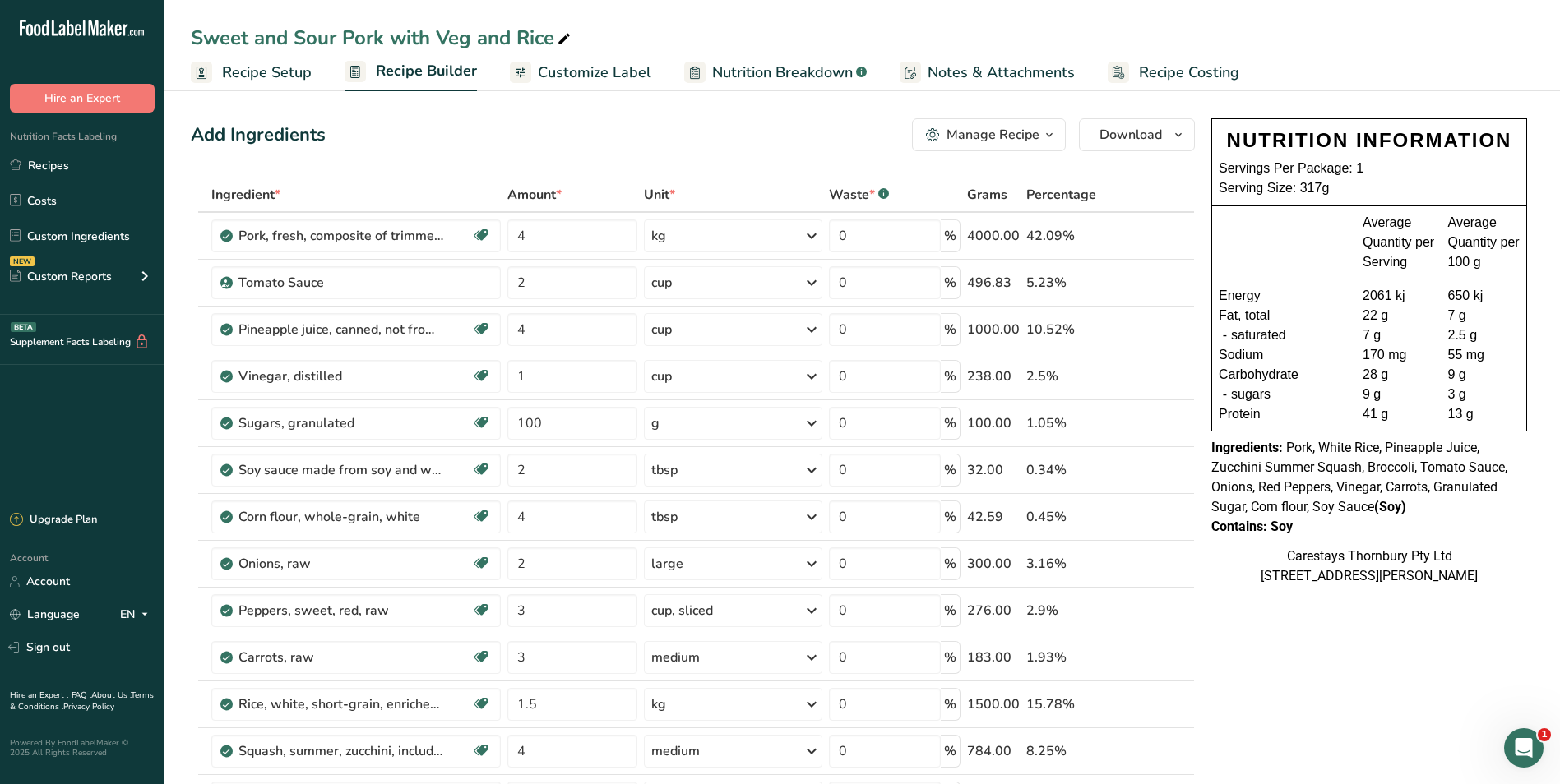
click at [473, 42] on div "Sweet and Sour Pork with Veg and Rice" at bounding box center [382, 38] width 383 height 30
click at [474, 38] on input "Sweet and Sour Pork with Veg and Rice" at bounding box center [862, 38] width 1343 height 30
type input "Sweet and Sour Pork with Vegetables and Rice"
click at [1169, 74] on span "Recipe Costing" at bounding box center [1189, 73] width 101 height 22
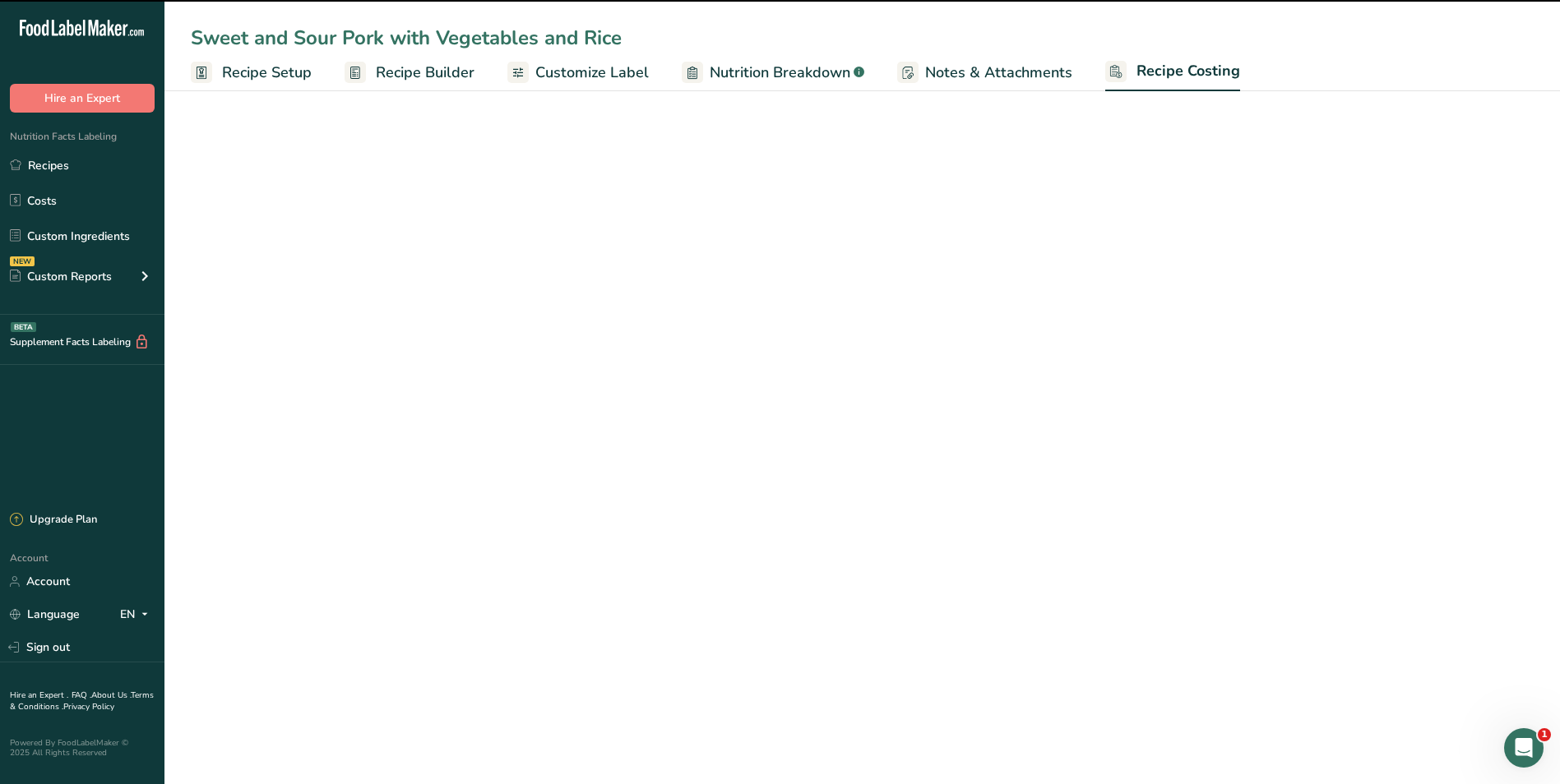
select select "1"
select select "12"
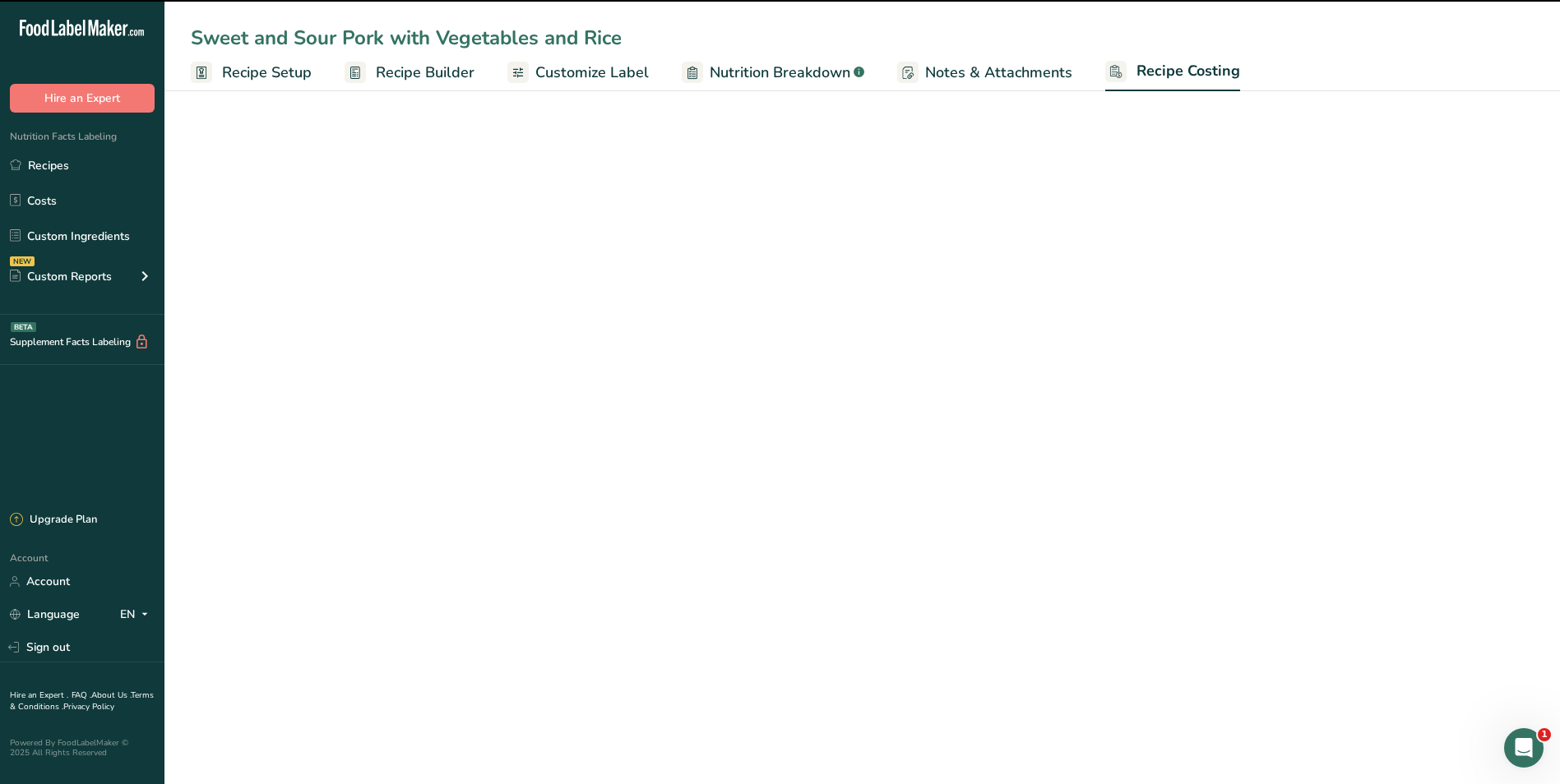
select select "1"
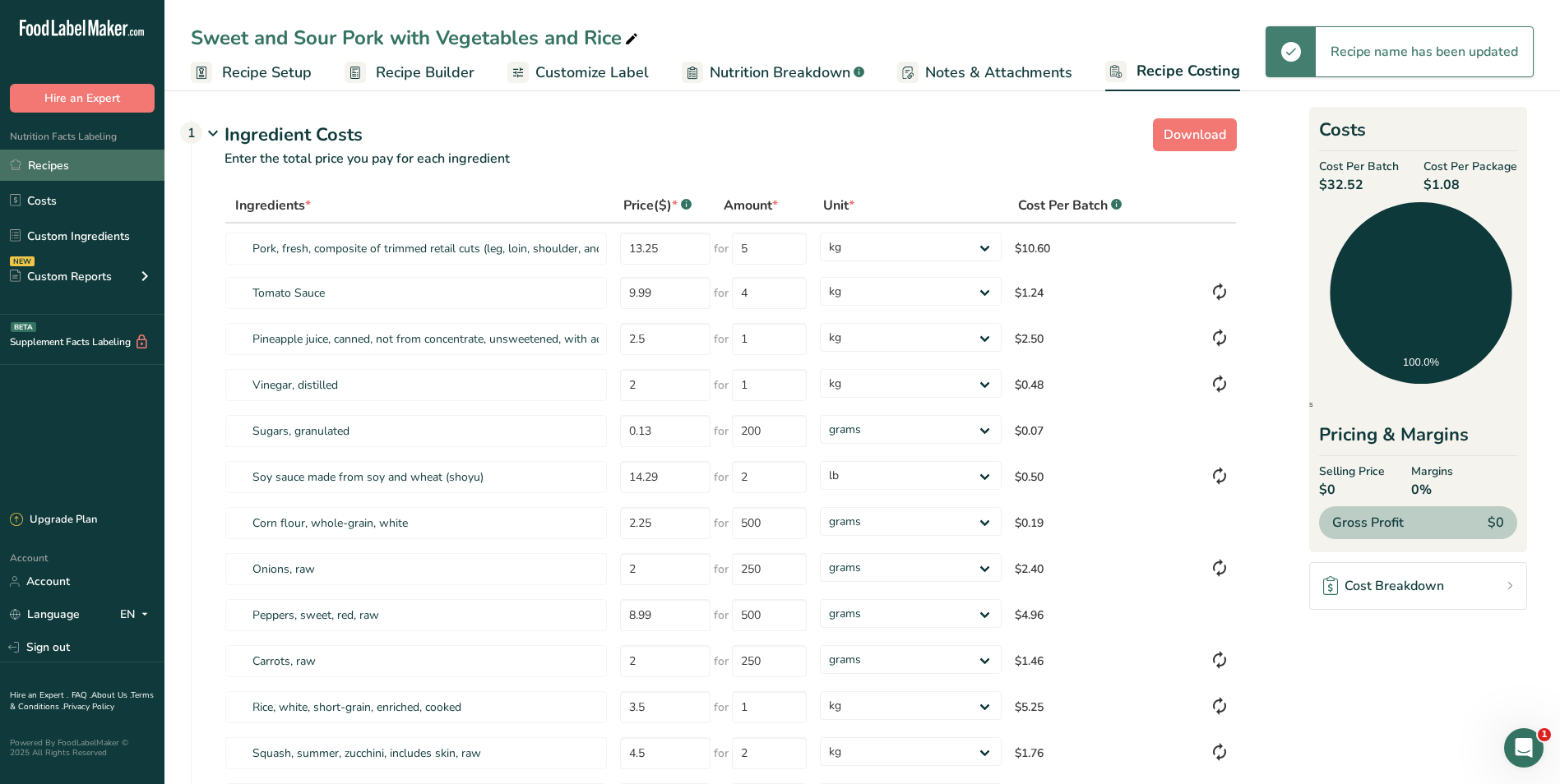
click at [41, 166] on link "Recipes" at bounding box center [82, 166] width 165 height 32
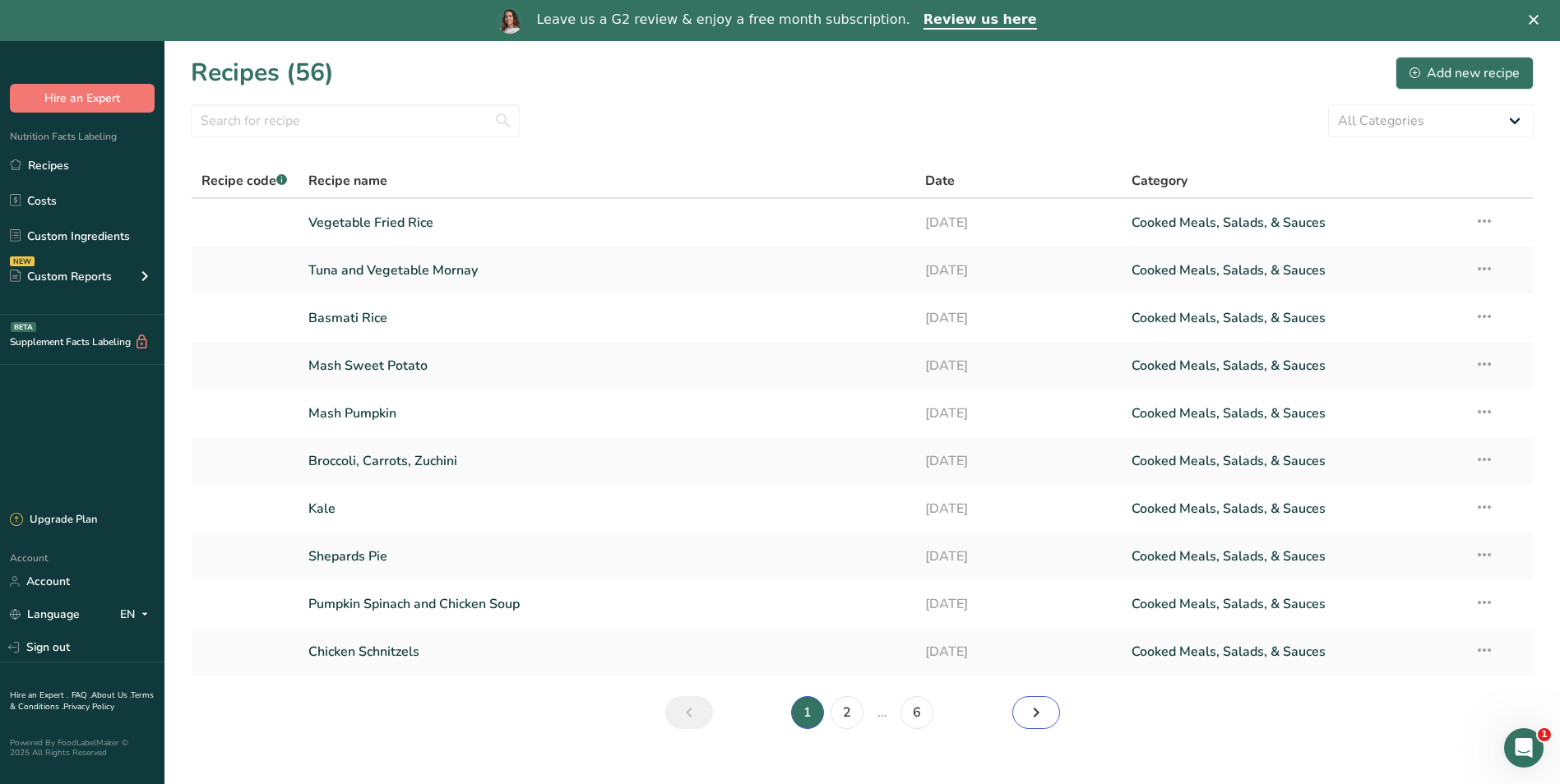
click at [1026, 713] on icon "Next page" at bounding box center [1036, 713] width 20 height 30
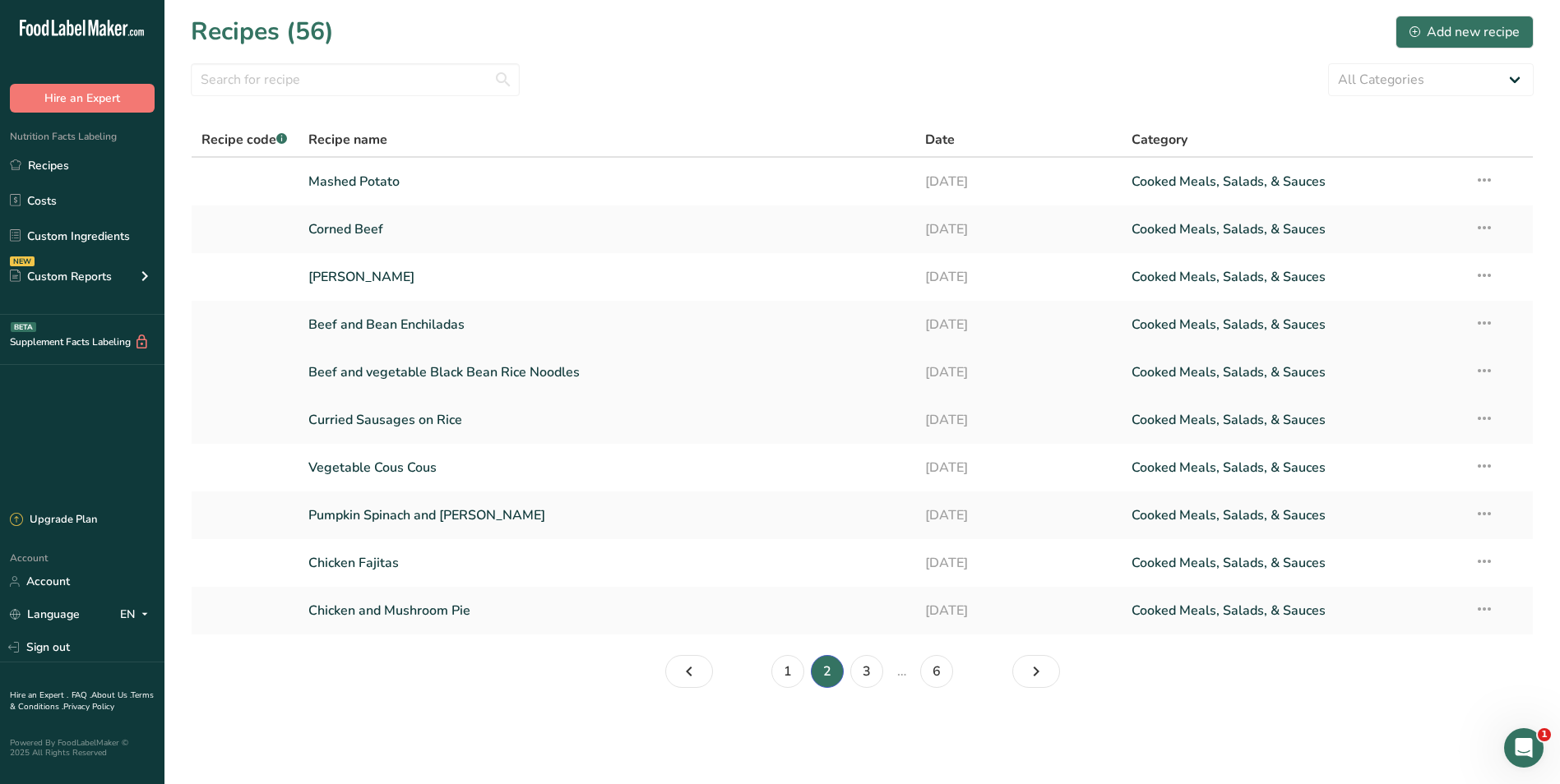
click at [510, 373] on link "Beef and vegetable Black Bean Rice Noodles" at bounding box center [607, 372] width 598 height 34
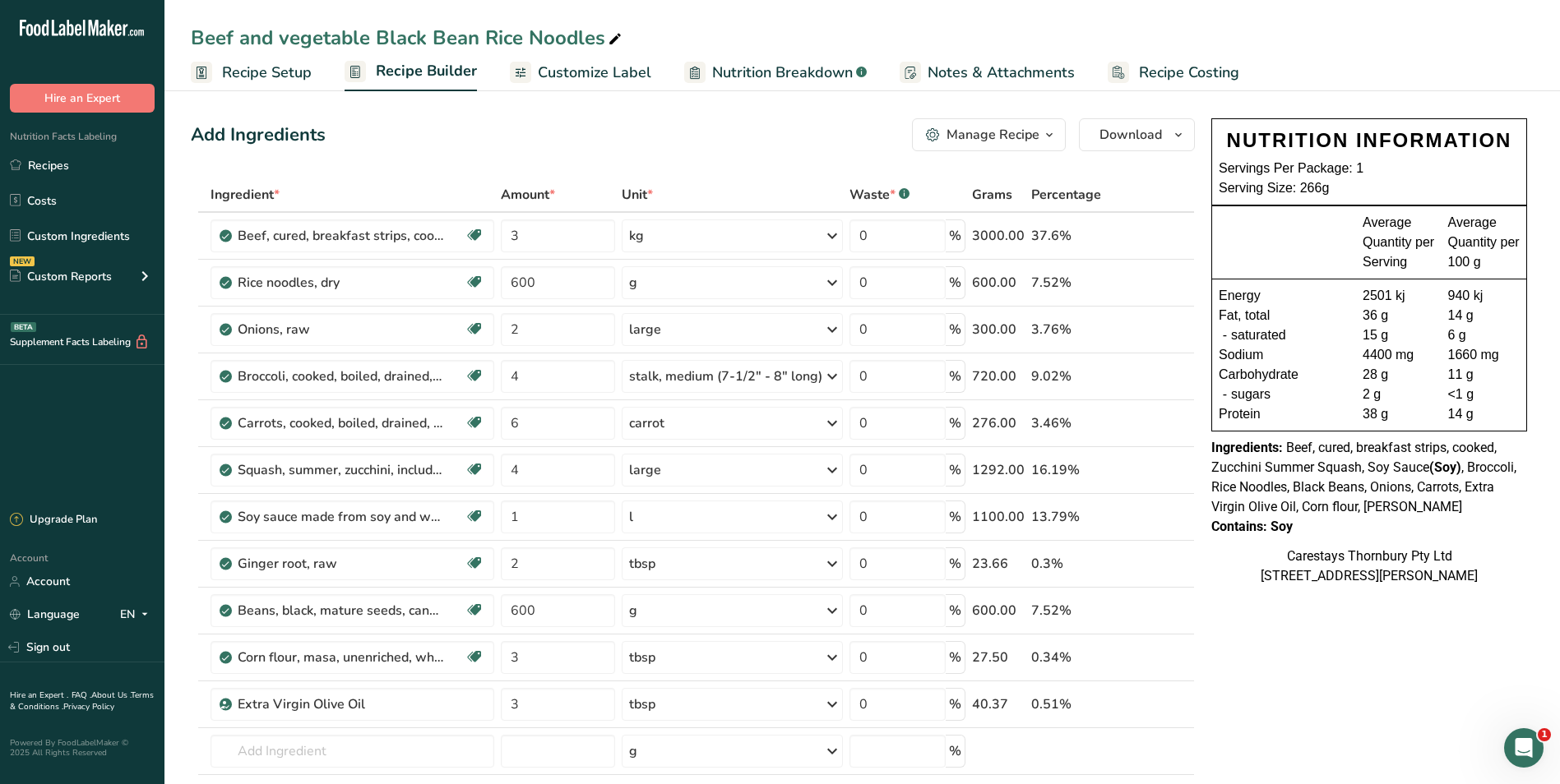
click at [288, 32] on div "Beef and vegetable Black Bean Rice Noodles" at bounding box center [408, 38] width 434 height 30
click at [287, 34] on input "Beef and vegetable Black Bean Rice Noodle" at bounding box center [862, 38] width 1343 height 30
type input "Beef and Vegetable Black Bean Rice Noodle"
click at [1170, 65] on span "Recipe Costing" at bounding box center [1189, 73] width 101 height 22
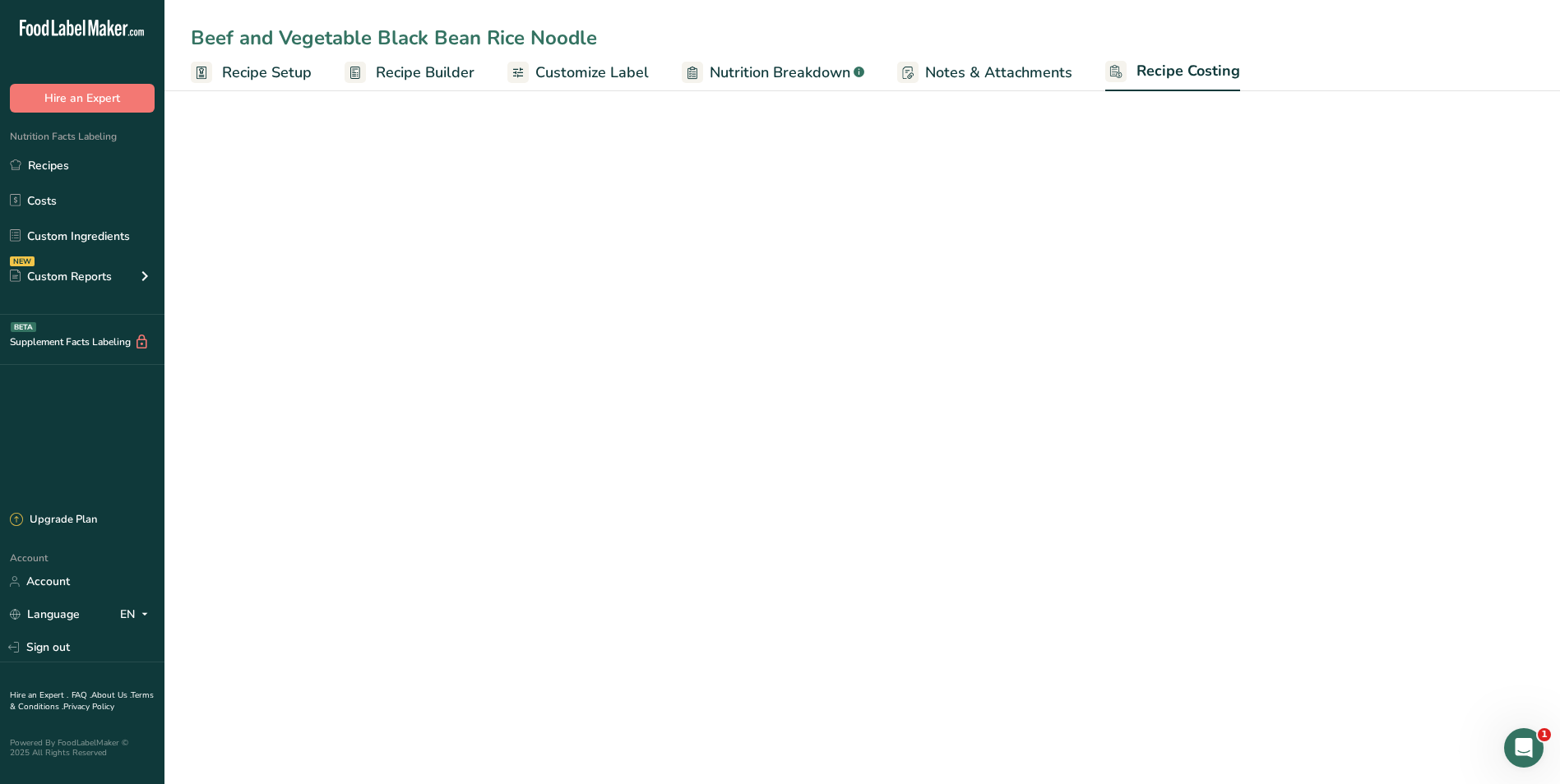
select select "1"
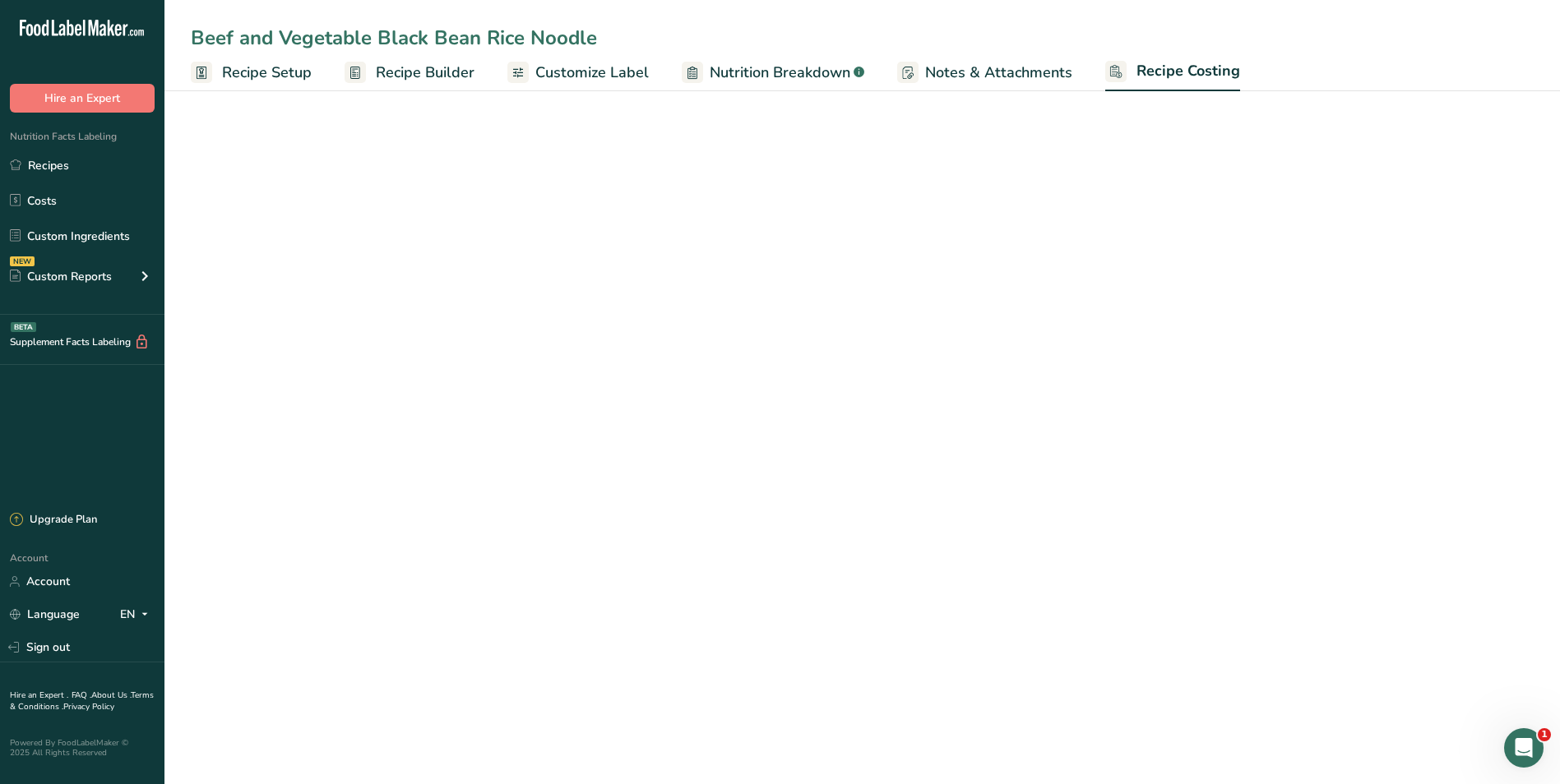
select select "1"
select select "12"
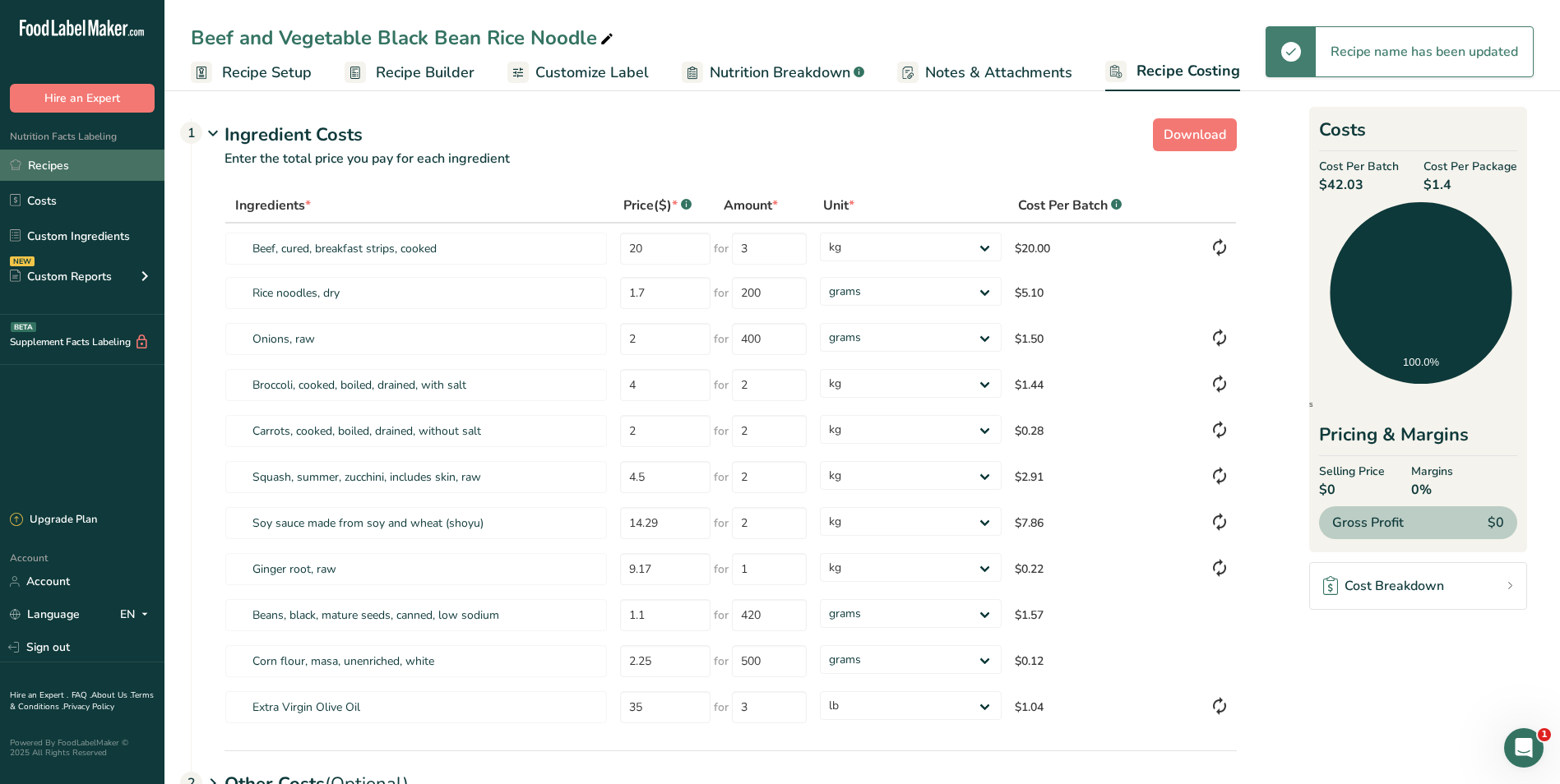
click at [42, 164] on link "Recipes" at bounding box center [82, 166] width 165 height 32
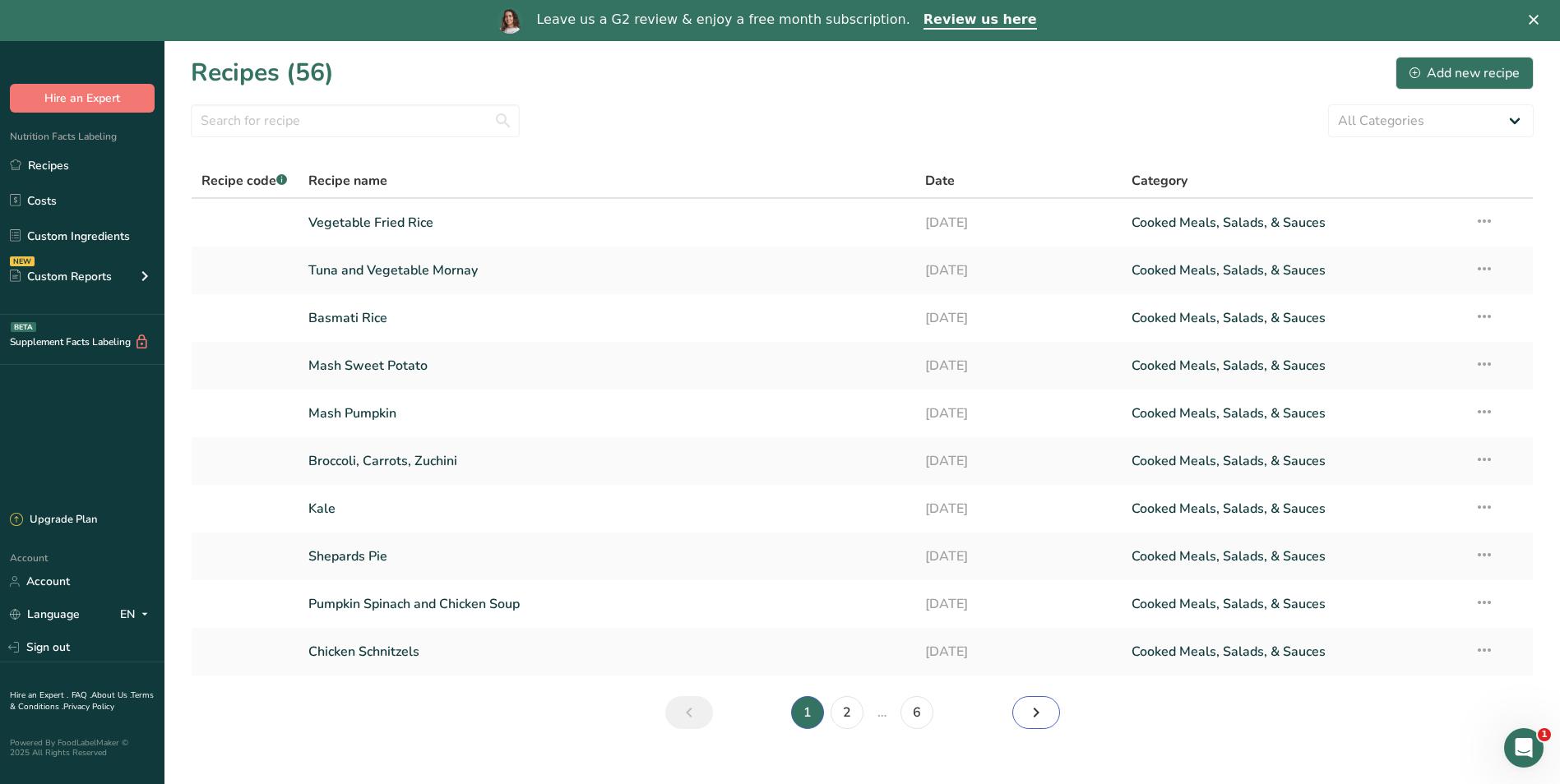
click at [1031, 714] on icon "Next page" at bounding box center [1036, 713] width 20 height 30
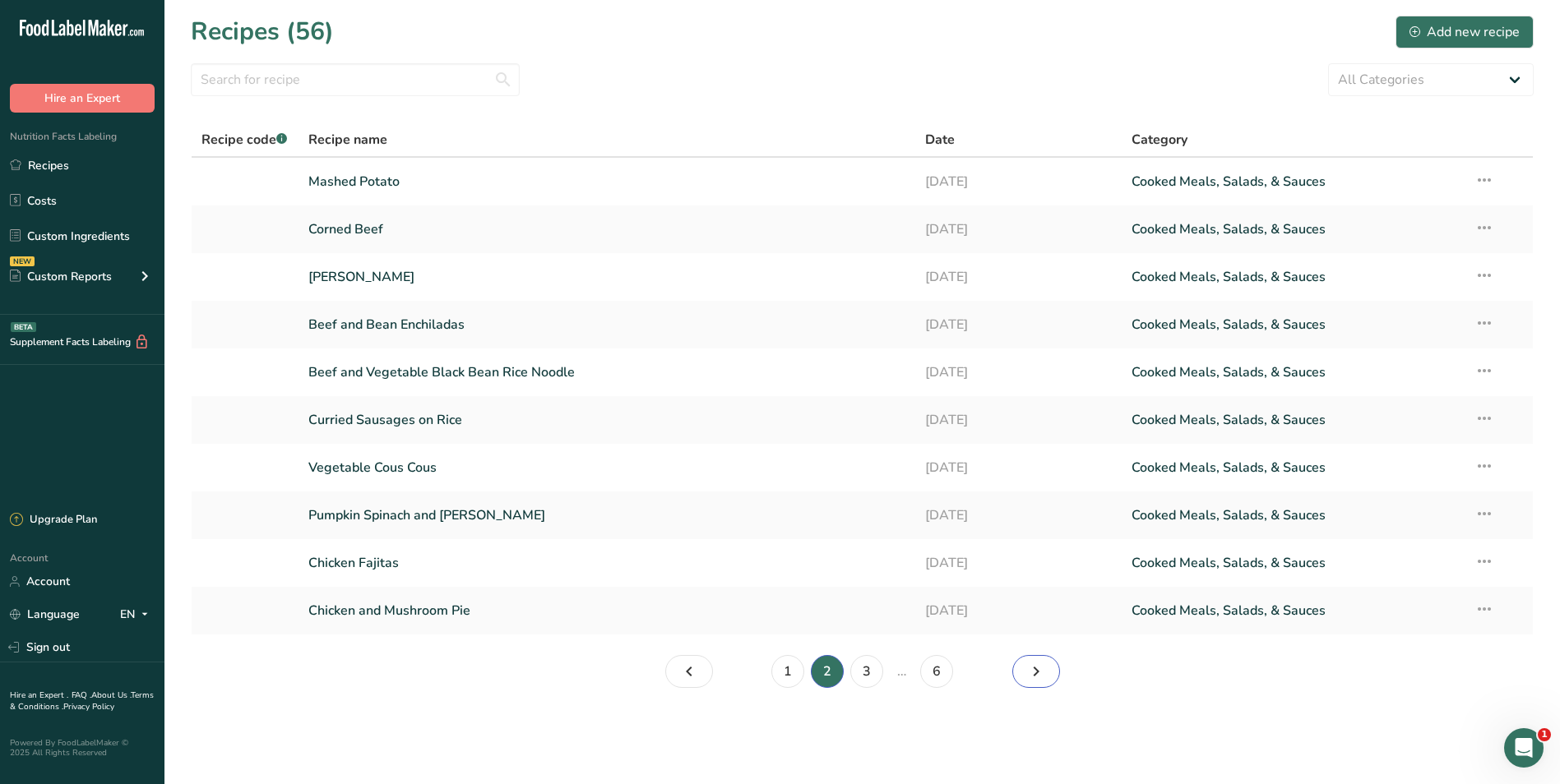
click at [1026, 674] on icon "Page 3." at bounding box center [1036, 672] width 20 height 30
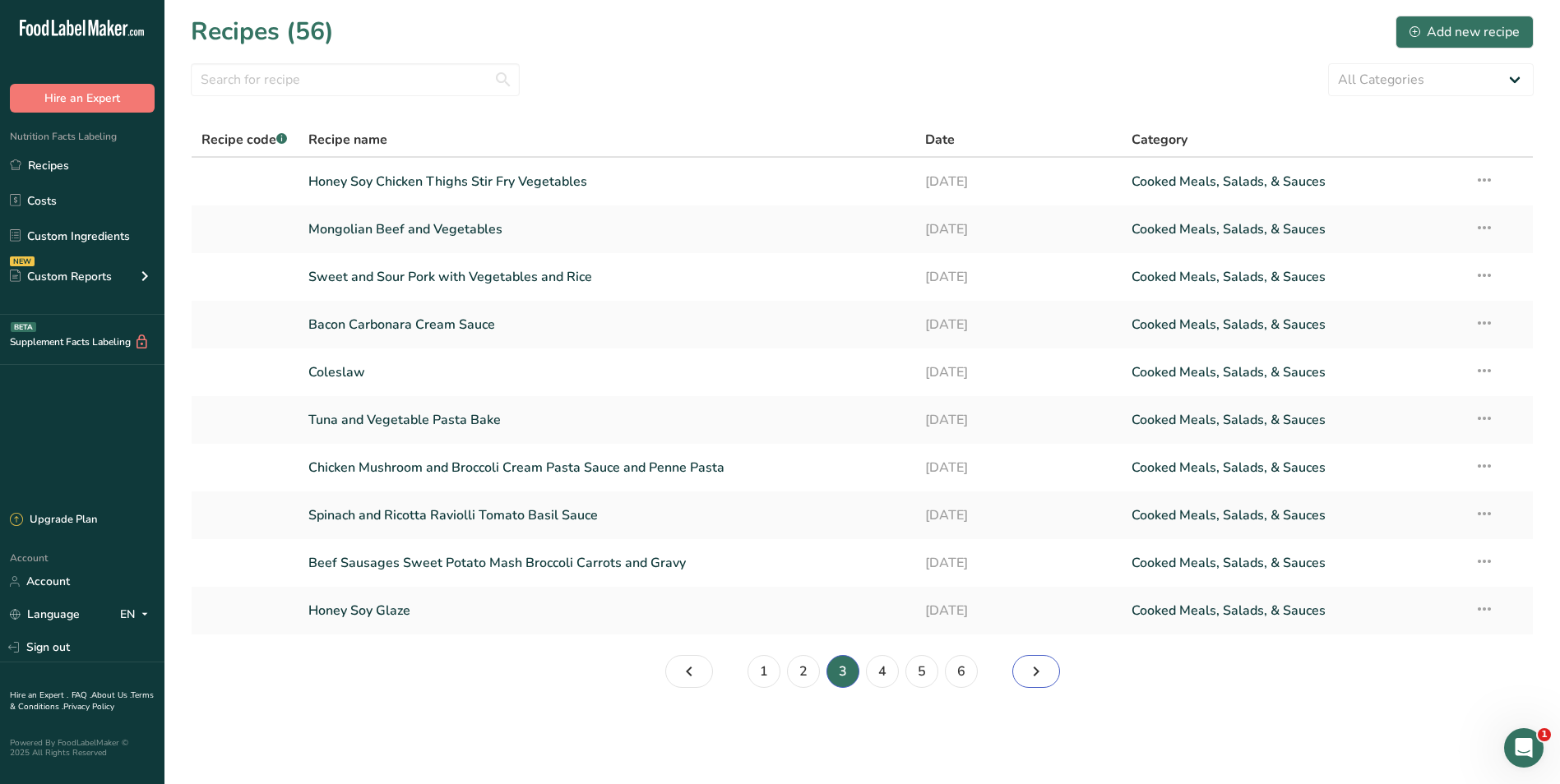
click at [1026, 674] on icon "Page 4." at bounding box center [1036, 672] width 20 height 30
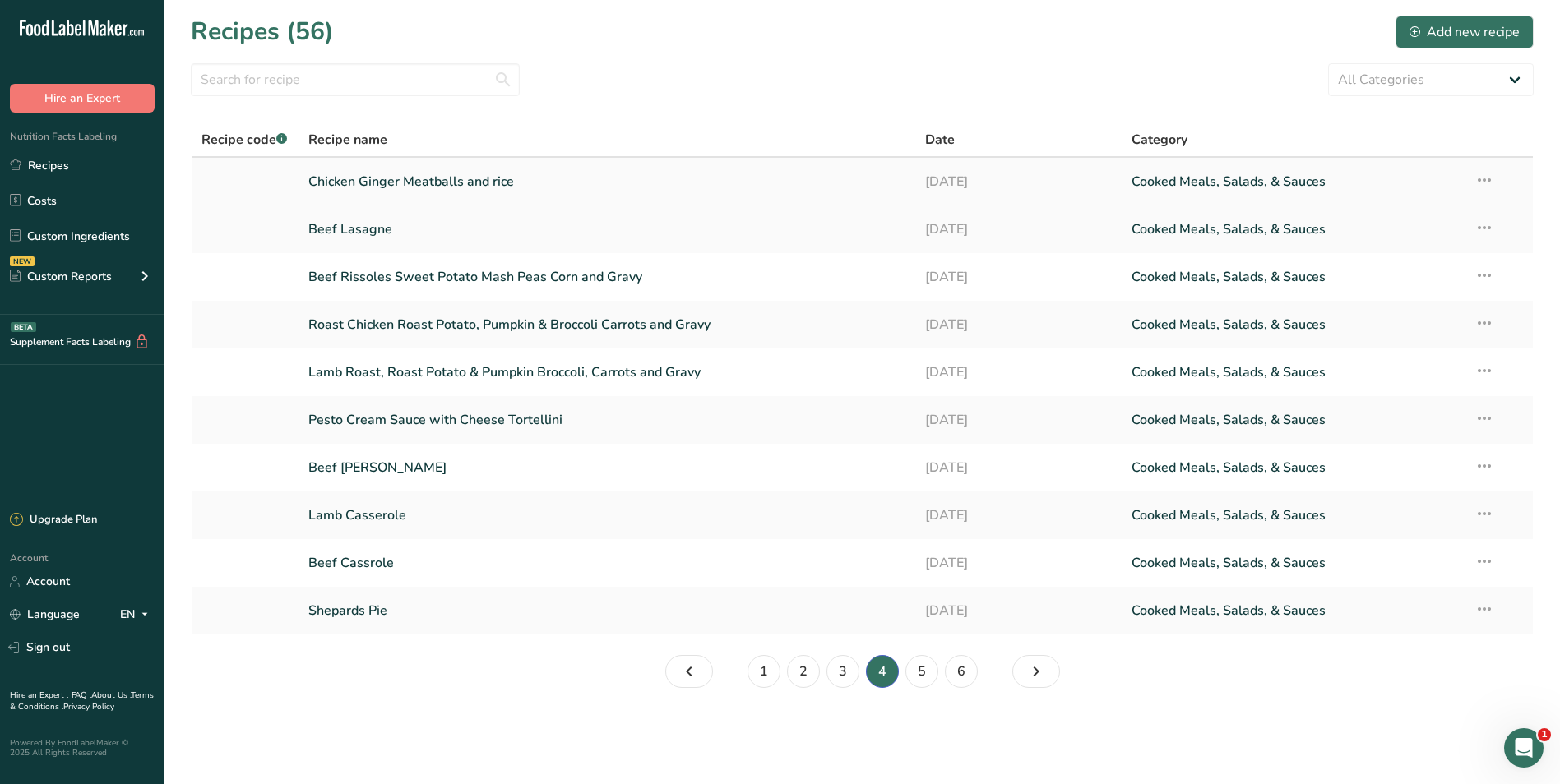
click at [483, 182] on link "Chicken Ginger Meatballs and rice" at bounding box center [607, 182] width 598 height 34
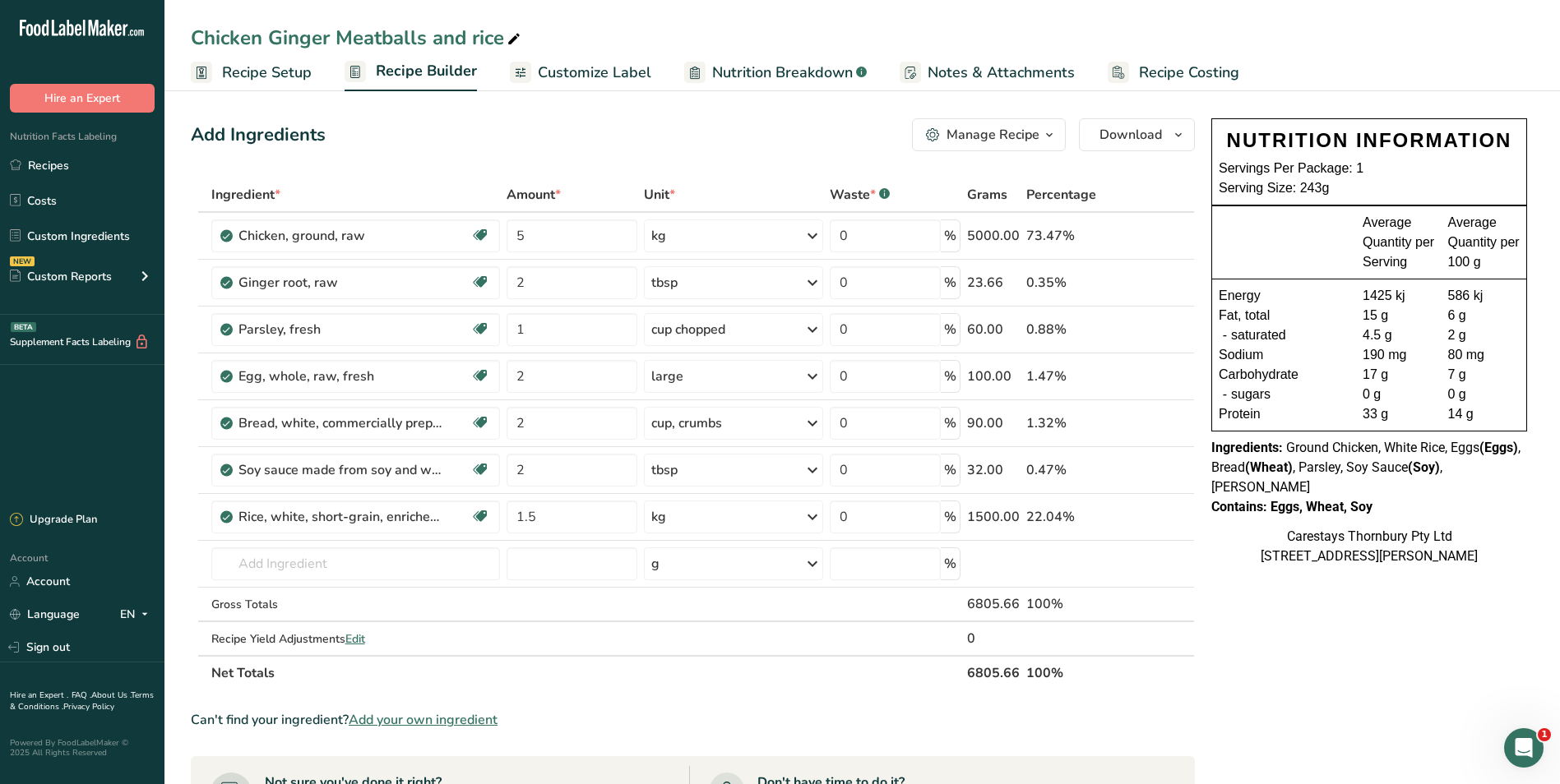
click at [509, 34] on icon at bounding box center [514, 39] width 15 height 23
click at [476, 39] on input "Chicken Ginger Meatballs and rice" at bounding box center [862, 38] width 1343 height 30
type input "Chicken Ginger Meatballs and Rice"
click at [1185, 65] on span "Recipe Costing" at bounding box center [1189, 73] width 101 height 22
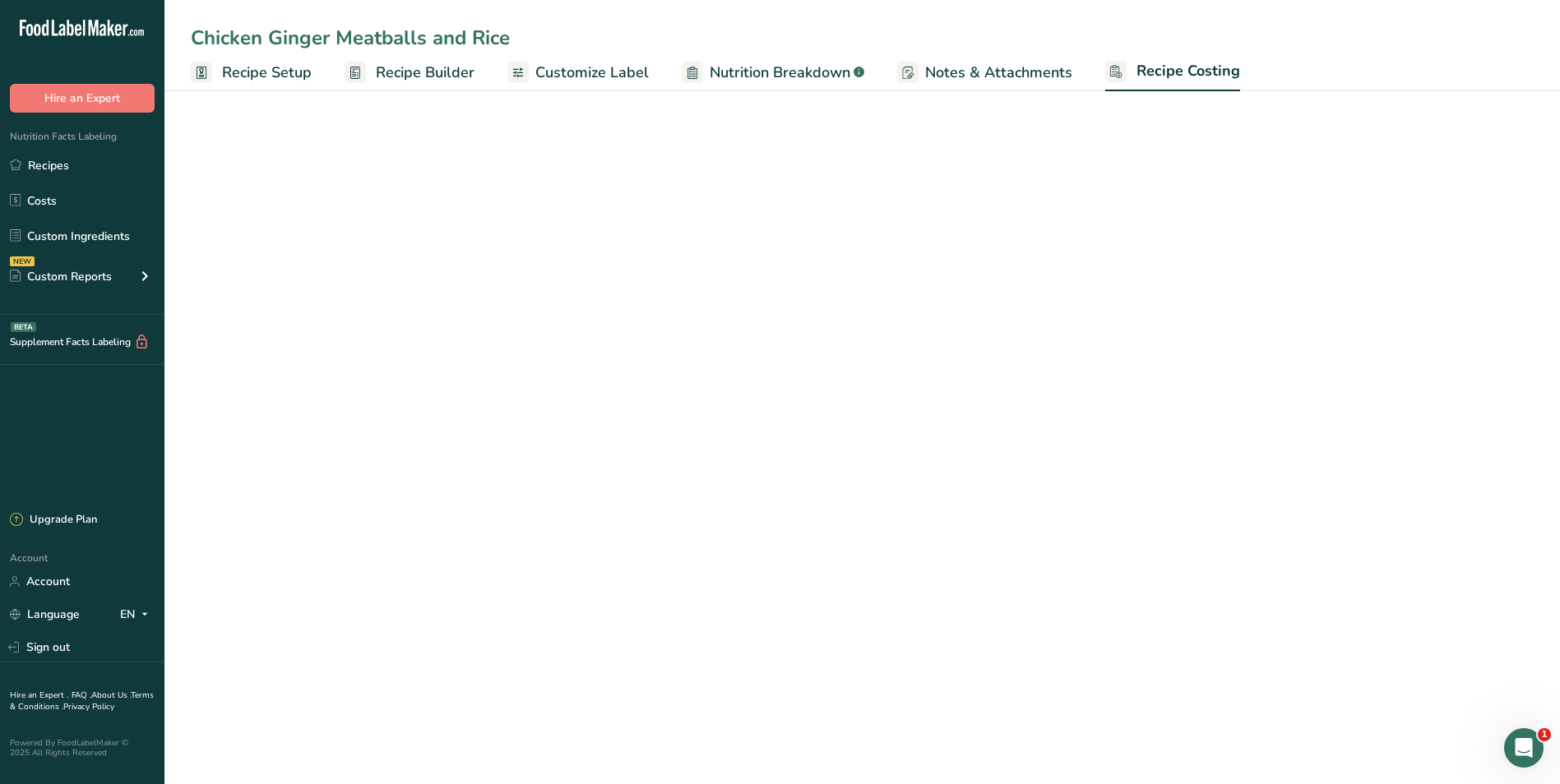
select select "1"
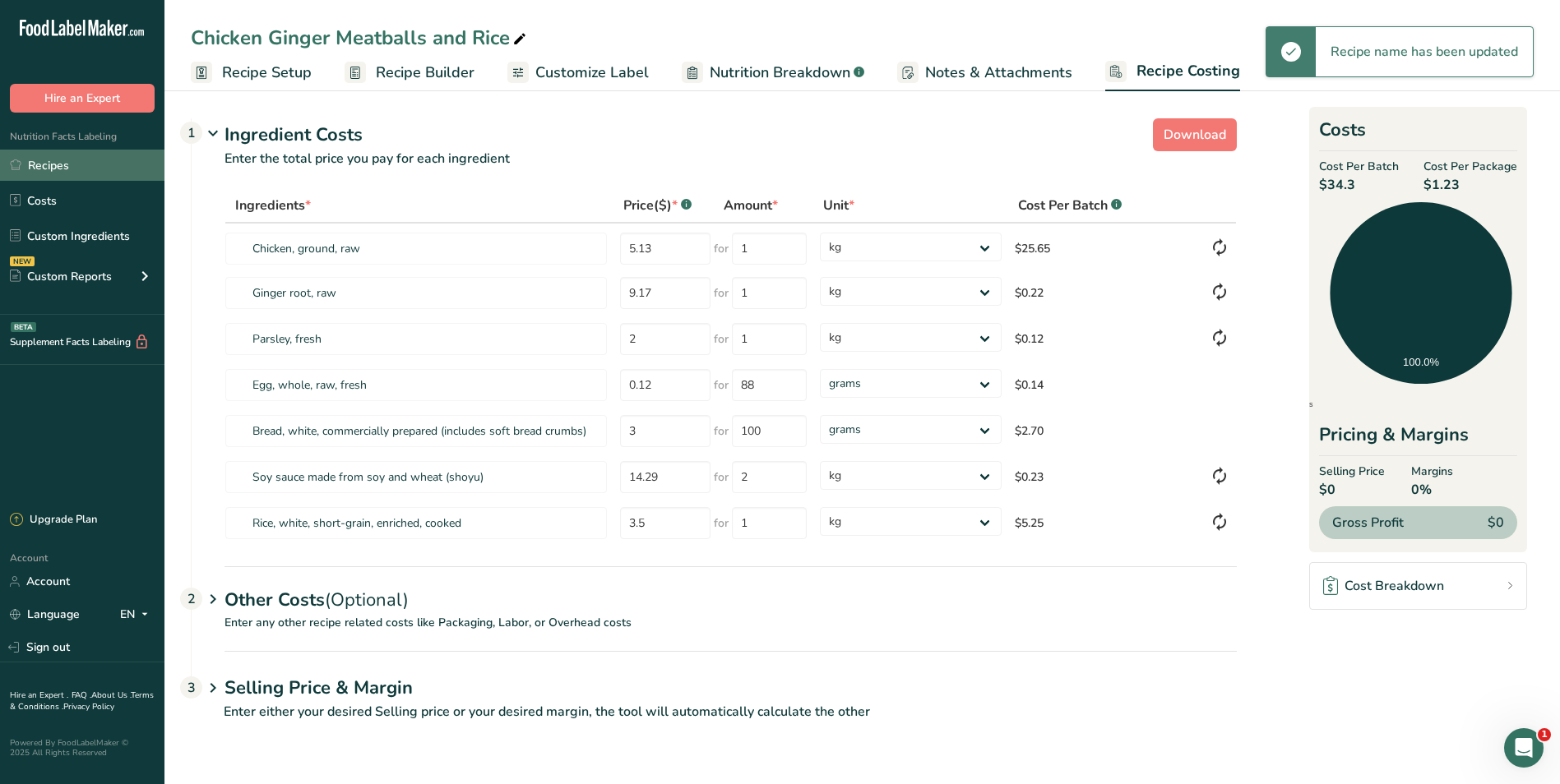
click at [45, 167] on link "Recipes" at bounding box center [82, 166] width 165 height 32
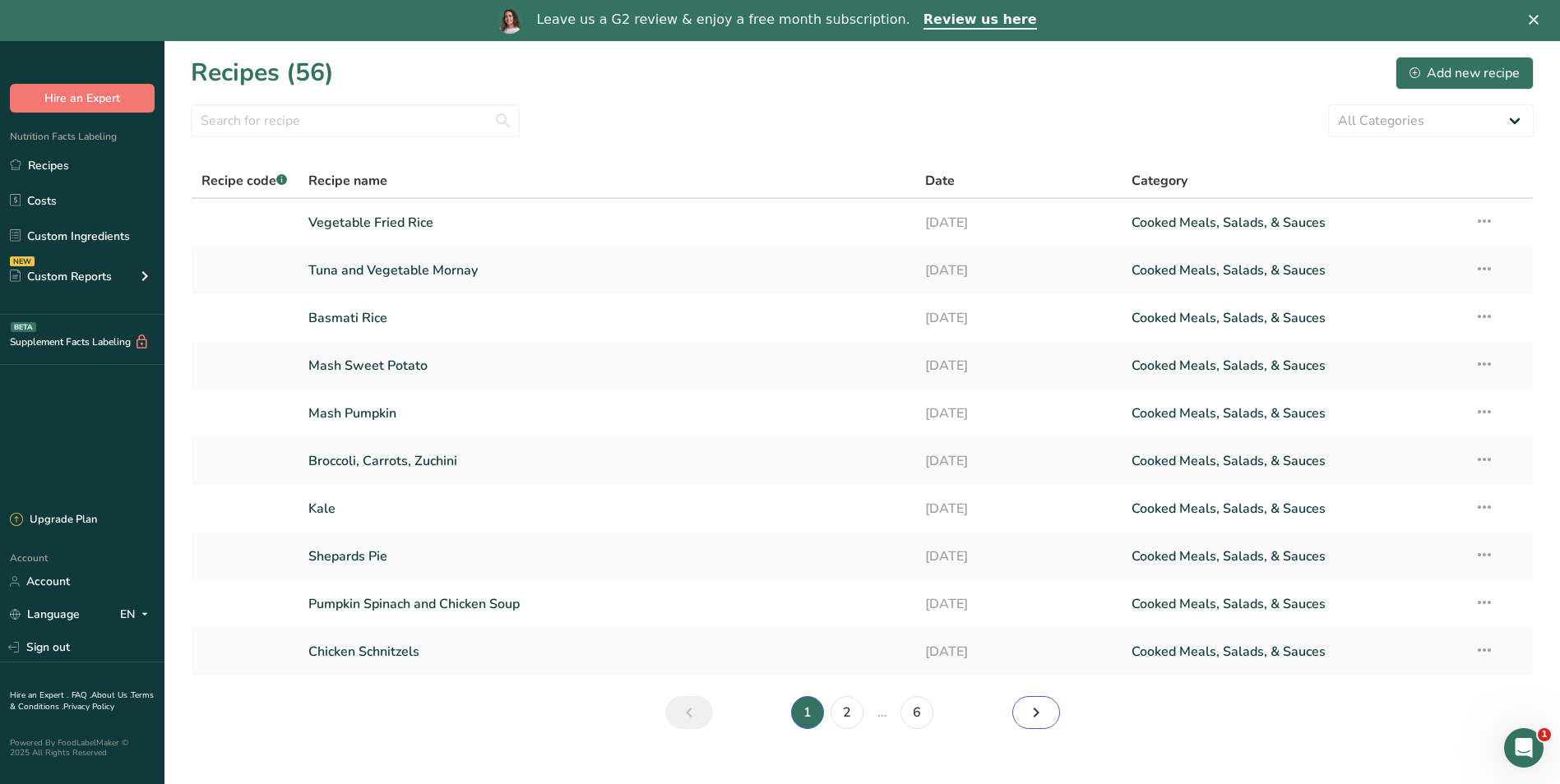
click at [1044, 714] on icon "Next page" at bounding box center [1036, 713] width 20 height 30
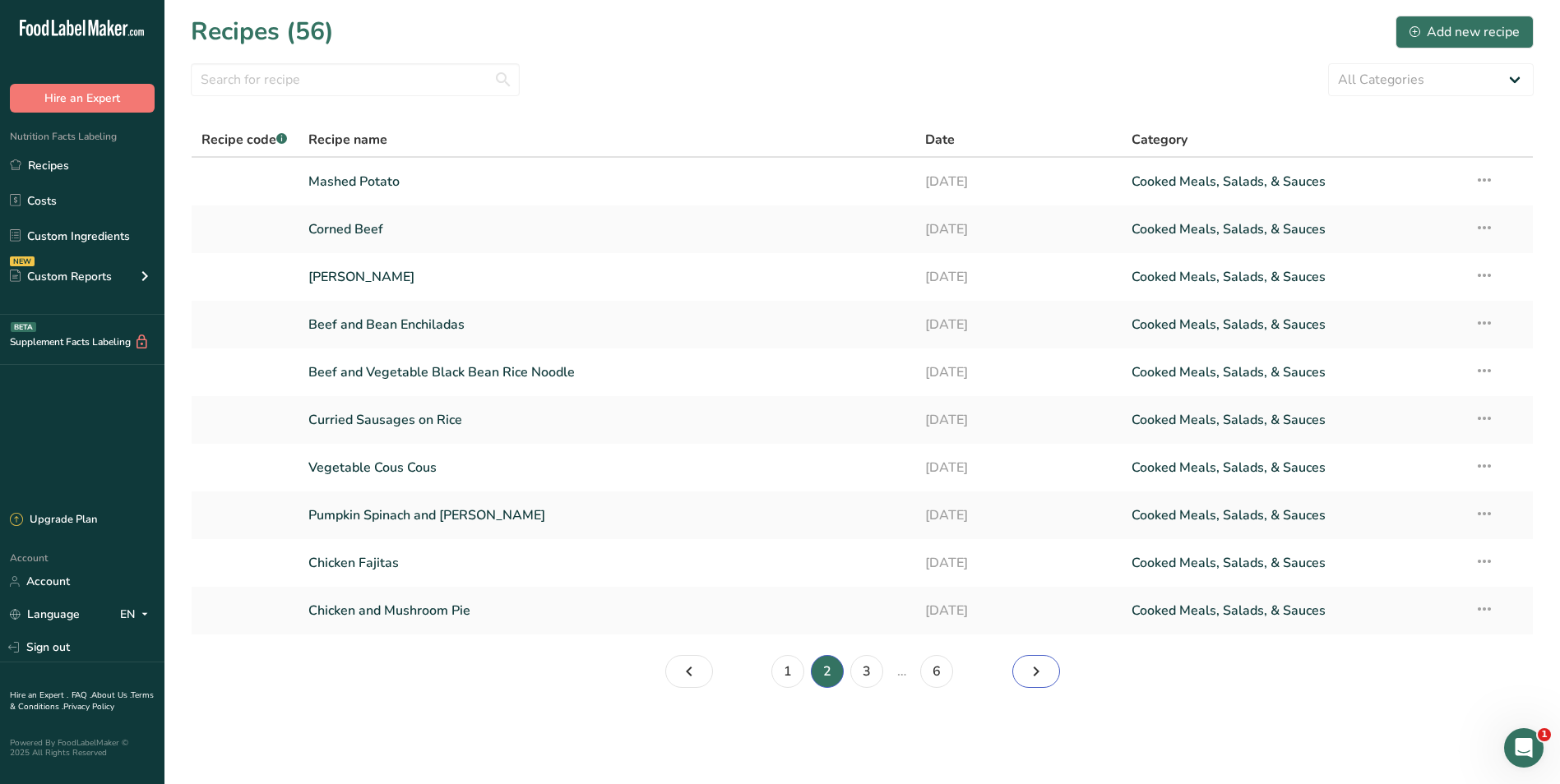
click at [1035, 666] on icon "Page 3." at bounding box center [1036, 672] width 20 height 30
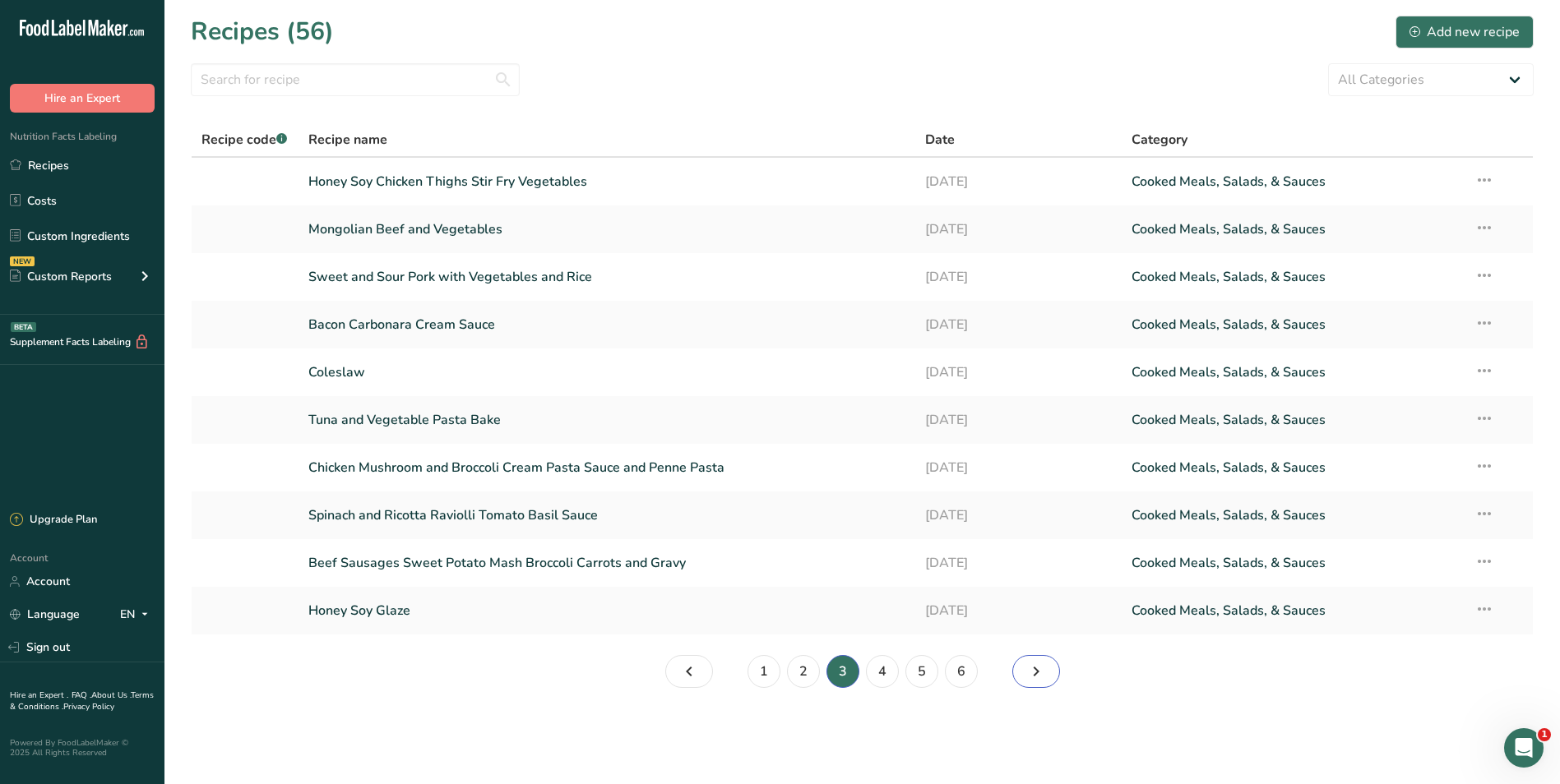
click at [1038, 667] on icon "Page 4." at bounding box center [1036, 672] width 20 height 30
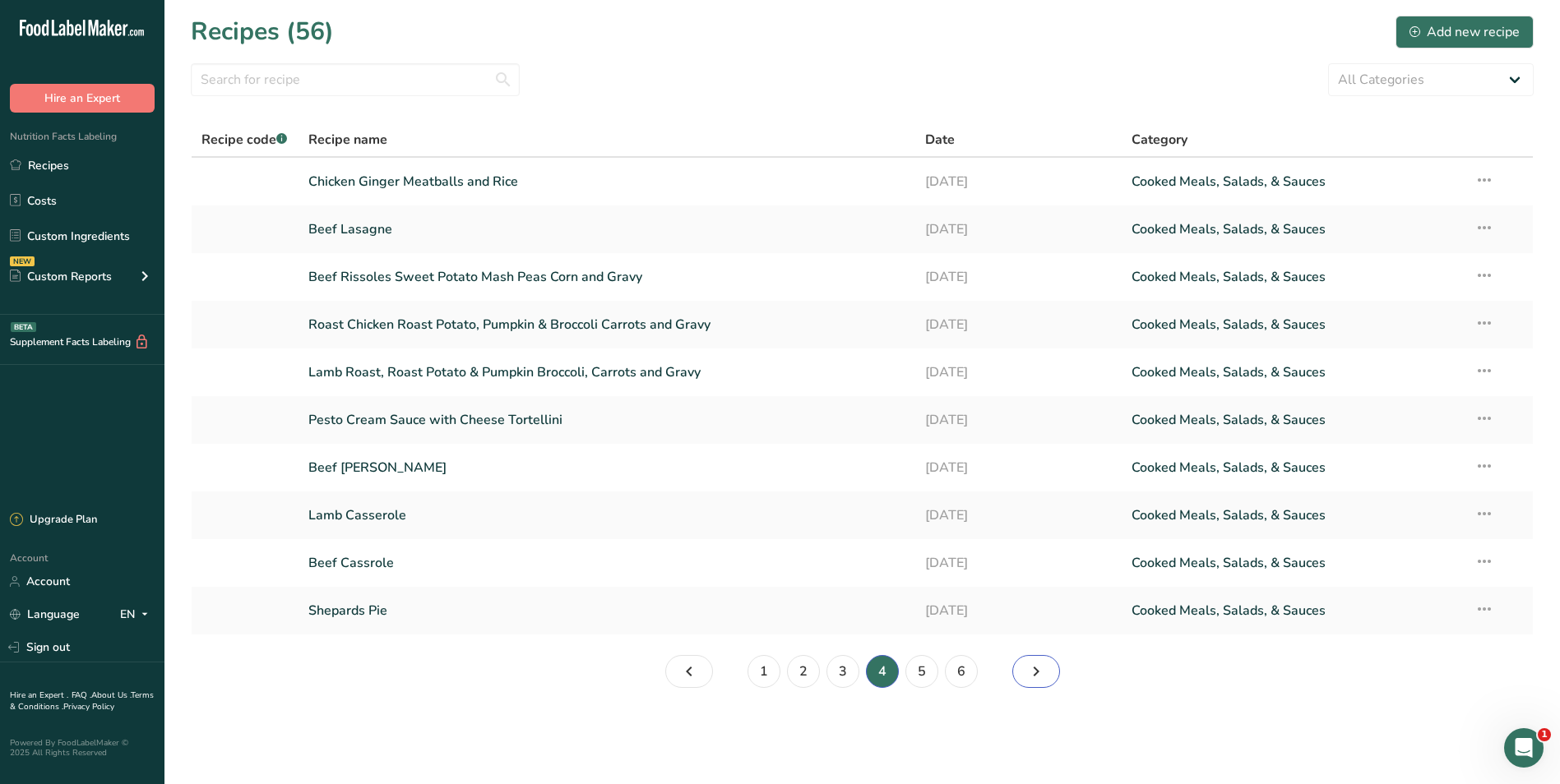
click at [1040, 667] on icon "Page 5." at bounding box center [1036, 672] width 20 height 30
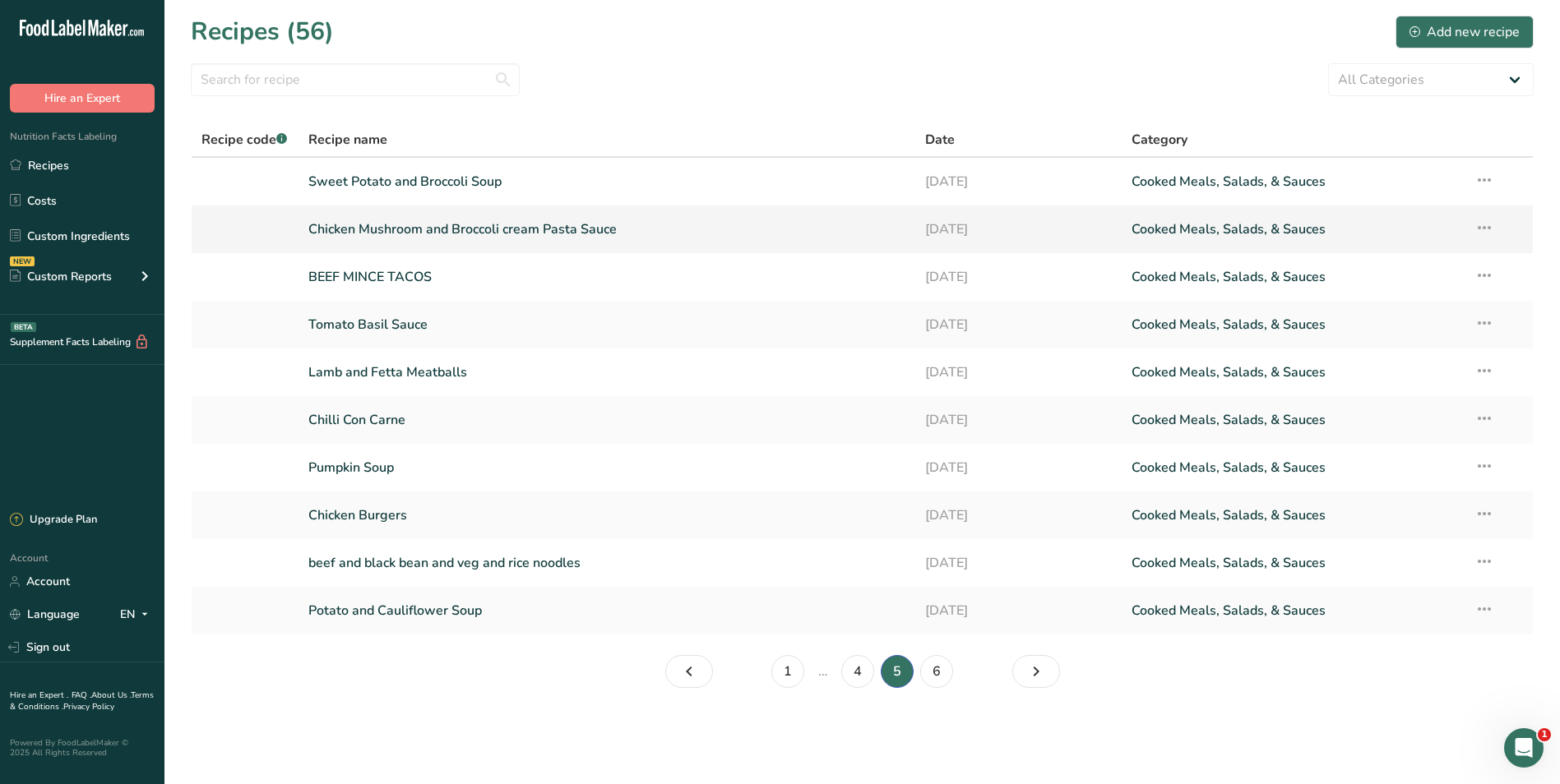
click at [523, 227] on link "Chicken Mushroom and Broccoli cream Pasta Sauce" at bounding box center [607, 229] width 598 height 34
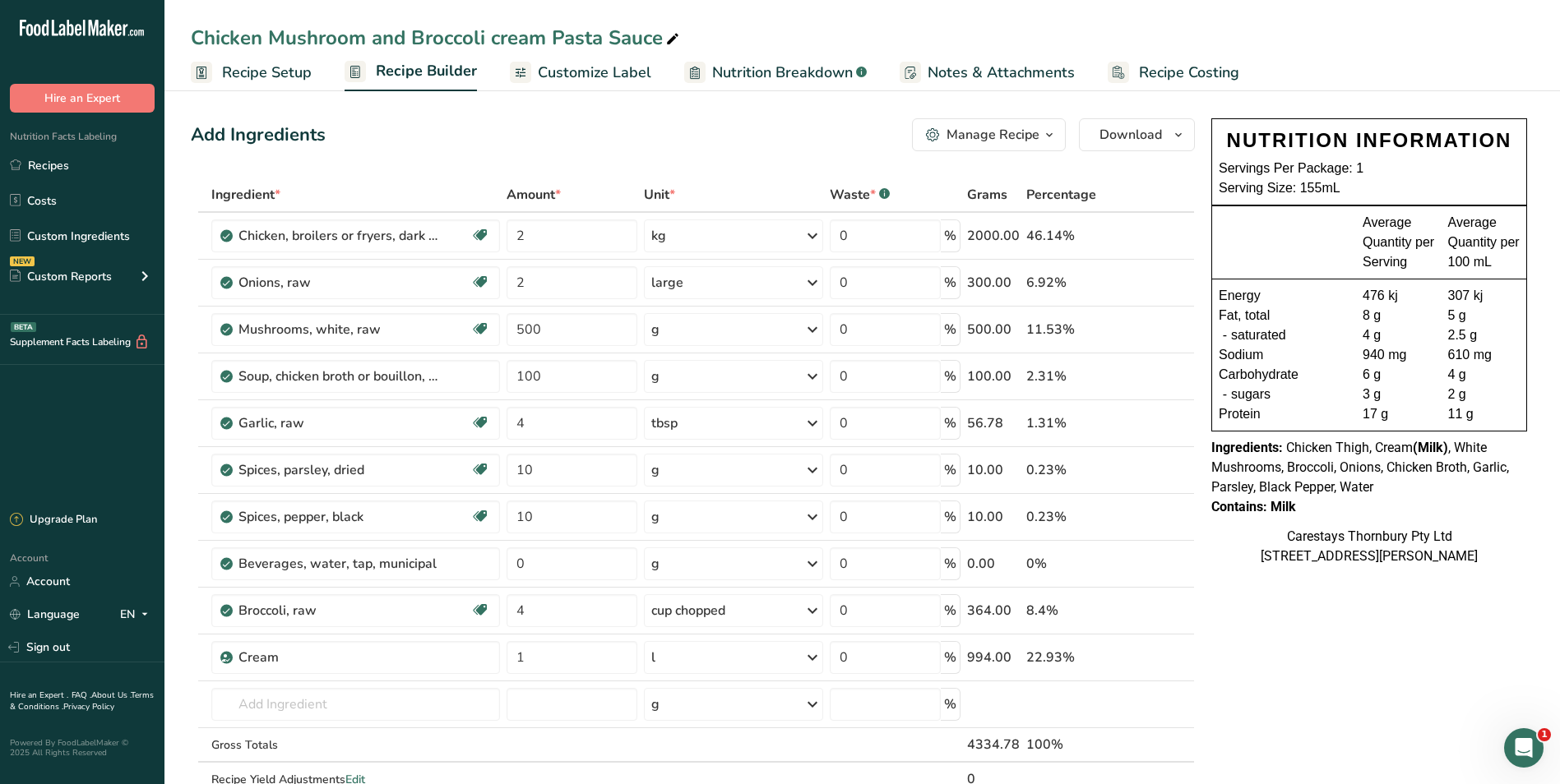
click at [497, 37] on div "Chicken Mushroom and Broccoli cream Pasta Sauce" at bounding box center [437, 38] width 492 height 30
click at [497, 37] on input "Chicken Mushroom and Broccoli cream Pasta Sauce" at bounding box center [862, 38] width 1343 height 30
type input "Chicken Mushroom and Broccoli Cream Pasta Sauce"
click at [1158, 70] on span "Recipe Costing" at bounding box center [1189, 73] width 101 height 22
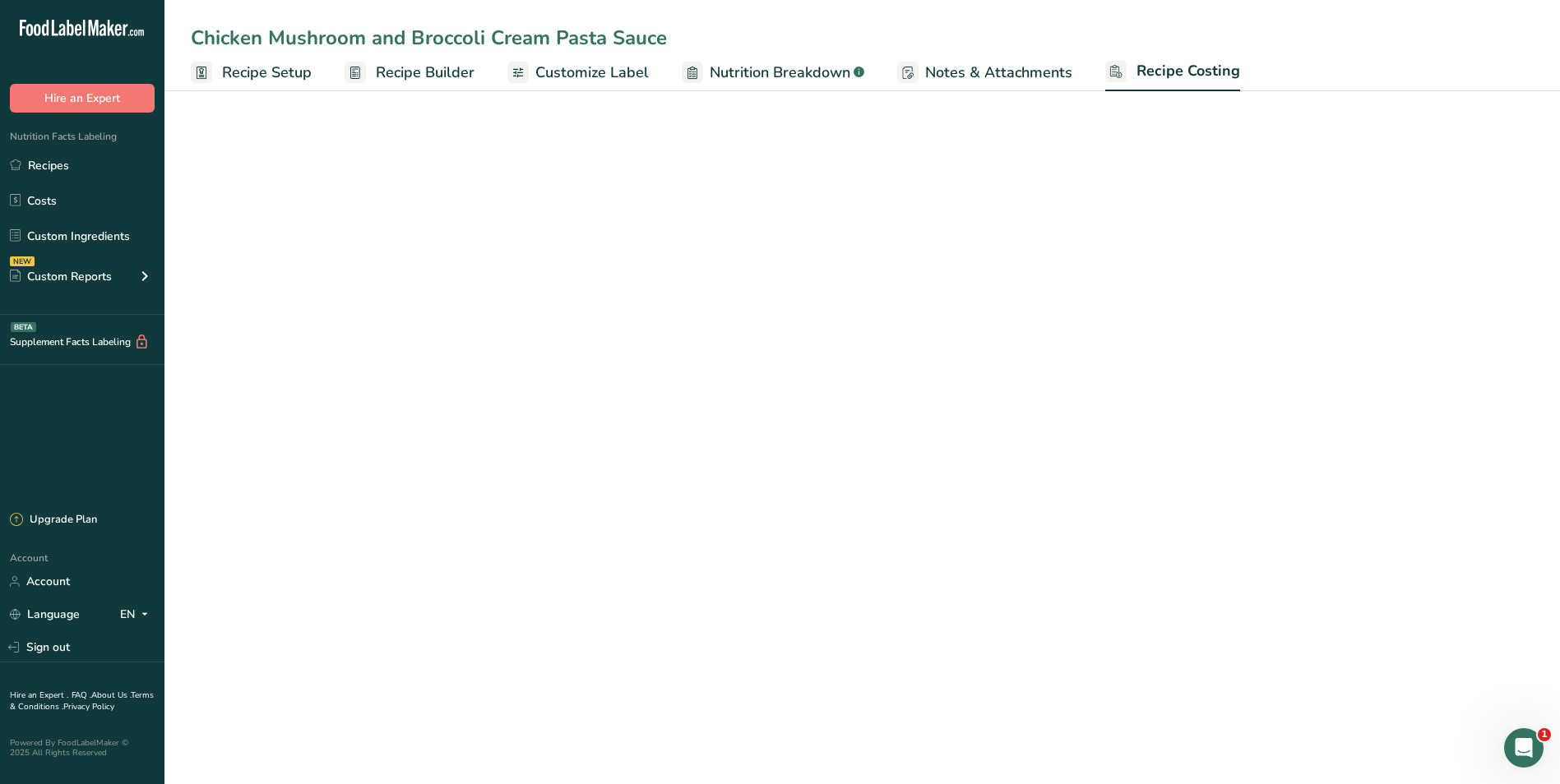
select select "1"
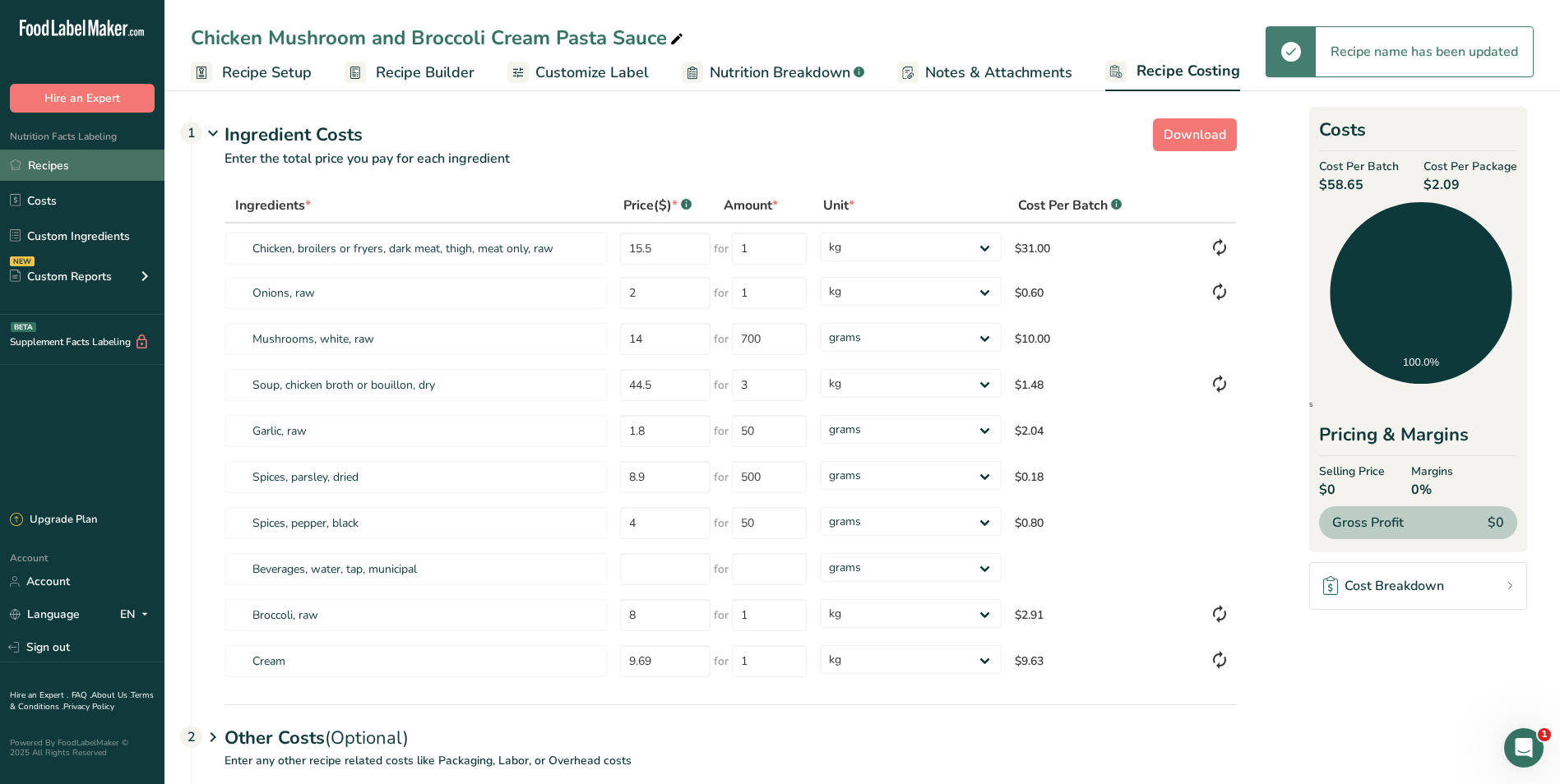
click at [88, 165] on link "Recipes" at bounding box center [82, 166] width 165 height 32
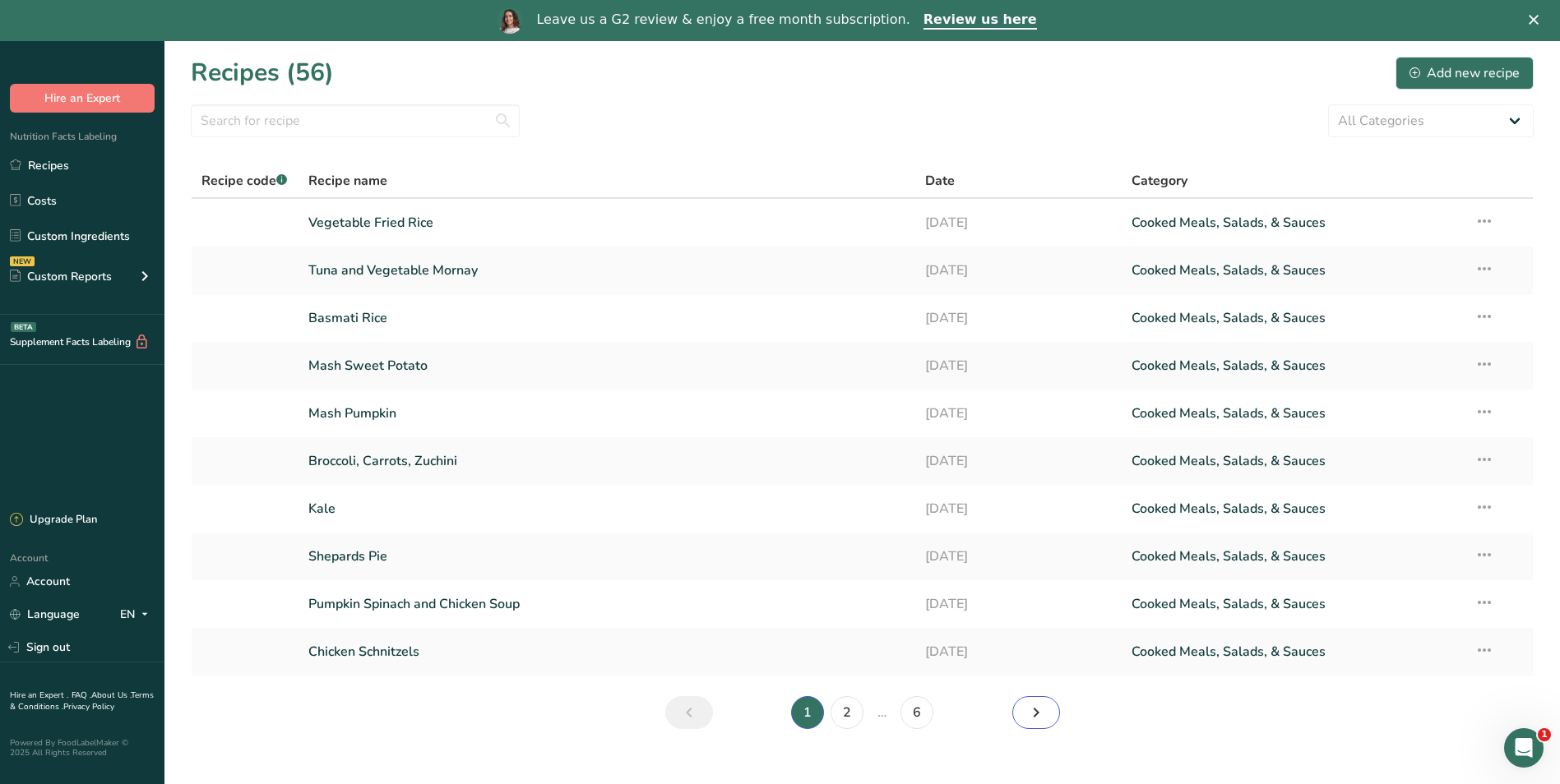
click at [1036, 716] on icon "Next page" at bounding box center [1036, 713] width 20 height 30
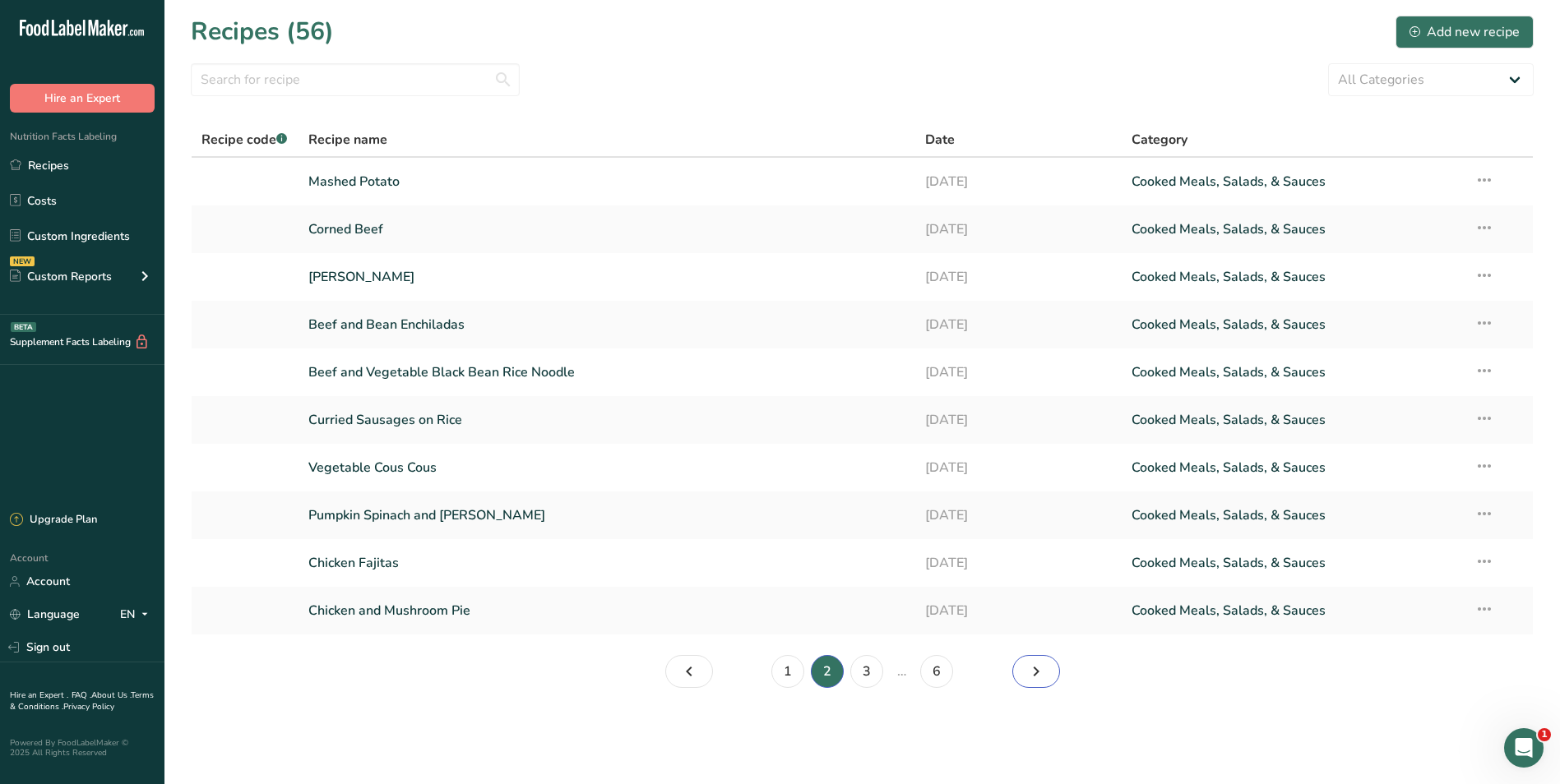
click at [1034, 670] on icon "Page 3." at bounding box center [1036, 672] width 20 height 30
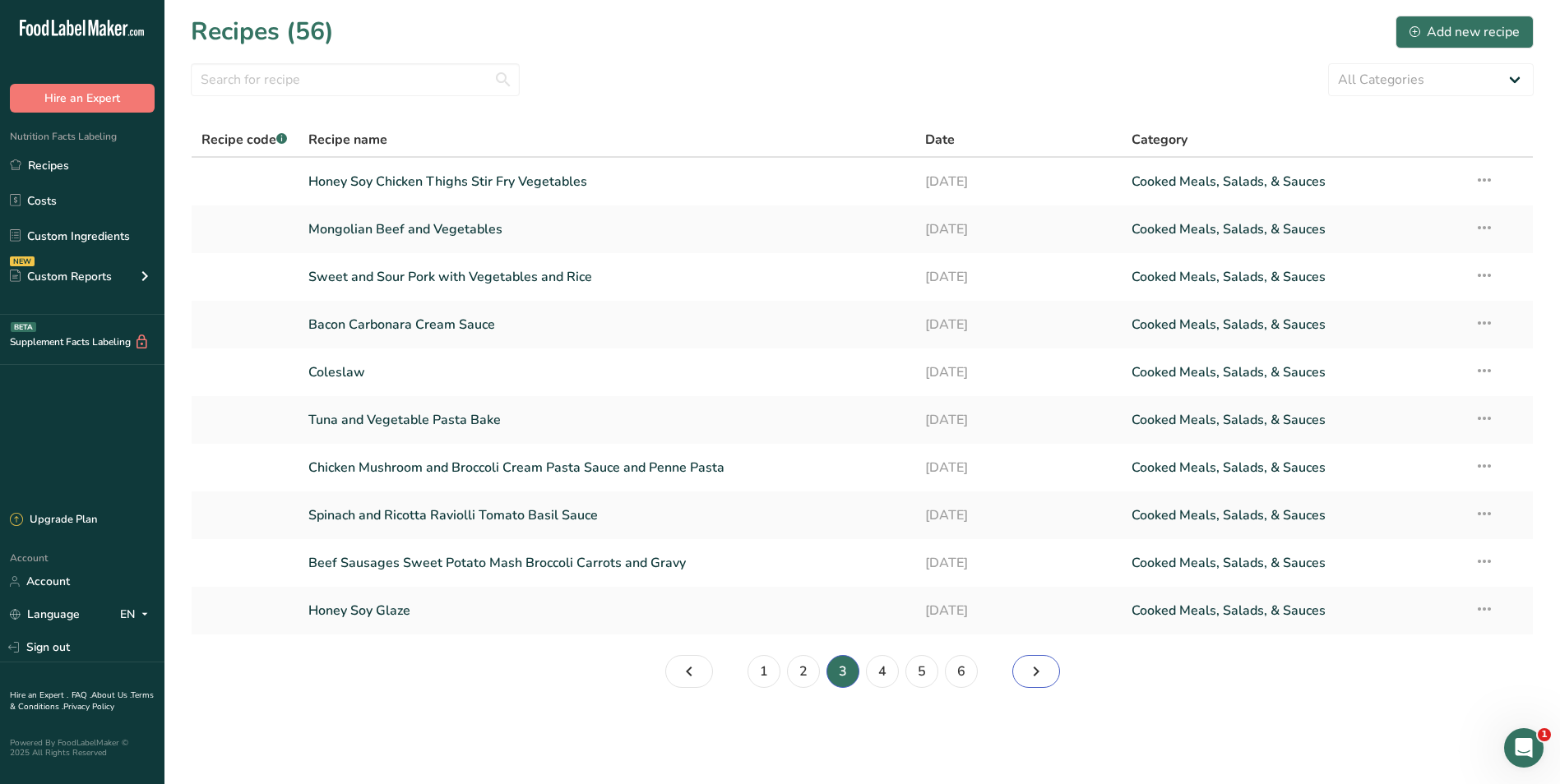
click at [1034, 670] on icon "Page 4." at bounding box center [1036, 672] width 20 height 30
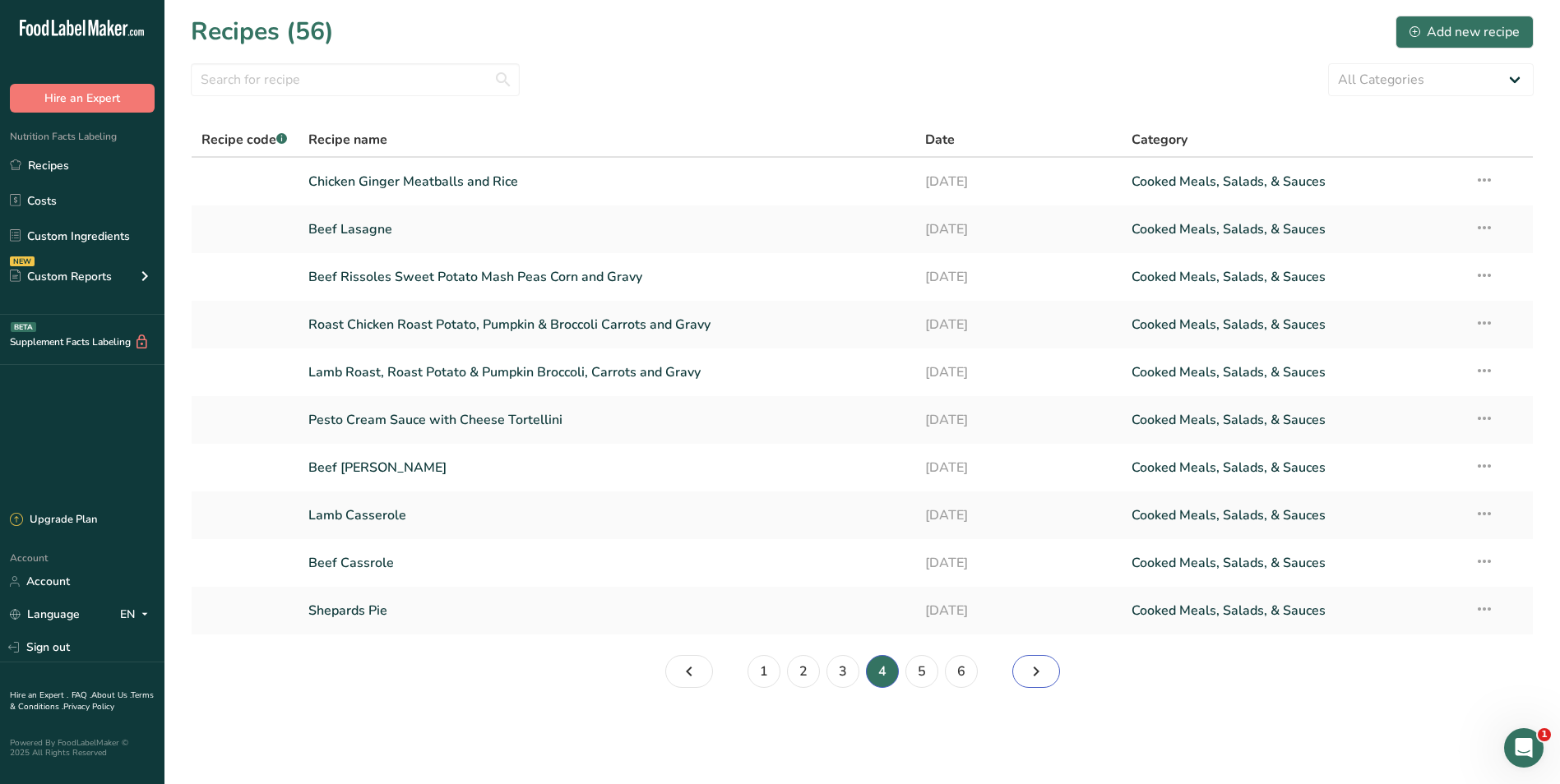
click at [1036, 669] on icon "Page 5." at bounding box center [1036, 672] width 20 height 30
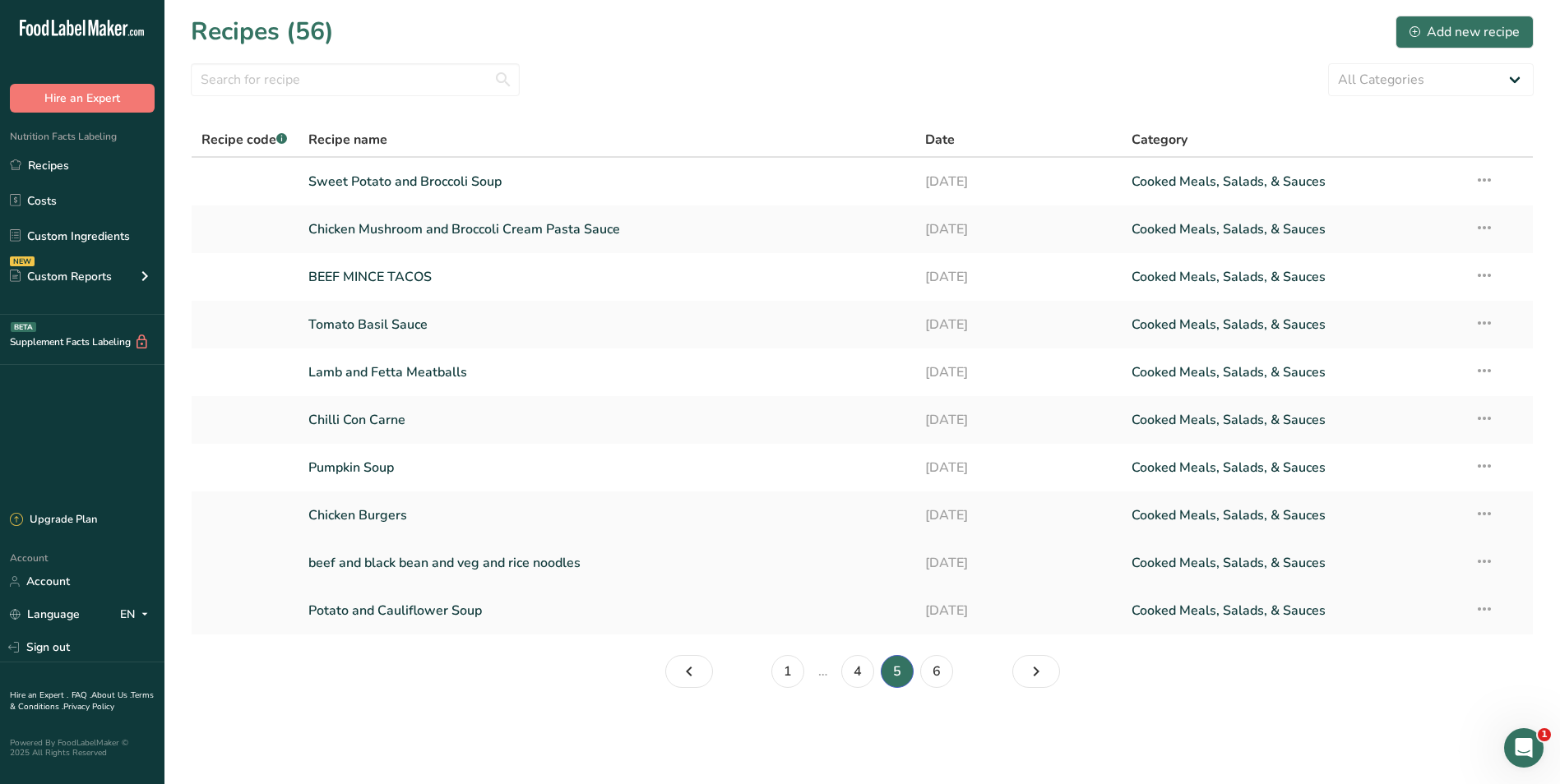
click at [537, 559] on link "beef and black bean and veg and rice noodles" at bounding box center [607, 562] width 598 height 34
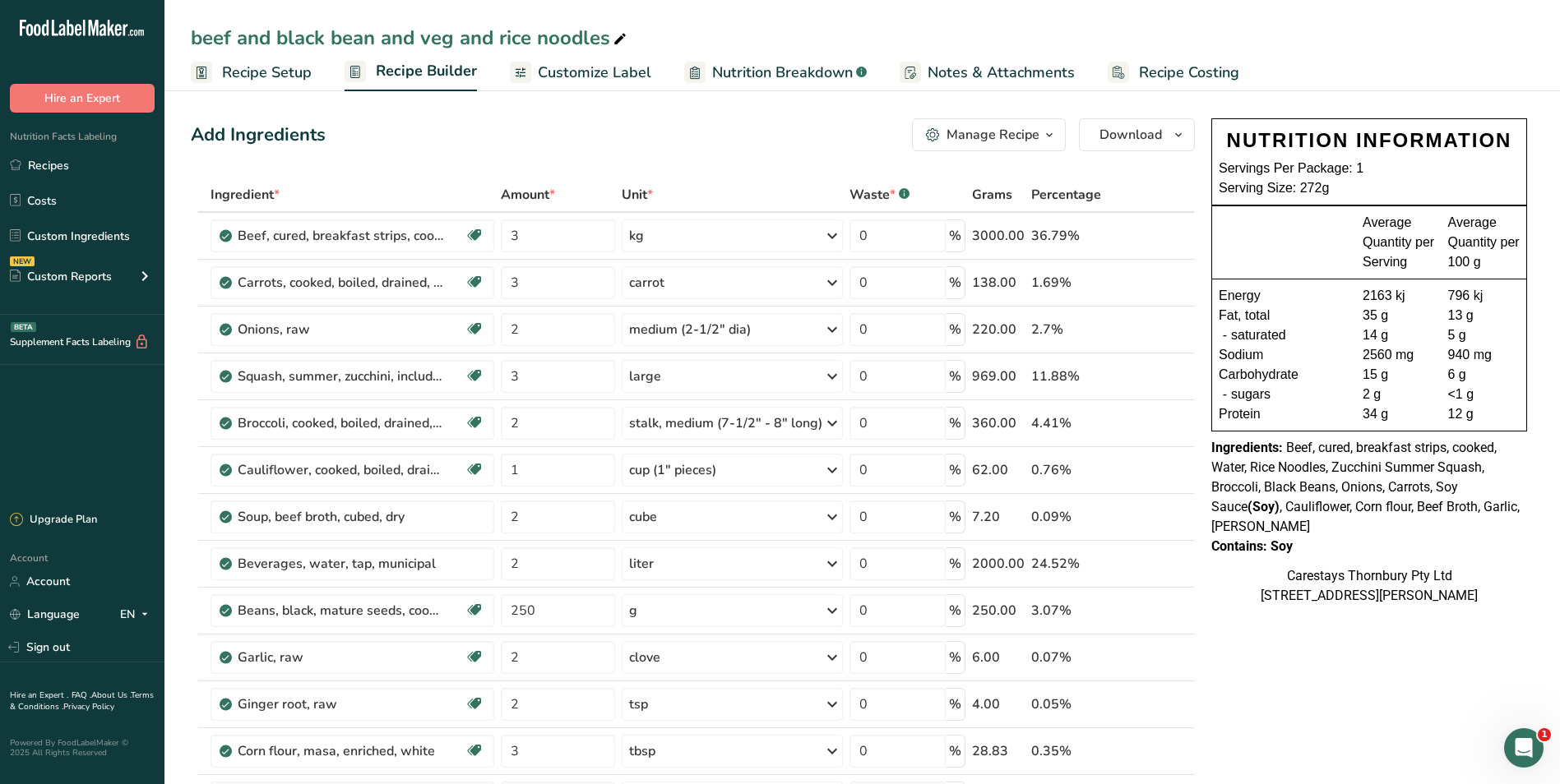
click at [614, 35] on icon at bounding box center [620, 39] width 15 height 23
click at [203, 39] on input "beef and black bean and veg and rice noodles" at bounding box center [862, 38] width 1343 height 30
click at [288, 39] on input "Beef and black bean and veg and rice noodles" at bounding box center [862, 38] width 1343 height 30
click at [344, 40] on input "Beef and Black bean and veg and rice noodles" at bounding box center [862, 38] width 1343 height 30
click at [436, 39] on input "Beef and Black Bean and veg and rice noodles" at bounding box center [862, 38] width 1343 height 30
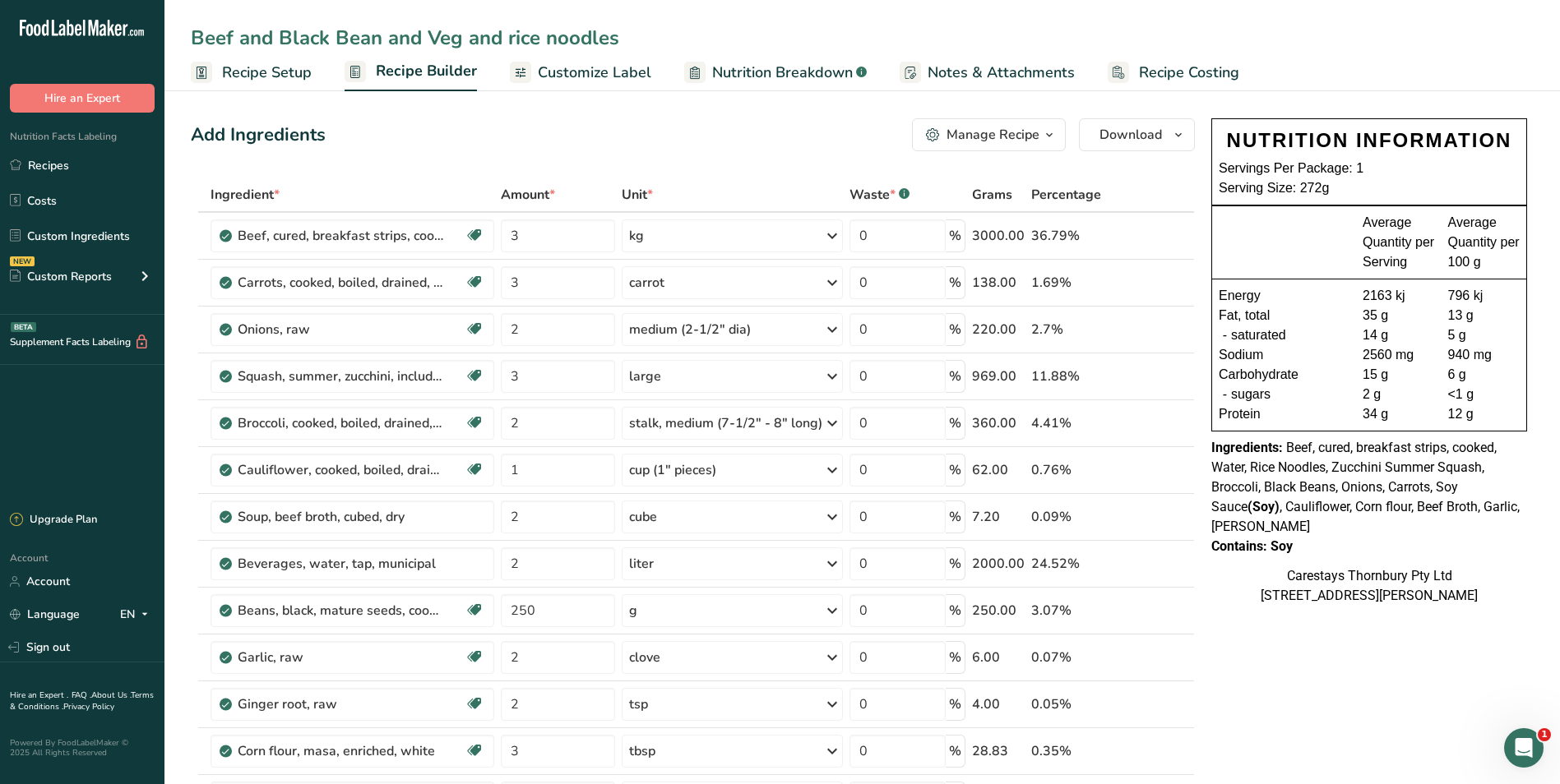
click at [464, 38] on input "Beef and Black Bean and Veg and rice noodles" at bounding box center [862, 38] width 1343 height 30
click at [577, 36] on input "Beef and Black Bean and Vegetables and rice noodles" at bounding box center [862, 38] width 1343 height 30
click at [580, 39] on input "Beef and Black Bean and Vegetables and rice noodles" at bounding box center [862, 38] width 1343 height 30
click at [627, 39] on input "Beef and Black Bean and Vegetables and Rice noodles" at bounding box center [862, 38] width 1343 height 30
type input "Beef and Black Bean and Vegetables and Rice Noodles"
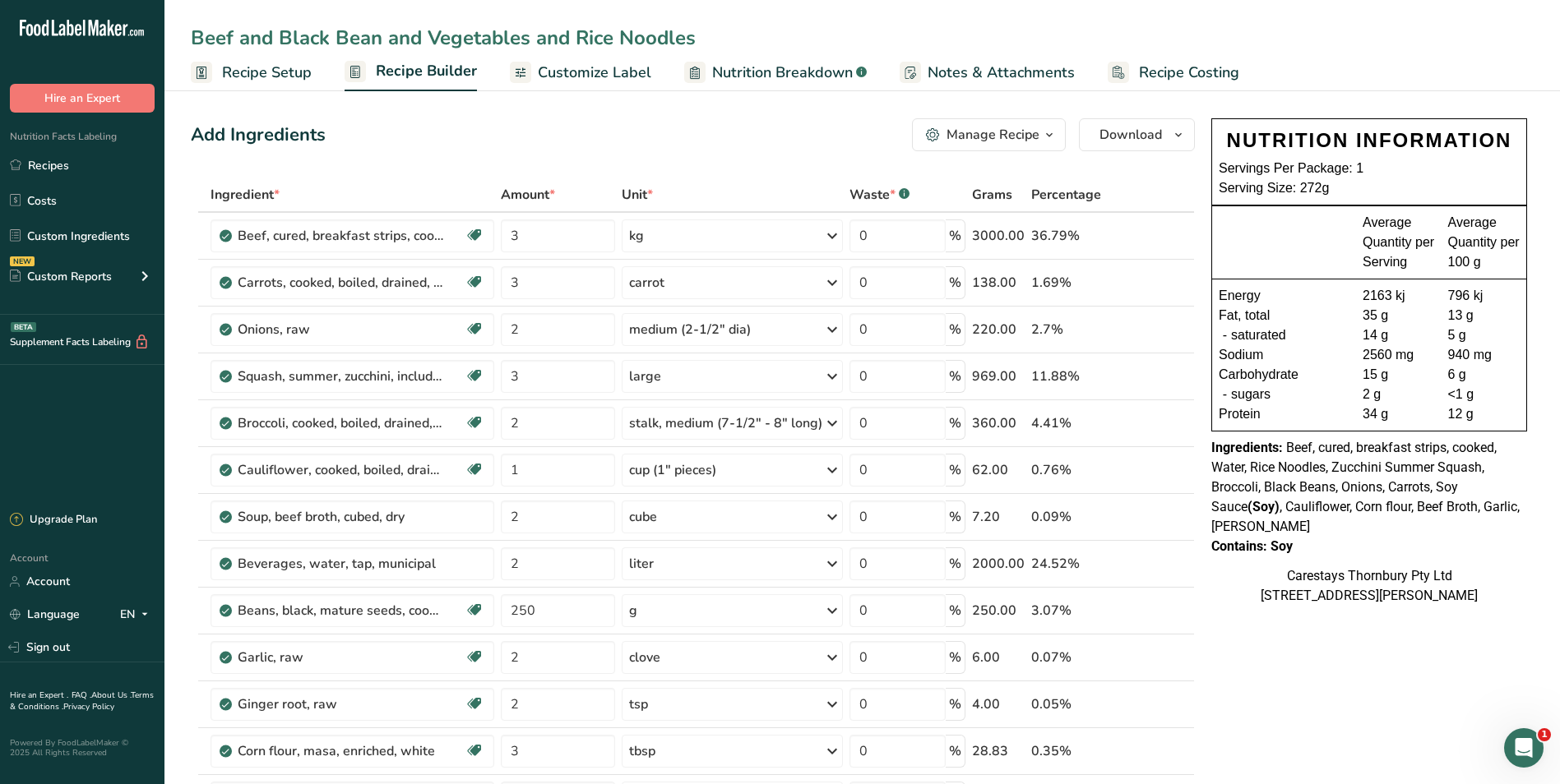
click at [1179, 63] on span "Recipe Costing" at bounding box center [1189, 73] width 101 height 22
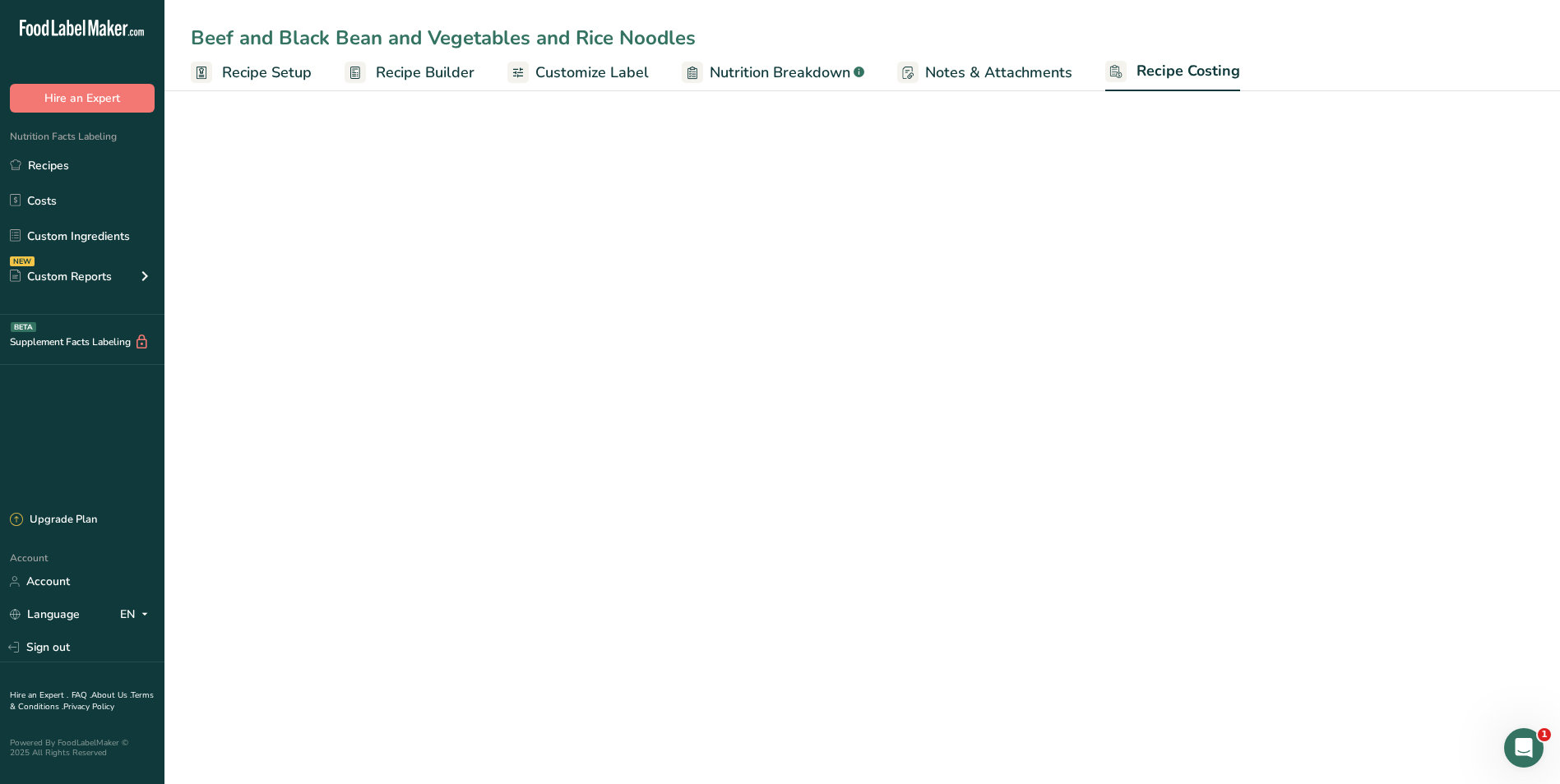
select select "1"
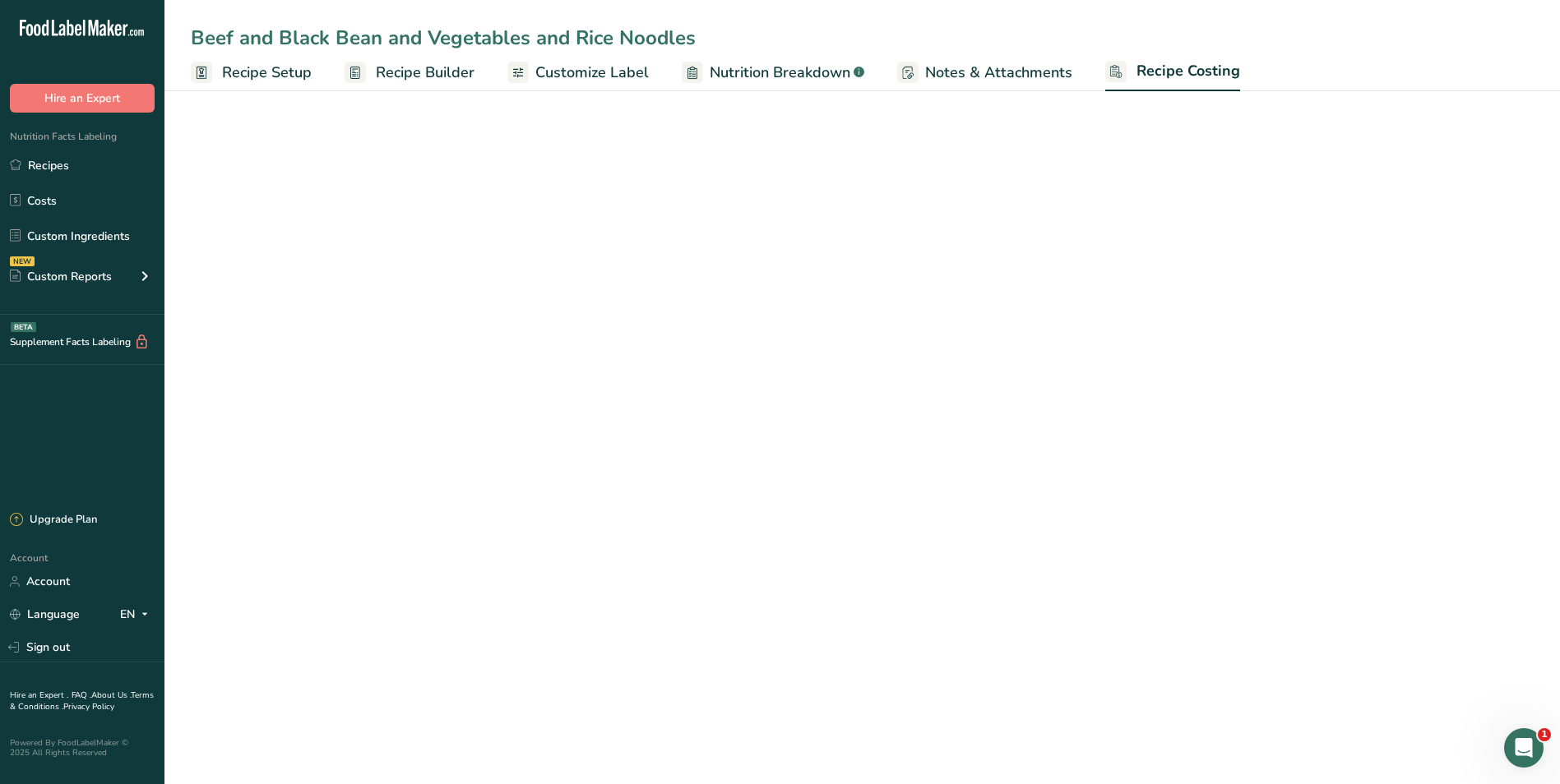
select select "1"
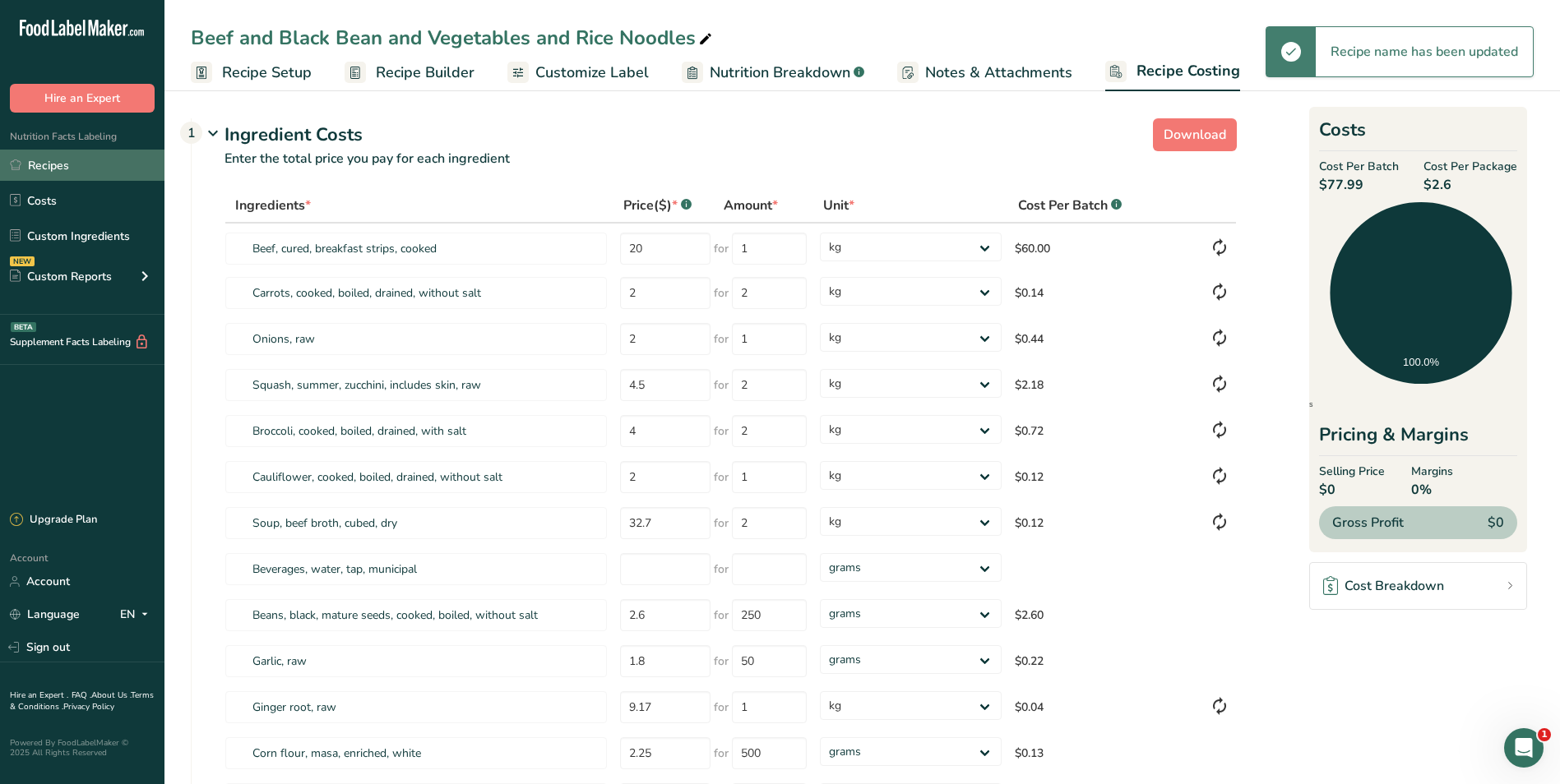
click at [102, 160] on link "Recipes" at bounding box center [82, 166] width 165 height 32
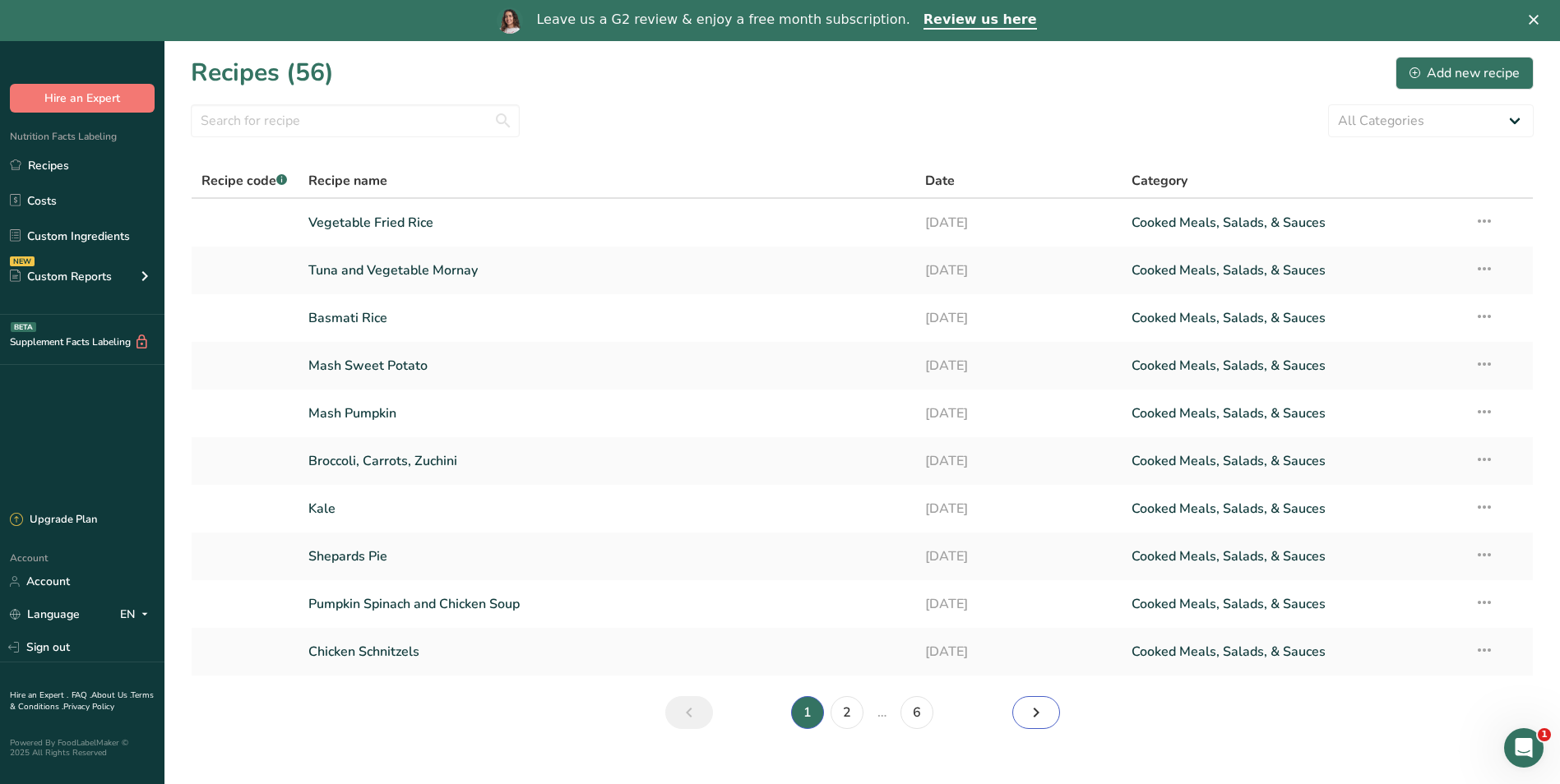
click at [1038, 712] on icon "Next page" at bounding box center [1036, 713] width 20 height 30
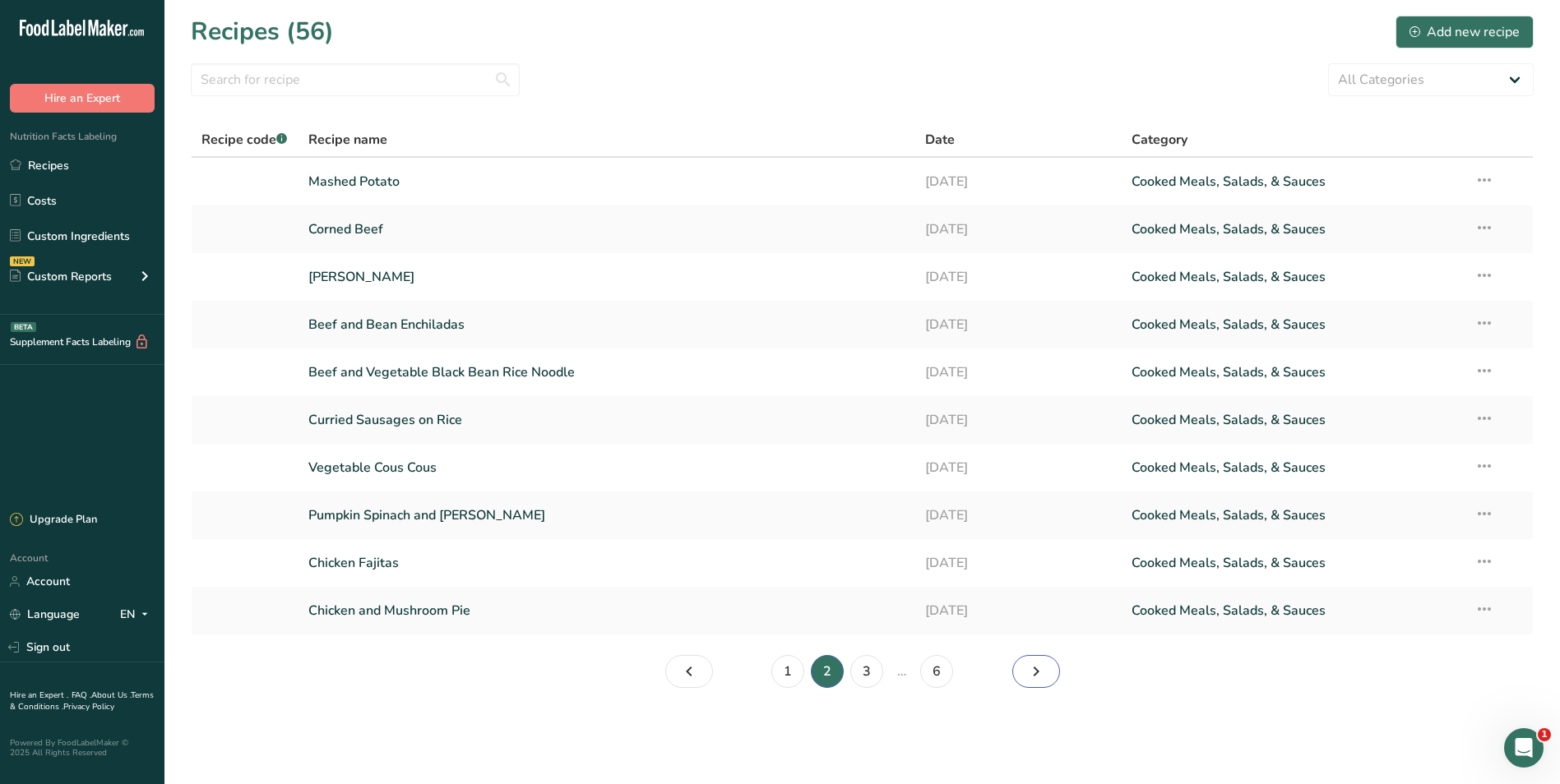
click at [1034, 670] on icon "Page 3." at bounding box center [1036, 672] width 20 height 30
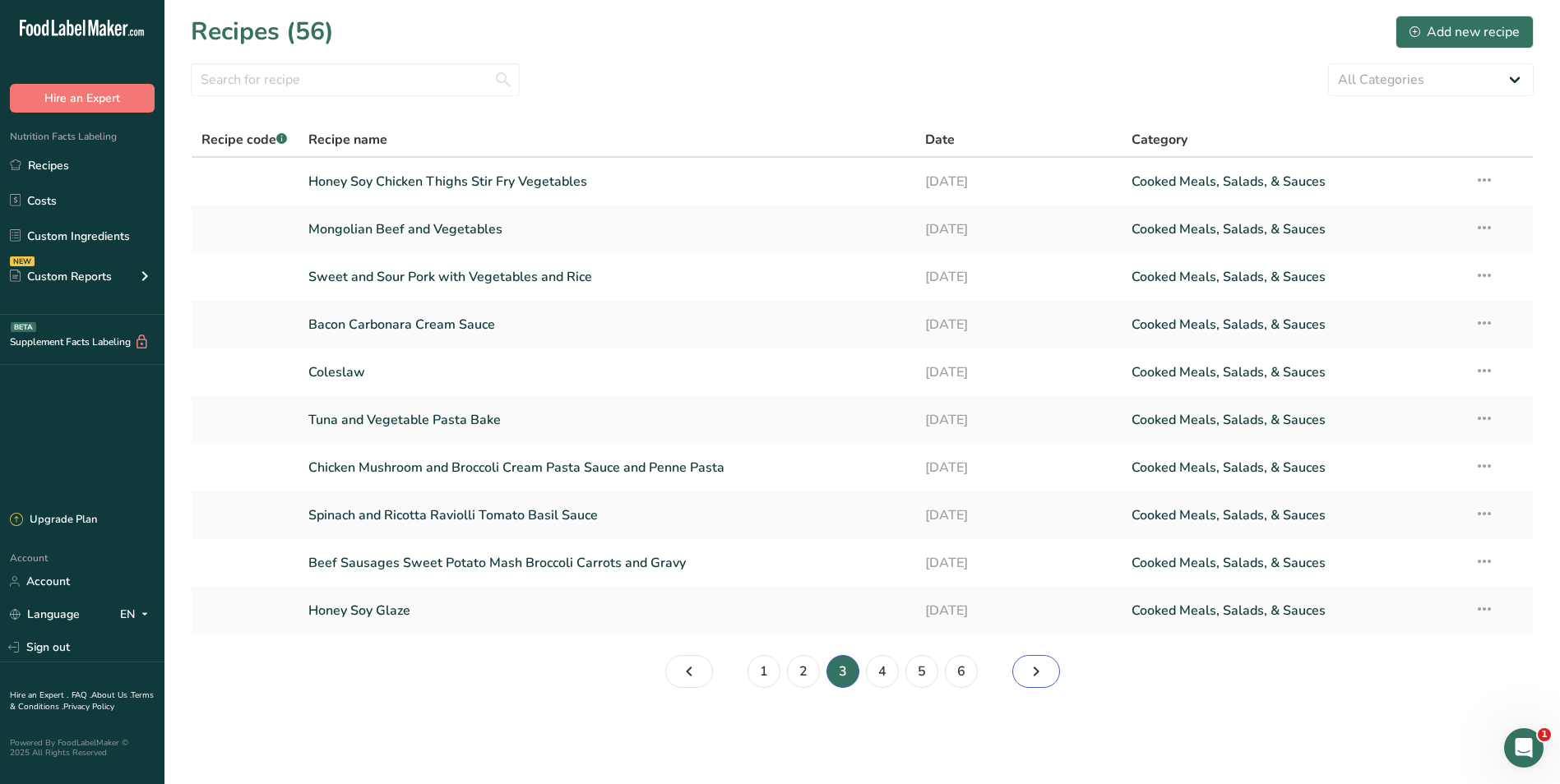
click at [1034, 670] on icon "Page 4." at bounding box center [1036, 672] width 20 height 30
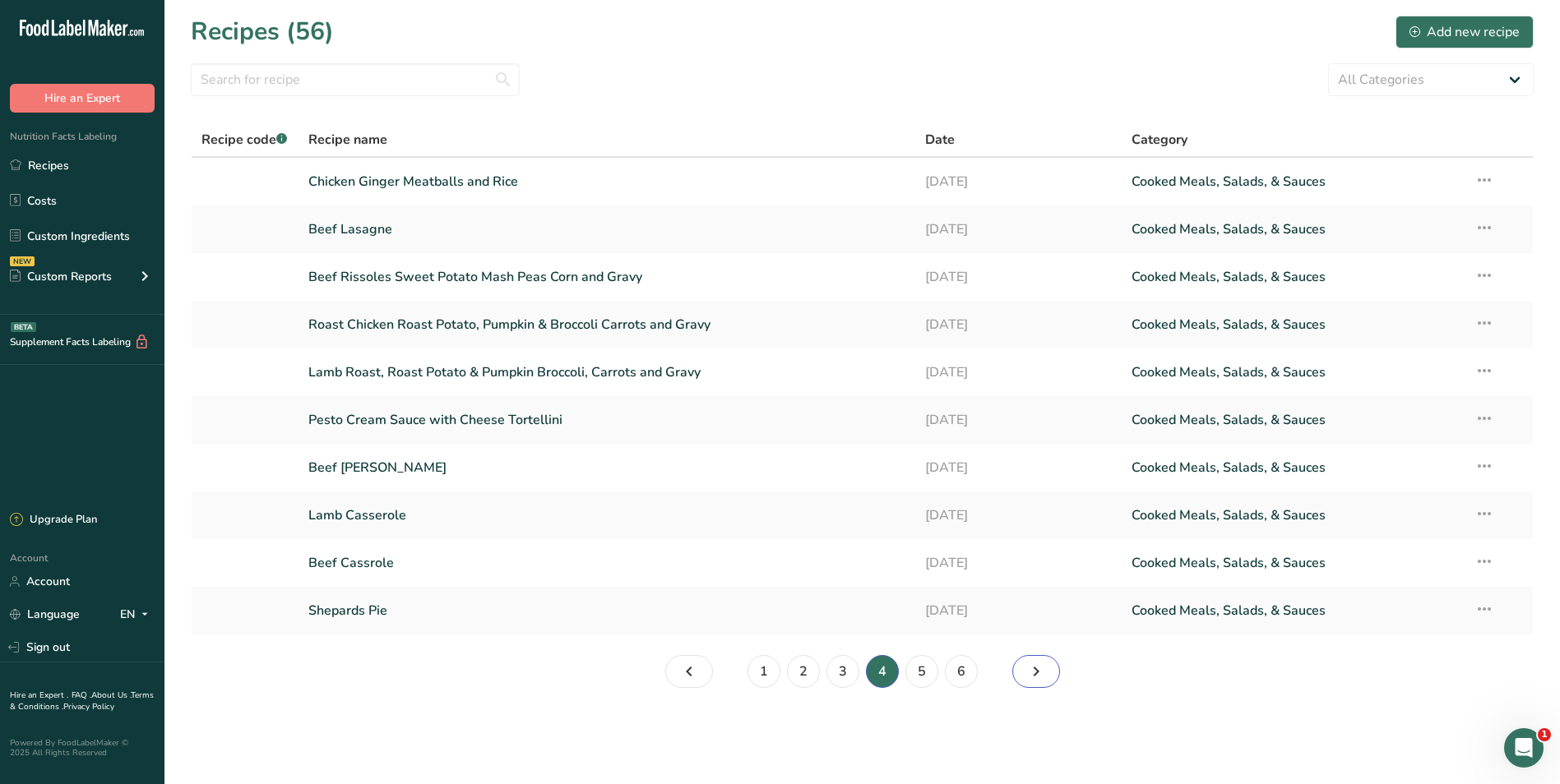
click at [1034, 670] on icon "Page 5." at bounding box center [1036, 672] width 20 height 30
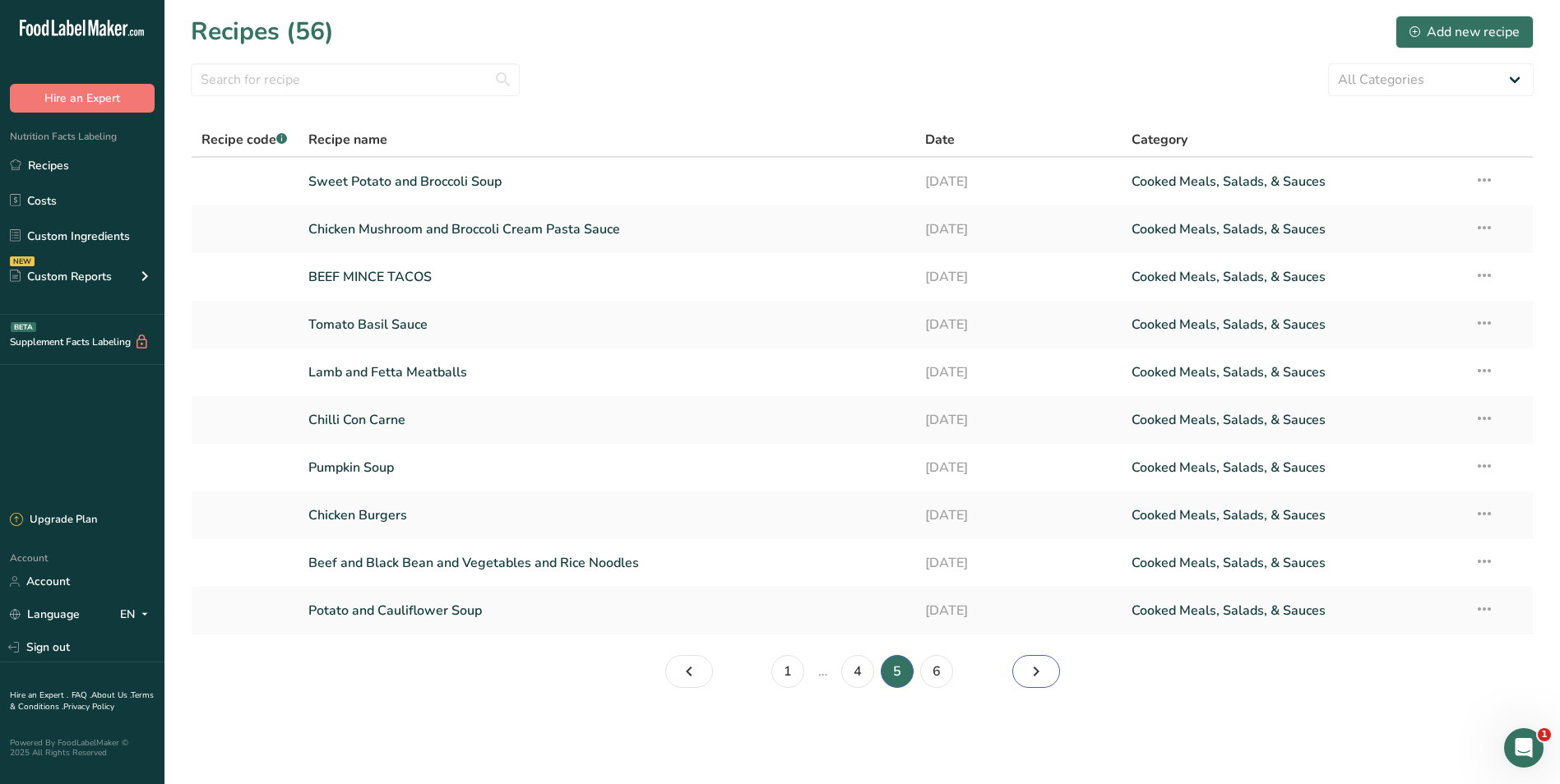
click at [1034, 670] on icon "Page 6." at bounding box center [1036, 672] width 20 height 30
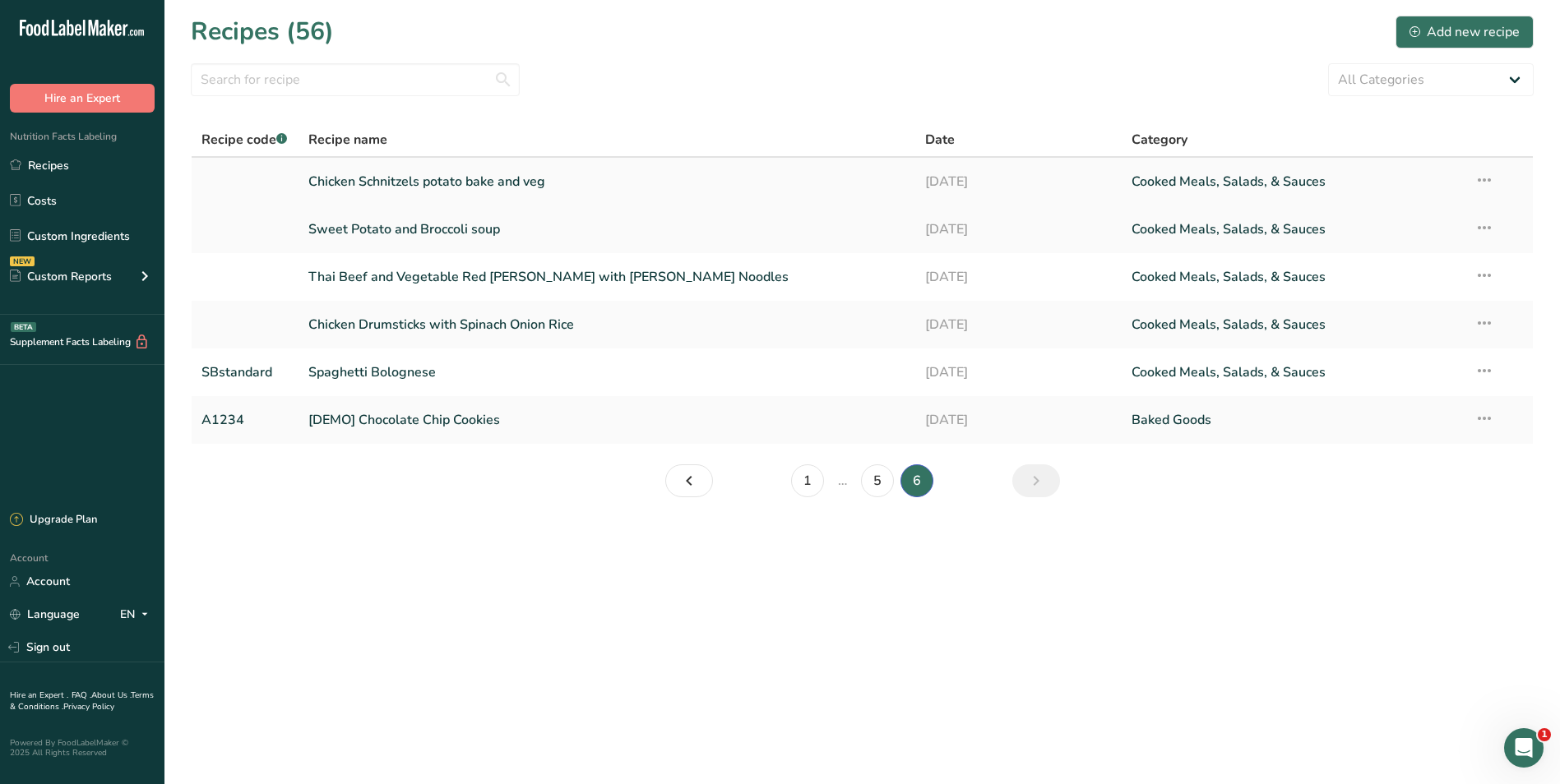
click at [501, 179] on link "Chicken Schnitzels potato bake and veg" at bounding box center [607, 182] width 598 height 34
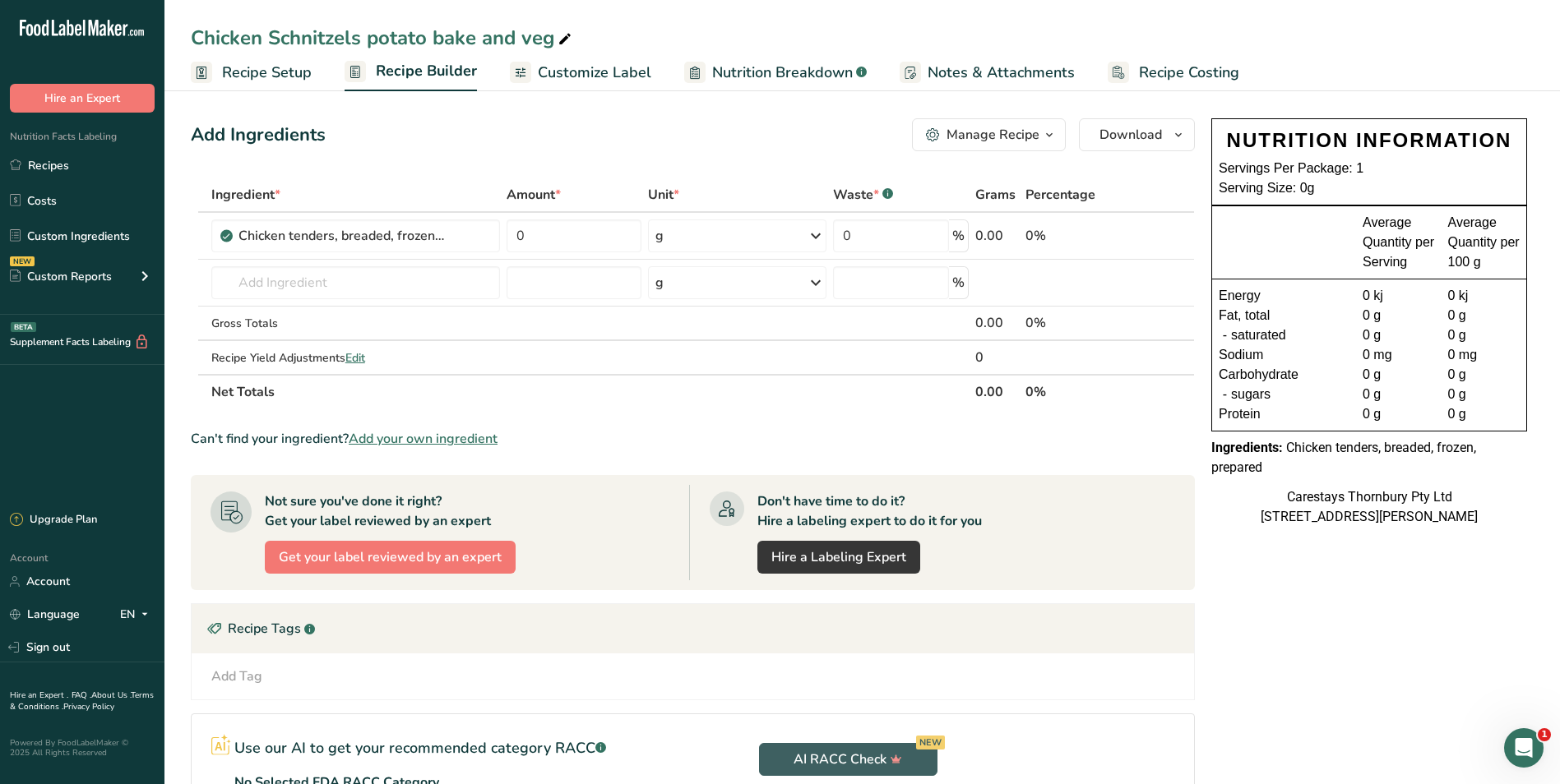
click at [562, 33] on icon at bounding box center [565, 39] width 15 height 23
click at [1170, 68] on span "Recipe Costing" at bounding box center [1189, 73] width 101 height 22
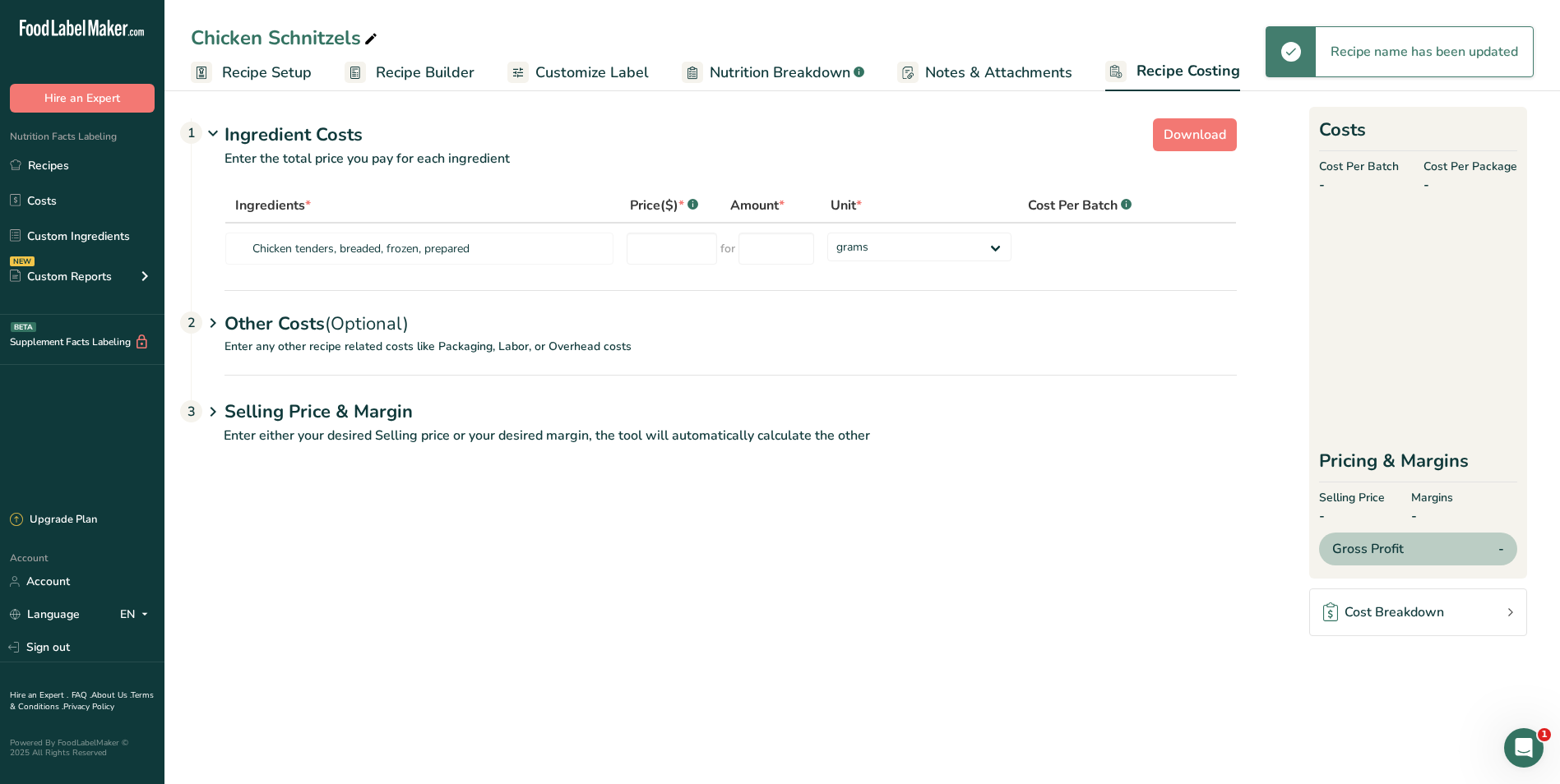
click at [249, 74] on span "Recipe Setup" at bounding box center [266, 73] width 89 height 22
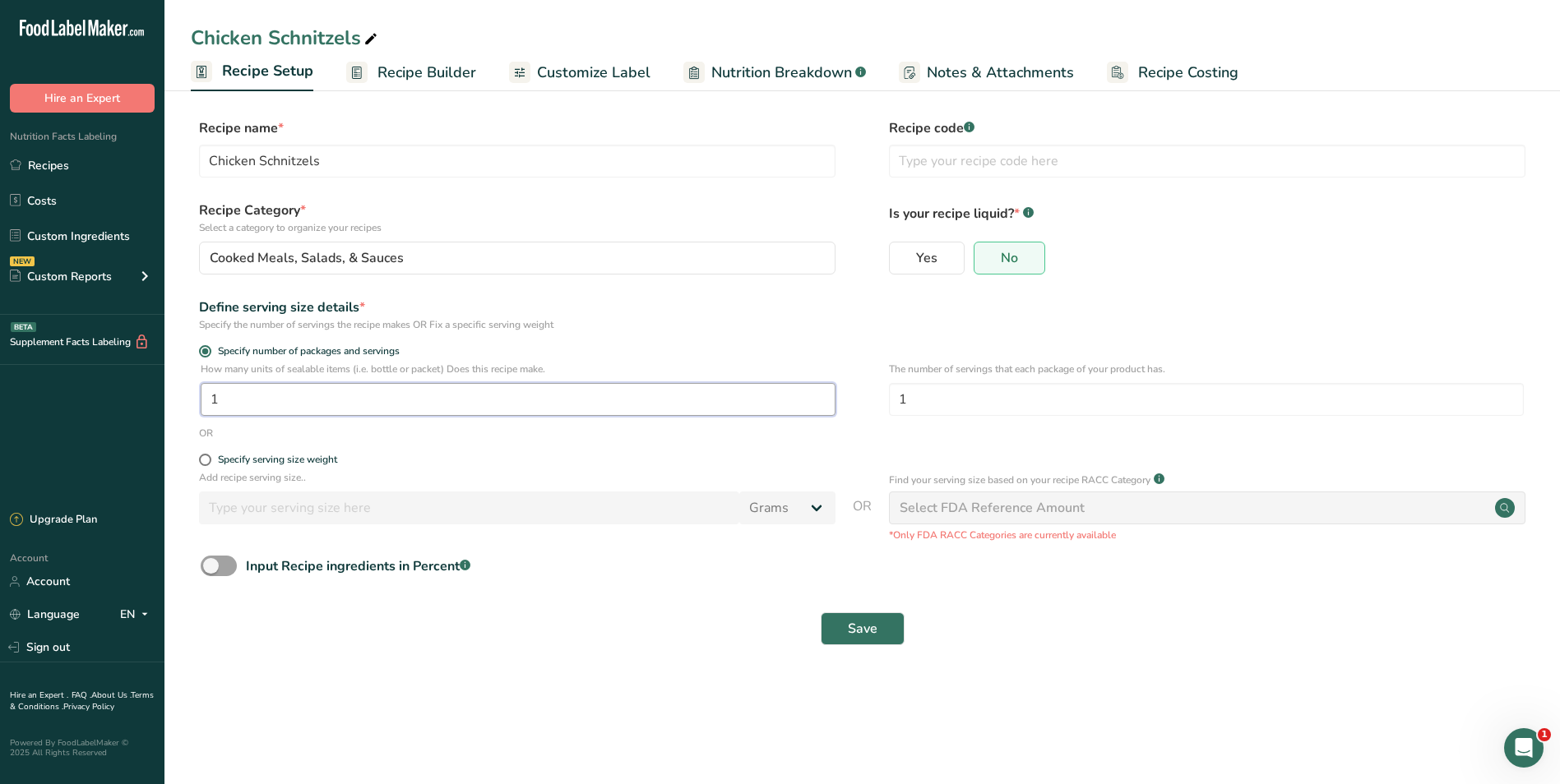
click at [270, 402] on input "1" at bounding box center [518, 399] width 635 height 33
click at [857, 620] on span "Save" at bounding box center [862, 629] width 30 height 20
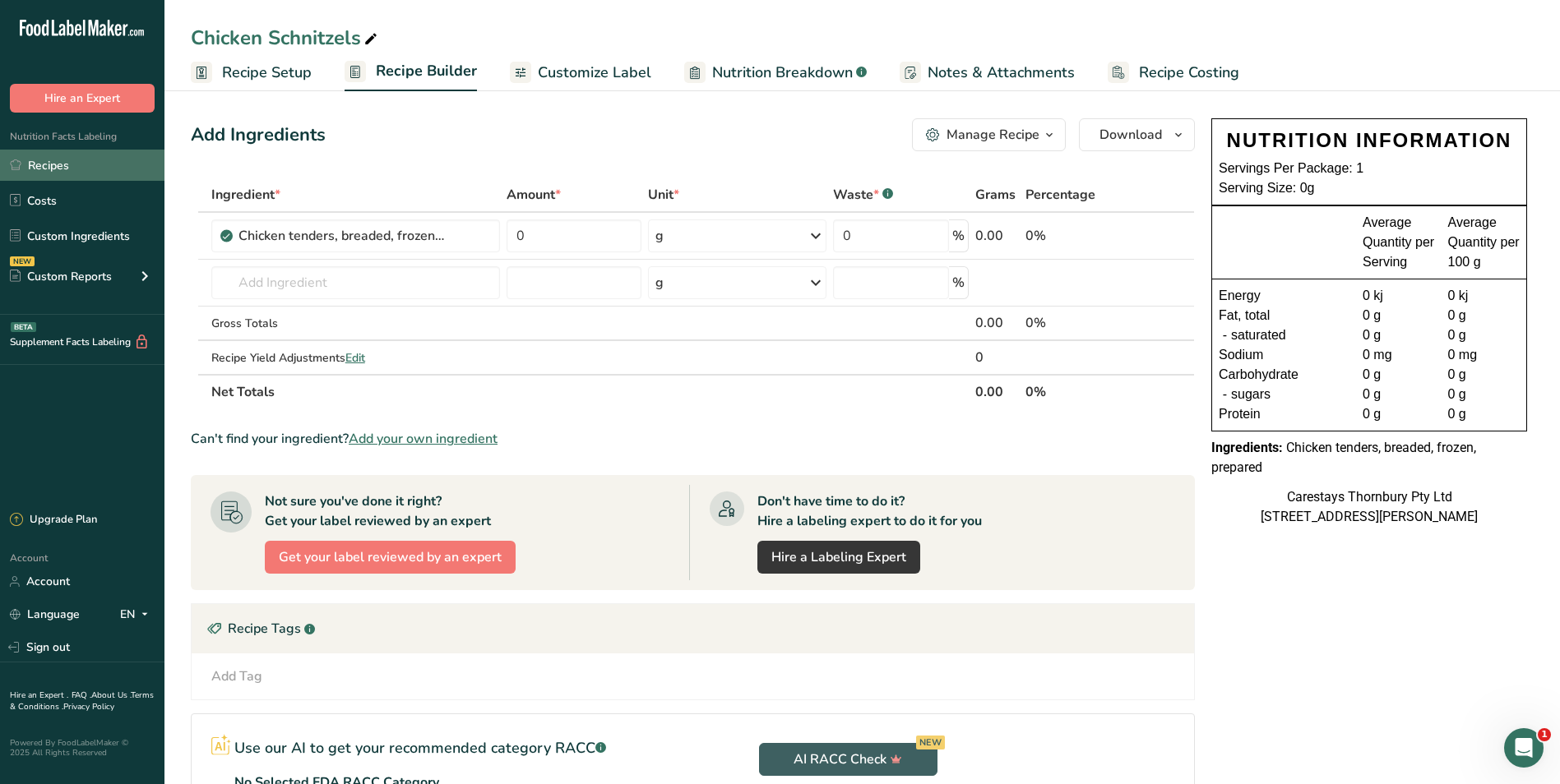
click at [34, 165] on link "Recipes" at bounding box center [82, 166] width 165 height 32
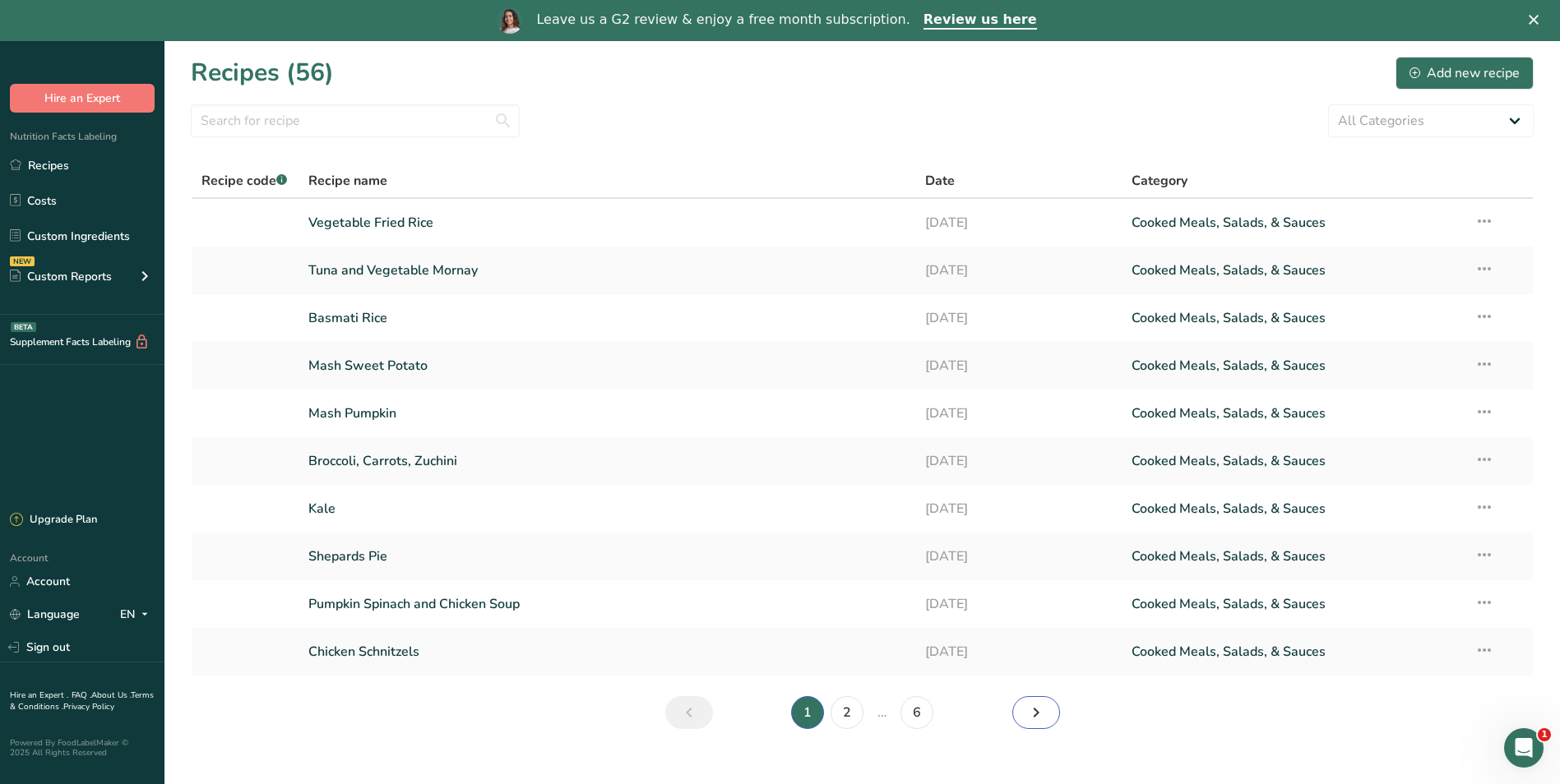
click at [1030, 710] on icon "Next page" at bounding box center [1036, 713] width 20 height 30
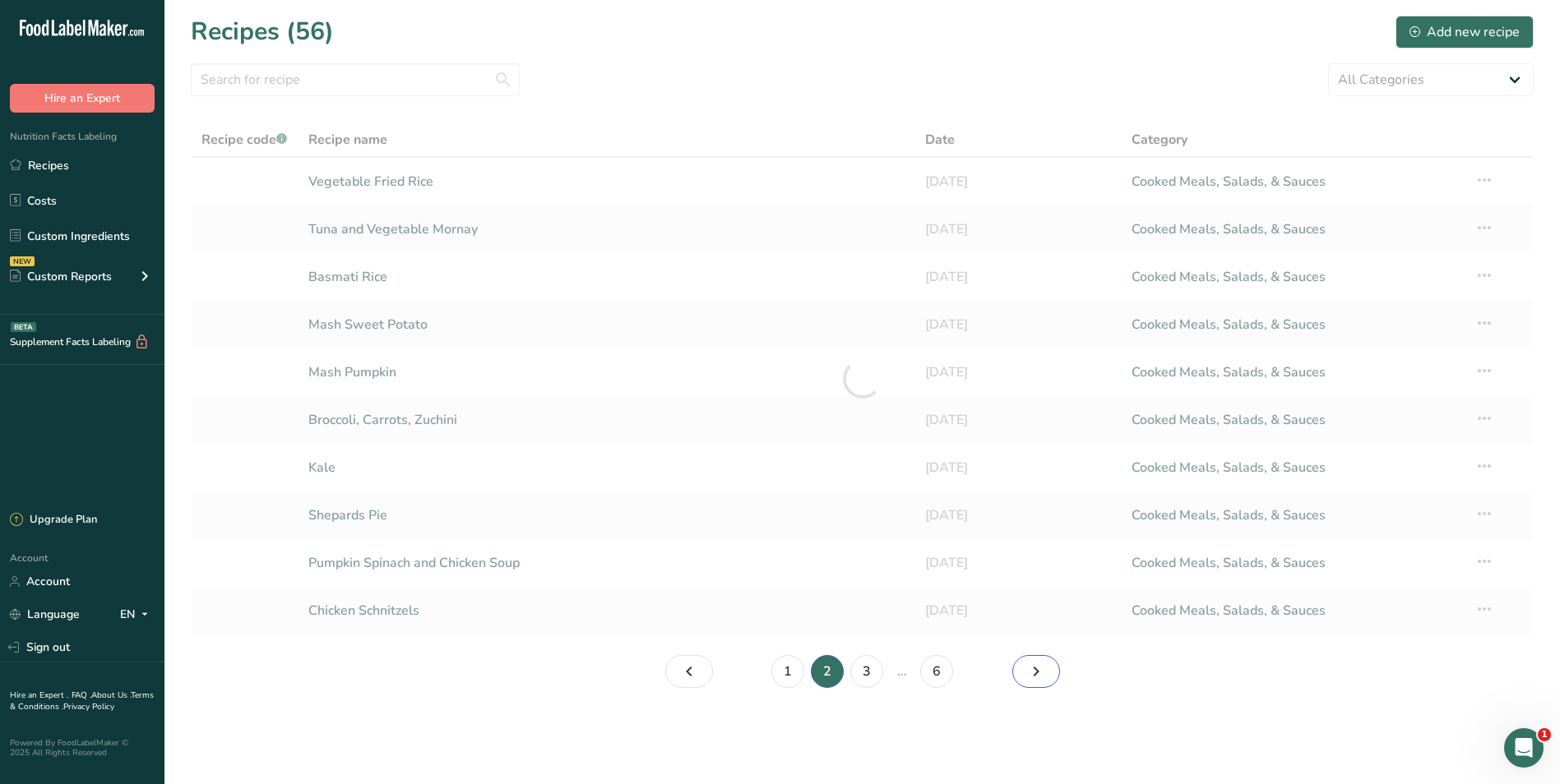
click at [1045, 672] on icon "Page 3." at bounding box center [1036, 672] width 20 height 30
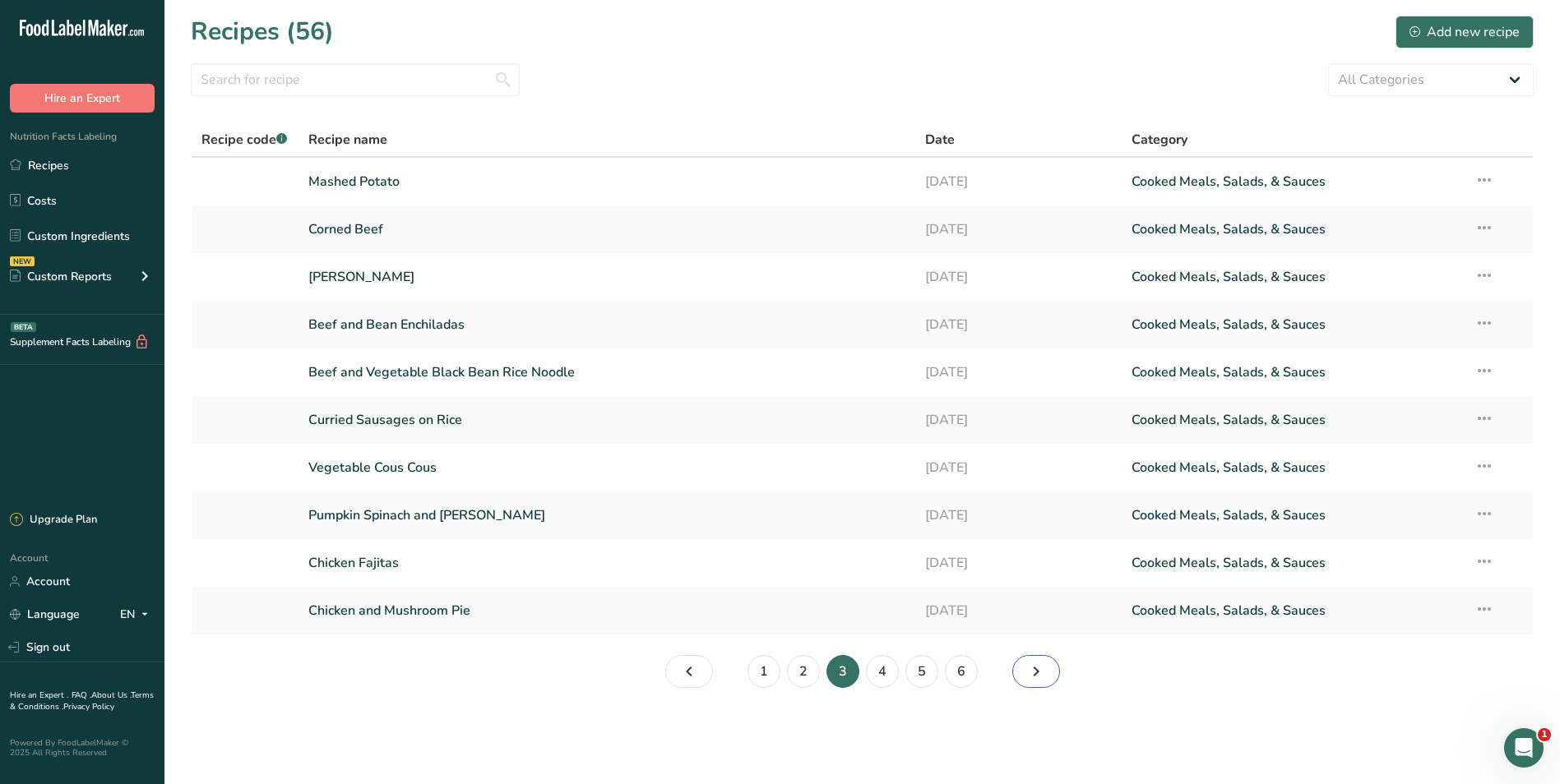
click at [1045, 672] on icon "Page 4." at bounding box center [1036, 672] width 20 height 30
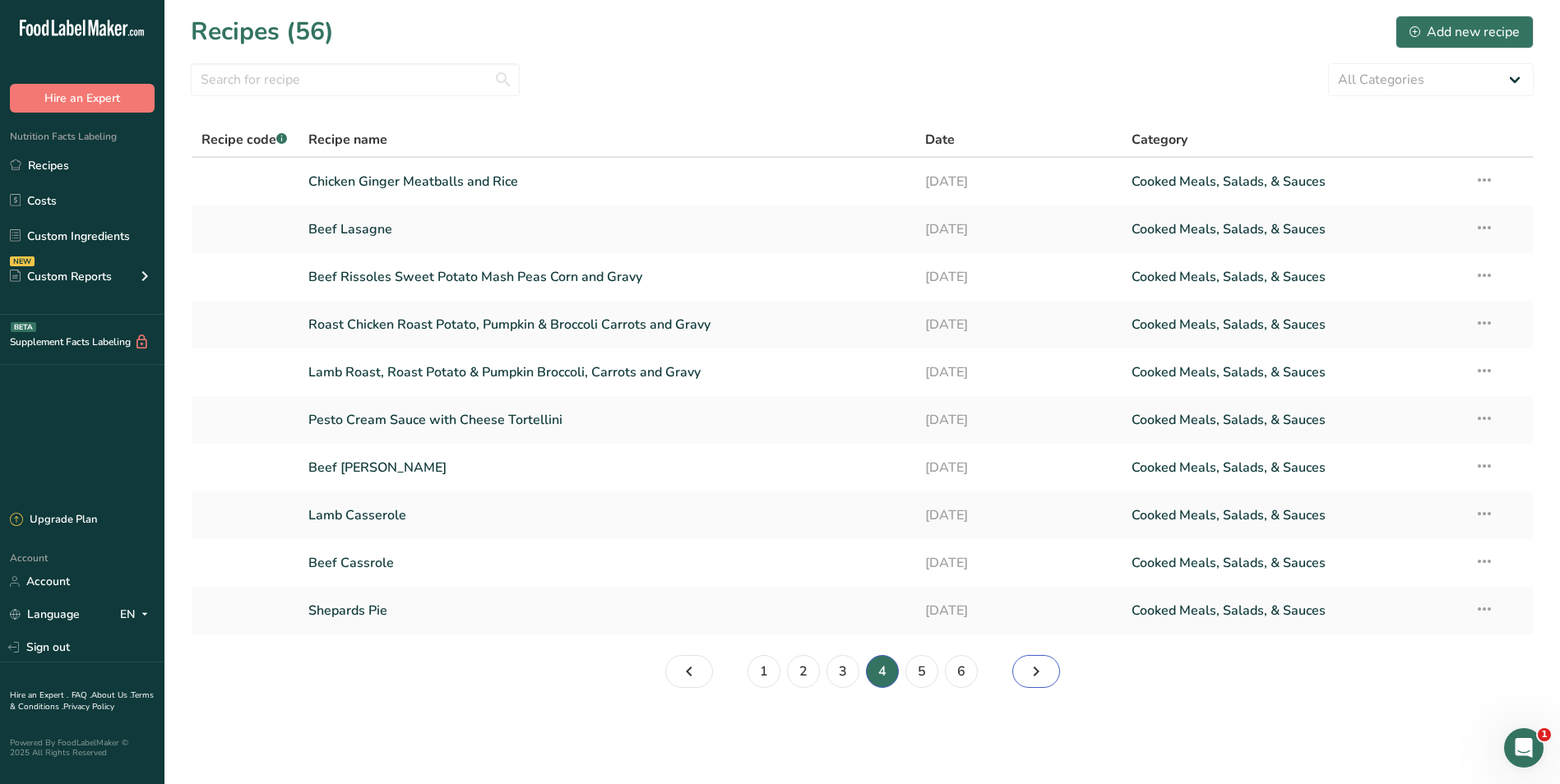
click at [1045, 672] on icon "Page 5." at bounding box center [1036, 672] width 20 height 30
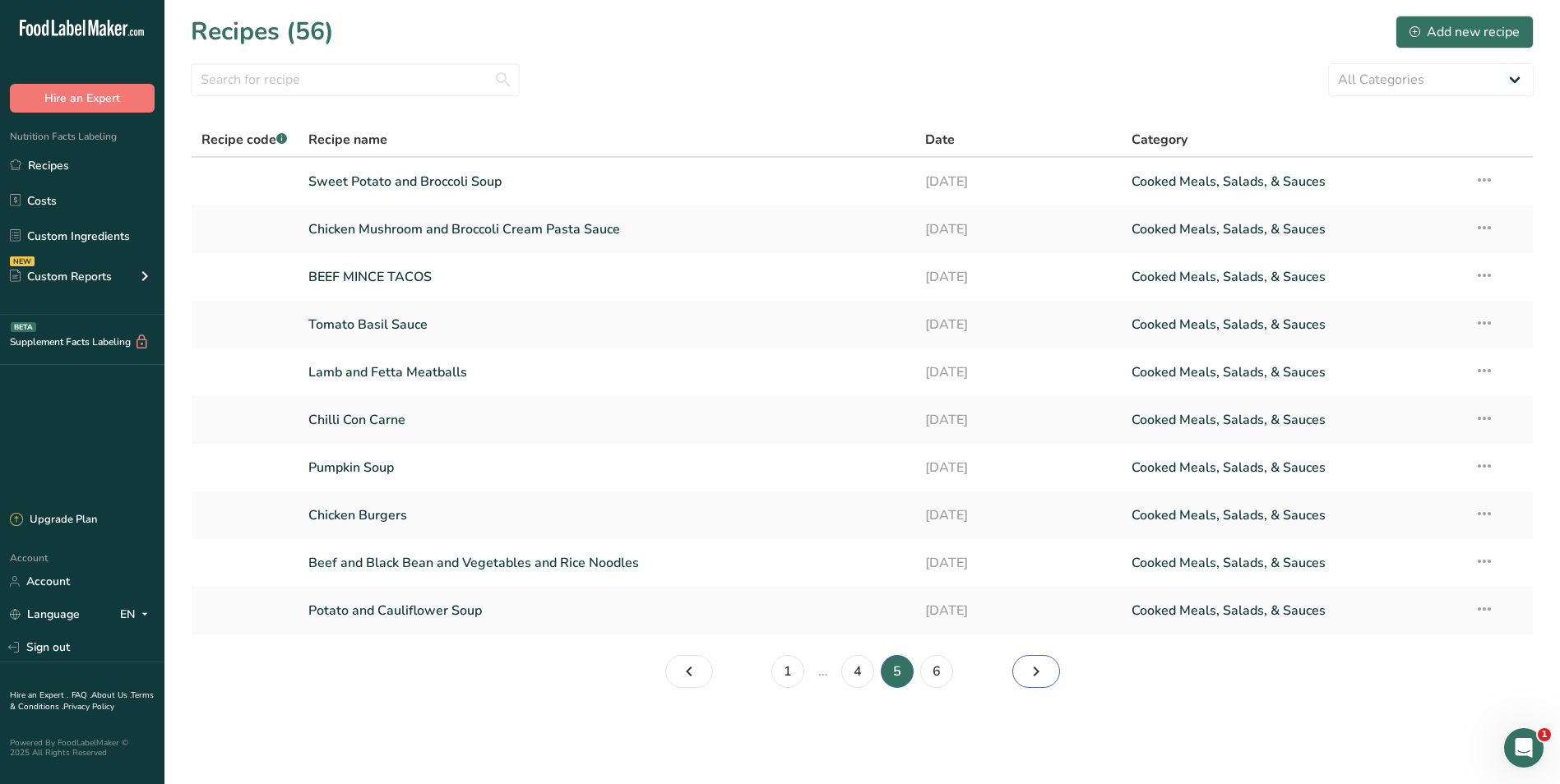
click at [1045, 672] on icon "Page 6." at bounding box center [1036, 672] width 20 height 30
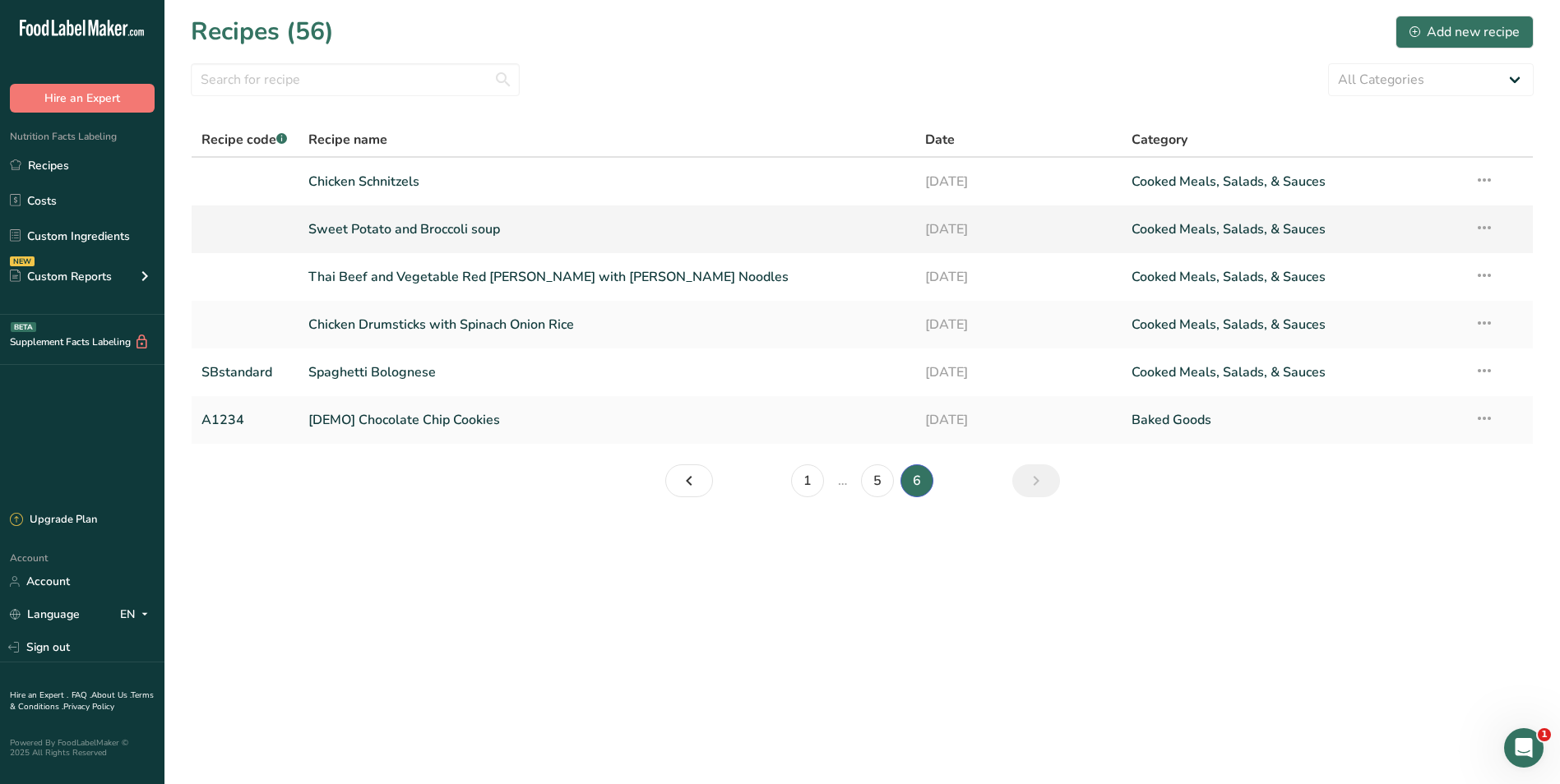
click at [497, 220] on link "Sweet Potato and Broccoli soup" at bounding box center [607, 229] width 598 height 34
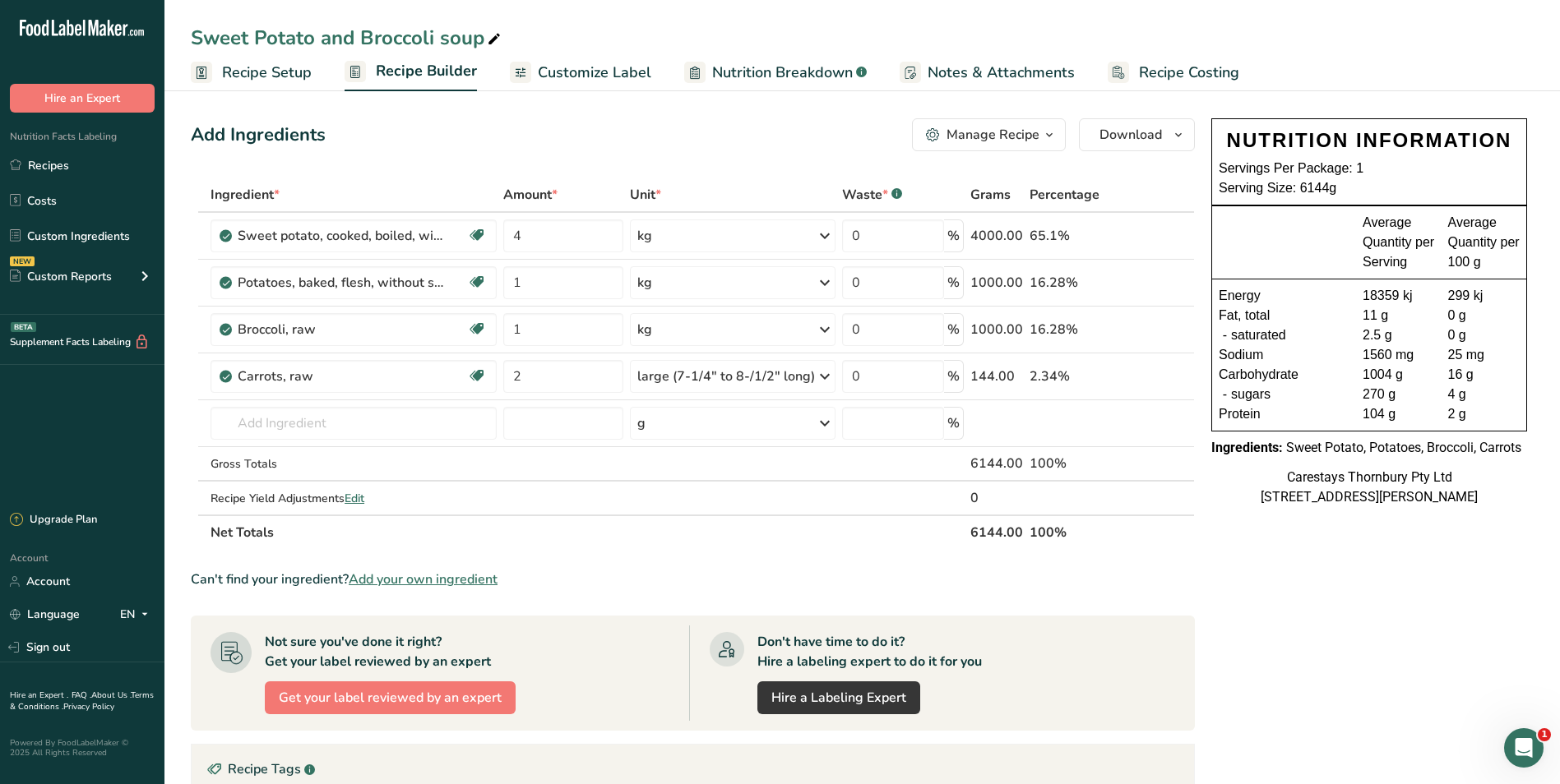
click at [491, 34] on icon at bounding box center [495, 39] width 15 height 23
click at [446, 38] on input "Sweet Potato and Broccoli soup" at bounding box center [862, 38] width 1343 height 30
click at [1146, 70] on span "Recipe Costing" at bounding box center [1189, 73] width 101 height 22
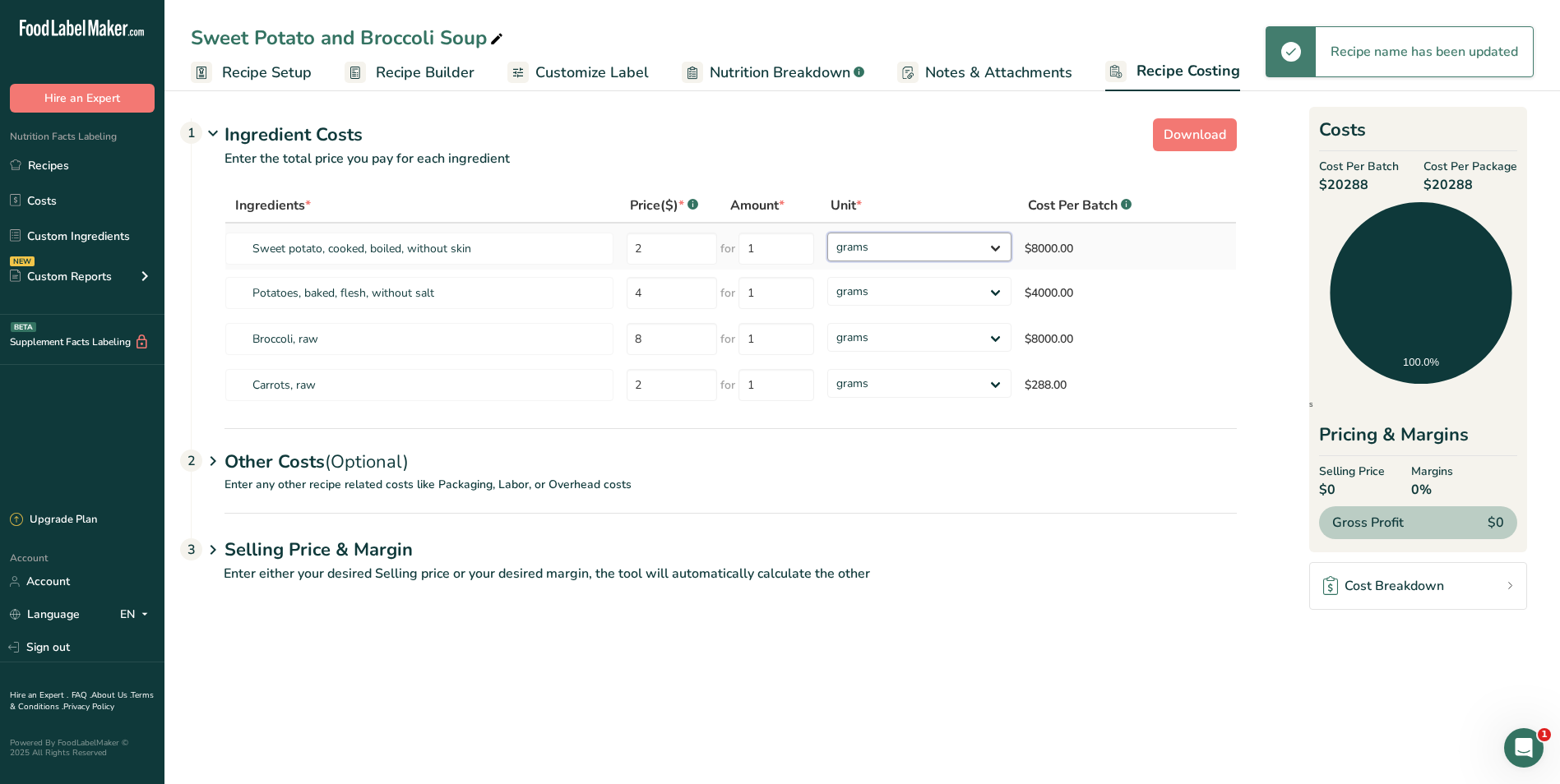
click at [997, 249] on select "grams kg mg mcg lb oz" at bounding box center [919, 247] width 184 height 29
click at [827, 233] on select "grams kg mg mcg lb oz" at bounding box center [919, 247] width 184 height 29
click at [996, 291] on select "grams kg mg mcg lb oz" at bounding box center [919, 291] width 184 height 29
click at [827, 277] on select "grams kg mg mcg lb oz" at bounding box center [919, 291] width 184 height 29
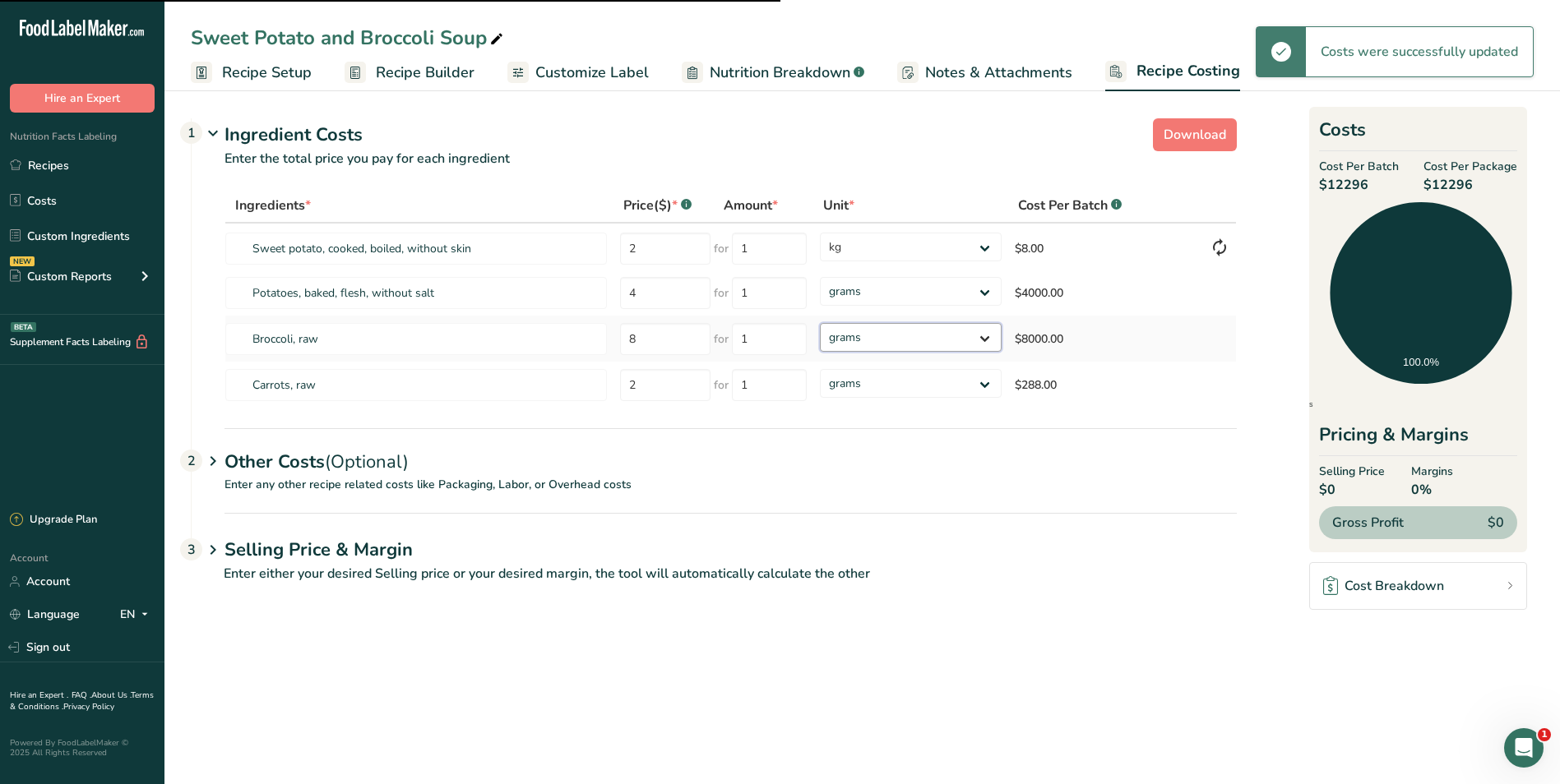
click at [985, 332] on select "grams kg mg mcg lb oz" at bounding box center [910, 337] width 181 height 29
click at [820, 323] on select "grams kg mg mcg lb oz" at bounding box center [910, 337] width 181 height 29
click at [985, 383] on select "grams kg mg mcg lb oz" at bounding box center [910, 383] width 181 height 29
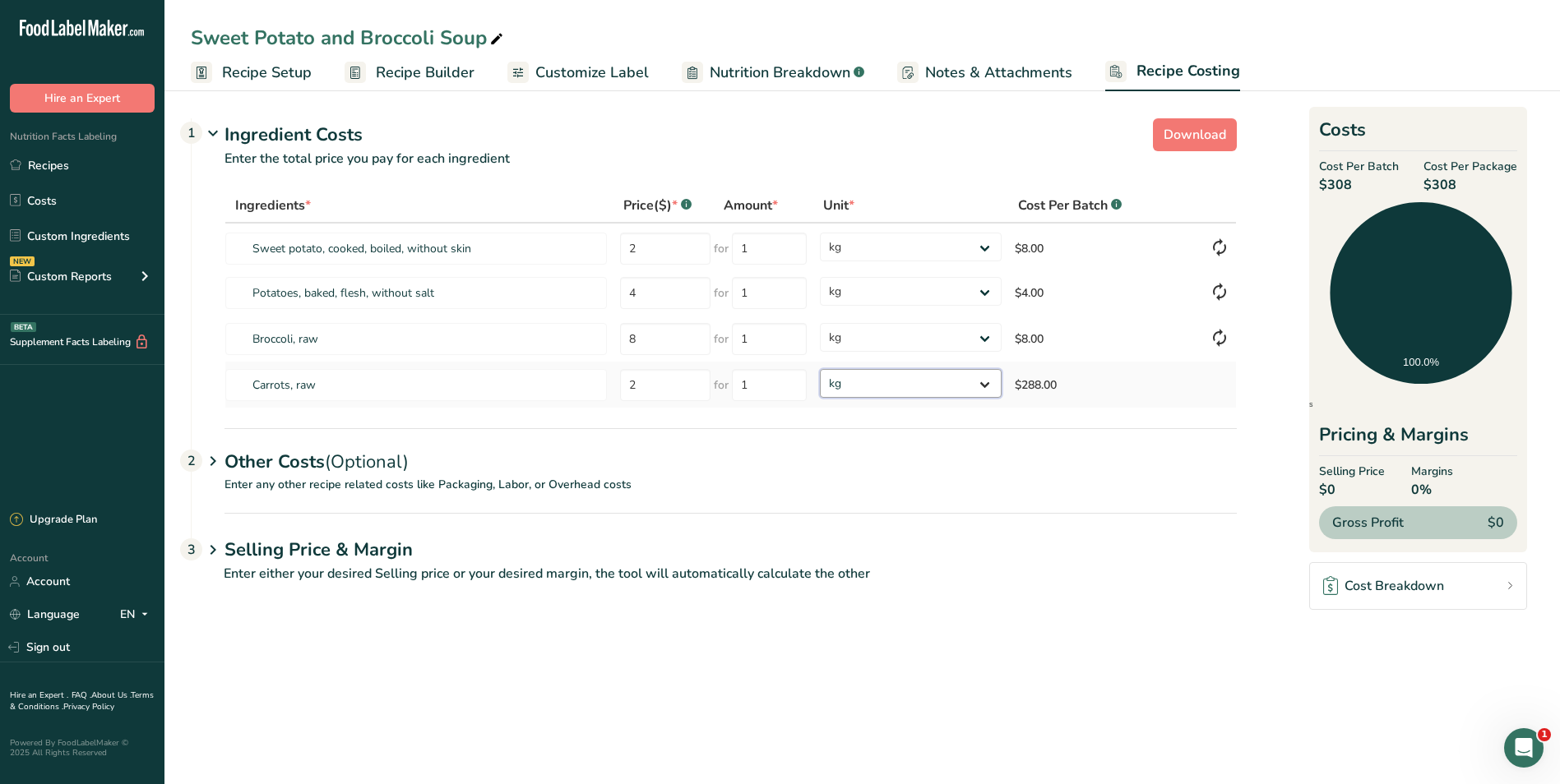
click at [820, 369] on select "grams kg mg mcg lb oz" at bounding box center [910, 383] width 181 height 29
click at [284, 68] on span "Recipe Setup" at bounding box center [266, 73] width 89 height 22
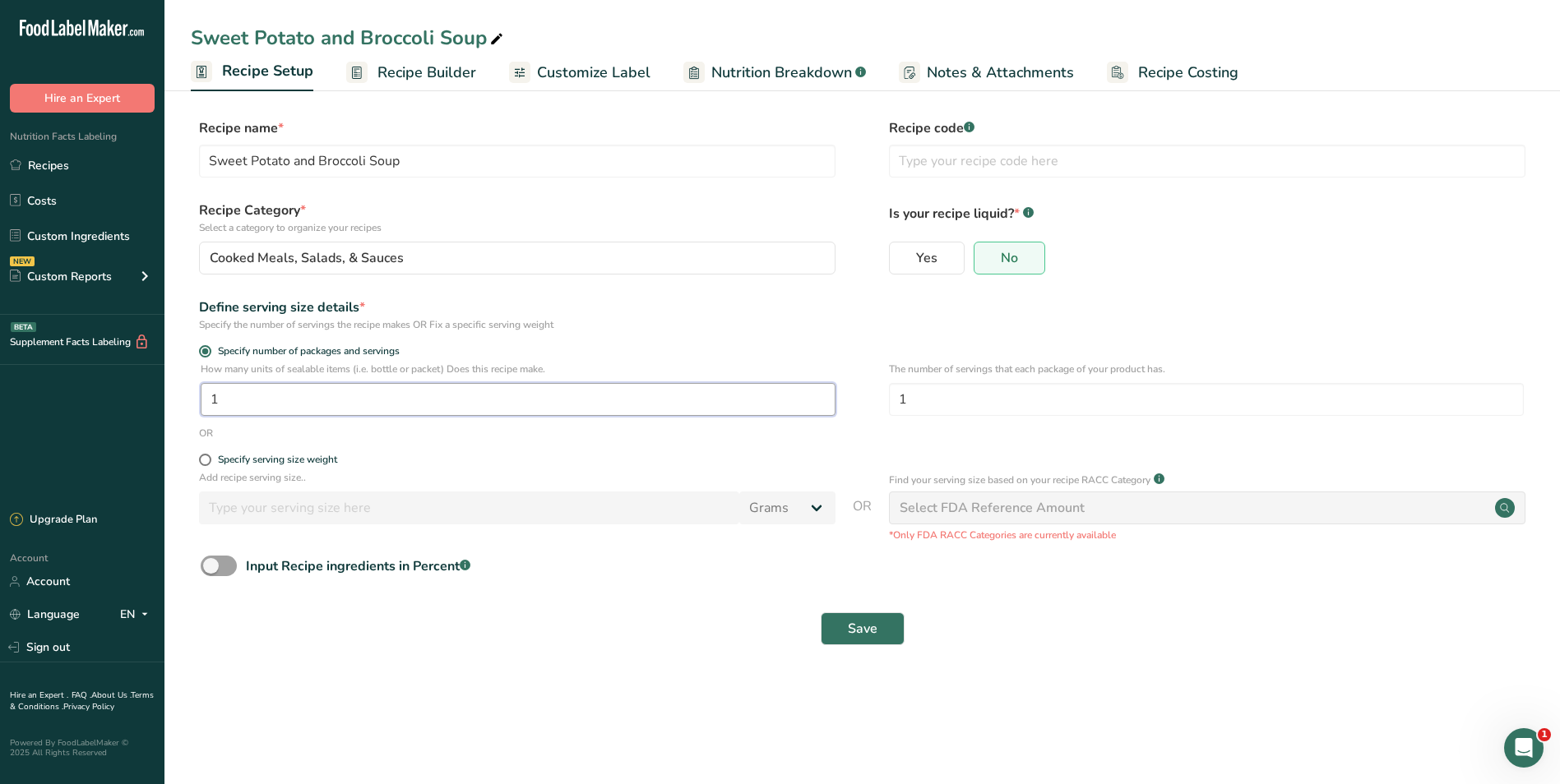
click at [305, 397] on input "1" at bounding box center [518, 399] width 635 height 33
click at [857, 627] on span "Save" at bounding box center [862, 629] width 30 height 20
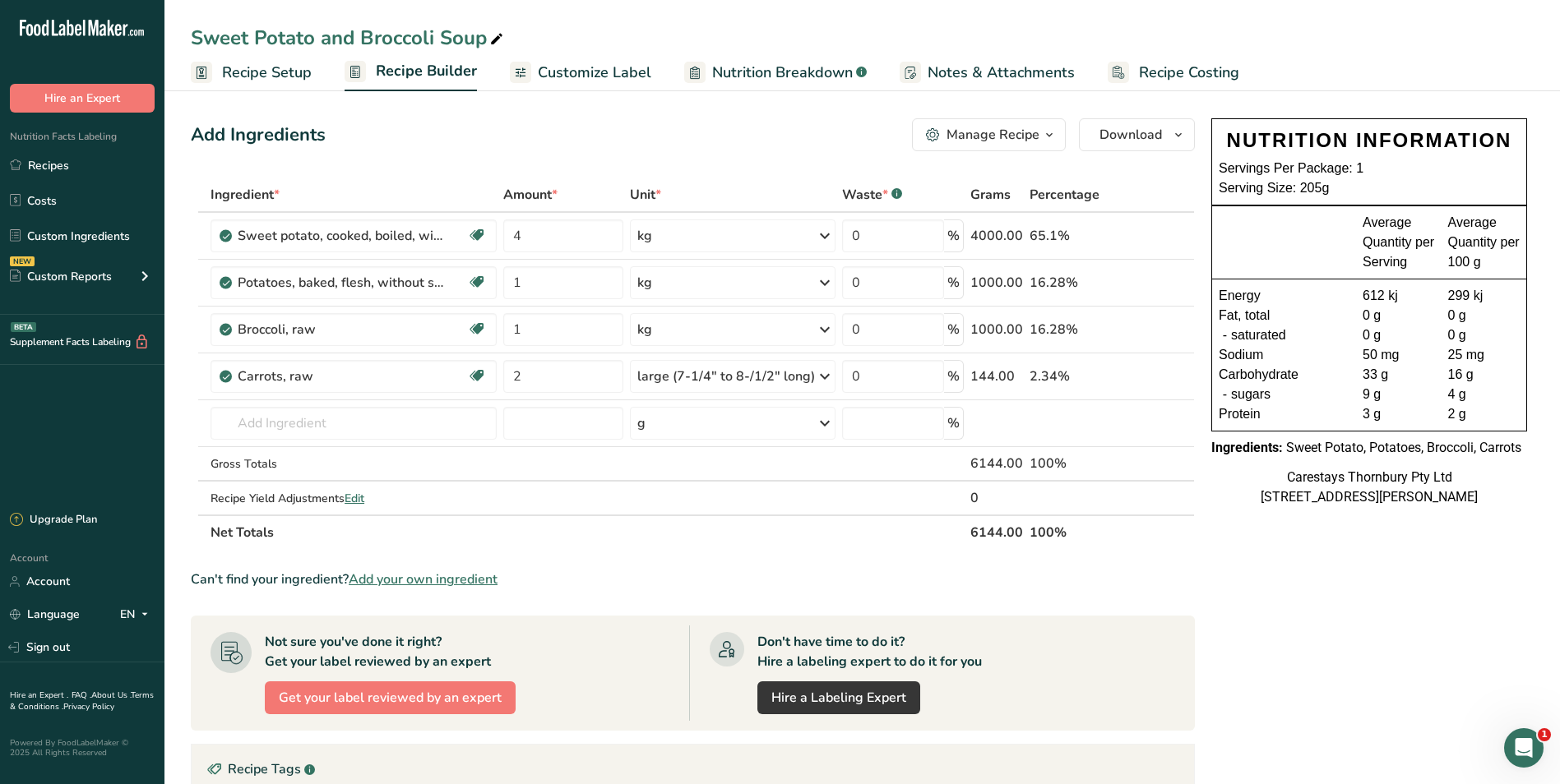
click at [1182, 64] on span "Recipe Costing" at bounding box center [1189, 73] width 101 height 22
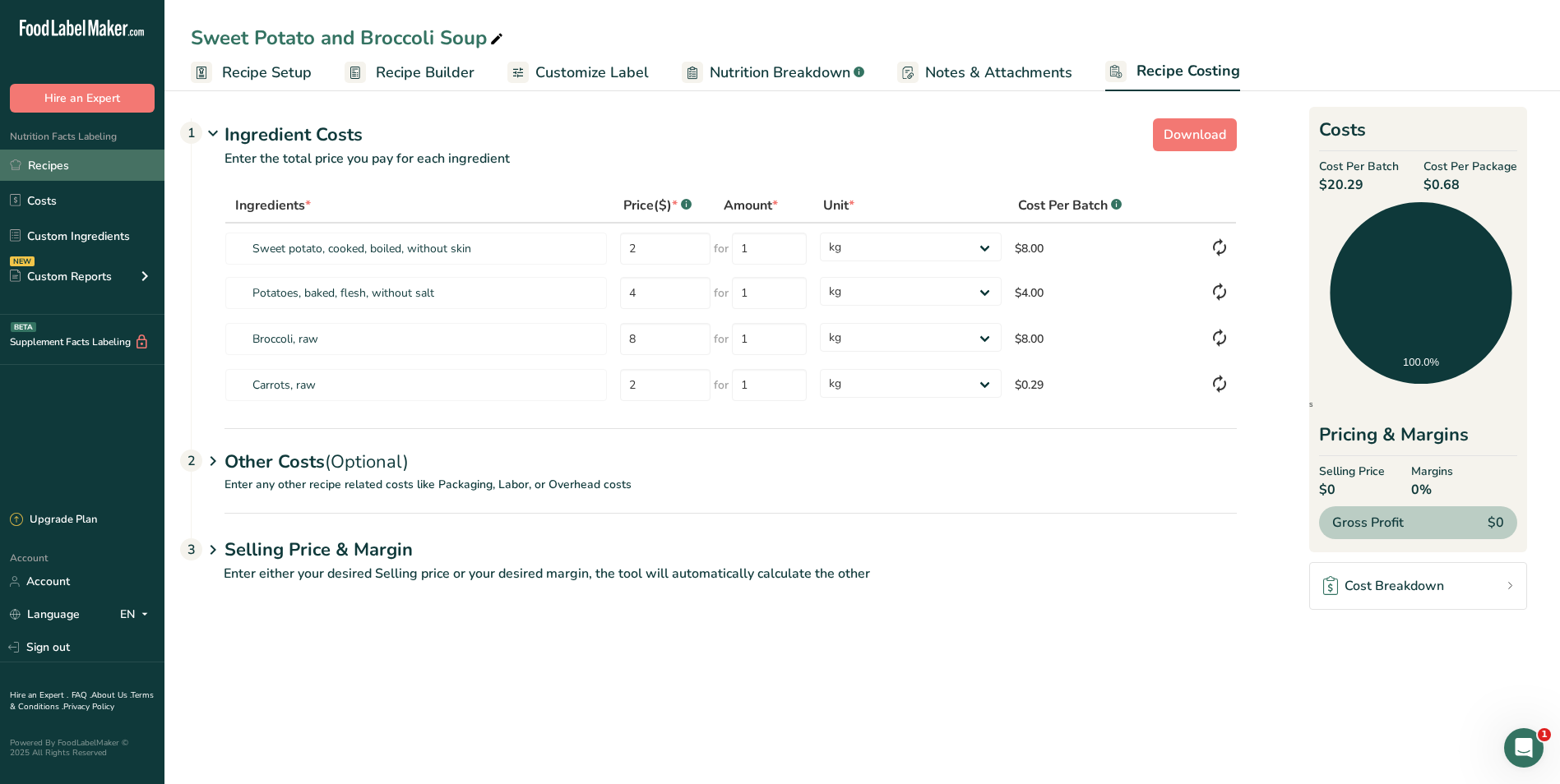
click at [44, 165] on link "Recipes" at bounding box center [82, 166] width 165 height 32
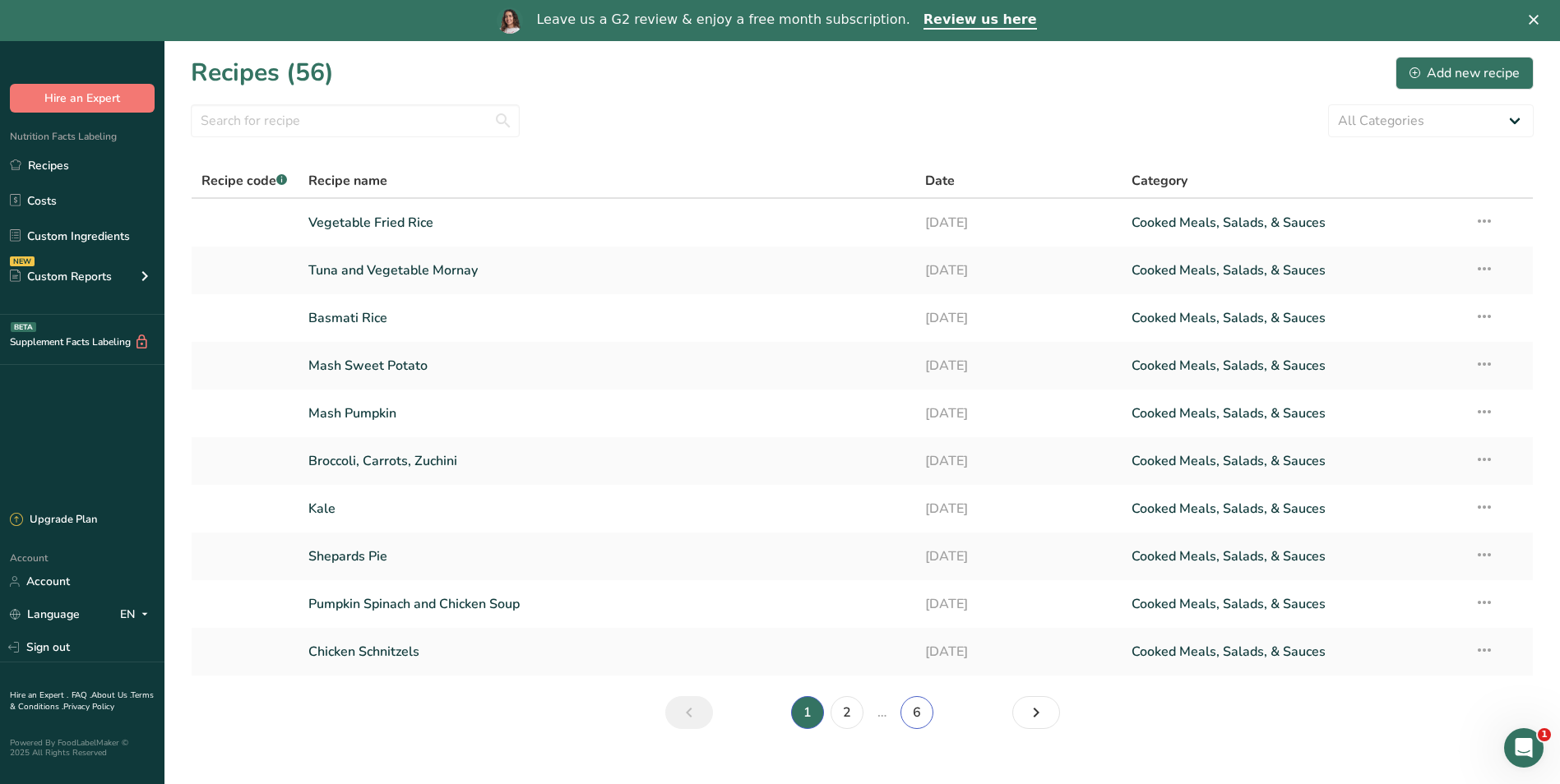
click at [922, 713] on link "6" at bounding box center [916, 712] width 33 height 33
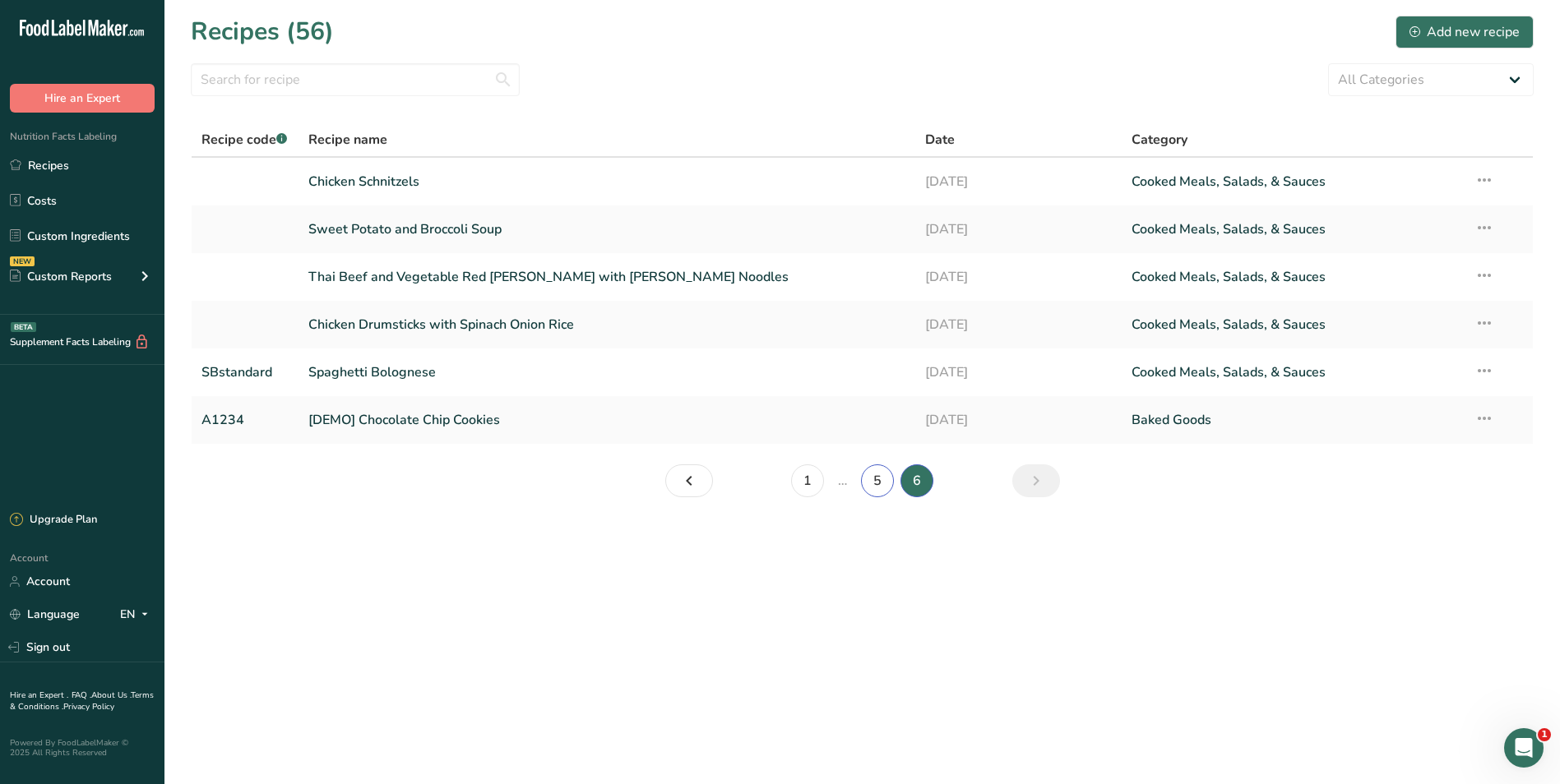
click at [877, 477] on link "5" at bounding box center [876, 480] width 33 height 33
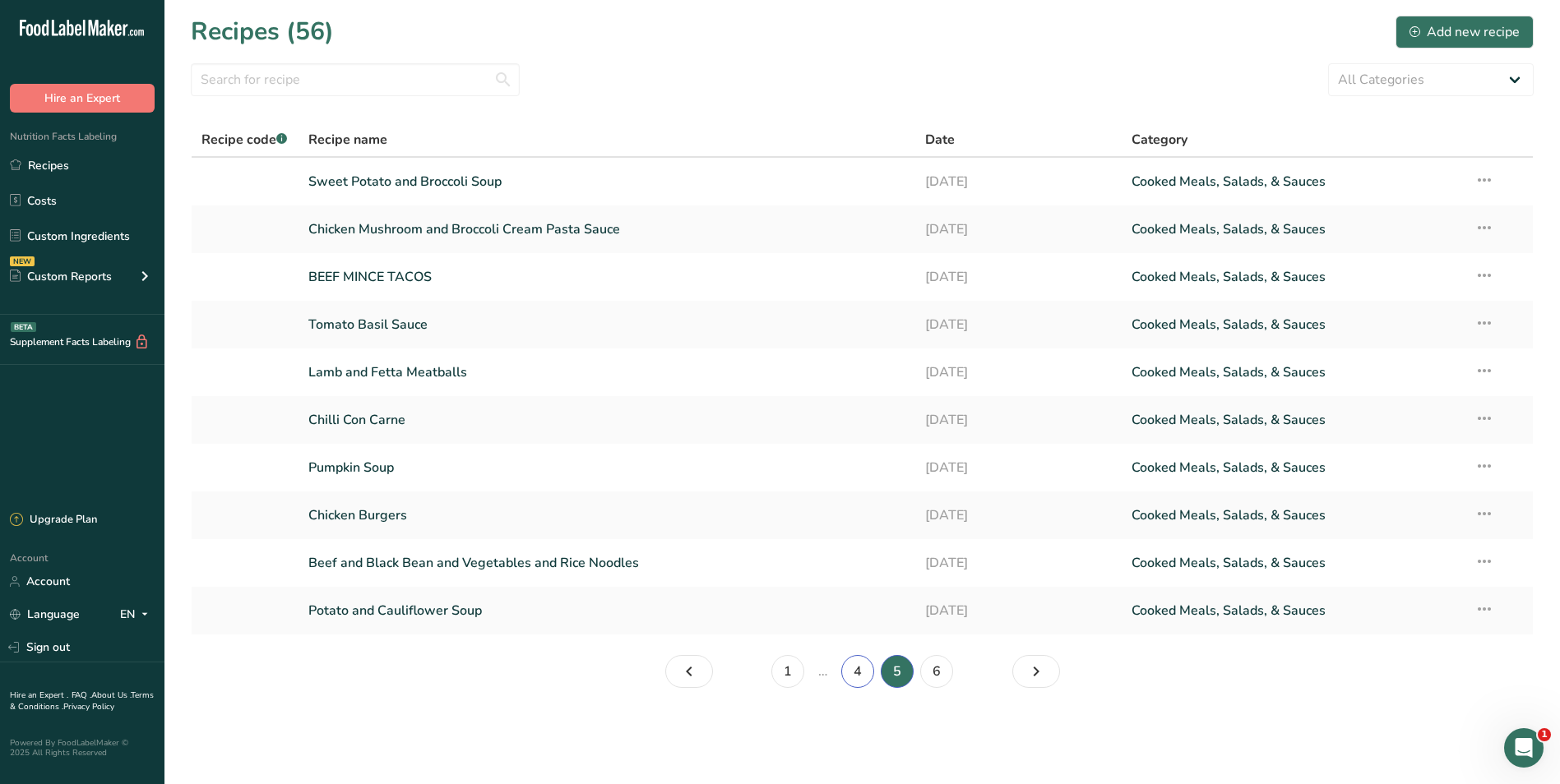
click at [861, 671] on link "4" at bounding box center [857, 671] width 33 height 33
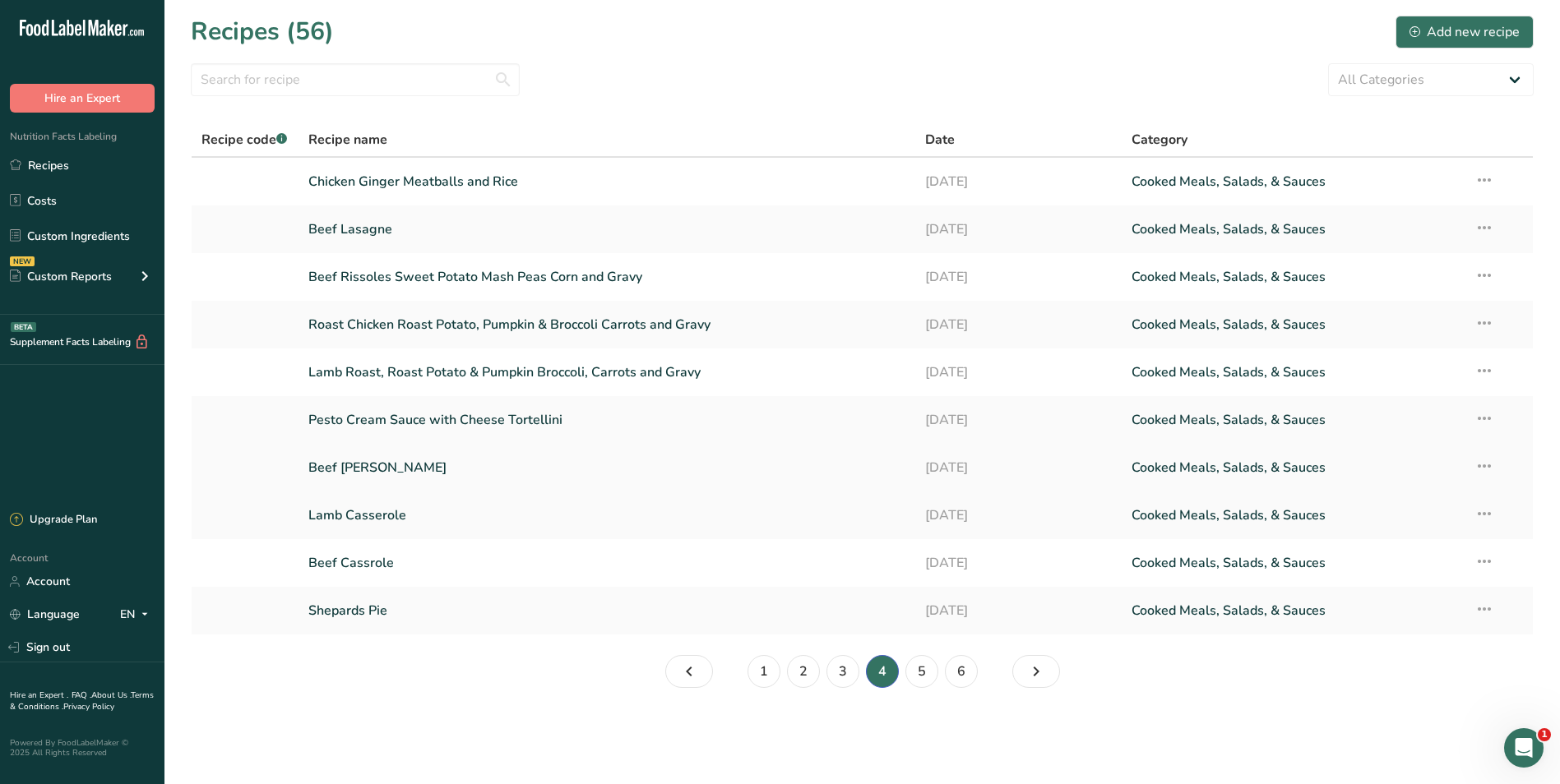
click at [395, 460] on link "Beef [PERSON_NAME]" at bounding box center [607, 467] width 598 height 34
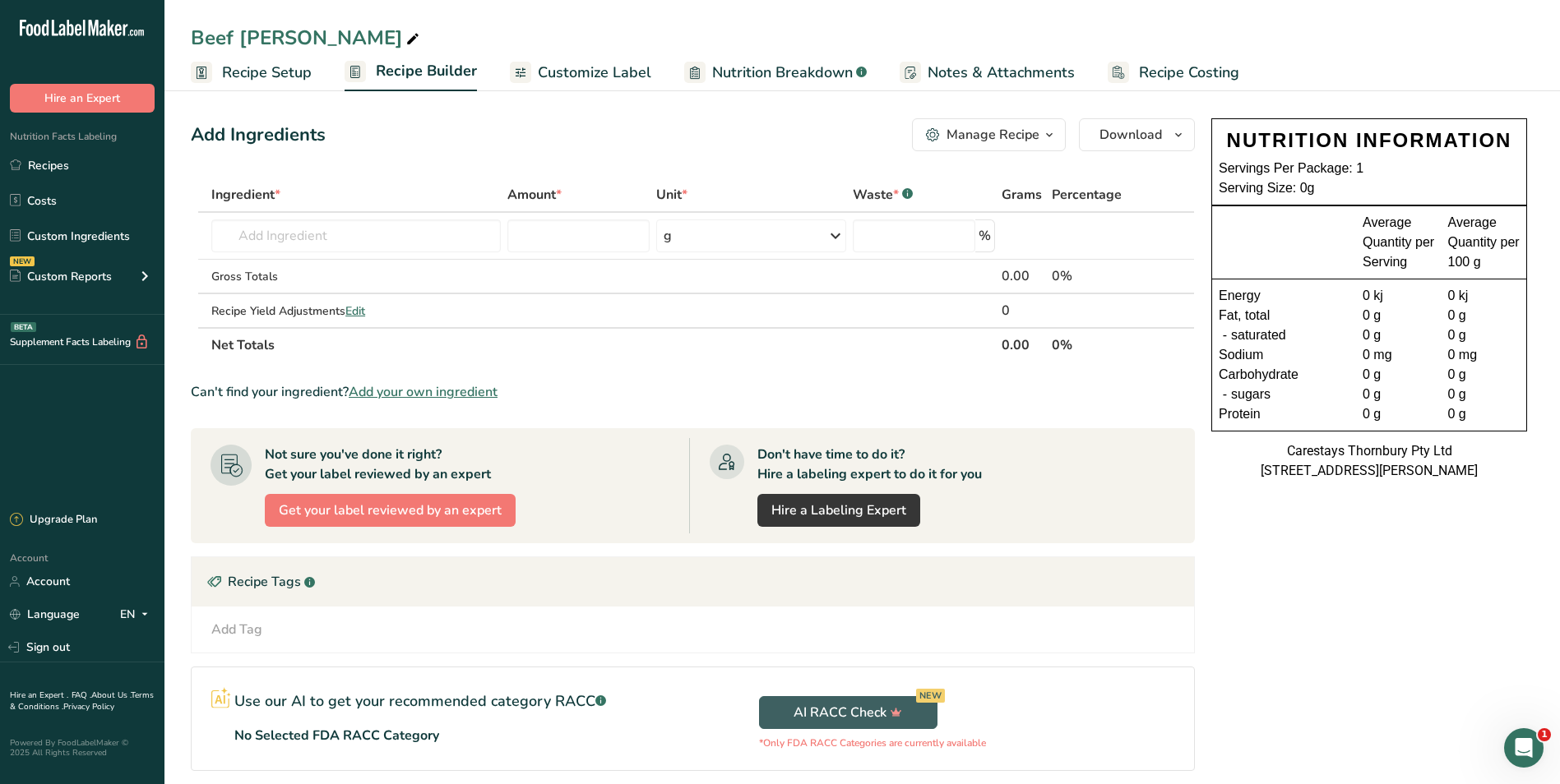
click at [229, 65] on span "Recipe Setup" at bounding box center [266, 73] width 89 height 22
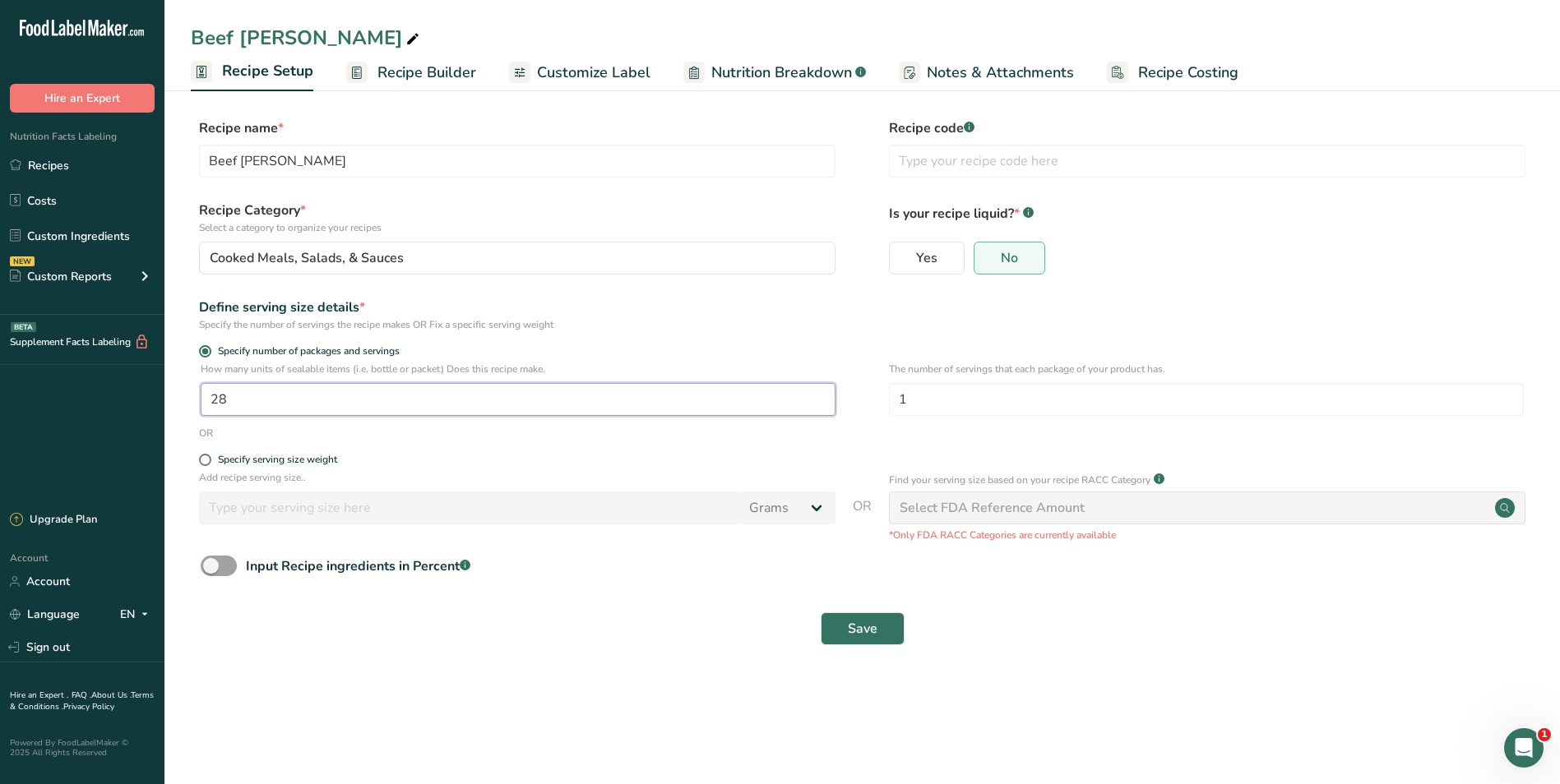
click at [264, 397] on input "28" at bounding box center [518, 399] width 635 height 33
click at [848, 622] on span "Save" at bounding box center [862, 629] width 30 height 20
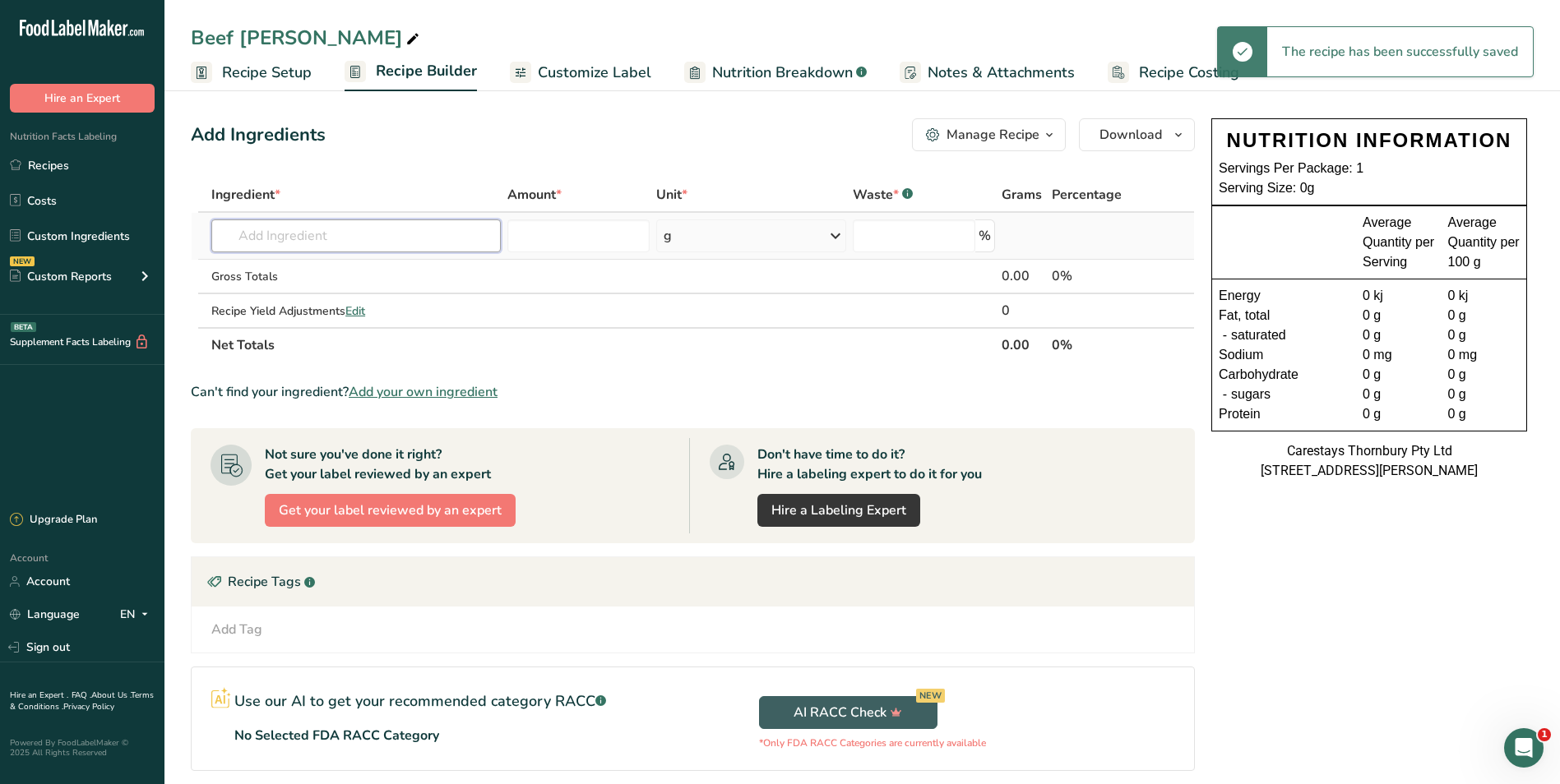
click at [349, 236] on input "text" at bounding box center [356, 236] width 290 height 33
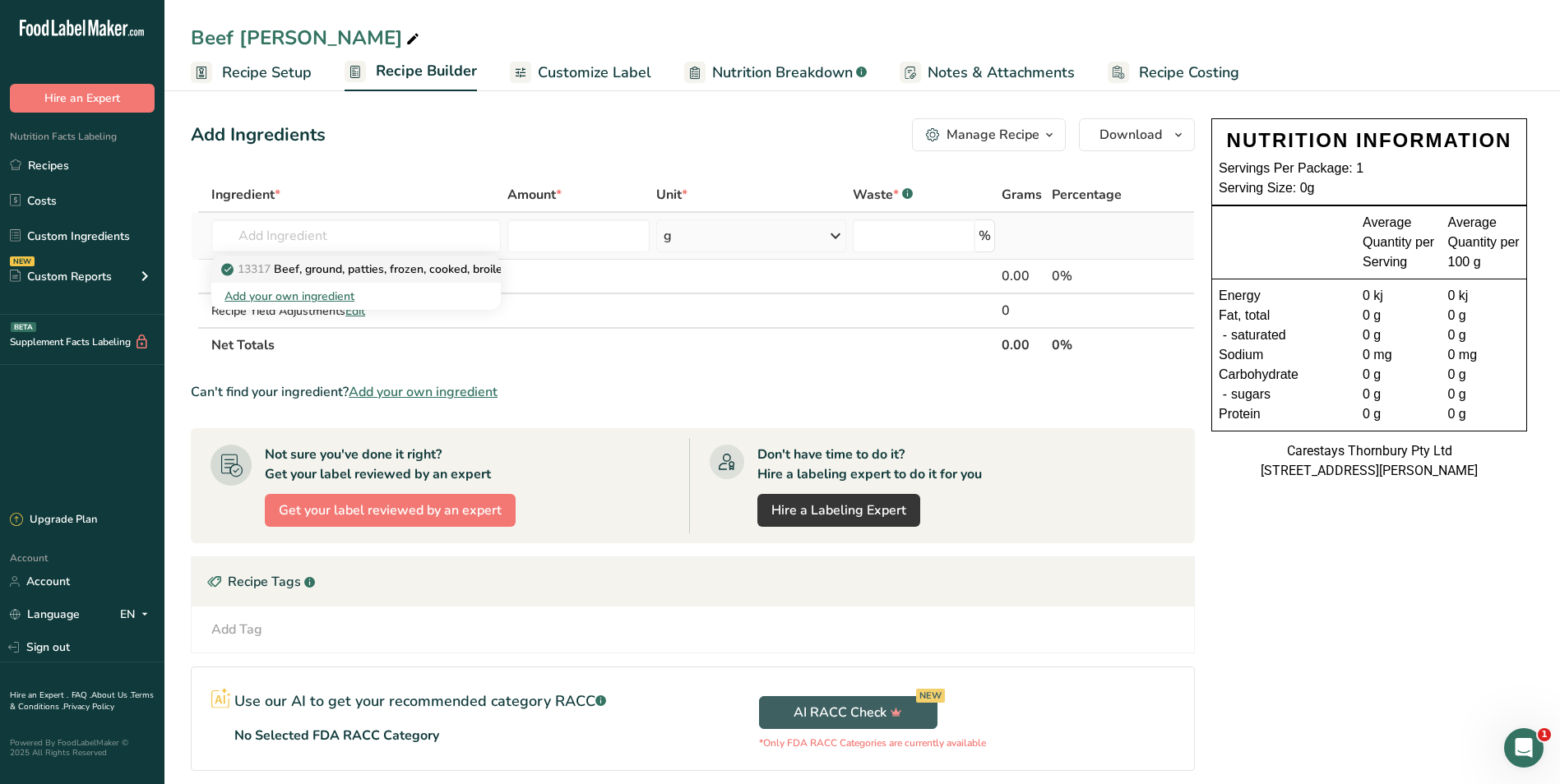
click at [397, 266] on p "13317 Beef, ground, patties, frozen, cooked, broiled" at bounding box center [367, 269] width 285 height 18
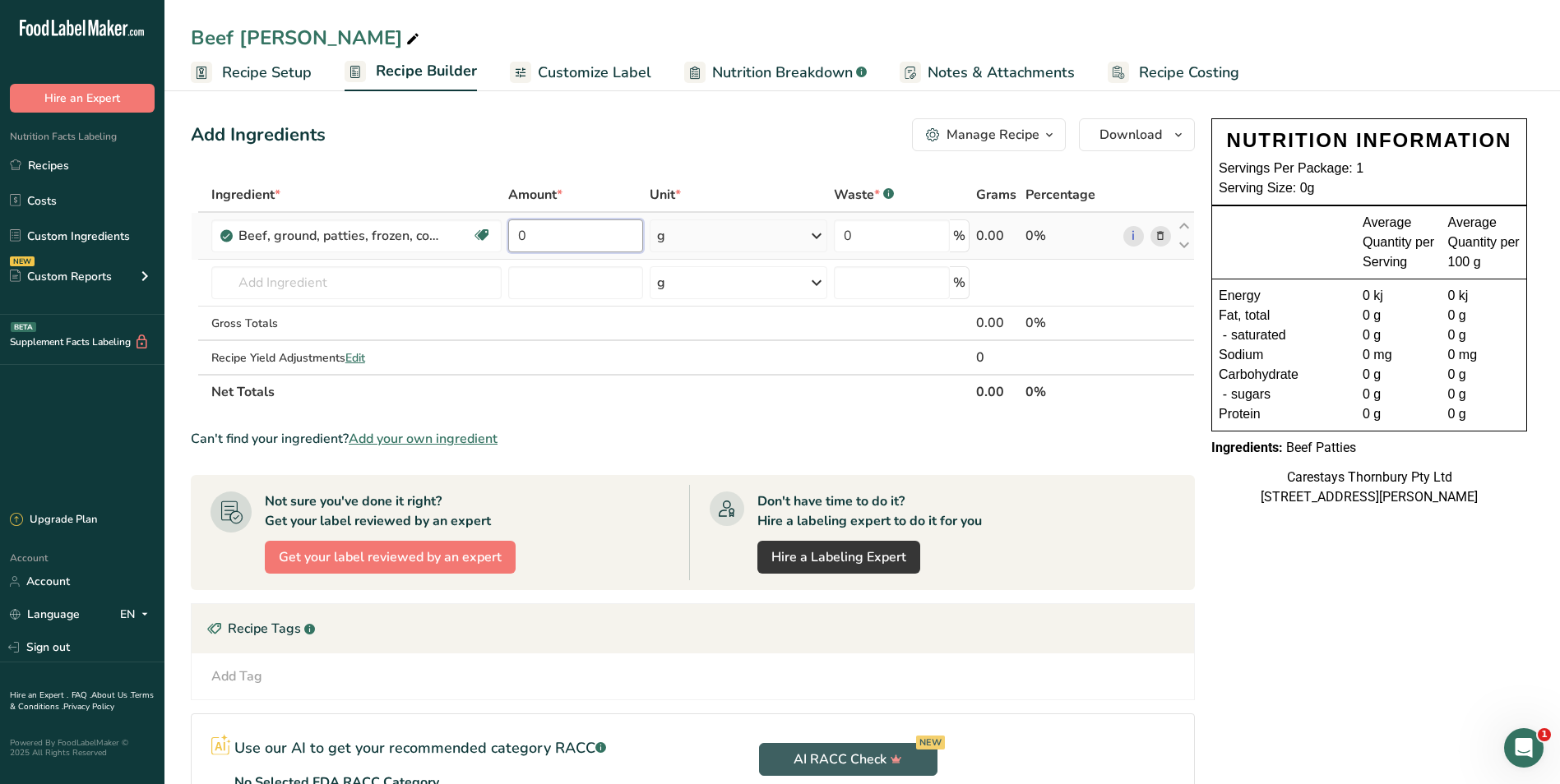
click at [545, 239] on input "0" at bounding box center [576, 236] width 135 height 33
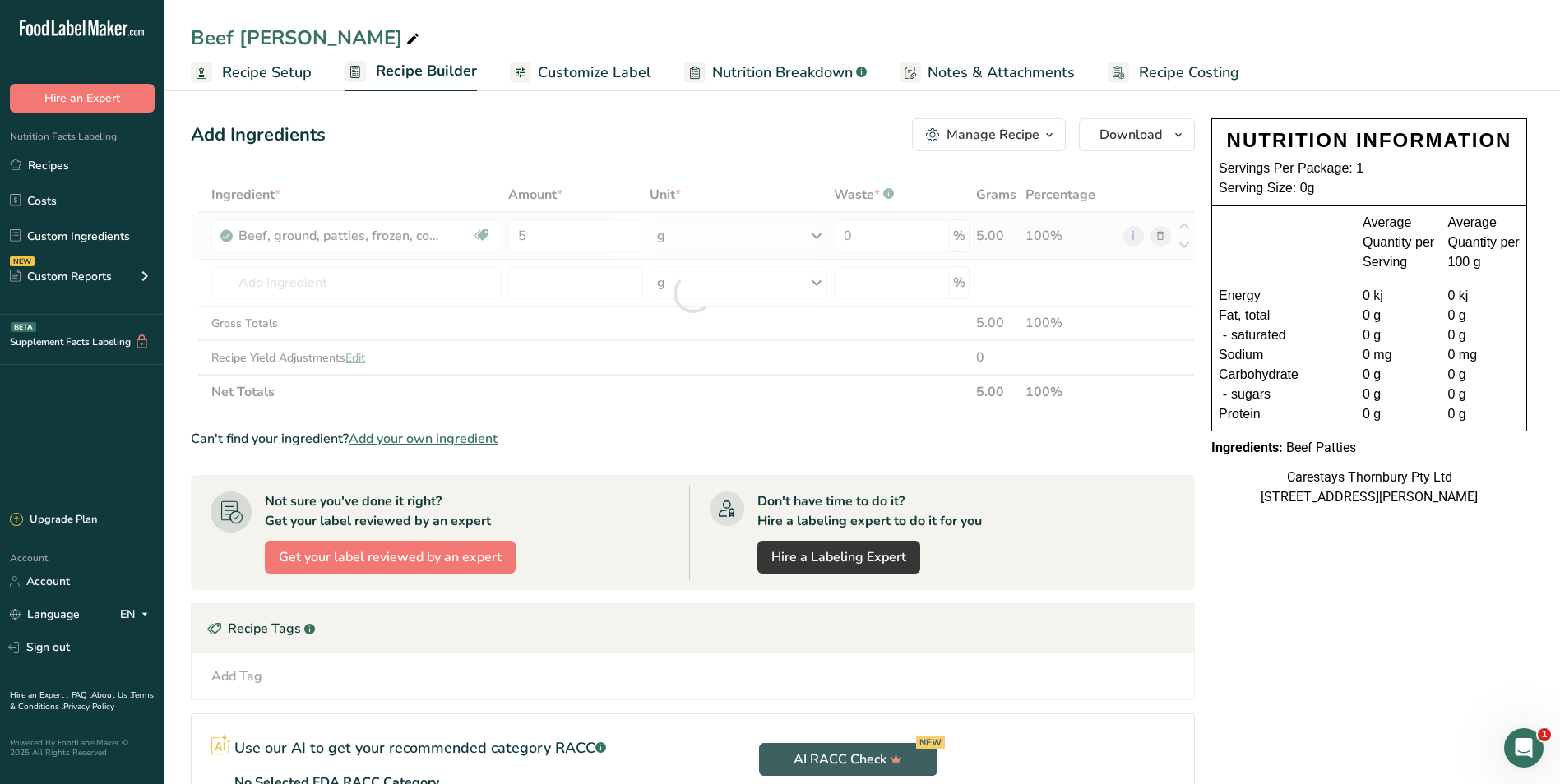
click at [819, 231] on div "Ingredient * Amount * Unit * Waste * .a-a{fill:#347362;}.b-a{fill:#fff;} Grams …" at bounding box center [693, 293] width 1004 height 232
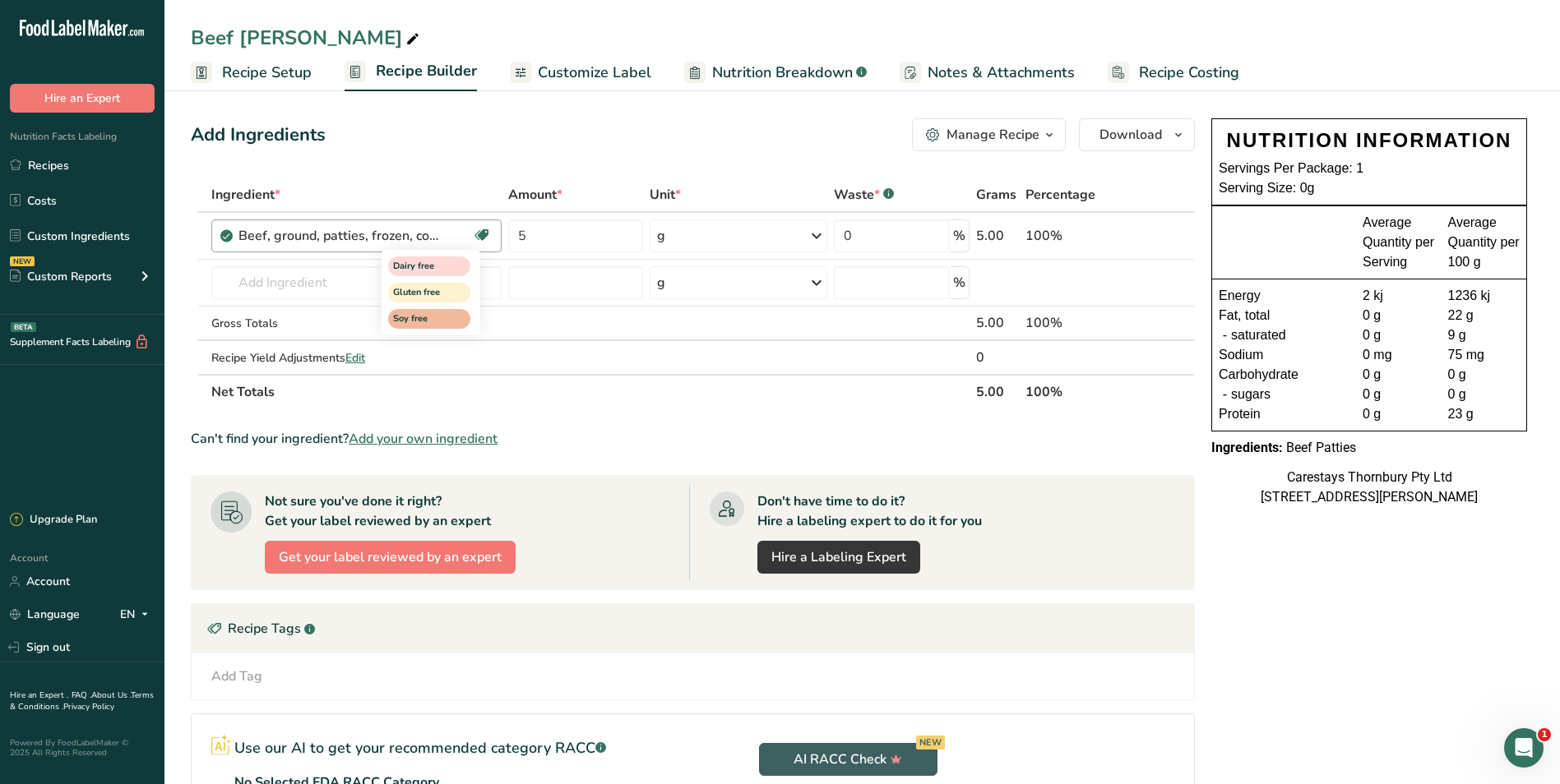
click at [483, 233] on icon at bounding box center [482, 235] width 17 height 25
click at [1158, 235] on icon at bounding box center [1160, 237] width 11 height 18
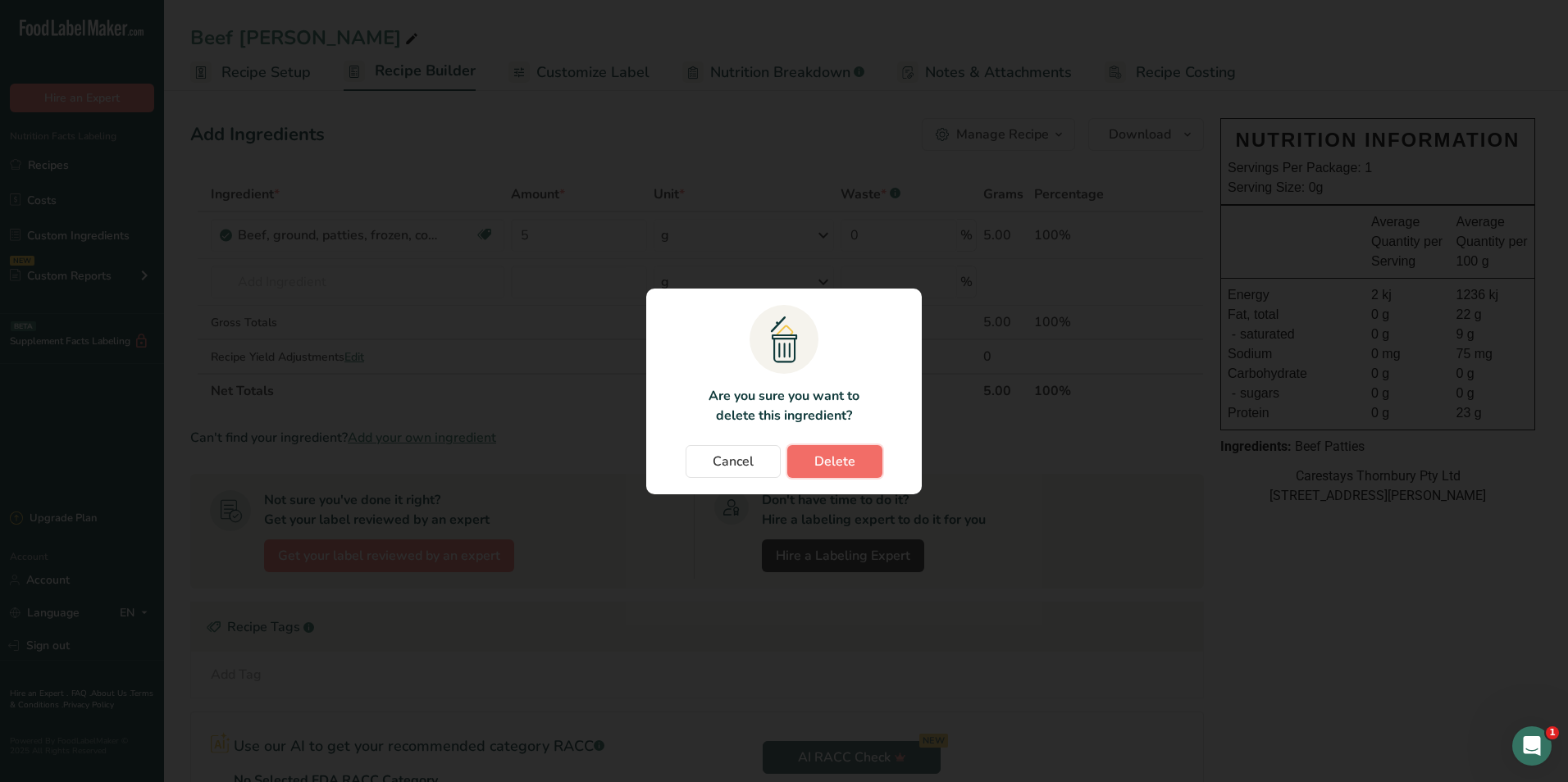
click at [827, 455] on span "Delete" at bounding box center [835, 462] width 41 height 20
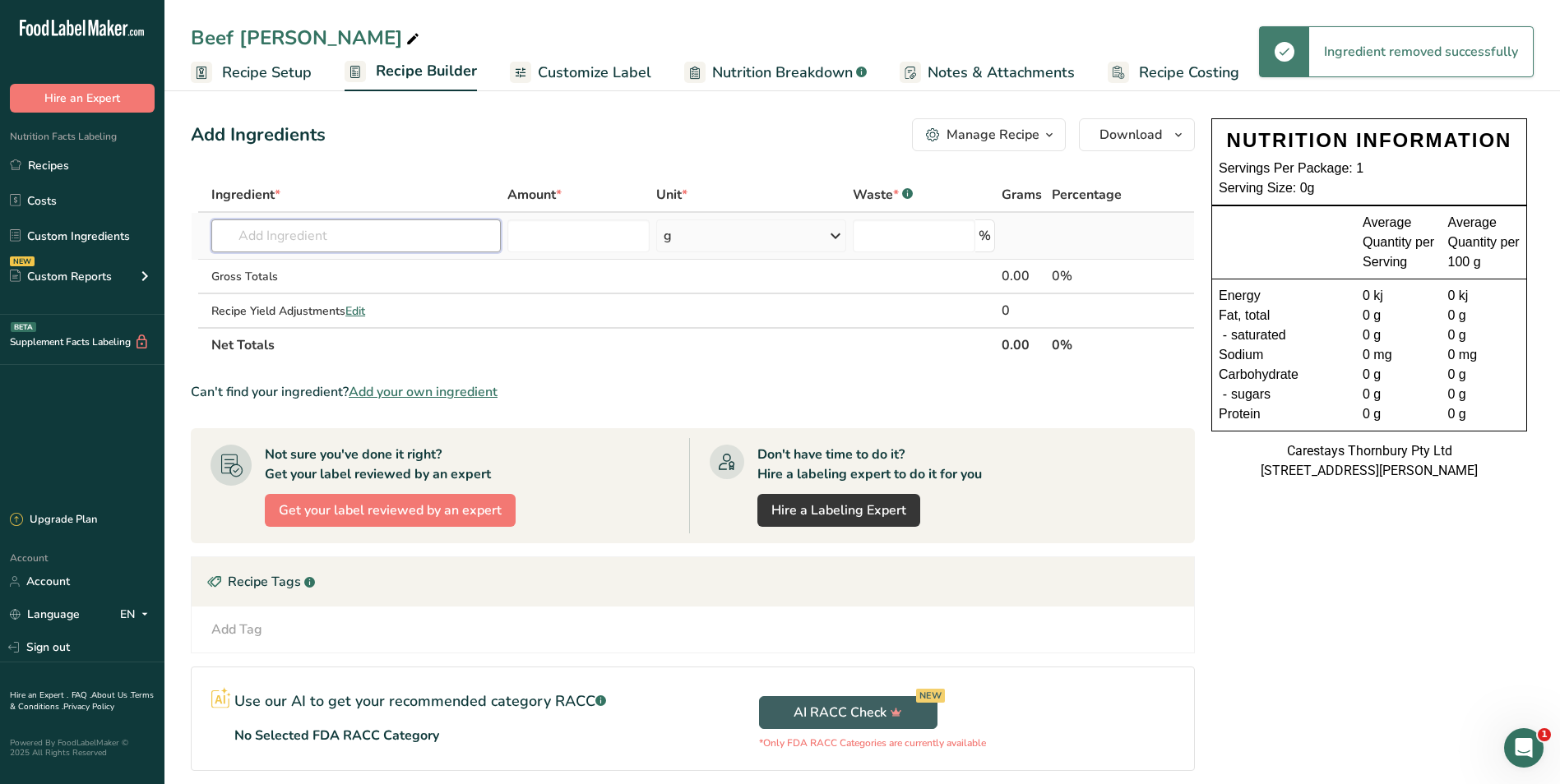
click at [278, 238] on input "text" at bounding box center [356, 236] width 290 height 33
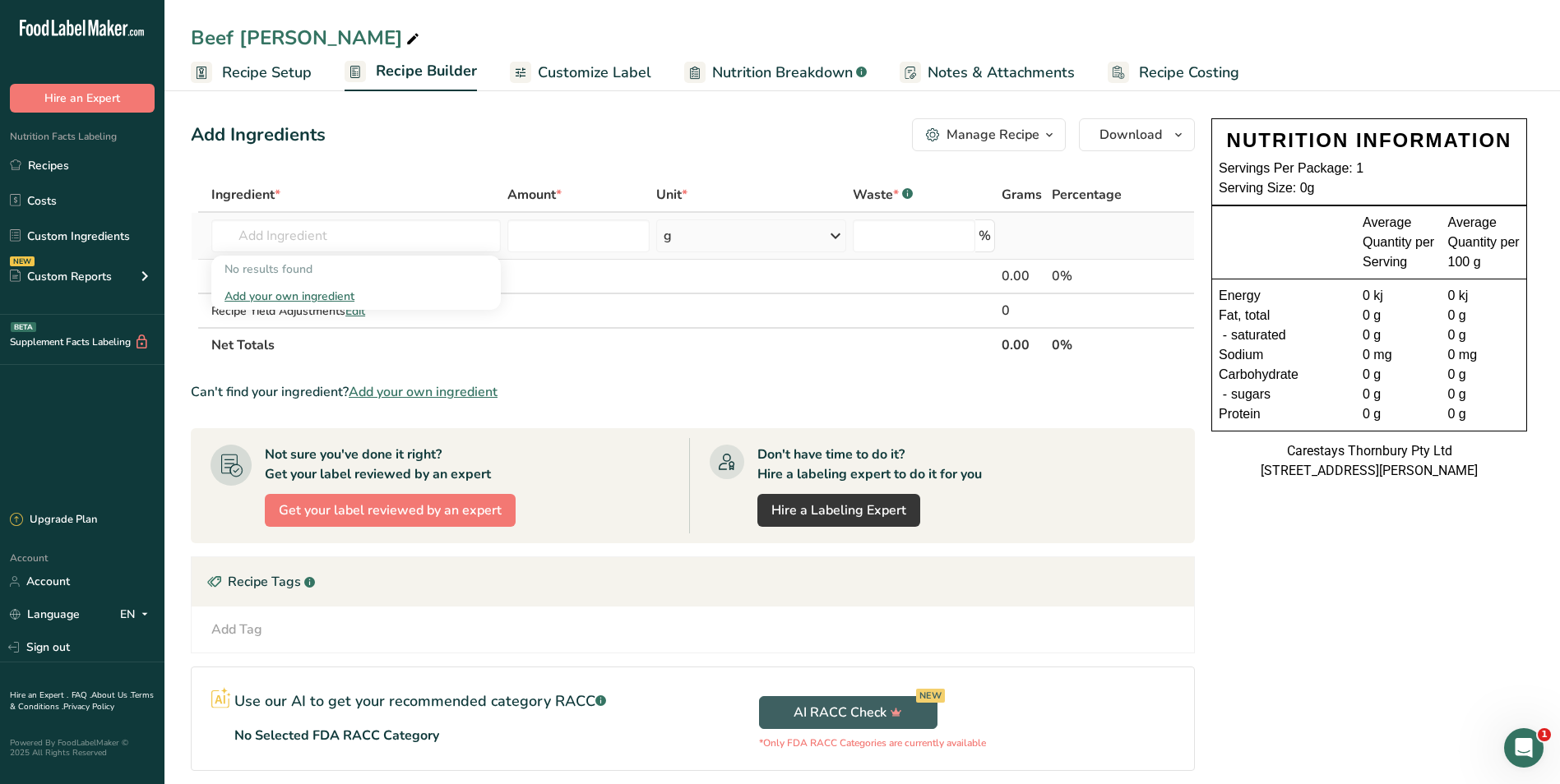
click at [280, 291] on div "Add your own ingredient" at bounding box center [356, 296] width 264 height 18
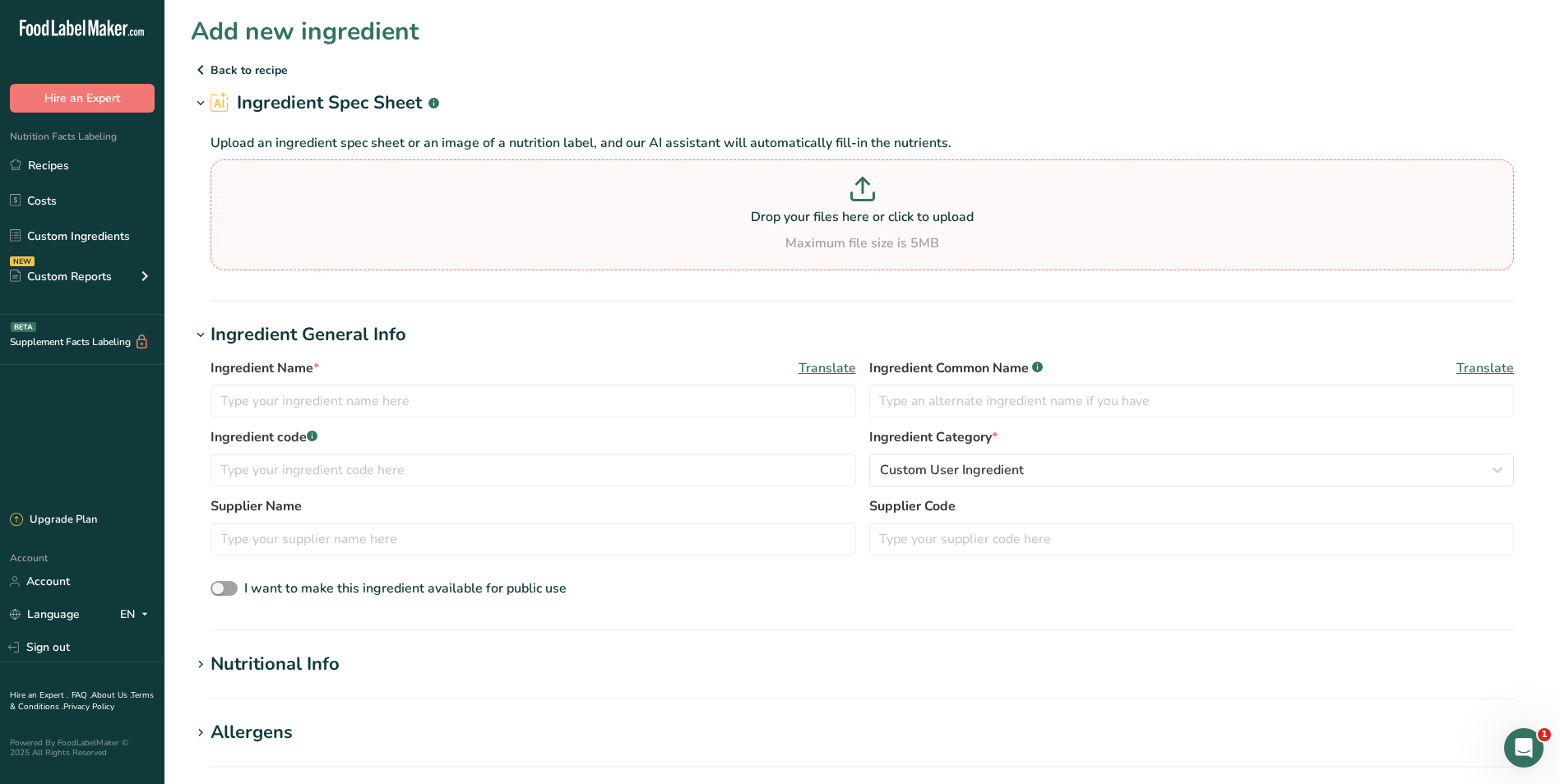
click at [865, 190] on icon at bounding box center [862, 189] width 24 height 24
click at [865, 190] on input "Drop your files here or click to upload Maximum file size is 5MB" at bounding box center [862, 214] width 1304 height 111
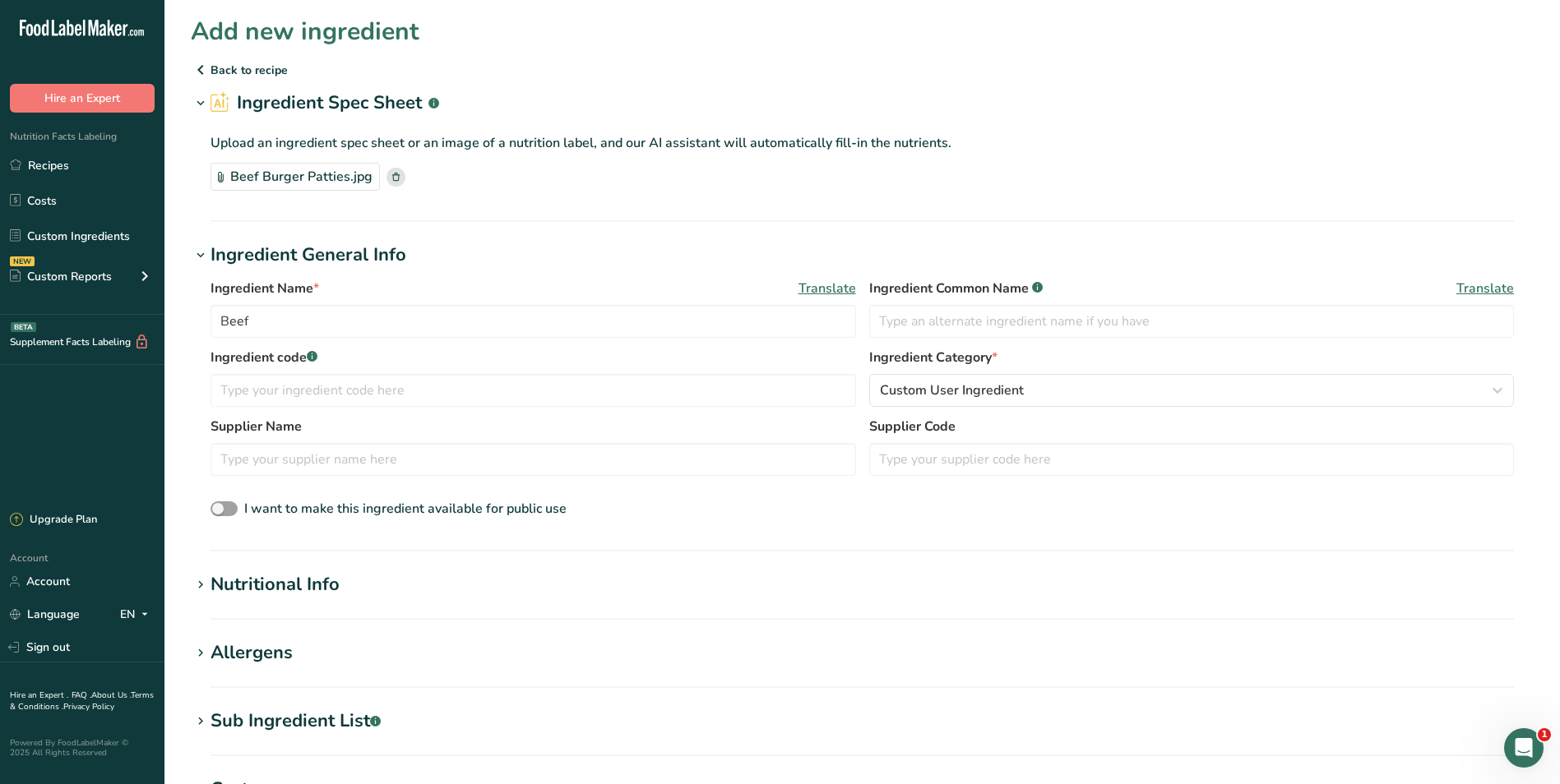
click at [291, 179] on div "Beef Burger Patties.jpg" at bounding box center [295, 177] width 170 height 28
click at [237, 64] on p "Back to recipe" at bounding box center [862, 69] width 1343 height 20
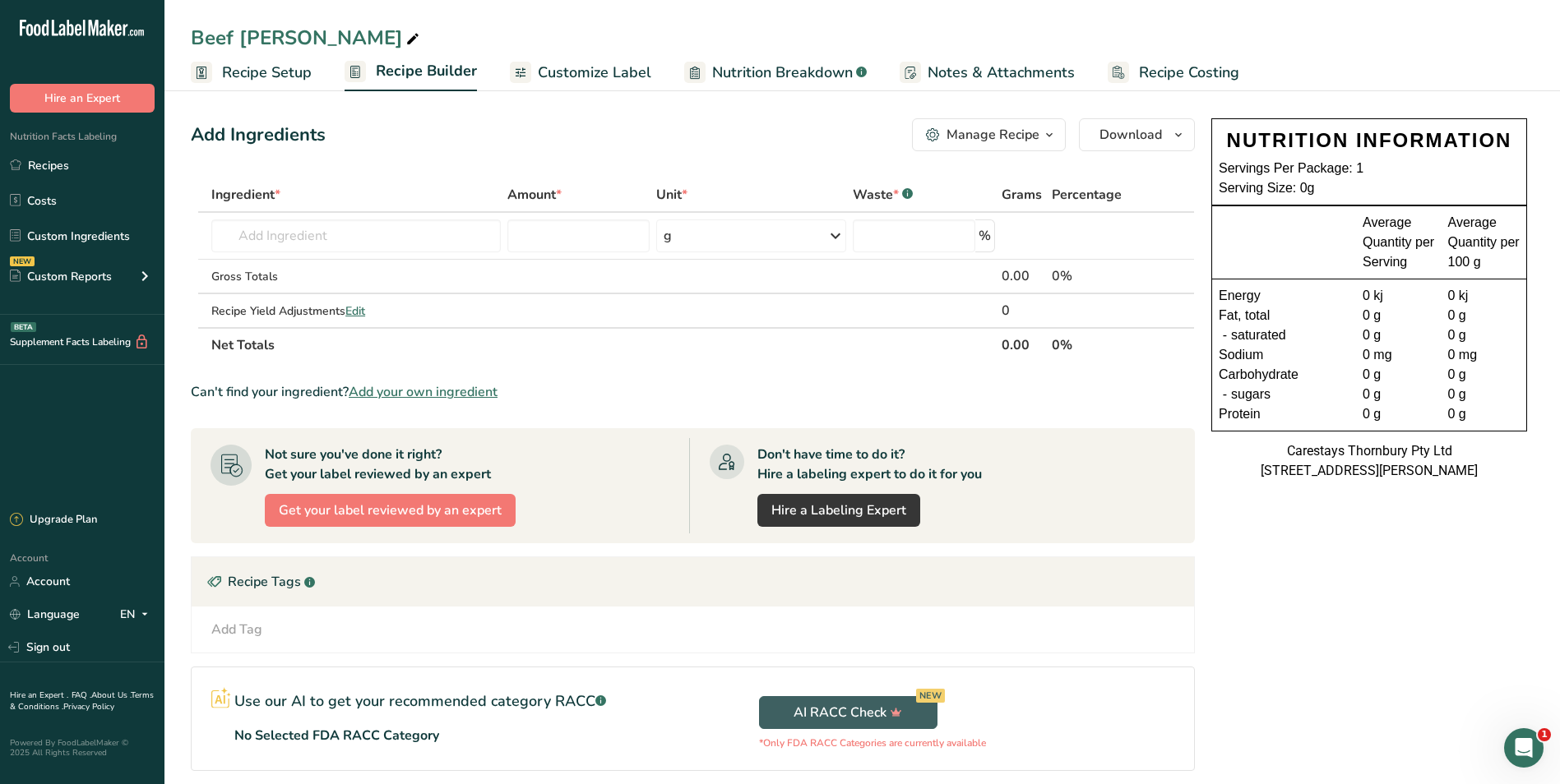
click at [1195, 67] on span "Recipe Costing" at bounding box center [1189, 73] width 101 height 22
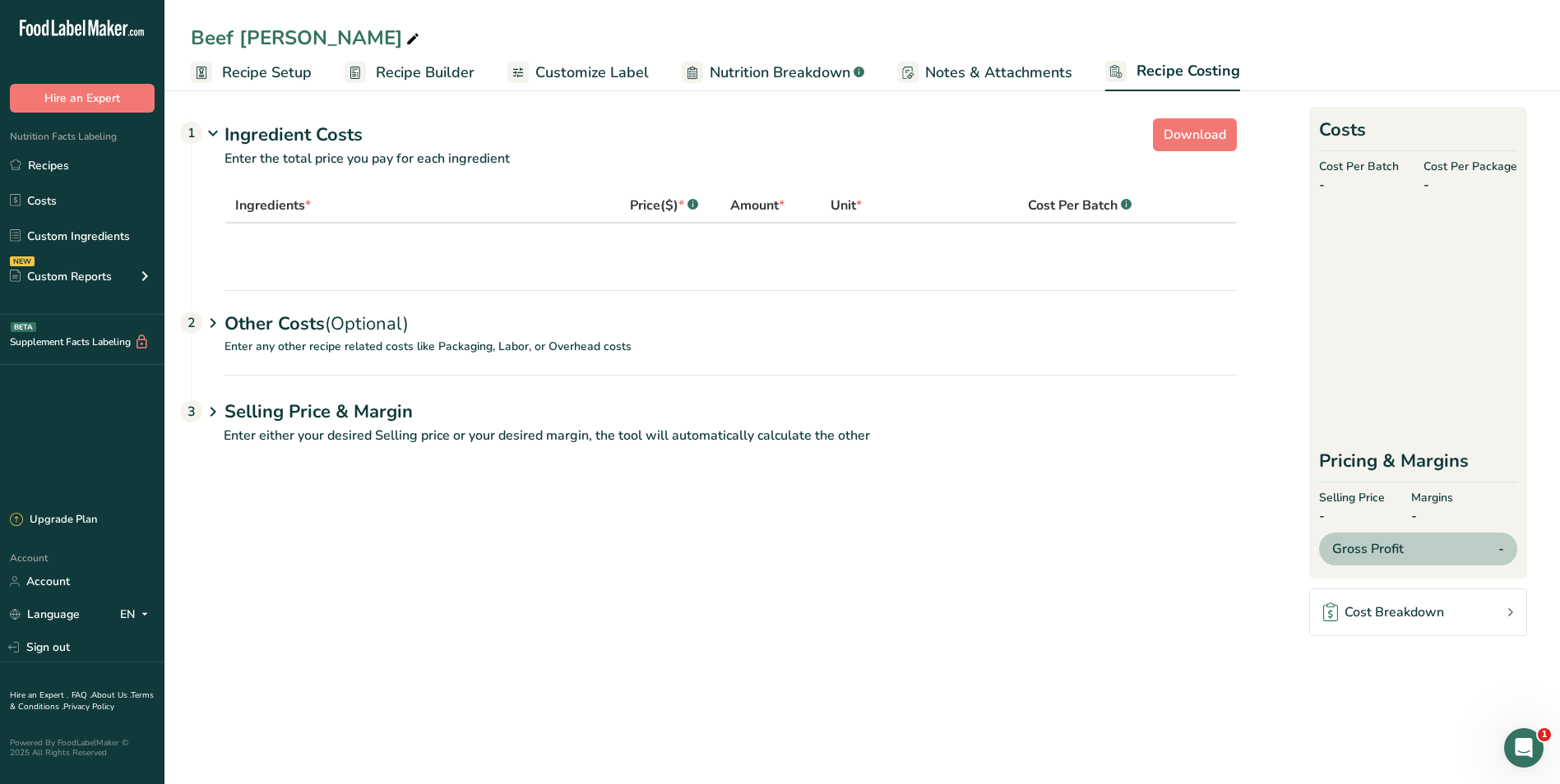
click at [237, 72] on span "Recipe Setup" at bounding box center [266, 73] width 89 height 22
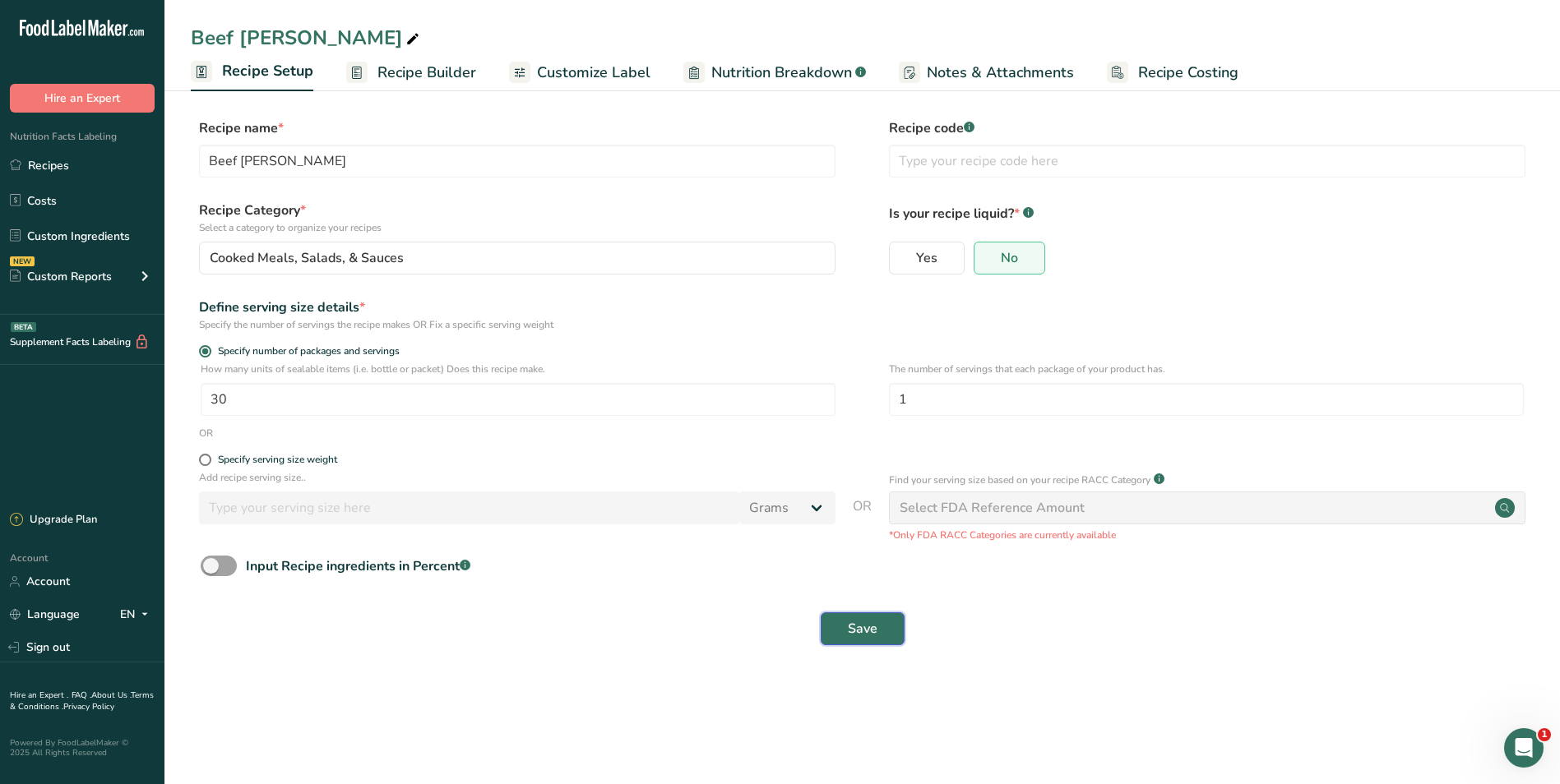
click at [860, 627] on span "Save" at bounding box center [862, 629] width 30 height 20
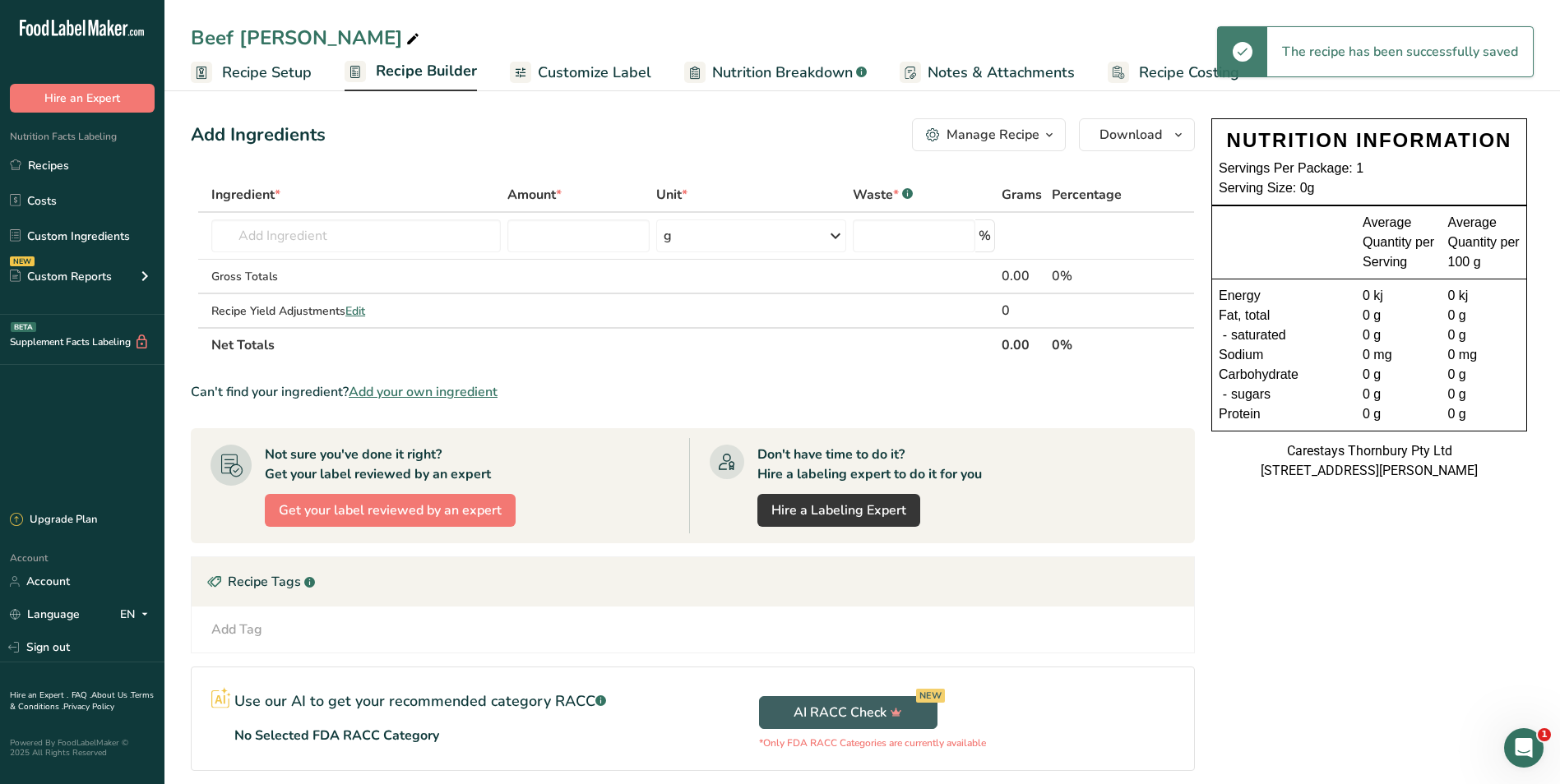
click at [402, 71] on span "Recipe Builder" at bounding box center [427, 71] width 102 height 22
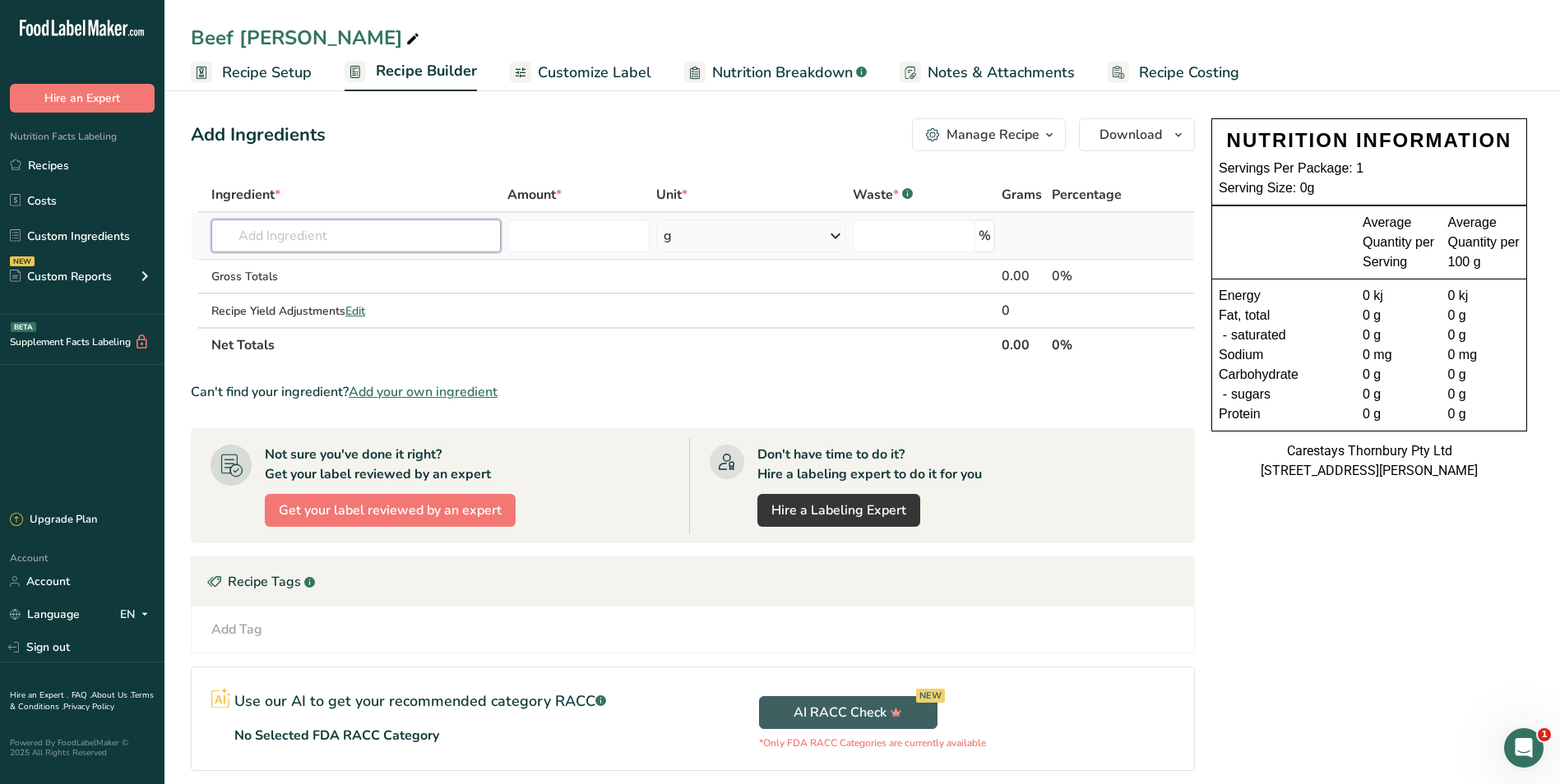
click at [305, 238] on input "text" at bounding box center [356, 236] width 290 height 33
click at [313, 293] on div "Add your own ingredient" at bounding box center [356, 296] width 264 height 18
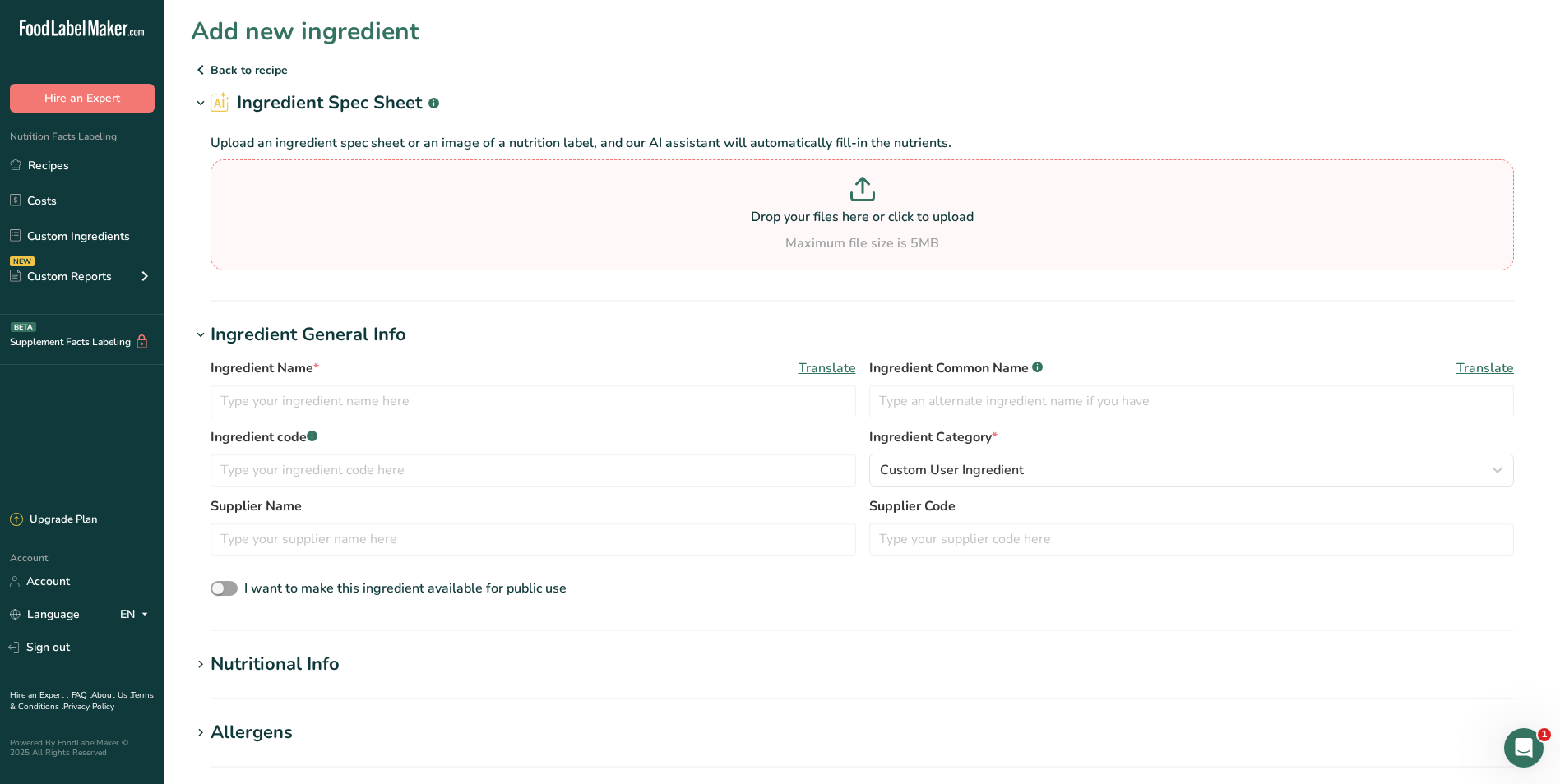
click at [867, 182] on icon at bounding box center [861, 182] width 12 height 7
click at [867, 182] on input "Drop your files here or click to upload Maximum file size is 5MB" at bounding box center [862, 214] width 1304 height 111
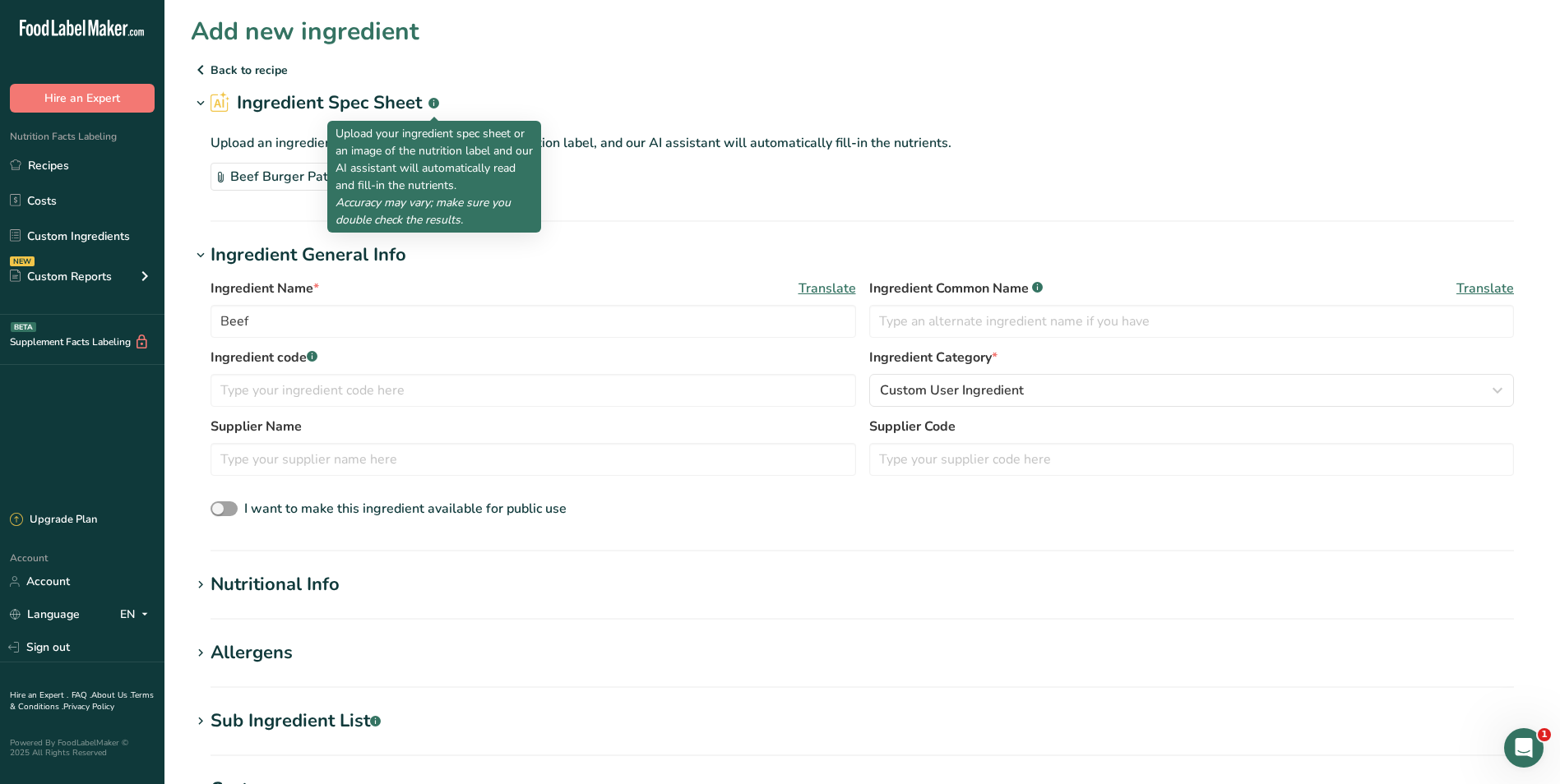
click at [431, 101] on rect at bounding box center [433, 102] width 10 height 10
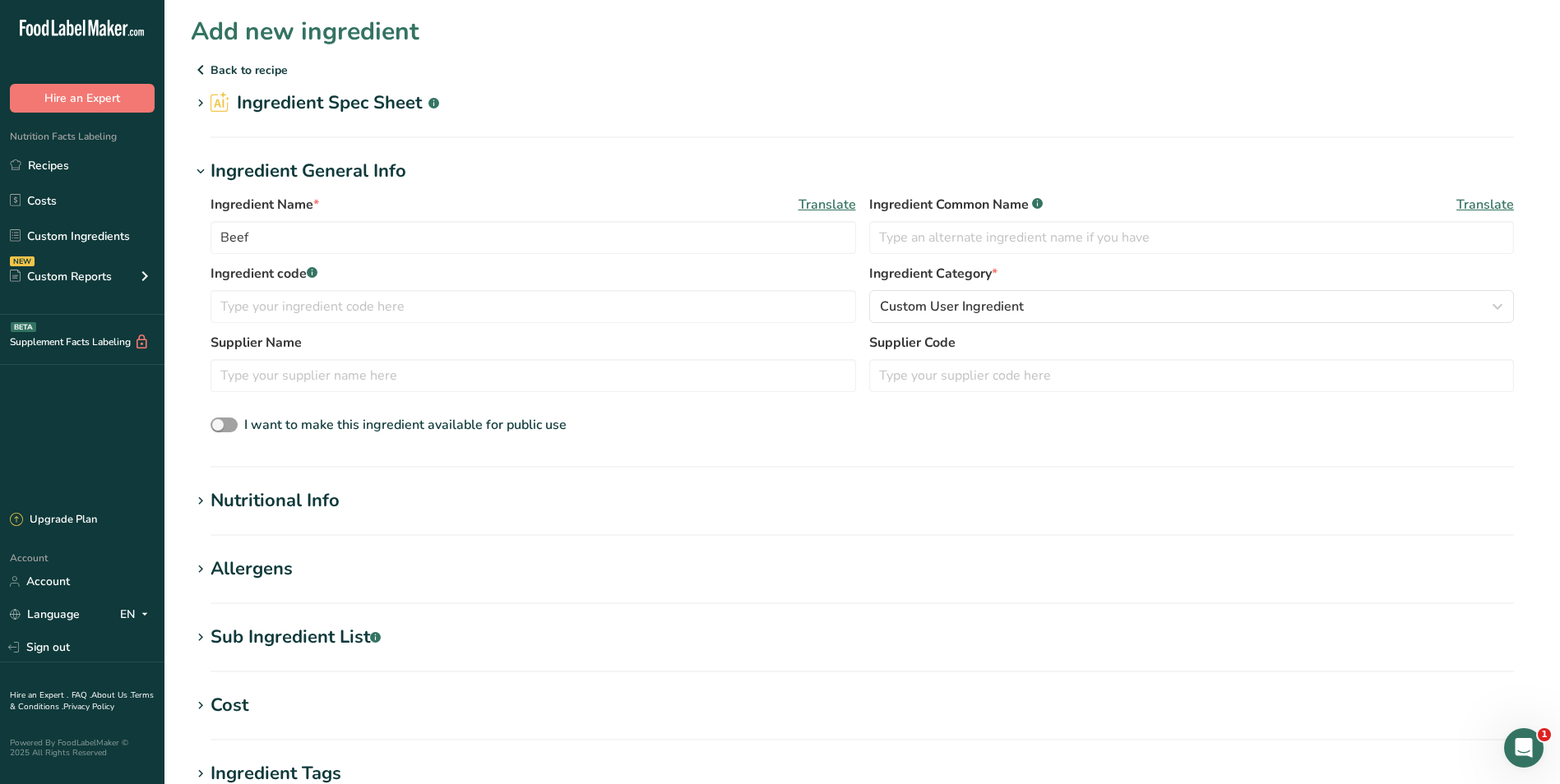
click at [431, 101] on rect at bounding box center [433, 102] width 10 height 10
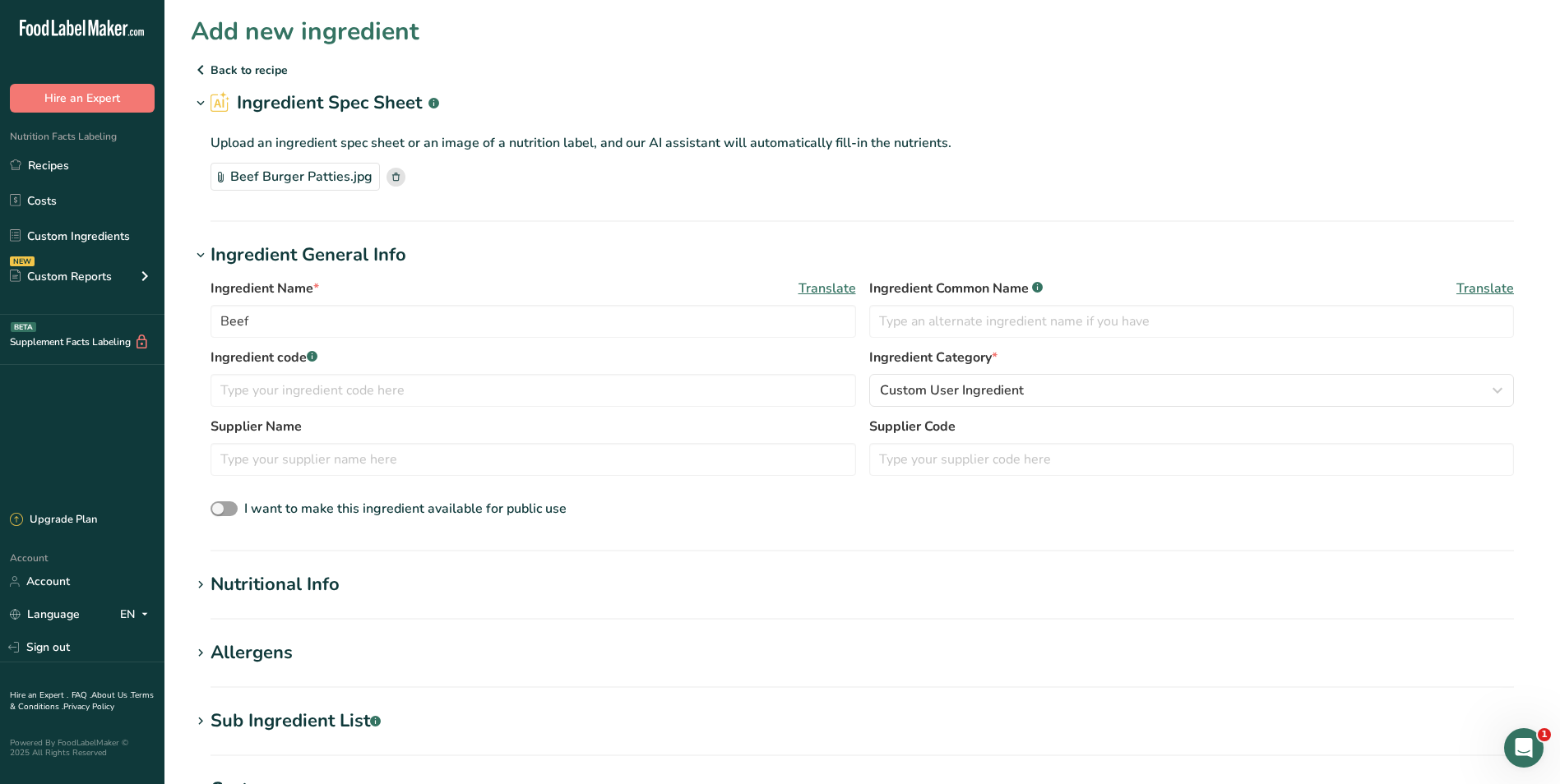
click at [394, 175] on icon at bounding box center [396, 176] width 7 height 8
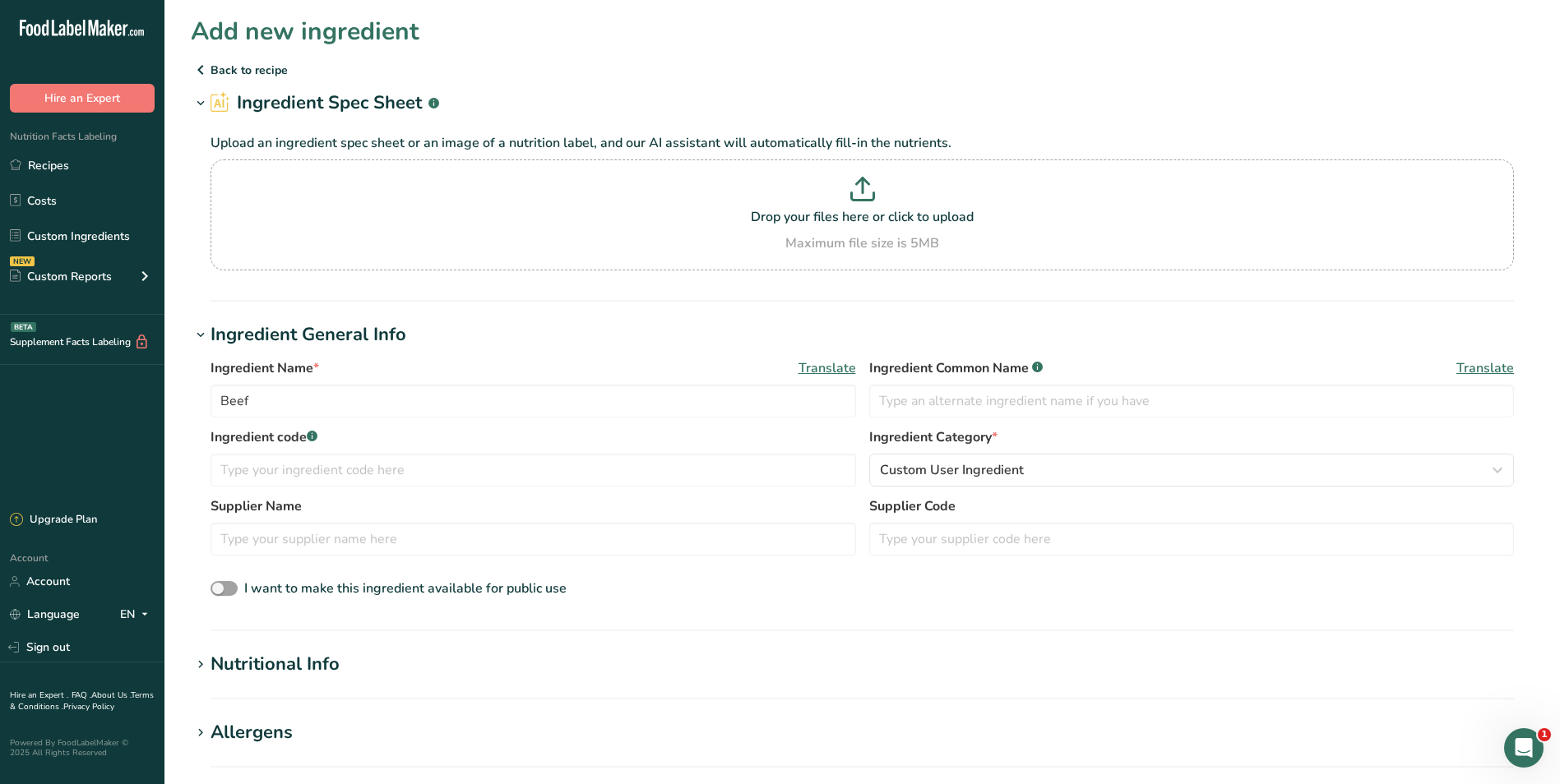
click at [228, 67] on p "Back to recipe" at bounding box center [862, 69] width 1343 height 20
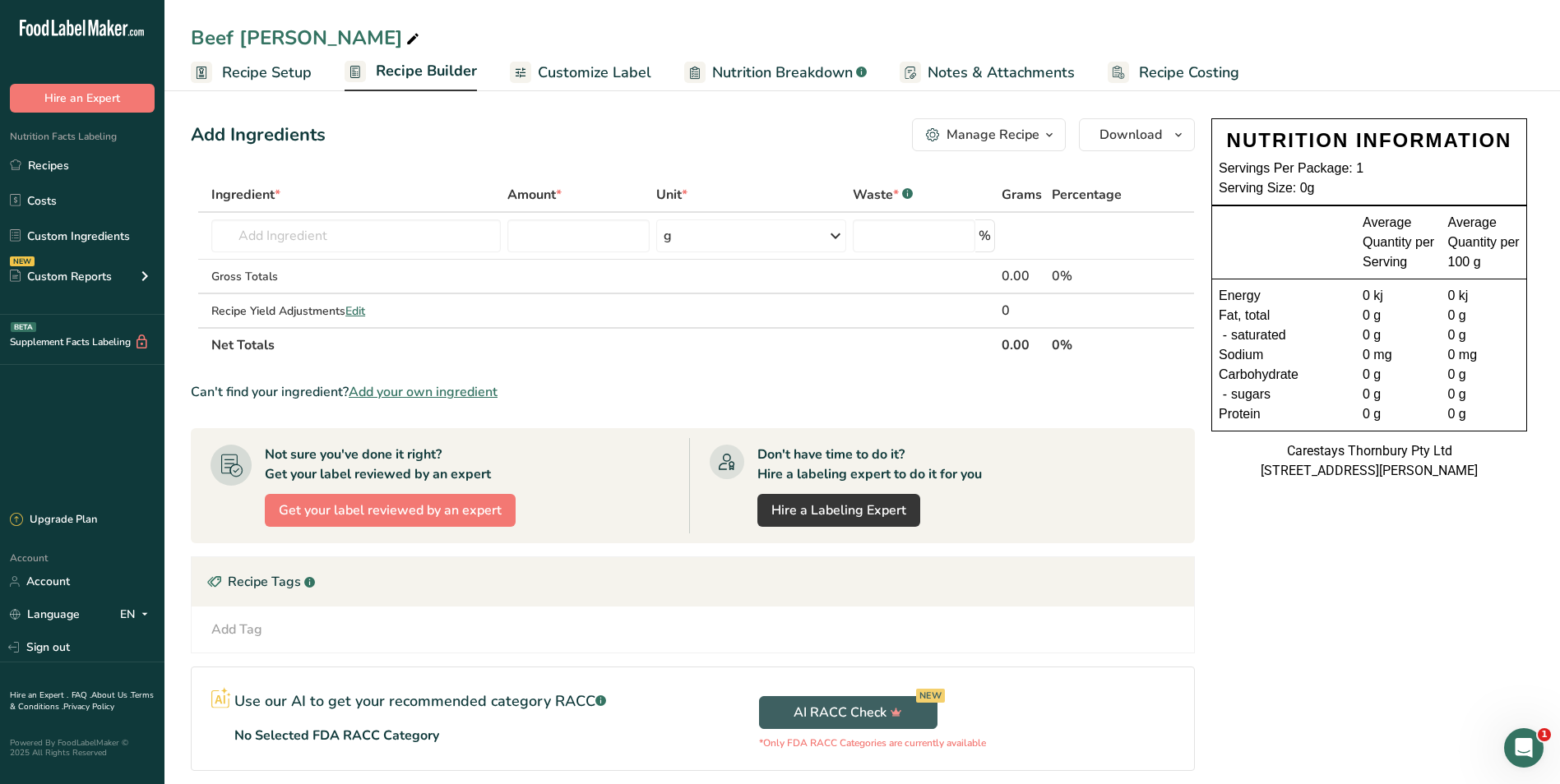
click at [438, 69] on span "Recipe Builder" at bounding box center [427, 71] width 102 height 22
click at [292, 230] on input "text" at bounding box center [356, 236] width 290 height 33
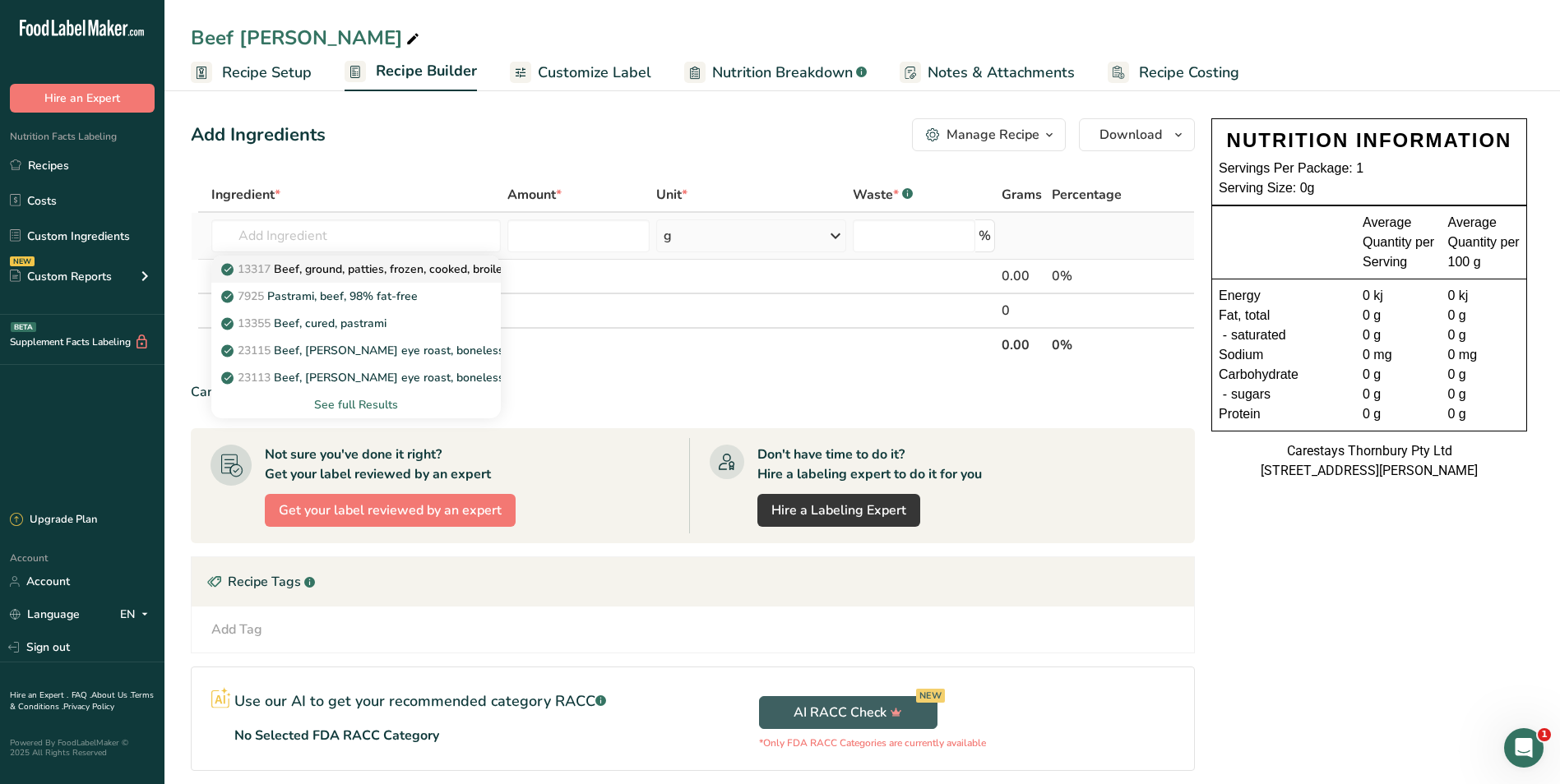
click at [366, 266] on p "13317 Beef, ground, patties, frozen, cooked, broiled" at bounding box center [367, 269] width 285 height 18
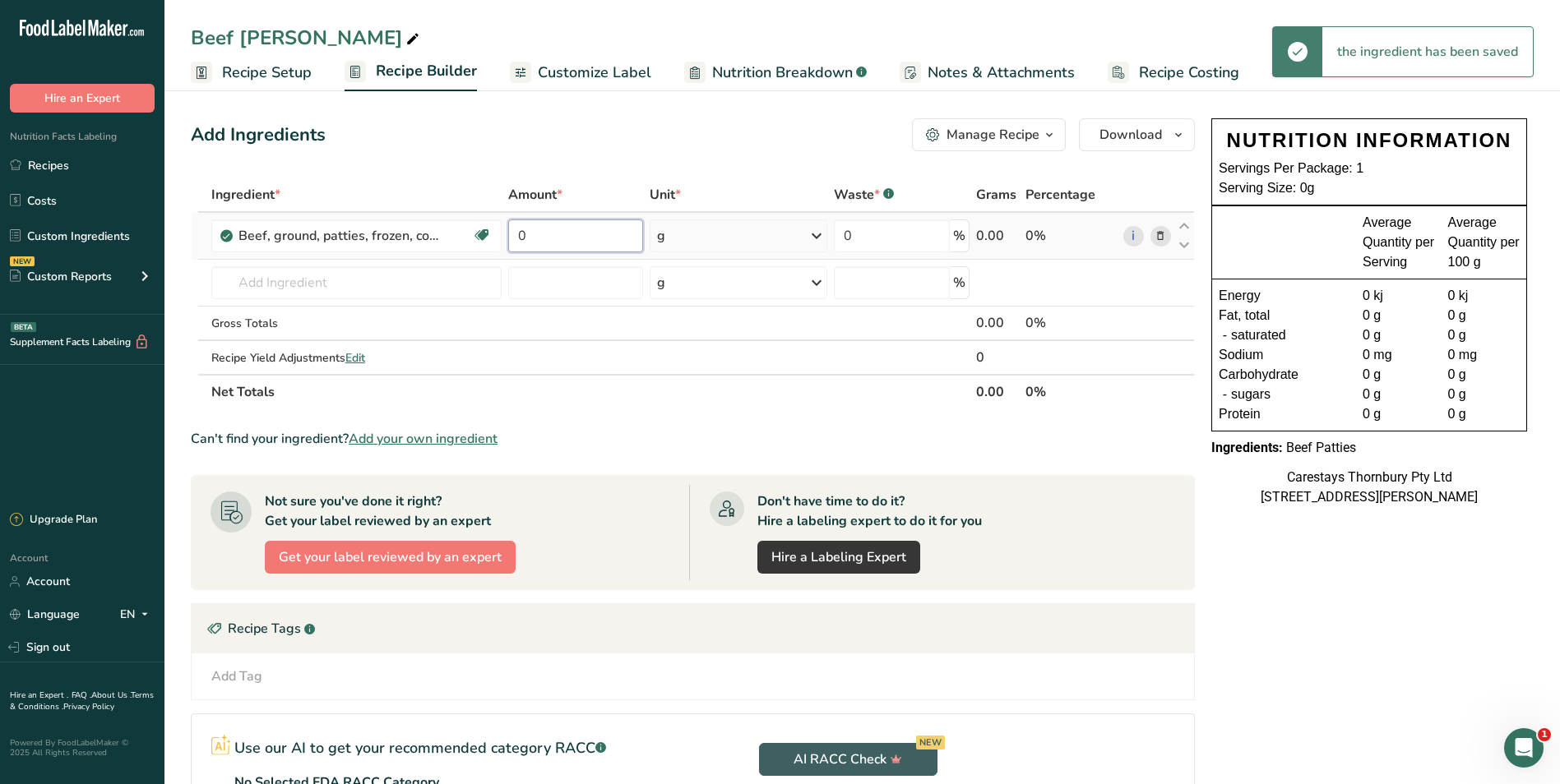
click at [564, 235] on input "0" at bounding box center [576, 236] width 135 height 33
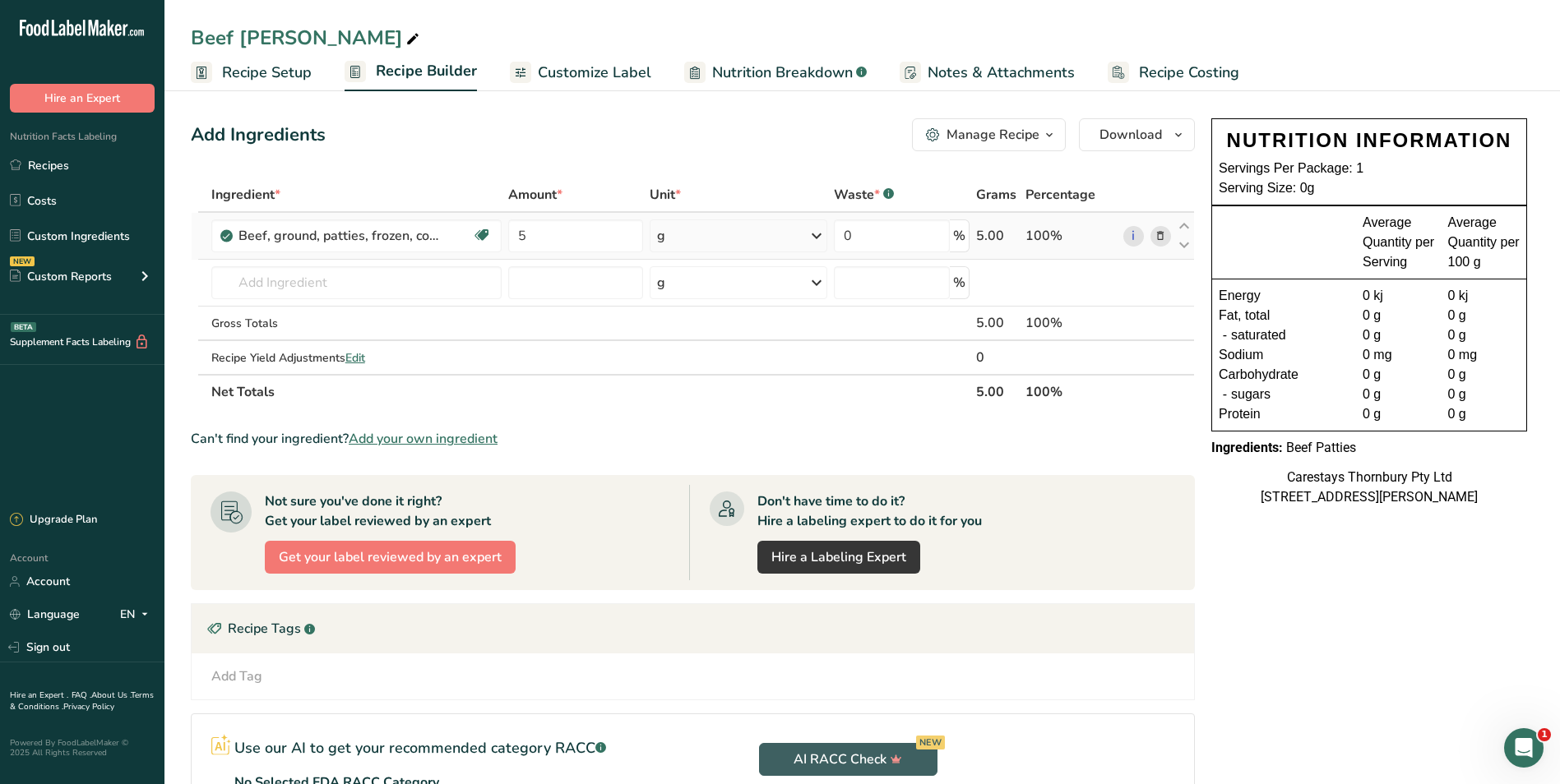
click at [814, 234] on div "Ingredient * Amount * Unit * Waste * .a-a{fill:#347362;}.b-a{fill:#fff;} Grams …" at bounding box center [693, 293] width 1004 height 232
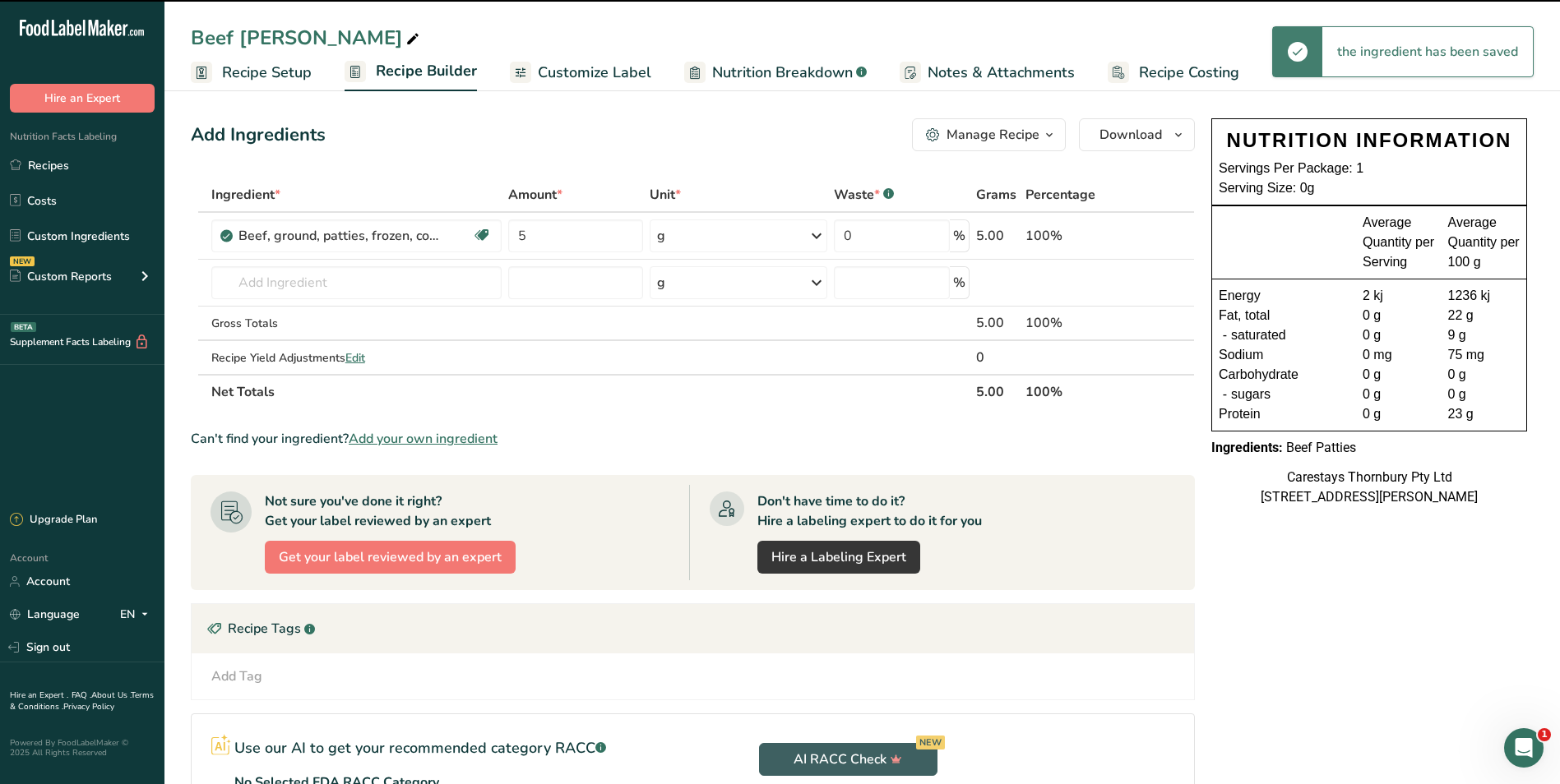
click at [815, 234] on icon at bounding box center [816, 237] width 20 height 30
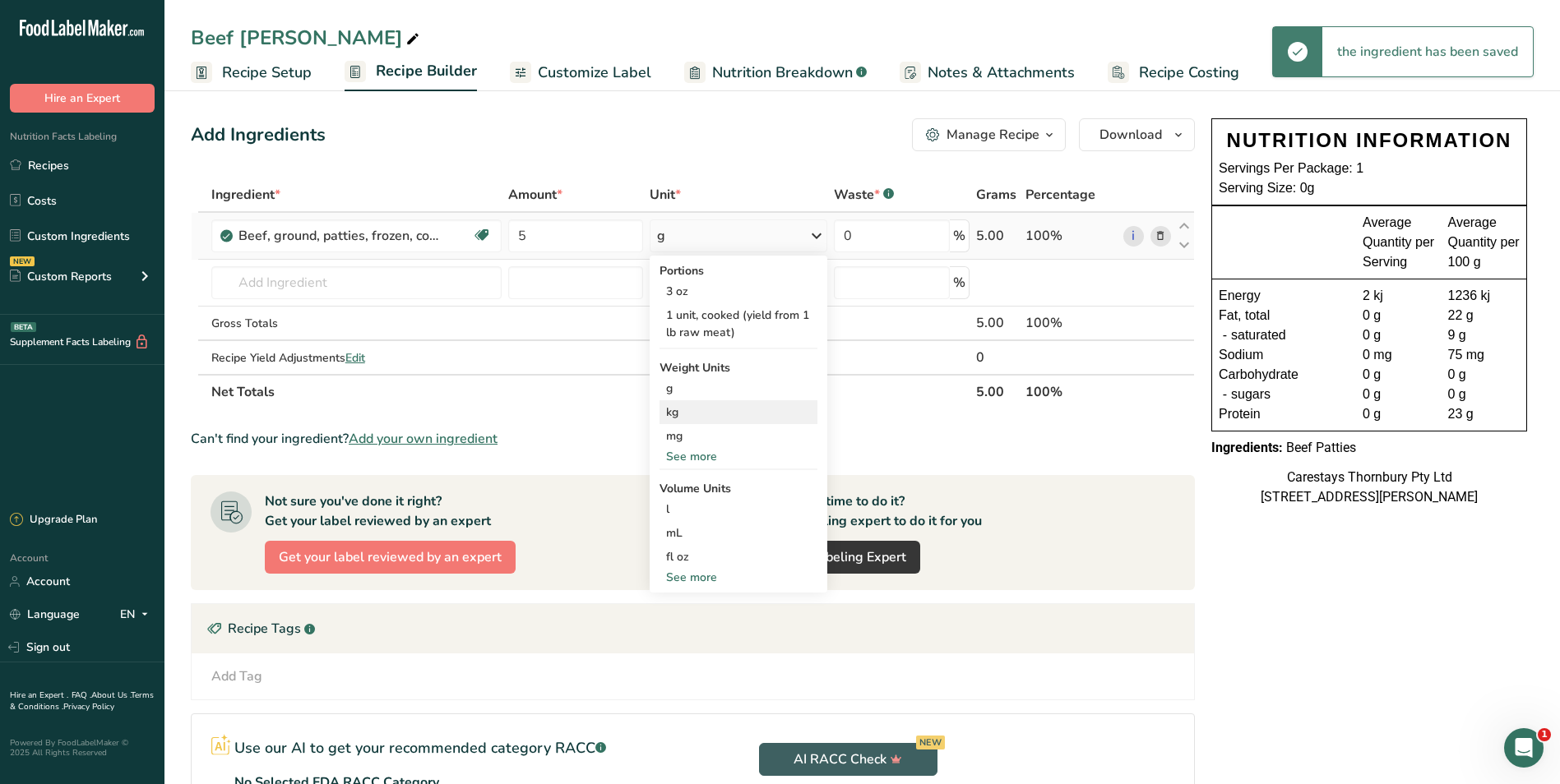
click at [719, 411] on div "kg" at bounding box center [739, 412] width 158 height 24
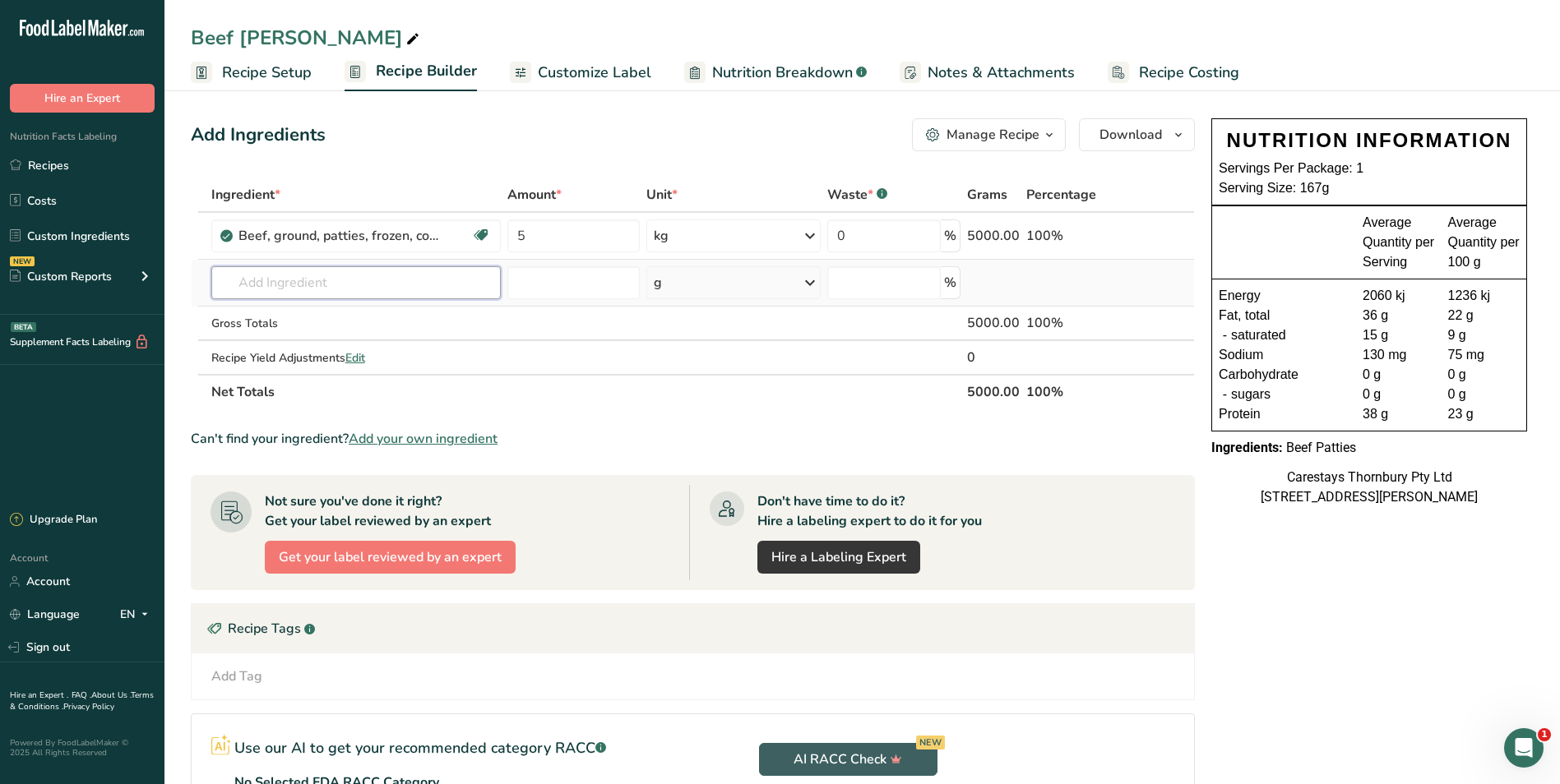
click at [258, 286] on input "text" at bounding box center [357, 282] width 291 height 33
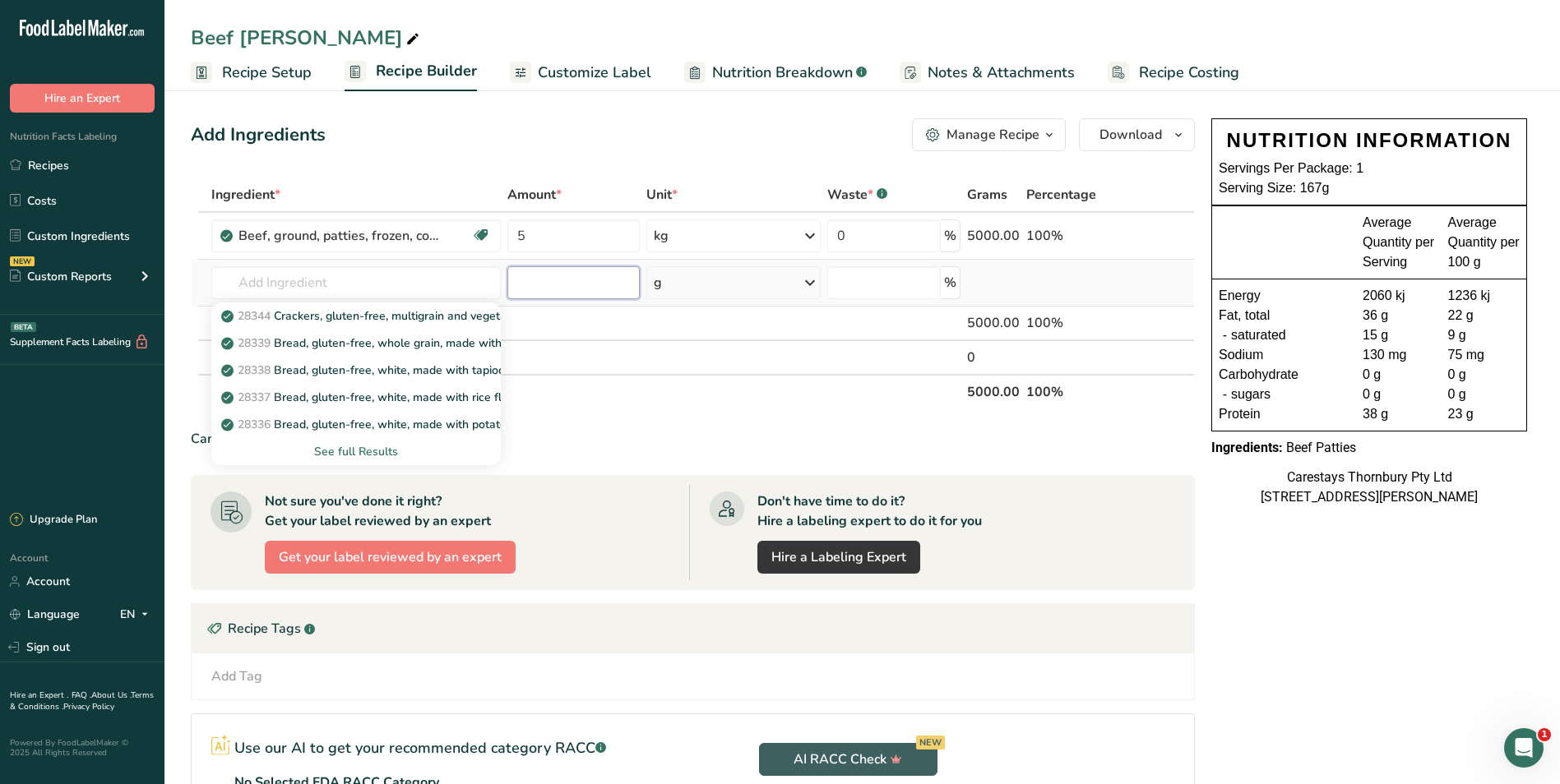
click at [574, 277] on input "number" at bounding box center [574, 282] width 132 height 33
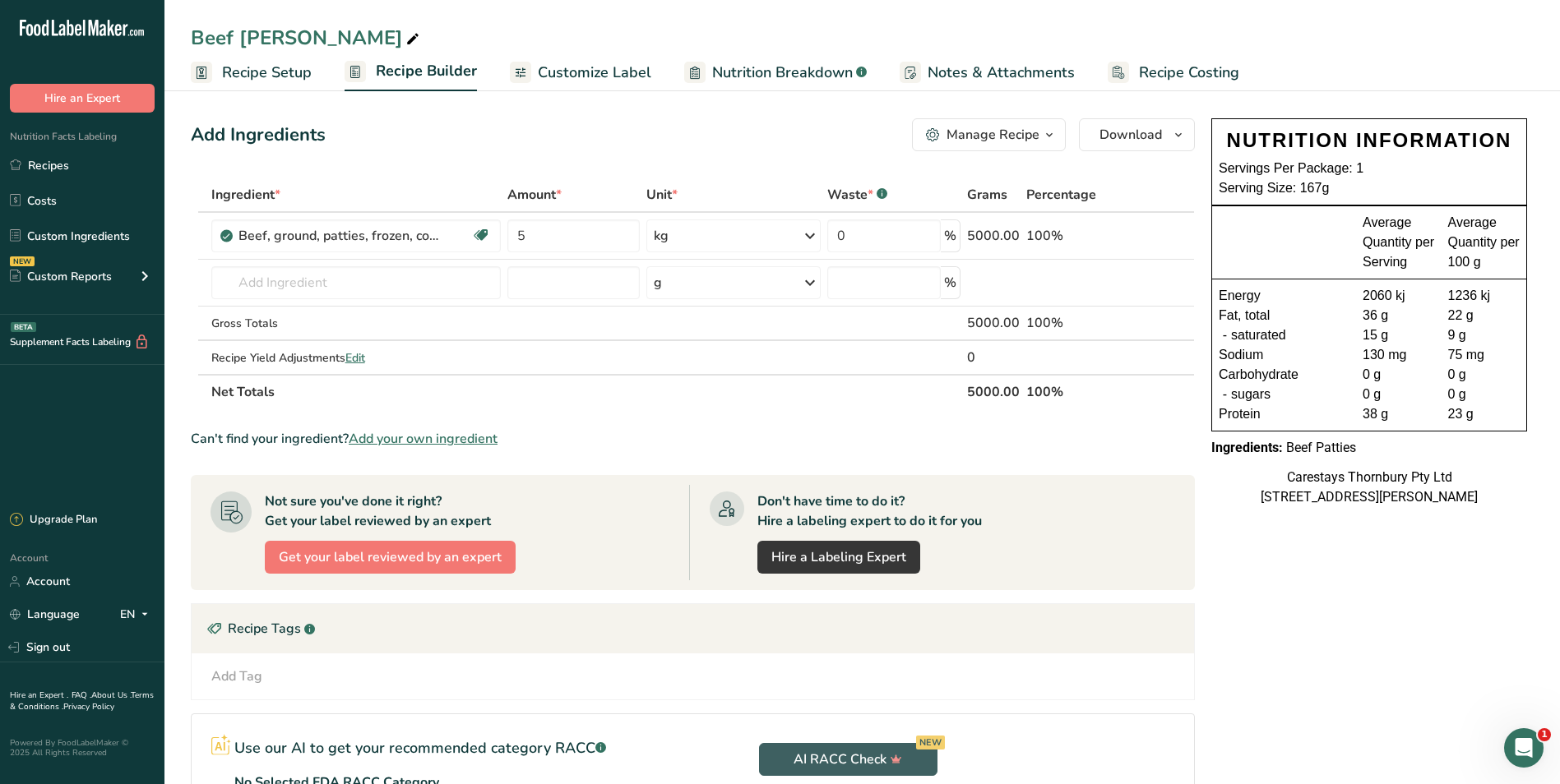
click at [273, 70] on span "Recipe Setup" at bounding box center [266, 73] width 89 height 22
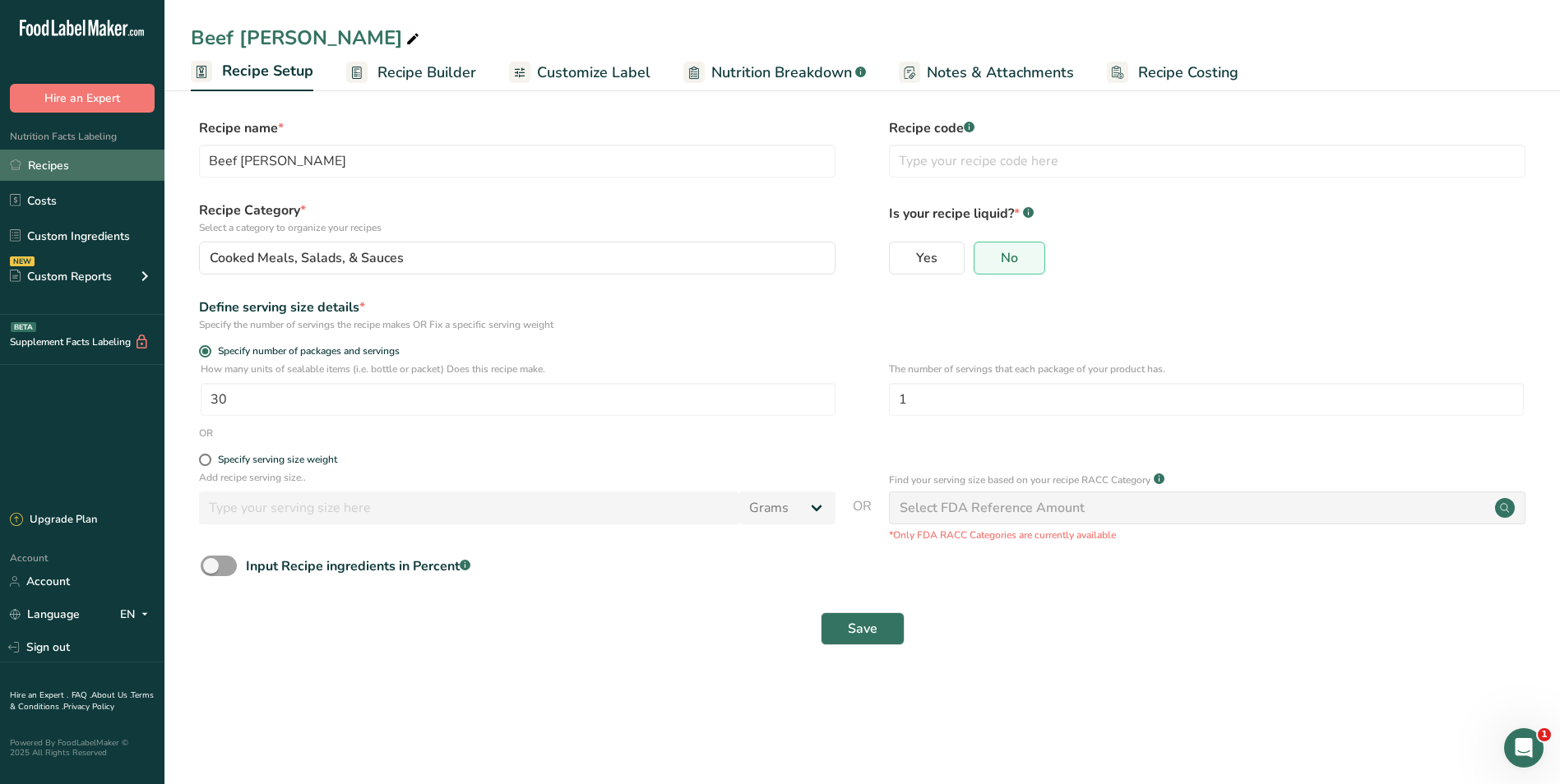
click at [78, 163] on link "Recipes" at bounding box center [82, 166] width 165 height 32
